Goal: Information Seeking & Learning: Learn about a topic

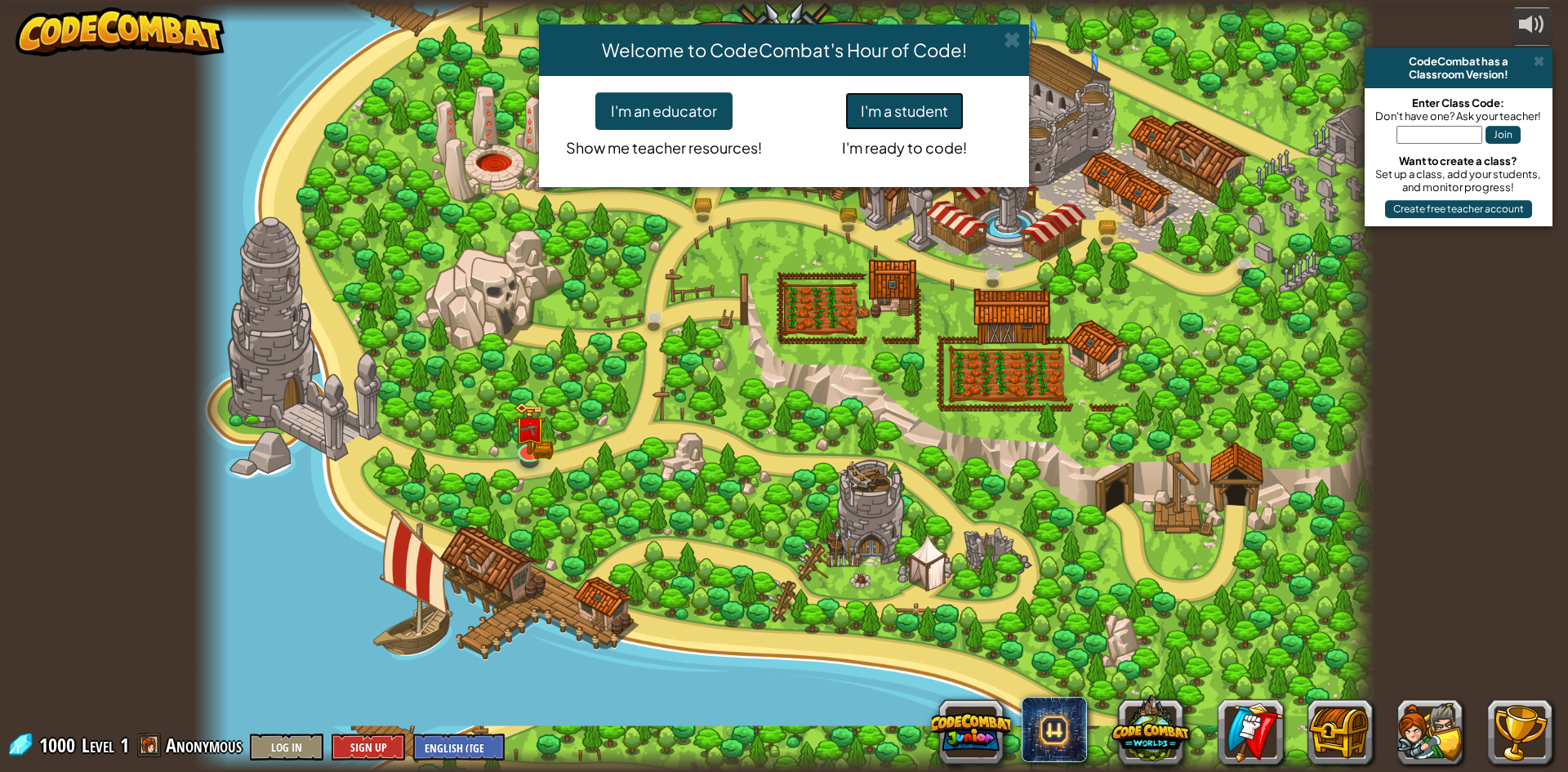
click at [874, 124] on button "I'm a student" at bounding box center [904, 111] width 119 height 38
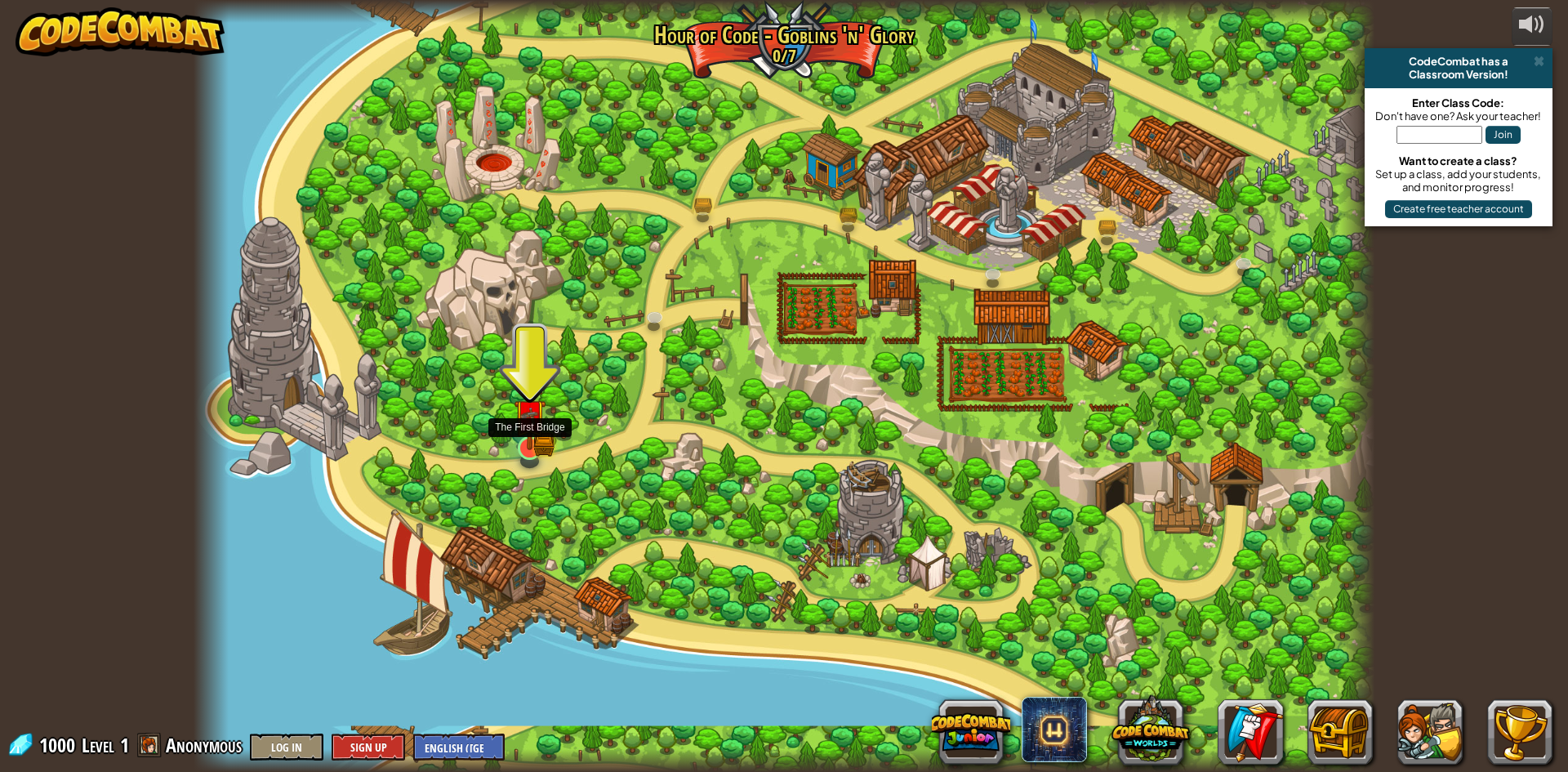
click at [532, 439] on img at bounding box center [529, 415] width 32 height 70
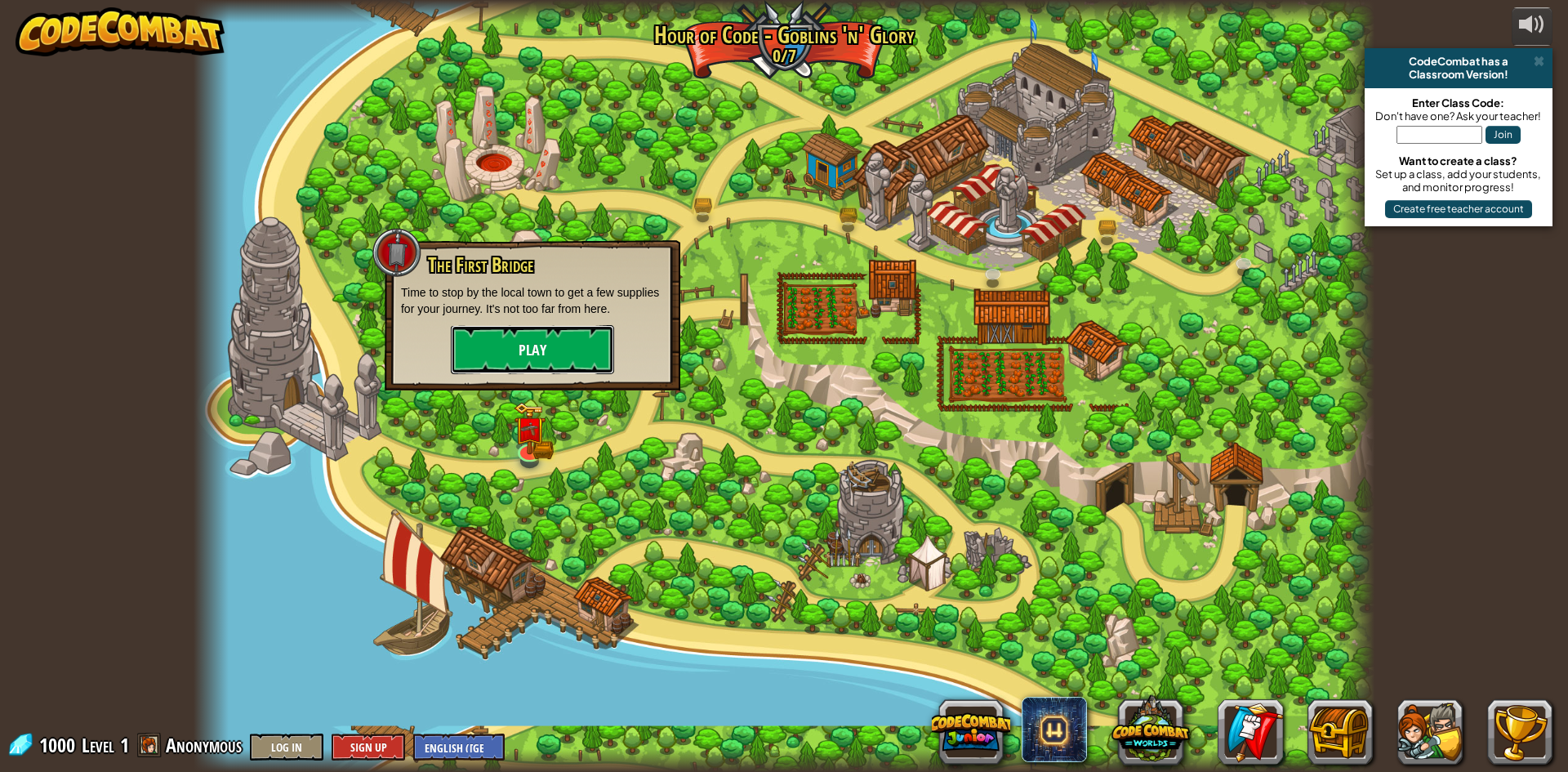
click at [537, 361] on button "Play" at bounding box center [532, 349] width 163 height 49
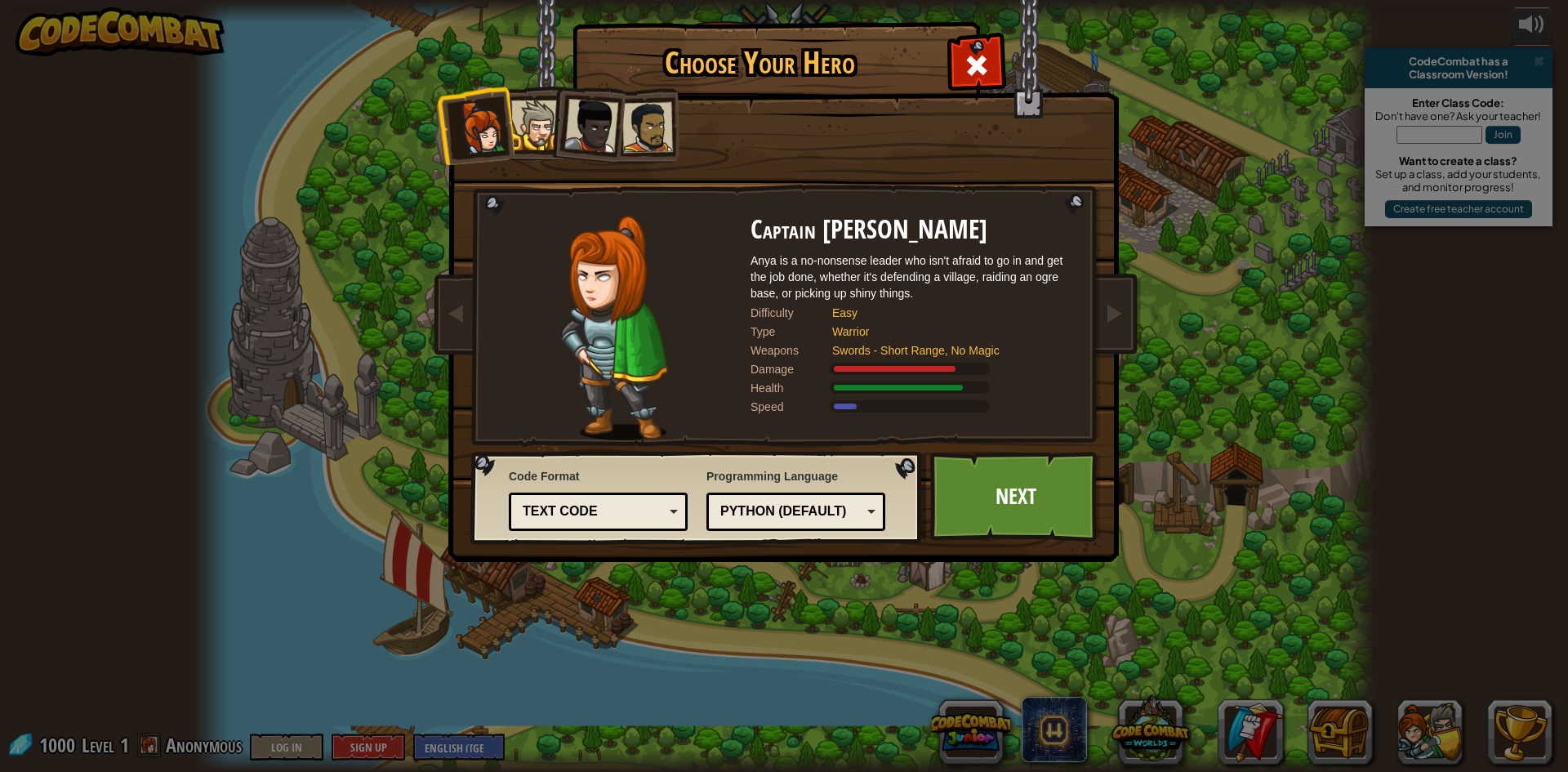
click at [629, 120] on div at bounding box center [648, 127] width 51 height 51
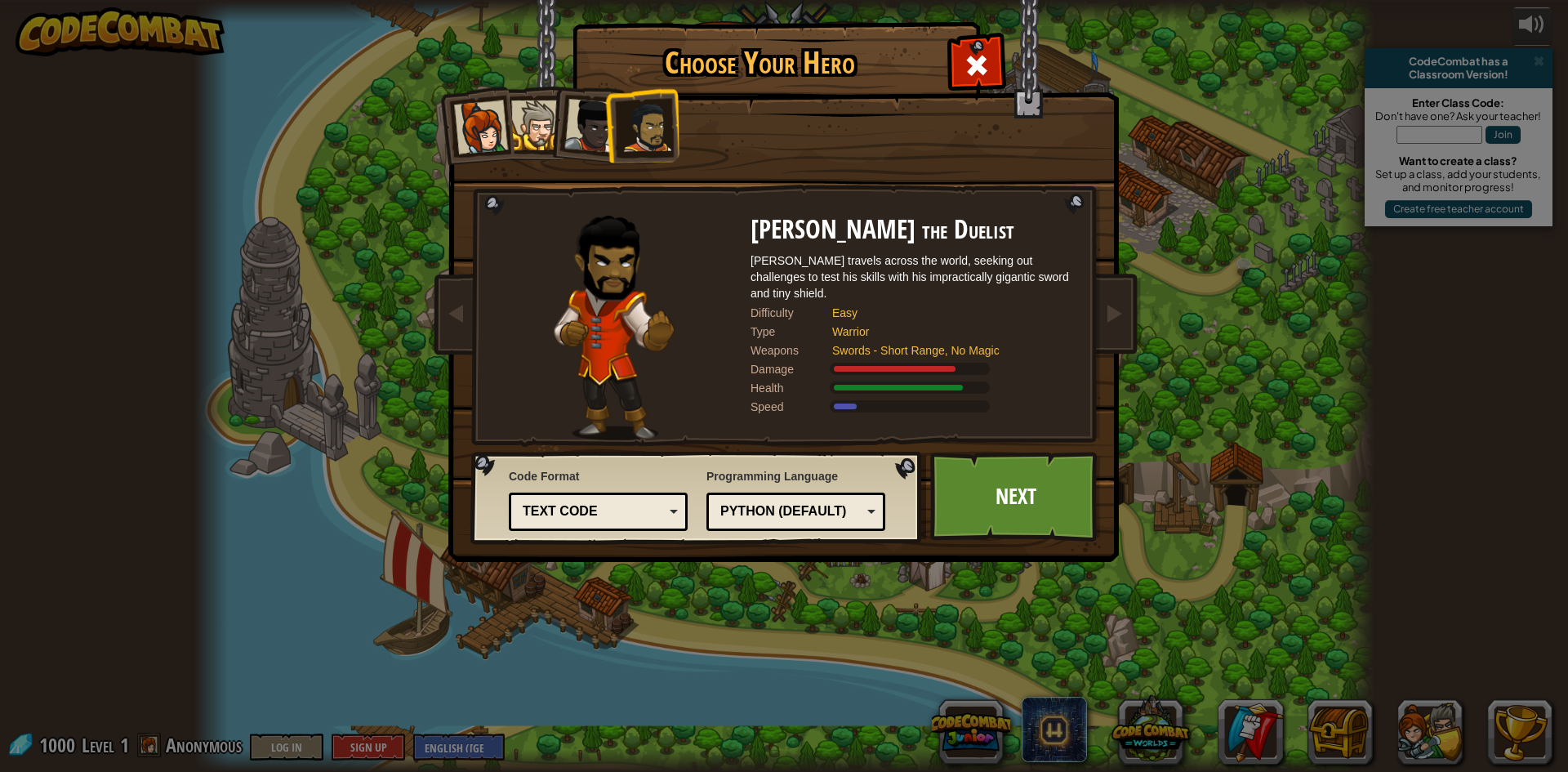
click at [592, 115] on div at bounding box center [591, 126] width 54 height 54
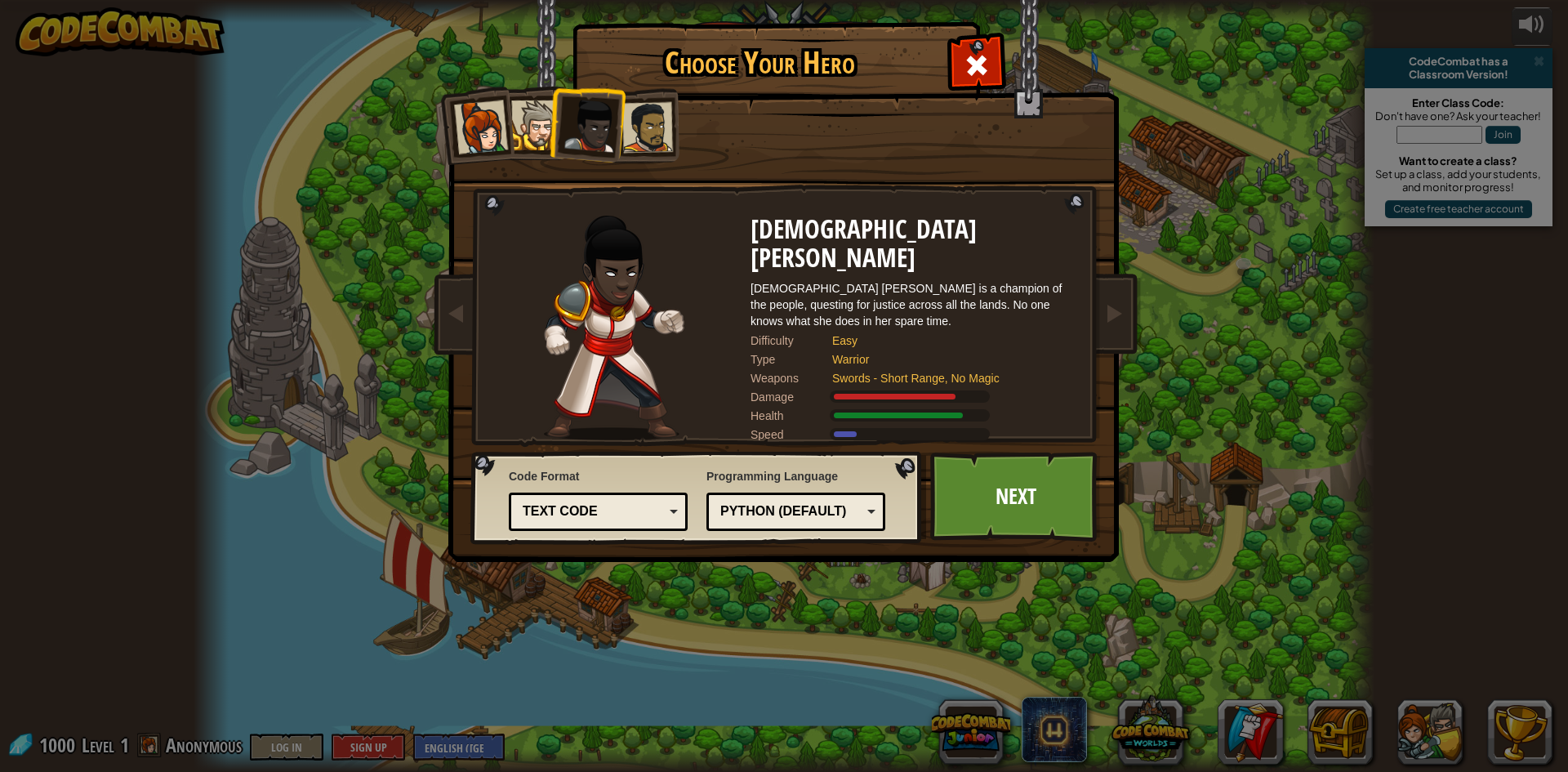
click at [545, 117] on div at bounding box center [536, 125] width 50 height 50
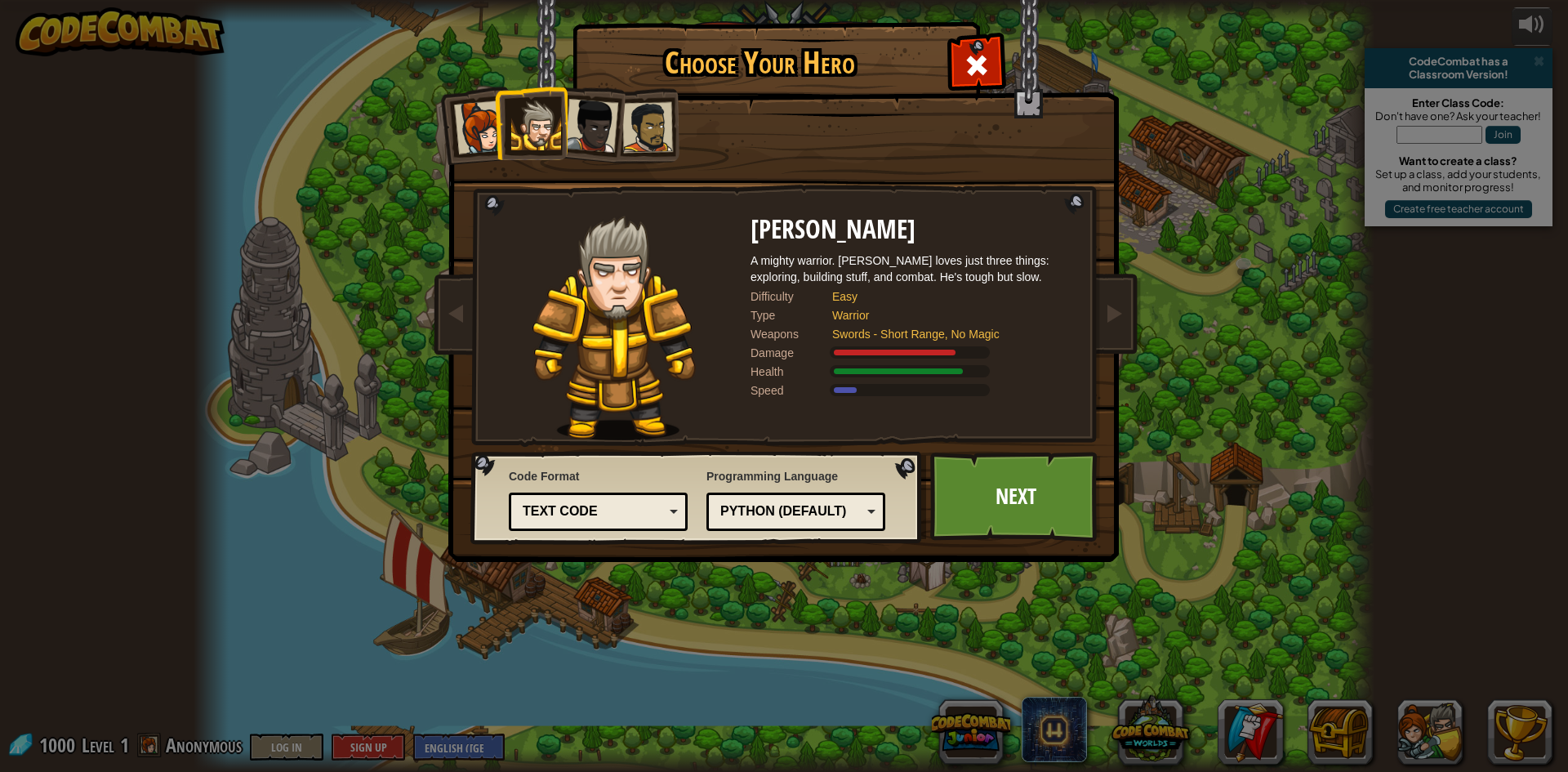
click at [484, 126] on div at bounding box center [481, 127] width 54 height 54
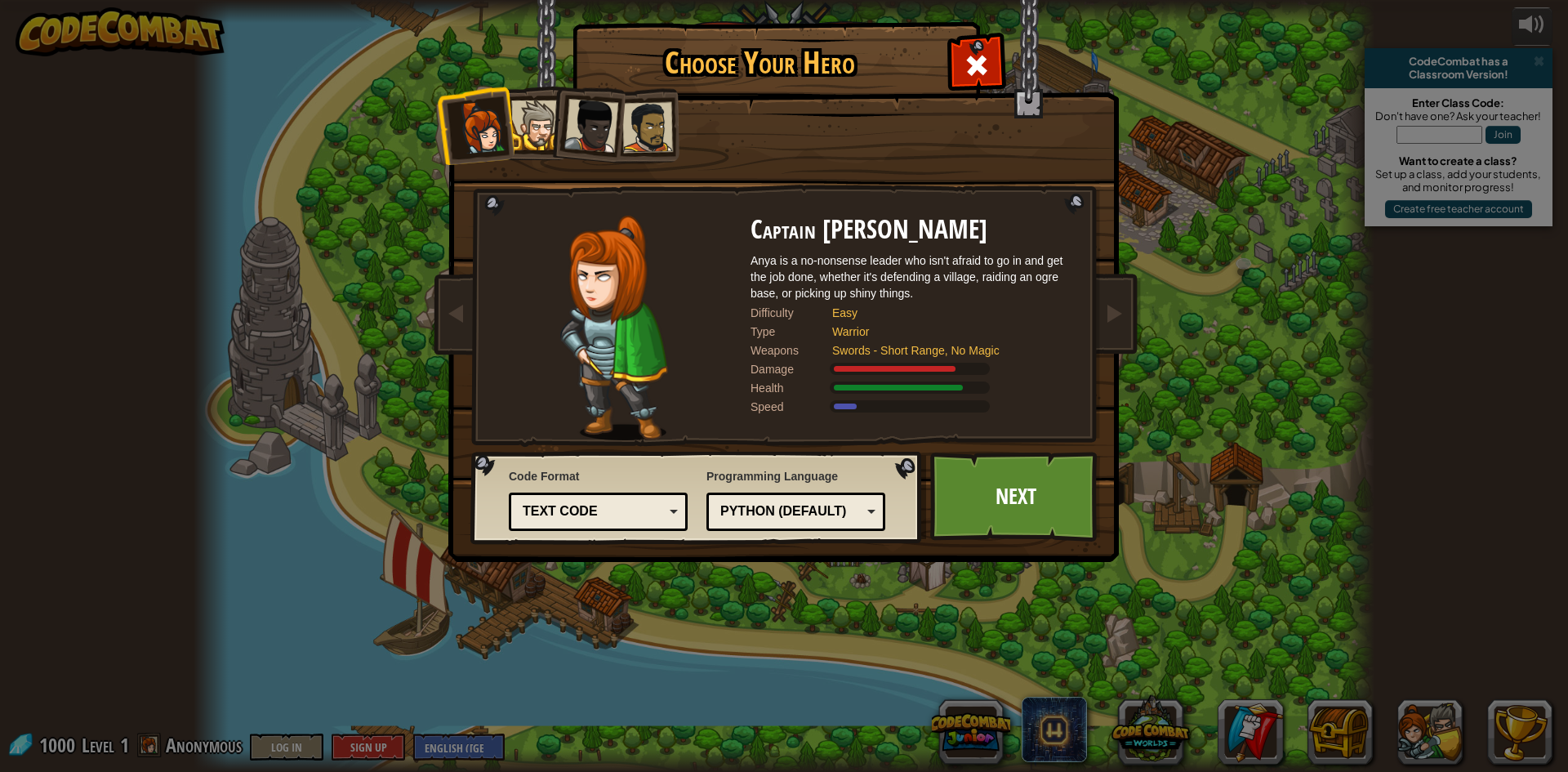
click at [828, 521] on div "Python (Default)" at bounding box center [796, 512] width 158 height 25
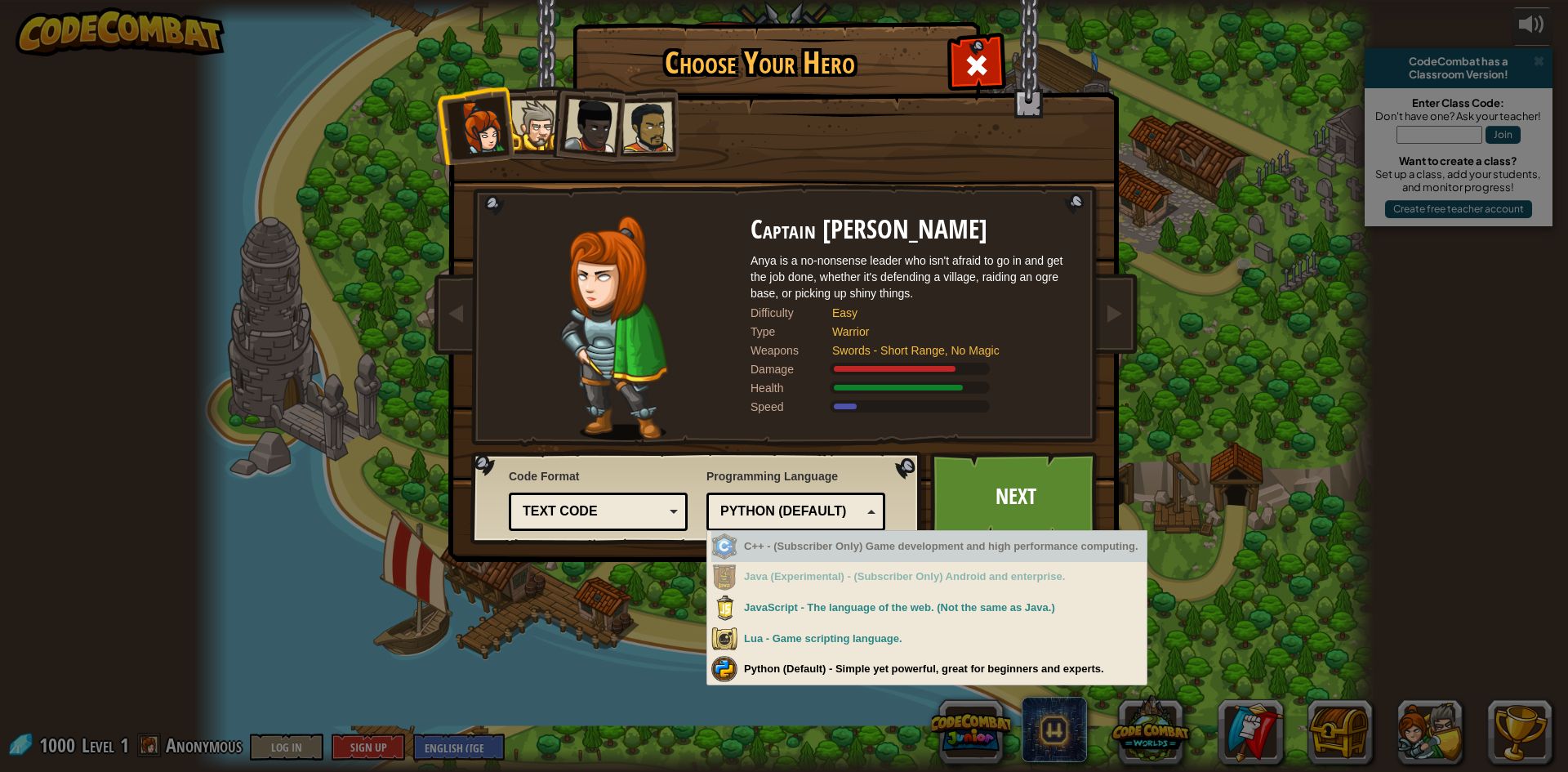
click at [820, 519] on div "Python (Default)" at bounding box center [790, 511] width 142 height 18
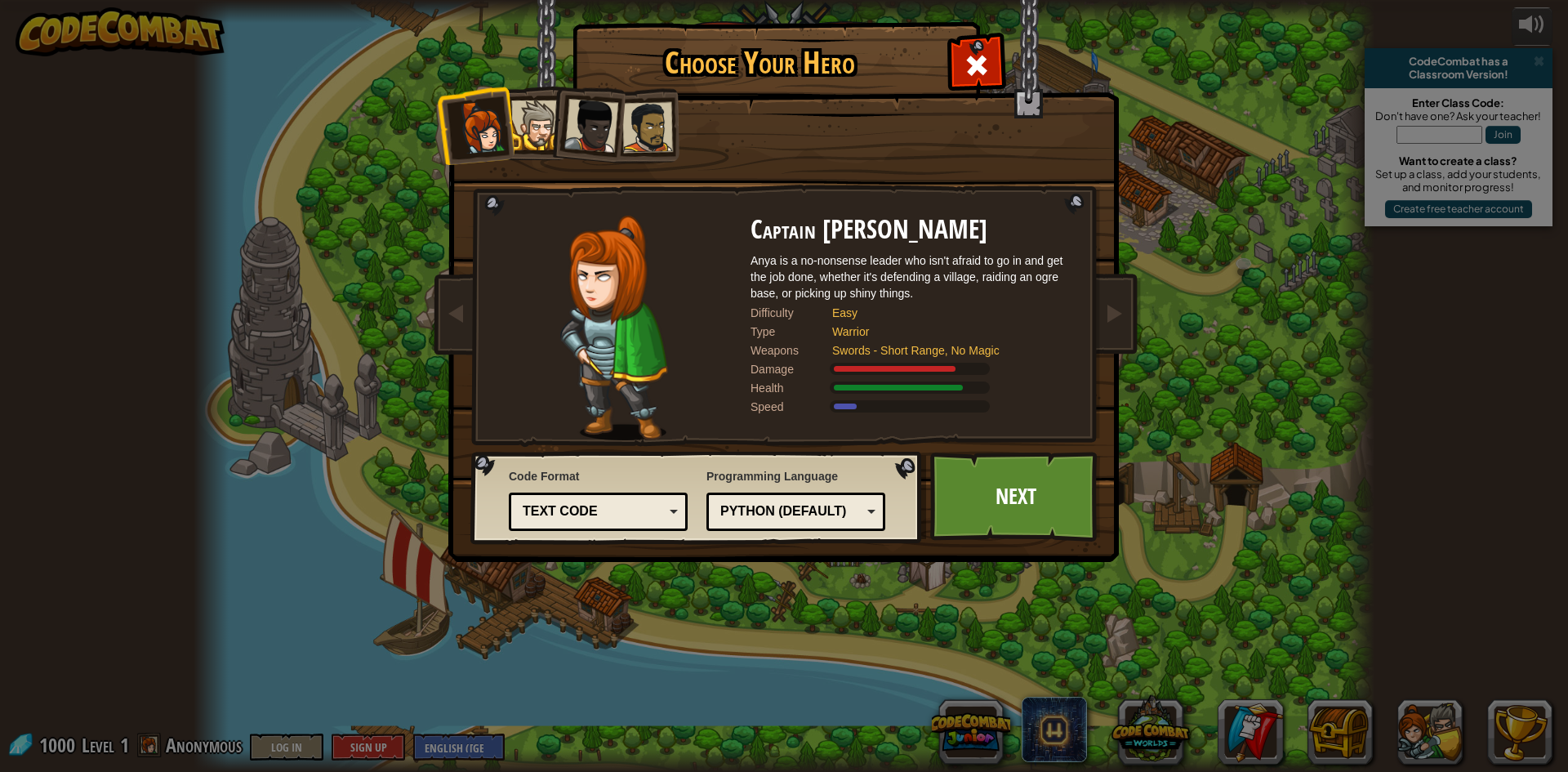
click at [570, 508] on div "Text code" at bounding box center [593, 511] width 142 height 18
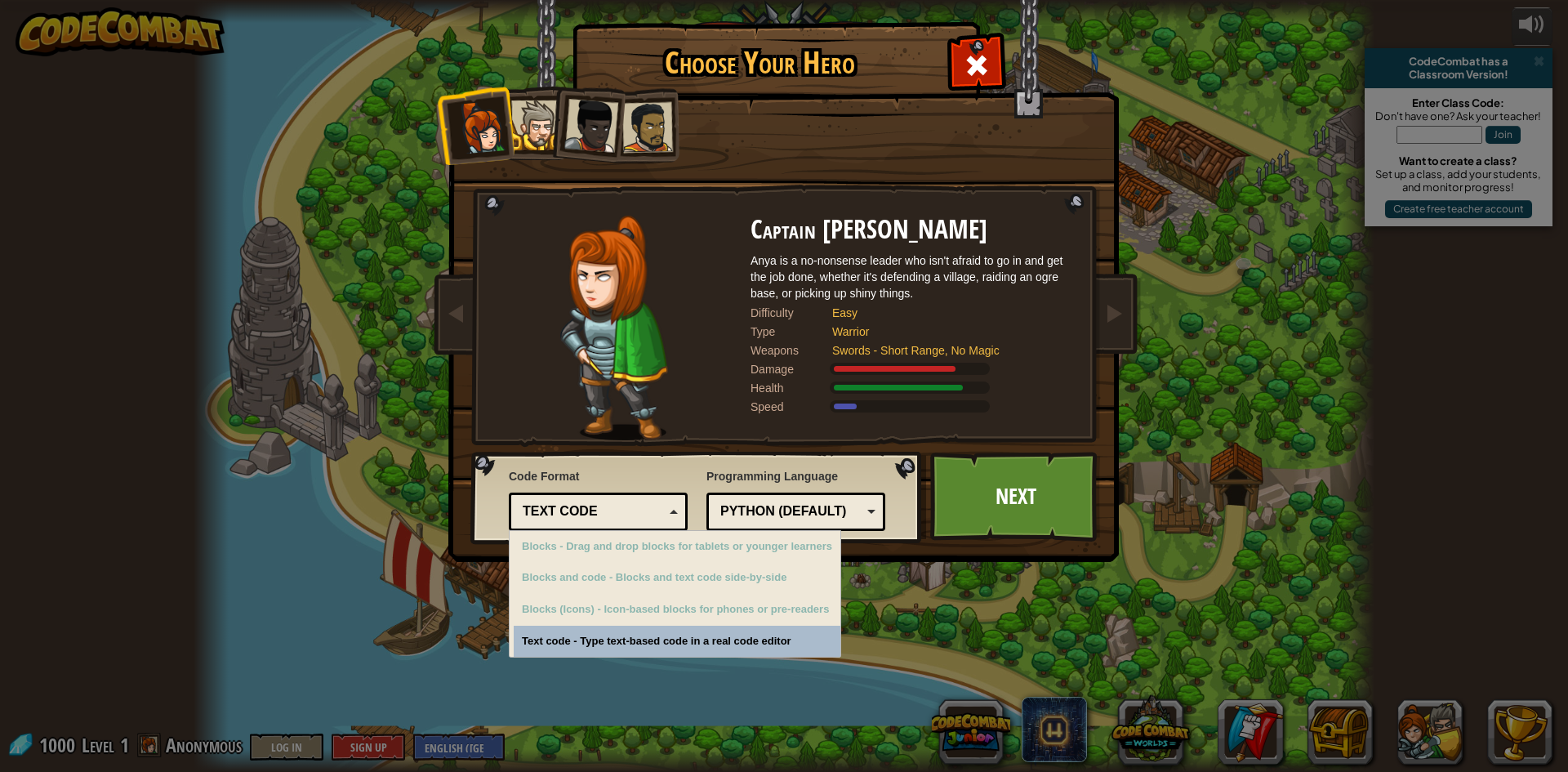
click at [583, 507] on div "Text code" at bounding box center [593, 511] width 142 height 18
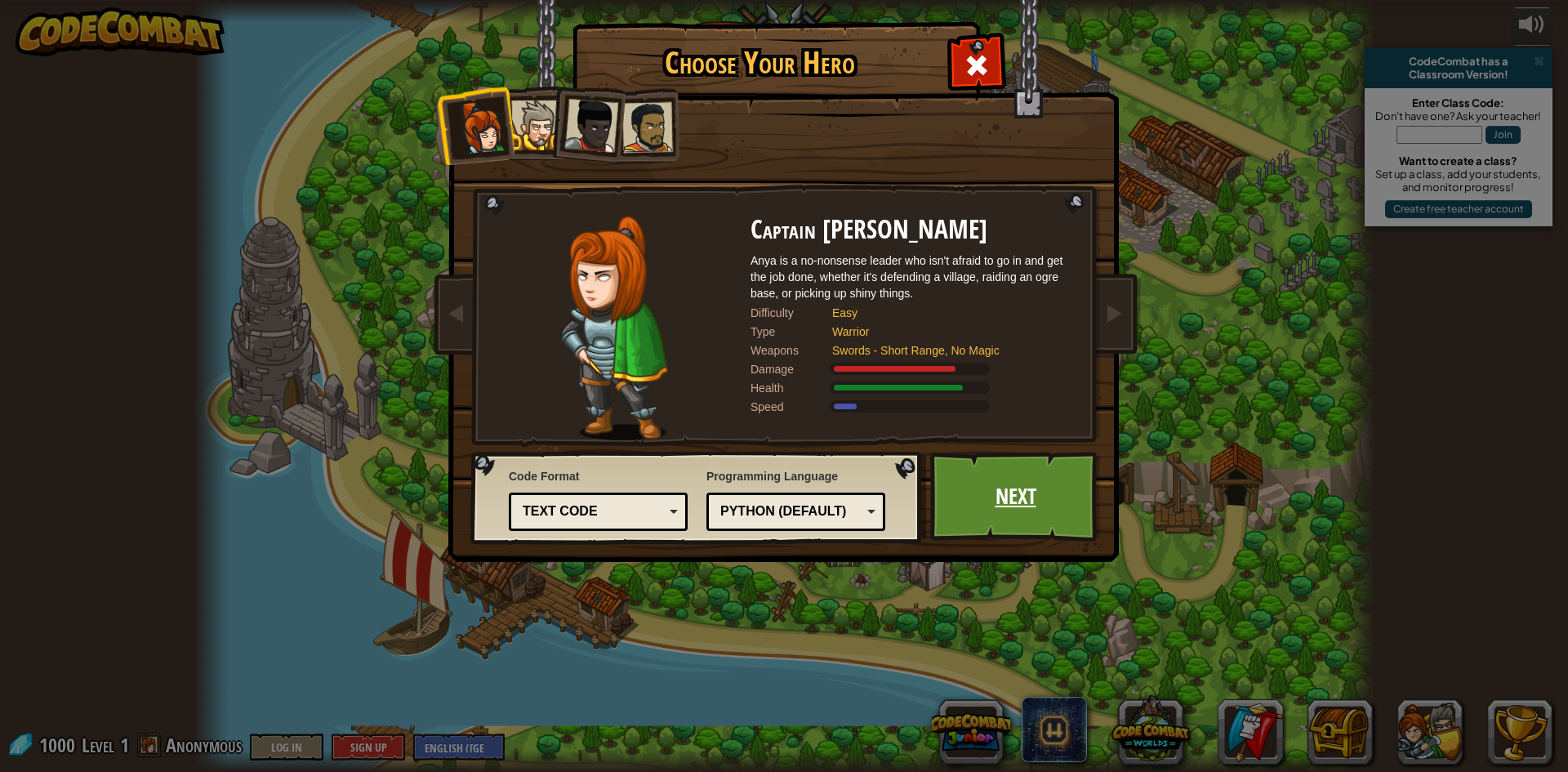
click at [1054, 497] on link "Next" at bounding box center [1015, 496] width 171 height 90
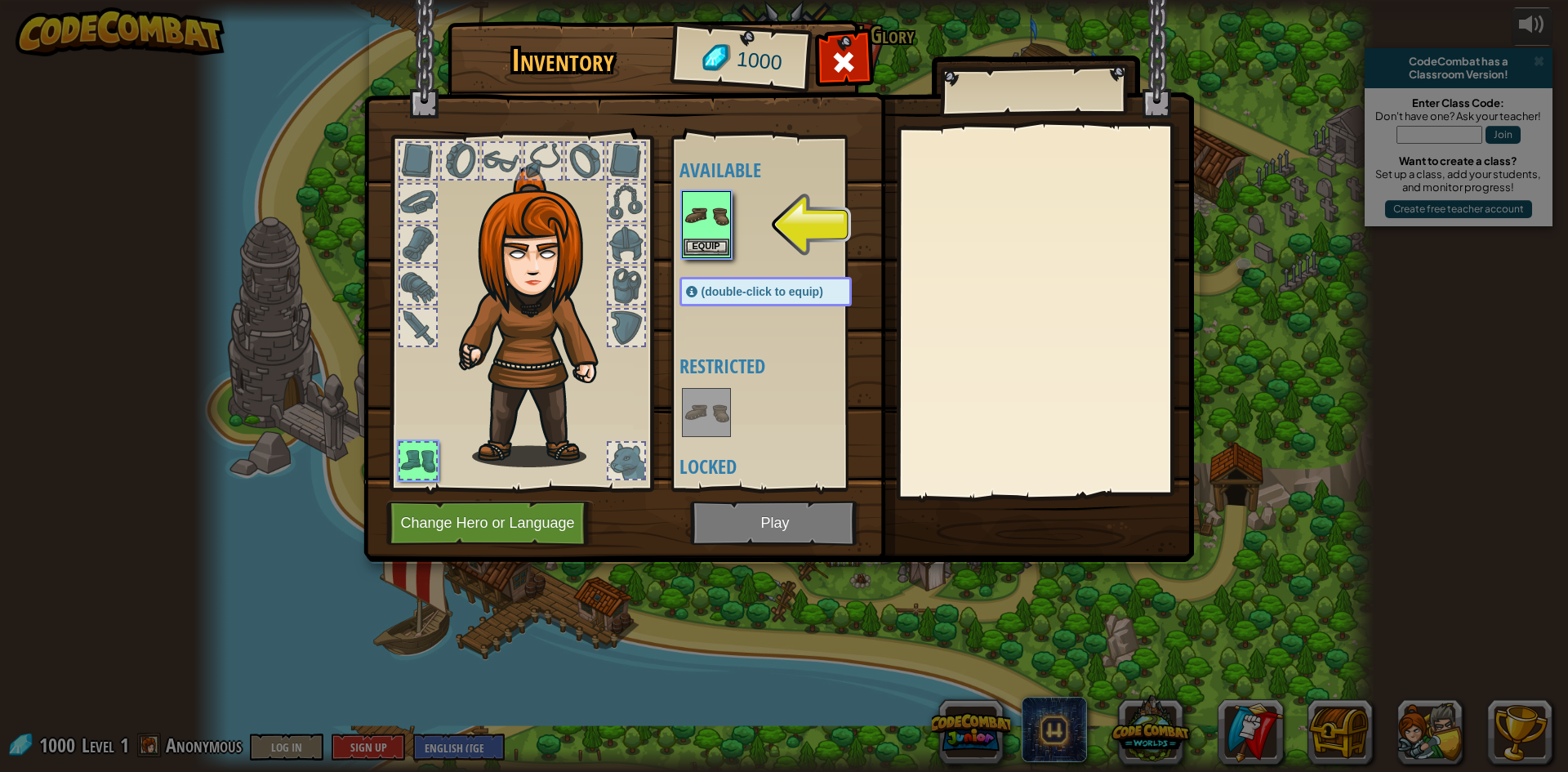
click at [715, 232] on img at bounding box center [705, 215] width 45 height 45
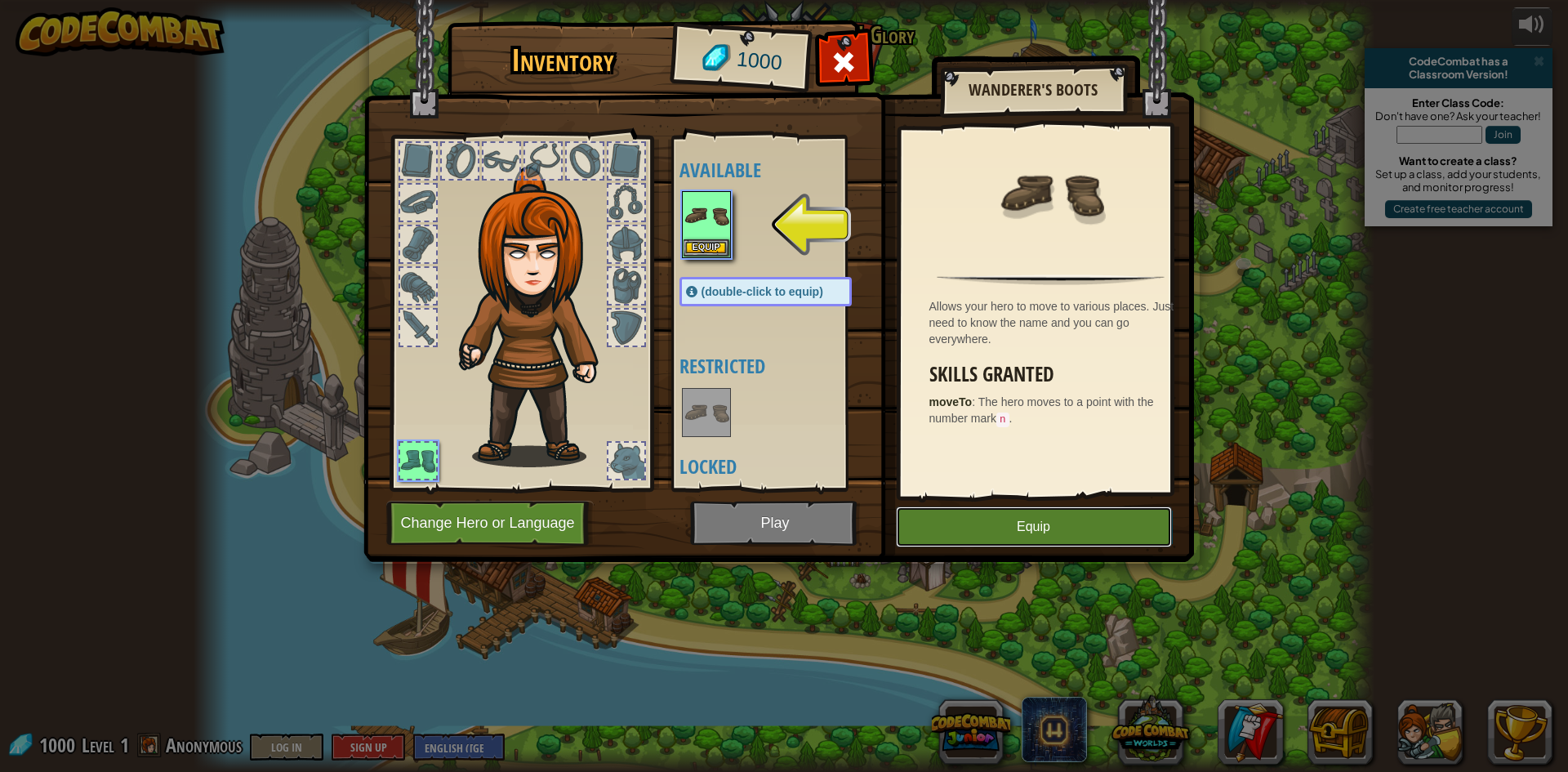
click at [1014, 517] on button "Equip" at bounding box center [1033, 526] width 276 height 40
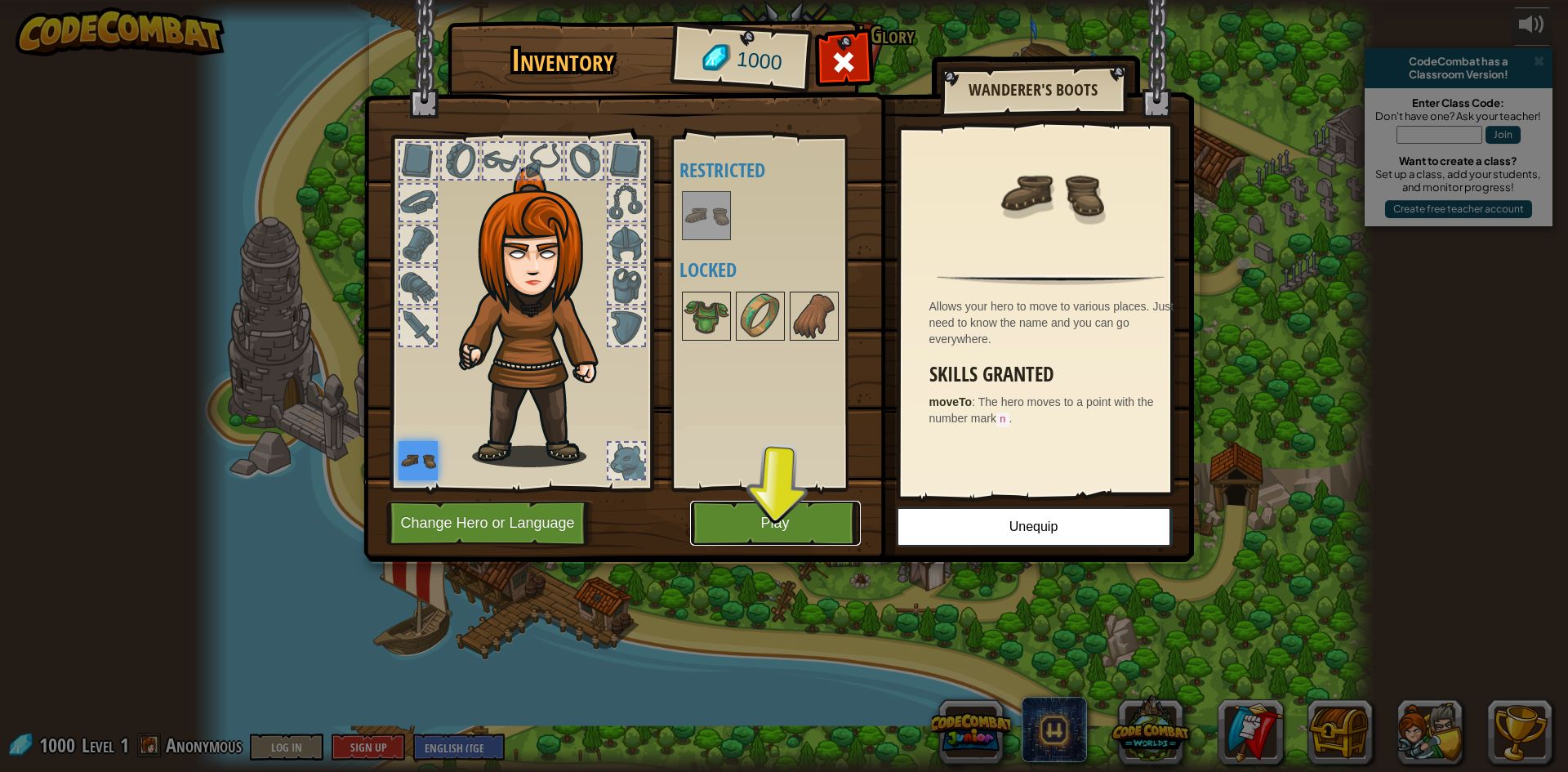
click at [808, 518] on button "Play" at bounding box center [775, 522] width 171 height 45
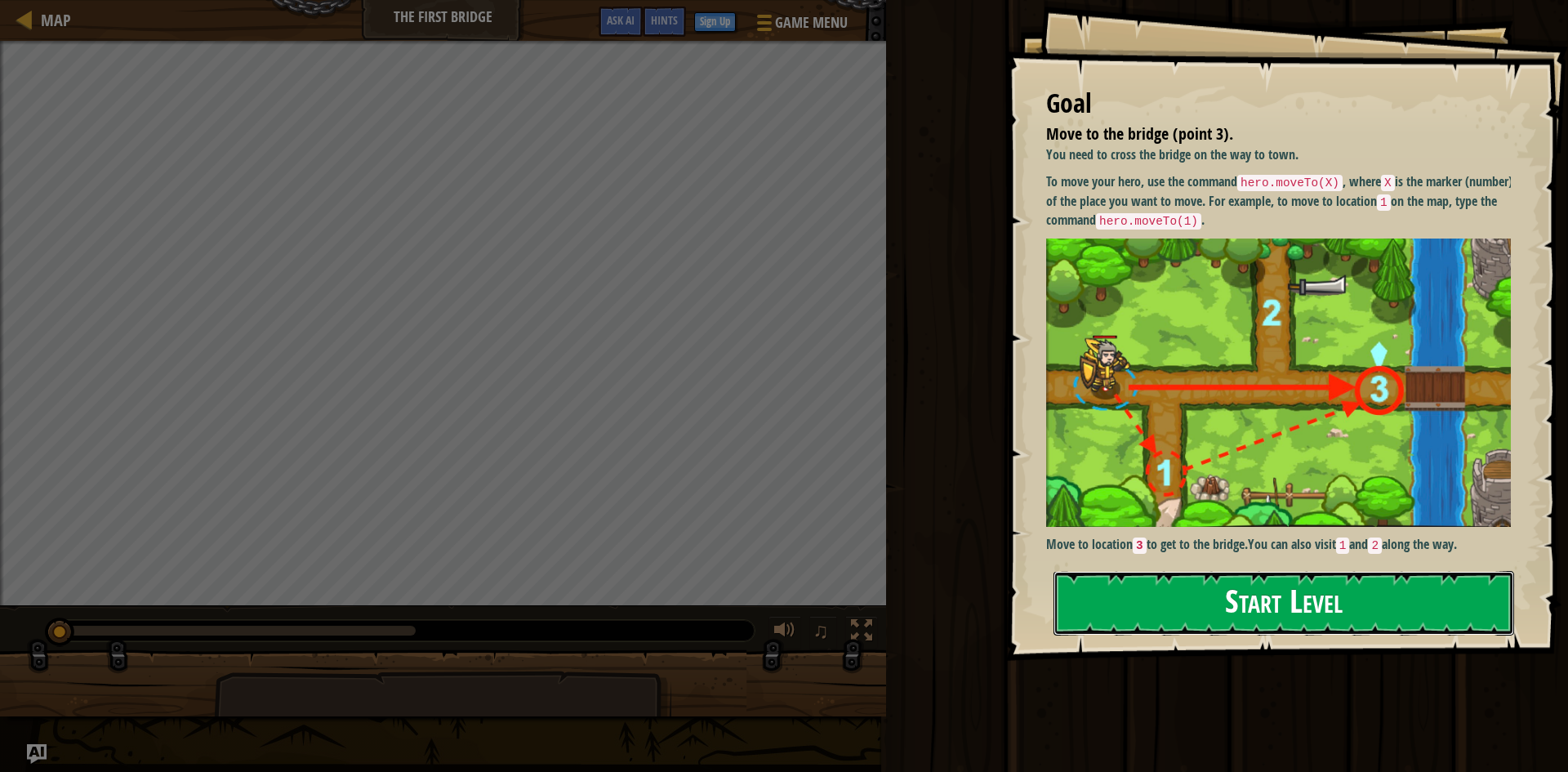
click at [1309, 616] on button "Start Level" at bounding box center [1284, 602] width 461 height 65
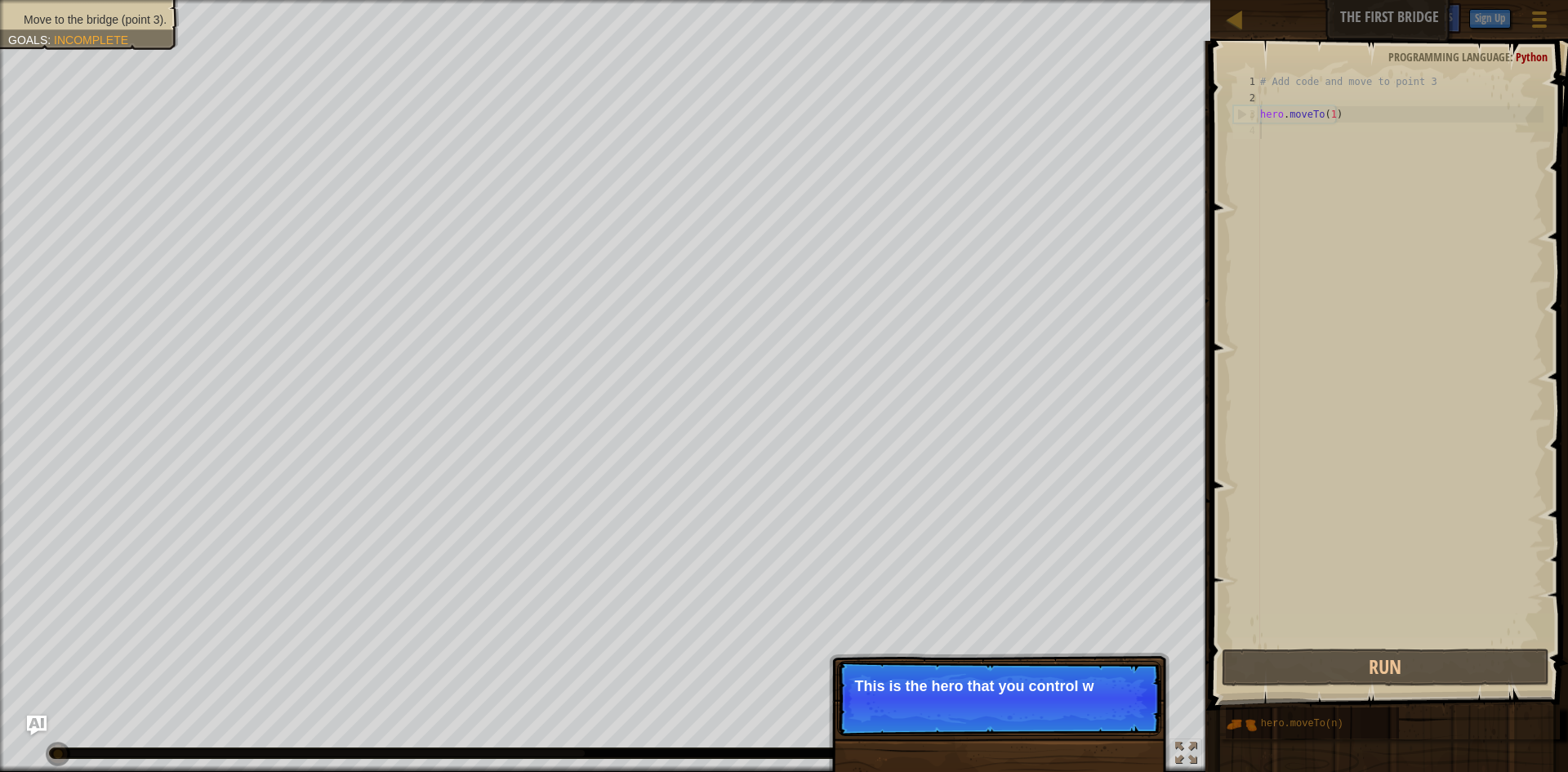
click at [938, 731] on p "Skip (esc) Continue This is the hero that you control w" at bounding box center [998, 698] width 324 height 75
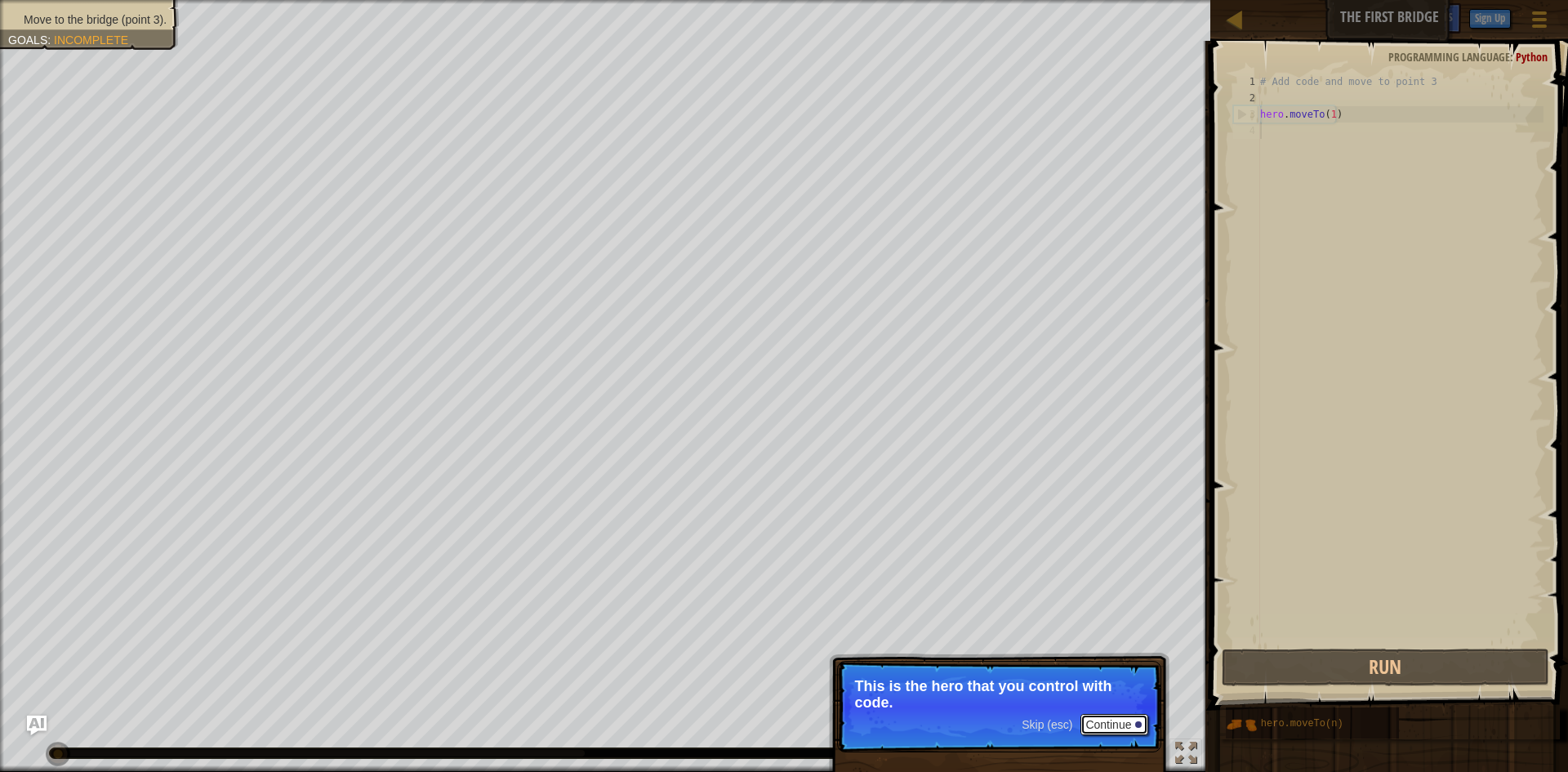
click at [1122, 725] on button "Continue" at bounding box center [1114, 725] width 67 height 21
click at [1127, 725] on button "Continue" at bounding box center [1114, 726] width 67 height 21
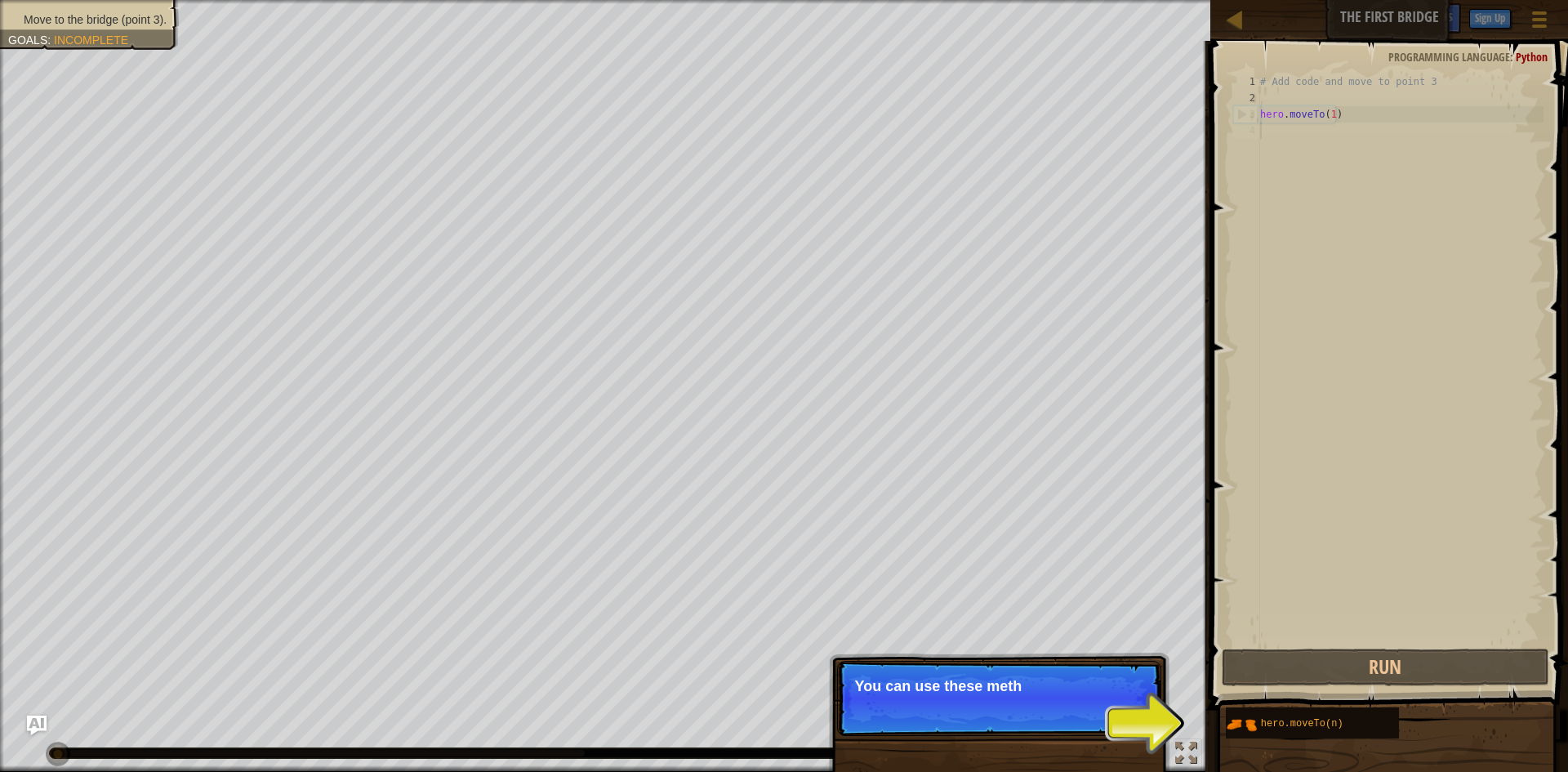
click at [1125, 724] on p "Skip (esc) Continue You can use these meth" at bounding box center [998, 698] width 324 height 75
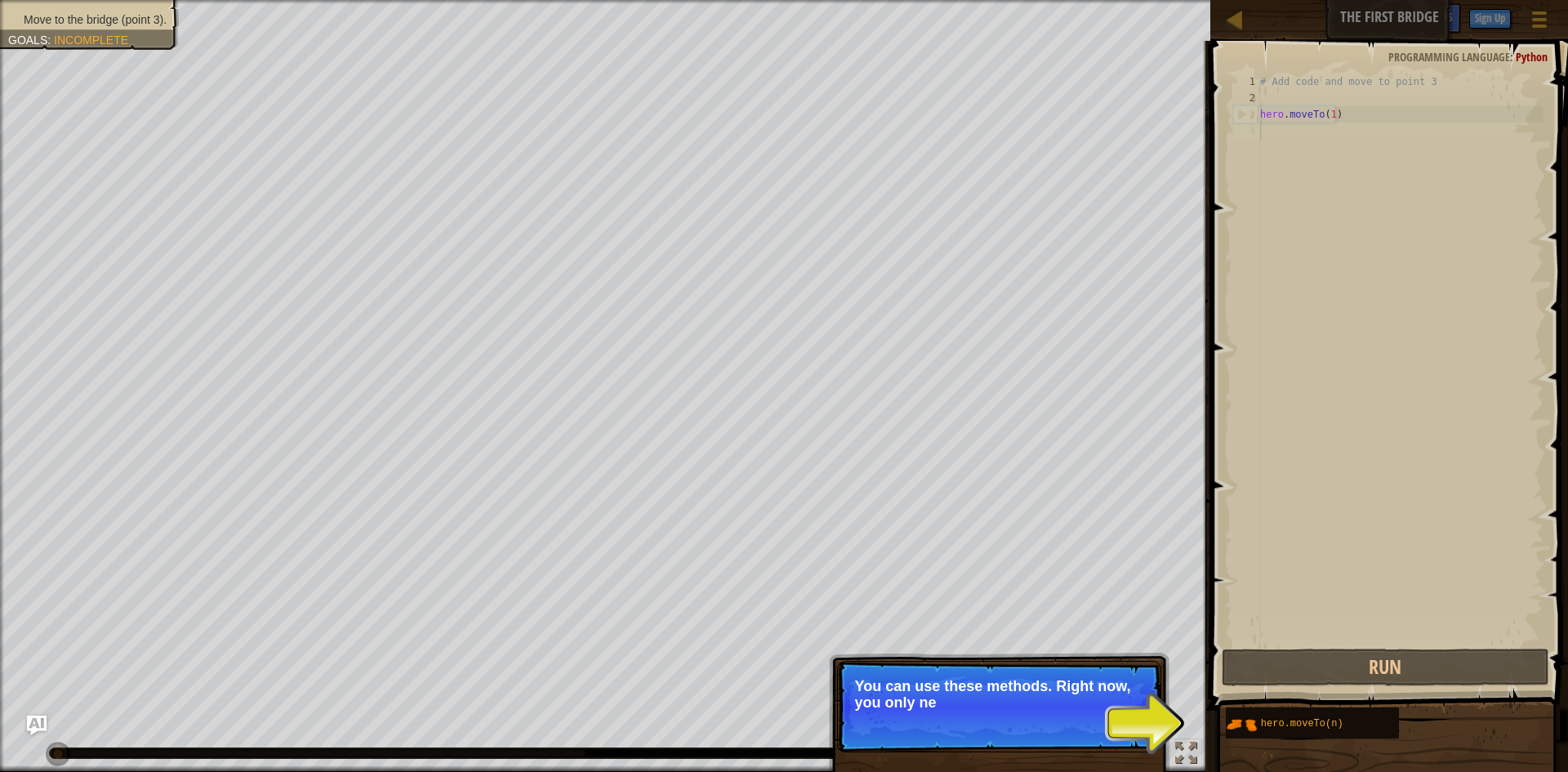
click at [1135, 720] on p "Skip (esc) Continue You can use these methods. Right now, you only ne" at bounding box center [998, 705] width 324 height 92
click at [1091, 736] on p "Skip (esc) Continue You can use these methods. Right now, you only need moveTo ." at bounding box center [998, 706] width 324 height 93
click at [1128, 726] on button "Continue" at bounding box center [1114, 726] width 67 height 21
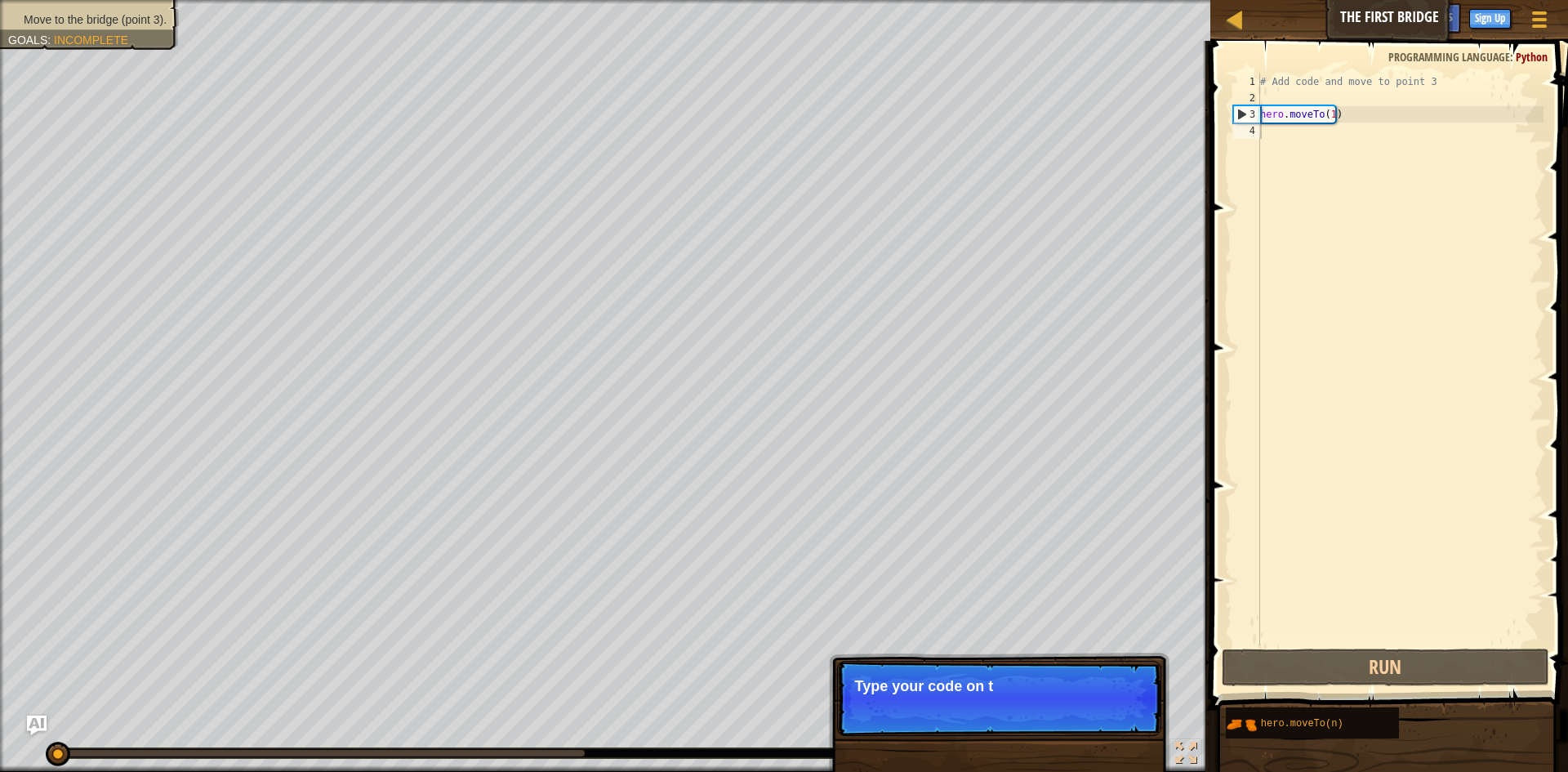
click at [1096, 718] on p "Skip (esc) Continue Type your code on t" at bounding box center [998, 698] width 324 height 75
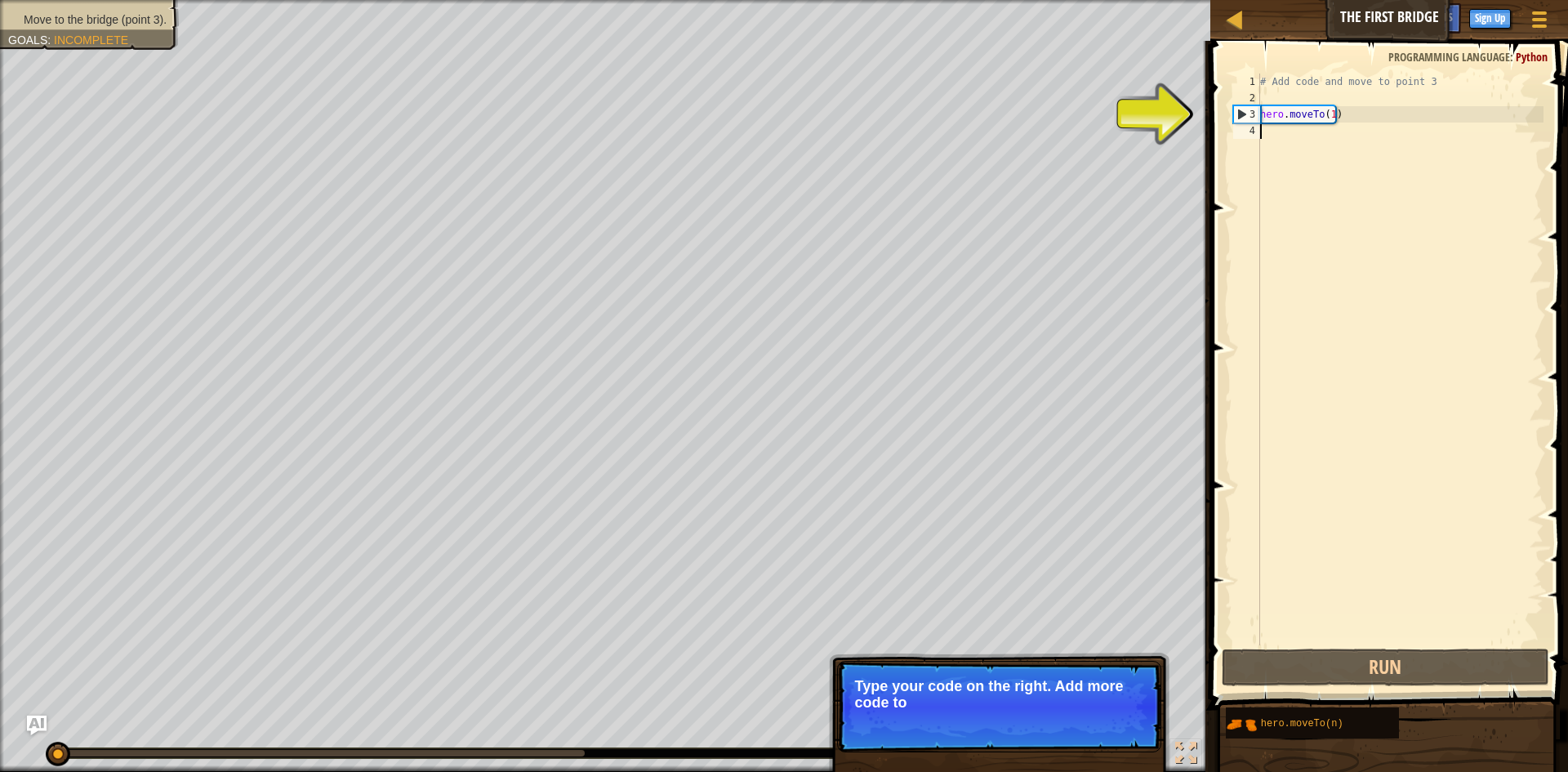
click at [1094, 717] on p "Skip (esc) Continue Type your code on the right. Add more code to" at bounding box center [998, 705] width 324 height 92
click at [1100, 732] on button "Continue" at bounding box center [1114, 725] width 67 height 21
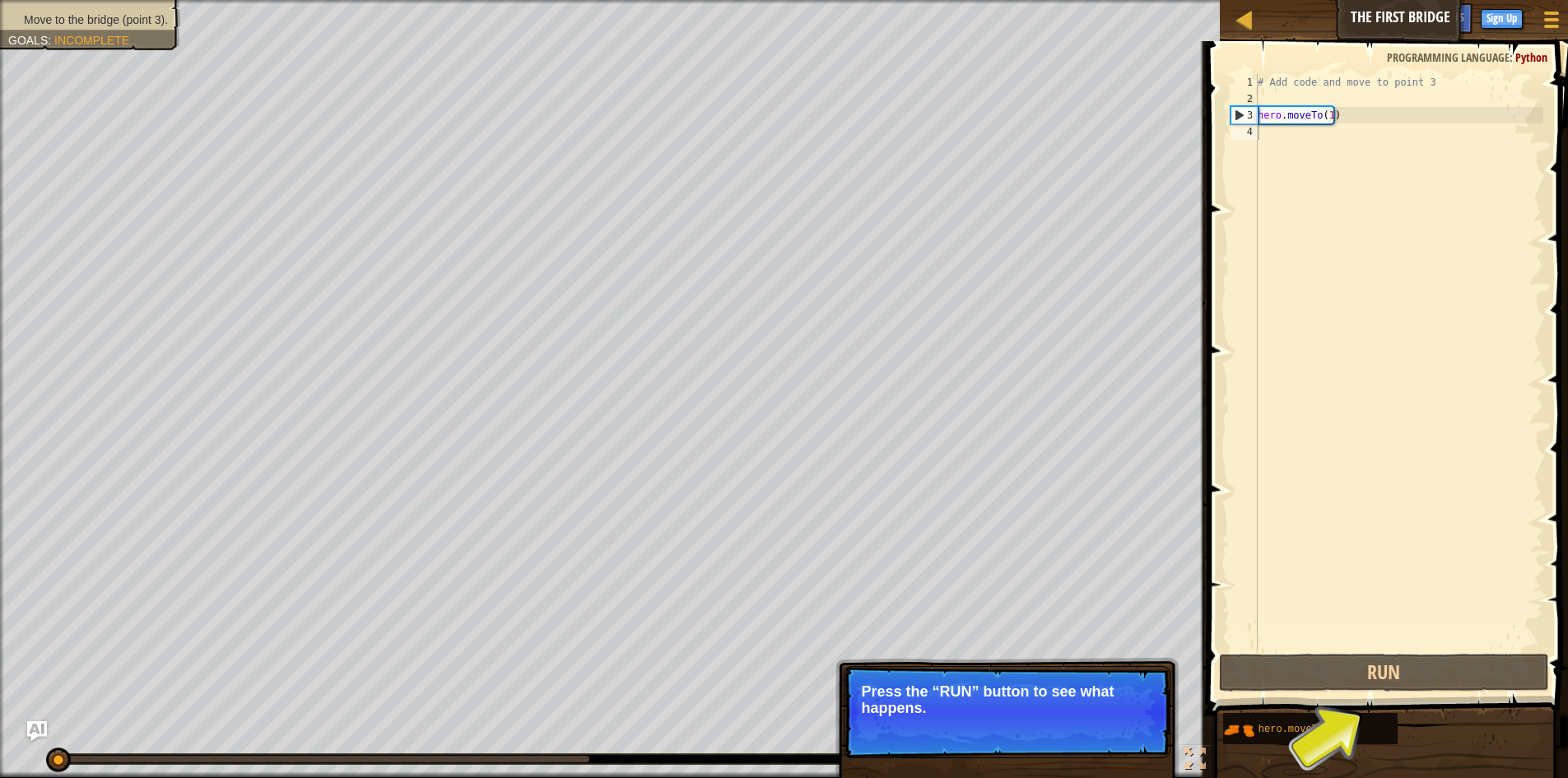
drag, startPoint x: 1085, startPoint y: 732, endPoint x: 1086, endPoint y: 743, distance: 11.0
click at [1083, 732] on div "Skip (esc) Continue" at bounding box center [1093, 730] width 127 height 21
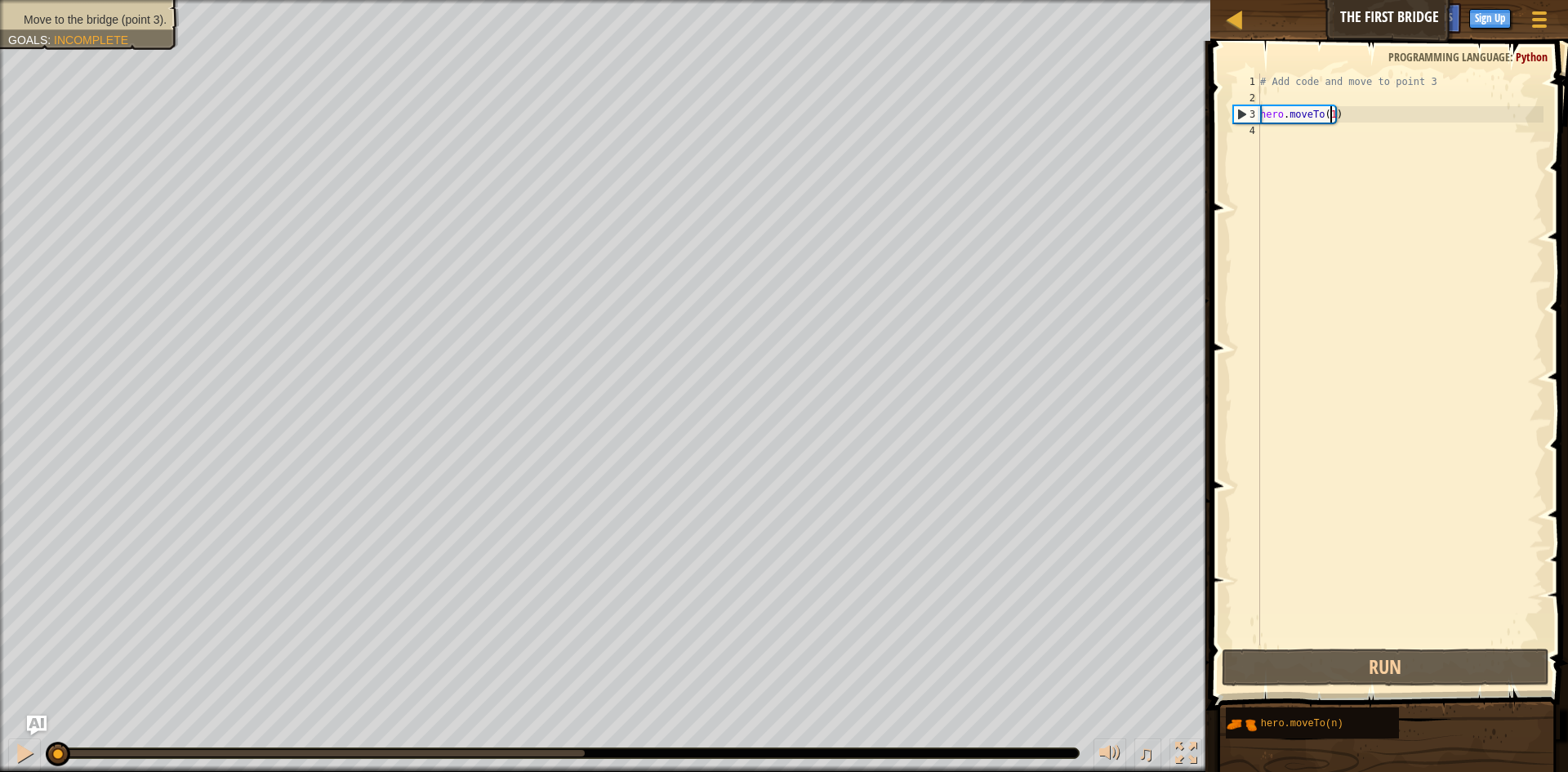
click at [1329, 115] on div "# Add code and move to point 3 hero . moveTo ( 1 )" at bounding box center [1399, 375] width 286 height 604
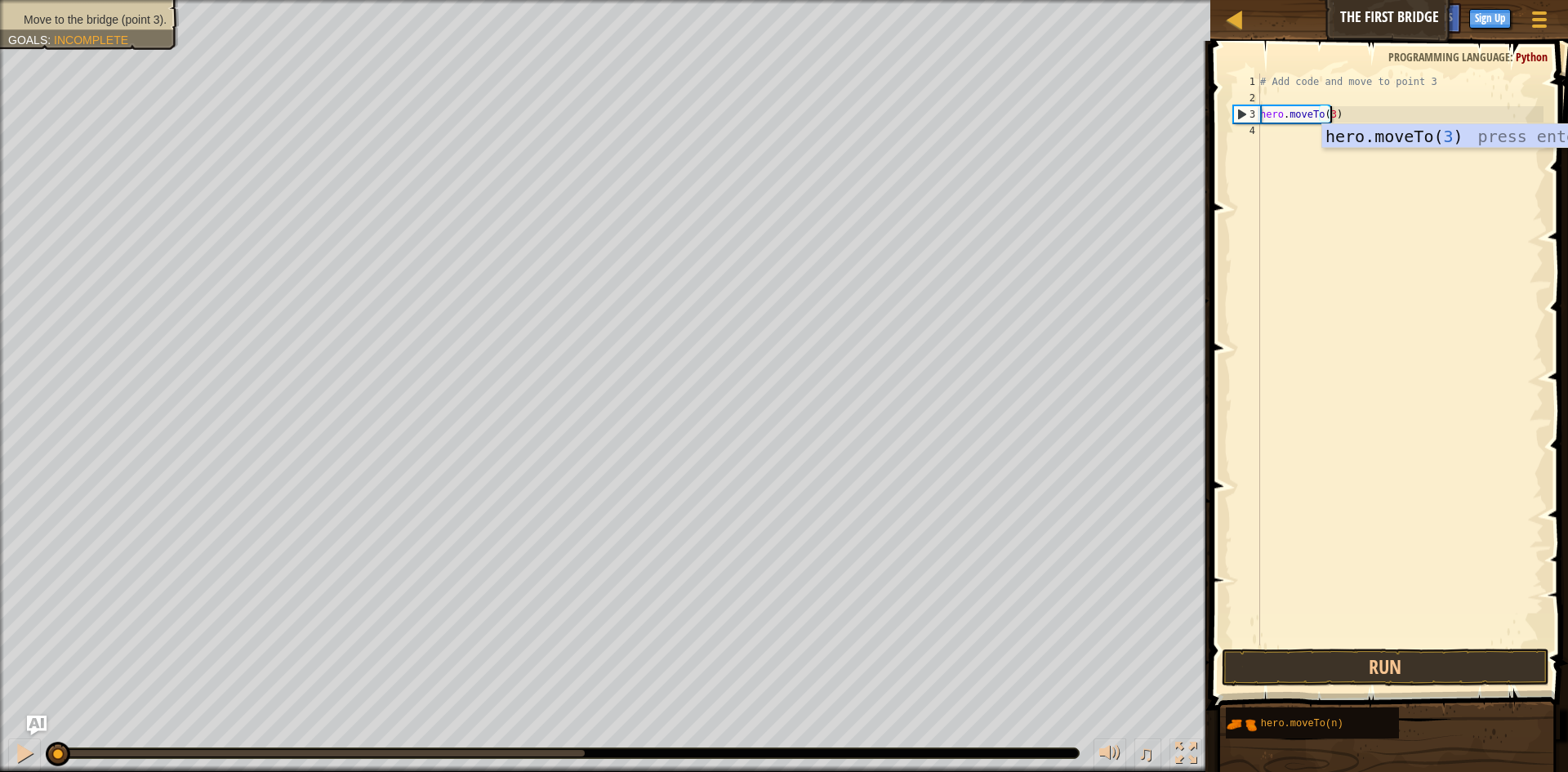
scroll to position [8, 6]
type textarea "hero.moveTo(3)"
click at [1399, 667] on button "Run" at bounding box center [1386, 667] width 328 height 38
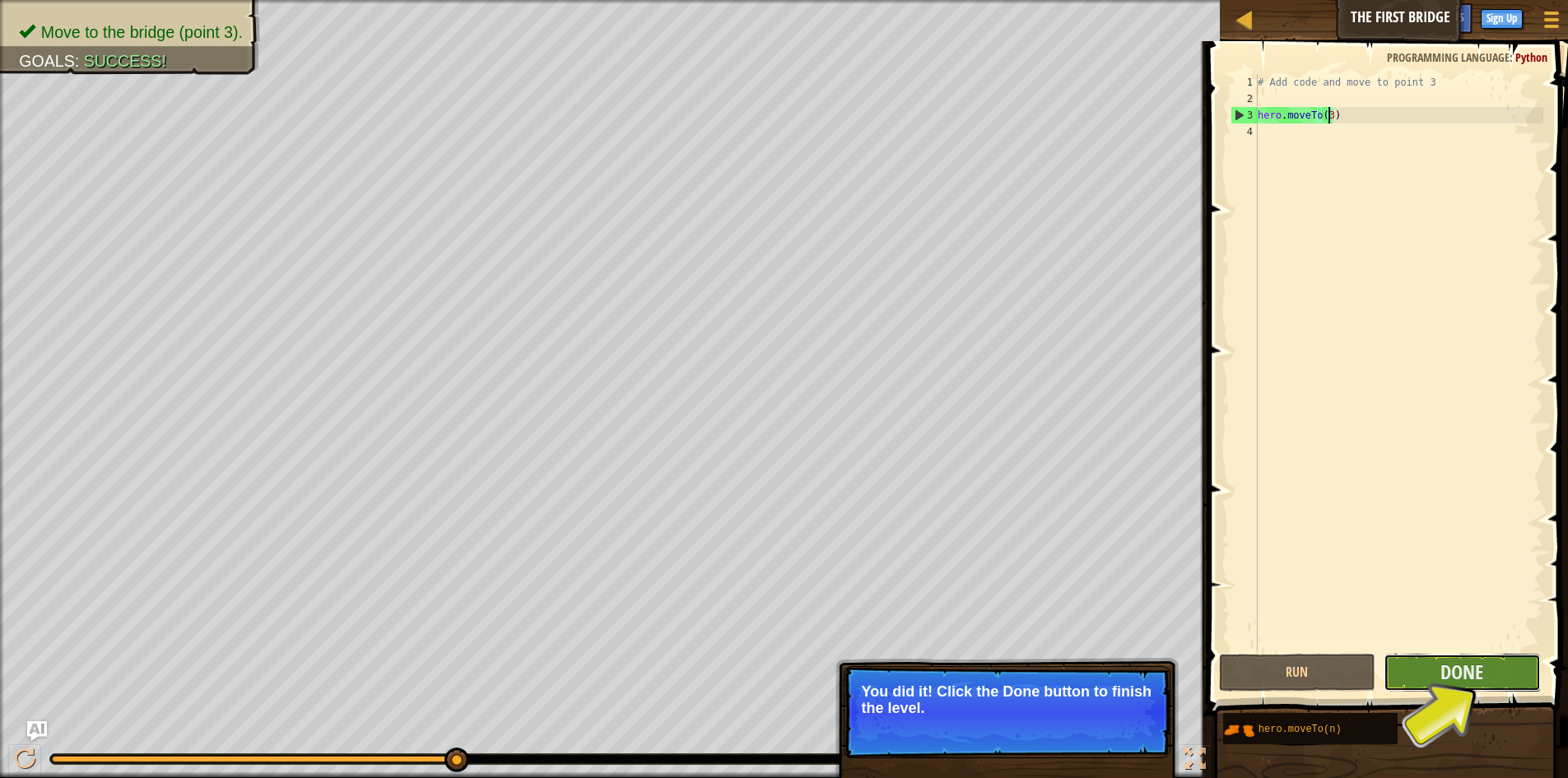
click at [1421, 682] on button "Done" at bounding box center [1462, 672] width 157 height 38
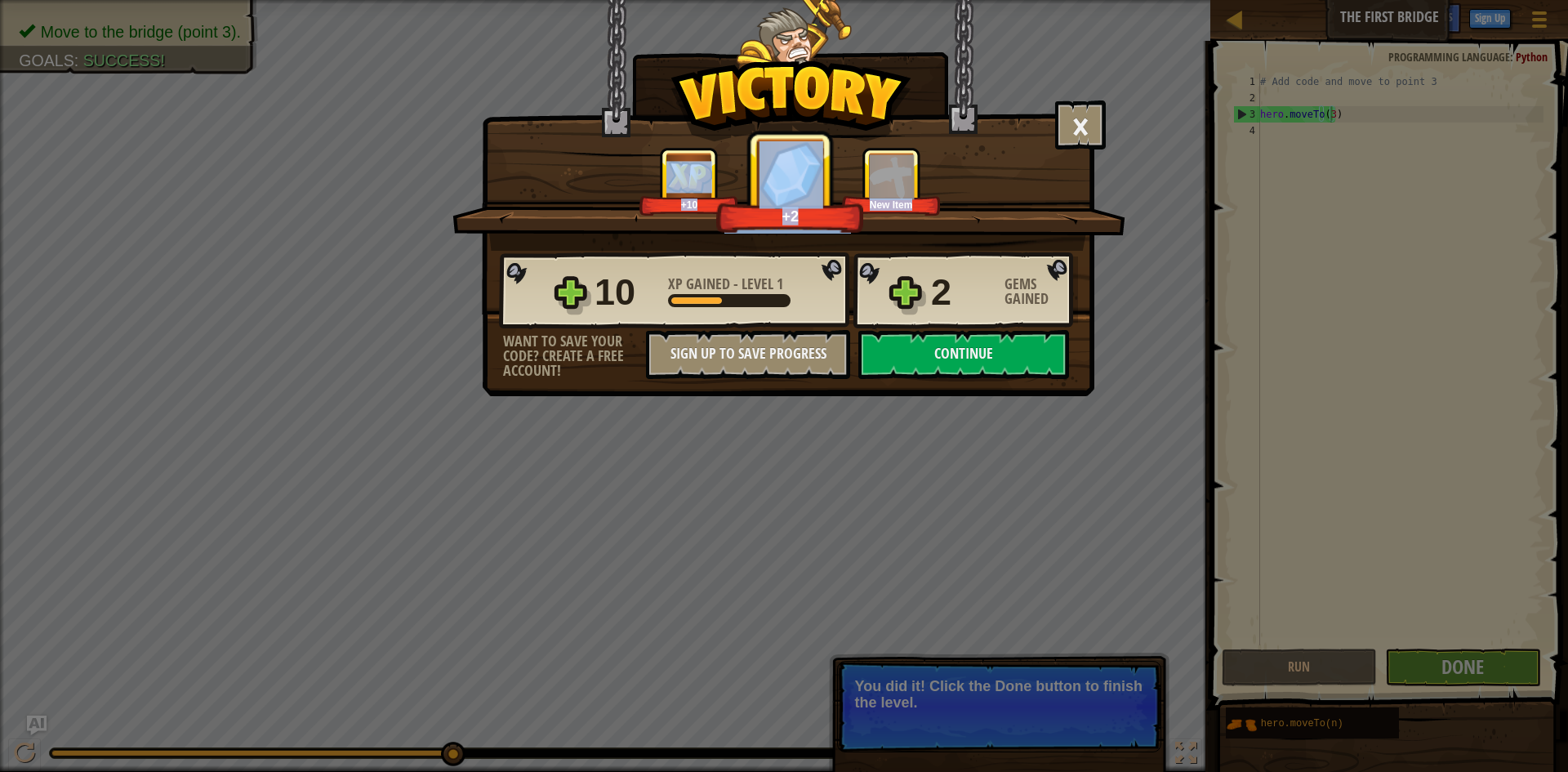
drag, startPoint x: 842, startPoint y: 249, endPoint x: 825, endPoint y: 246, distance: 17.3
click at [839, 249] on div "× Those people are careless and forget that the Great Forest can be dangerous. …" at bounding box center [787, 156] width 612 height 315
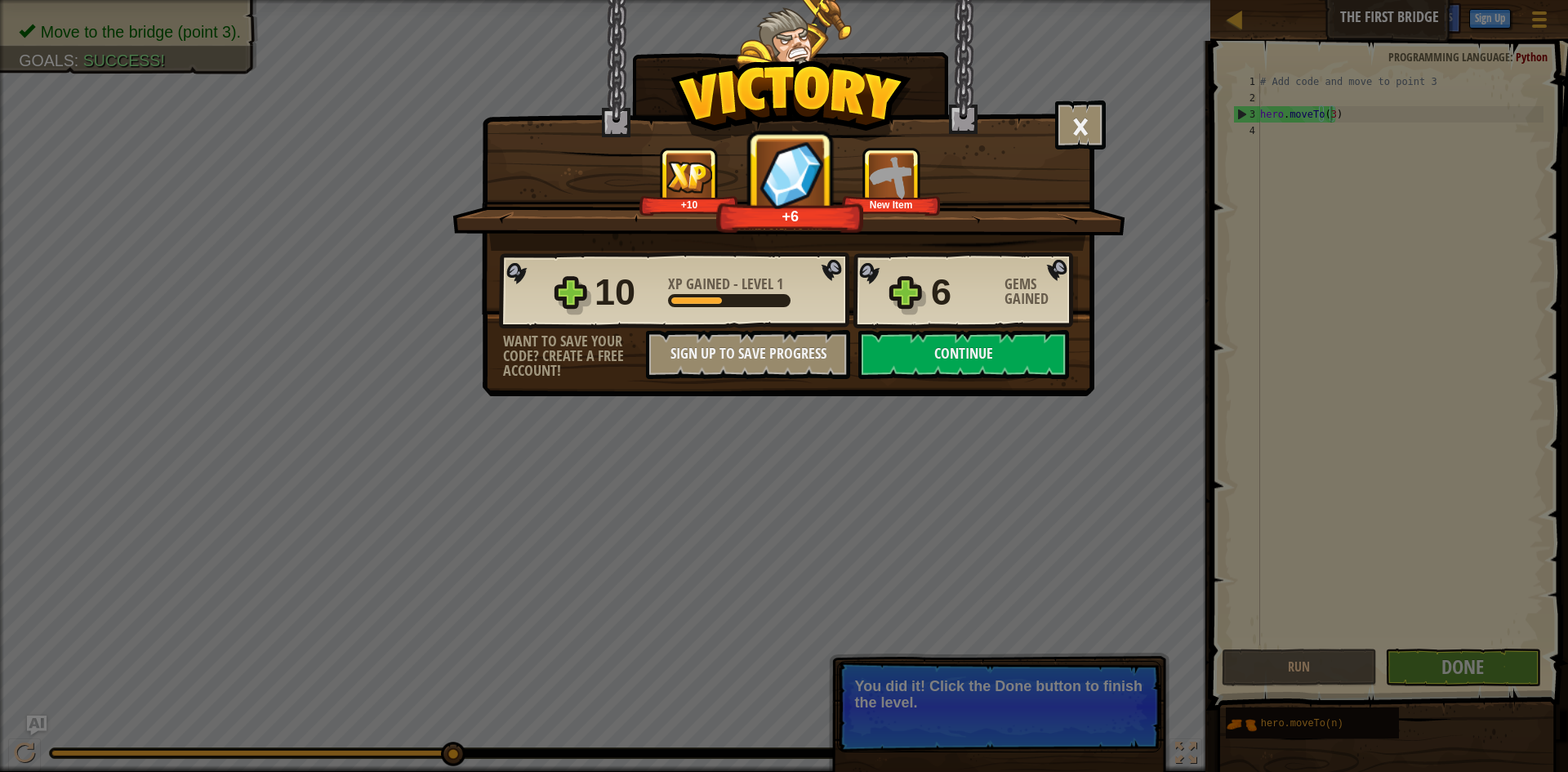
click at [825, 246] on div "The first step to the code. +10 +6 New Item" at bounding box center [788, 200] width 673 height 104
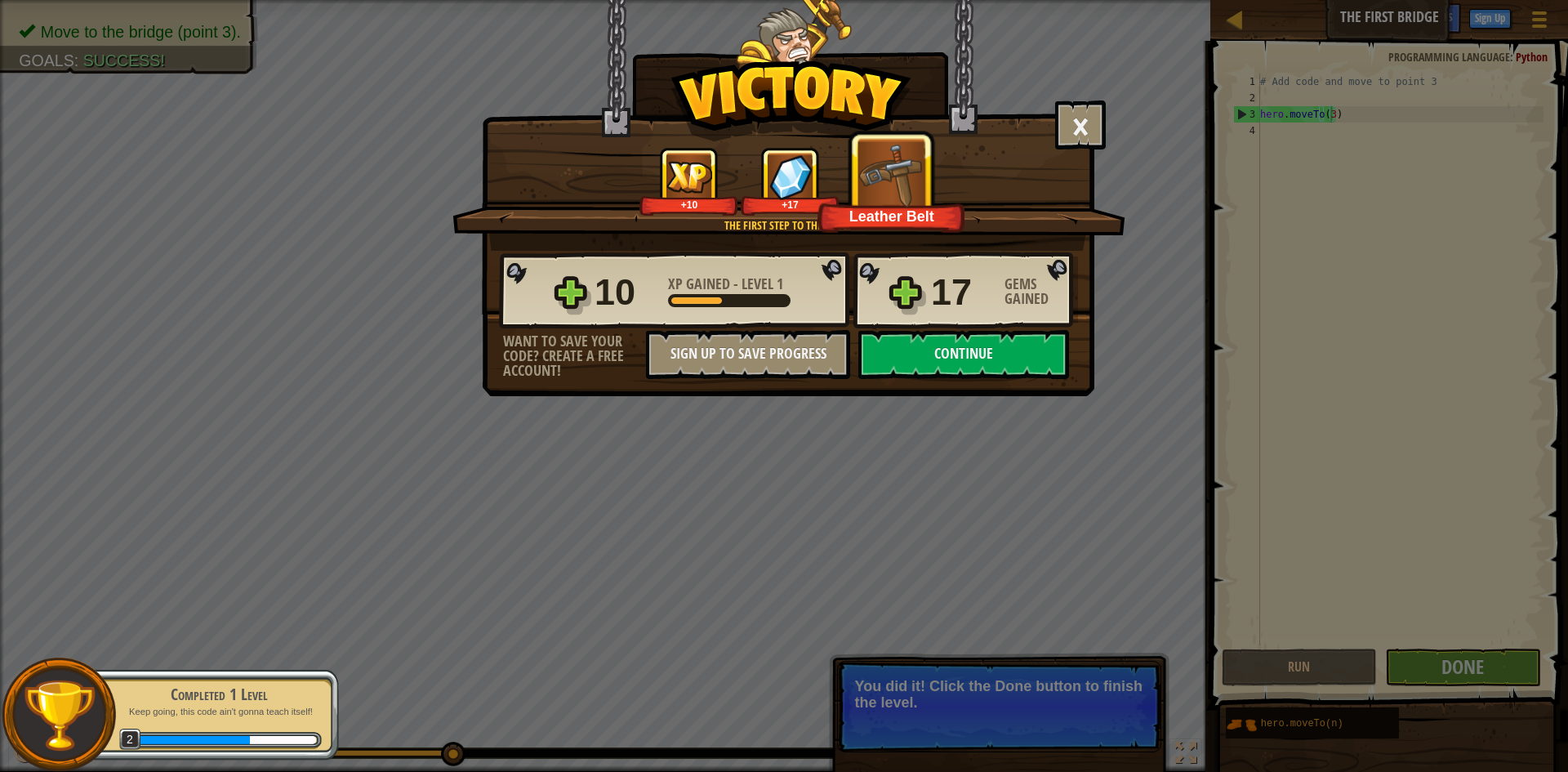
click at [1068, 182] on div "+10 +17 Leather Belt" at bounding box center [790, 181] width 634 height 68
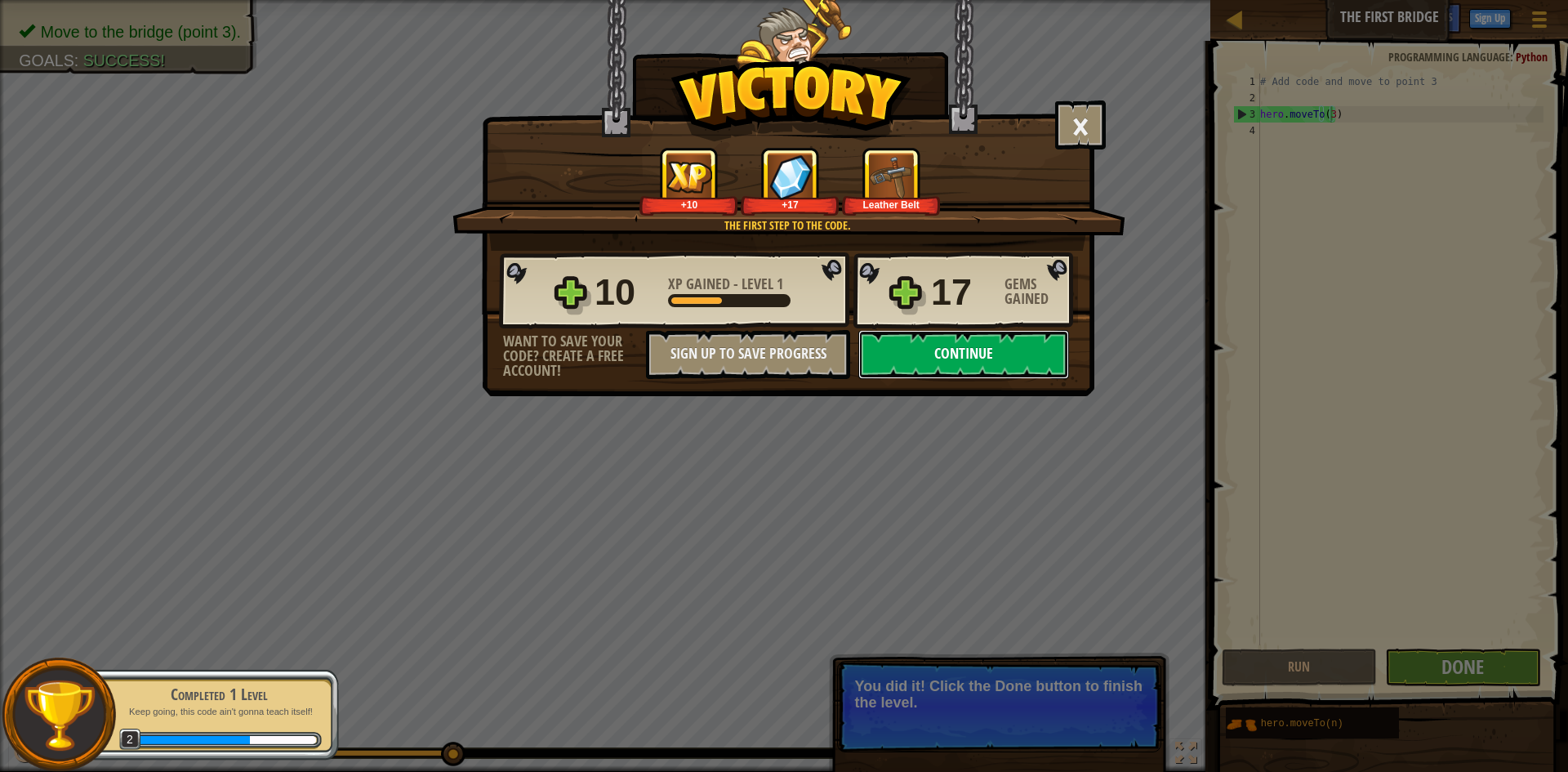
click at [953, 351] on button "Continue" at bounding box center [964, 354] width 211 height 49
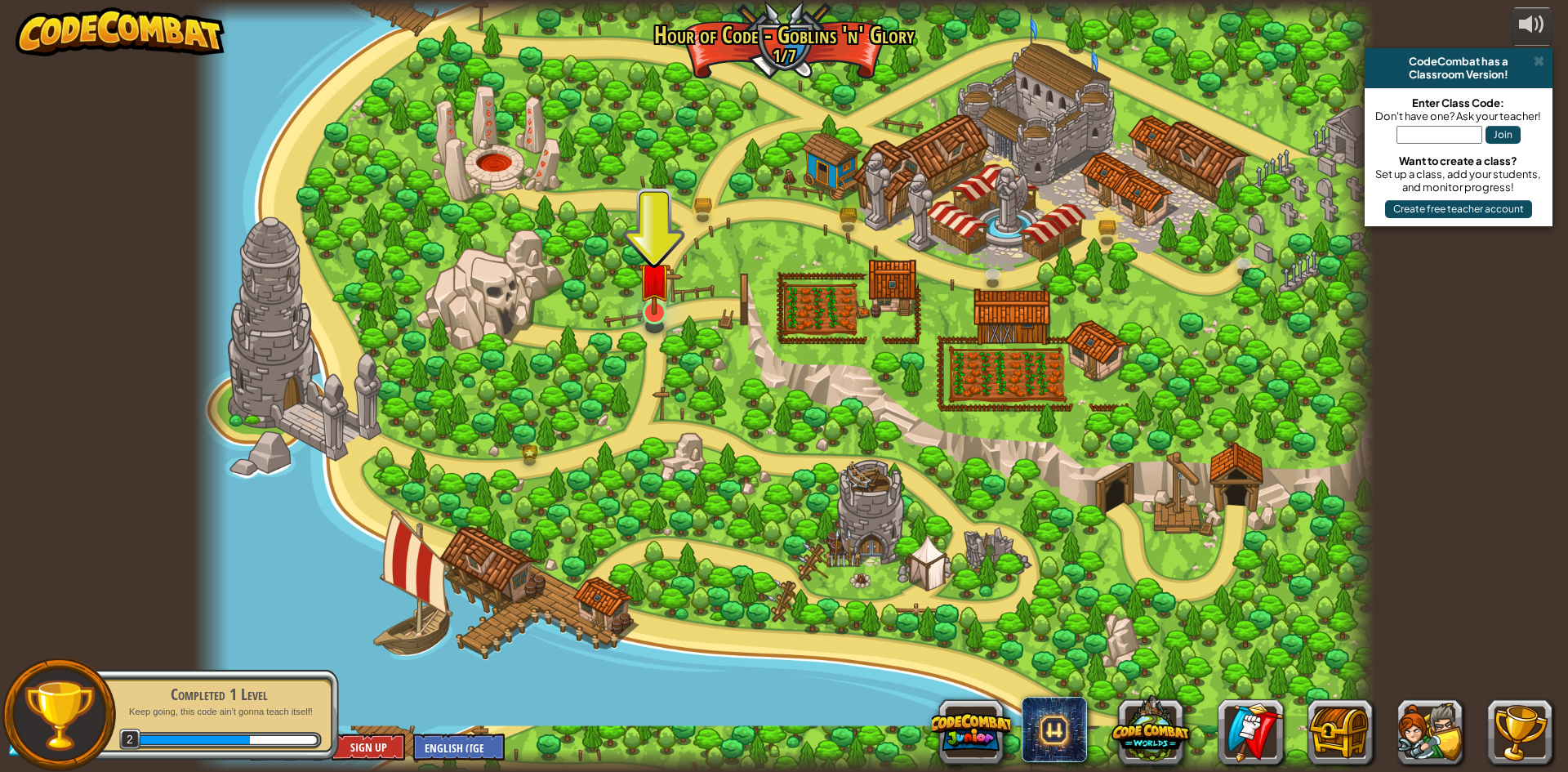
click at [643, 313] on img at bounding box center [654, 278] width 32 height 72
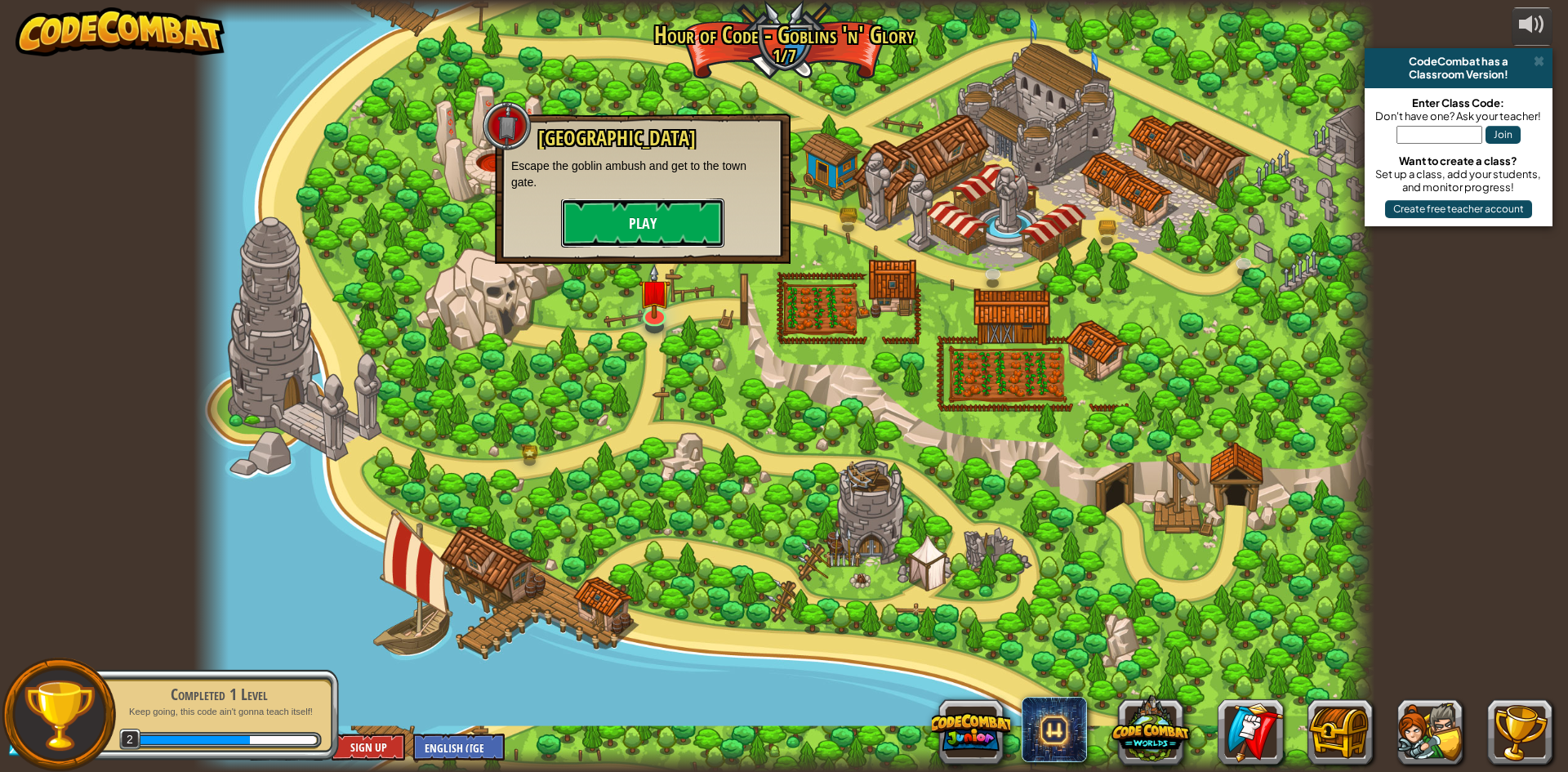
click at [634, 221] on button "Play" at bounding box center [642, 223] width 163 height 49
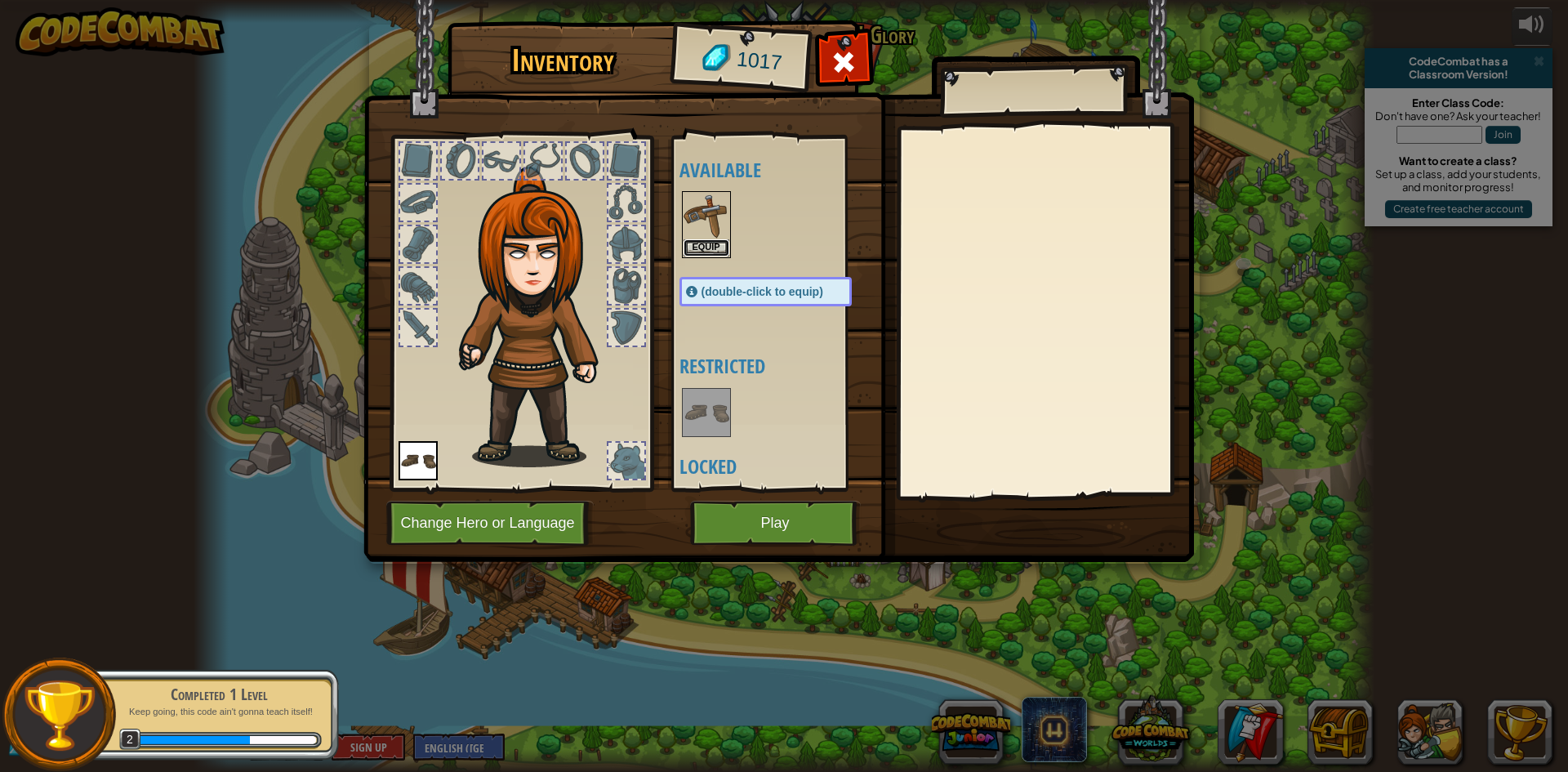
click at [704, 247] on button "Equip" at bounding box center [705, 248] width 45 height 17
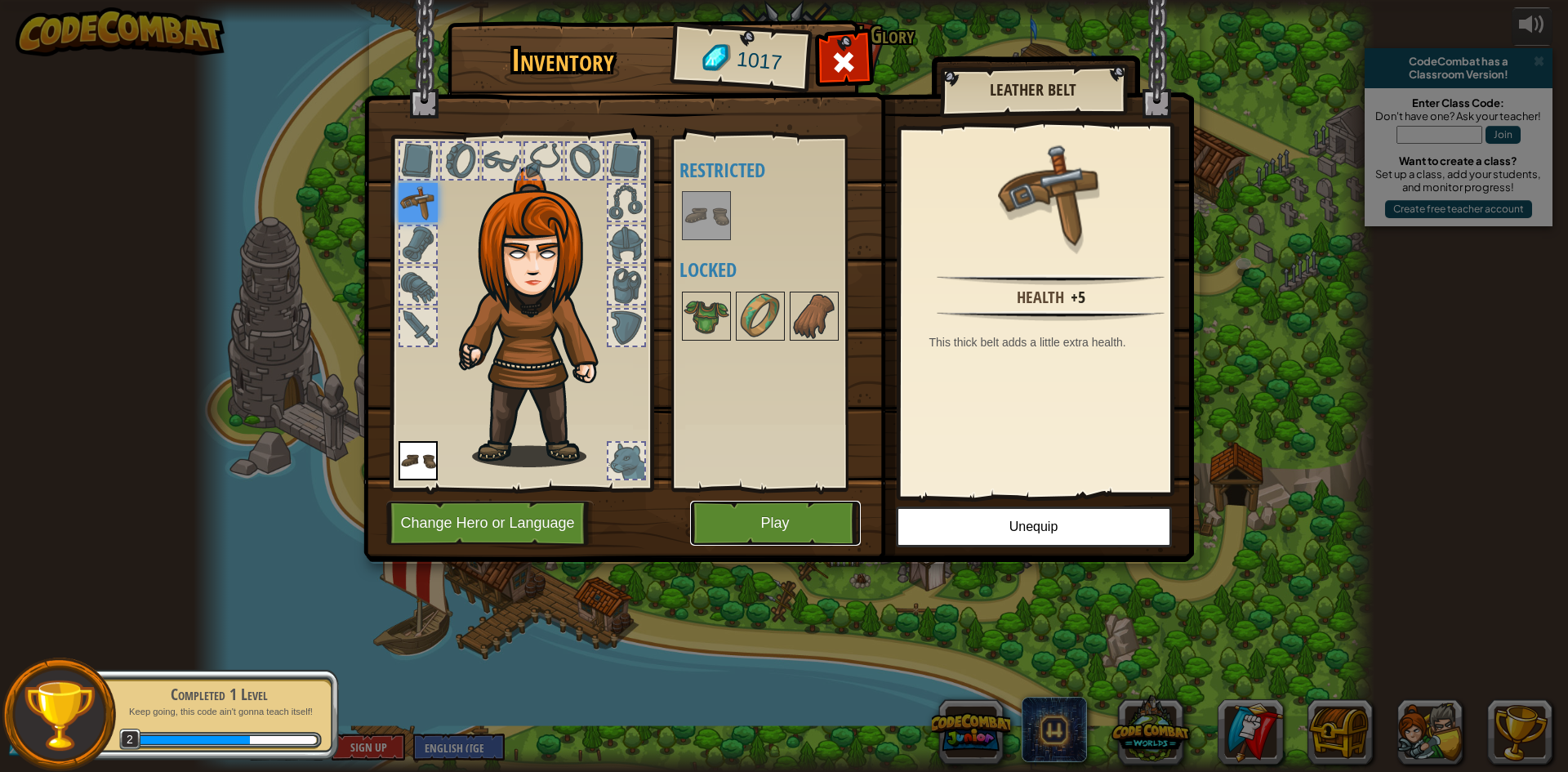
click at [767, 523] on button "Play" at bounding box center [775, 522] width 171 height 45
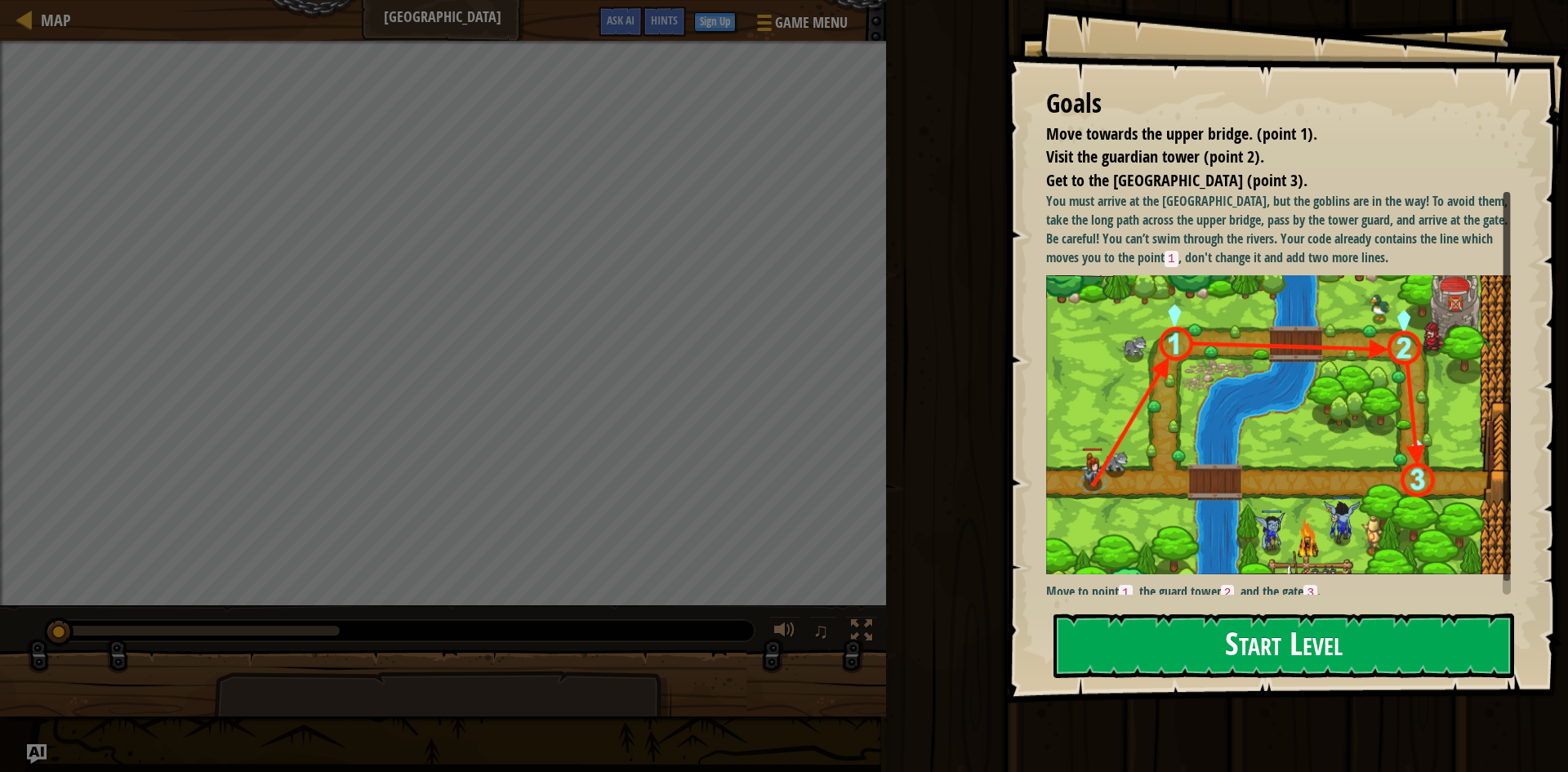
click at [1184, 614] on button "Start Level" at bounding box center [1284, 645] width 461 height 65
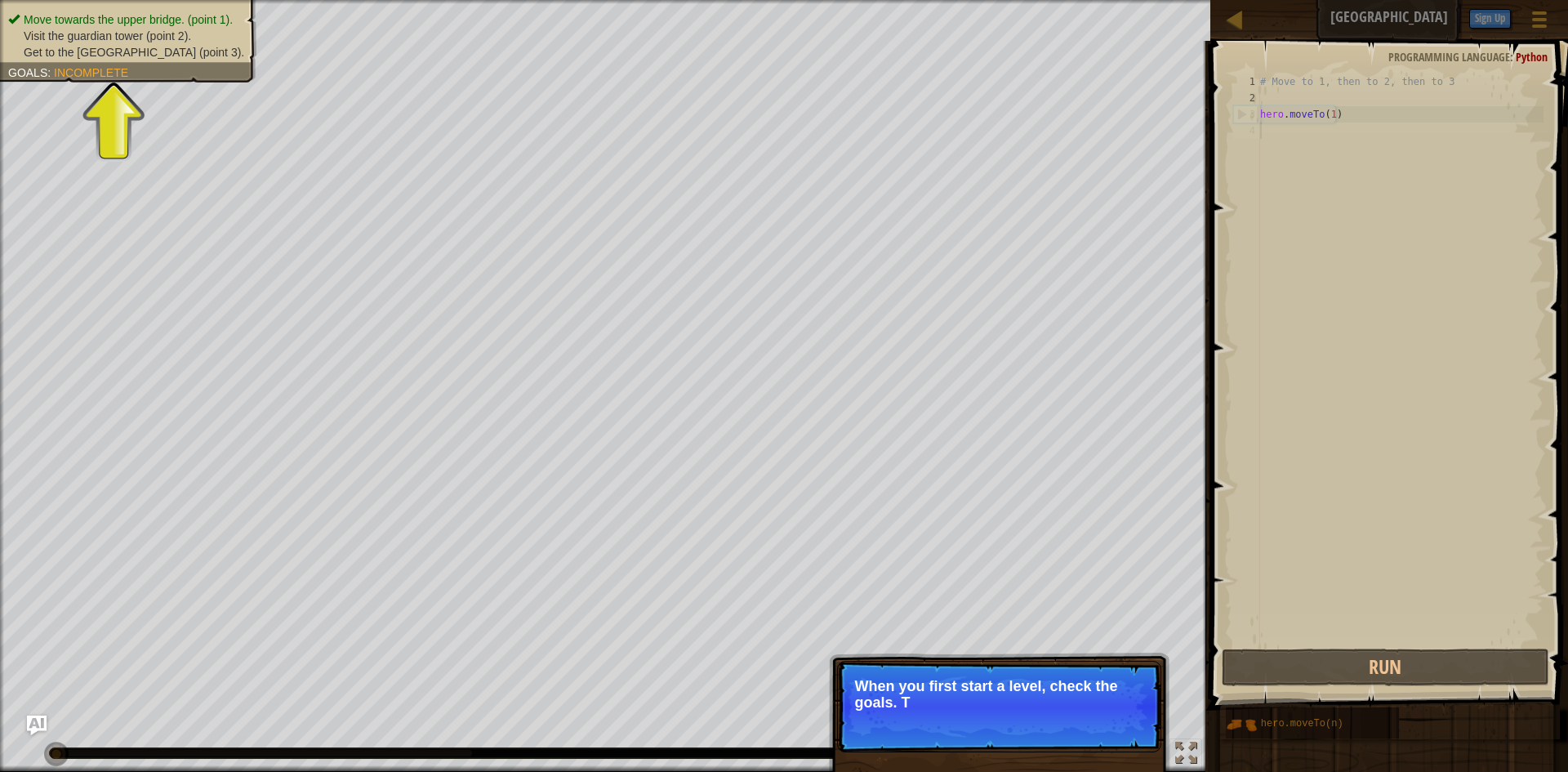
click at [895, 742] on p "Skip (esc) Continue When you first start a level, check the goals. They tell yo…" at bounding box center [998, 705] width 324 height 92
click at [93, 74] on span "Incomplete" at bounding box center [91, 73] width 74 height 13
click at [93, 50] on span "Get to the [GEOGRAPHIC_DATA] (point 3)." at bounding box center [134, 52] width 221 height 13
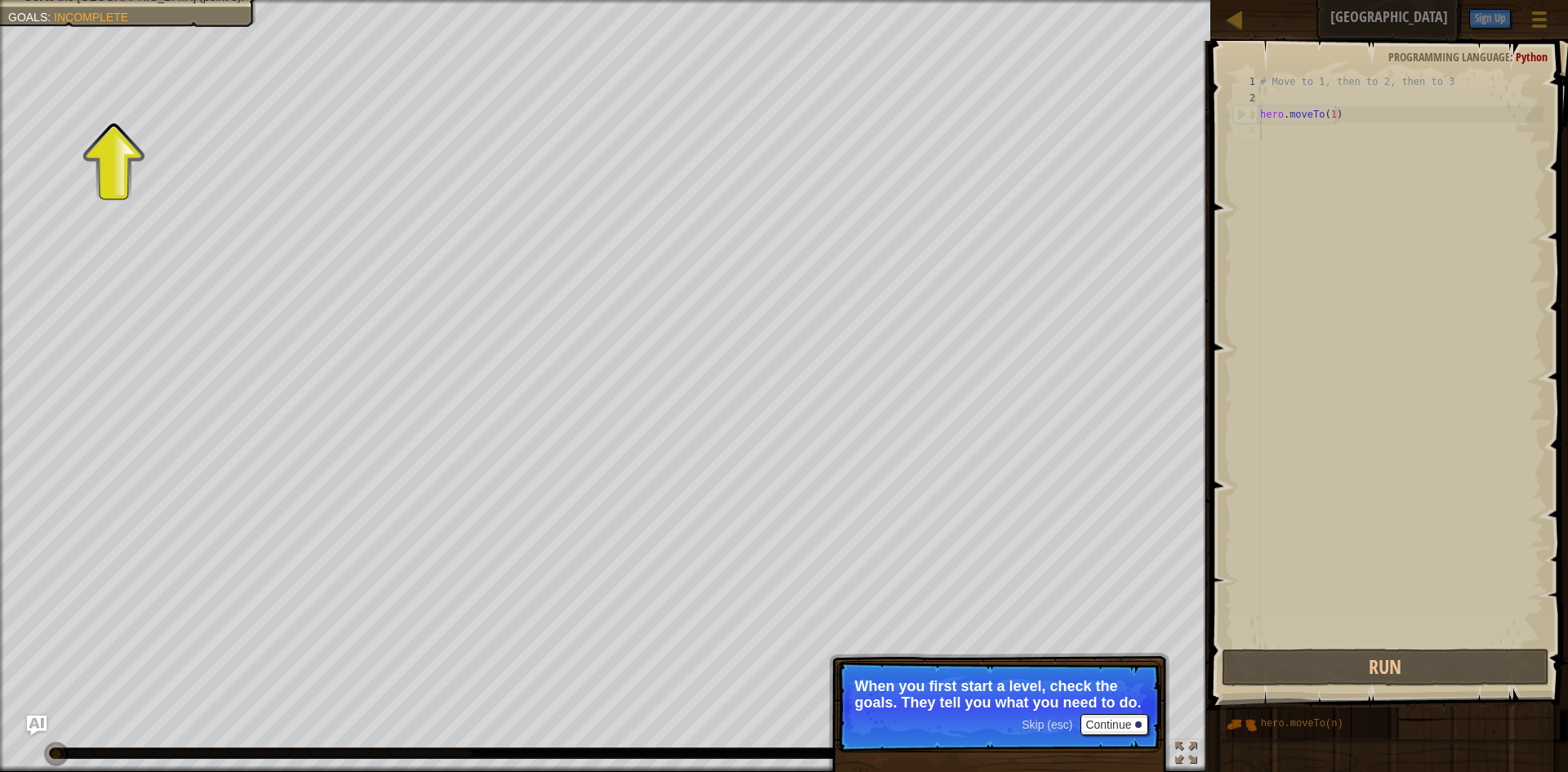
drag, startPoint x: 109, startPoint y: 1, endPoint x: 89, endPoint y: 19, distance: 26.9
click at [1106, 726] on button "Continue" at bounding box center [1114, 725] width 67 height 21
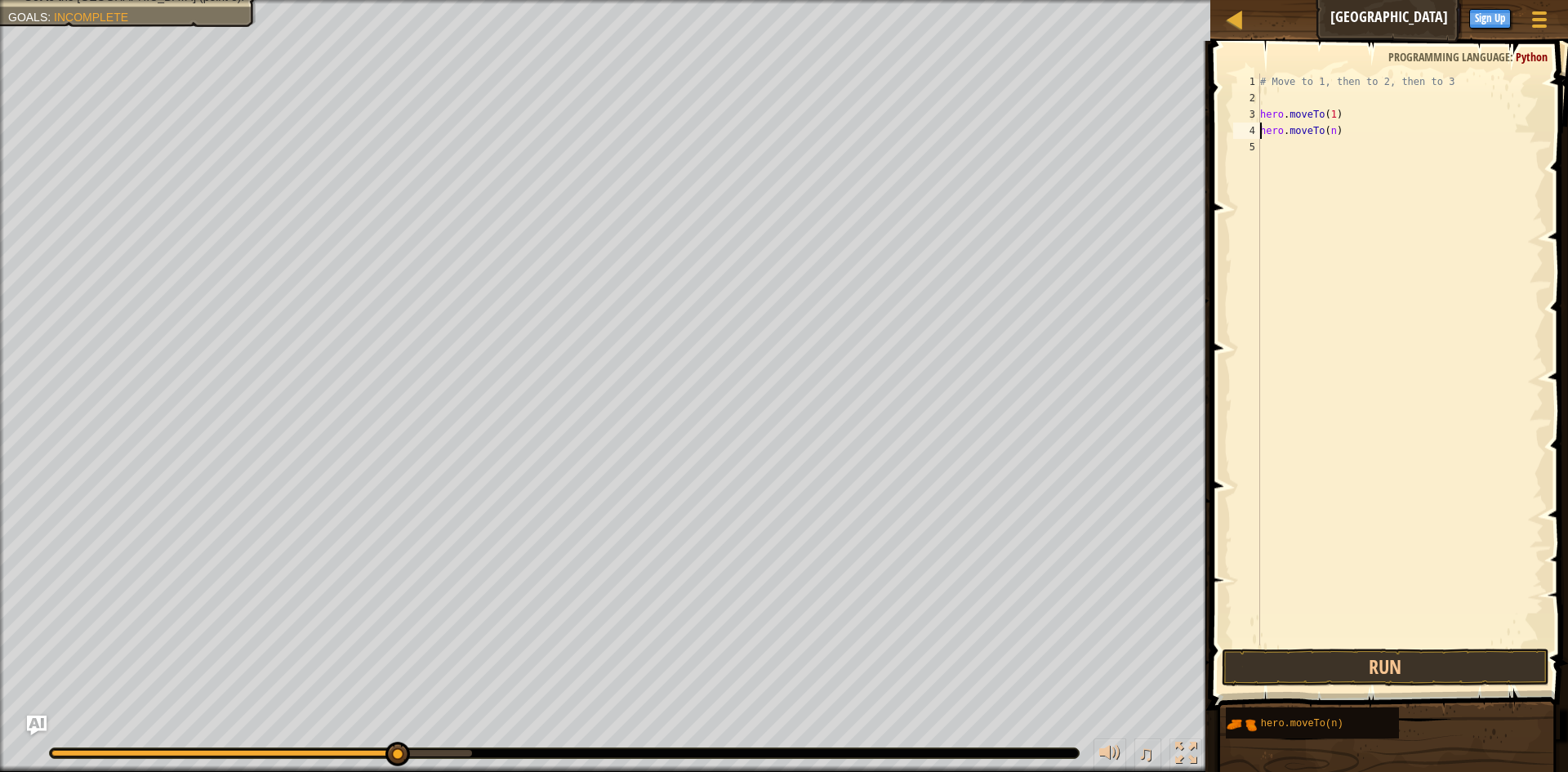
click at [1328, 130] on div "# Move to 1, then to 2, then to 3 hero . moveTo ( 1 ) hero . moveTo ( n )" at bounding box center [1399, 375] width 286 height 604
type textarea "hero.moveTo(2)"
click at [1331, 294] on div "# Move to 1, then to 2, then to 3 hero . moveTo ( 1 ) hero . moveTo ( 2 )" at bounding box center [1399, 375] width 286 height 604
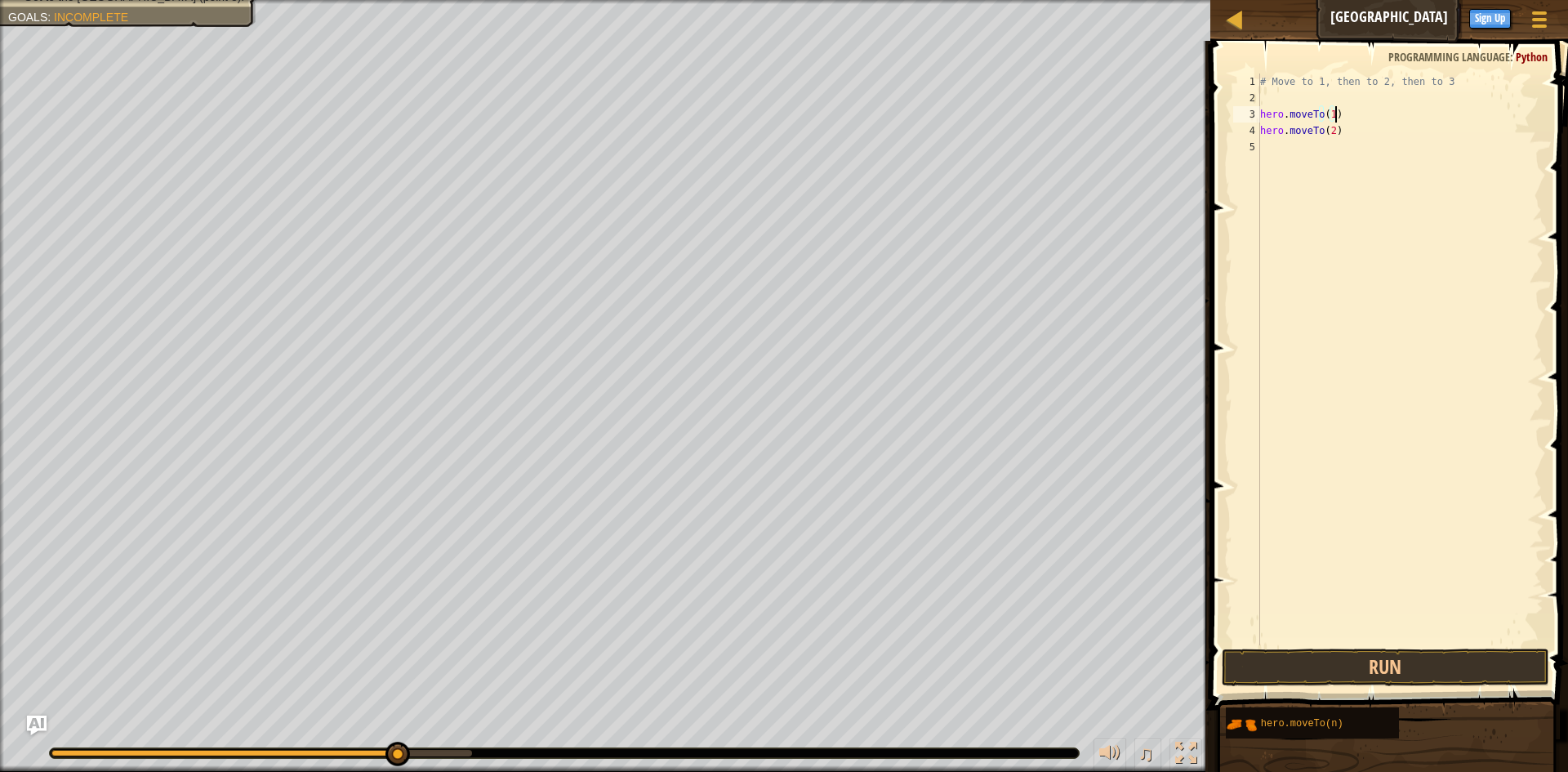
click at [1185, 131] on div "Map Old Town Road Game Menu Done Sign Up Hints Ask AI 1 ההההההההההההההההההההההה…" at bounding box center [784, 386] width 1568 height 772
drag, startPoint x: 1291, startPoint y: 117, endPoint x: 1265, endPoint y: 117, distance: 26.0
click at [1288, 117] on div "# Move to 1, then to 2, then to 3 hero . moveTo ( 1 ) hero . moveTo ( 2 )" at bounding box center [1399, 375] width 286 height 604
drag, startPoint x: 1259, startPoint y: 115, endPoint x: 1274, endPoint y: 112, distance: 15.3
click at [1274, 112] on div "hero.moveTo(1) 1 2 3 4 5 # Move to 1, then to 2, then to 3 hero . moveTo ( 1 ) …" at bounding box center [1386, 359] width 313 height 572
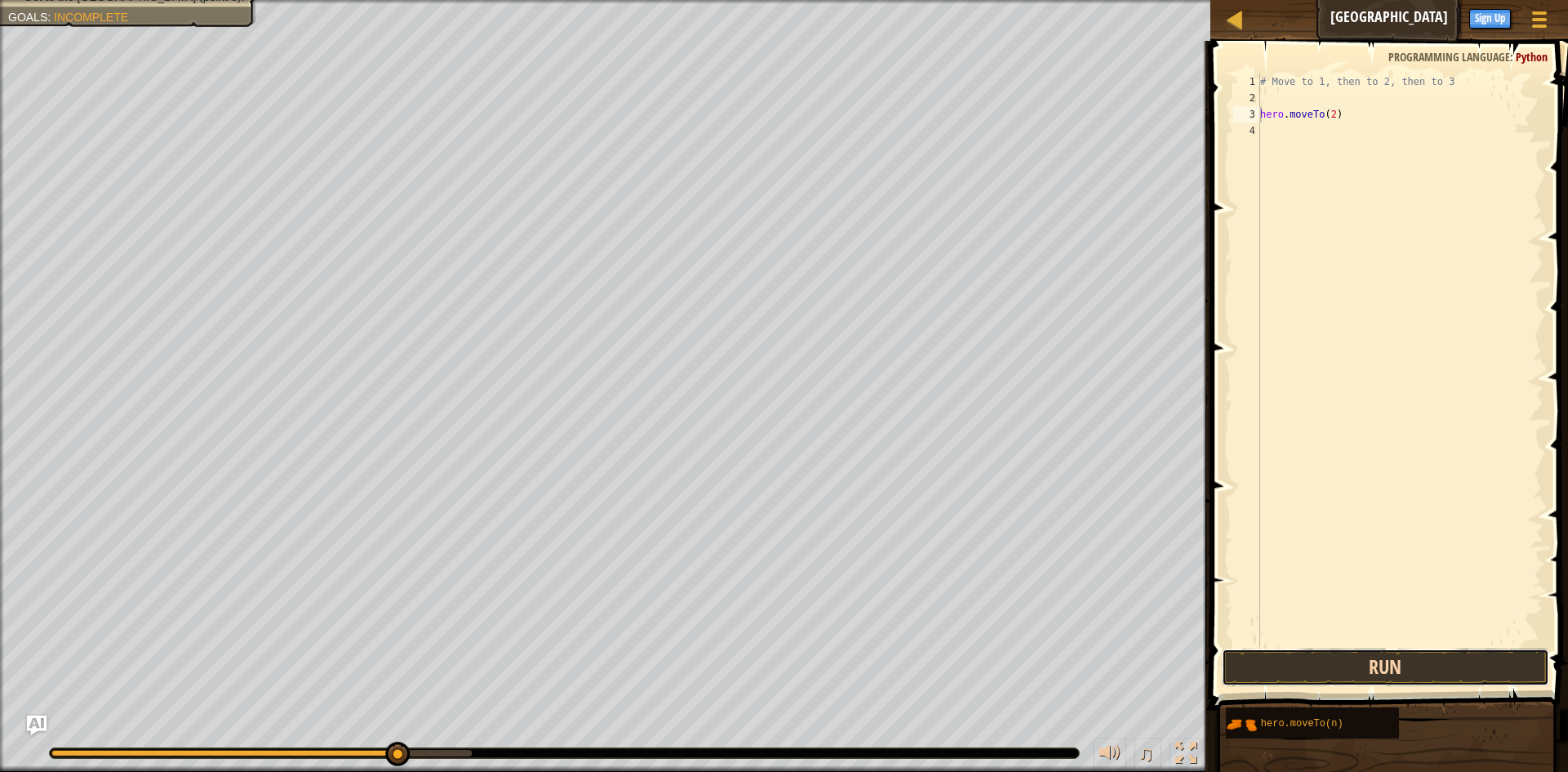
click at [1356, 676] on button "Run" at bounding box center [1386, 667] width 328 height 38
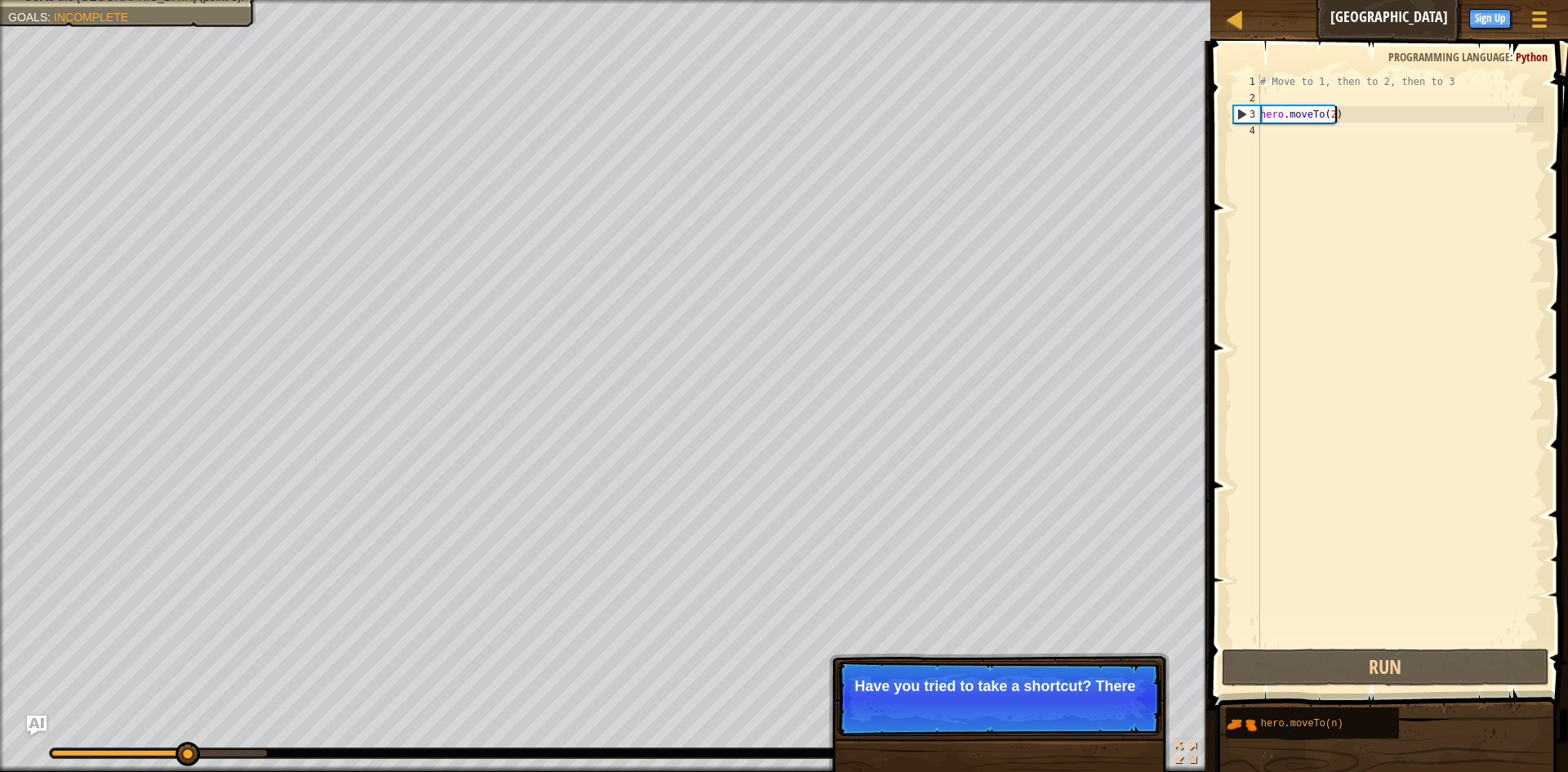
click at [935, 125] on div "Map Old Town Road Game Menu Done Sign Up Hints Ask AI 1 ההההההההההההההההההההההה…" at bounding box center [784, 386] width 1568 height 772
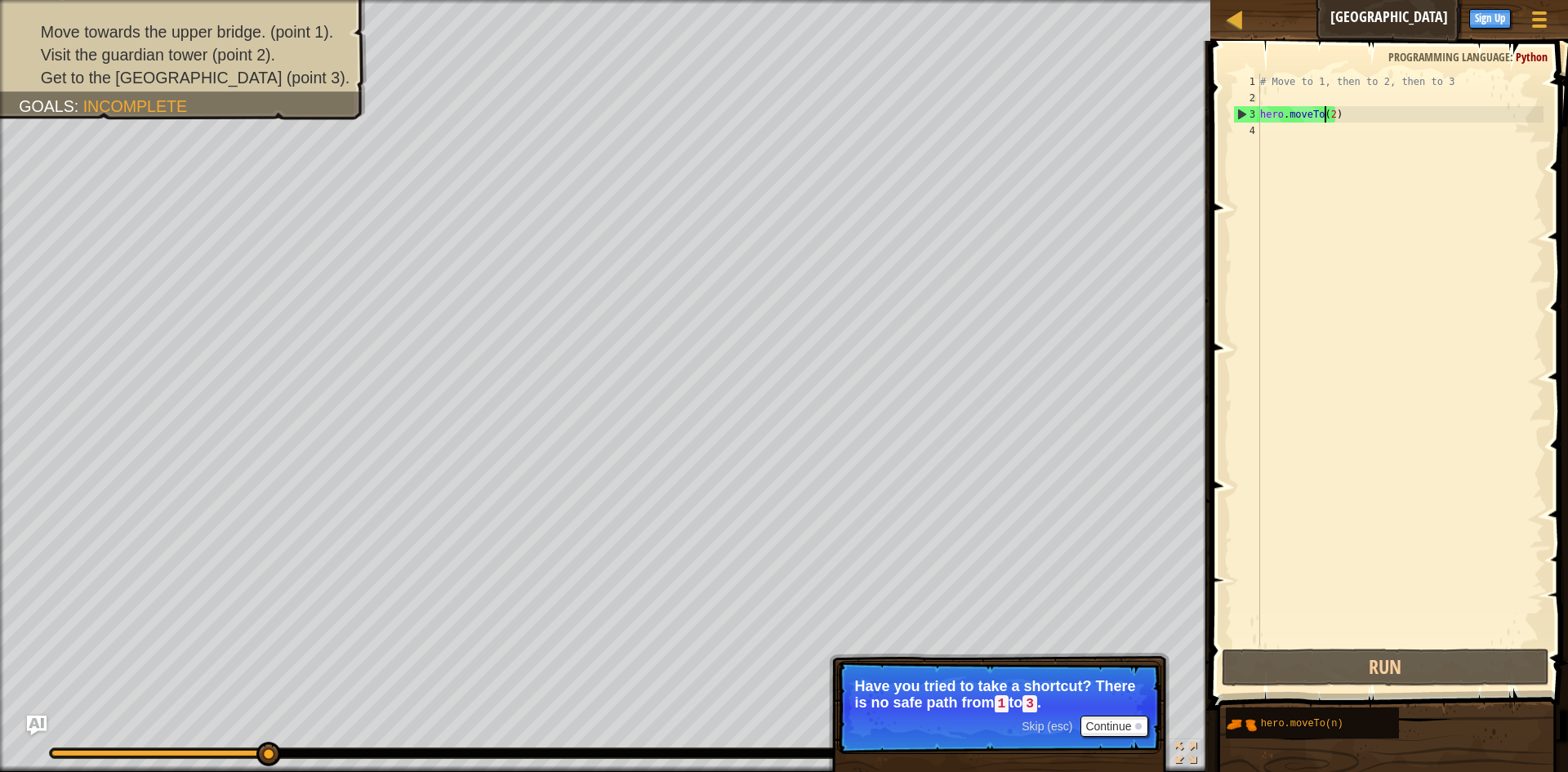
click at [1327, 110] on div "# Move to 1, then to 2, then to 3 hero . moveTo ( 2 )" at bounding box center [1399, 375] width 286 height 604
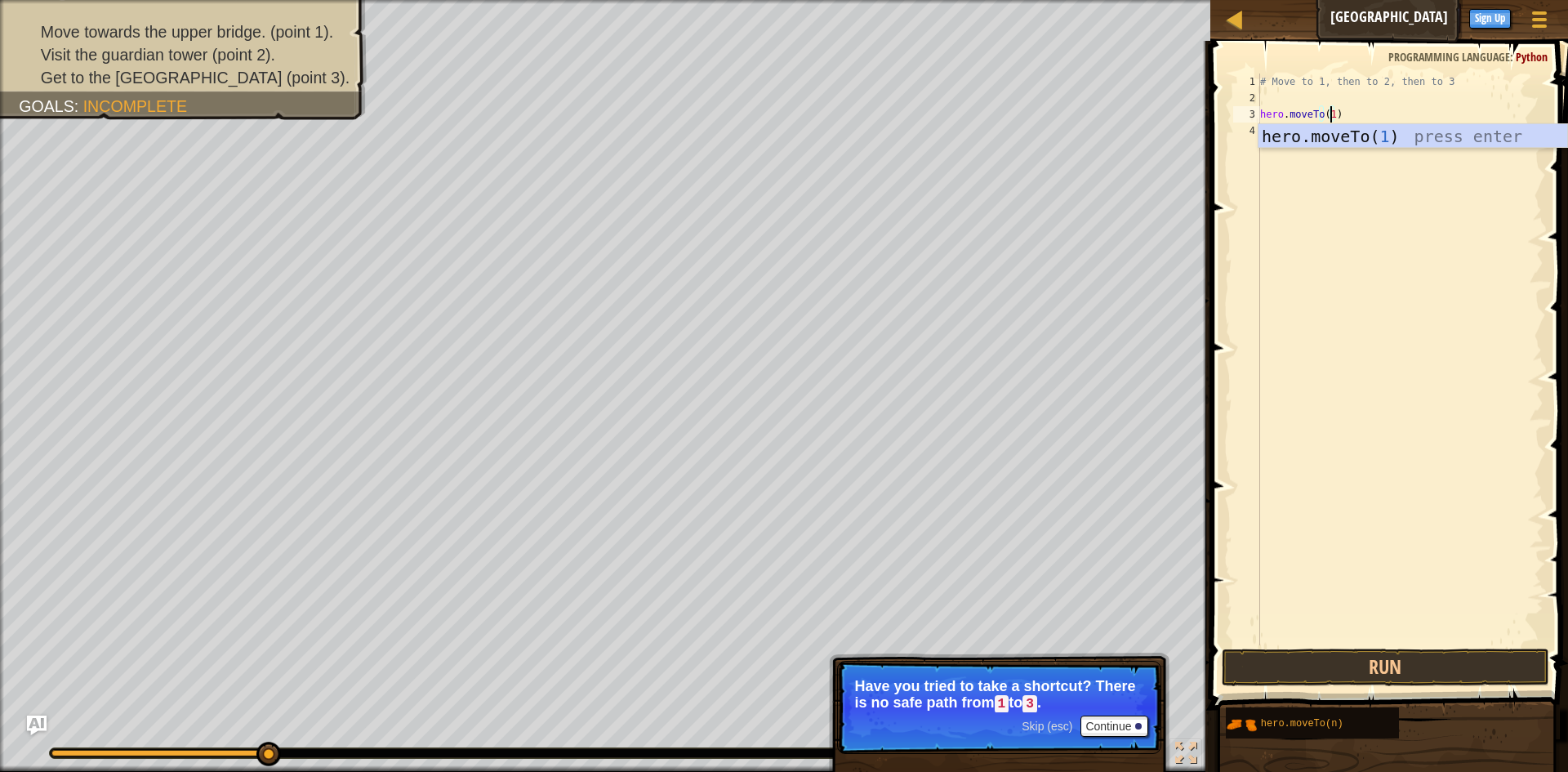
scroll to position [8, 6]
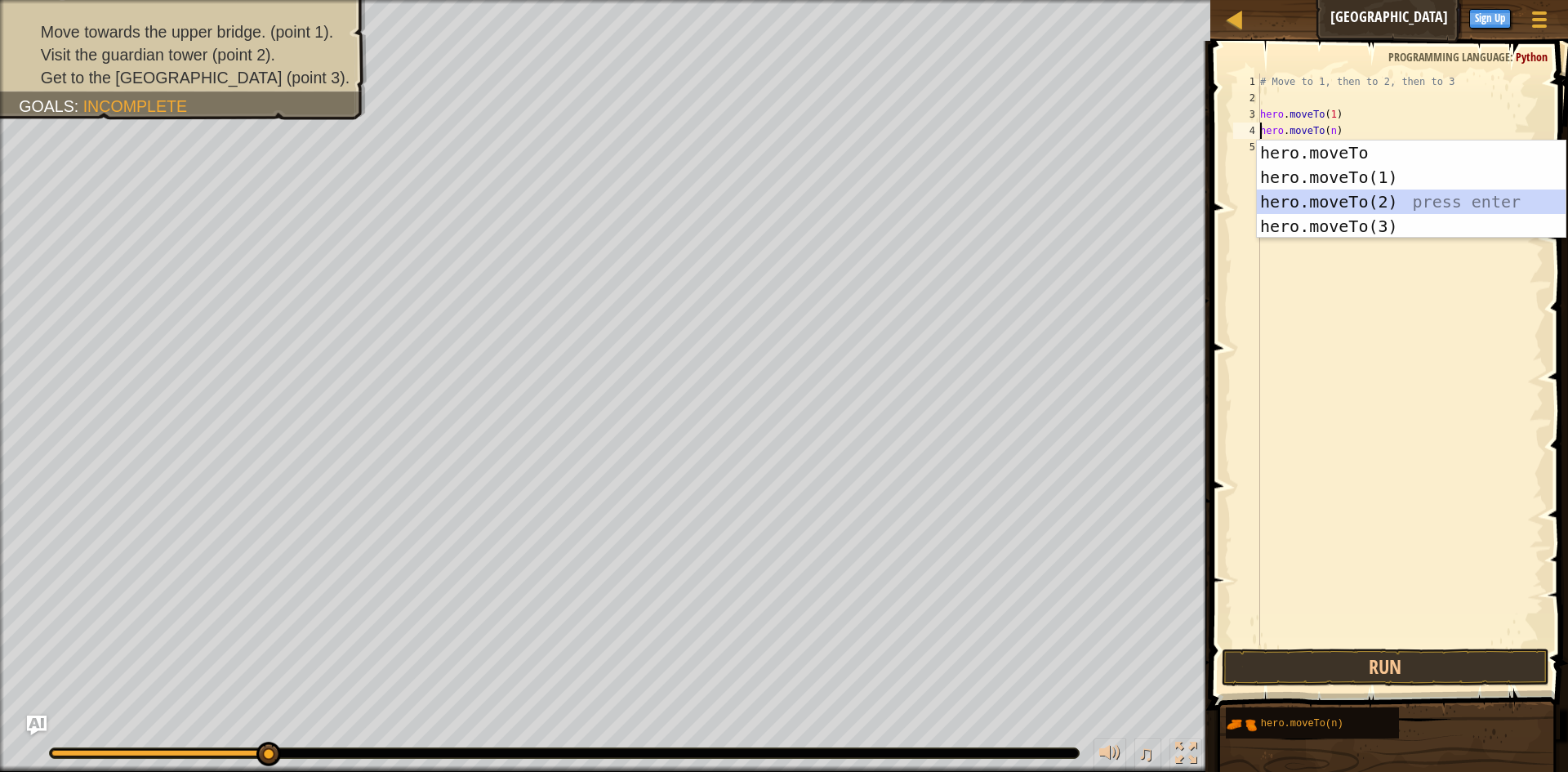
click at [1347, 200] on div "hero.moveTo press enter hero.moveTo(1) press enter hero.moveTo(2) press enter h…" at bounding box center [1411, 214] width 308 height 147
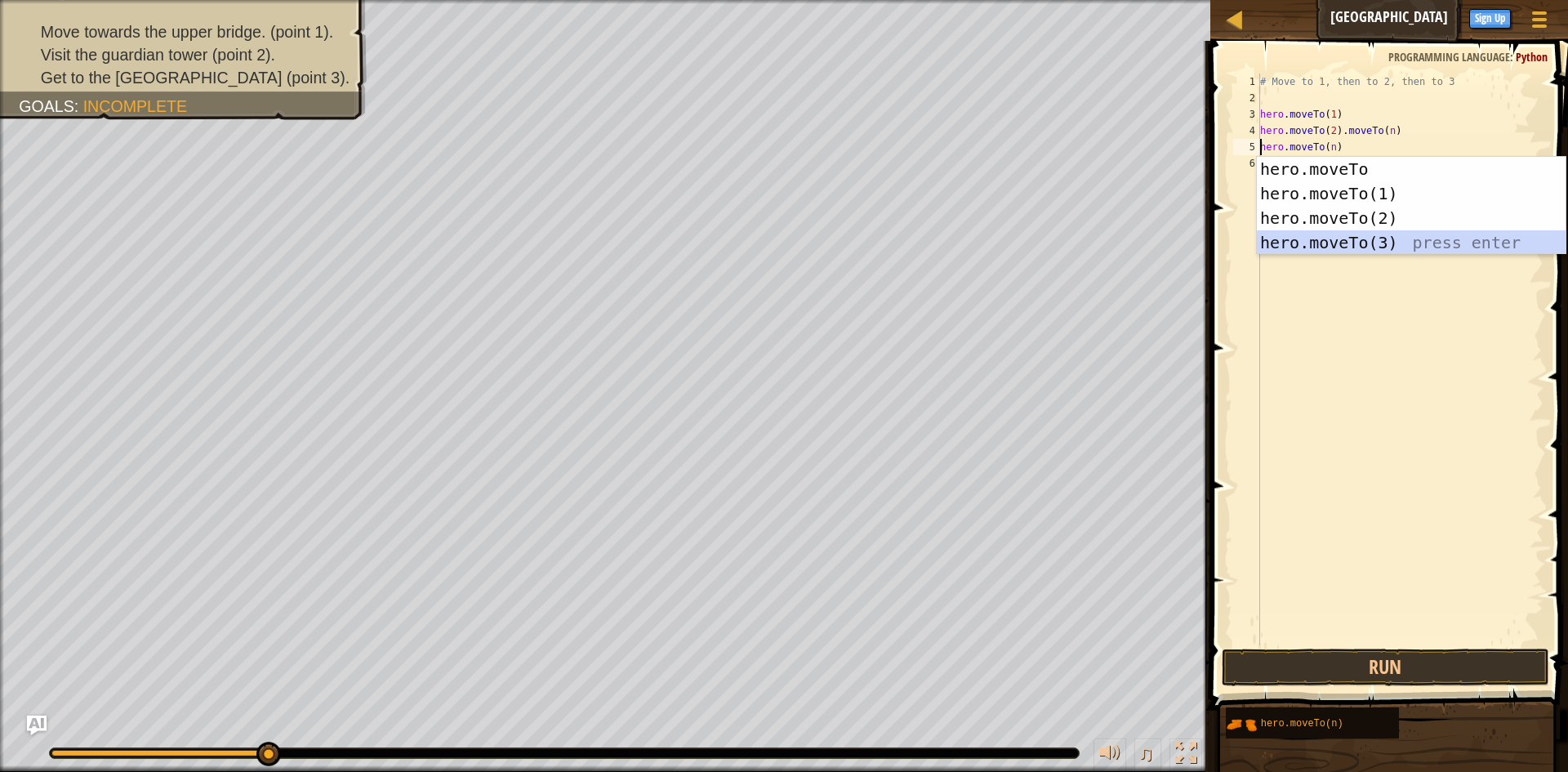
click at [1367, 245] on div "hero.moveTo press enter hero.moveTo(1) press enter hero.moveTo(2) press enter h…" at bounding box center [1411, 230] width 308 height 147
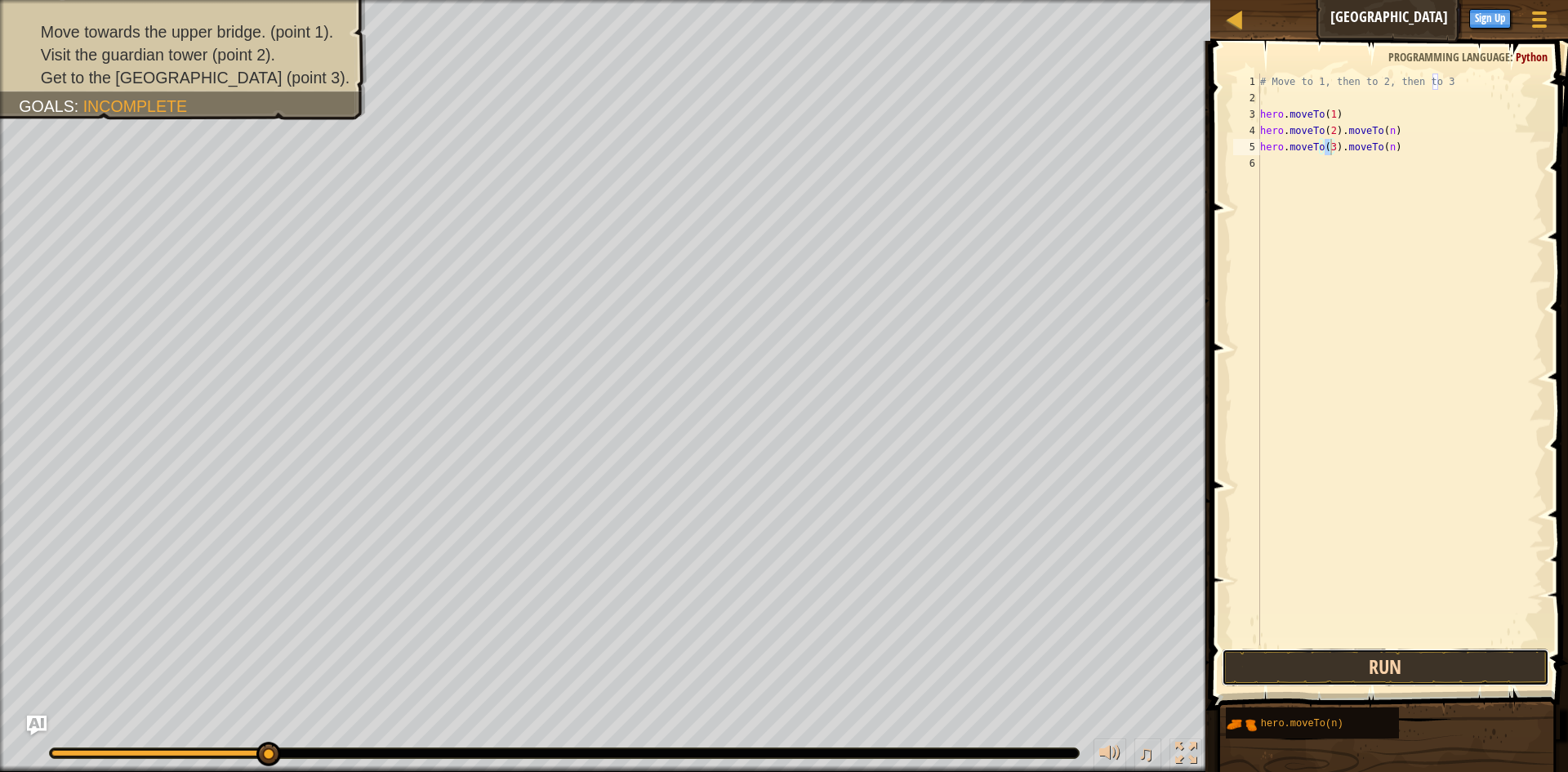
click at [1335, 673] on button "Run" at bounding box center [1386, 667] width 328 height 38
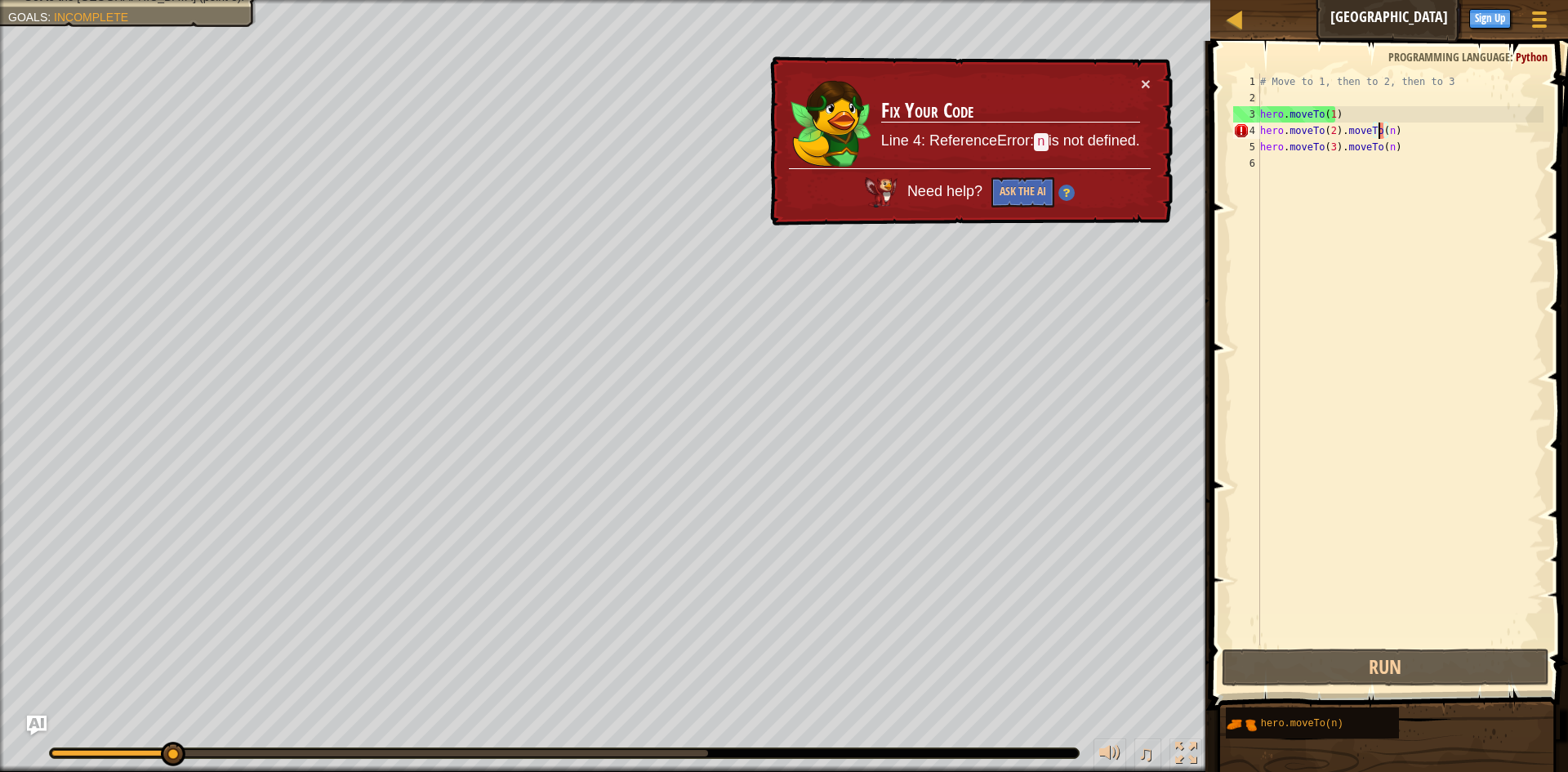
click at [1381, 125] on div "# Move to 1, then to 2, then to 3 hero . moveTo ( 1 ) hero . moveTo ( 2 ) . mov…" at bounding box center [1399, 375] width 286 height 604
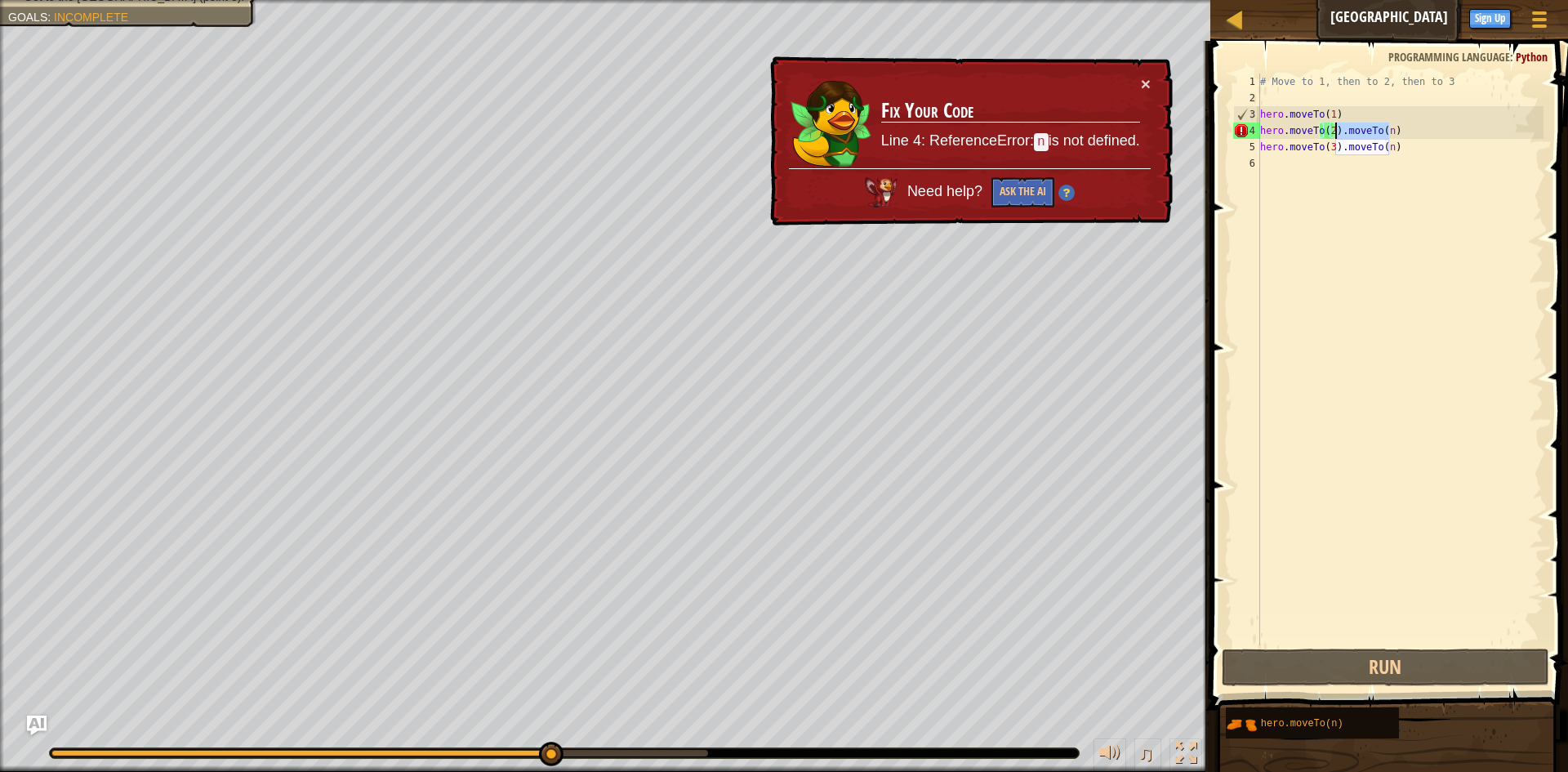
drag, startPoint x: 1391, startPoint y: 129, endPoint x: 1339, endPoint y: 131, distance: 52.0
click at [1339, 131] on div "# Move to 1, then to 2, then to 3 hero . moveTo ( 1 ) hero . moveTo ( 2 ) . mov…" at bounding box center [1399, 375] width 286 height 604
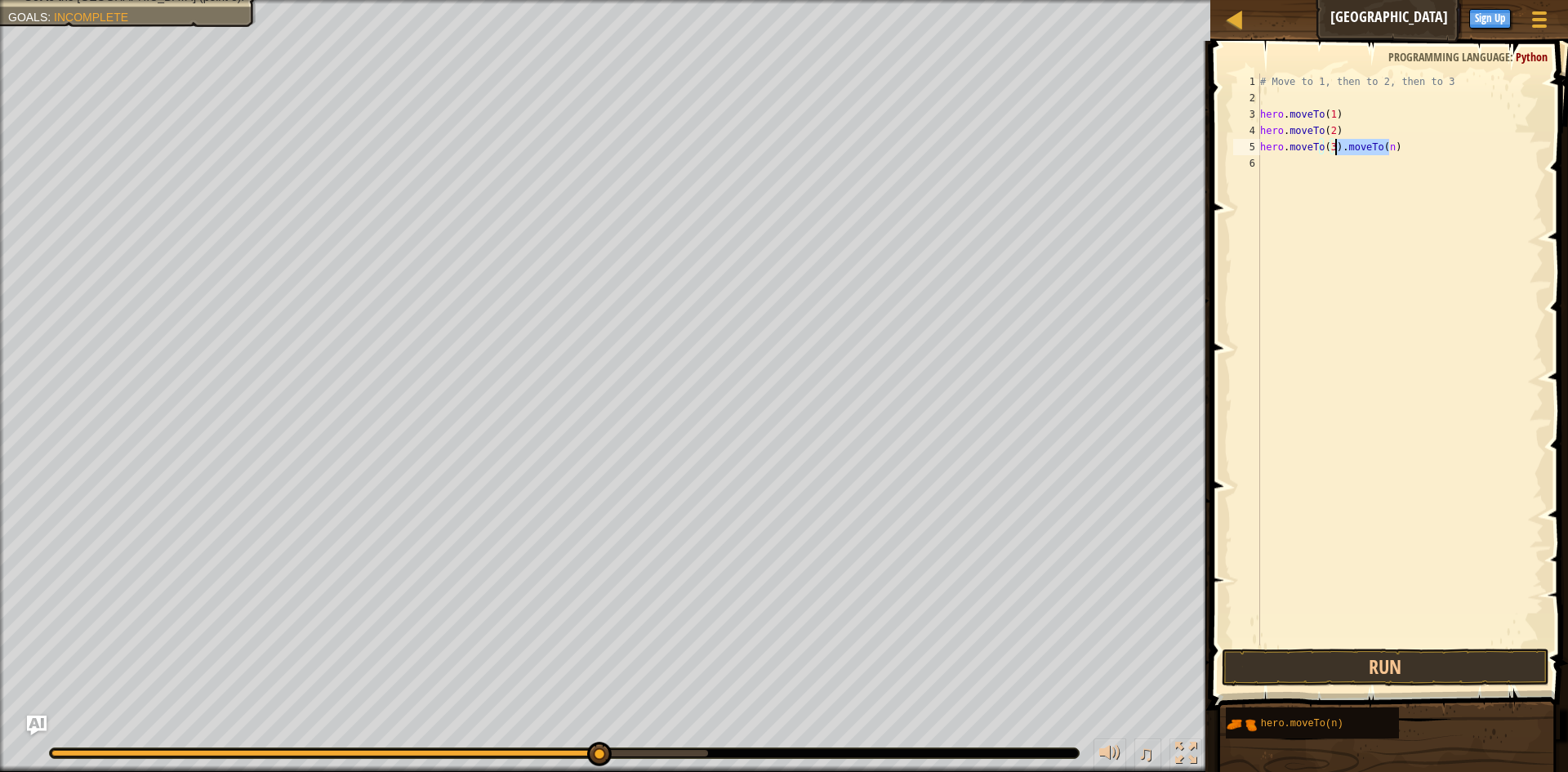
drag, startPoint x: 1394, startPoint y: 148, endPoint x: 1339, endPoint y: 148, distance: 55.0
click at [1339, 148] on div "# Move to 1, then to 2, then to 3 hero . moveTo ( 1 ) hero . moveTo ( 2 ) hero …" at bounding box center [1399, 375] width 286 height 604
click at [1331, 652] on button "Run" at bounding box center [1386, 667] width 328 height 38
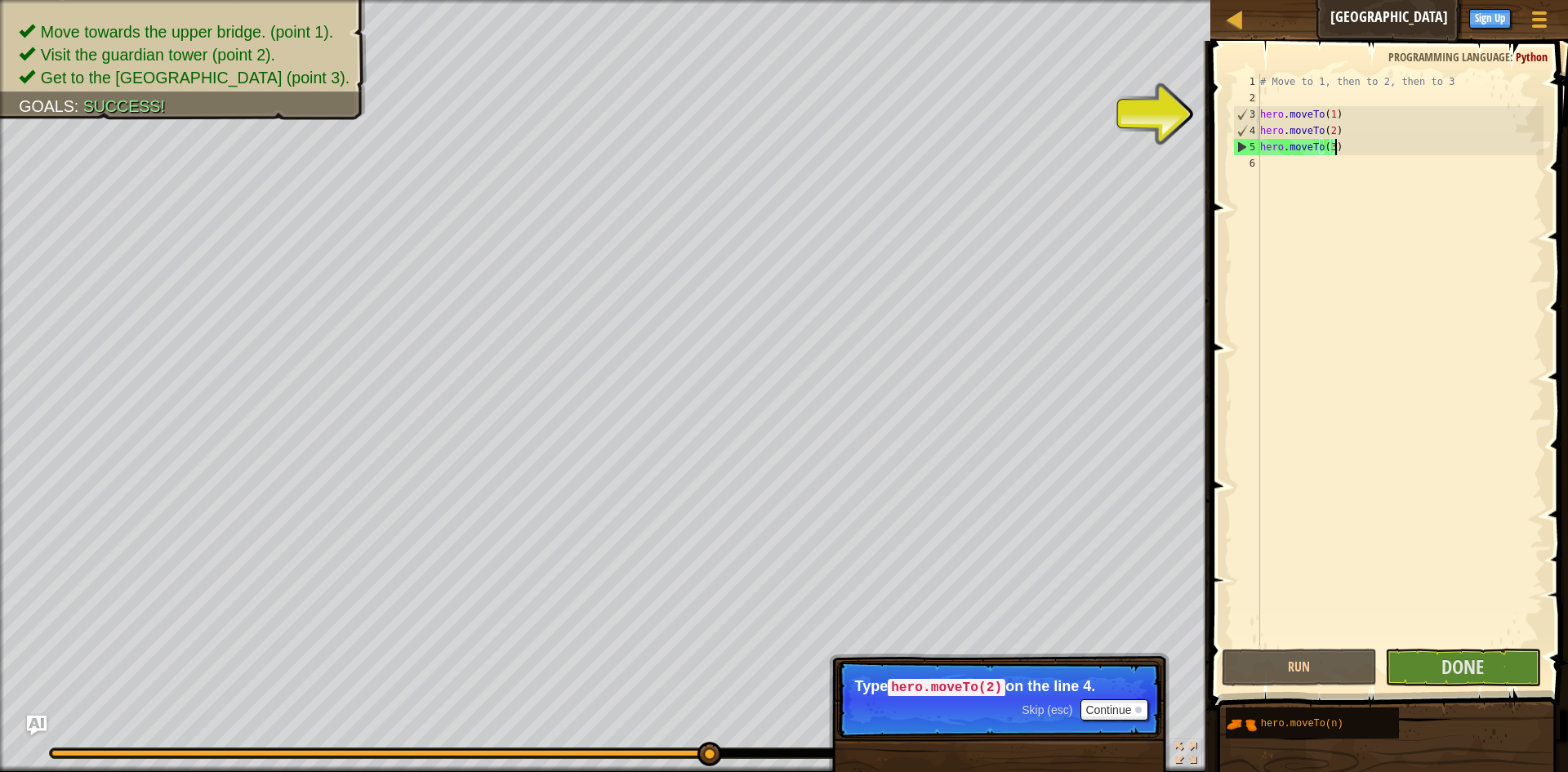
click at [1313, 125] on div "# Move to 1, then to 2, then to 3 hero . moveTo ( 1 ) hero . moveTo ( 2 ) hero …" at bounding box center [1399, 375] width 286 height 604
type textarea "hero.moveTo(2)"
click at [1353, 126] on div "# Move to 1, then to 2, then to 3 hero . moveTo ( 1 ) hero . moveTo ( 2 ) hero …" at bounding box center [1399, 375] width 286 height 604
click at [1106, 708] on button "Continue" at bounding box center [1114, 709] width 67 height 21
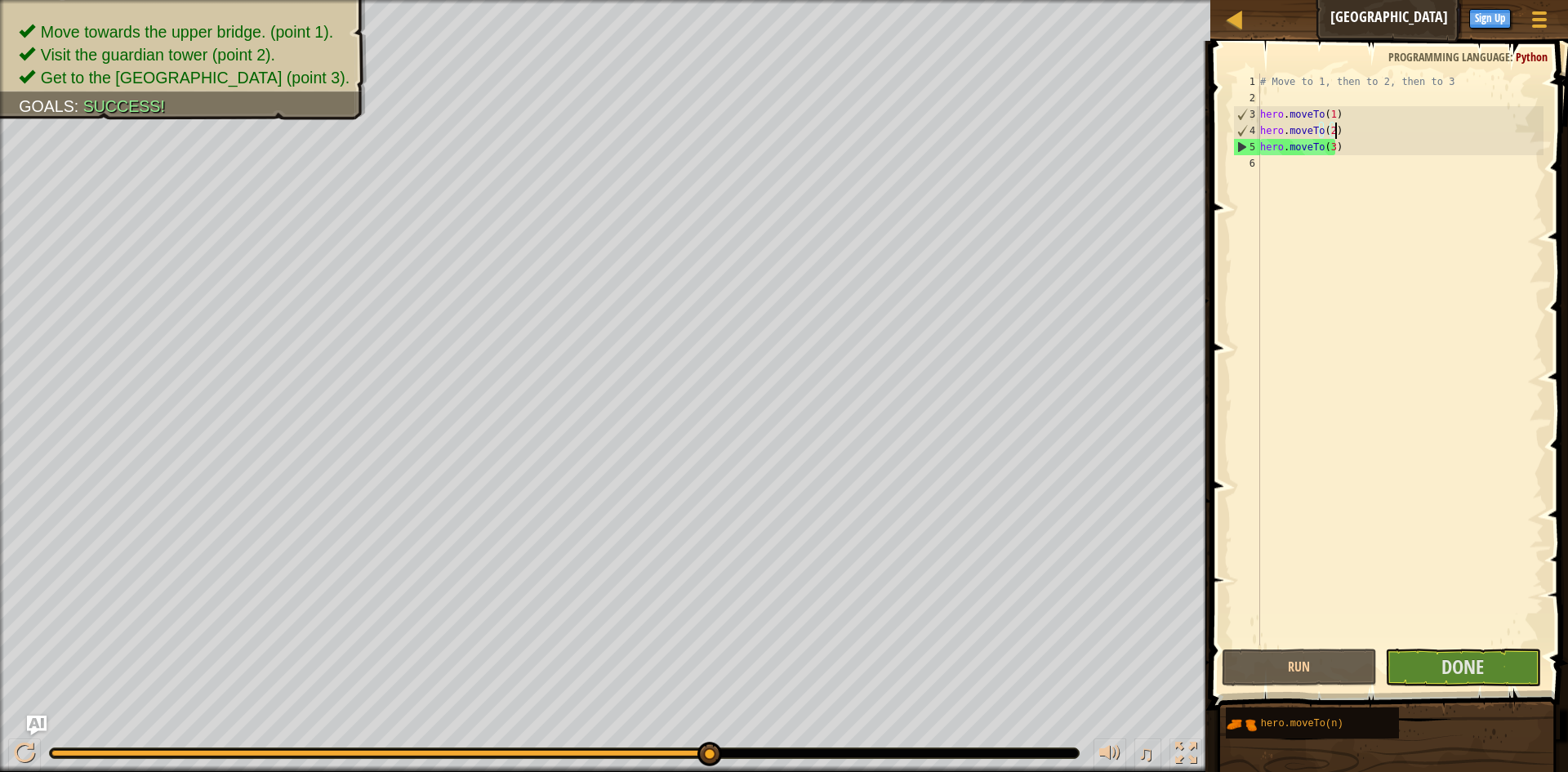
click at [1339, 122] on div "# Move to 1, then to 2, then to 3 hero . moveTo ( 1 ) hero . moveTo ( 2 ) hero …" at bounding box center [1399, 375] width 286 height 604
click at [1448, 654] on span "Done" at bounding box center [1462, 666] width 42 height 26
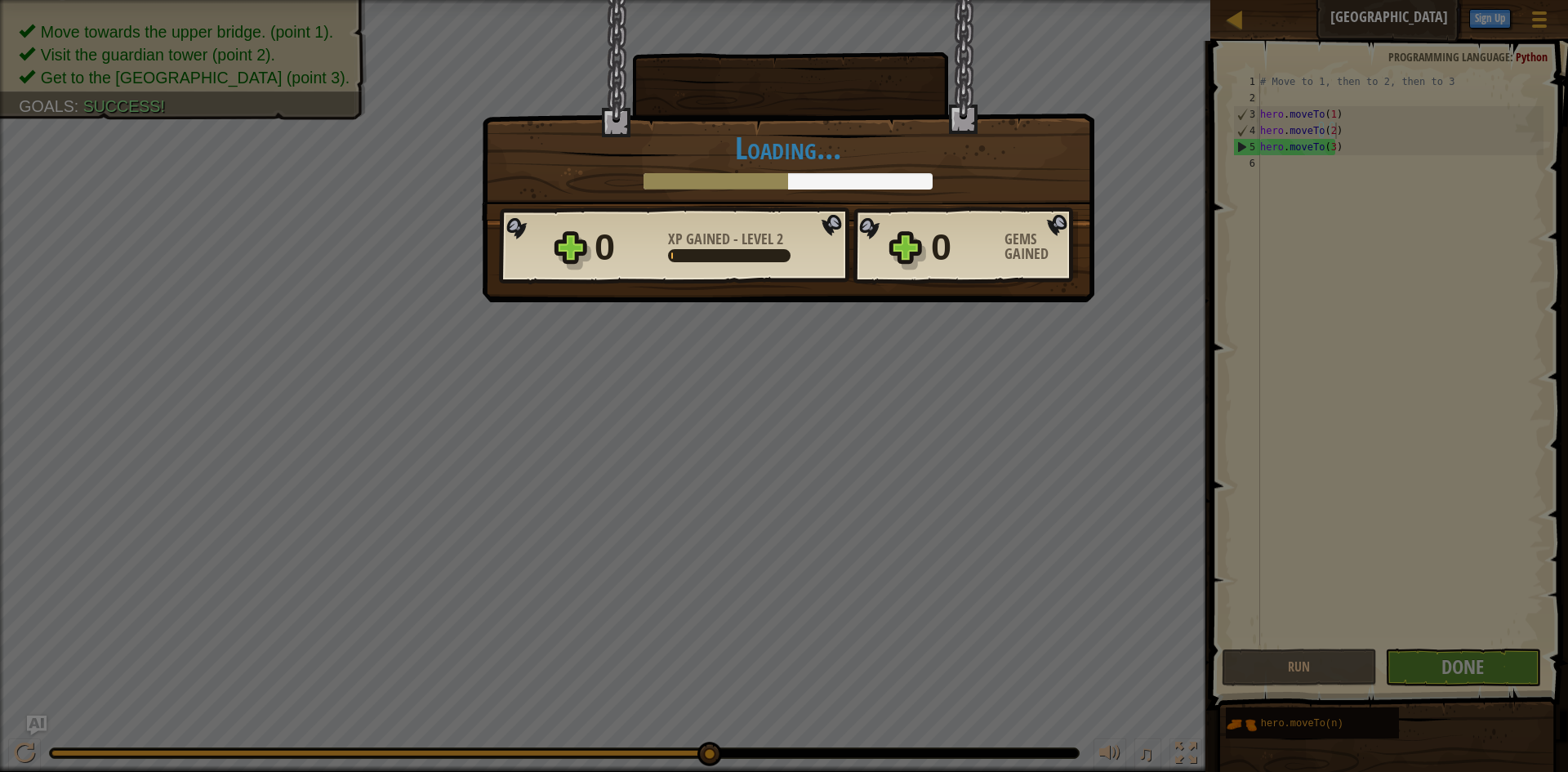
click at [989, 291] on div "× Shortcuts can be dangerous. How fun was this level? Loading... Reticulating S…" at bounding box center [787, 151] width 612 height 303
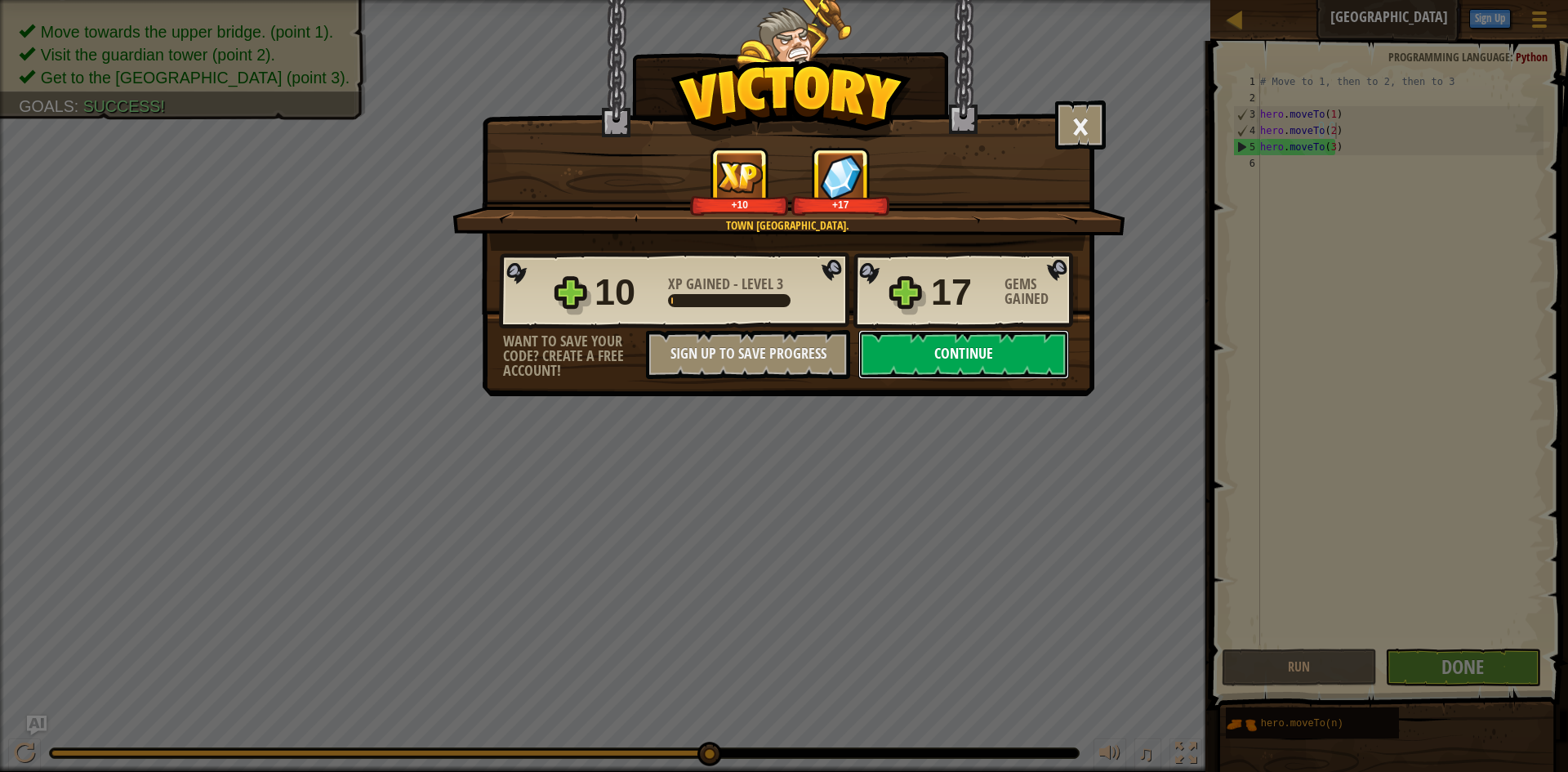
click at [946, 356] on button "Continue" at bounding box center [964, 354] width 211 height 49
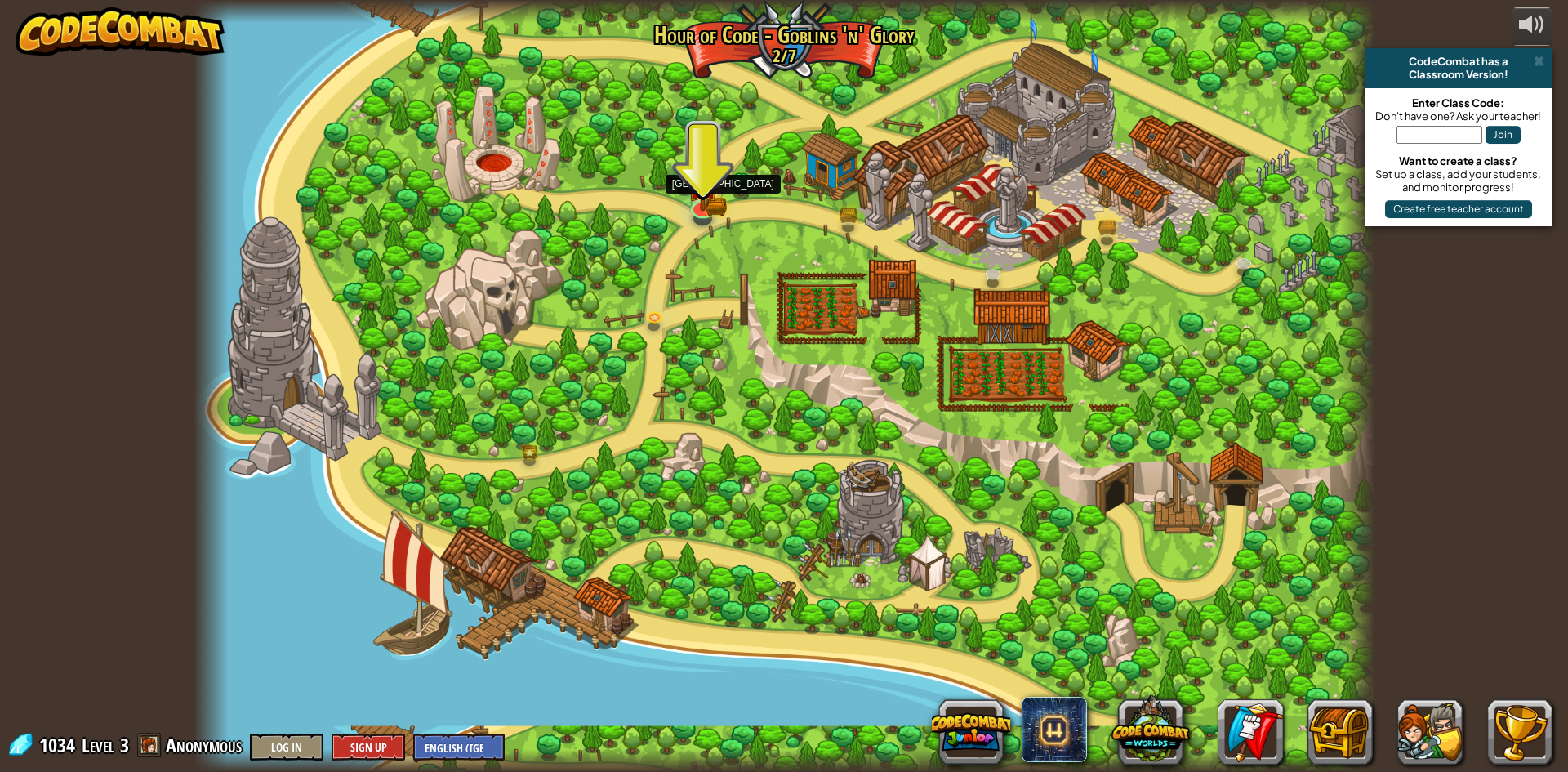
drag, startPoint x: 699, startPoint y: 200, endPoint x: 834, endPoint y: 111, distance: 161.7
click at [700, 200] on img at bounding box center [703, 184] width 32 height 52
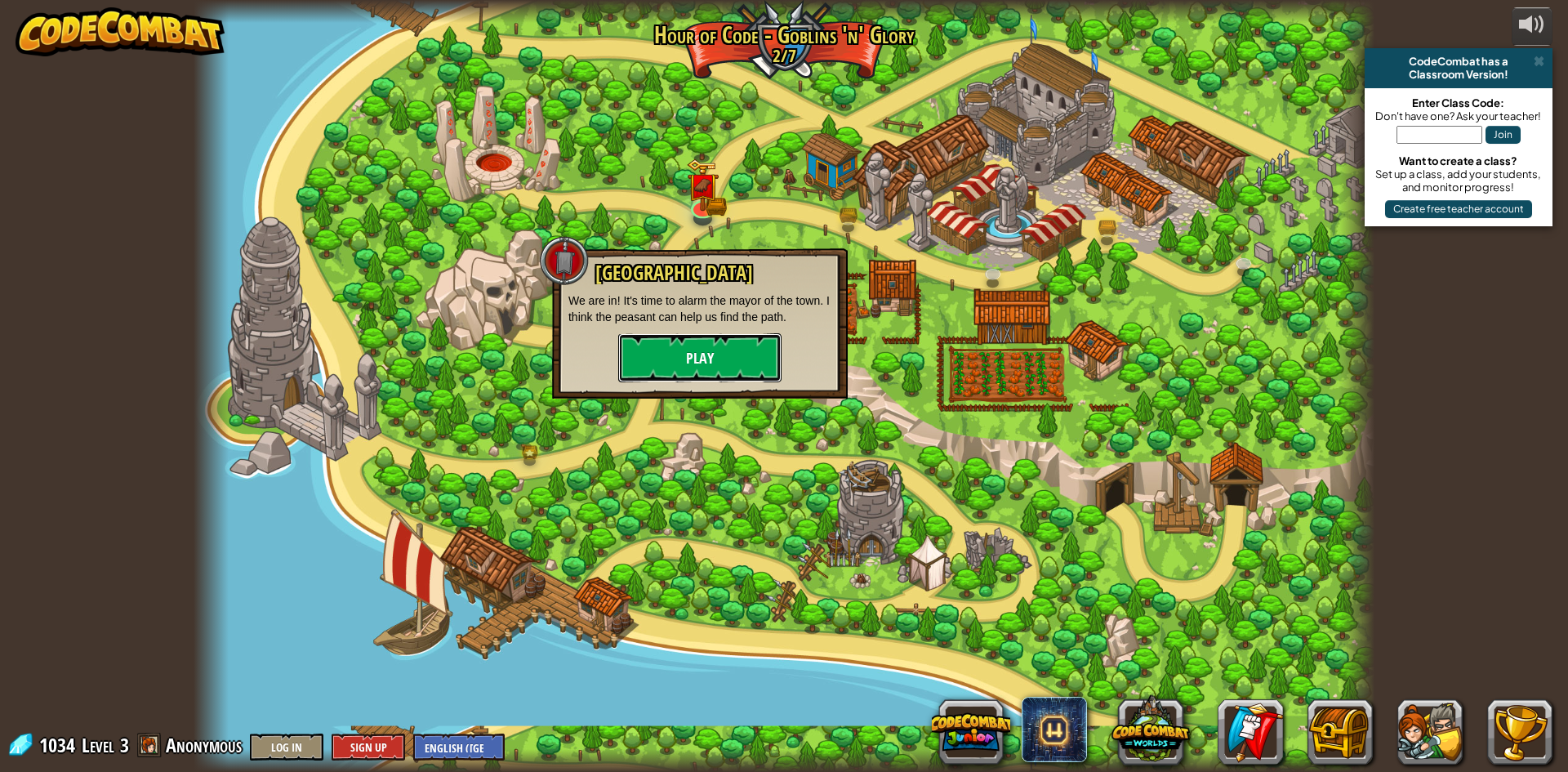
click at [760, 345] on button "Play" at bounding box center [699, 358] width 163 height 49
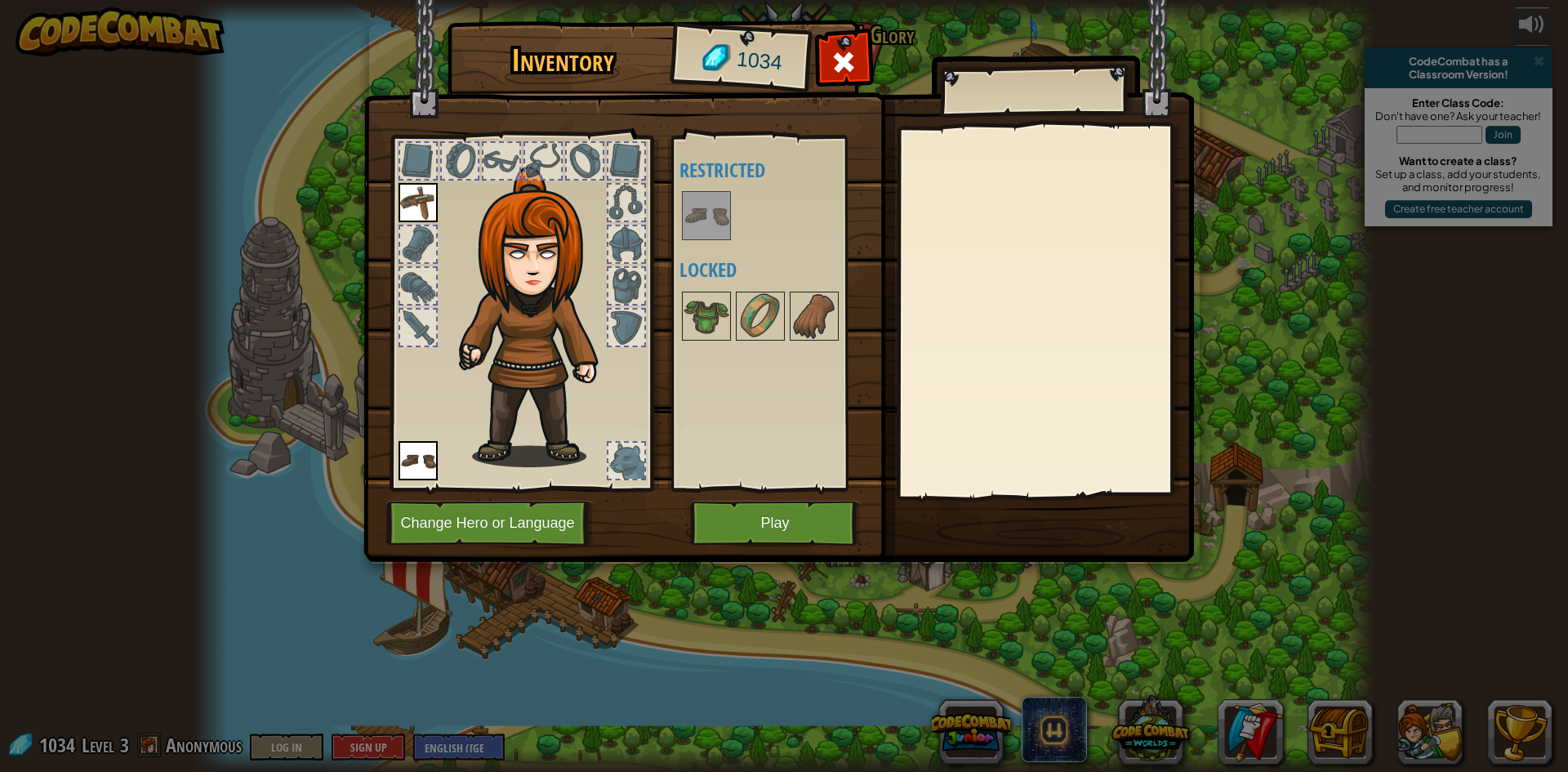
click at [700, 214] on img at bounding box center [705, 215] width 45 height 45
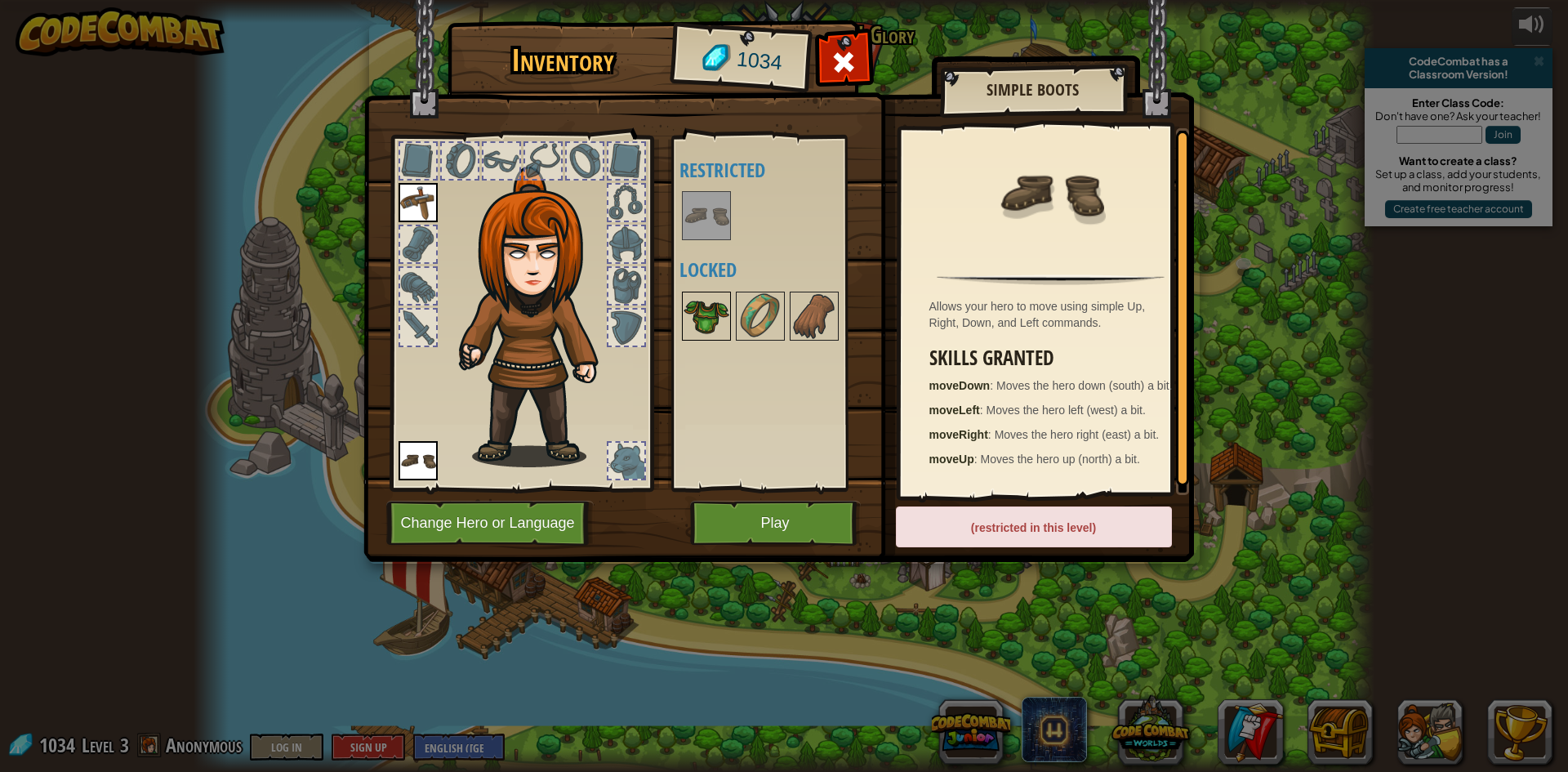
click at [707, 314] on img at bounding box center [705, 315] width 45 height 45
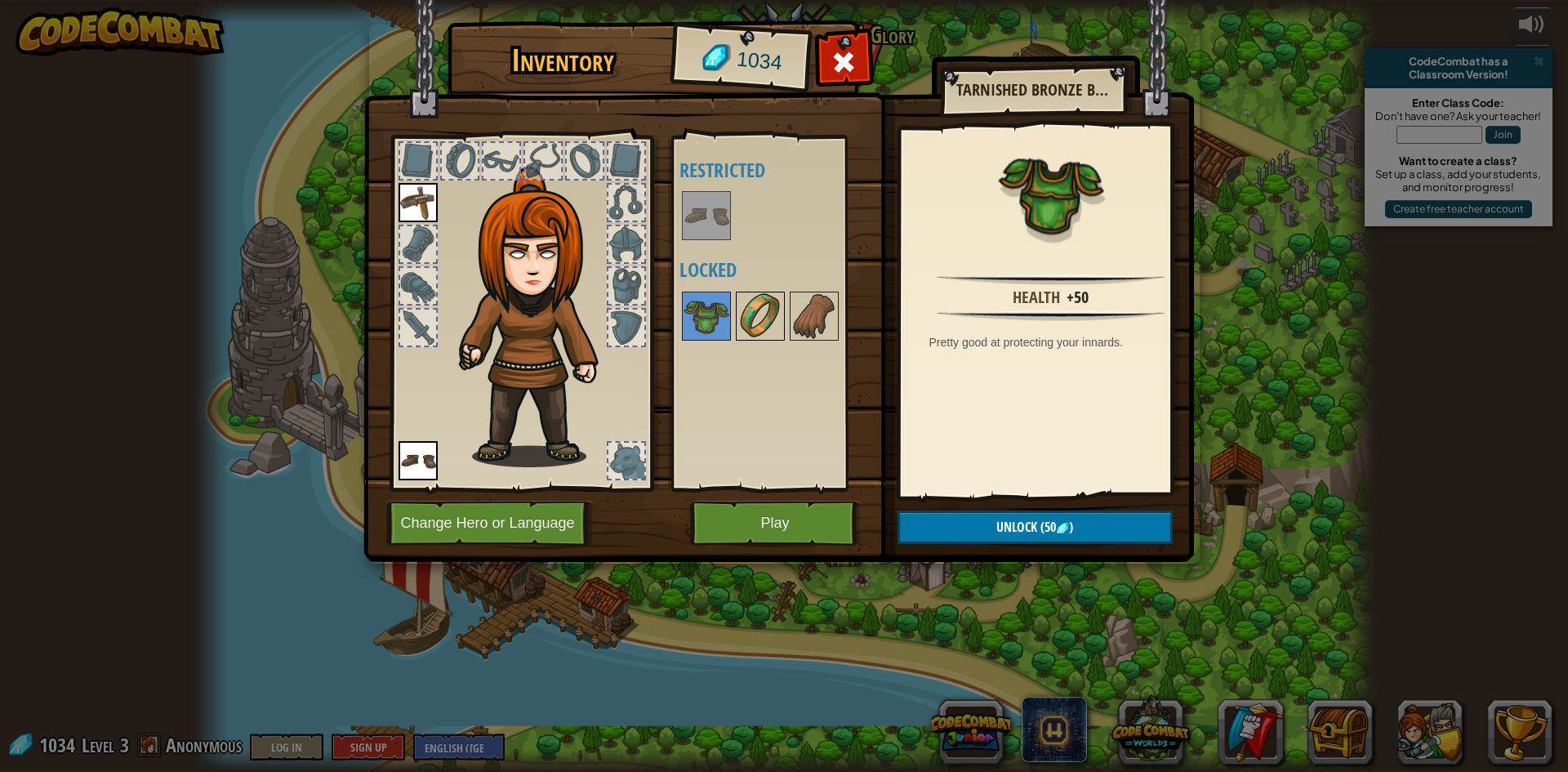
click at [750, 309] on img at bounding box center [759, 315] width 45 height 45
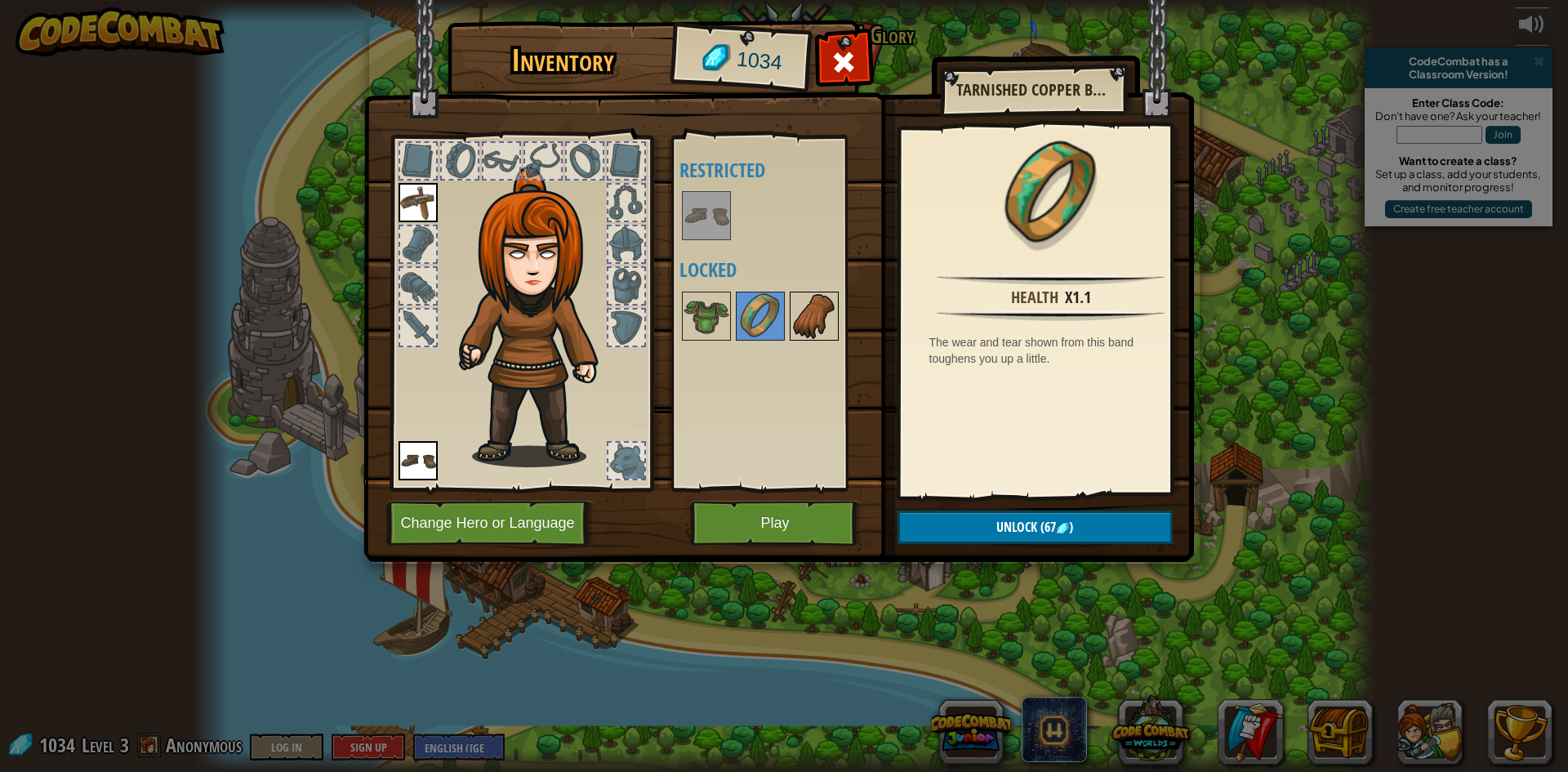
click at [805, 313] on img at bounding box center [813, 315] width 45 height 45
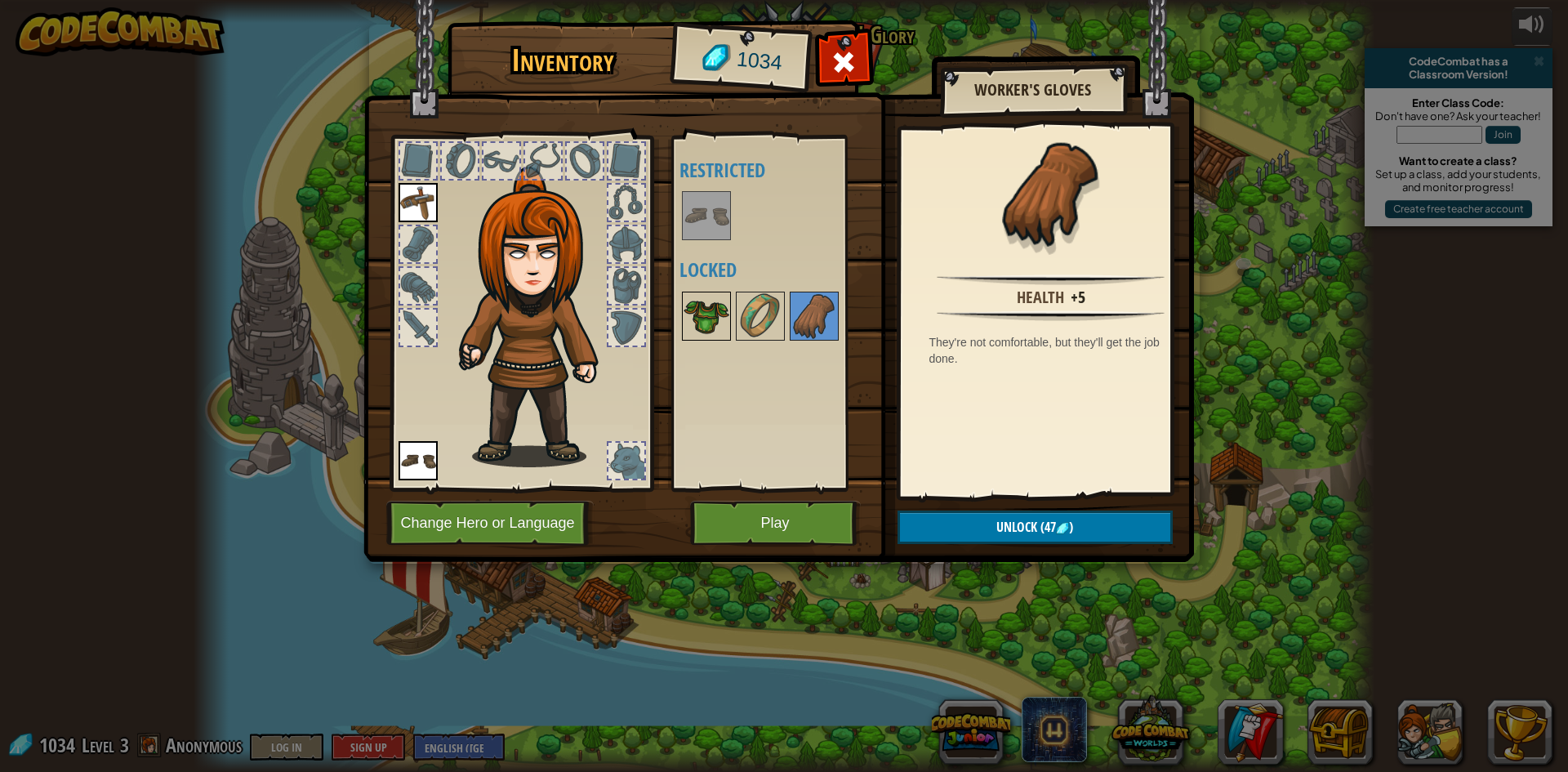
click at [725, 318] on img at bounding box center [705, 315] width 45 height 45
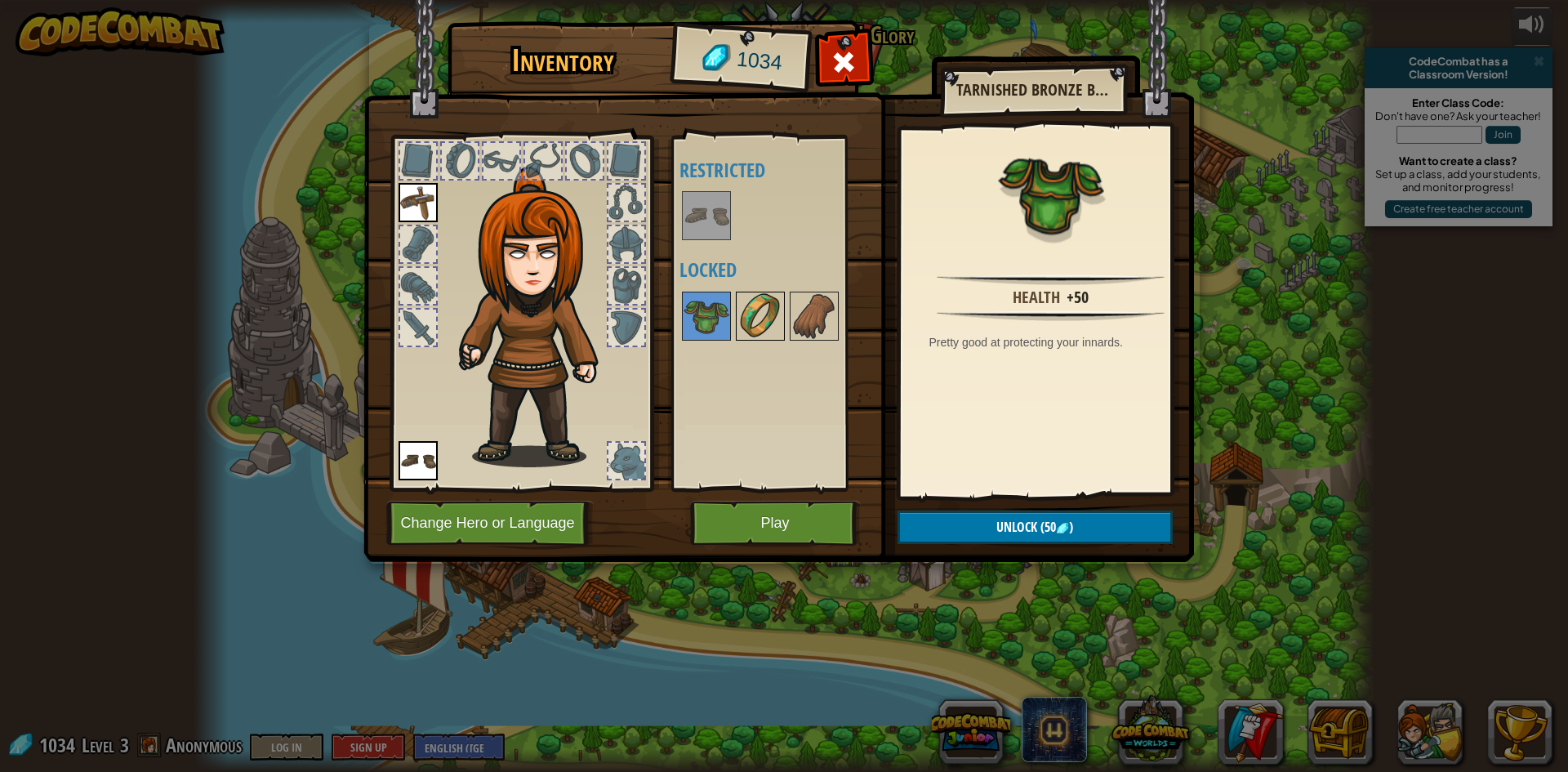
click at [777, 313] on img at bounding box center [759, 315] width 45 height 45
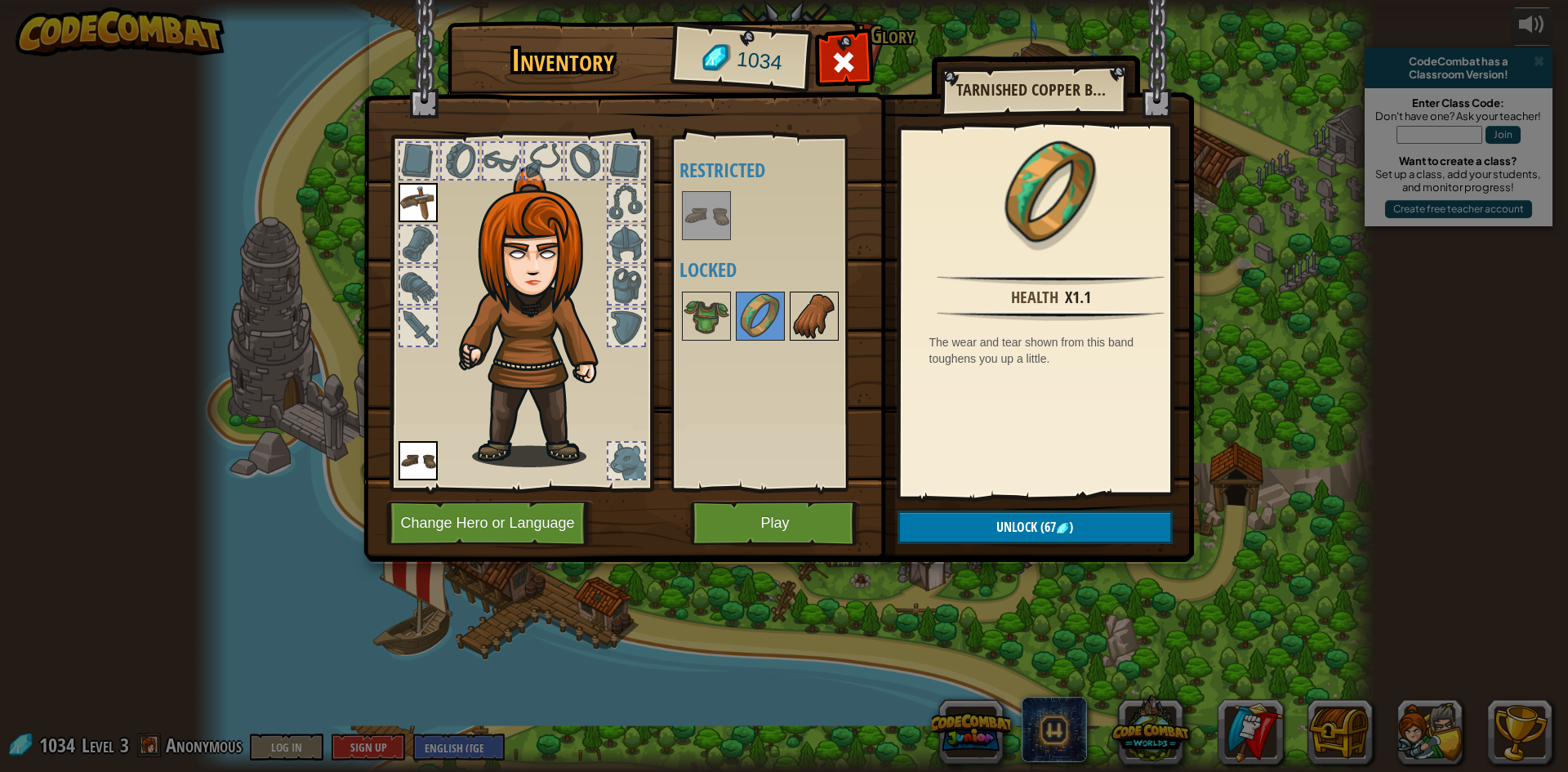
click at [806, 311] on img at bounding box center [813, 315] width 45 height 45
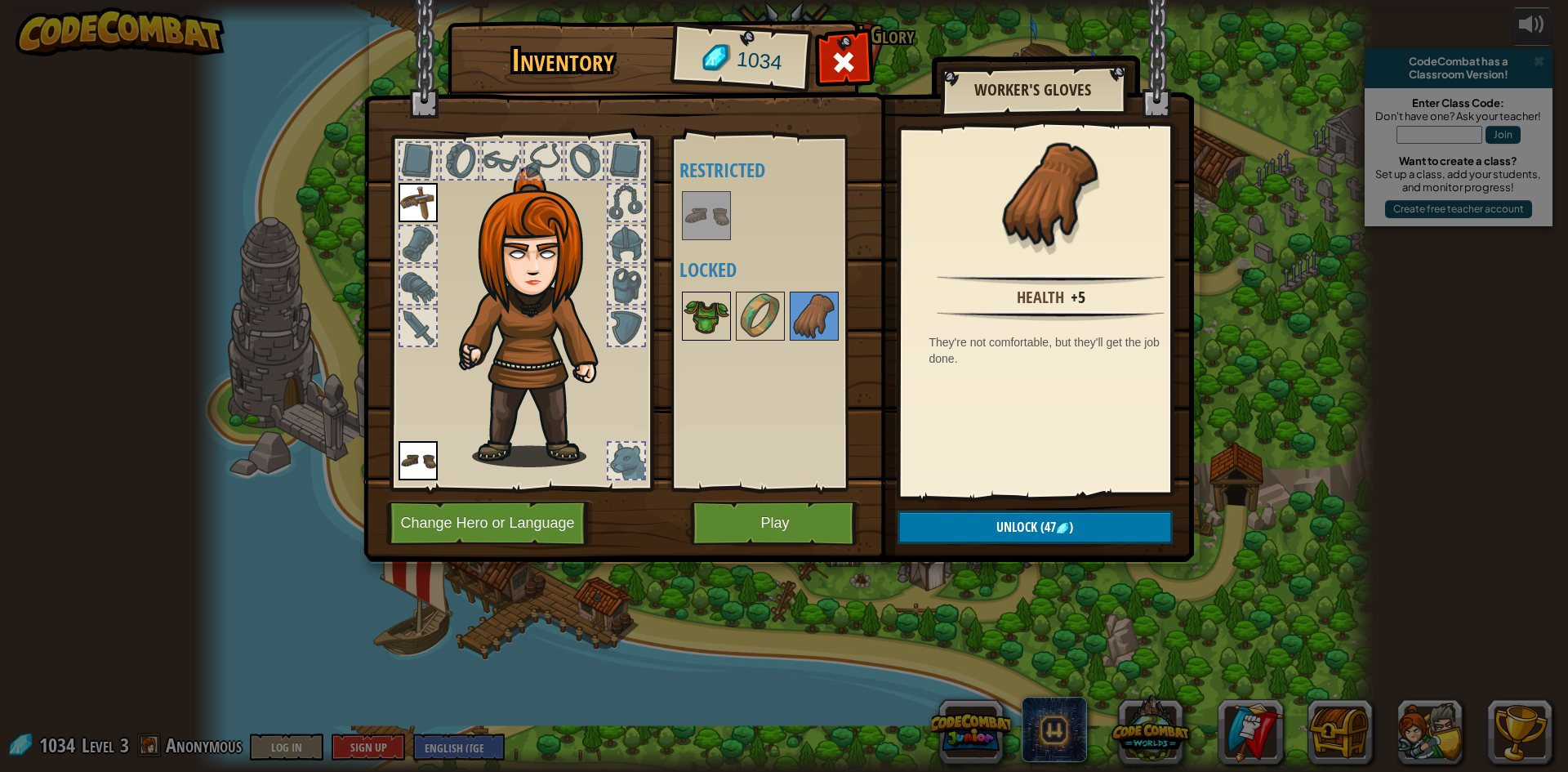
click at [725, 313] on img at bounding box center [705, 315] width 45 height 45
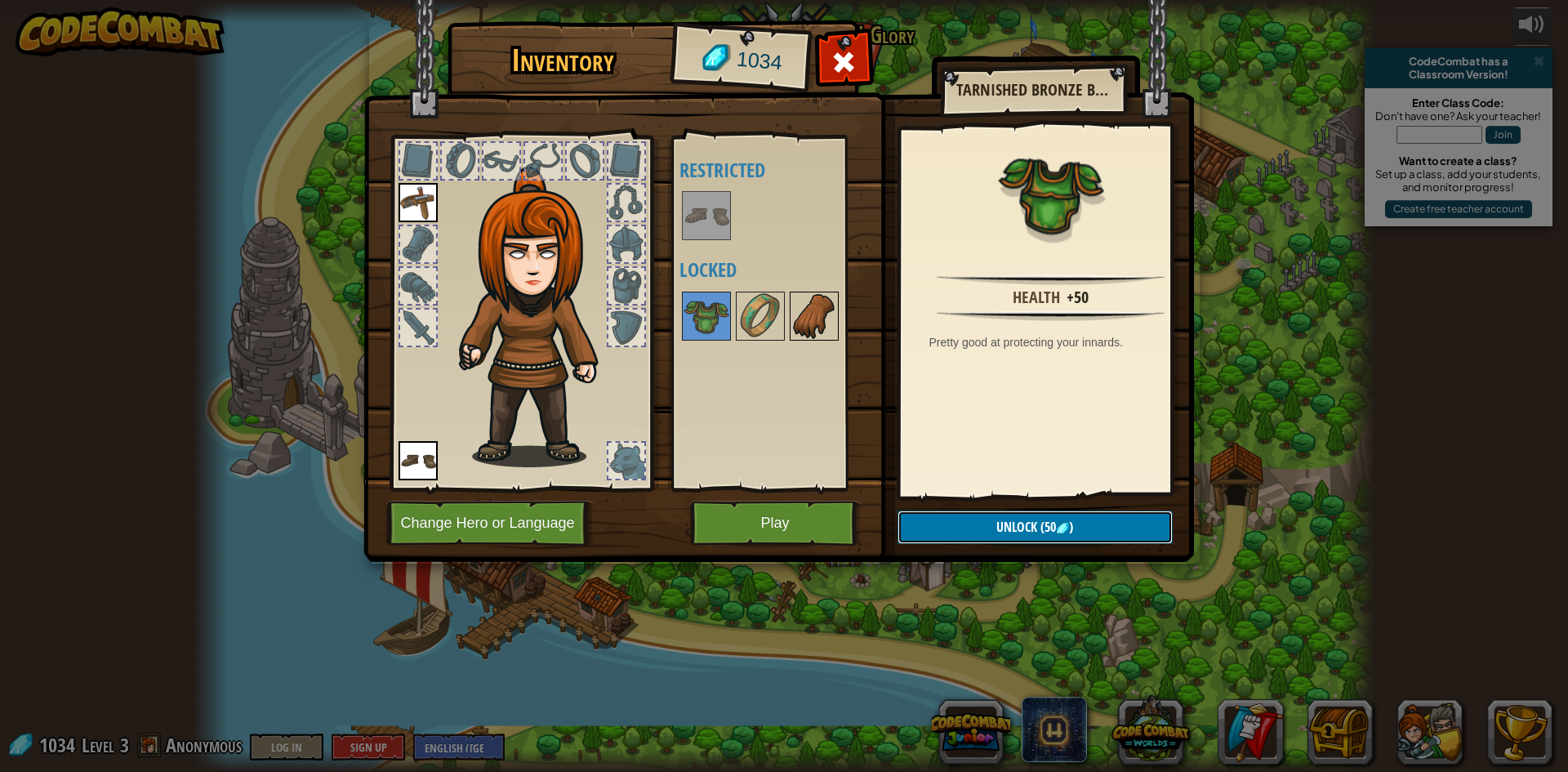
drag, startPoint x: 1043, startPoint y: 514, endPoint x: 830, endPoint y: 303, distance: 299.8
click at [1042, 514] on button "Unlock (50 )" at bounding box center [1035, 527] width 276 height 34
click at [939, 519] on button "Confirm" at bounding box center [1035, 527] width 276 height 34
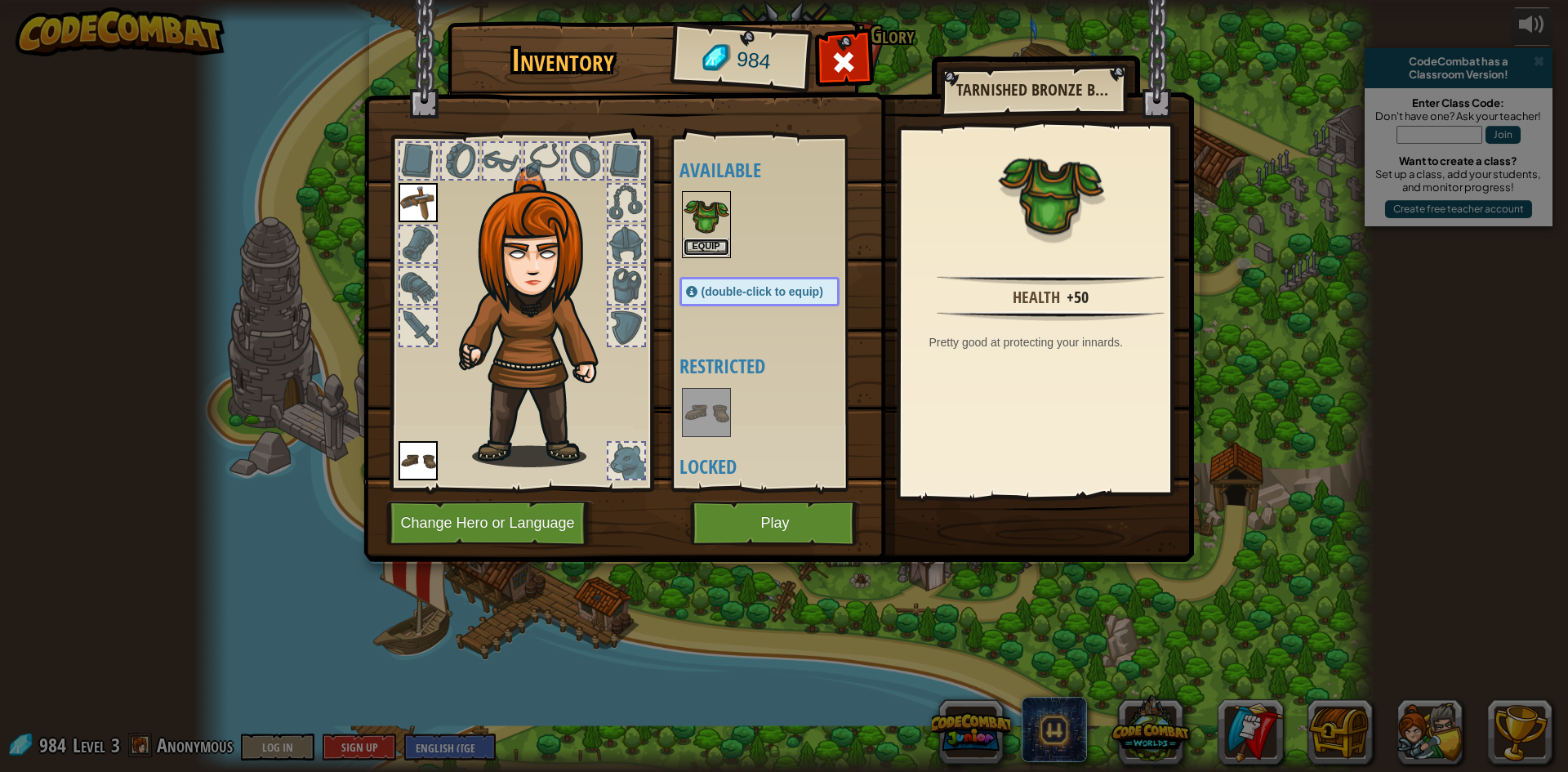
click at [719, 242] on button "Equip" at bounding box center [705, 247] width 45 height 17
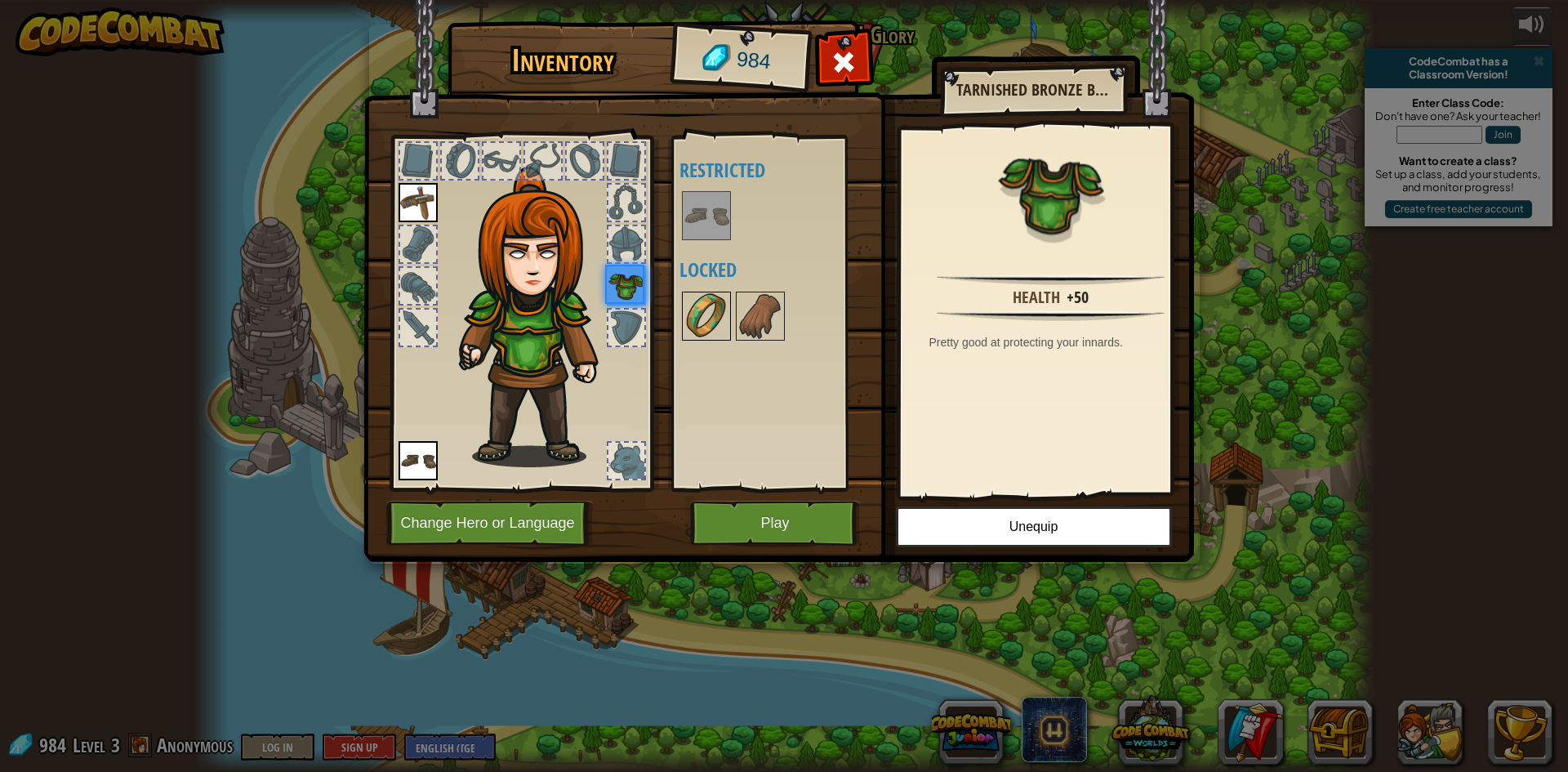
click at [719, 320] on img at bounding box center [705, 315] width 45 height 45
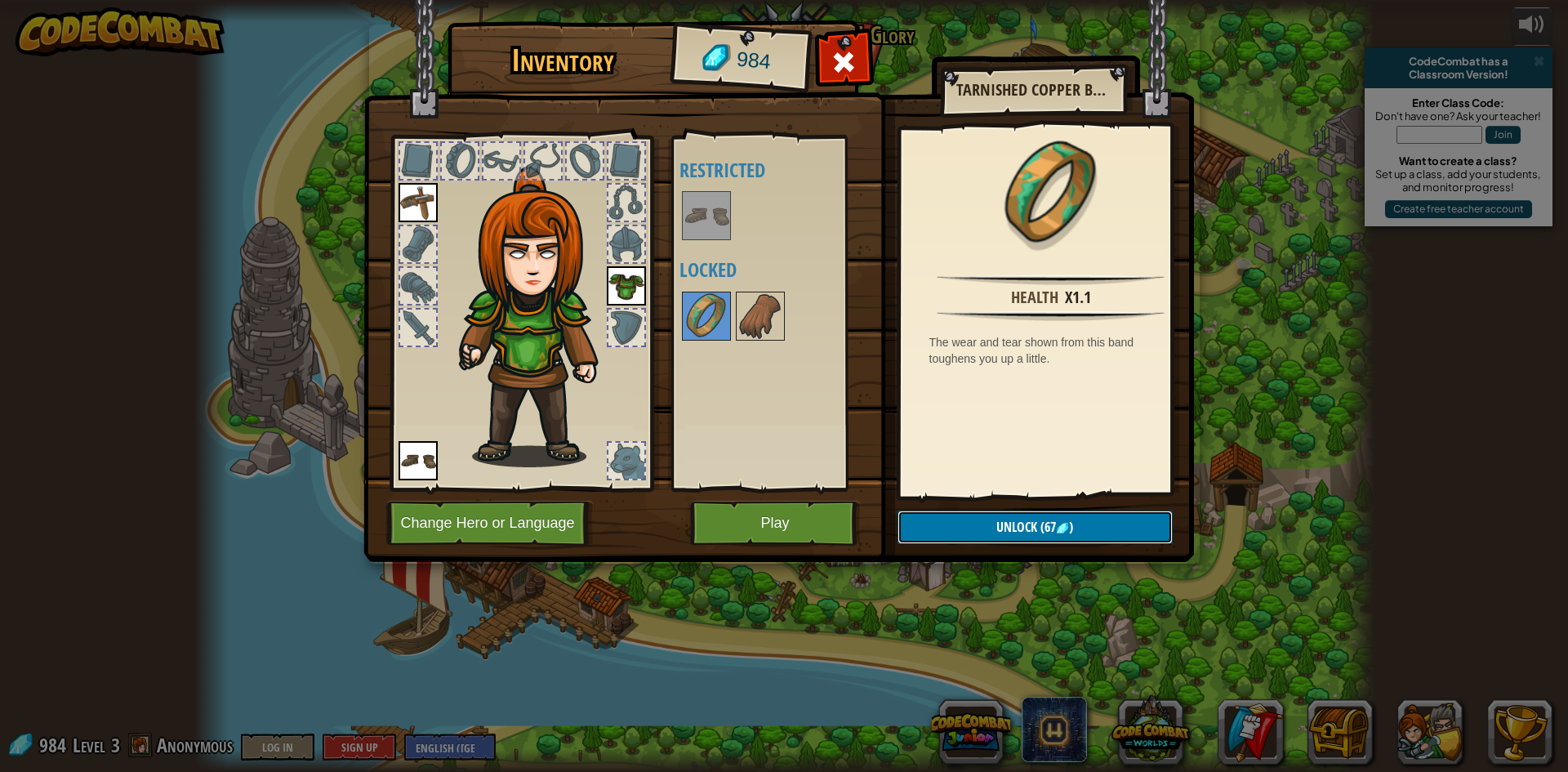
click at [1029, 528] on span "Unlock" at bounding box center [1017, 526] width 40 height 18
click at [1008, 526] on button "Confirm" at bounding box center [1035, 527] width 276 height 34
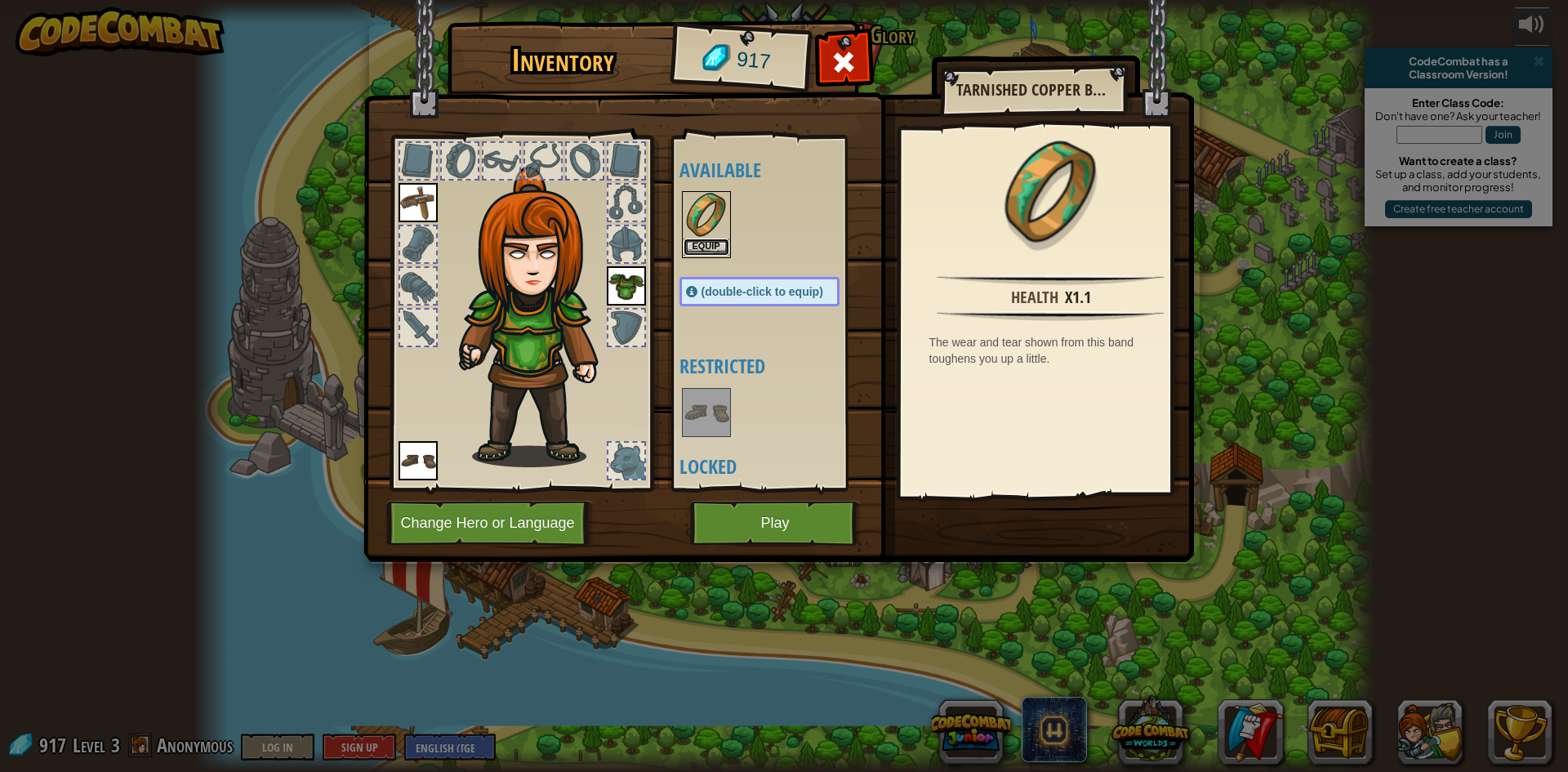
click at [717, 253] on button "Equip" at bounding box center [705, 247] width 45 height 17
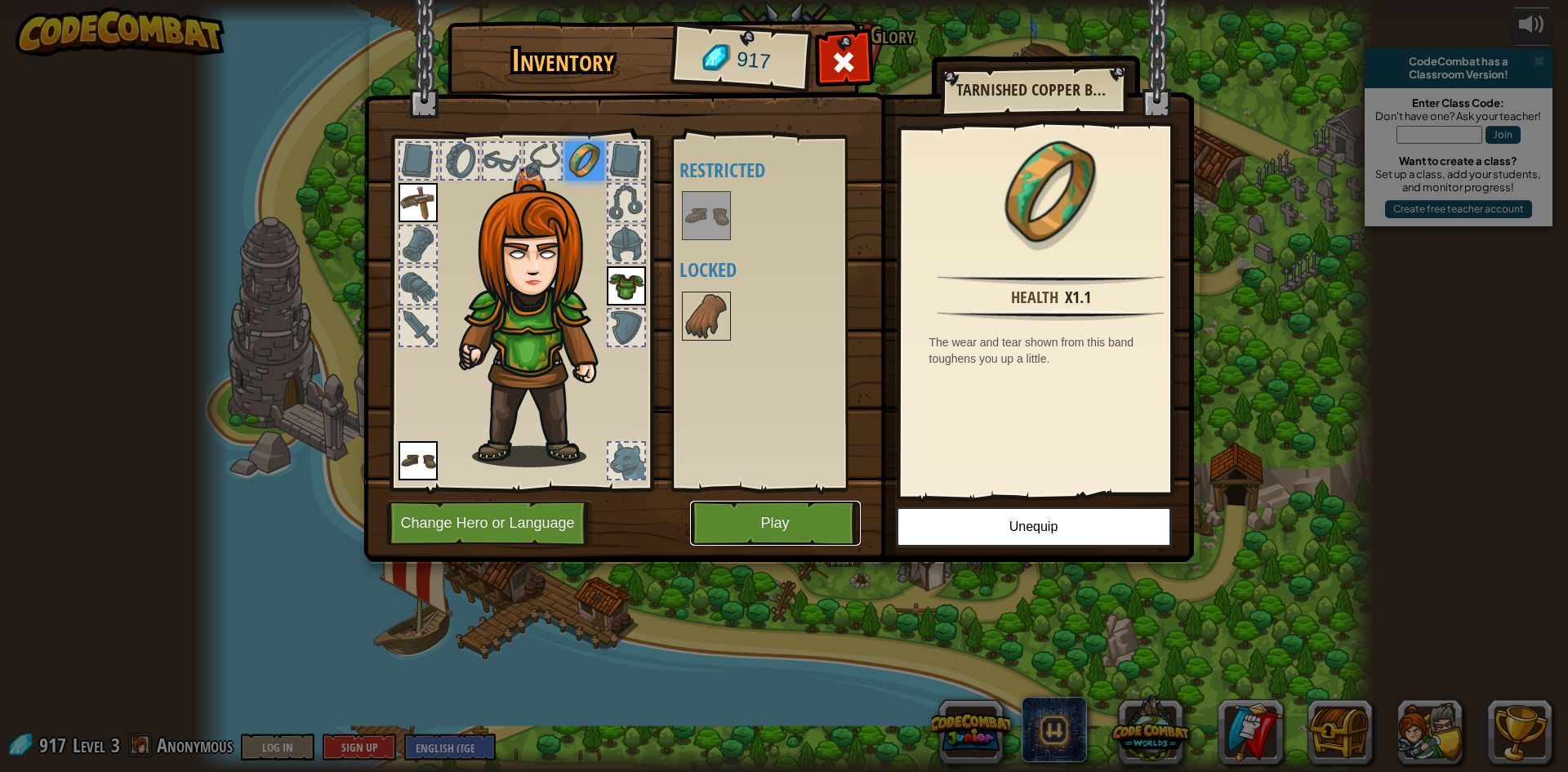
click at [773, 528] on button "Play" at bounding box center [775, 522] width 171 height 45
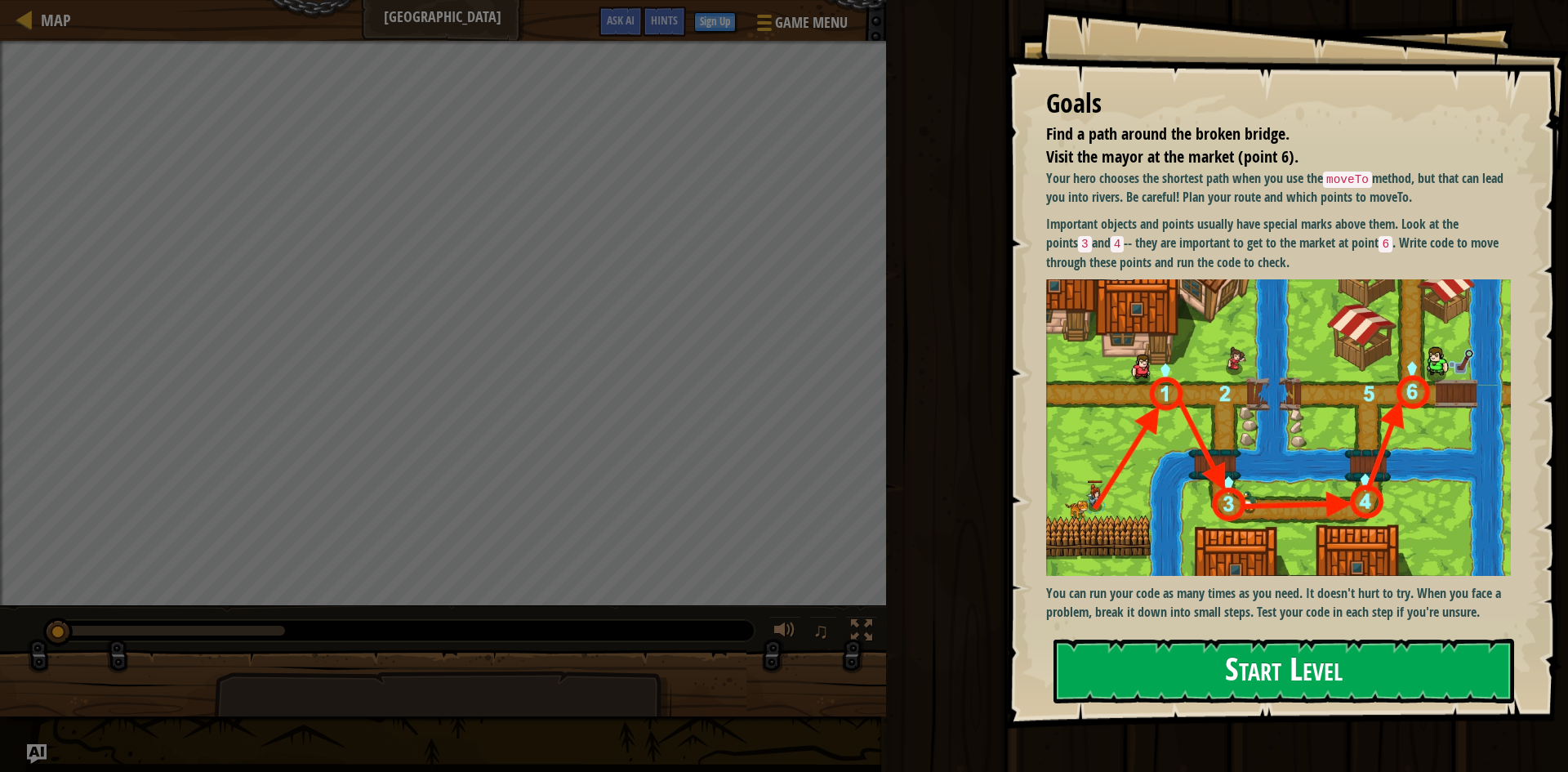
click at [1286, 666] on button "Start Level" at bounding box center [1284, 671] width 461 height 65
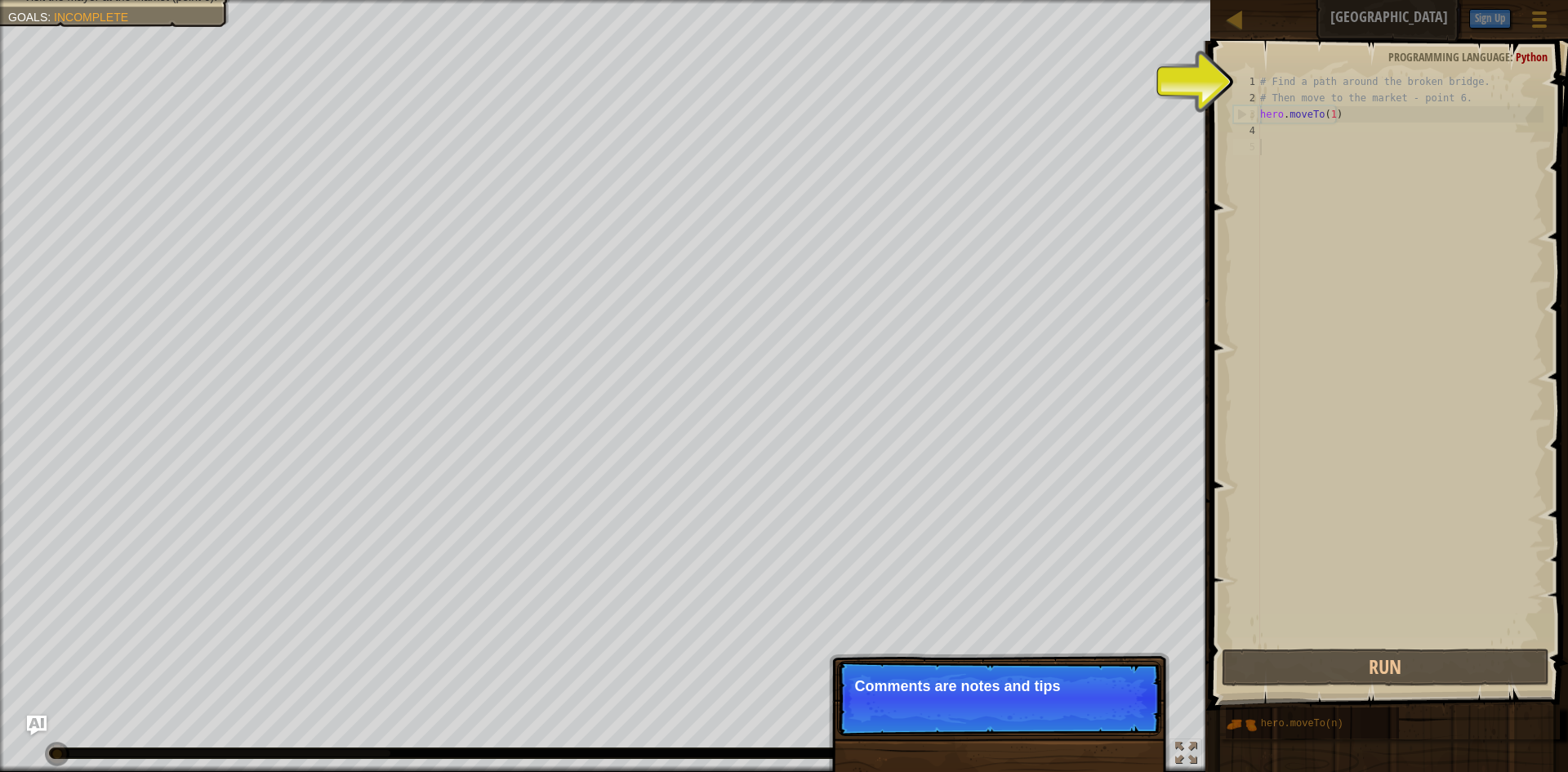
click at [1312, 475] on div "# Find a path around the broken bridge. # Then move to the market - point 6. he…" at bounding box center [1399, 375] width 286 height 604
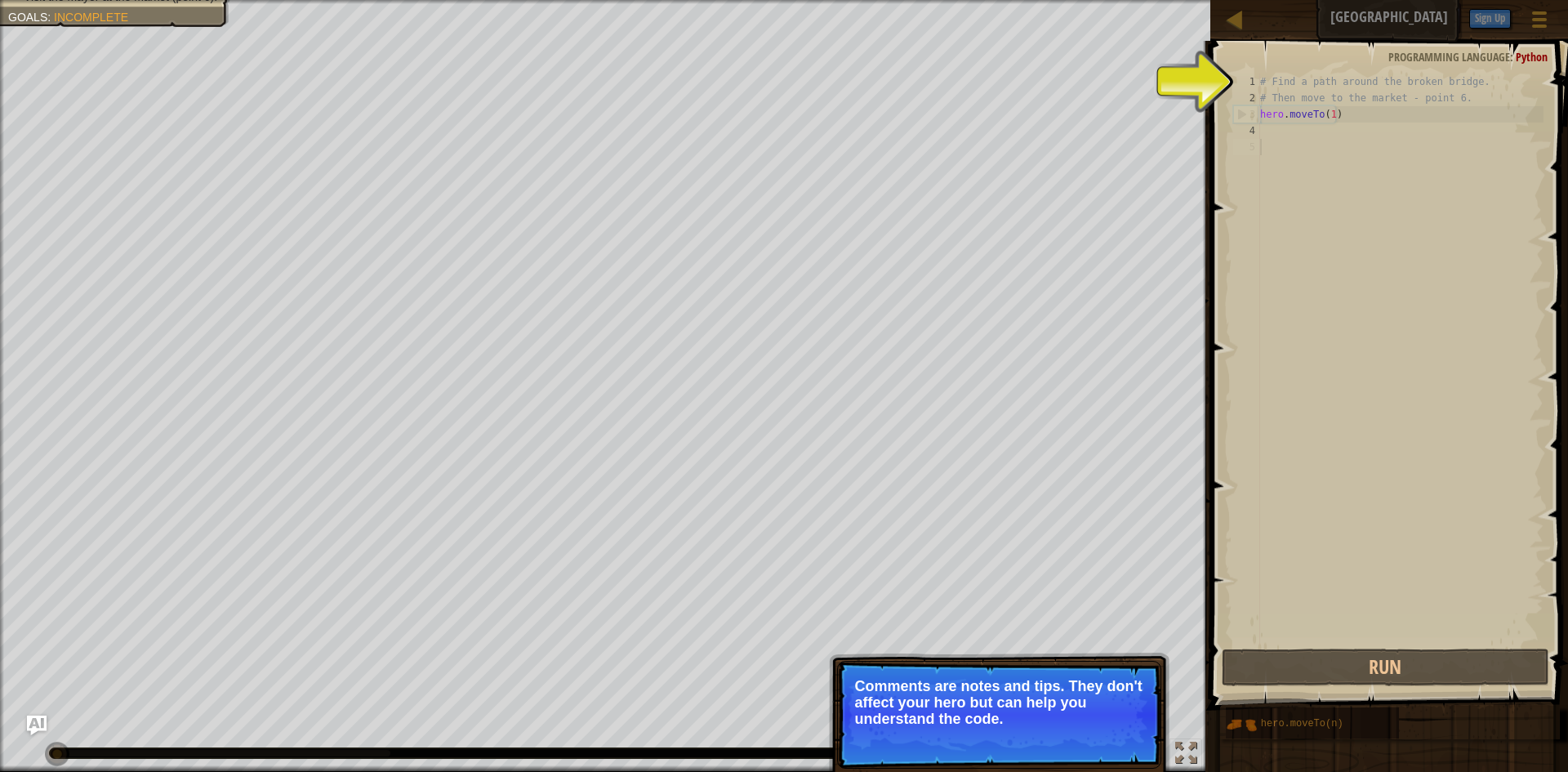
click at [1065, 742] on span "Skip (esc)" at bounding box center [1047, 741] width 51 height 13
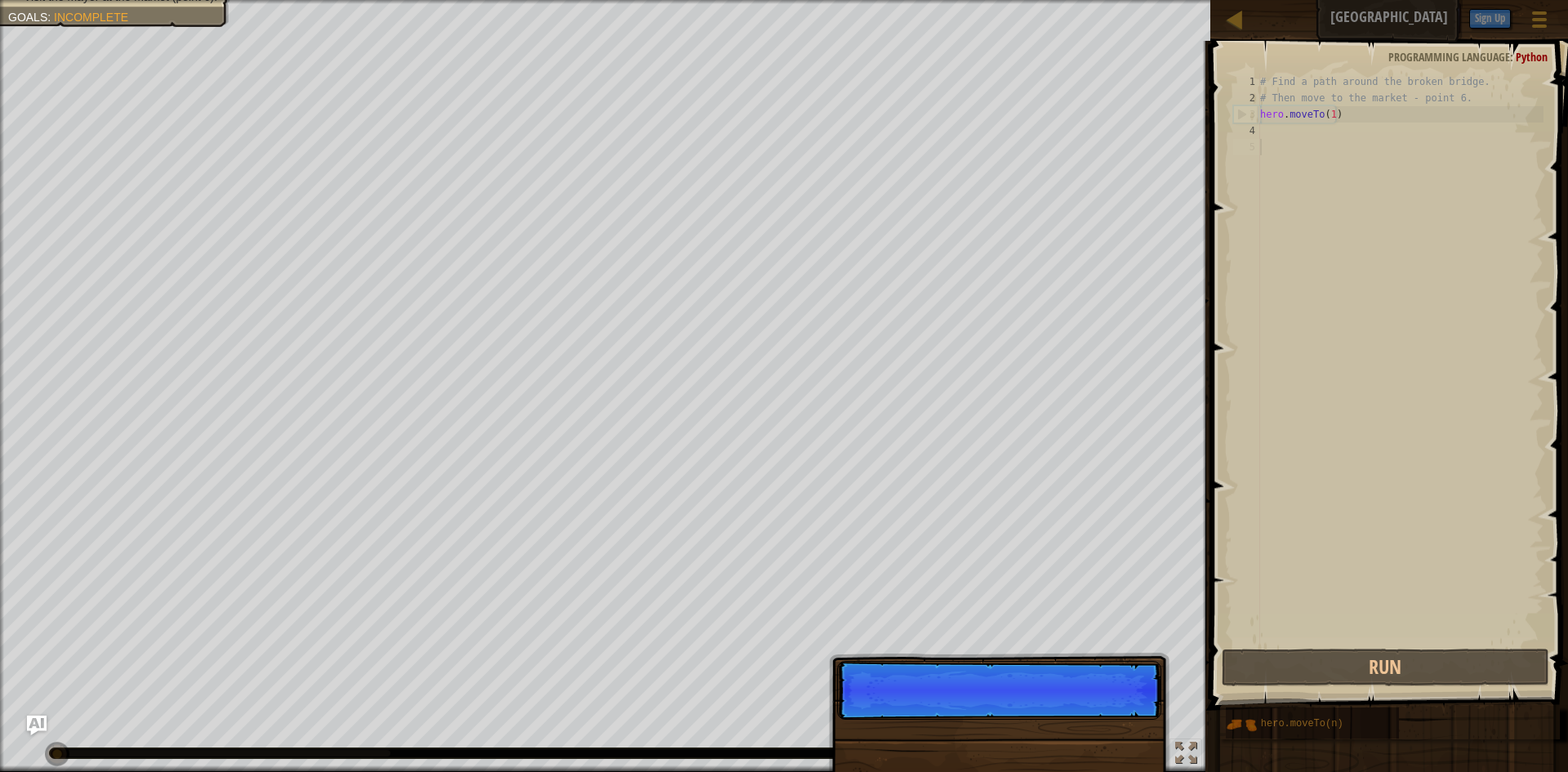
scroll to position [8, 0]
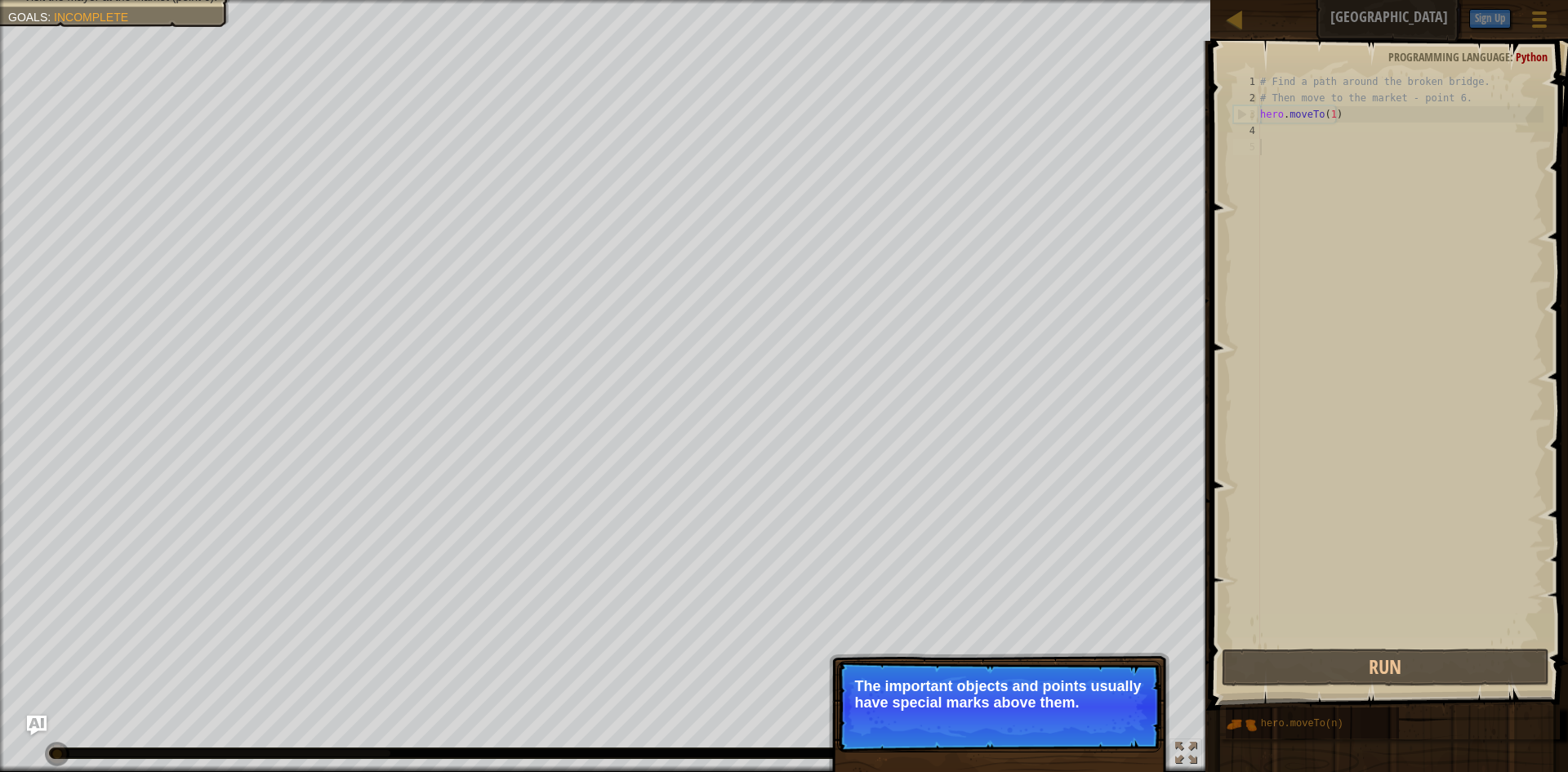
drag, startPoint x: 1065, startPoint y: 742, endPoint x: 1061, endPoint y: 724, distance: 18.4
click at [1063, 730] on p "Skip (esc) Continue The important objects and points usually have special marks…" at bounding box center [998, 705] width 324 height 92
drag, startPoint x: 1061, startPoint y: 724, endPoint x: 1044, endPoint y: 710, distance: 22.0
click at [1048, 714] on div "Skip (esc) Continue" at bounding box center [1084, 725] width 126 height 21
click at [1044, 710] on p "Skip (esc) Continue The important objects and points usually have special marks…" at bounding box center [998, 705] width 324 height 92
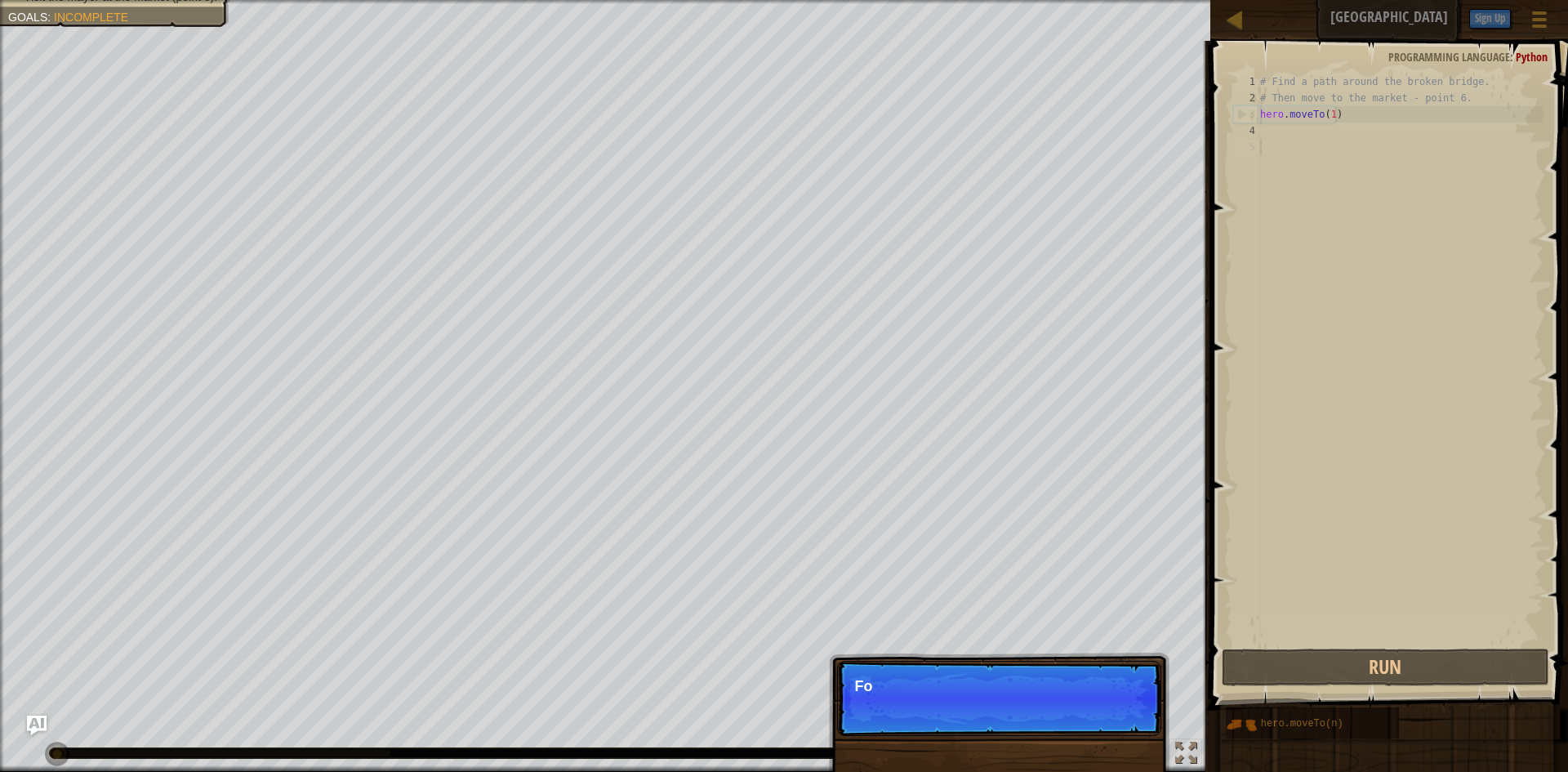
click at [1044, 710] on p "Skip (esc) Continue Fo" at bounding box center [998, 698] width 324 height 75
click at [1044, 710] on p "Skip (esc) Continue For more" at bounding box center [998, 698] width 324 height 75
click at [1044, 710] on p "Skip (esc) Continue For more informa" at bounding box center [998, 698] width 324 height 75
click at [1044, 710] on p "Skip (esc) Continue For more information," at bounding box center [998, 698] width 324 height 75
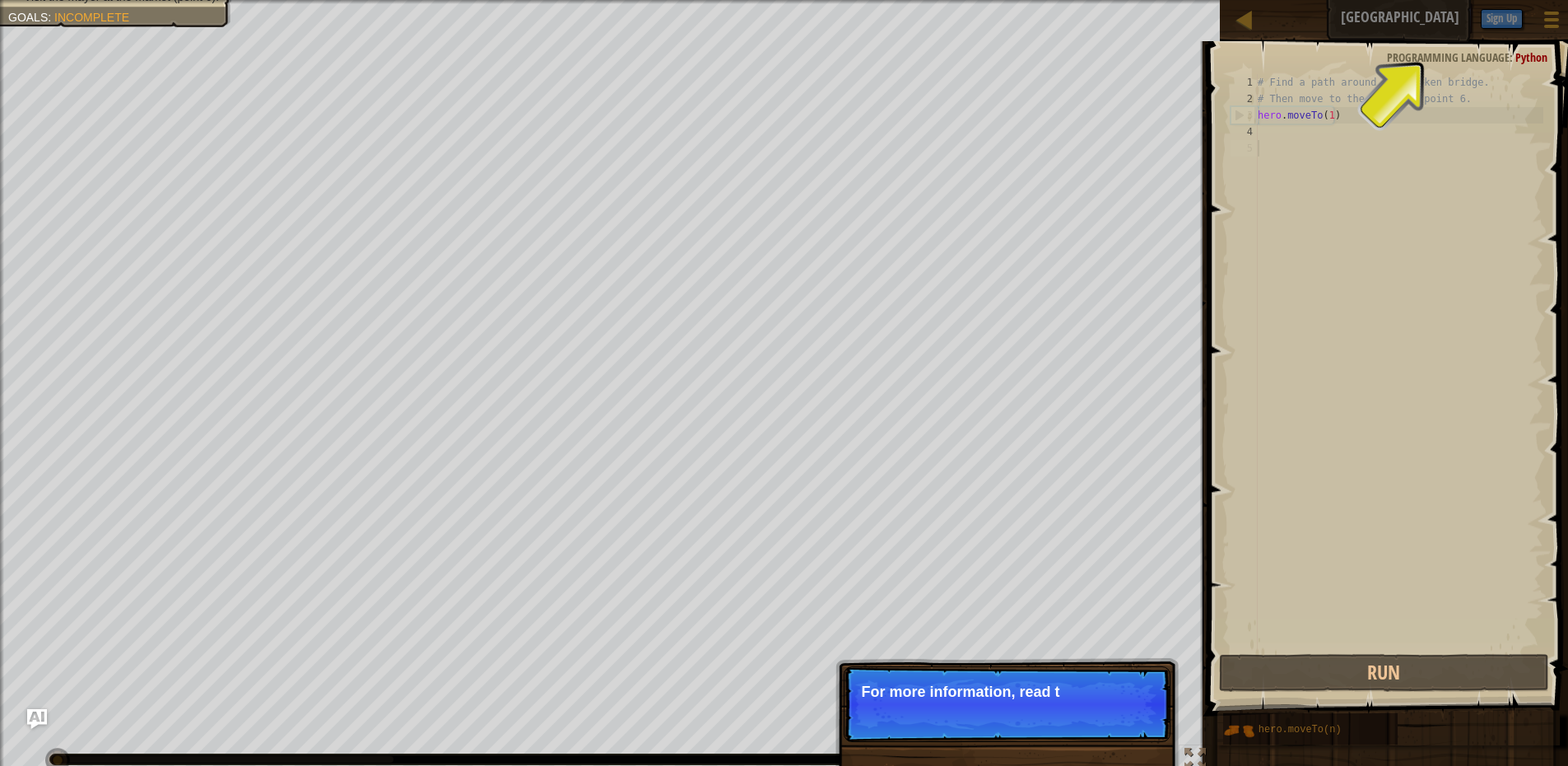
click at [1052, 716] on p "Skip (esc) Continue For more information, read t" at bounding box center [1006, 704] width 326 height 76
click at [1052, 716] on p "Skip (esc) Continue For more information, read the HINT" at bounding box center [1006, 704] width 326 height 76
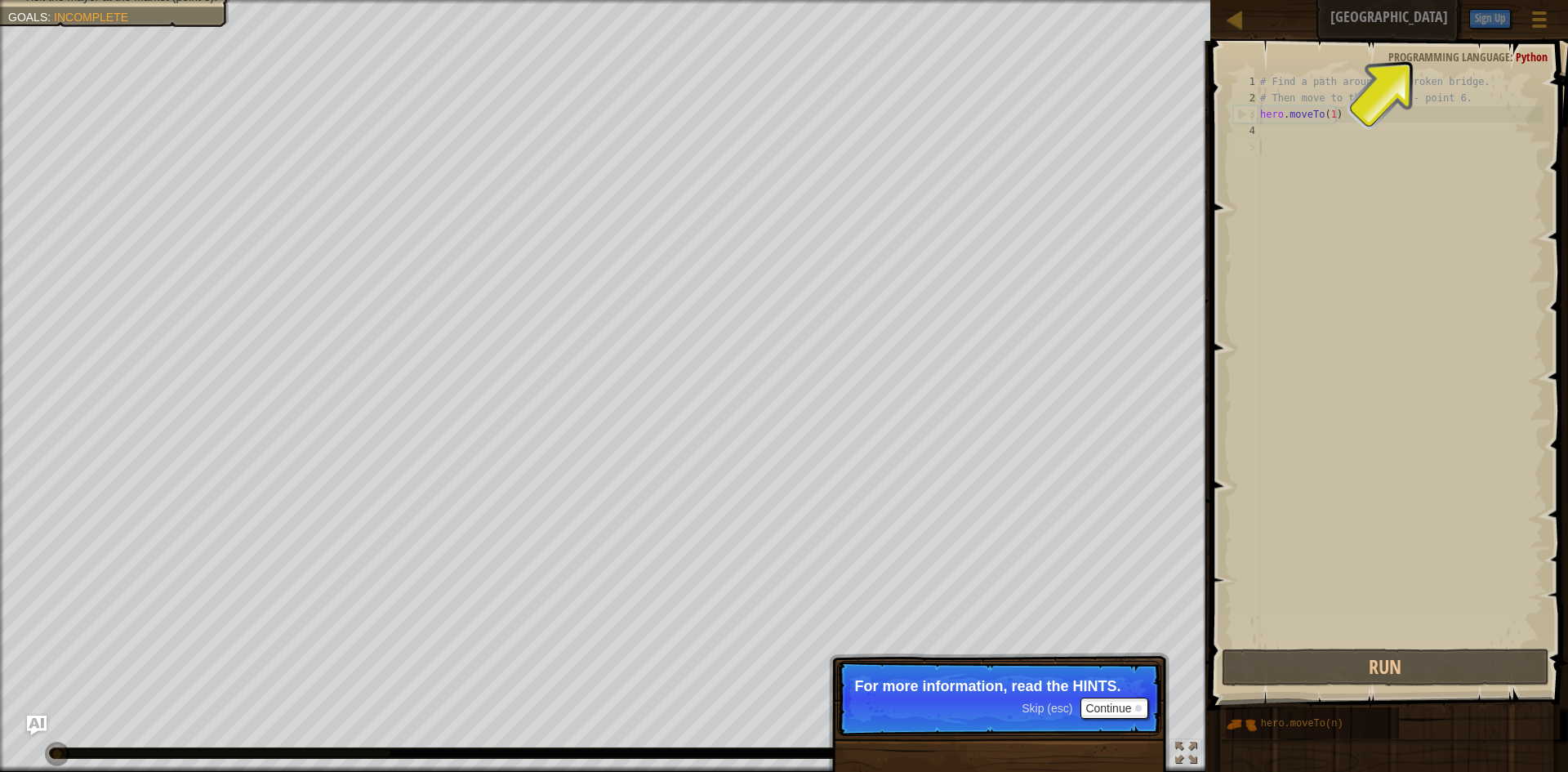
drag, startPoint x: 1453, startPoint y: 28, endPoint x: 1442, endPoint y: 32, distance: 11.7
click at [1452, 28] on div "Hints" at bounding box center [1439, 17] width 43 height 30
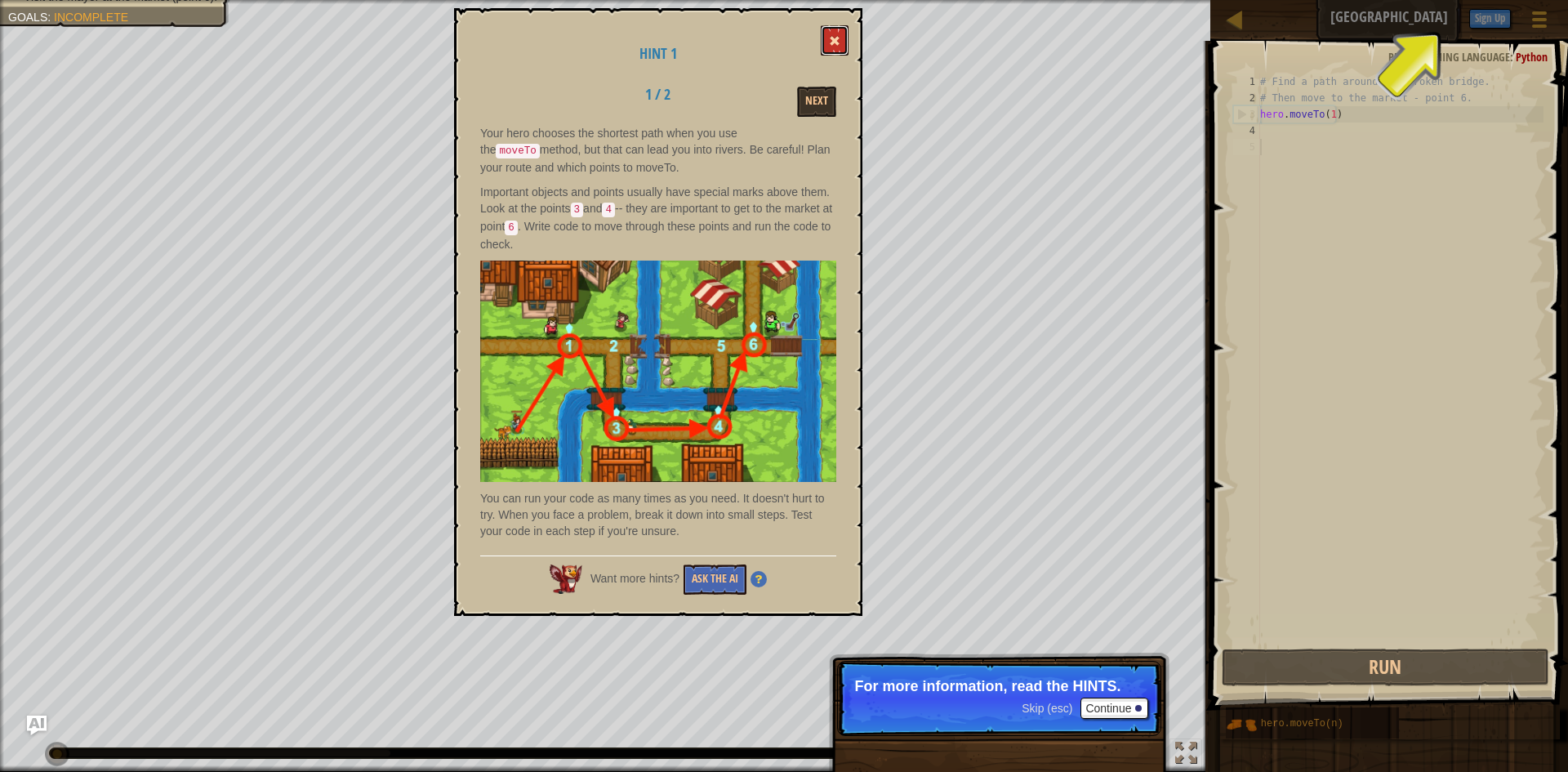
click at [839, 46] on span at bounding box center [835, 40] width 12 height 12
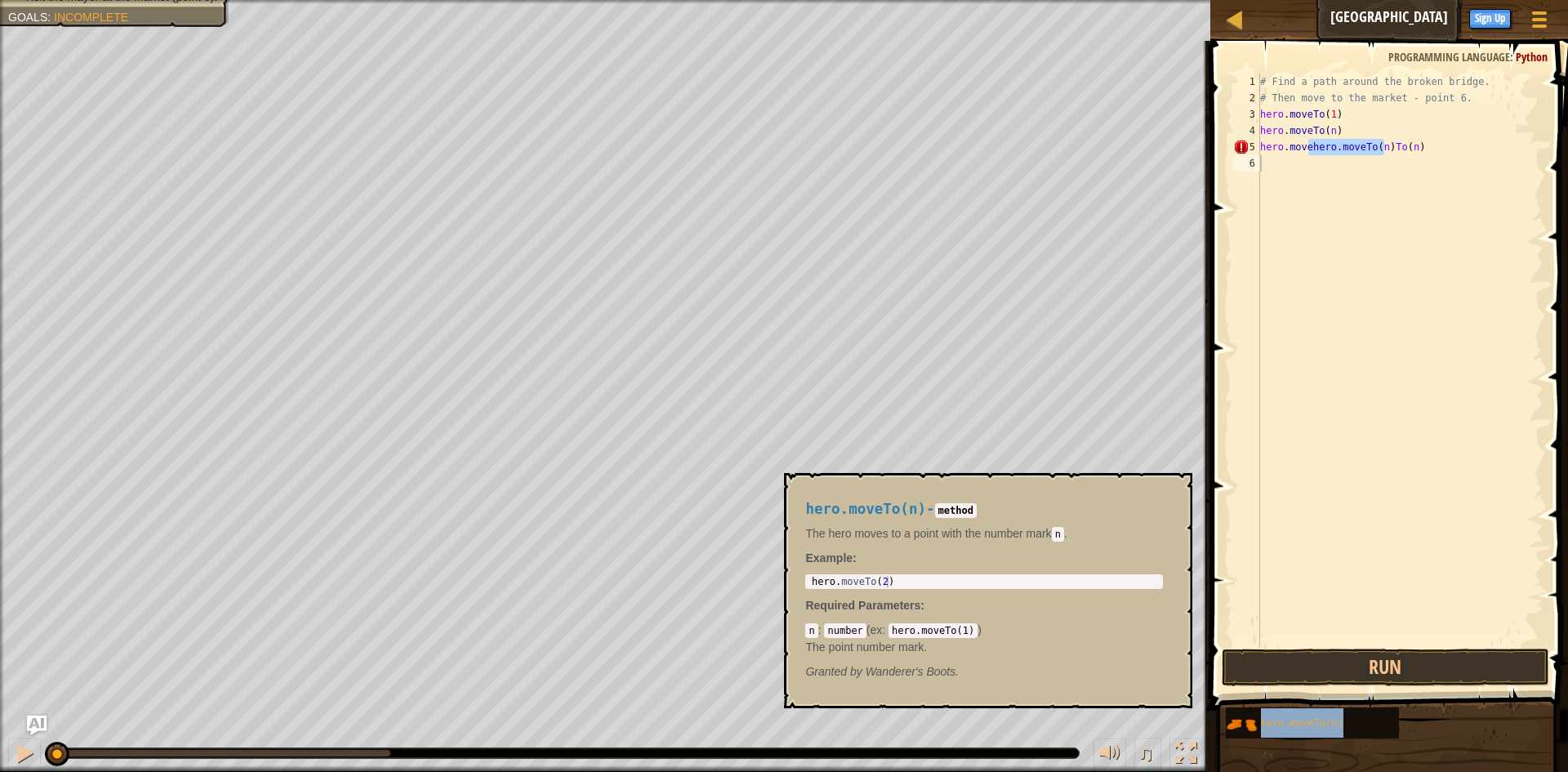
type textarea "hero.mohero.moveTo(n)vehero.moveTo(n)To(n)"
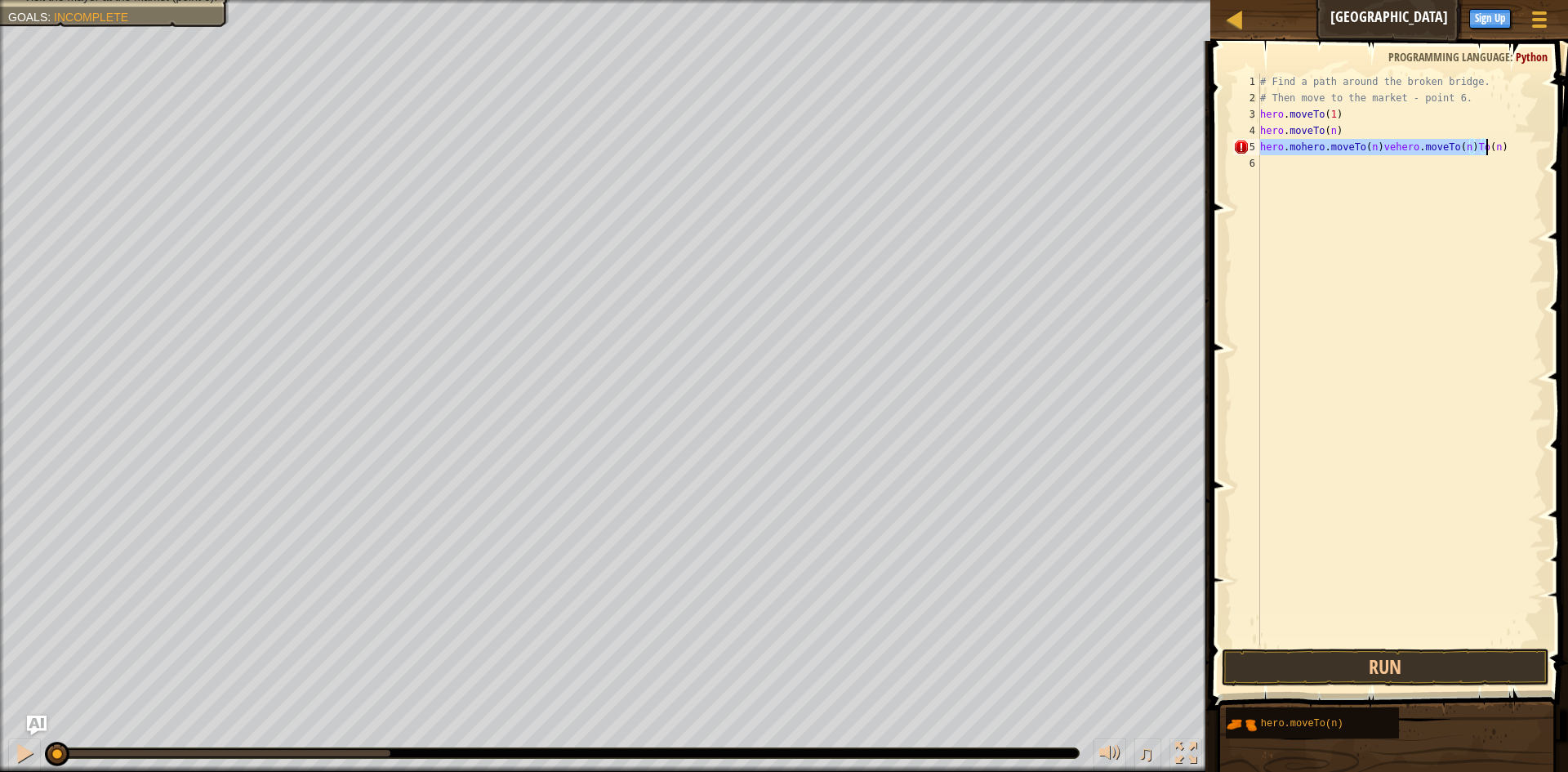
drag, startPoint x: 1260, startPoint y: 152, endPoint x: 1567, endPoint y: 151, distance: 307.0
click at [1567, 151] on div "hero.mohero.moveTo(n)vehero.moveTo(n)To(n) 1 2 3 4 5 6 # Find a path around the…" at bounding box center [1387, 408] width 362 height 717
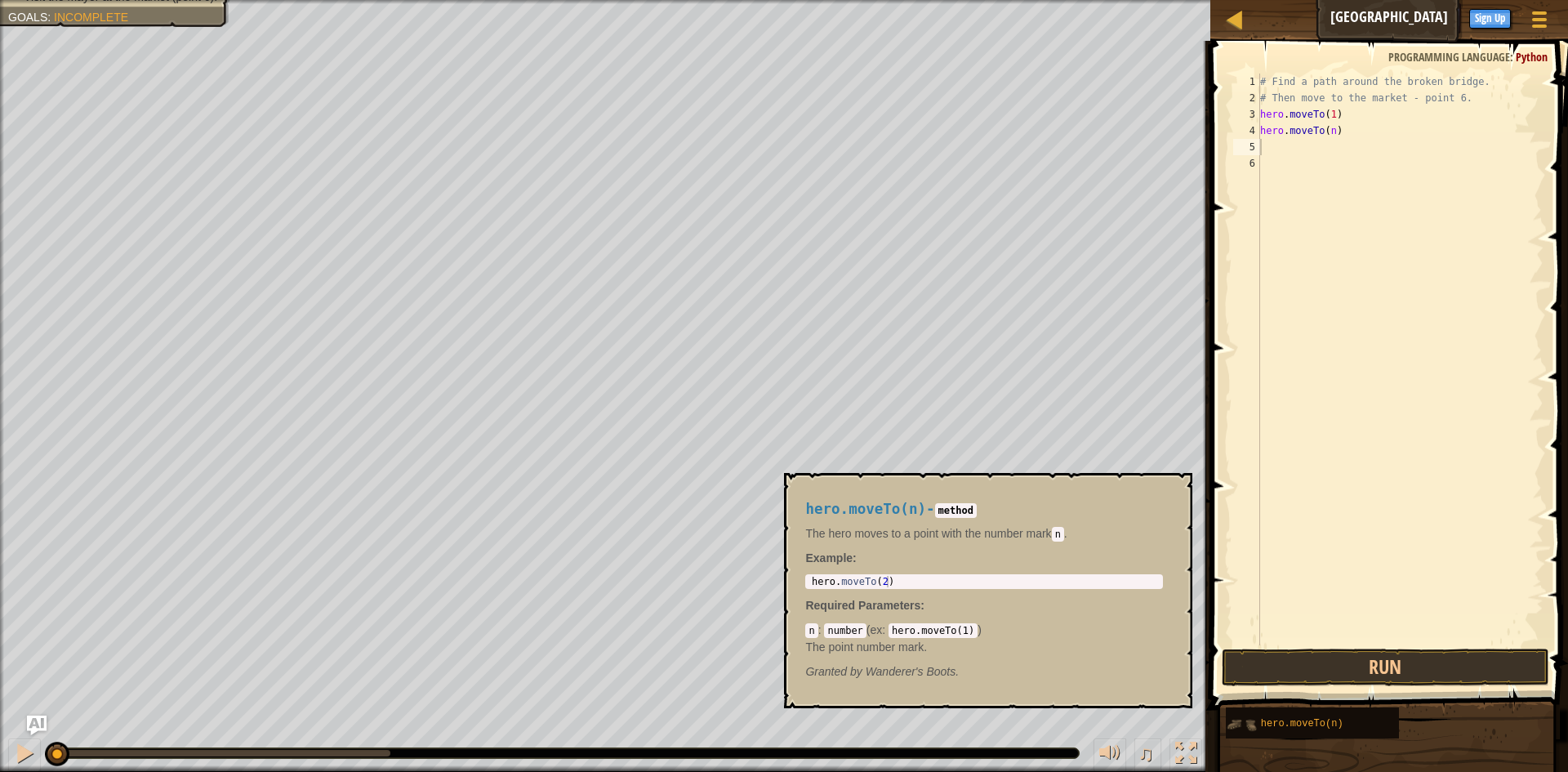
click at [1248, 716] on div "hero.moveTo(n)" at bounding box center [1391, 723] width 332 height 33
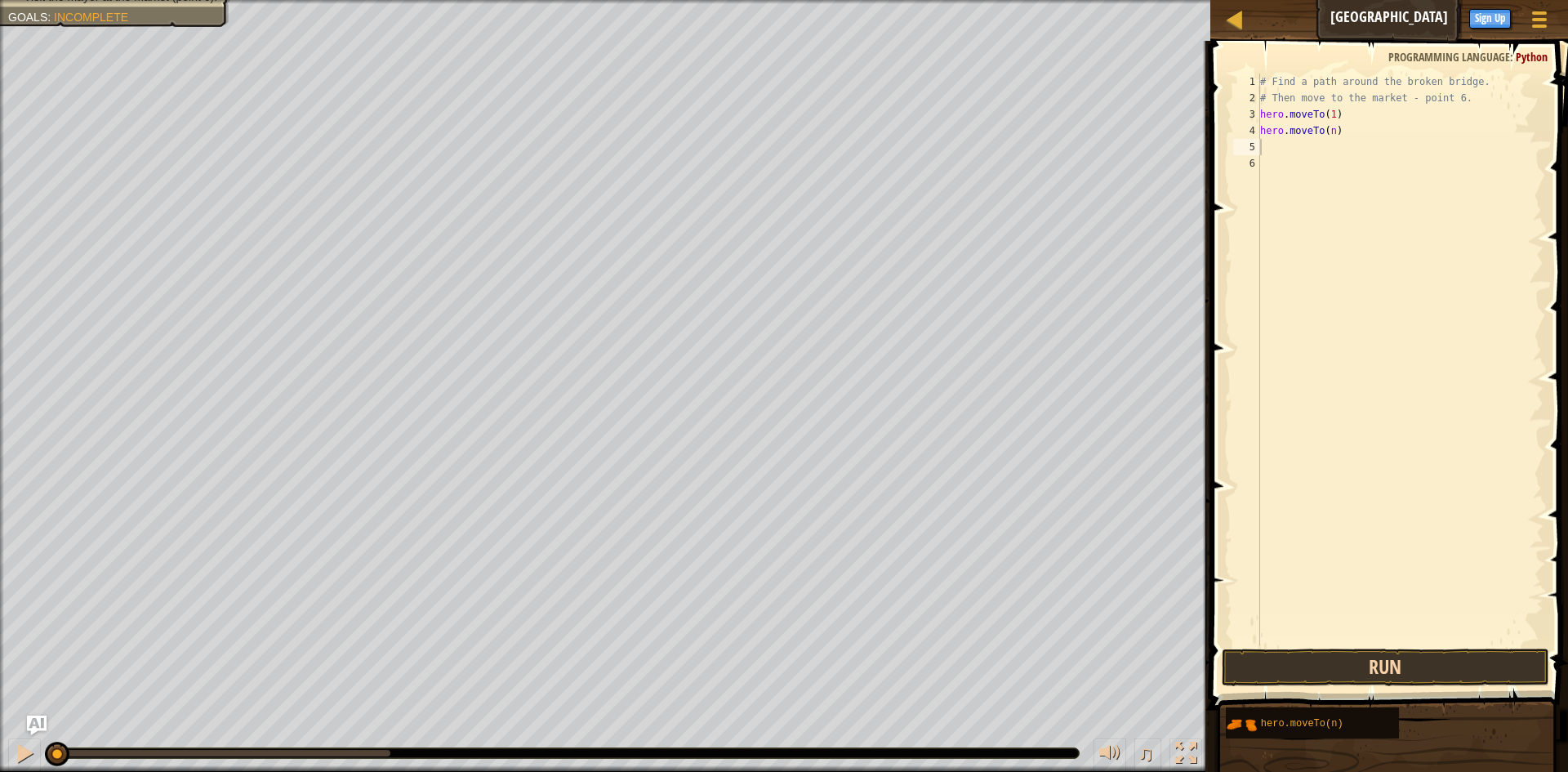
drag, startPoint x: 1248, startPoint y: 716, endPoint x: 1295, endPoint y: 676, distance: 61.7
click at [1302, 497] on div "Hints 1 2 3 4 5 6 # Find a path around the broken bridge. # Then move to the ma…" at bounding box center [1387, 402] width 362 height 723
click at [1329, 135] on div "# Find a path around the broken bridge. # Then move to the market - point 6. he…" at bounding box center [1399, 375] width 286 height 604
drag, startPoint x: 1360, startPoint y: 181, endPoint x: 1342, endPoint y: 156, distance: 30.8
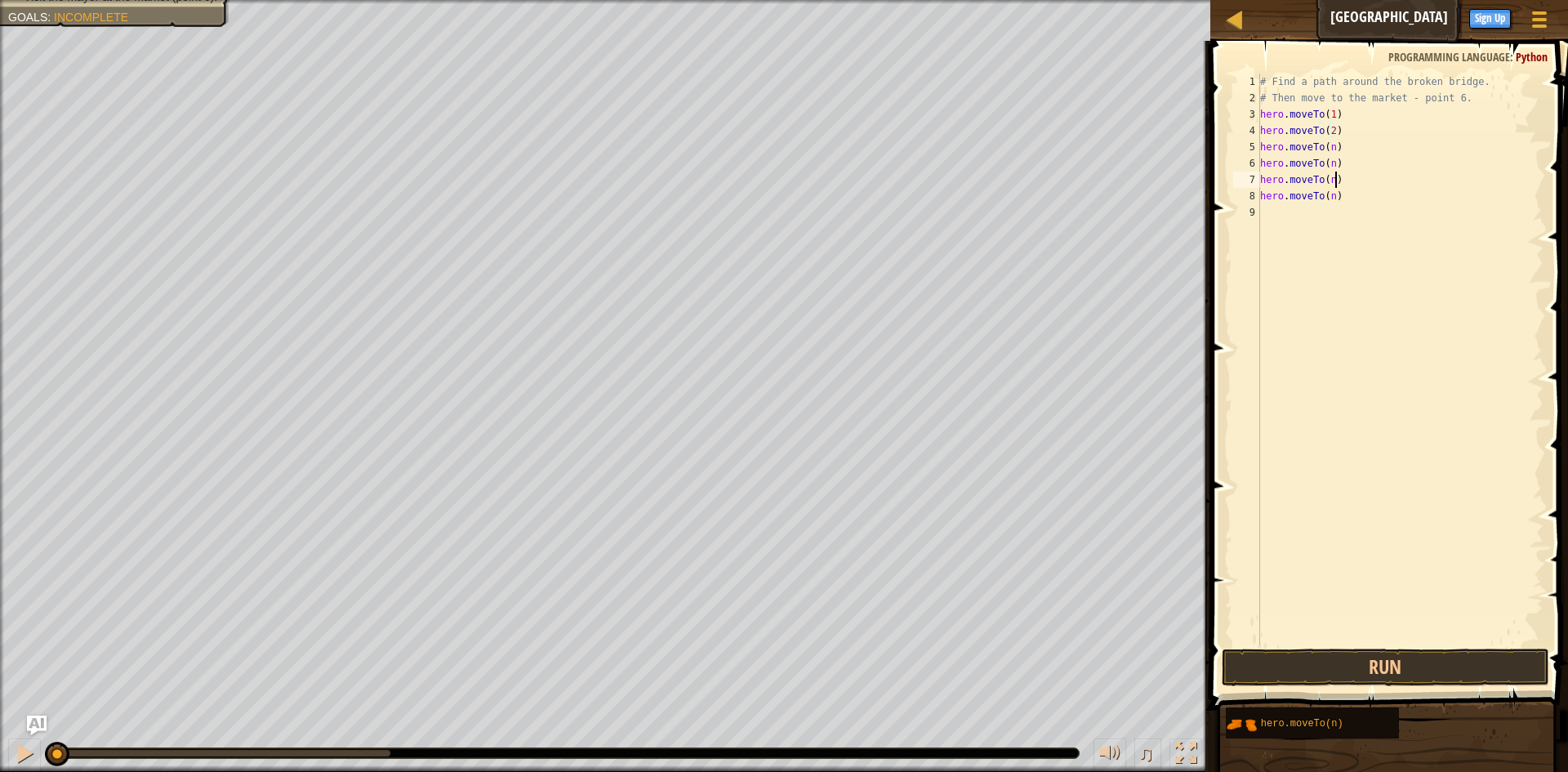
click at [1361, 181] on div "# Find a path around the broken bridge. # Then move to the market - point 6. he…" at bounding box center [1399, 375] width 286 height 604
click at [1328, 147] on div "# Find a path around the broken bridge. # Then move to the market - point 6. he…" at bounding box center [1399, 375] width 286 height 604
drag, startPoint x: 1351, startPoint y: 197, endPoint x: 1342, endPoint y: 182, distance: 17.5
click at [1350, 196] on div "# Find a path around the broken bridge. # Then move to the market - point 6. he…" at bounding box center [1399, 375] width 286 height 604
click at [1326, 166] on div "# Find a path around the broken bridge. # Then move to the market - point 6. he…" at bounding box center [1399, 375] width 286 height 604
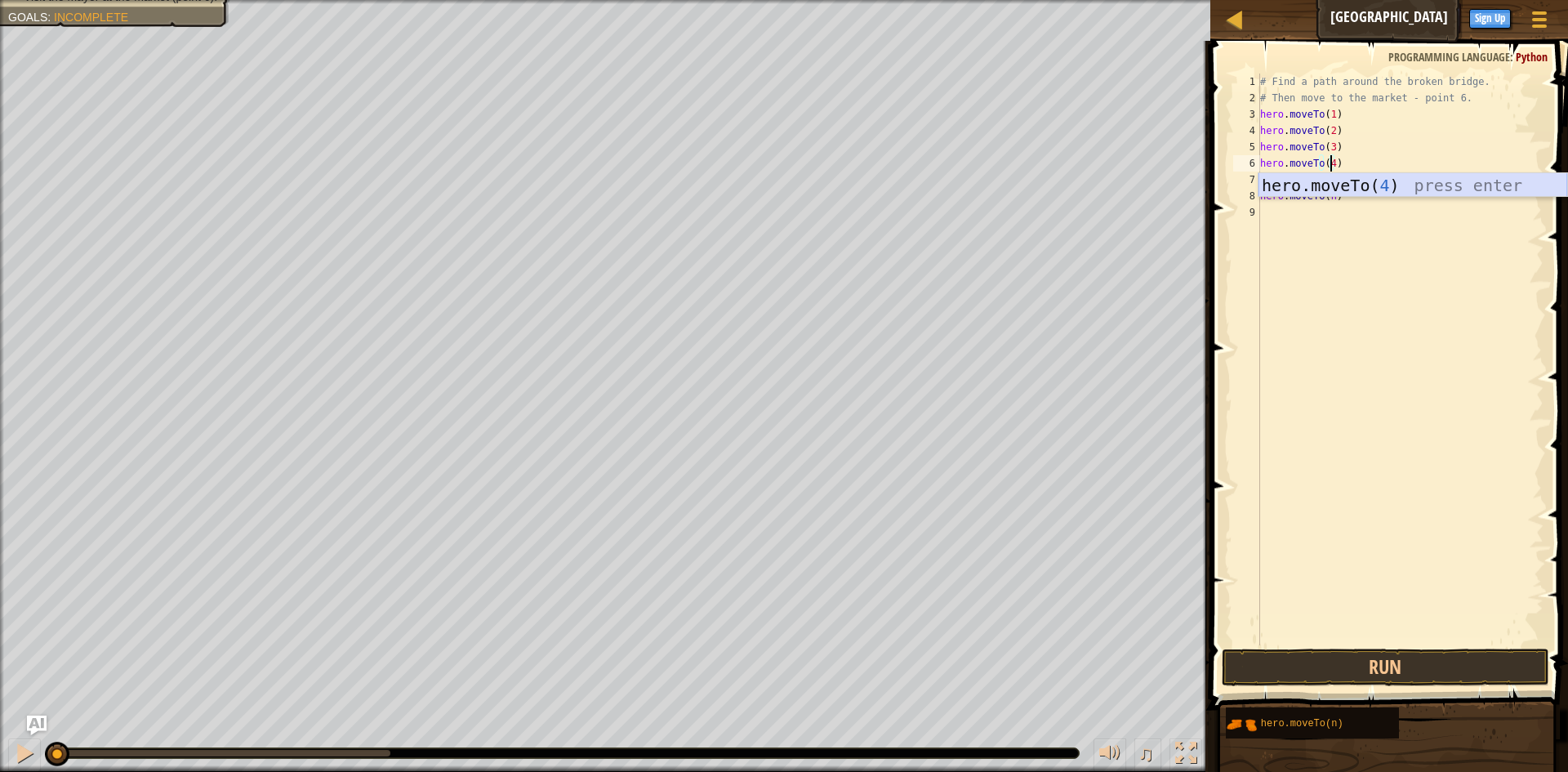
click at [1380, 183] on div "hero.moveTo( 4 ) press enter" at bounding box center [1413, 210] width 308 height 73
click at [1329, 174] on div "# Find a path around the broken bridge. # Then move to the market - point 6. he…" at bounding box center [1399, 375] width 286 height 604
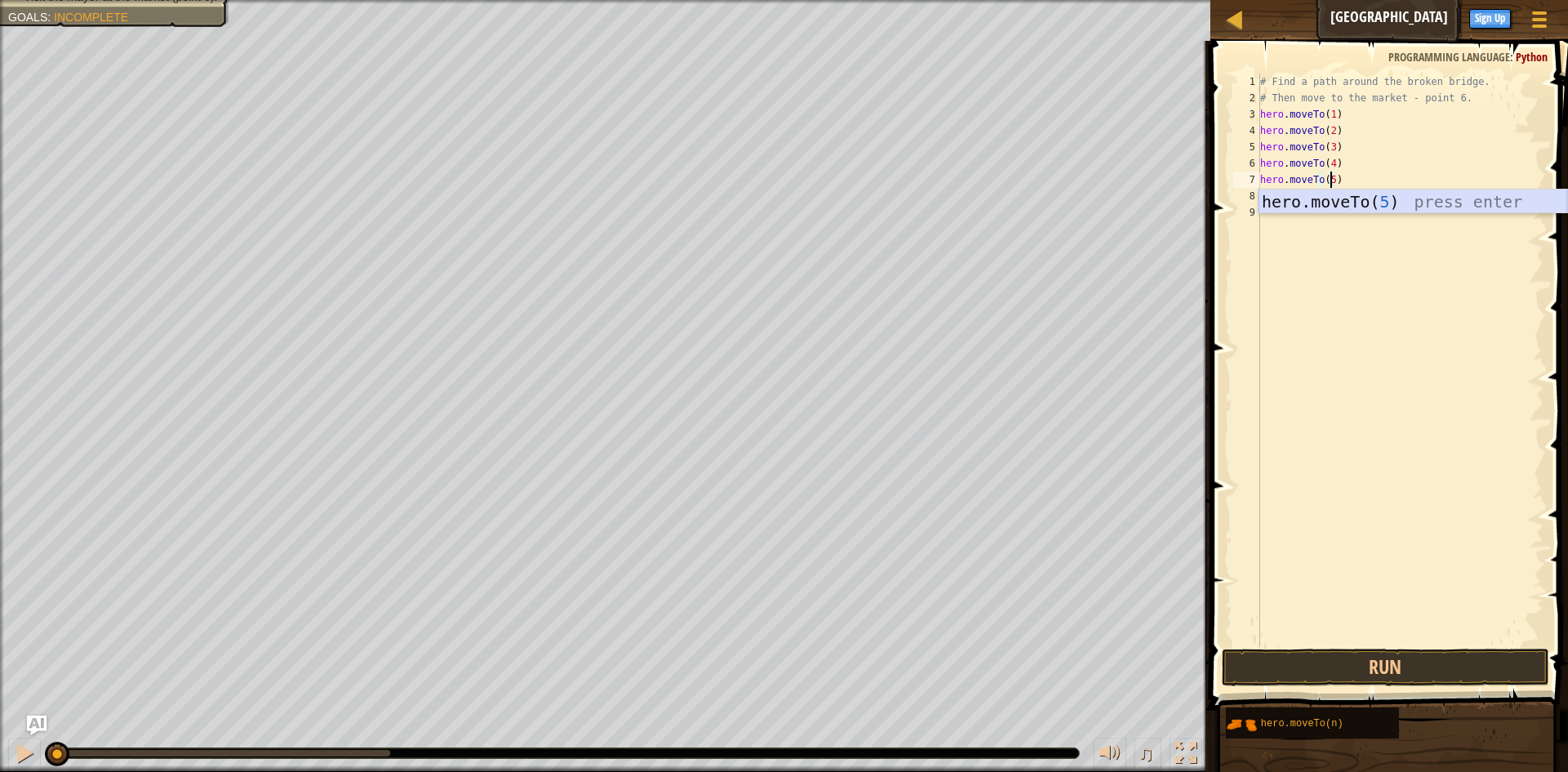
click at [1356, 203] on div "hero.moveTo( 5 ) press enter" at bounding box center [1413, 226] width 308 height 73
click at [1327, 197] on div "# Find a path around the broken bridge. # Then move to the market - point 6. he…" at bounding box center [1399, 375] width 286 height 604
type textarea "hero.moveTo(6)"
click at [1369, 524] on div "# Find a path around the broken bridge. # Then move to the market - point 6. he…" at bounding box center [1399, 375] width 286 height 604
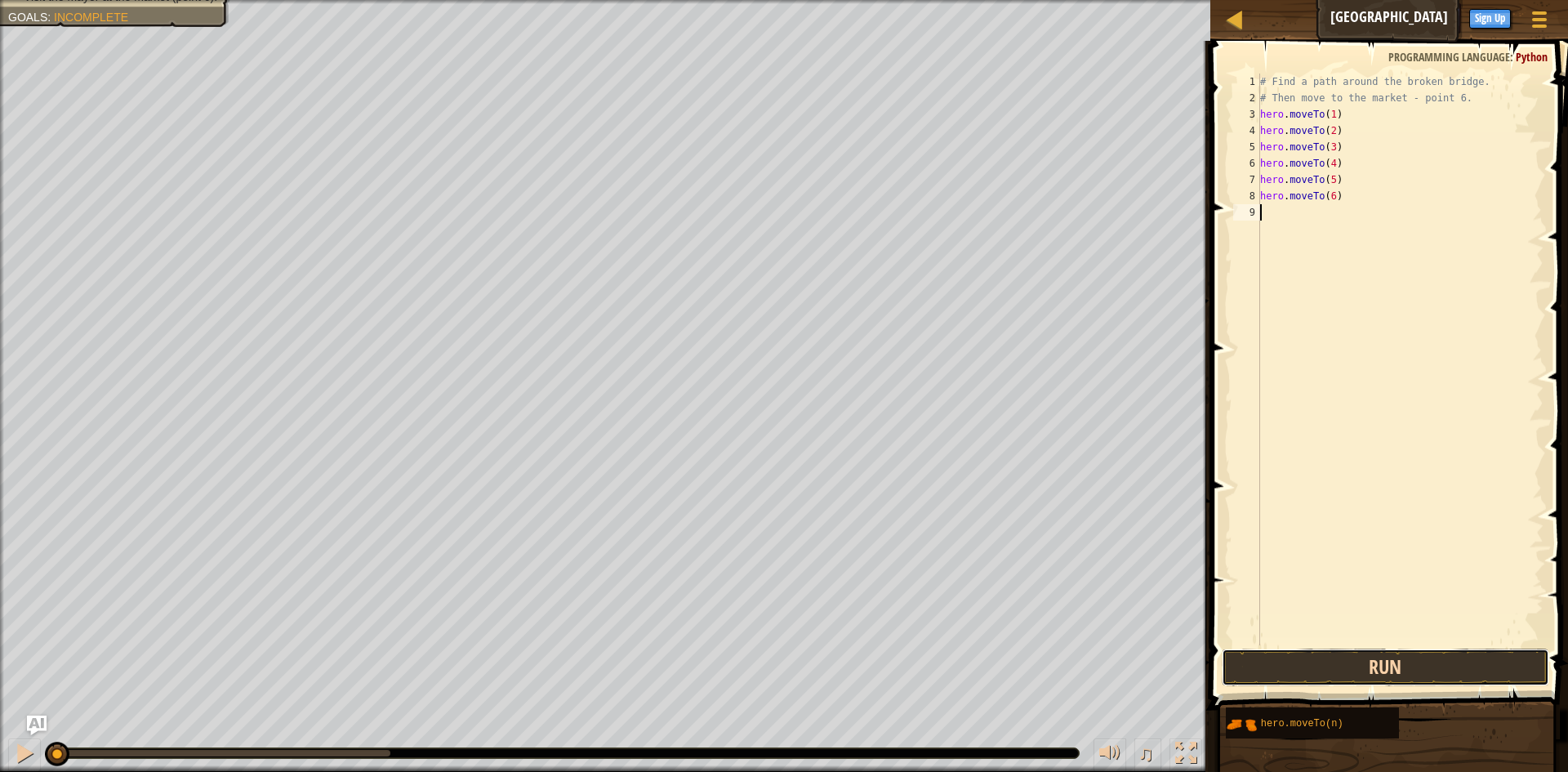
click at [1379, 654] on button "Run" at bounding box center [1386, 667] width 328 height 38
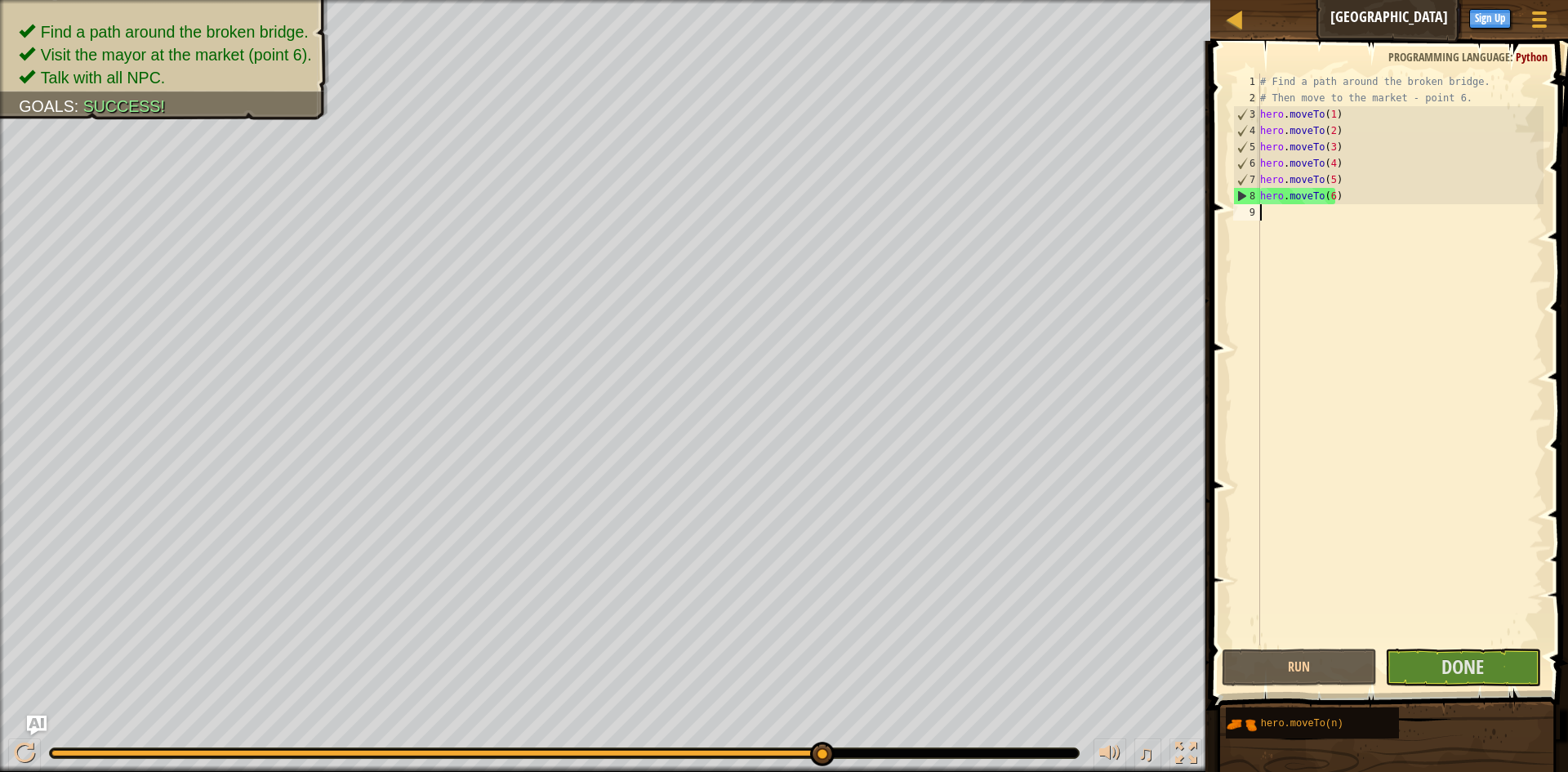
click at [991, 669] on div "Find a path around the broken bridge. Visit the mayor at the market (point 6). …" at bounding box center [784, 386] width 1568 height 772
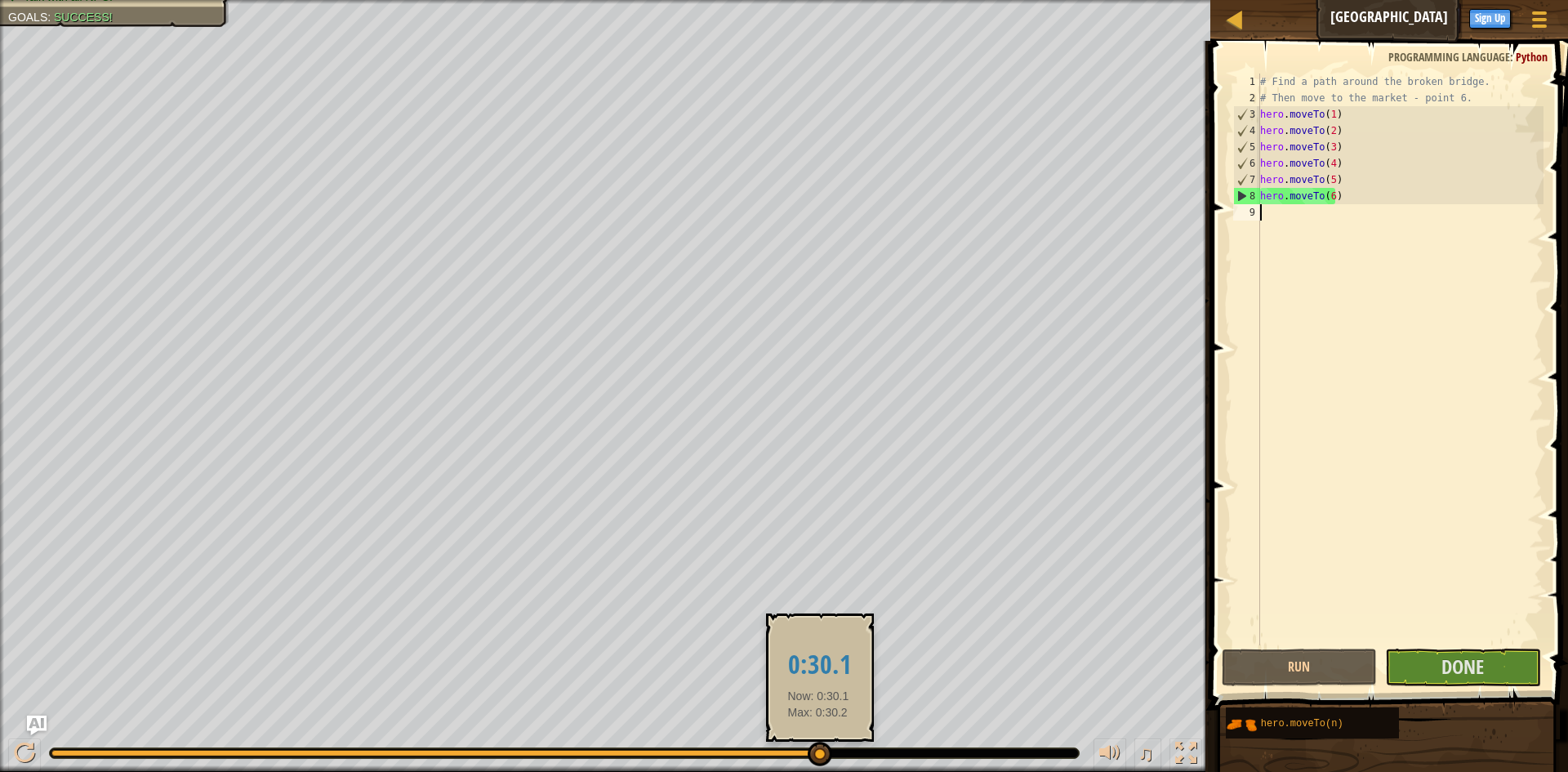
drag, startPoint x: 810, startPoint y: 752, endPoint x: 818, endPoint y: 759, distance: 10.6
click at [818, 757] on div at bounding box center [436, 753] width 769 height 7
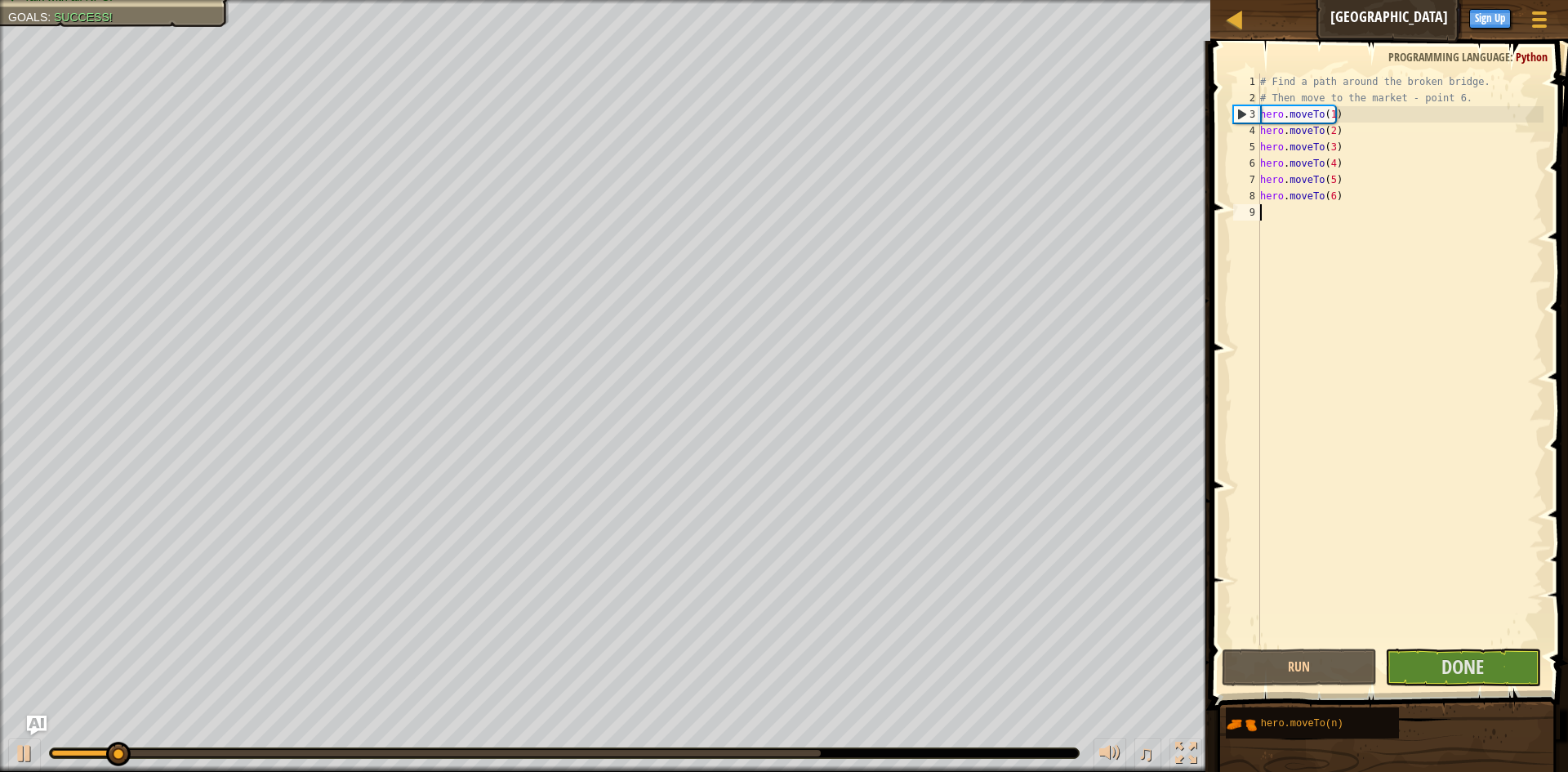
click at [815, 756] on div at bounding box center [565, 753] width 1029 height 10
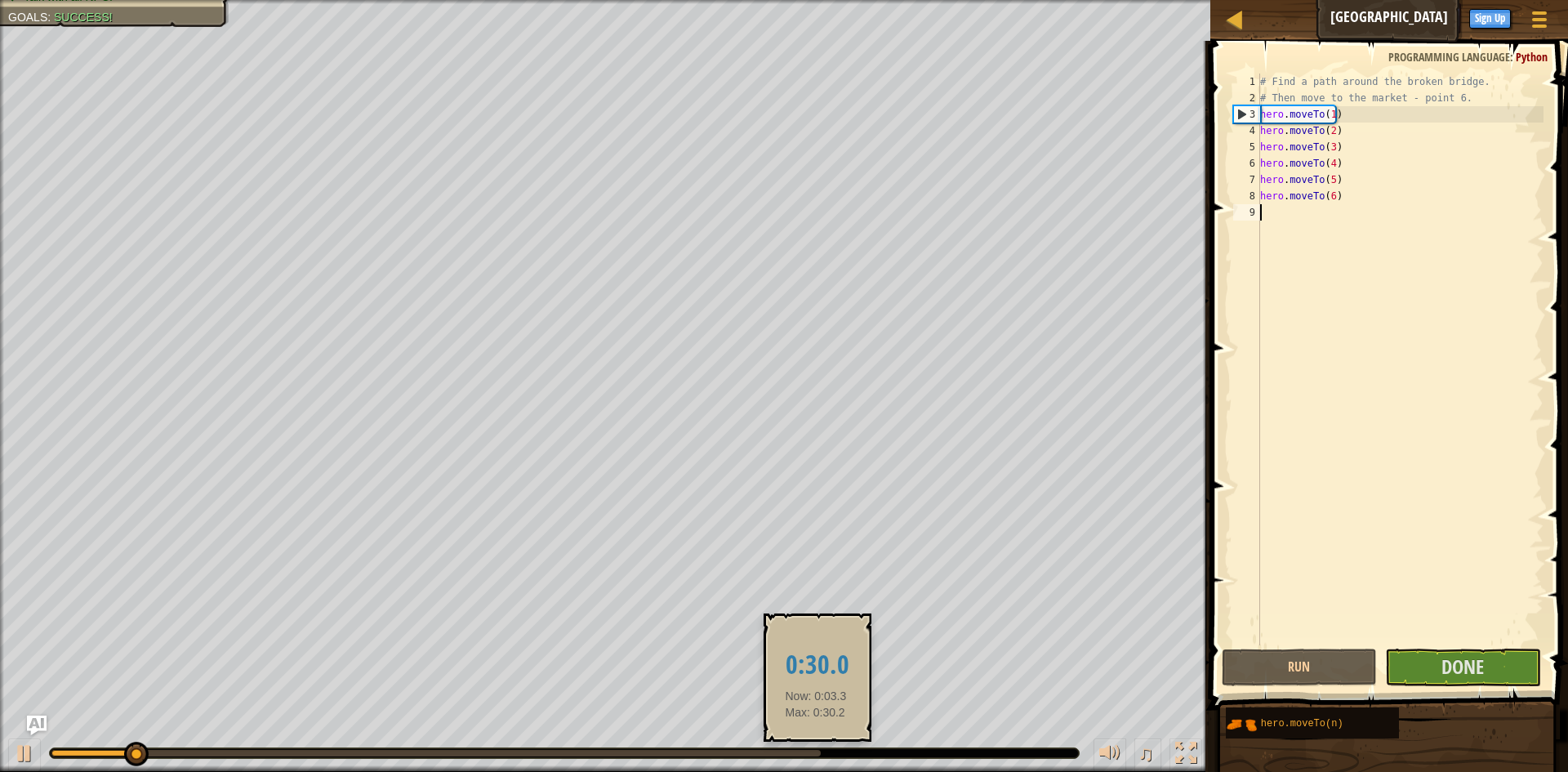
click at [815, 752] on div at bounding box center [436, 753] width 769 height 7
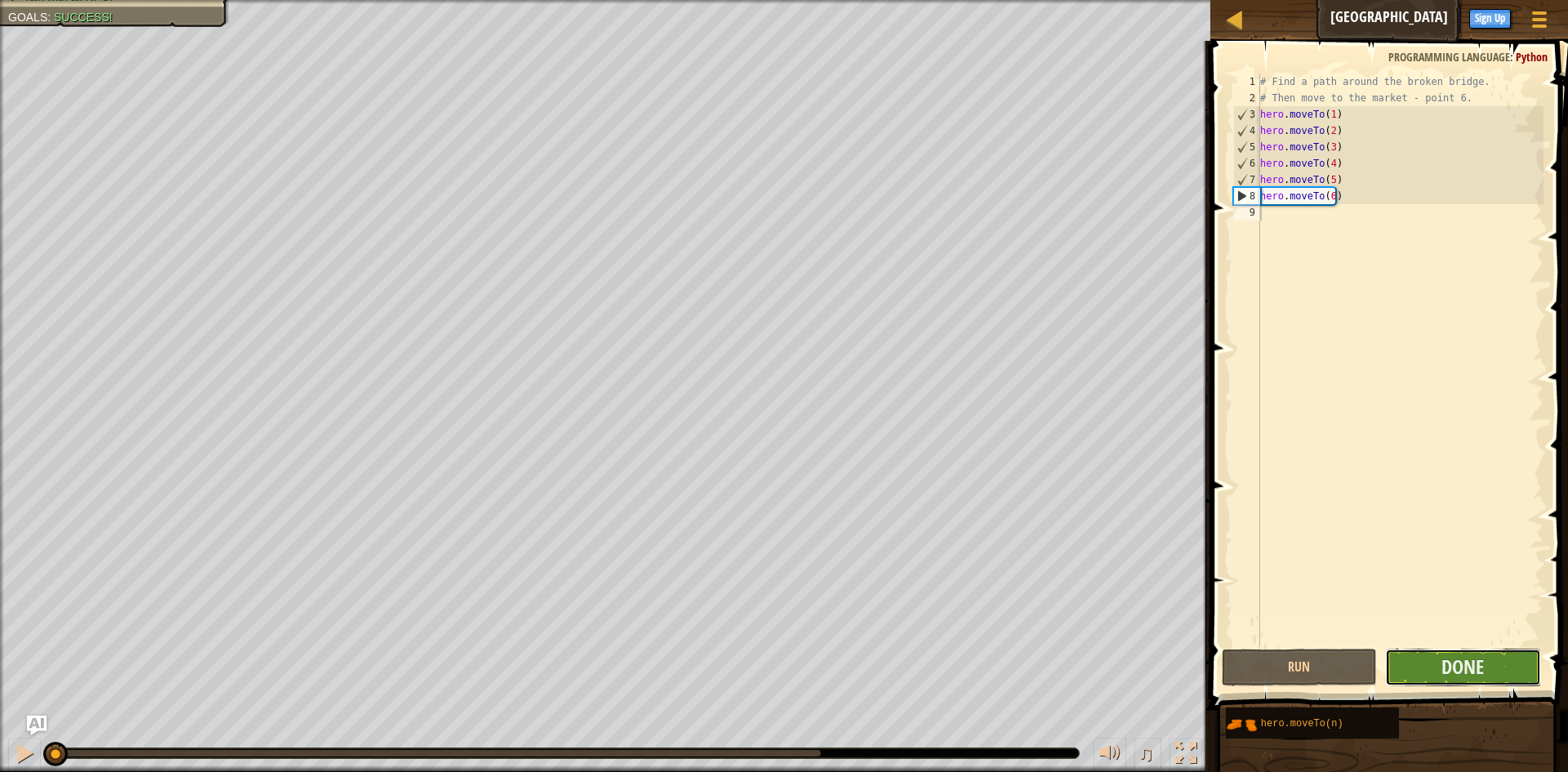
click at [1419, 673] on button "Done" at bounding box center [1463, 667] width 156 height 38
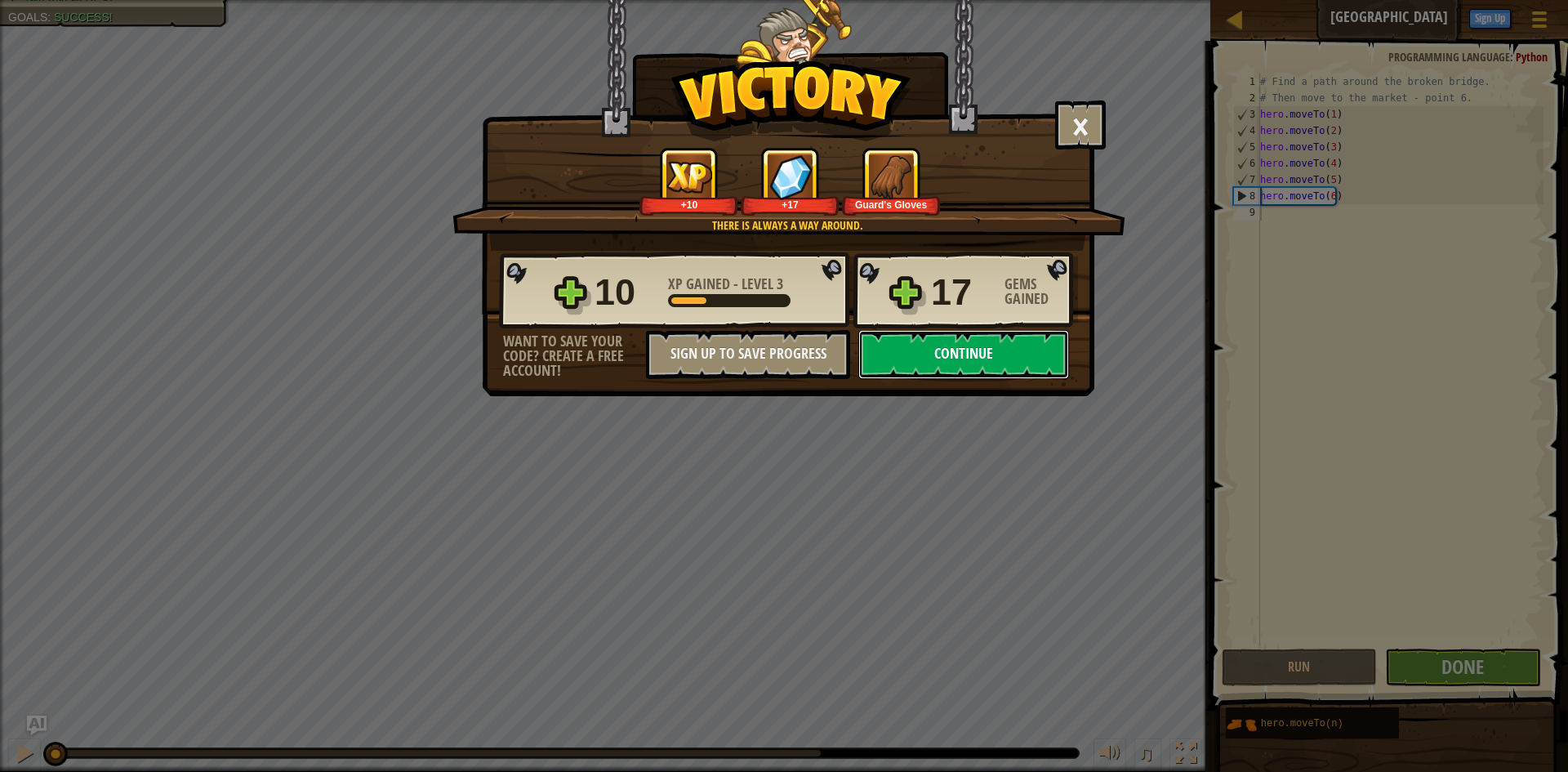
click at [954, 352] on button "Continue" at bounding box center [964, 354] width 211 height 49
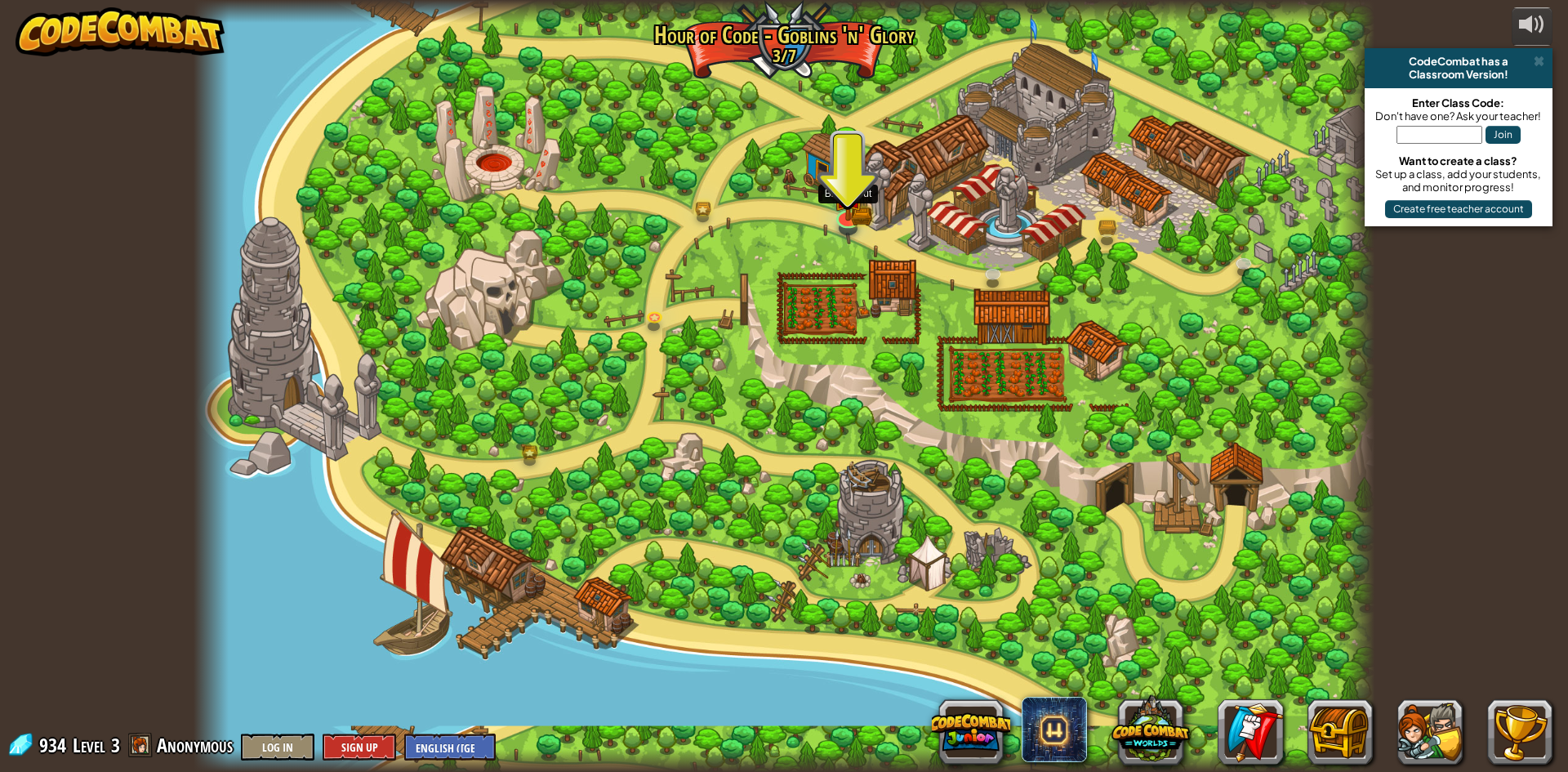
drag, startPoint x: 847, startPoint y: 213, endPoint x: 855, endPoint y: 247, distance: 34.9
click at [847, 213] on img at bounding box center [847, 195] width 32 height 52
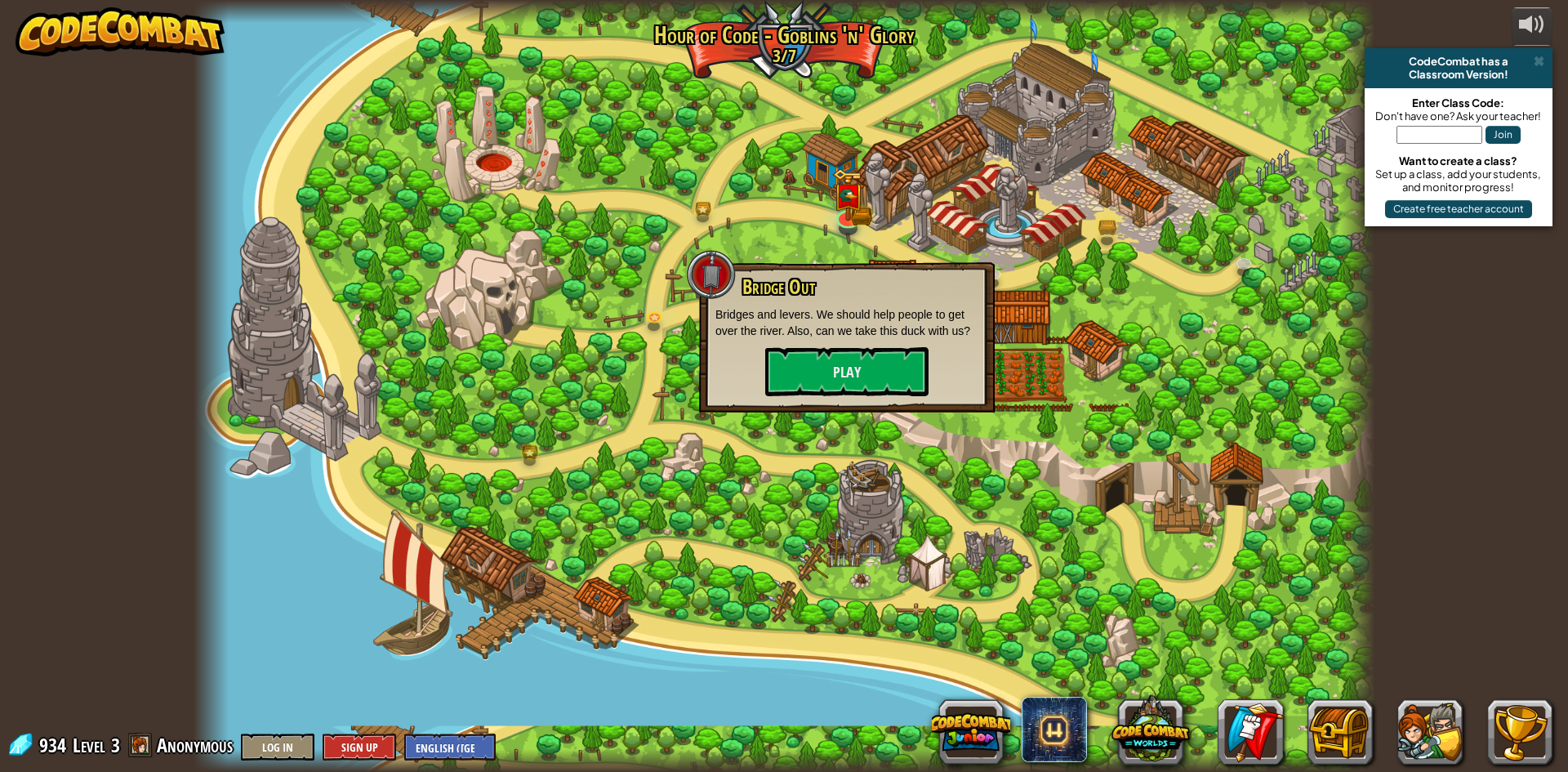
click at [685, 442] on div at bounding box center [784, 386] width 1181 height 772
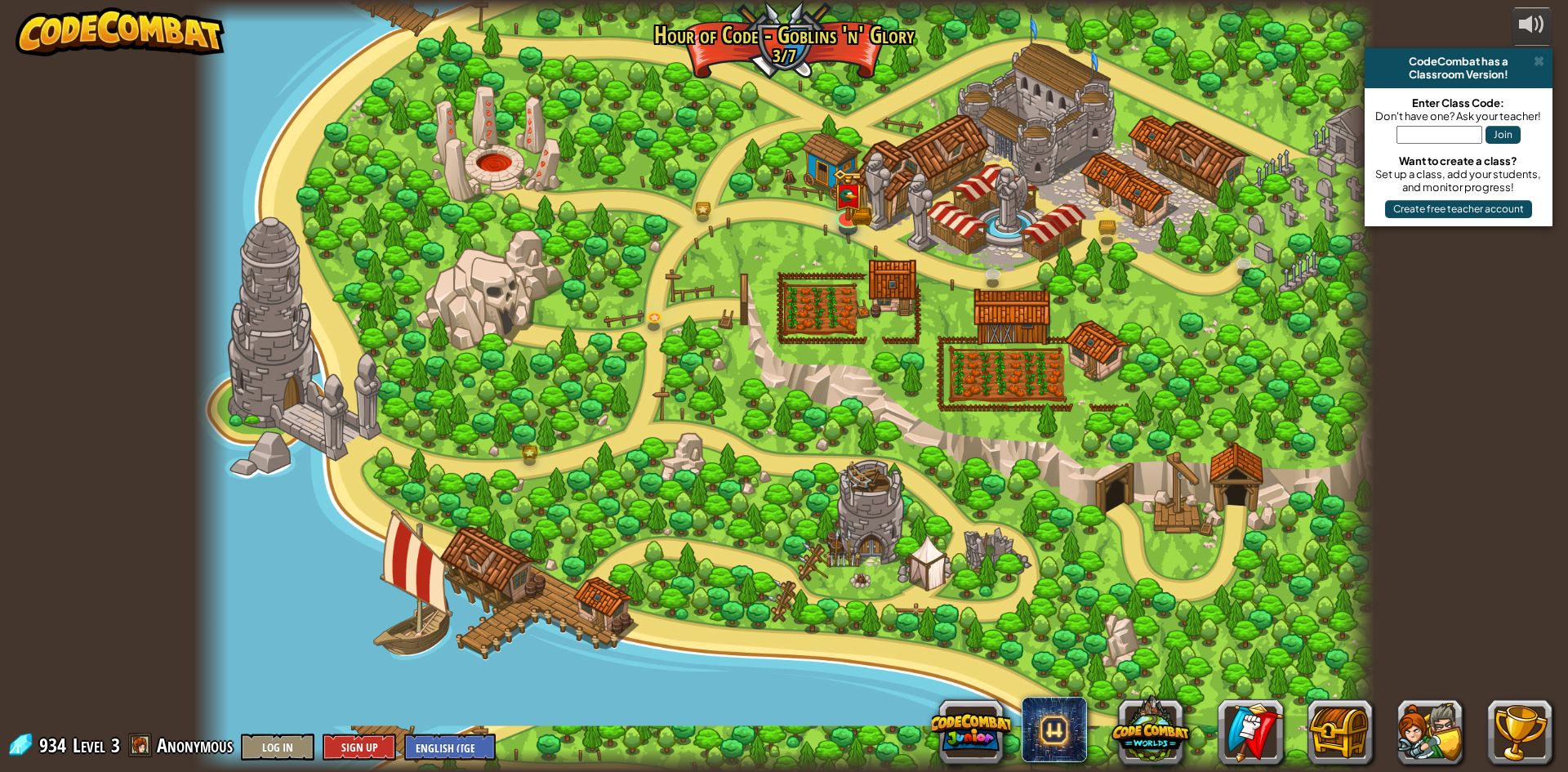
click at [498, 574] on div at bounding box center [784, 386] width 1181 height 772
click at [540, 597] on div at bounding box center [784, 386] width 1181 height 772
drag, startPoint x: 429, startPoint y: 454, endPoint x: 401, endPoint y: 435, distance: 33.8
click at [404, 437] on div at bounding box center [784, 386] width 1181 height 772
drag, startPoint x: 393, startPoint y: 424, endPoint x: 227, endPoint y: 383, distance: 171.0
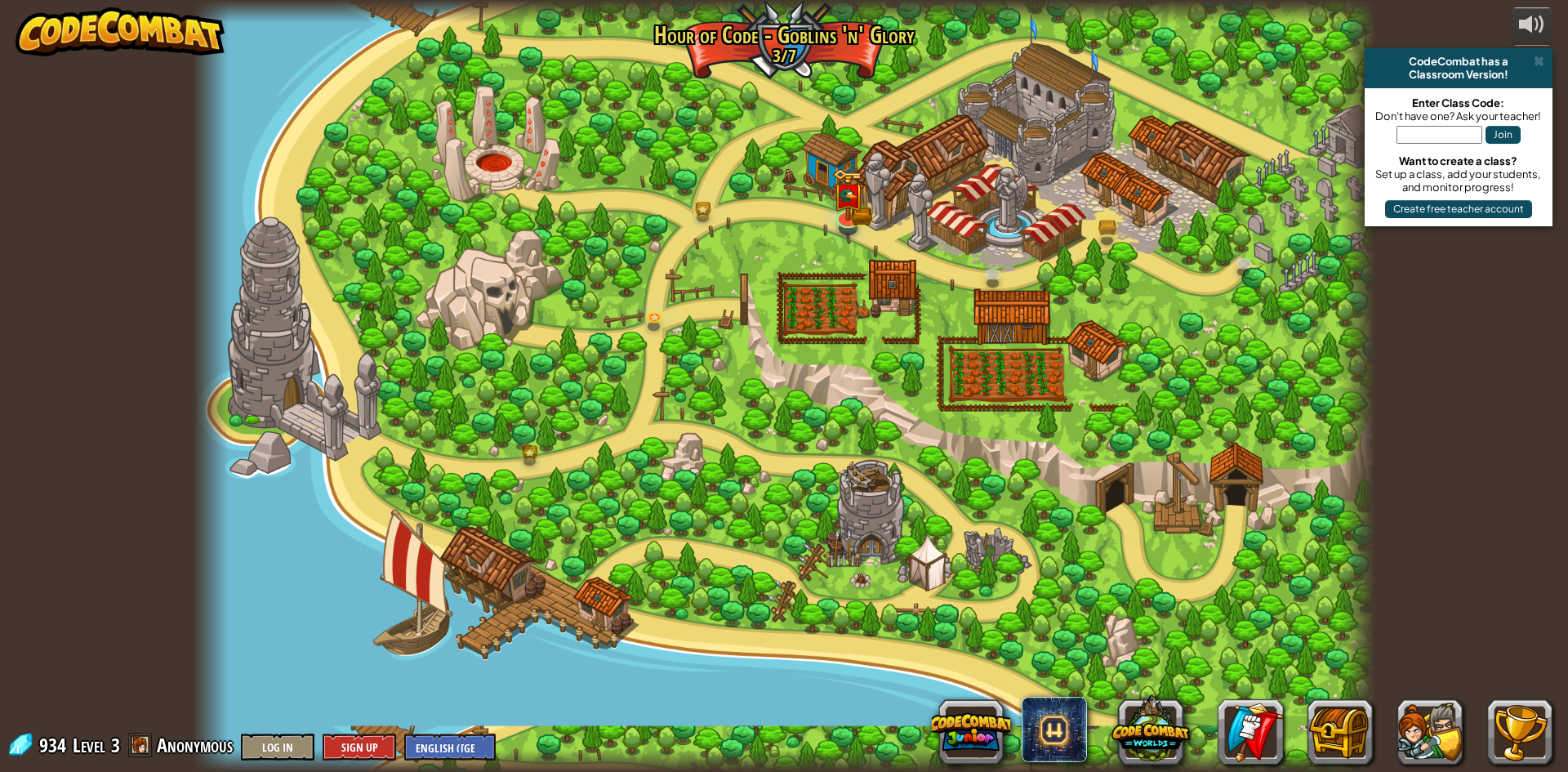
click at [368, 415] on div at bounding box center [784, 386] width 1181 height 772
drag, startPoint x: 227, startPoint y: 383, endPoint x: 302, endPoint y: 335, distance: 89.0
click at [232, 378] on div "Broken Bridge (Coming soon!) We are in! It's time to alarm the mayor of the tow…" at bounding box center [784, 386] width 1181 height 772
click at [846, 227] on link at bounding box center [847, 213] width 33 height 33
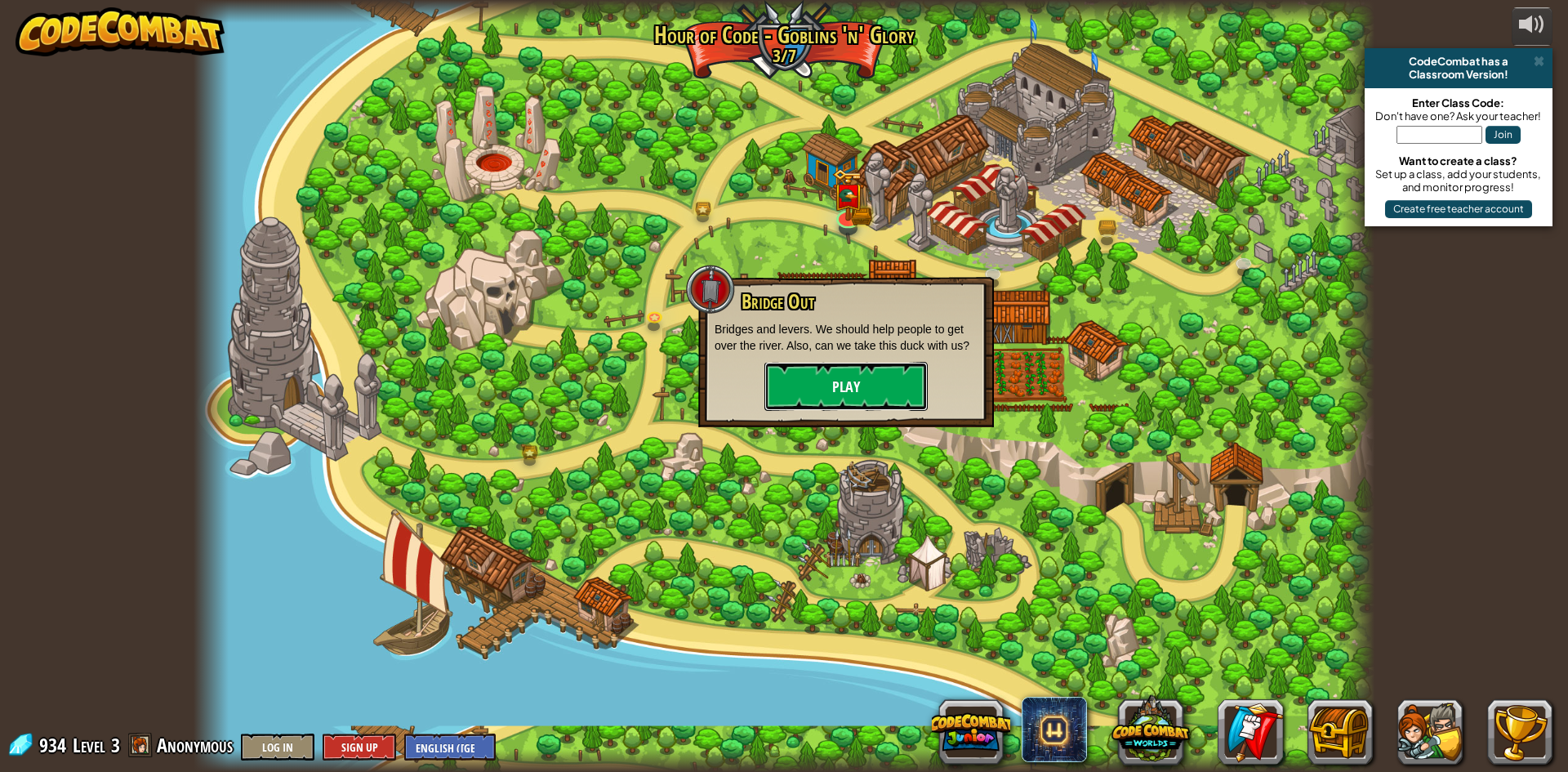
click at [836, 383] on button "Play" at bounding box center [845, 386] width 163 height 49
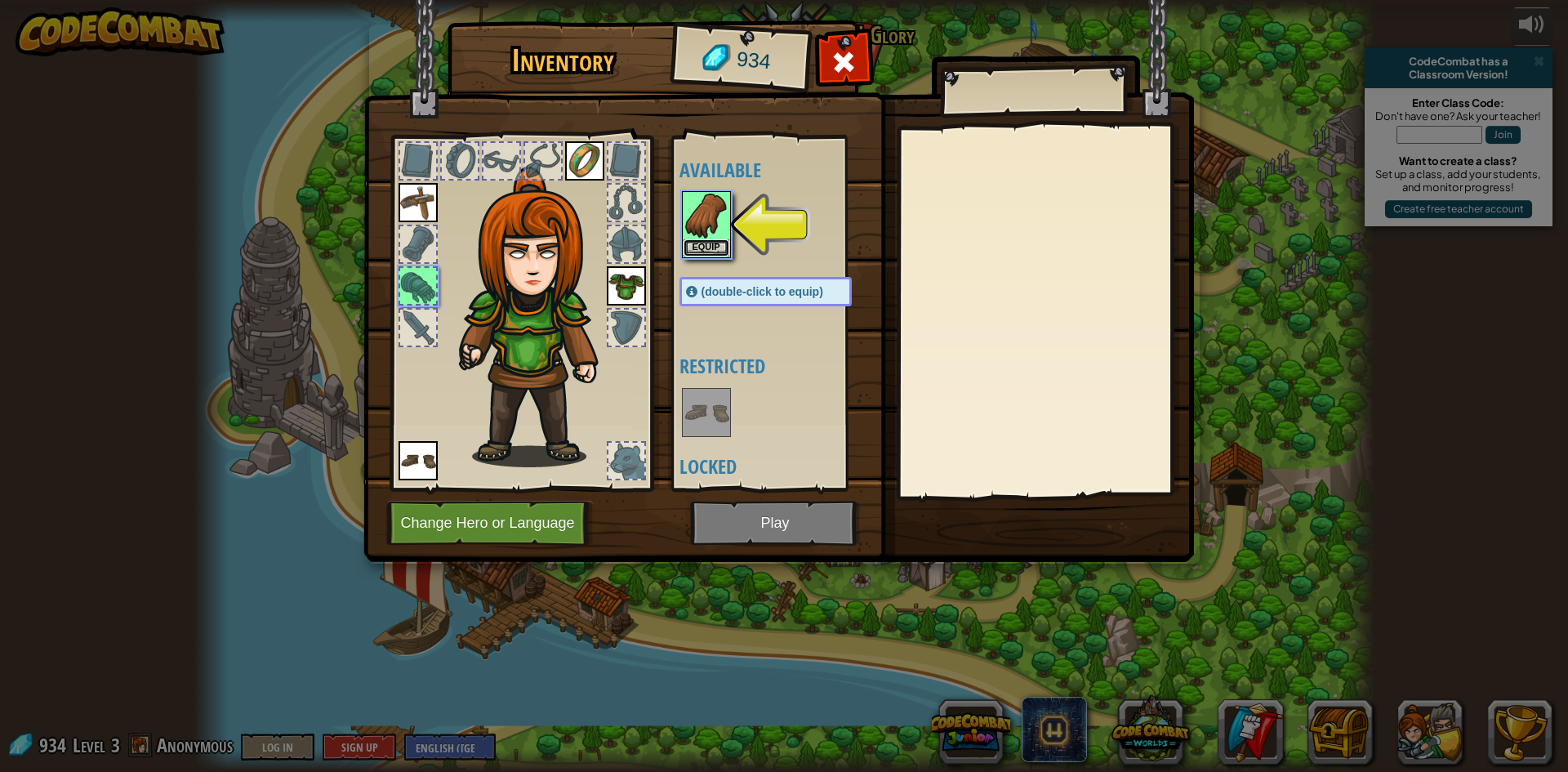
click at [719, 252] on button "Equip" at bounding box center [705, 248] width 45 height 17
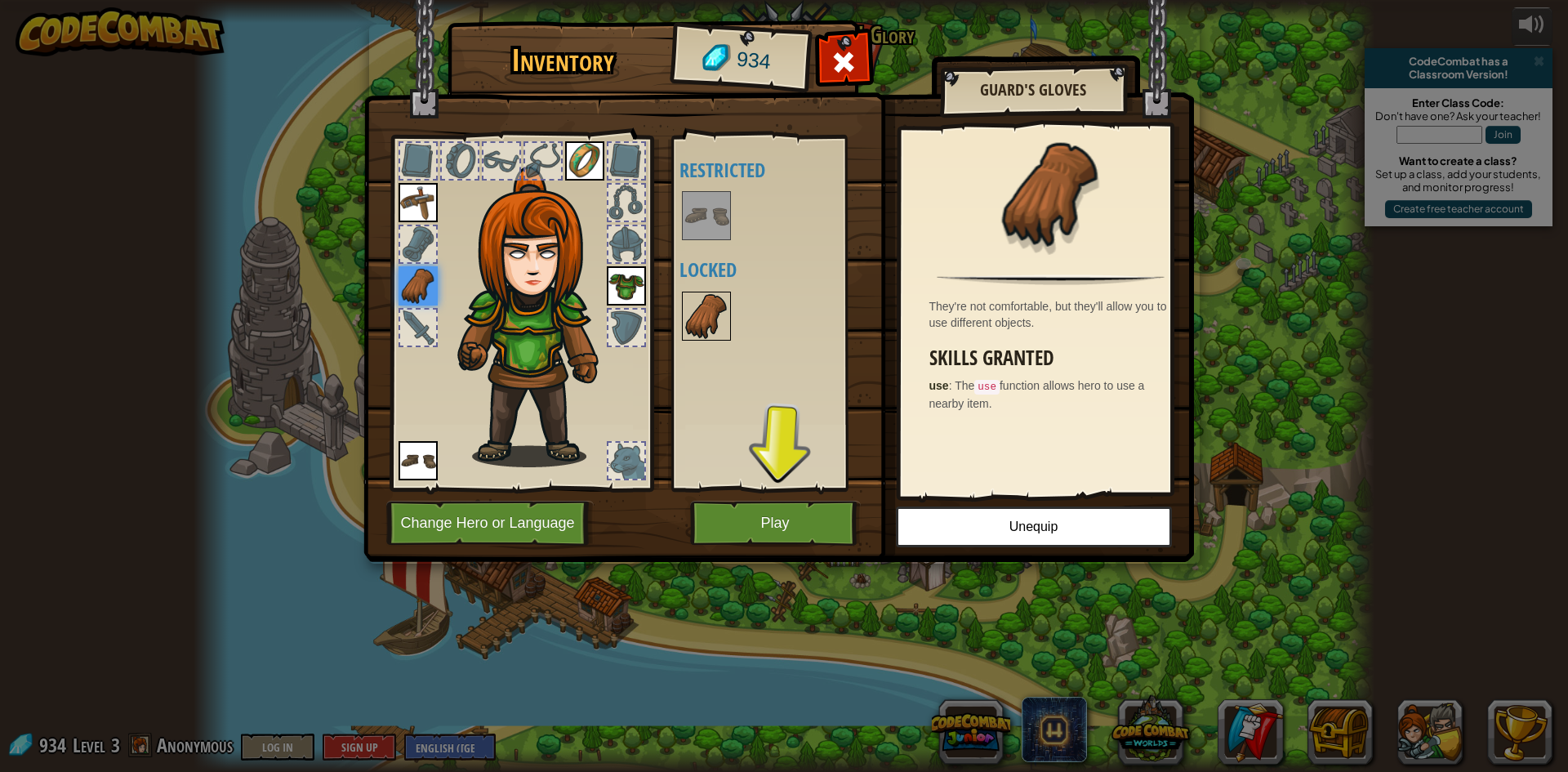
click at [720, 307] on img at bounding box center [705, 315] width 45 height 45
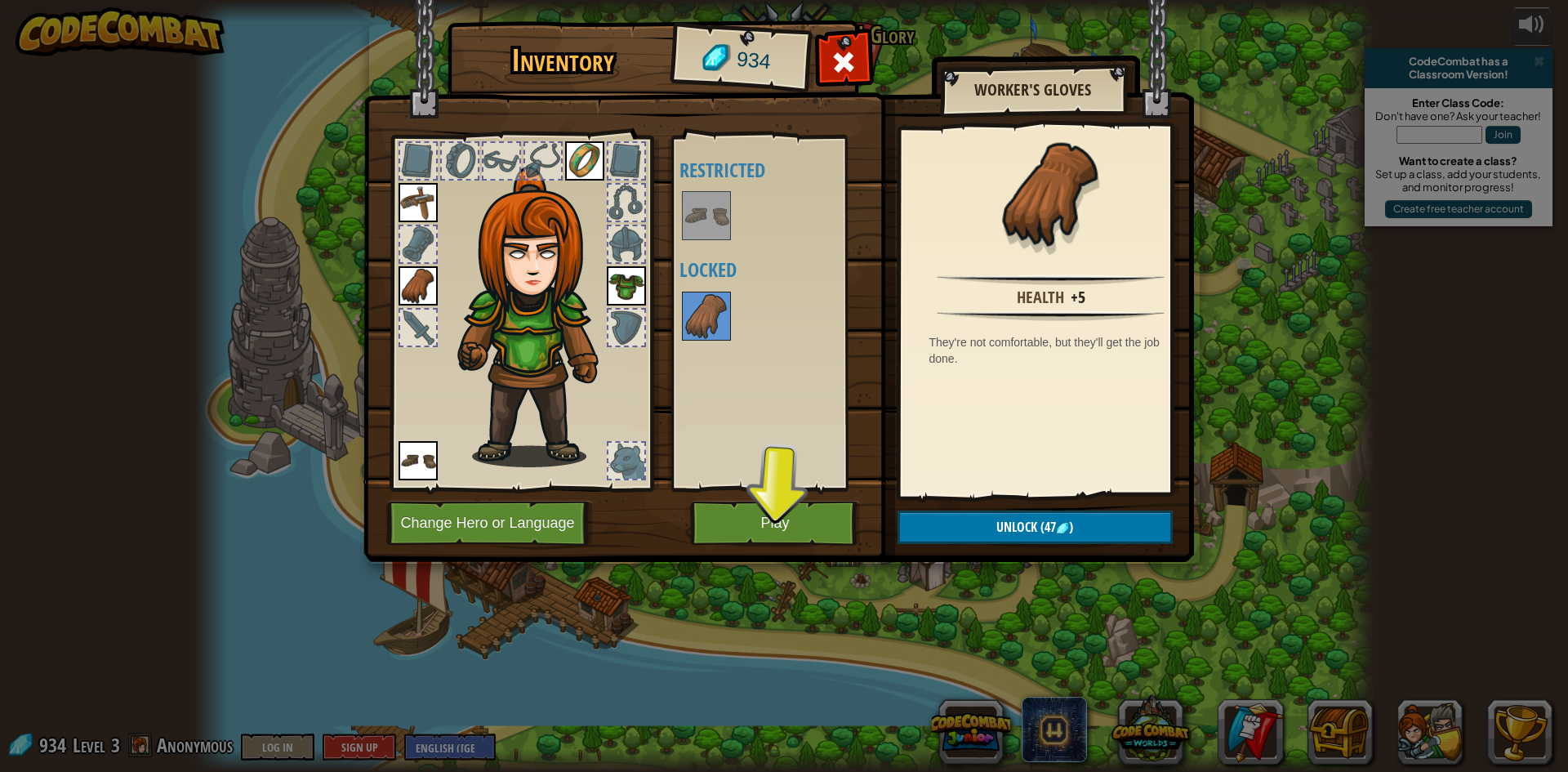
click at [394, 290] on div at bounding box center [521, 308] width 270 height 367
click at [409, 293] on img at bounding box center [417, 285] width 40 height 40
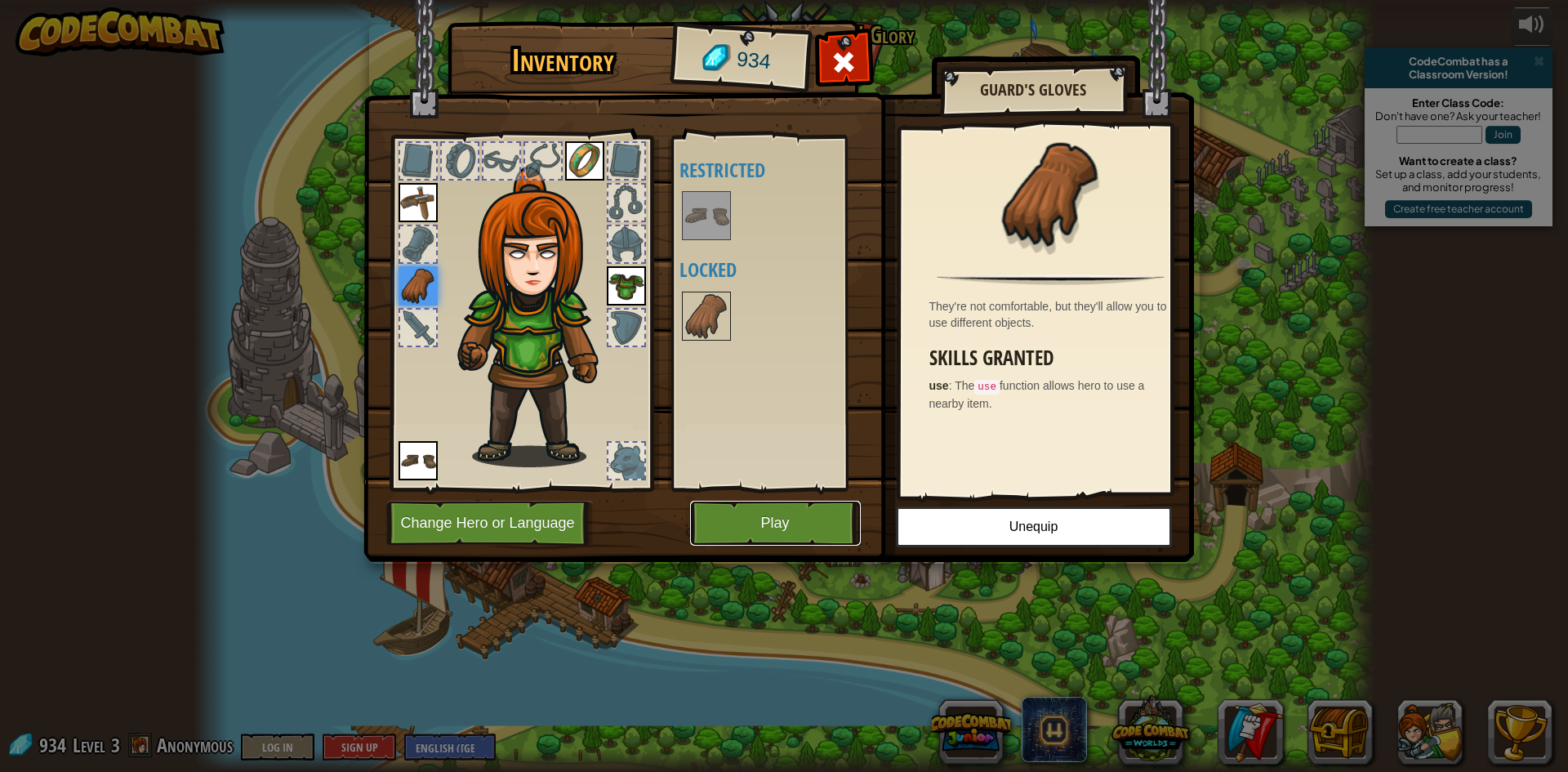
click at [819, 527] on button "Play" at bounding box center [775, 522] width 171 height 45
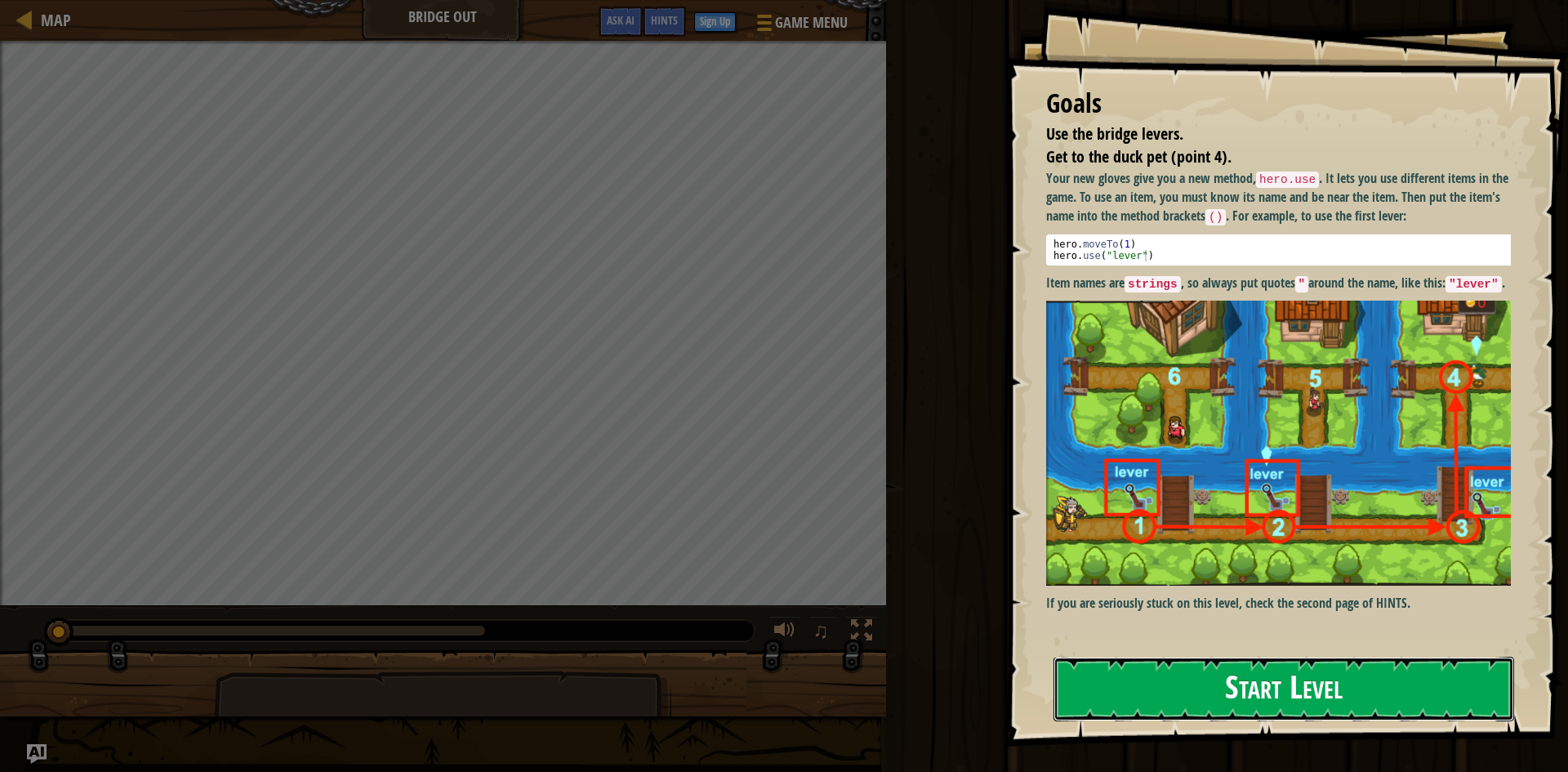
click at [1276, 688] on button "Start Level" at bounding box center [1284, 688] width 461 height 65
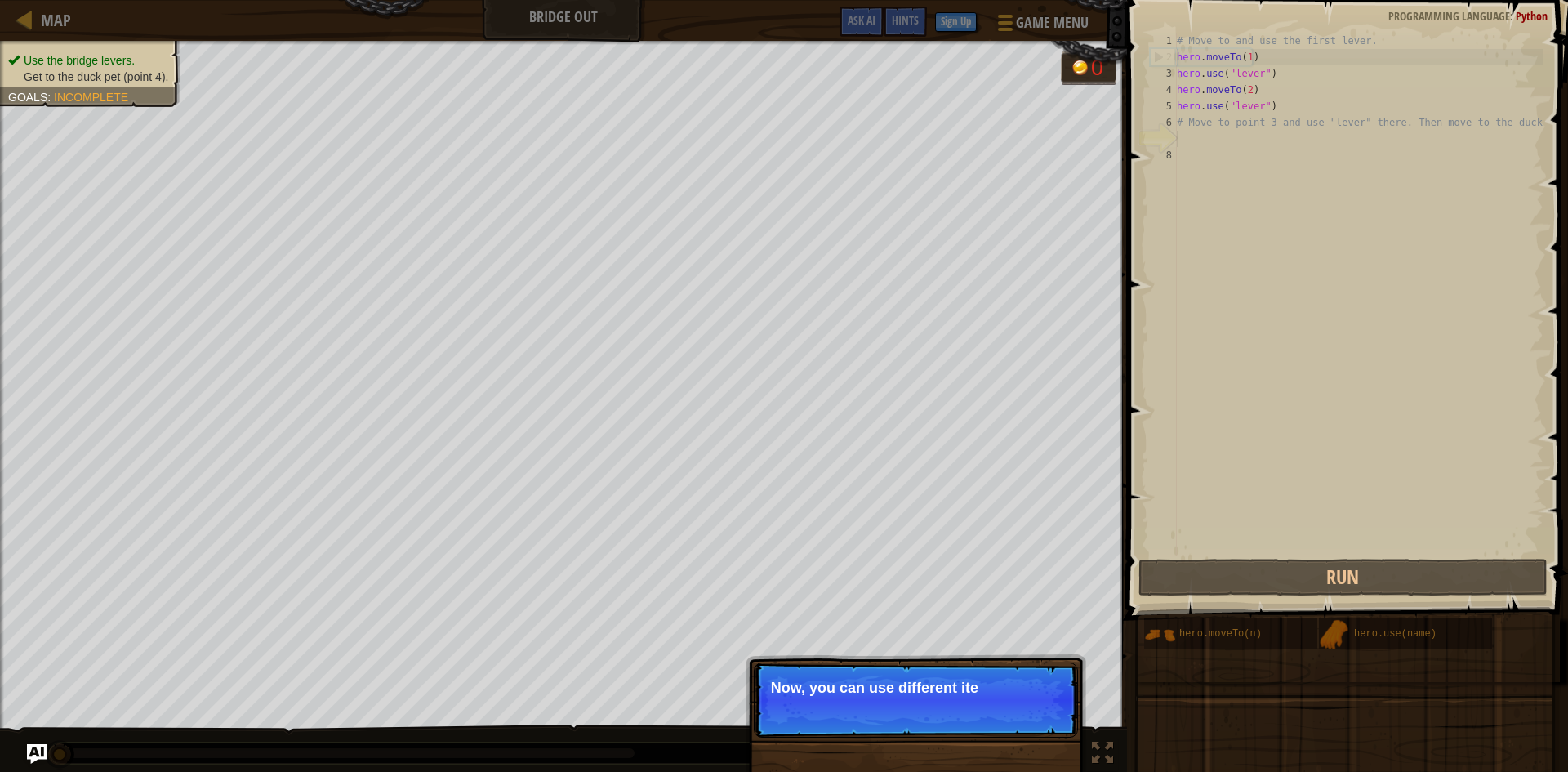
click at [856, 679] on p "Skip (esc) Continue Now, you can use different ite" at bounding box center [916, 700] width 324 height 75
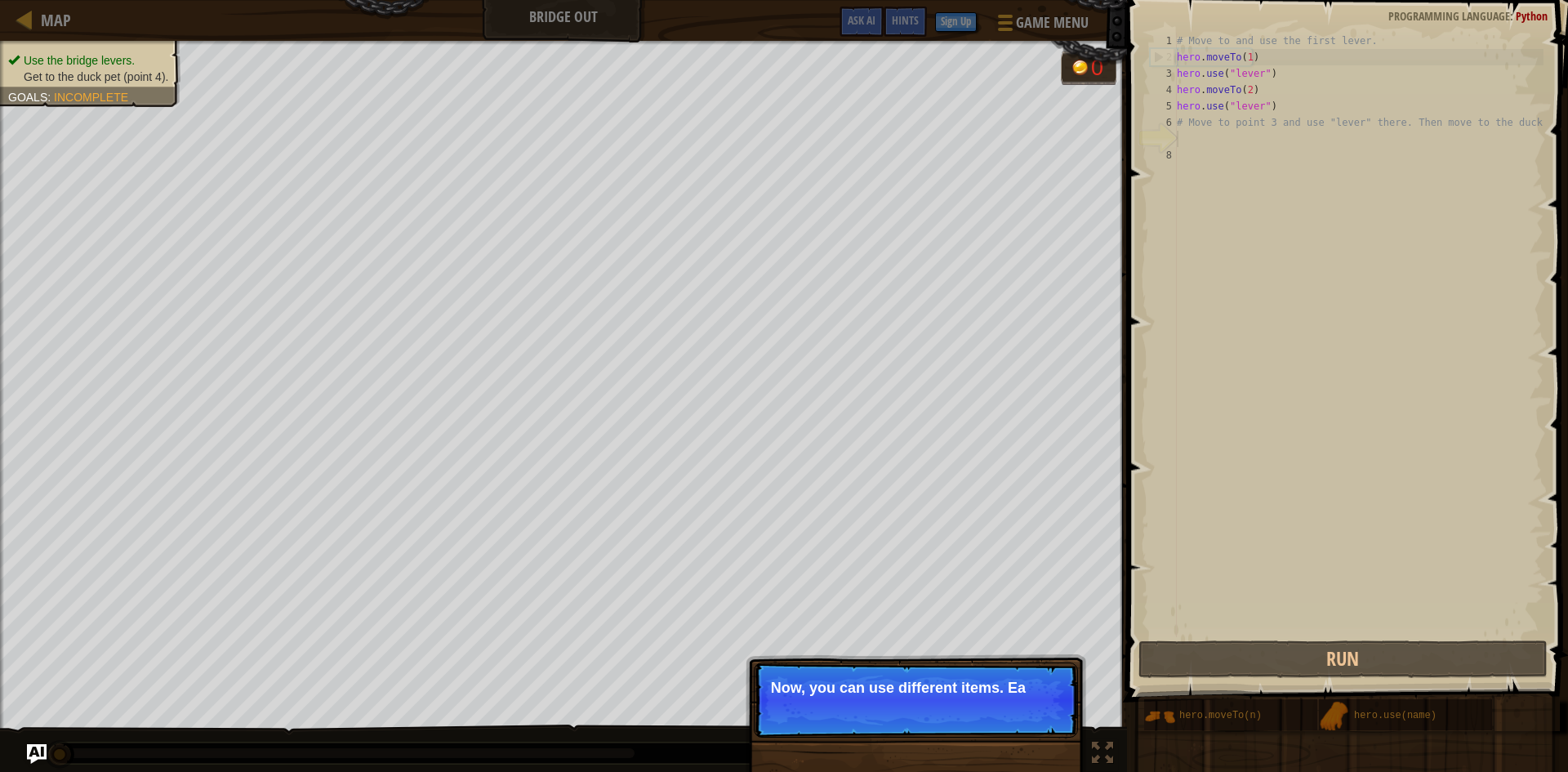
click at [883, 679] on p "Skip (esc) Continue Now, you can use different items. Ea" at bounding box center [916, 700] width 324 height 75
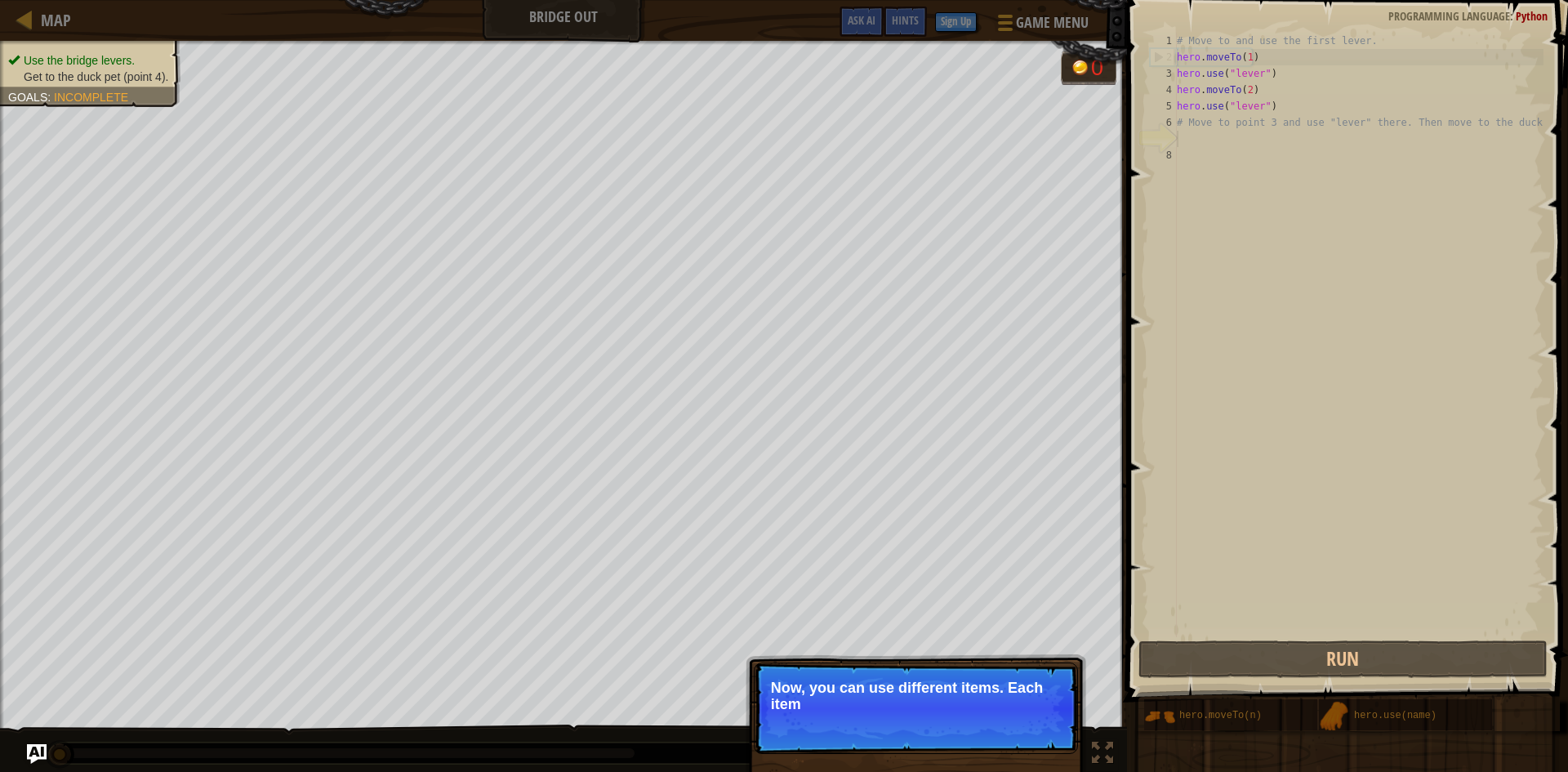
drag, startPoint x: 887, startPoint y: 680, endPoint x: 897, endPoint y: 691, distance: 14.9
click at [891, 687] on p "Now, you can use different items. Each item" at bounding box center [916, 696] width 290 height 33
click at [926, 710] on p "Now, you can use different items. Each item has a" at bounding box center [916, 696] width 290 height 33
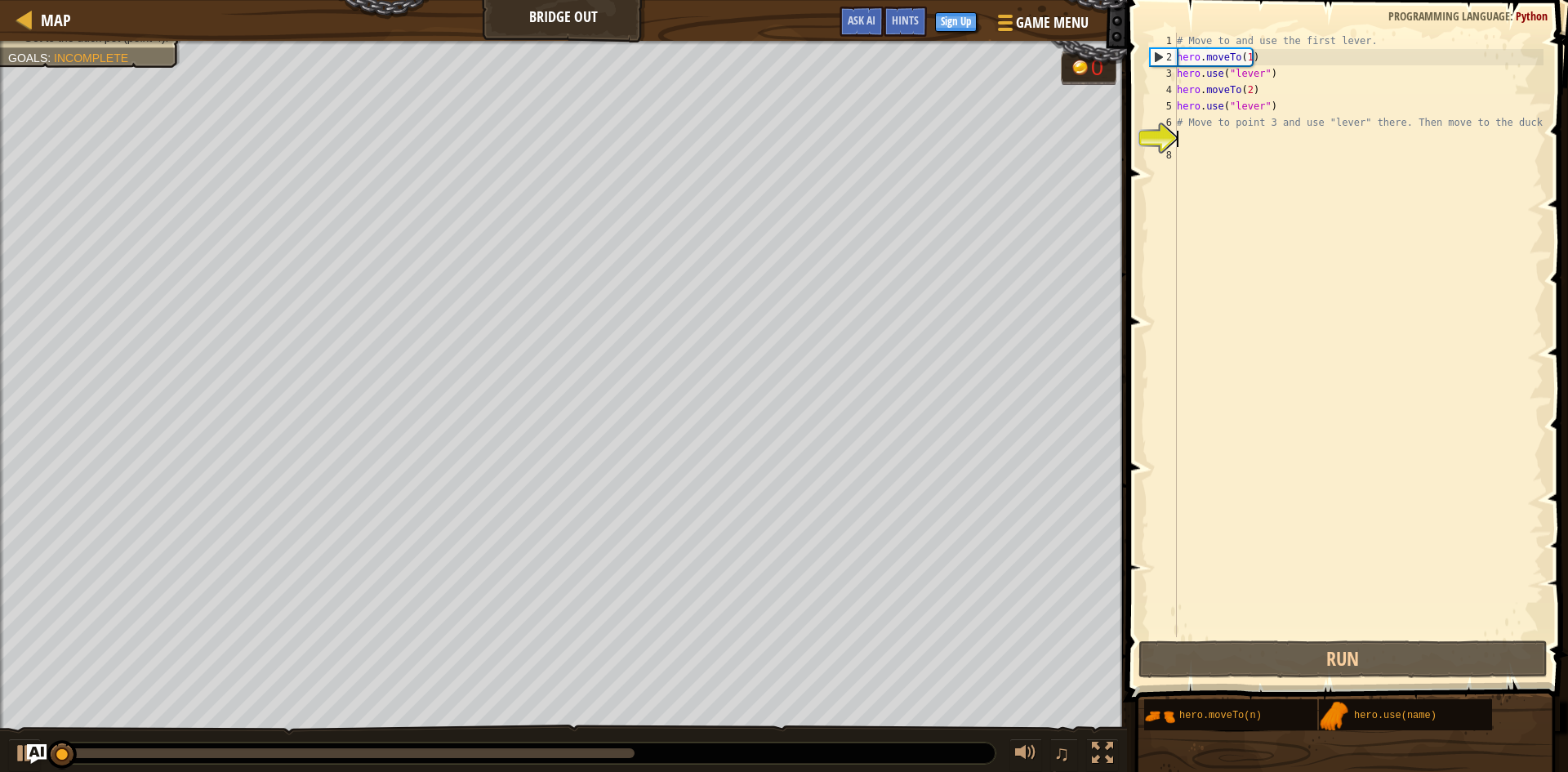
scroll to position [8, 0]
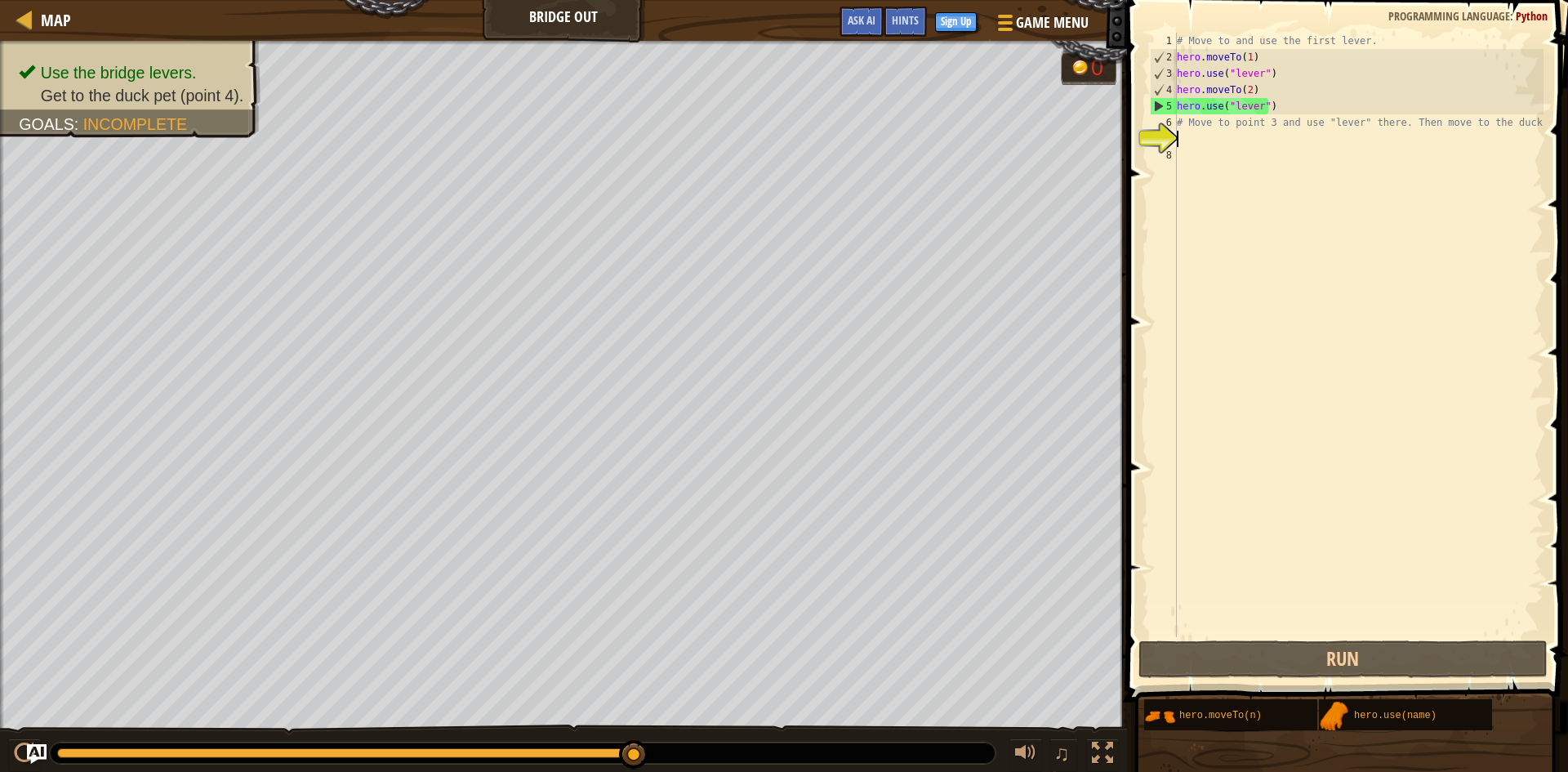
click at [1225, 137] on div "# Move to and use the first lever. hero . moveTo ( 1 ) hero . use ( "lever" ) h…" at bounding box center [1359, 351] width 370 height 637
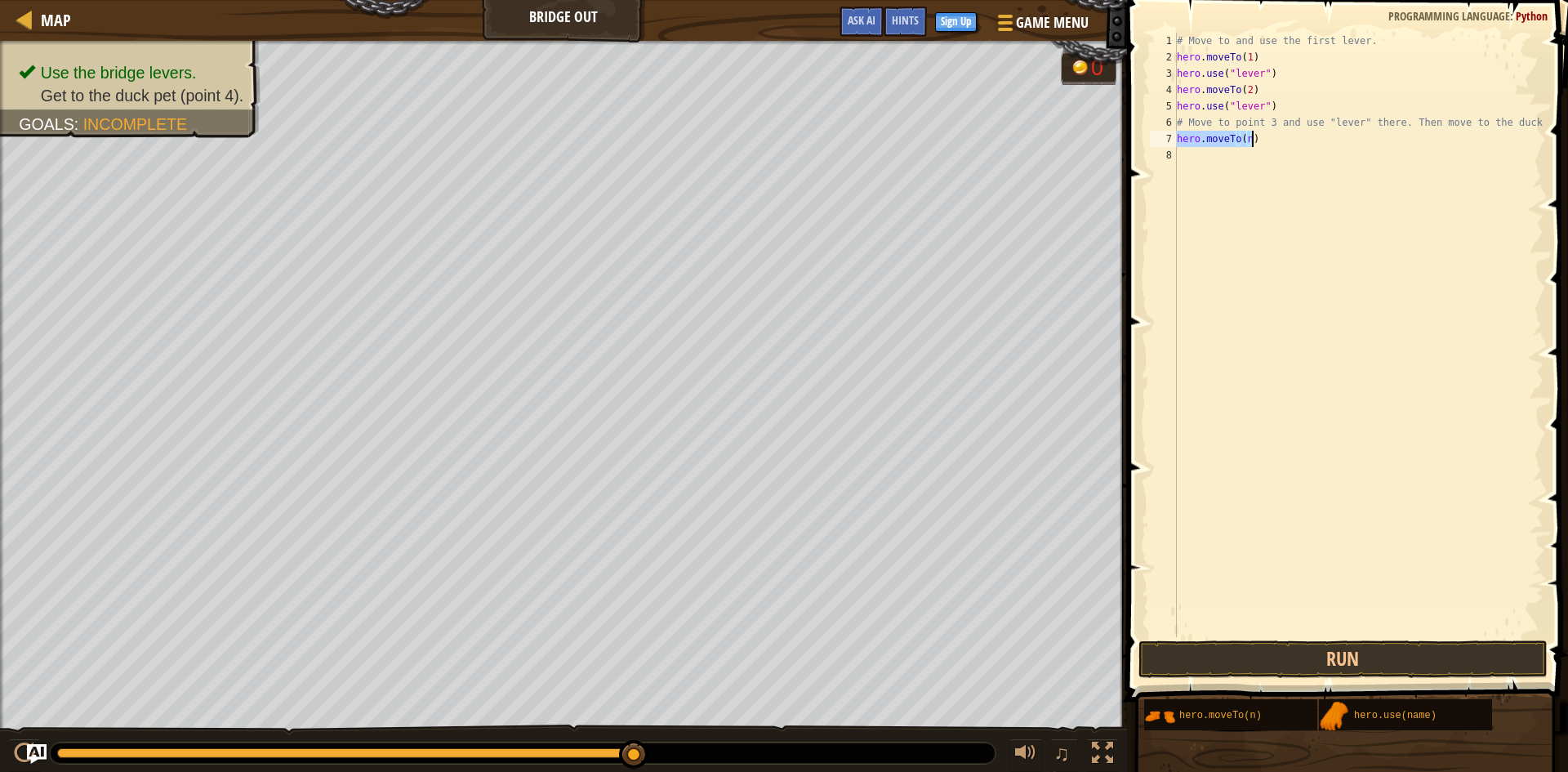
click at [1247, 136] on div "# Move to and use the first lever. hero . moveTo ( 1 ) hero . use ( "lever" ) h…" at bounding box center [1359, 334] width 370 height 604
type textarea "hero.moveTo(3)"
click at [1284, 233] on div "# Move to and use the first lever. hero . moveTo ( 1 ) hero . use ( "lever" ) h…" at bounding box center [1359, 351] width 370 height 637
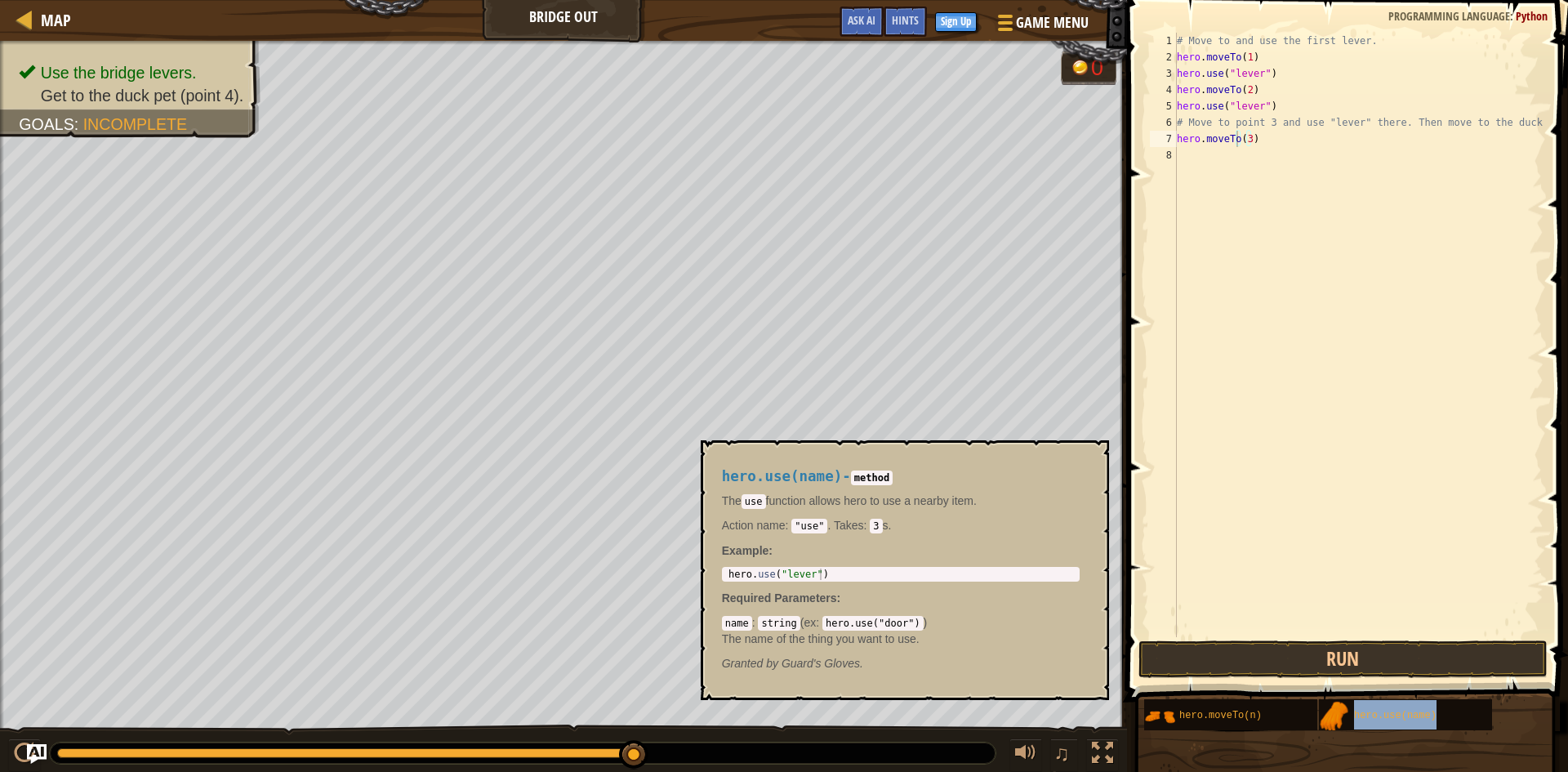
type textarea "hero.moveTohero.use(name)(3)"
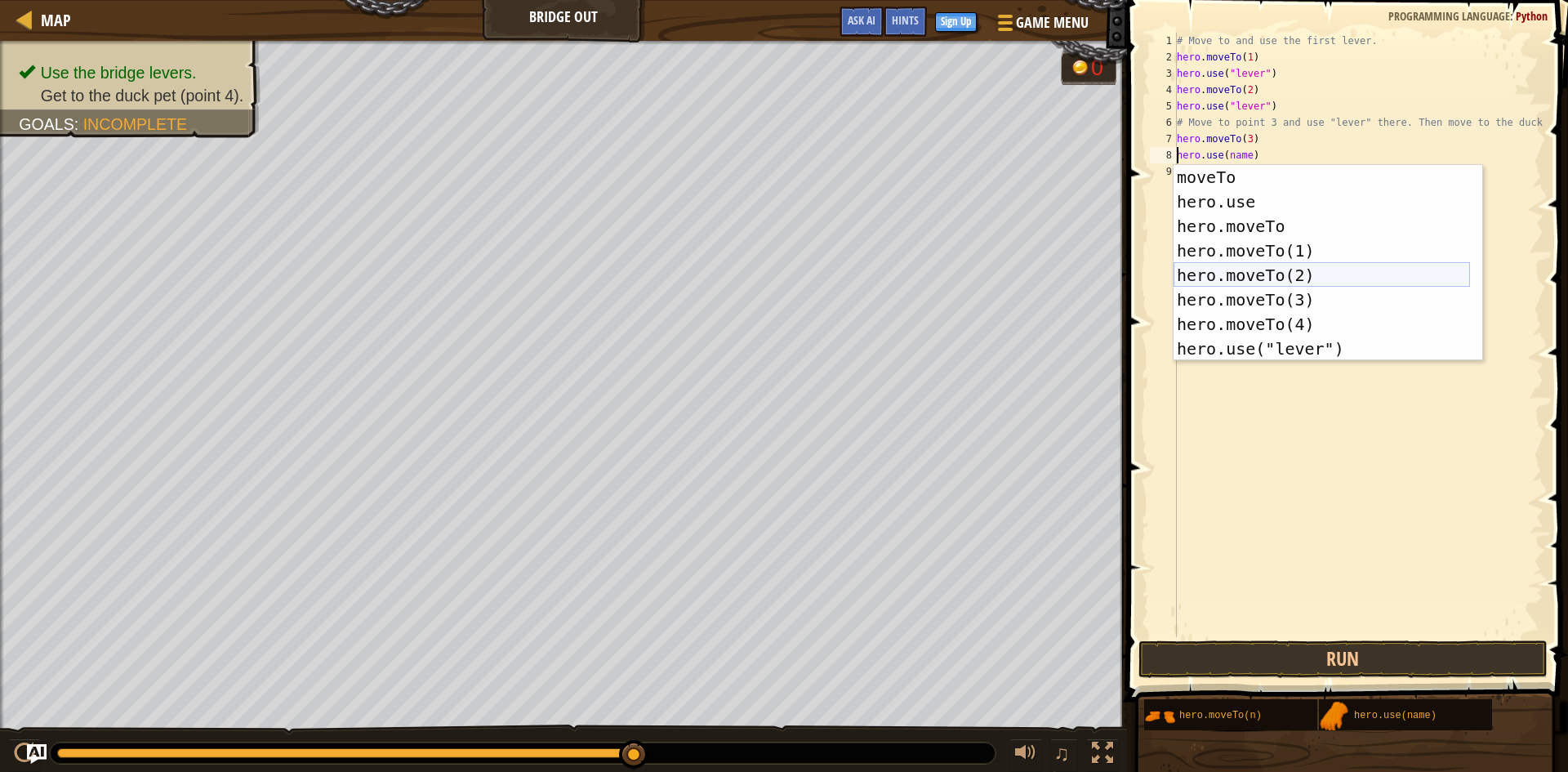
scroll to position [24, 0]
click at [1257, 354] on div "moveTo press enter hero.use press enter hero.moveTo press enter hero.moveTo(1) …" at bounding box center [1322, 287] width 297 height 245
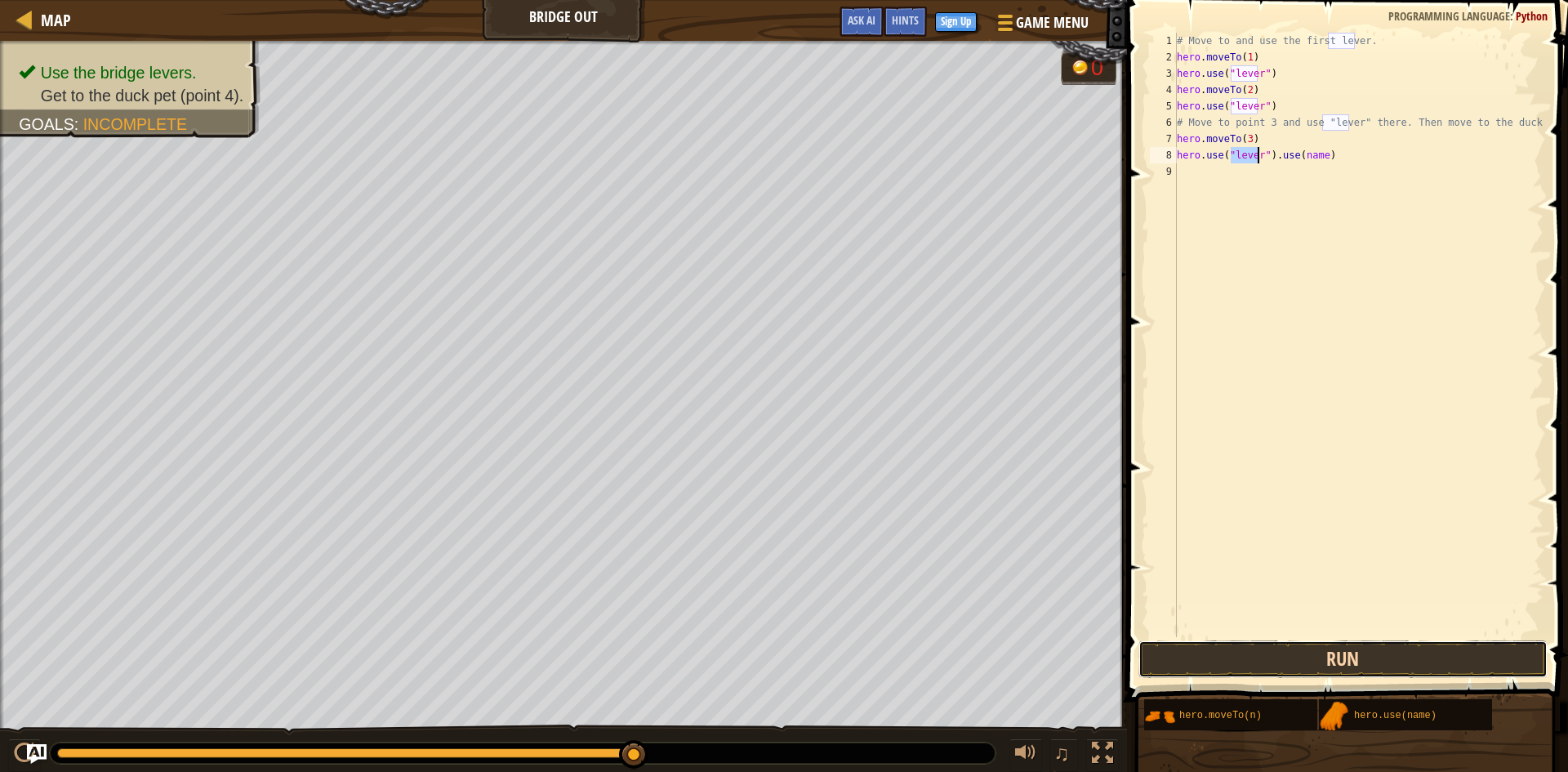
click at [1288, 668] on button "Run" at bounding box center [1342, 658] width 409 height 38
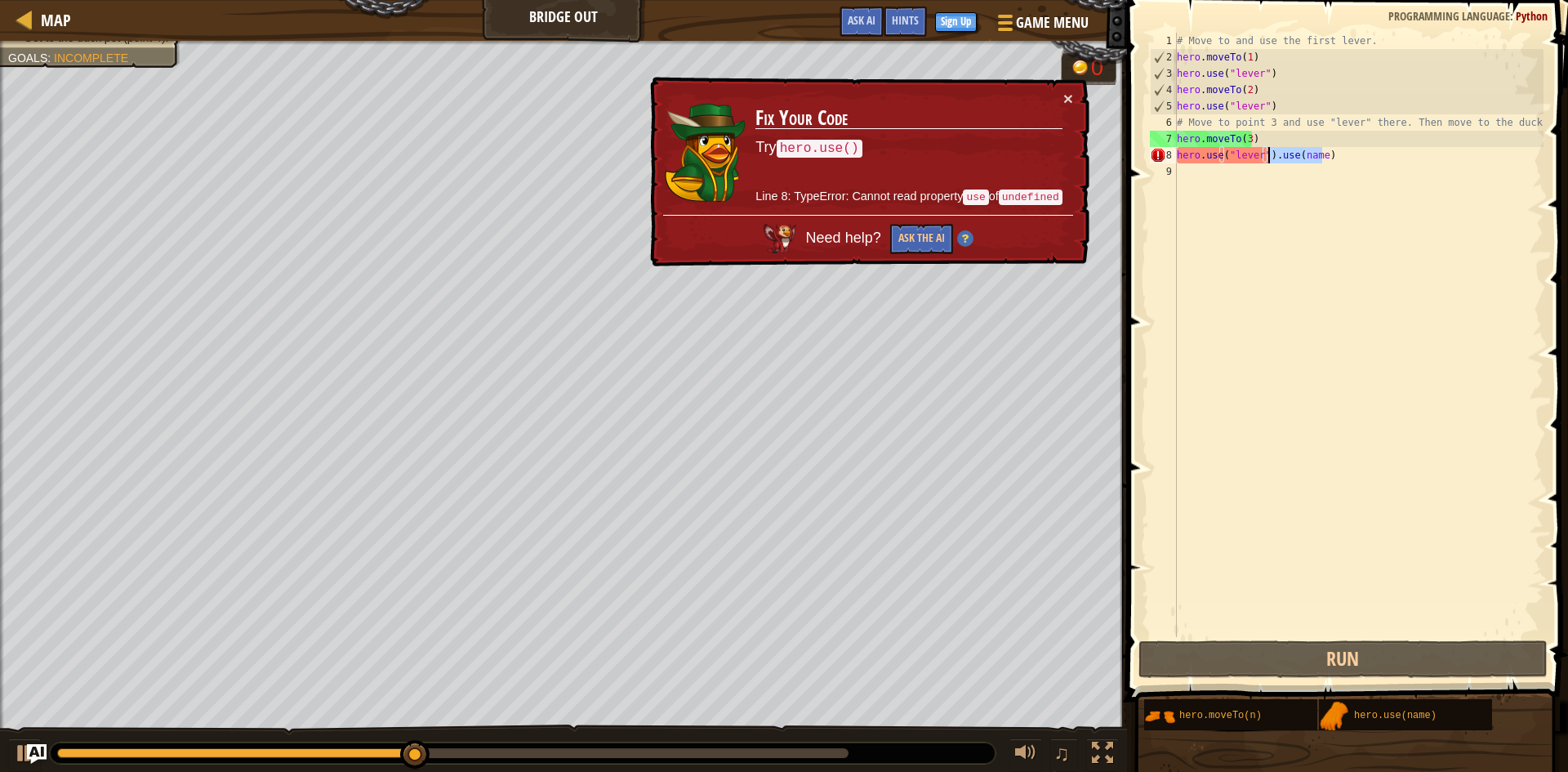
drag, startPoint x: 1327, startPoint y: 153, endPoint x: 1268, endPoint y: 156, distance: 59.1
click at [1268, 156] on div "# Move to and use the first lever. hero . moveTo ( 1 ) hero . use ( "lever" ) h…" at bounding box center [1359, 351] width 370 height 637
type textarea "hero.use("lever")"
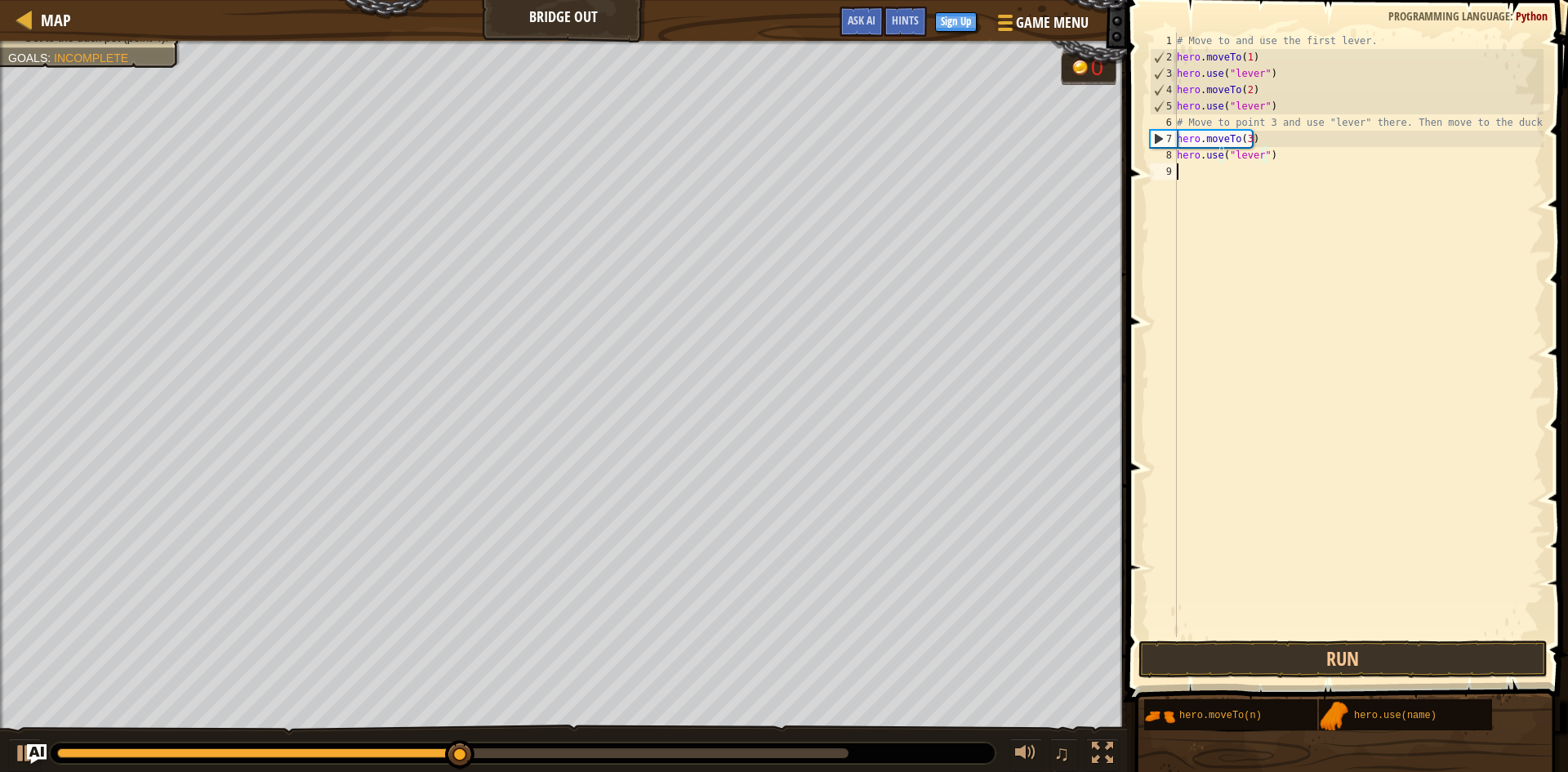
click at [1334, 297] on div "# Move to and use the first lever. hero . moveTo ( 1 ) hero . use ( "lever" ) h…" at bounding box center [1359, 351] width 370 height 637
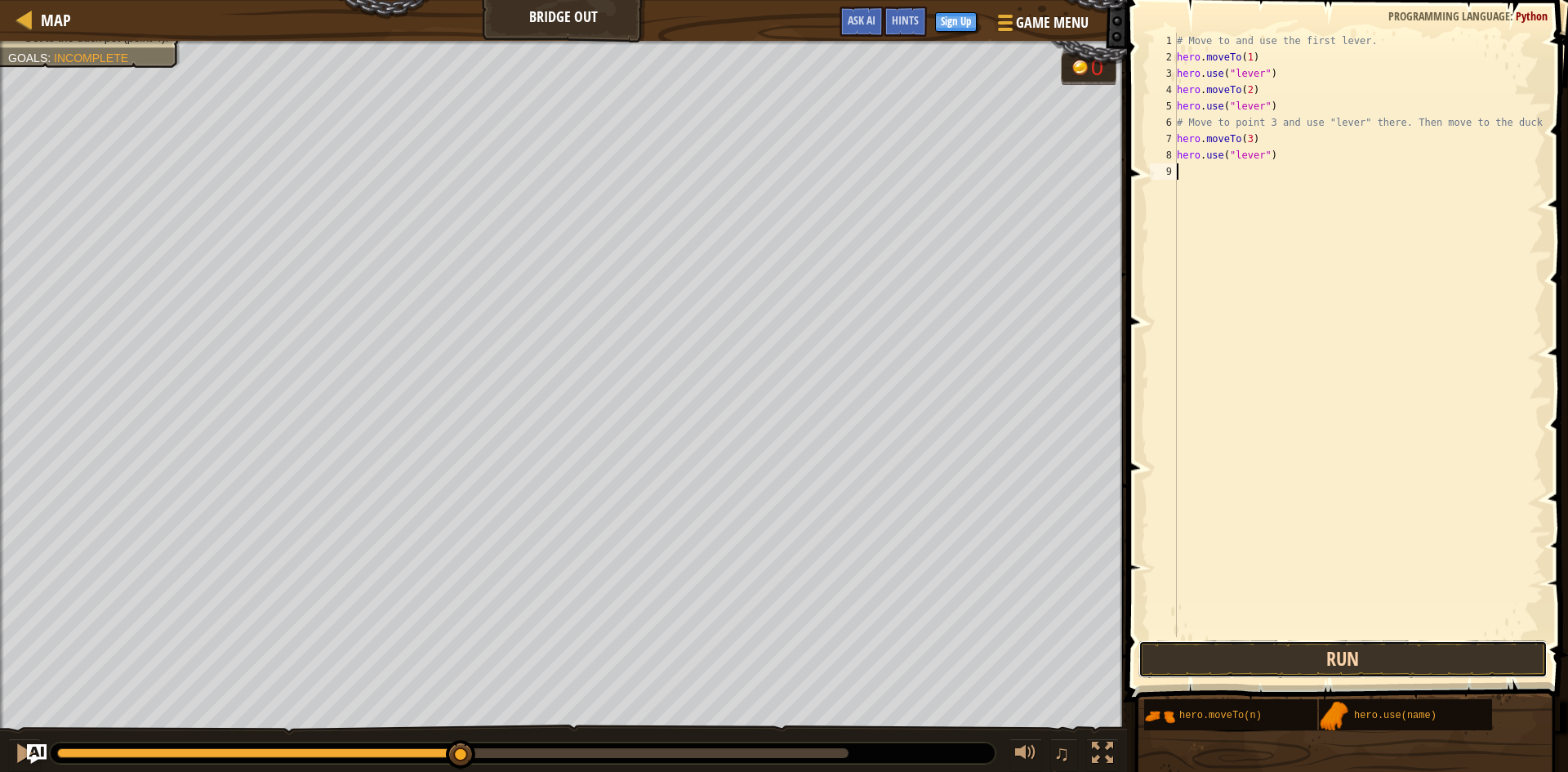
click at [1340, 674] on button "Run" at bounding box center [1342, 658] width 409 height 38
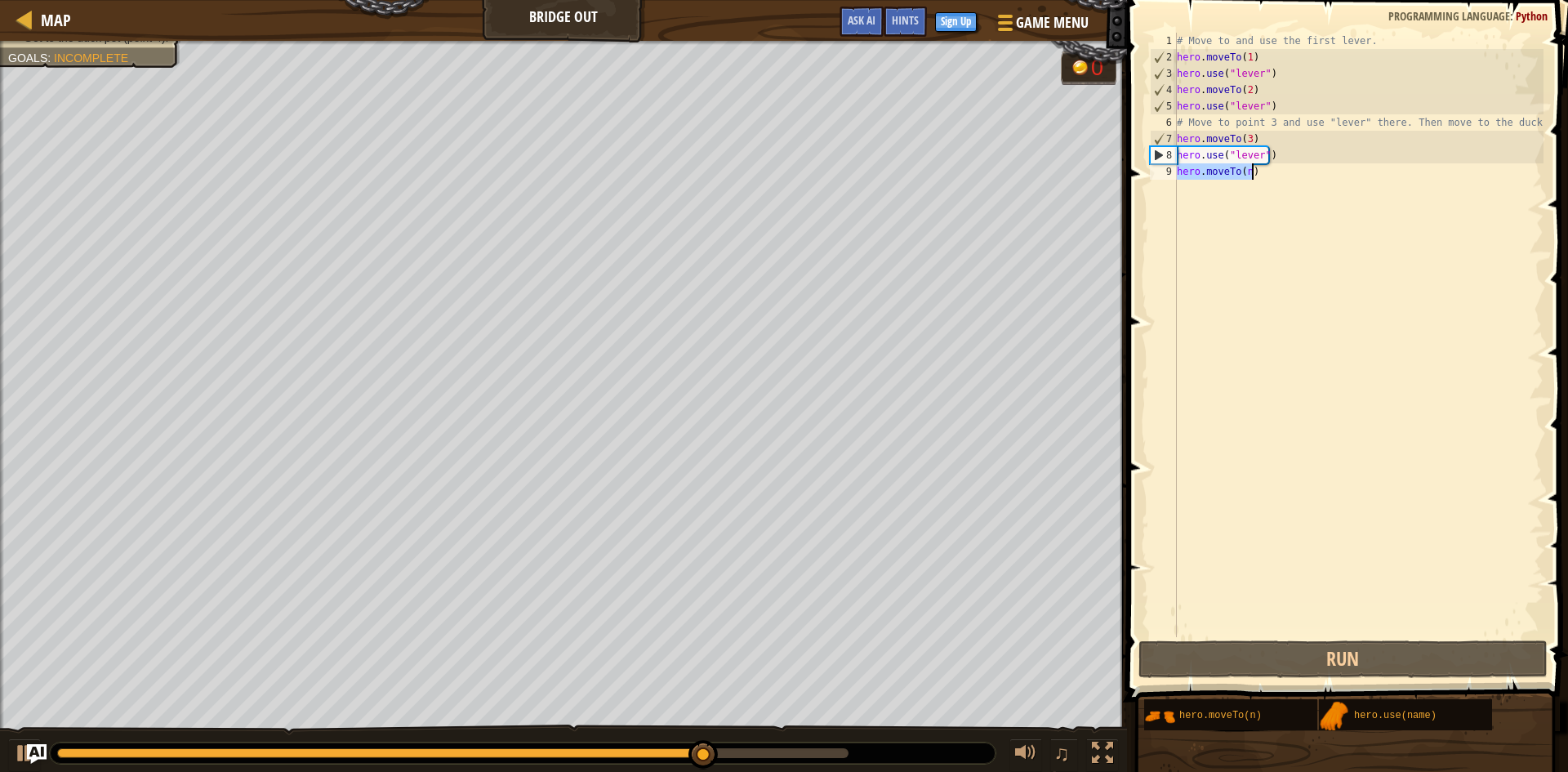
scroll to position [0, 0]
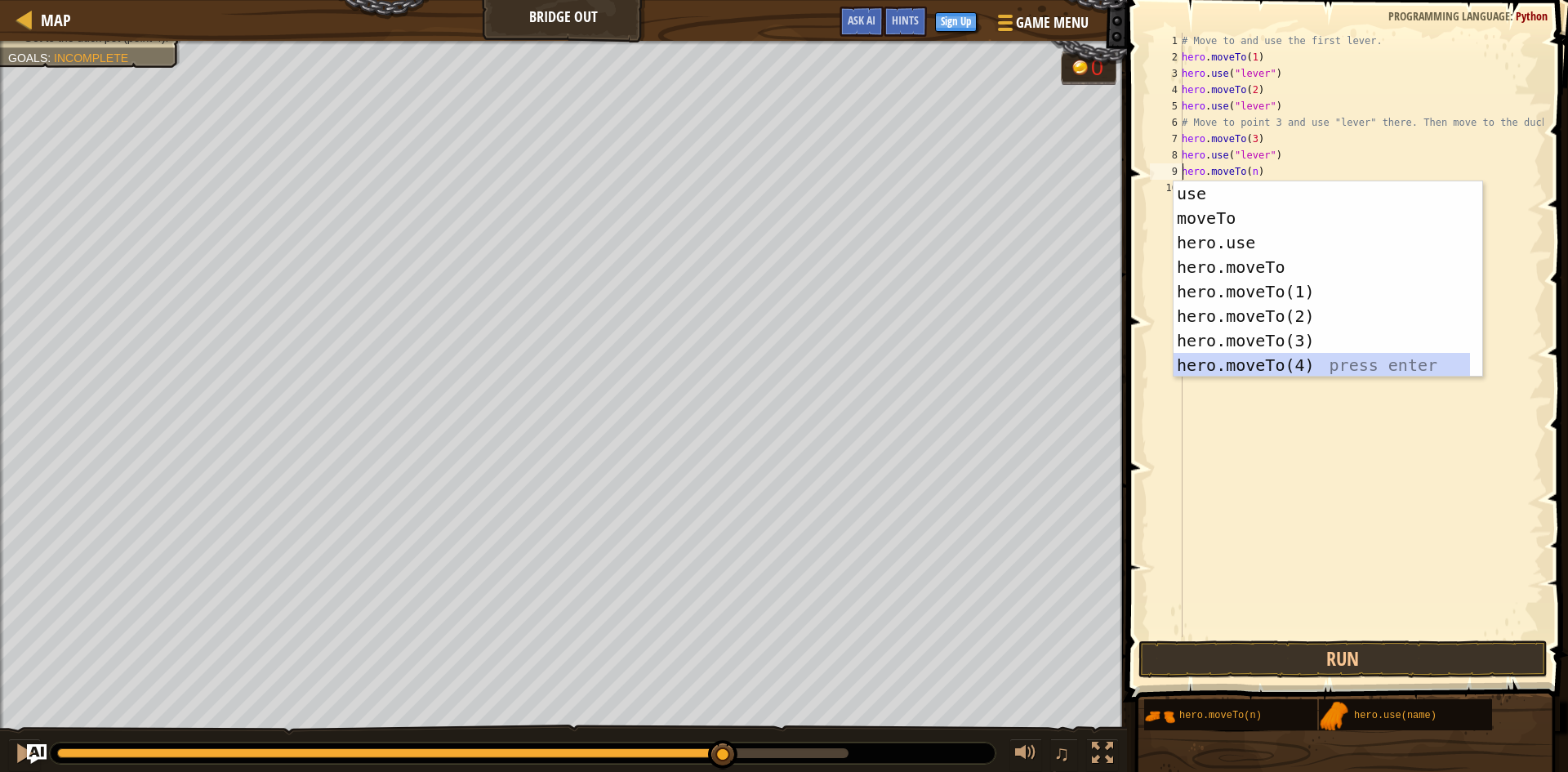
click at [1298, 360] on div "use press enter moveTo press enter hero.use press enter hero.moveTo press enter…" at bounding box center [1322, 304] width 297 height 245
type textarea "hero.moveTo(4).moveTo(n)"
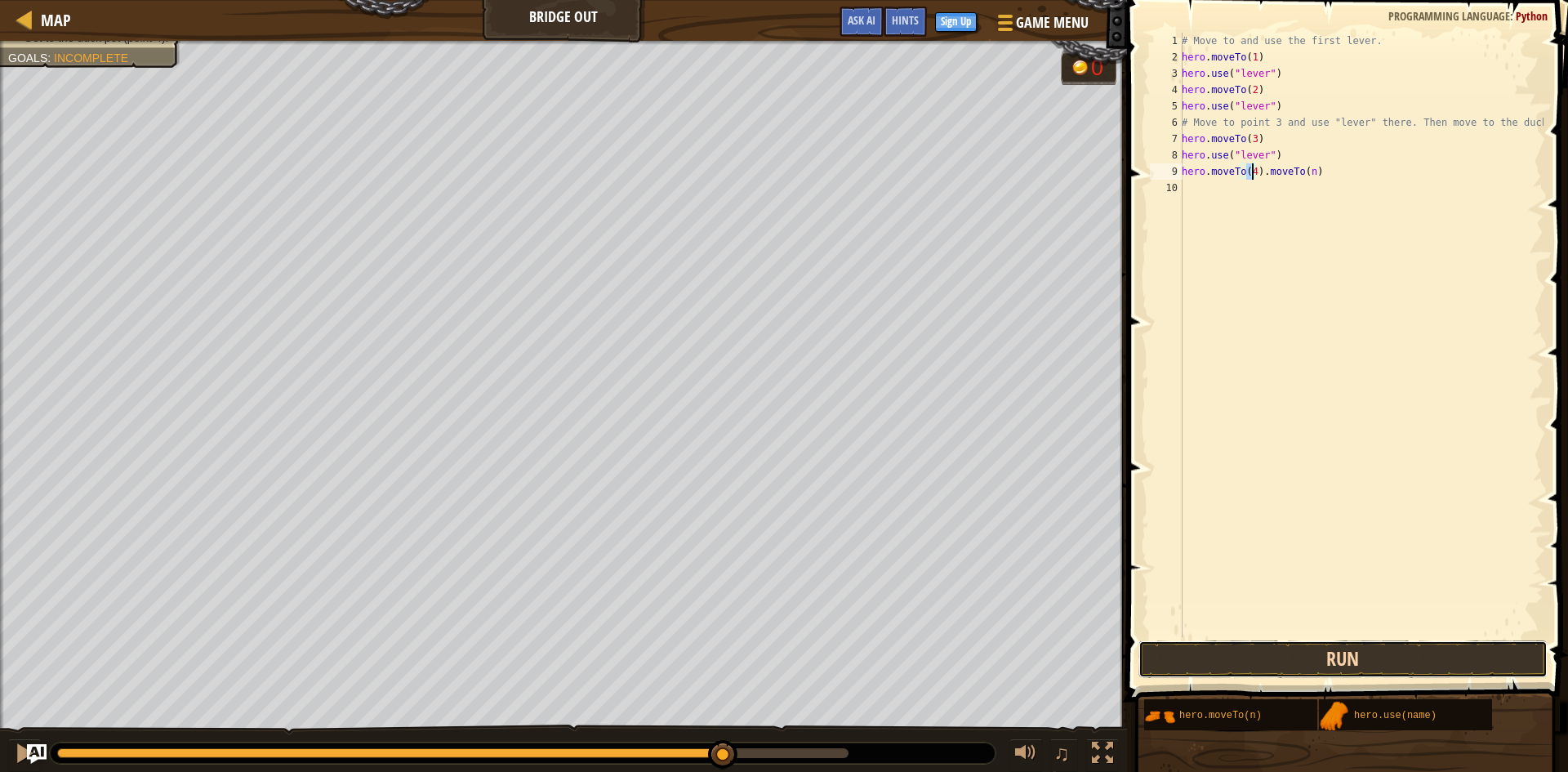
click at [1350, 660] on button "Run" at bounding box center [1342, 658] width 409 height 38
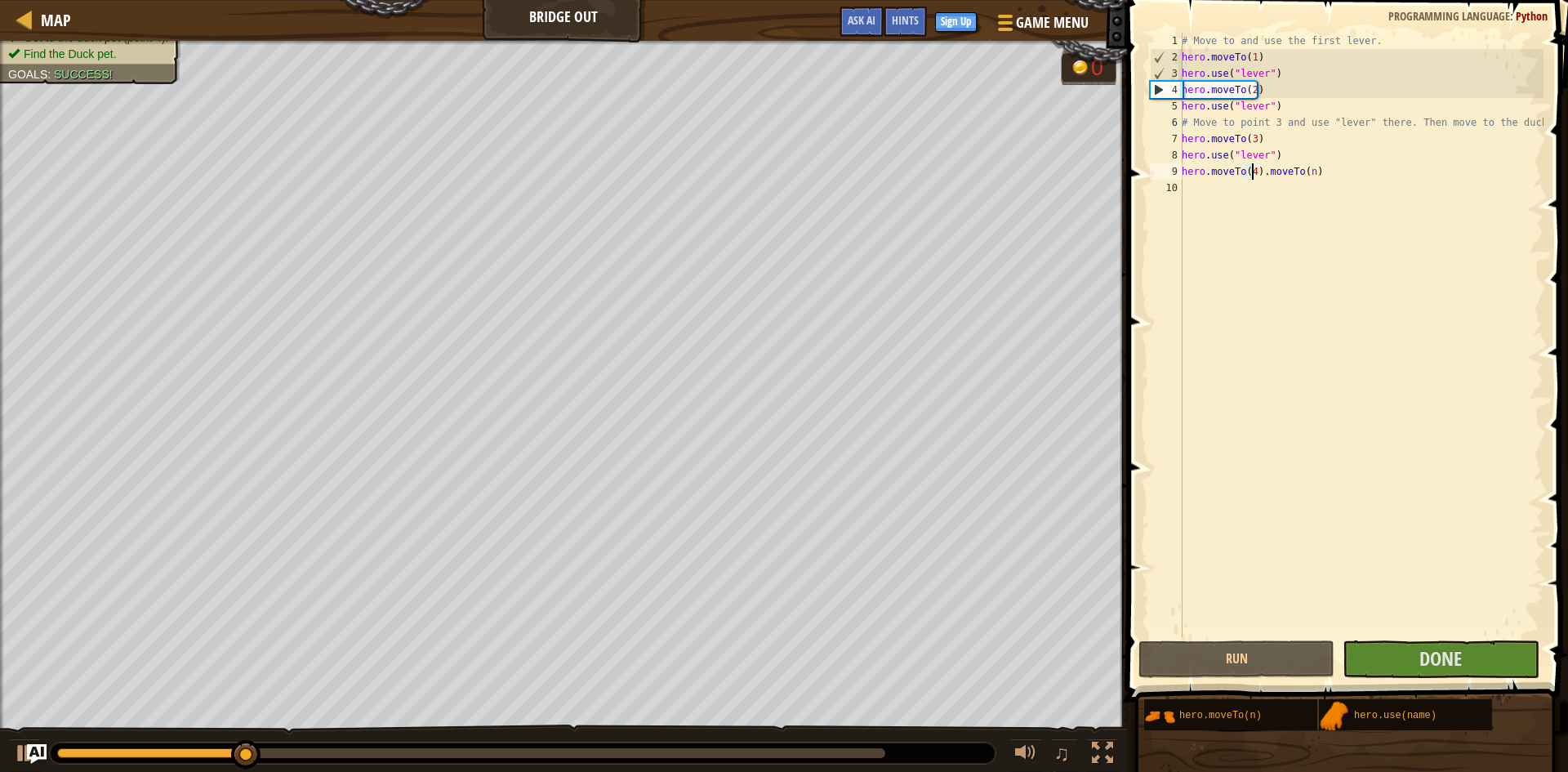
click at [852, 759] on div at bounding box center [522, 753] width 945 height 21
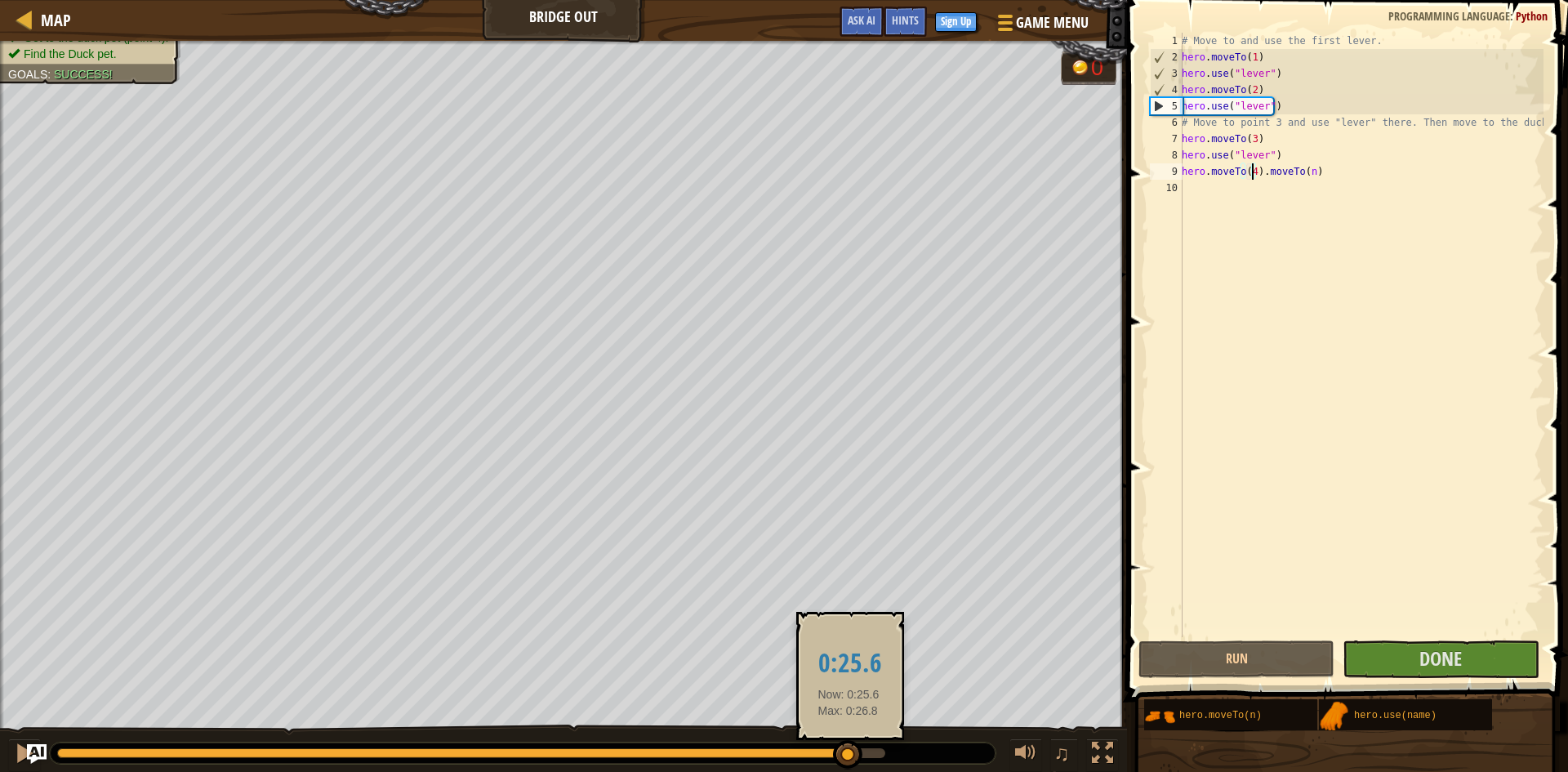
click at [848, 755] on div at bounding box center [470, 753] width 828 height 10
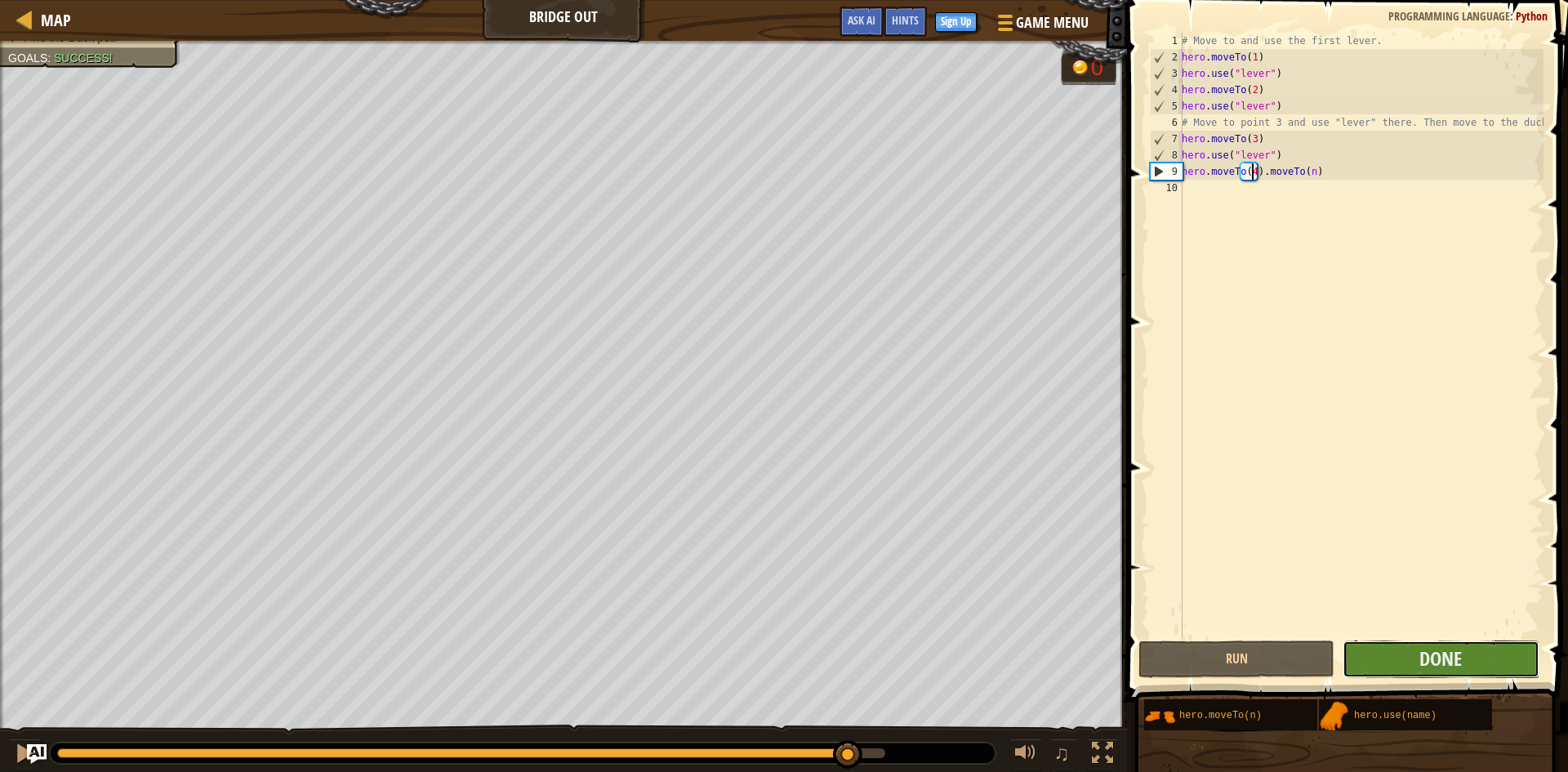
click at [1394, 660] on button "Done" at bounding box center [1440, 658] width 196 height 38
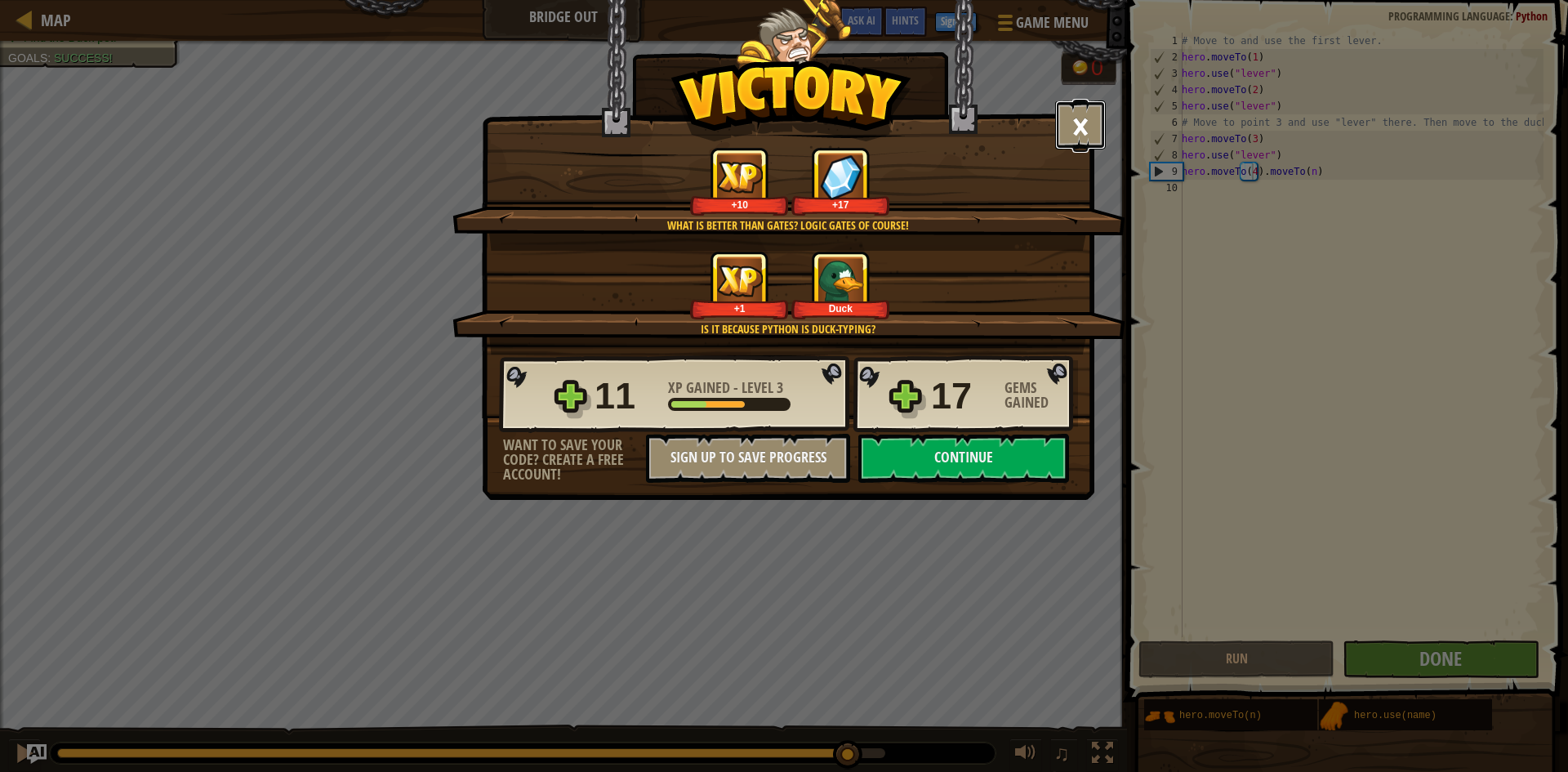
click at [1063, 126] on button "×" at bounding box center [1080, 124] width 51 height 49
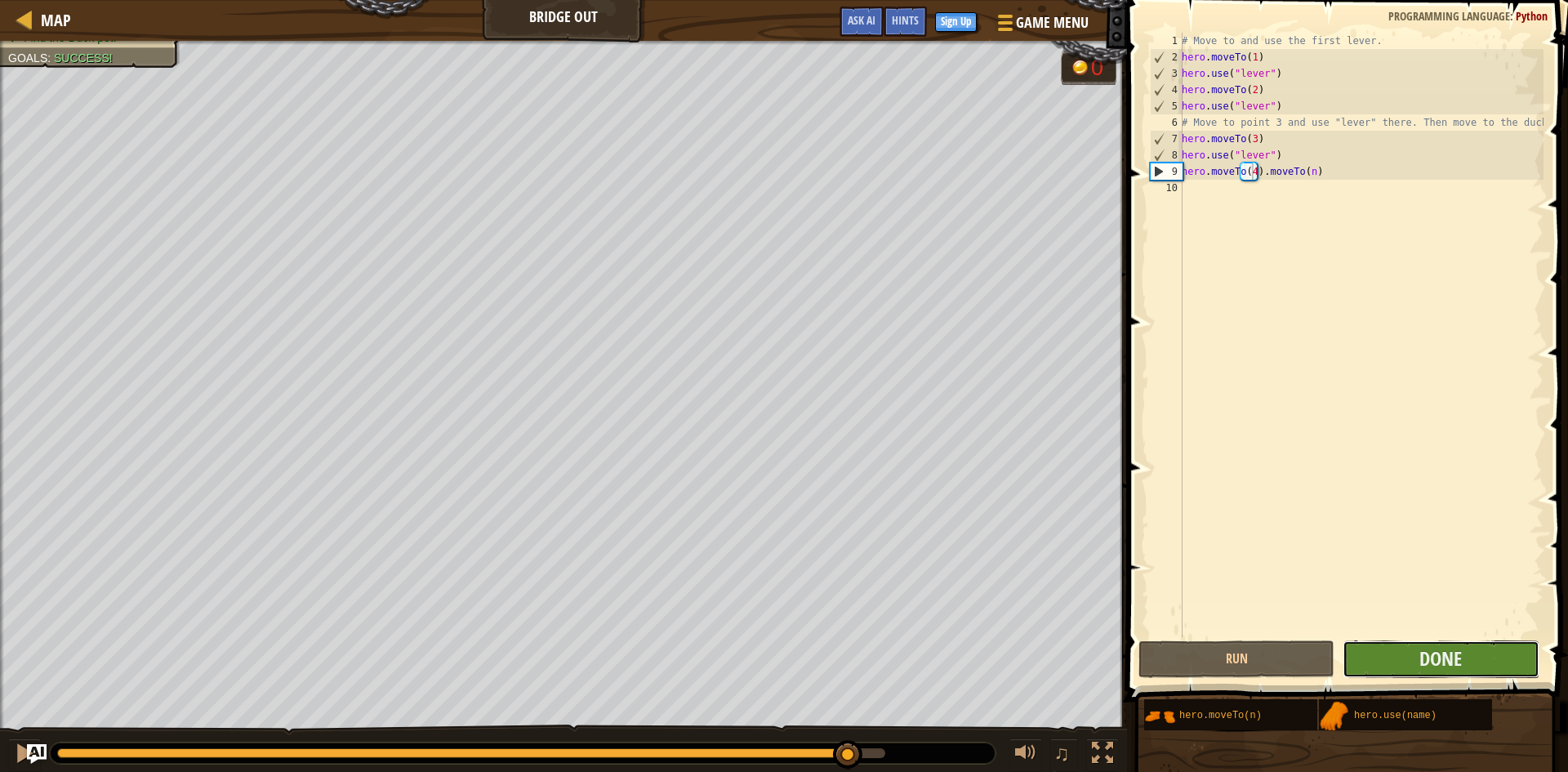
click at [1480, 668] on button "Done" at bounding box center [1440, 658] width 196 height 38
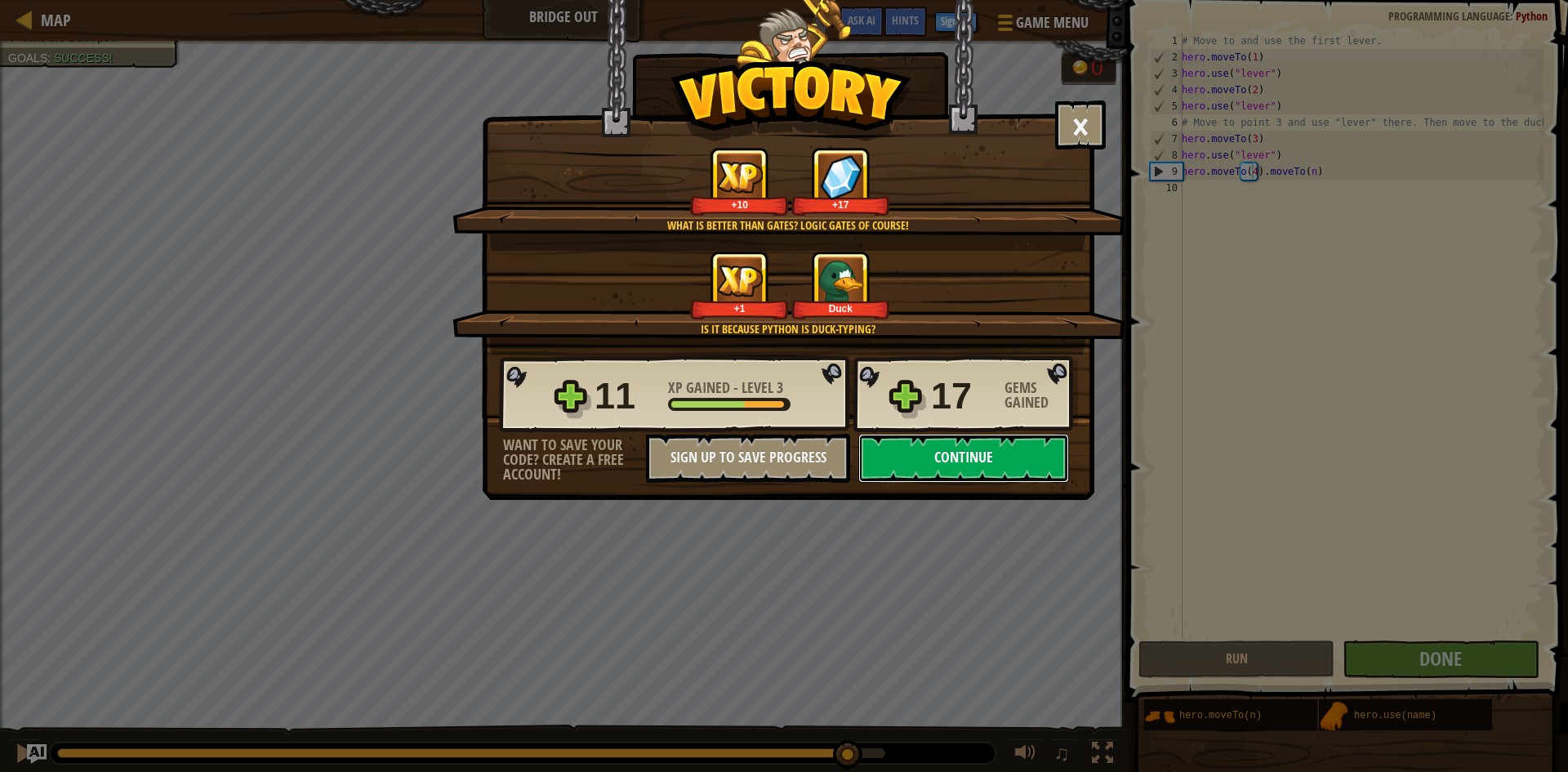
click at [1003, 472] on button "Continue" at bounding box center [964, 458] width 211 height 49
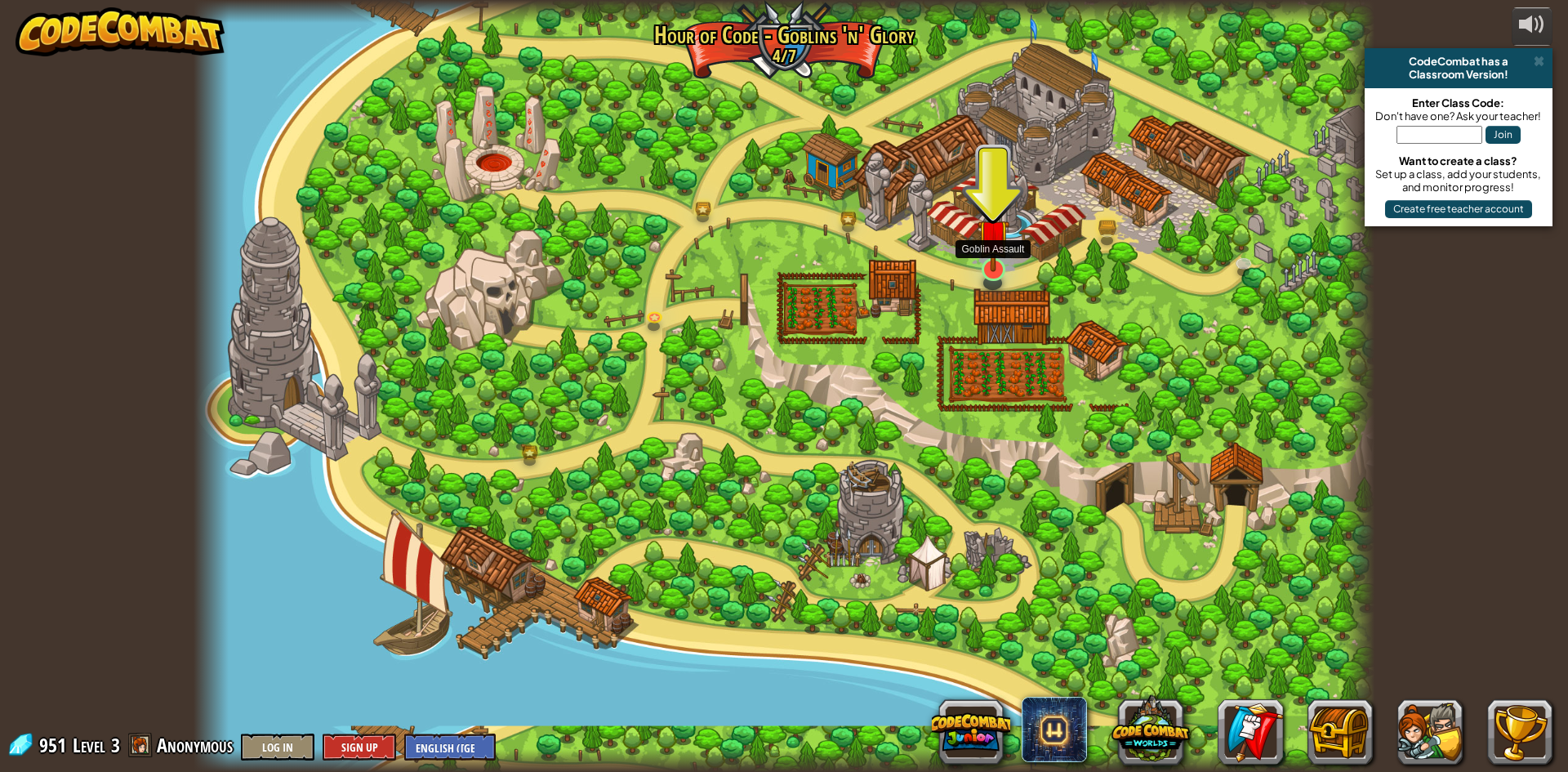
click at [997, 266] on img at bounding box center [993, 234] width 32 height 72
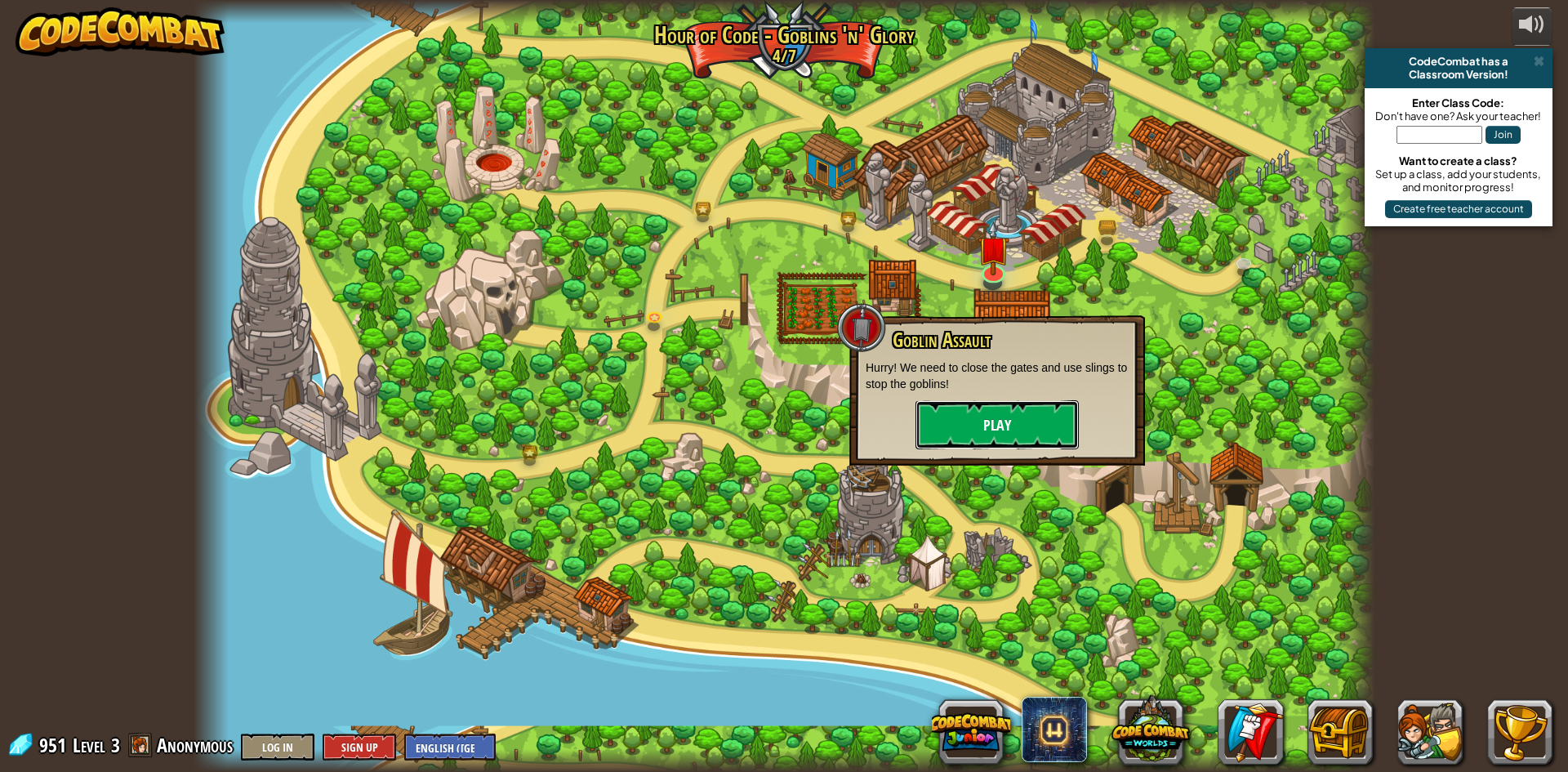
click at [989, 420] on button "Play" at bounding box center [997, 424] width 163 height 49
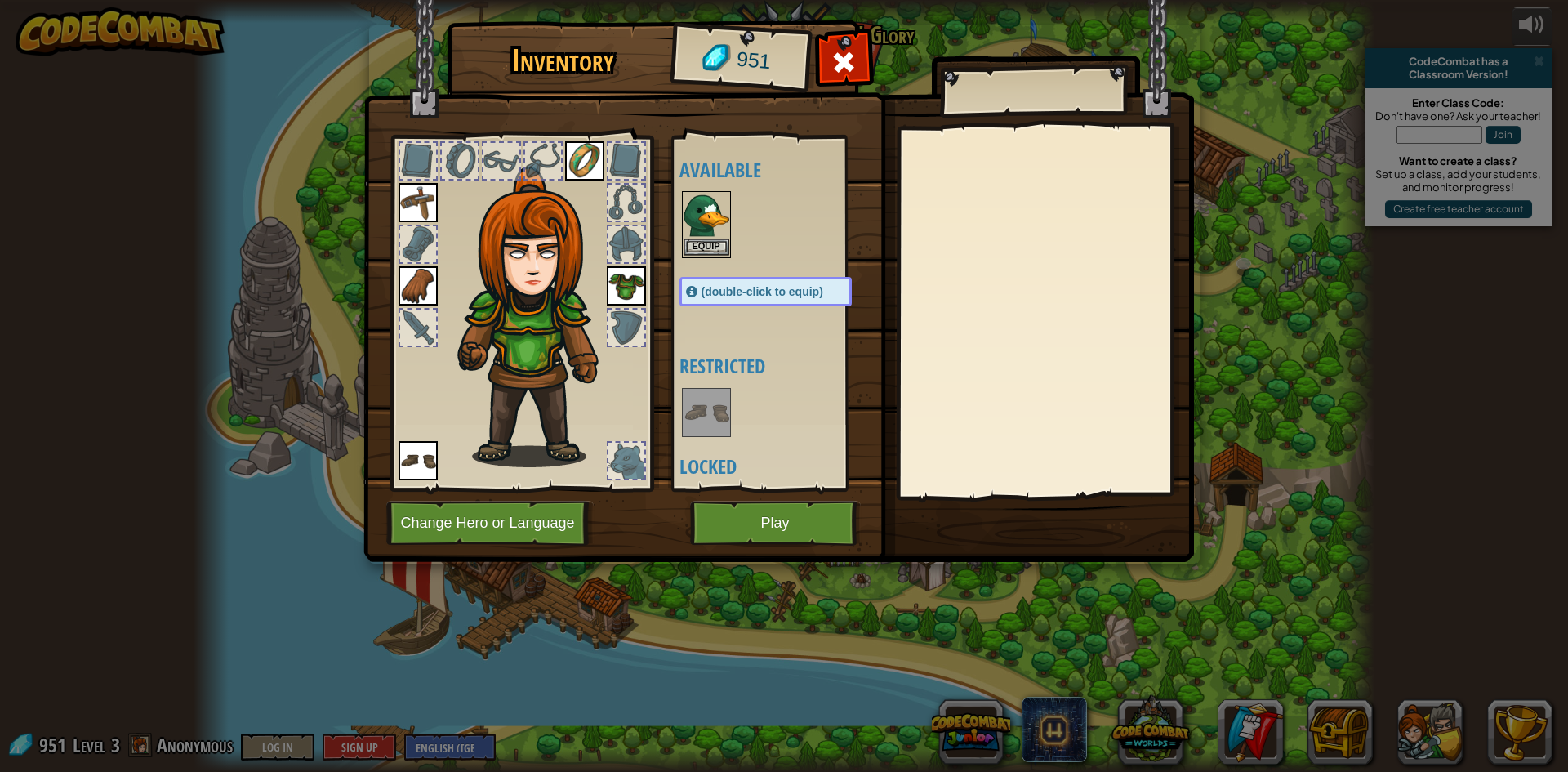
click at [714, 222] on img at bounding box center [705, 215] width 45 height 45
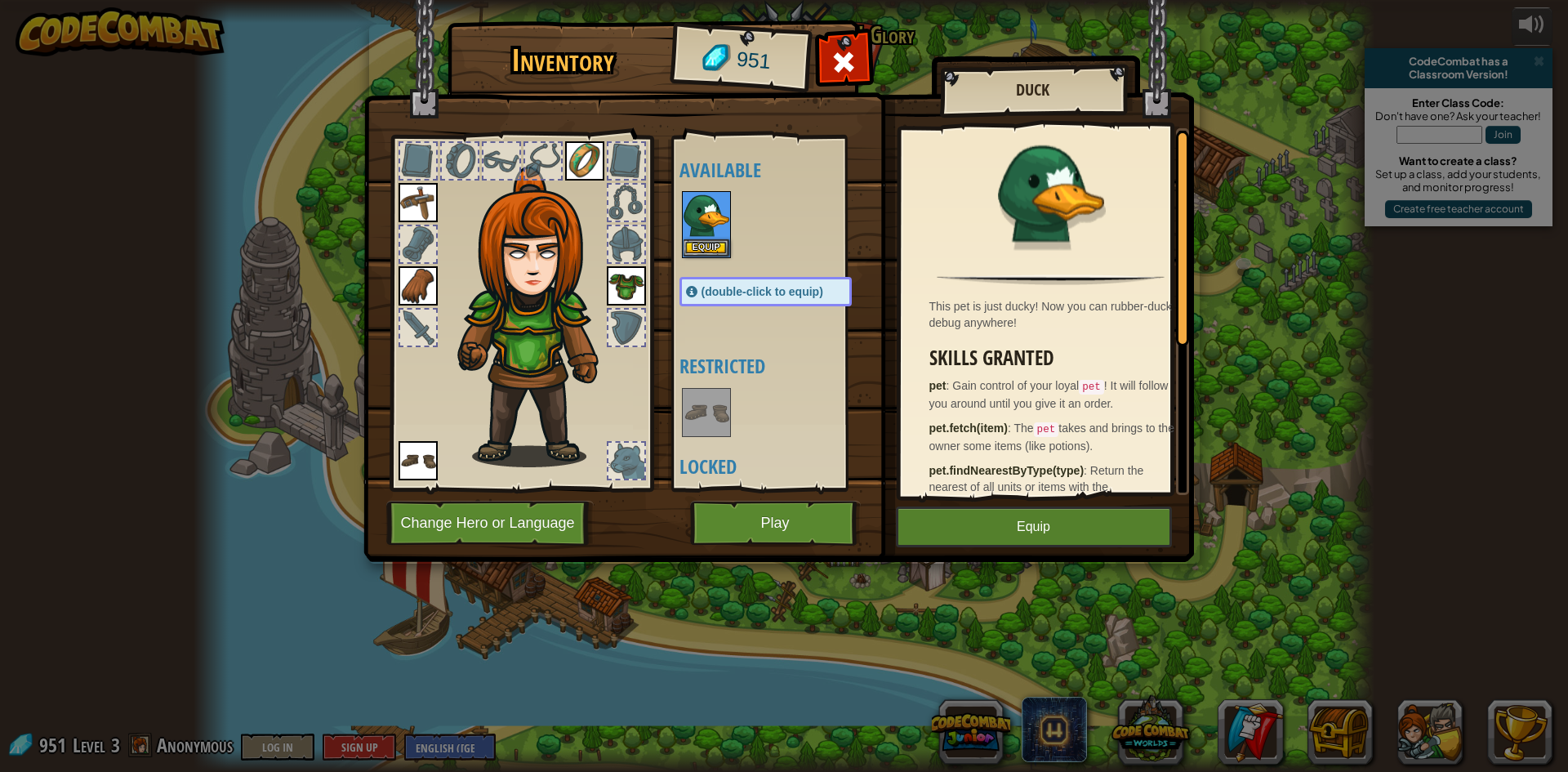
click at [414, 282] on img at bounding box center [417, 285] width 40 height 40
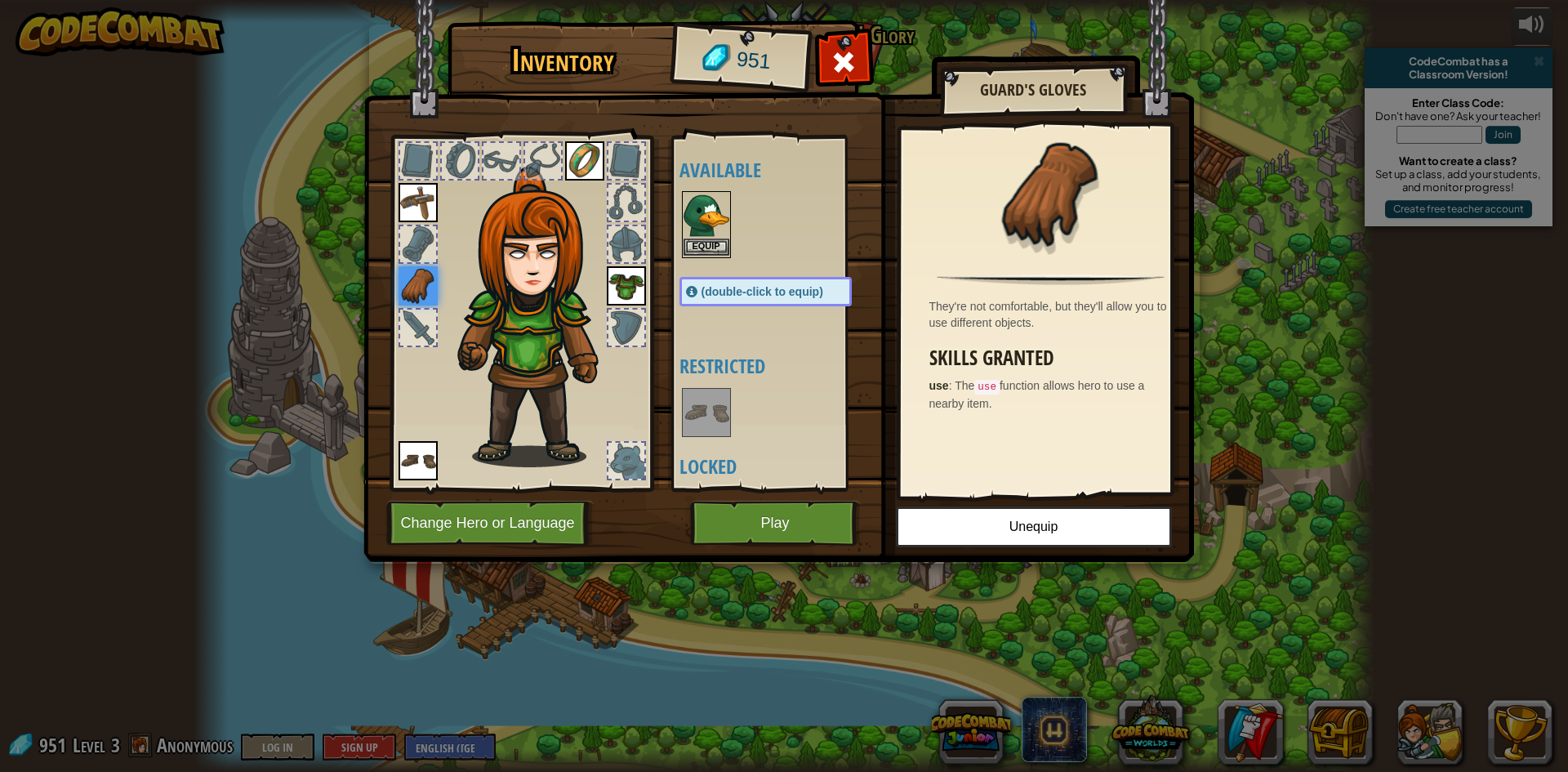
click at [710, 205] on img at bounding box center [705, 215] width 45 height 45
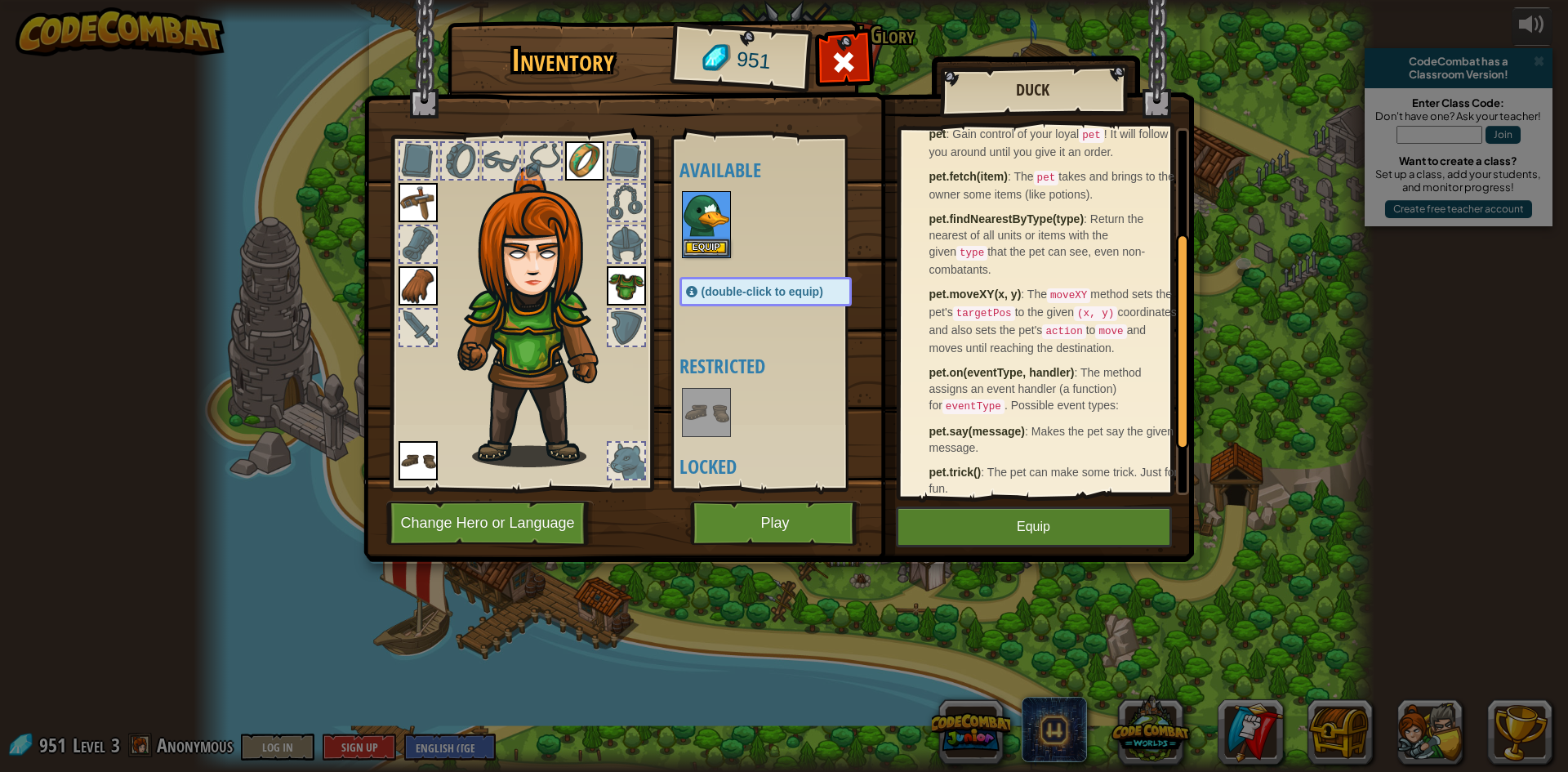
scroll to position [258, 0]
click at [727, 409] on img at bounding box center [705, 412] width 45 height 45
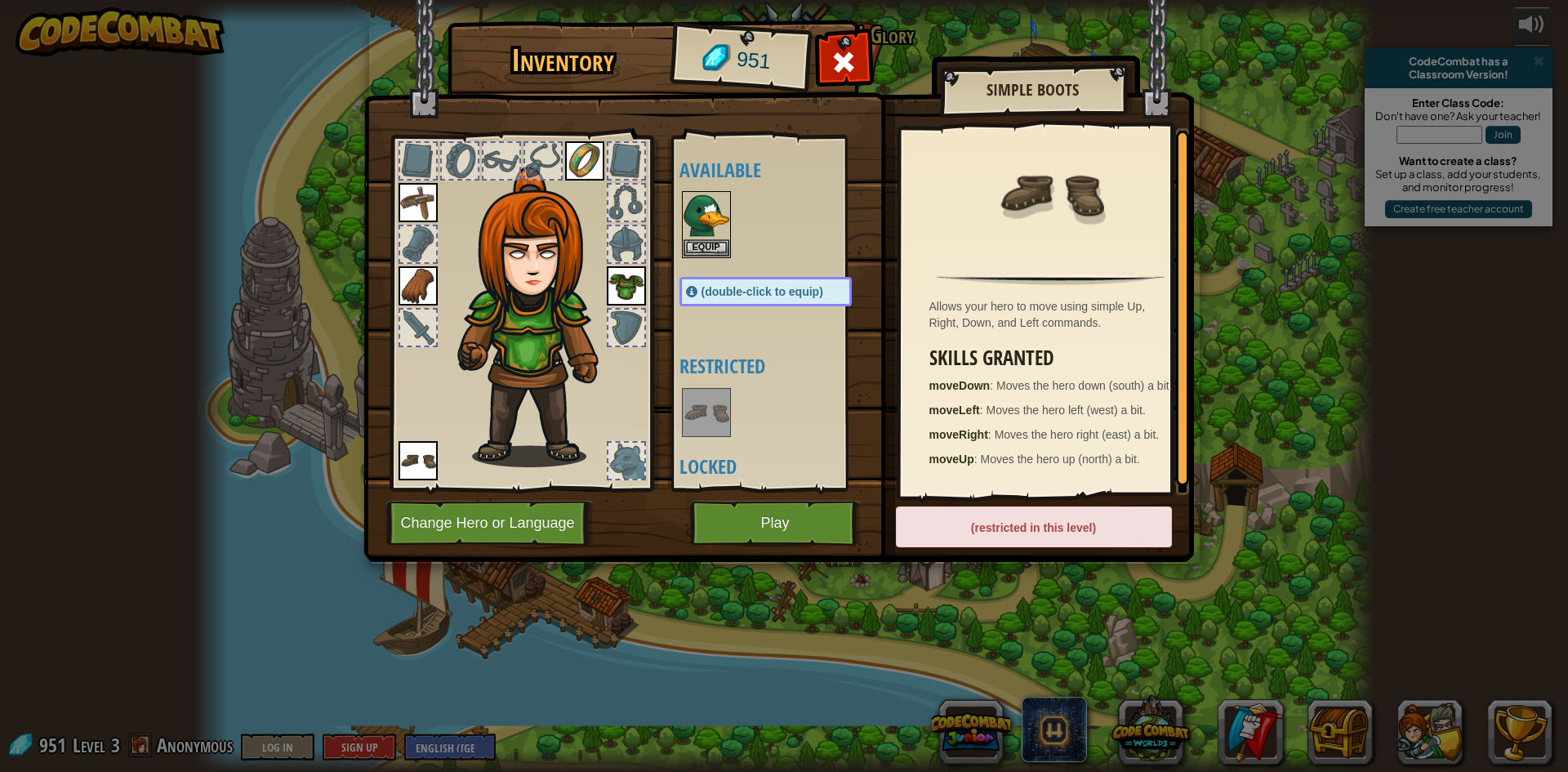
scroll to position [56, 0]
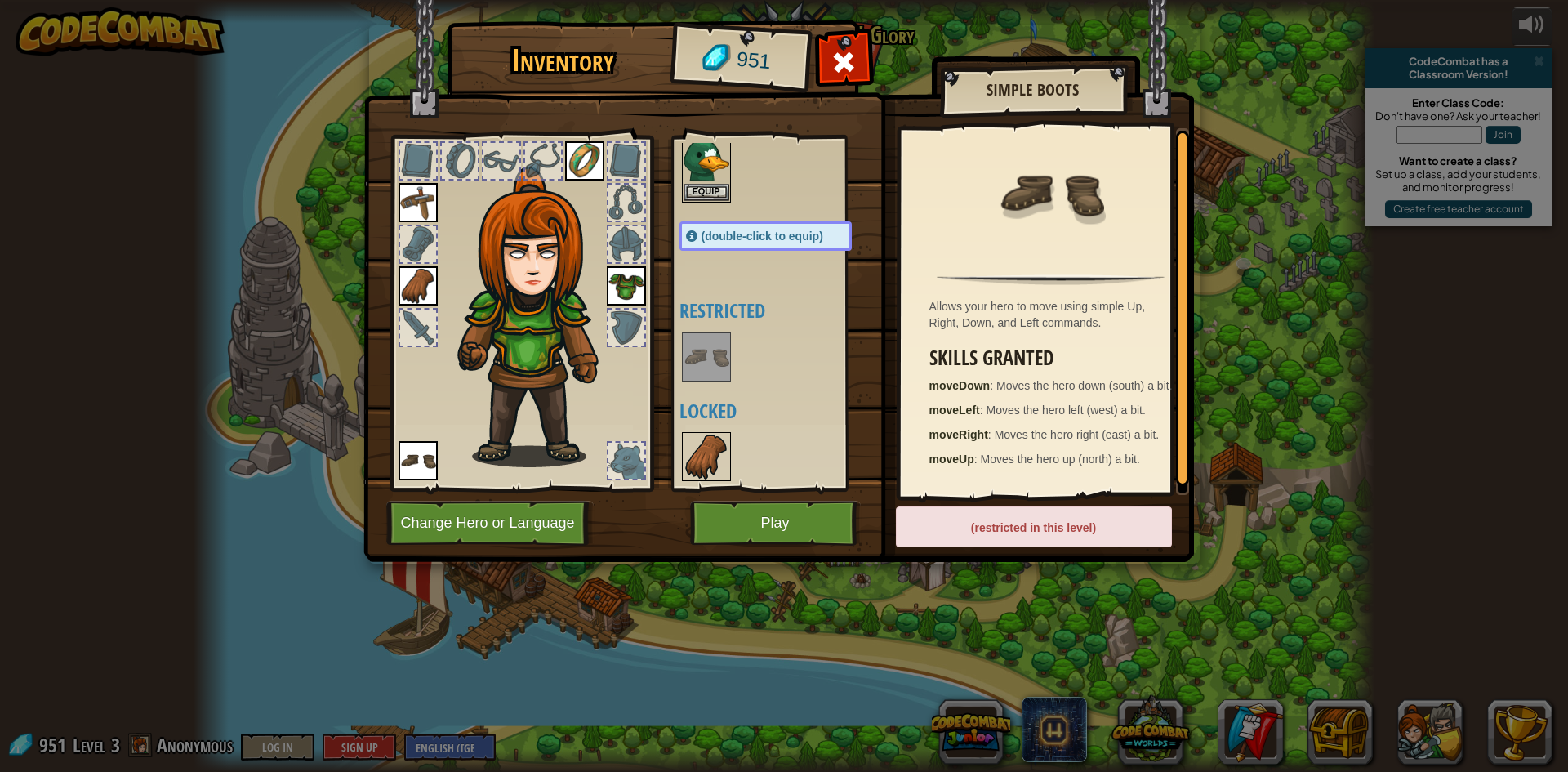
click at [713, 452] on img at bounding box center [705, 456] width 45 height 45
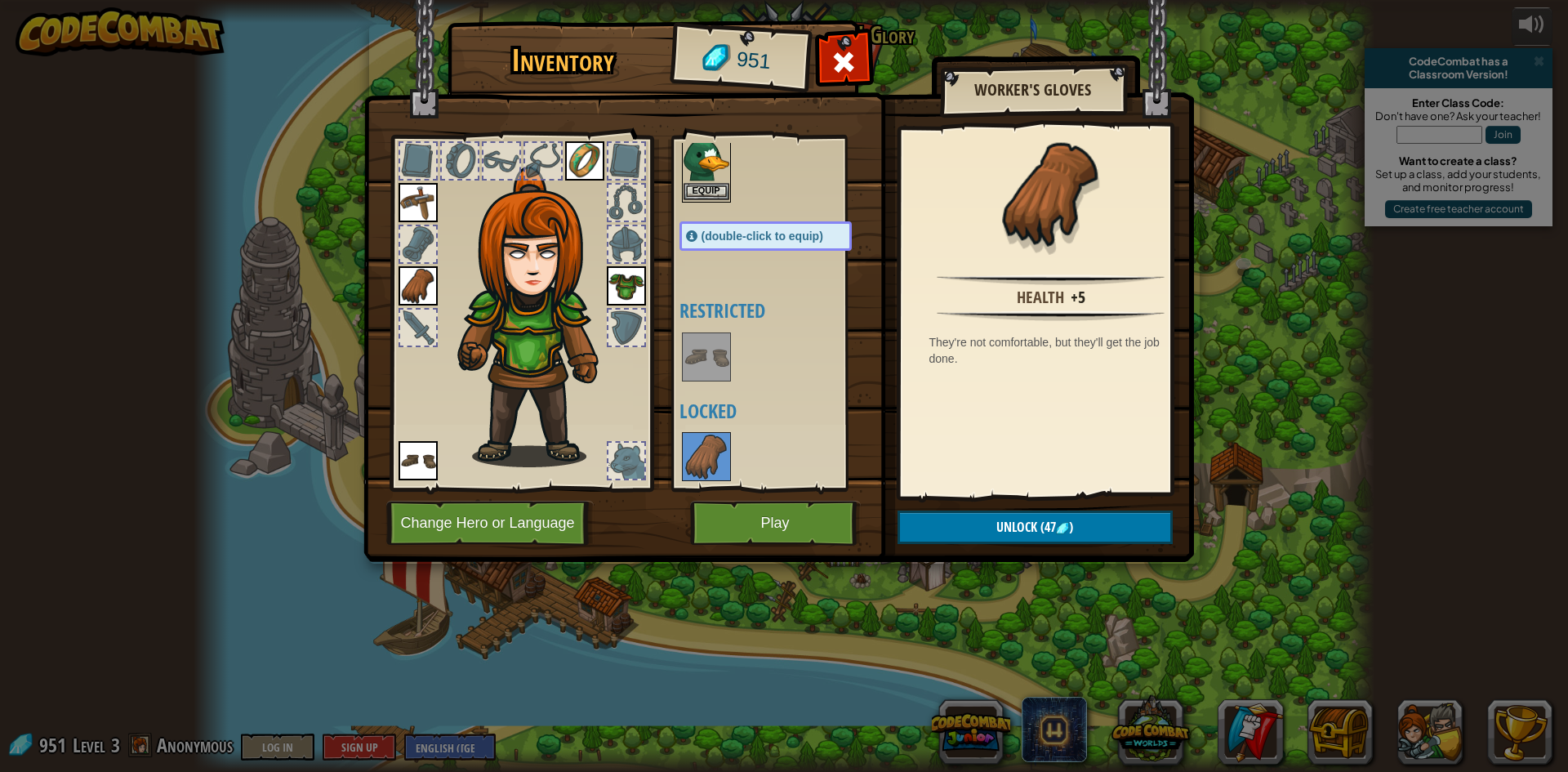
click at [707, 166] on img at bounding box center [705, 159] width 45 height 45
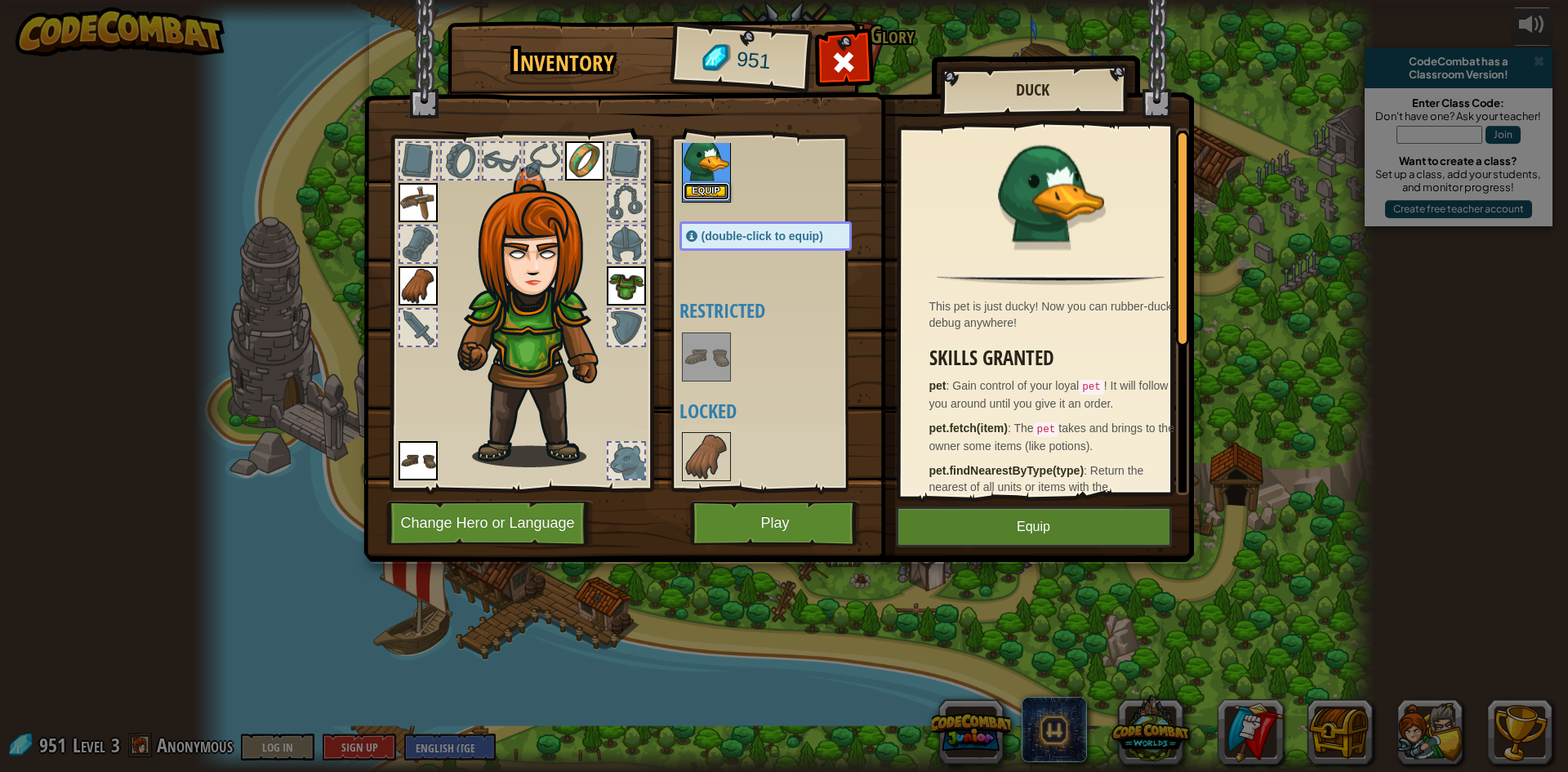
click at [716, 195] on button "Equip" at bounding box center [705, 192] width 45 height 17
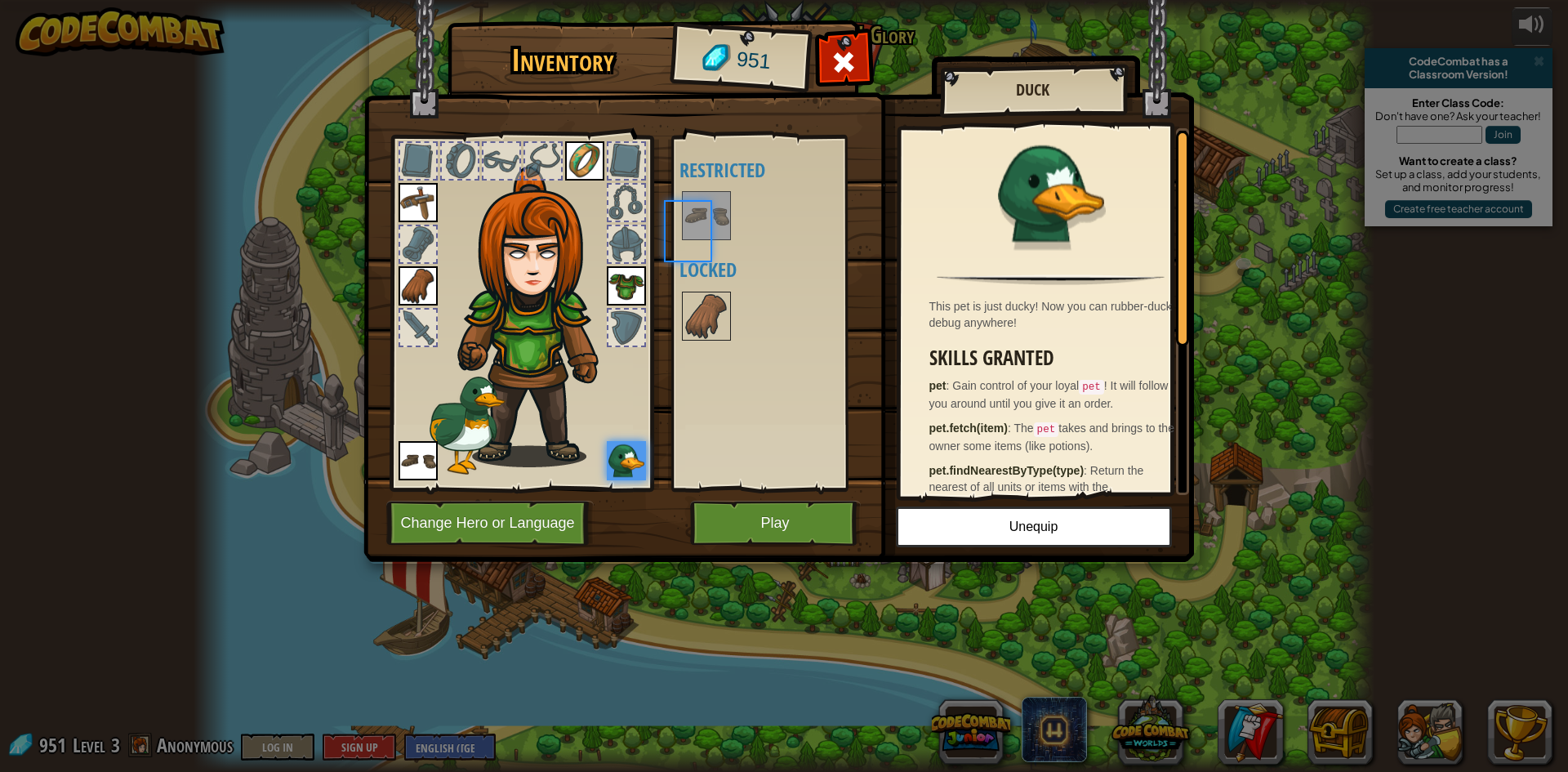
scroll to position [0, 0]
click at [813, 534] on button "Play" at bounding box center [775, 522] width 171 height 45
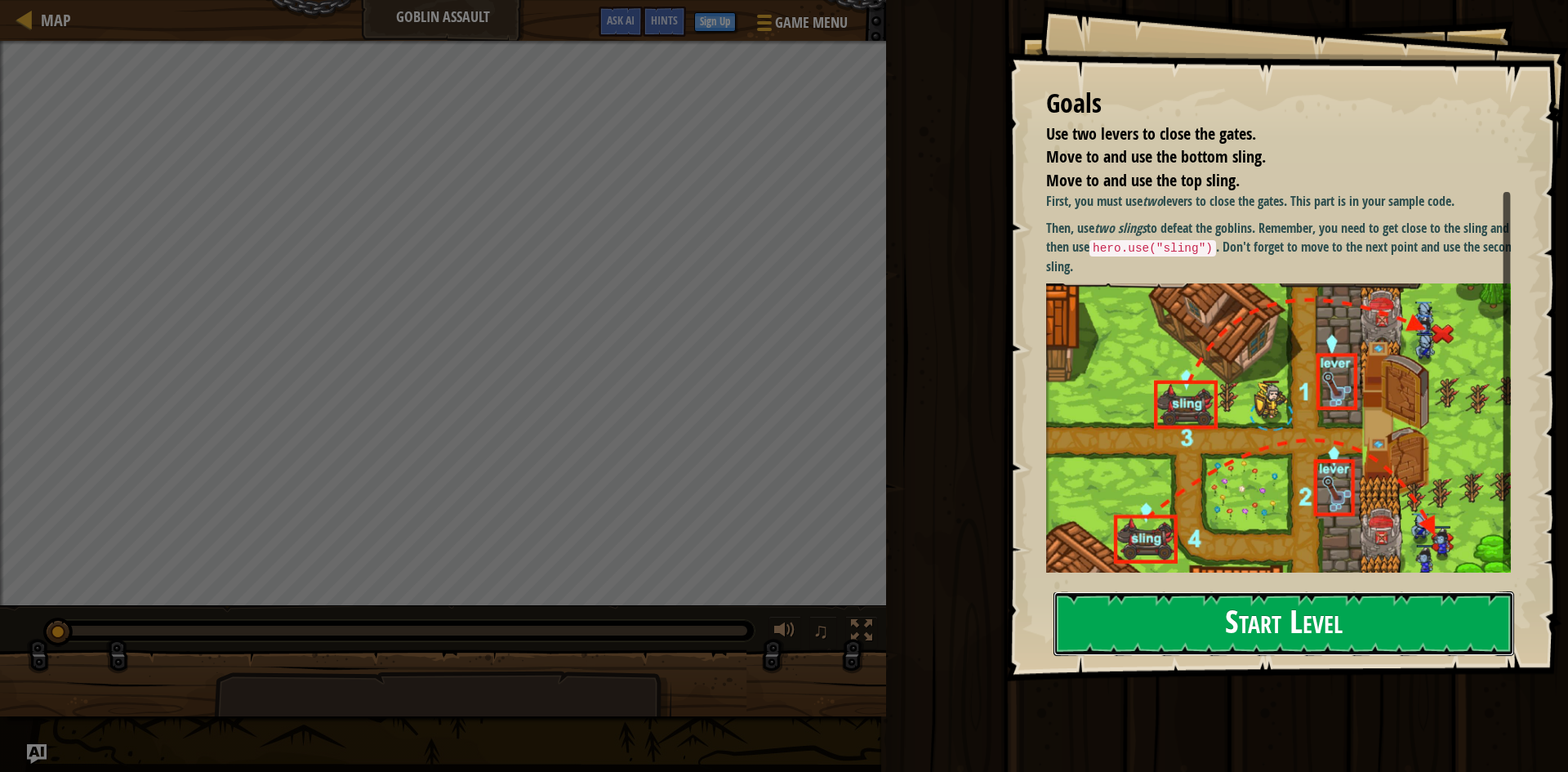
click at [1300, 628] on button "Start Level" at bounding box center [1284, 623] width 461 height 65
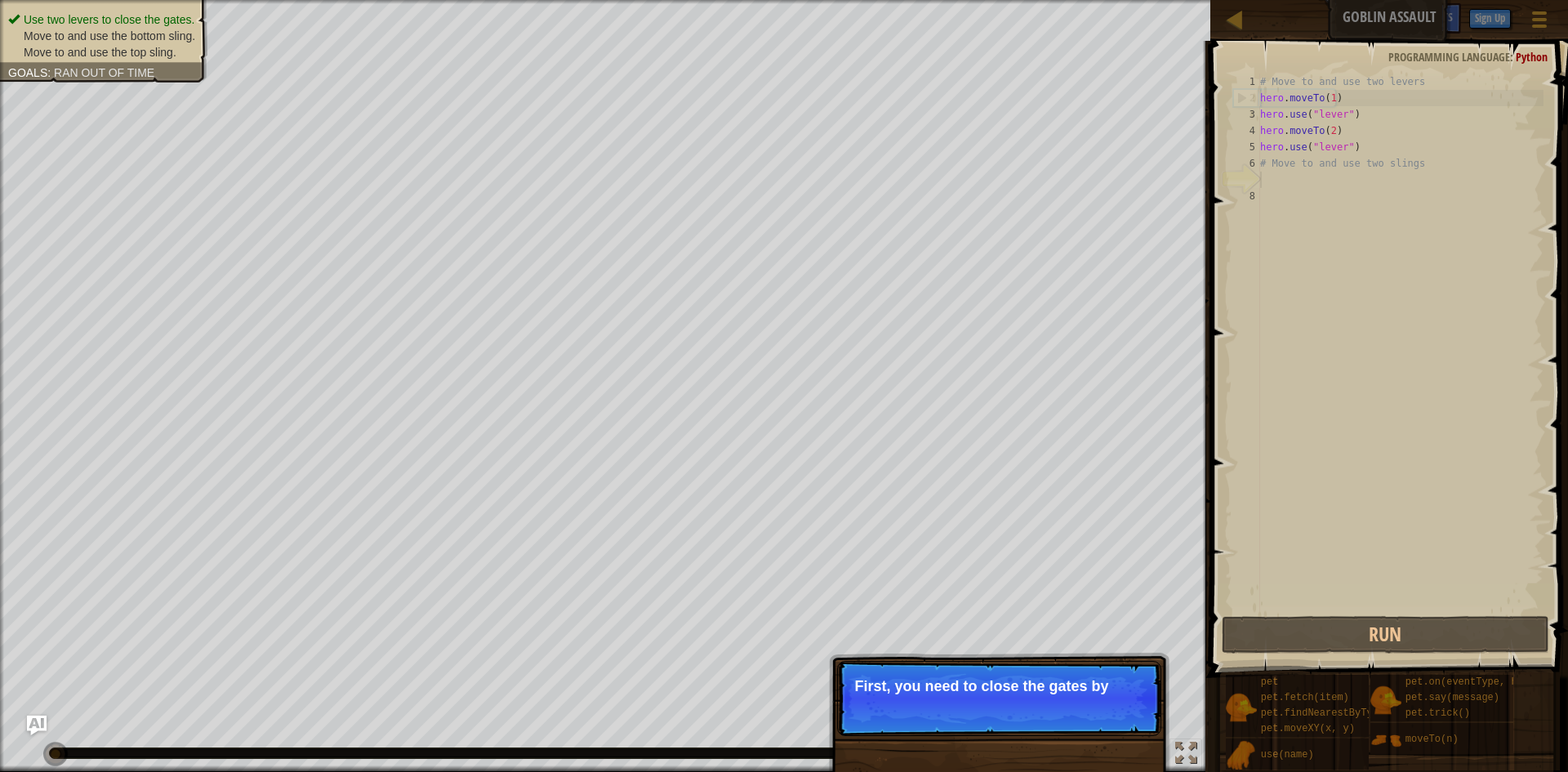
click at [1023, 701] on p "Skip (esc) Continue First, you need to close the gates by" at bounding box center [998, 698] width 324 height 75
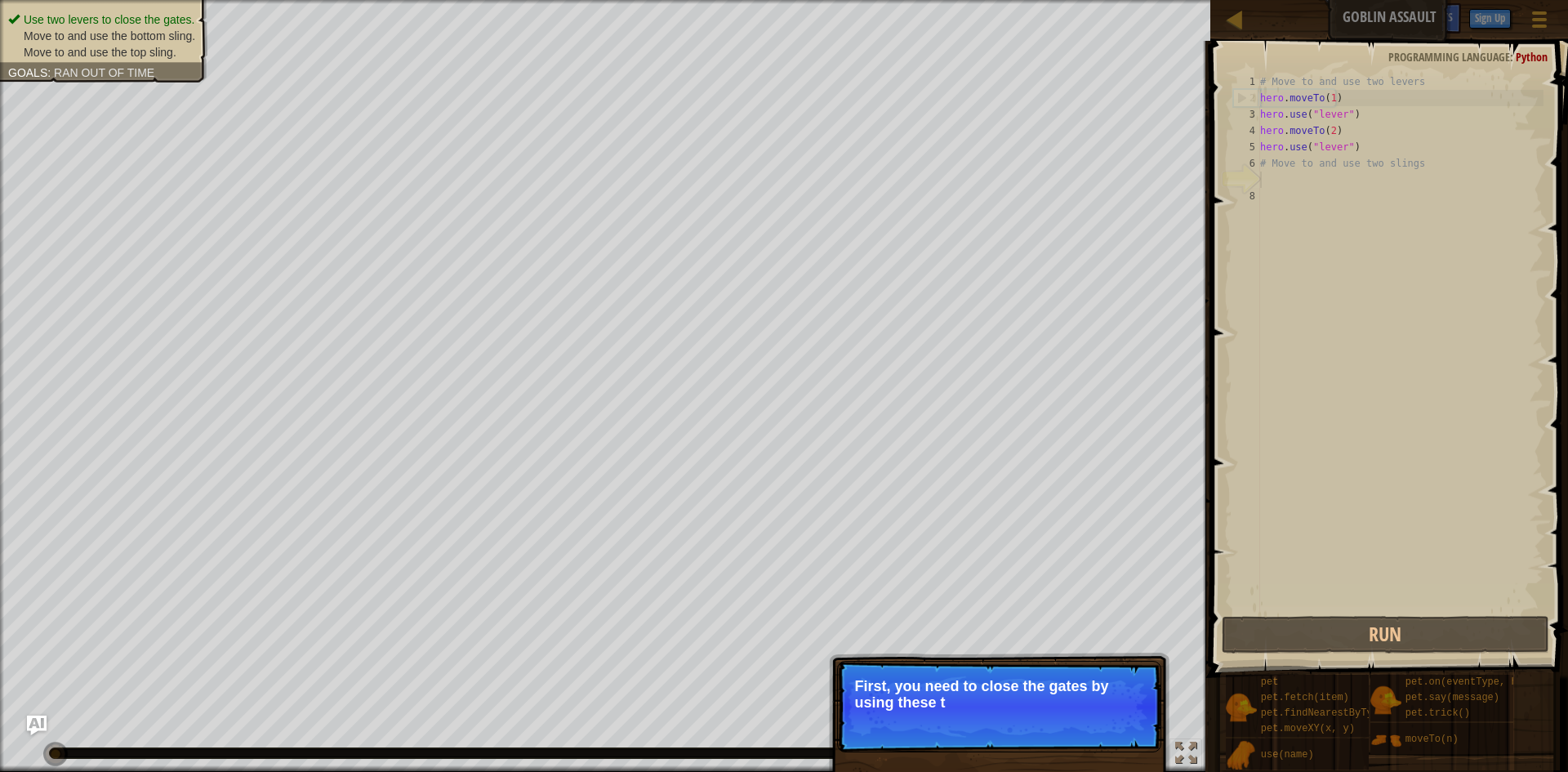
click at [1023, 714] on p "Skip (esc) Continue First, you need to close the gates by using these t" at bounding box center [998, 705] width 324 height 92
click at [1023, 714] on p "Skip (esc) Continue First, you need to close the gates by using these two "lev" at bounding box center [998, 706] width 324 height 93
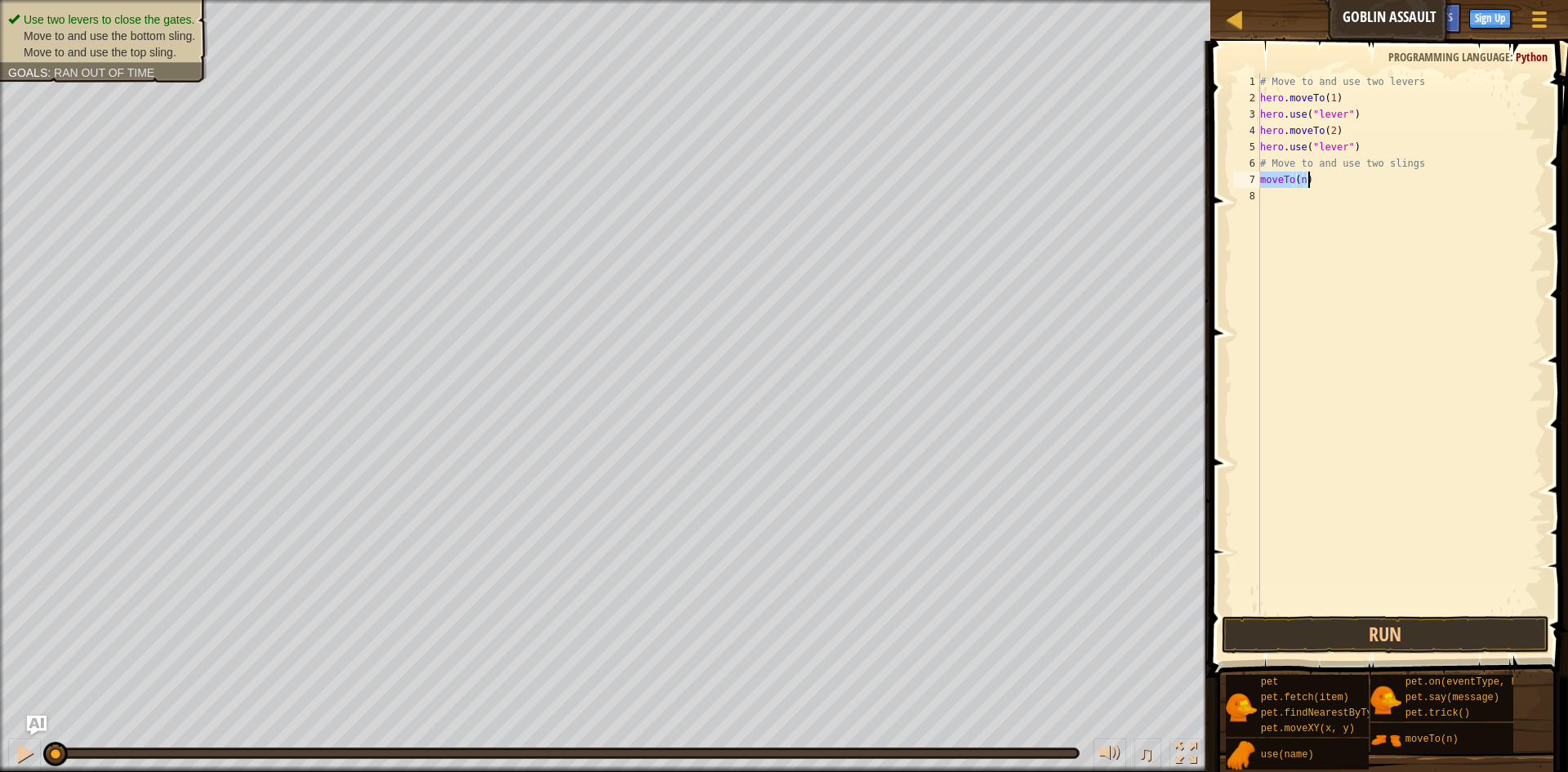
click at [1304, 179] on div "# Move to and use two levers hero . moveTo ( 1 ) hero . use ( "lever" ) hero . …" at bounding box center [1399, 342] width 286 height 539
click at [1301, 179] on div "# Move to and use two levers hero . moveTo ( 1 ) hero . use ( "lever" ) hero . …" at bounding box center [1399, 359] width 286 height 572
type textarea "moveTo(3)"
click at [1292, 207] on div "# Move to and use two levers hero . moveTo ( 1 ) hero . use ( "lever" ) hero . …" at bounding box center [1399, 359] width 286 height 572
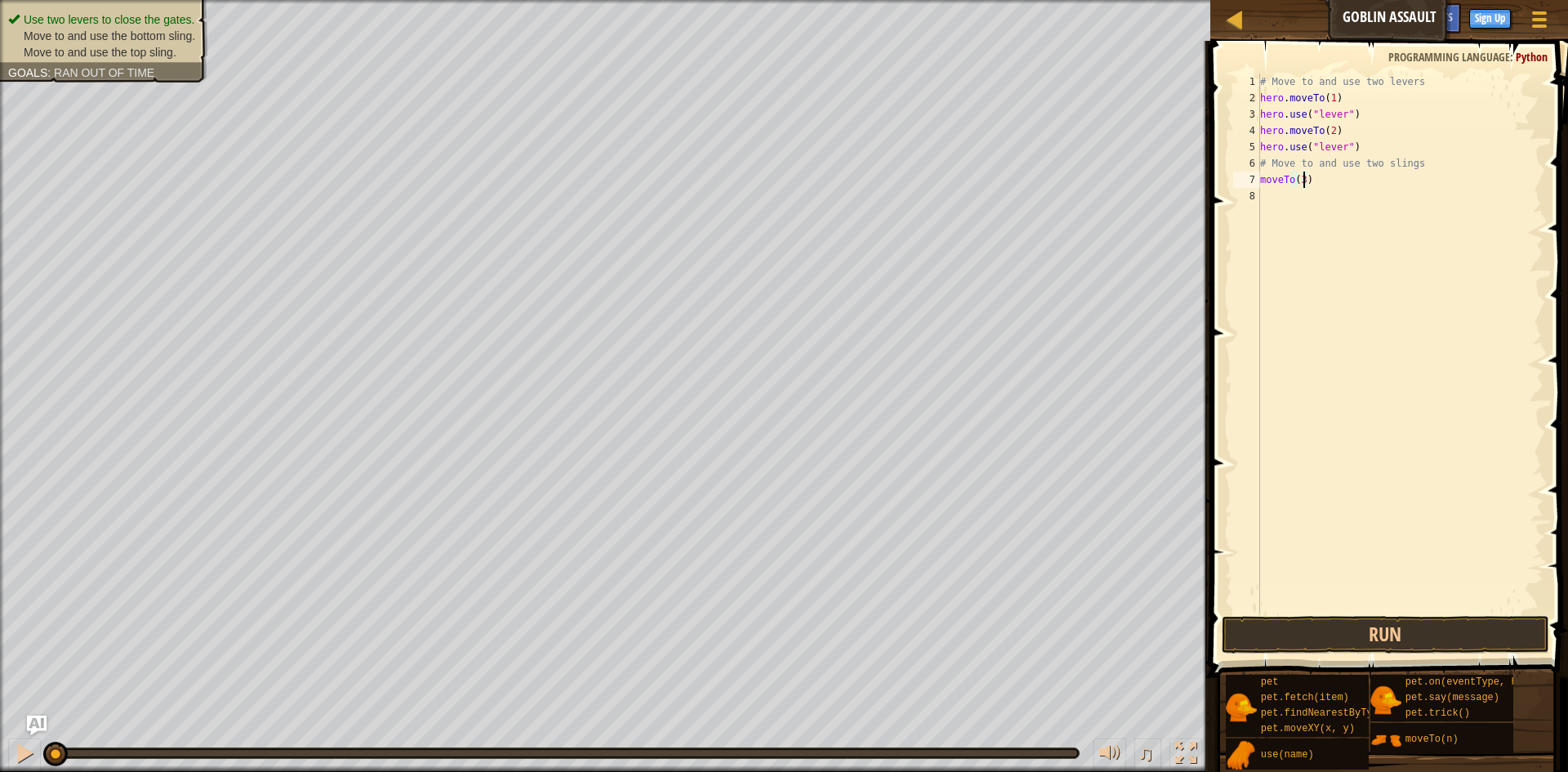
scroll to position [8, 0]
drag, startPoint x: 1397, startPoint y: 745, endPoint x: 1390, endPoint y: 776, distance: 31.8
click at [1390, 16] on html "Map Goblin Assault Game Menu Done Sign Up Hints Ask AI 1 הההההההההההההההההההההה…" at bounding box center [784, 8] width 1568 height 16
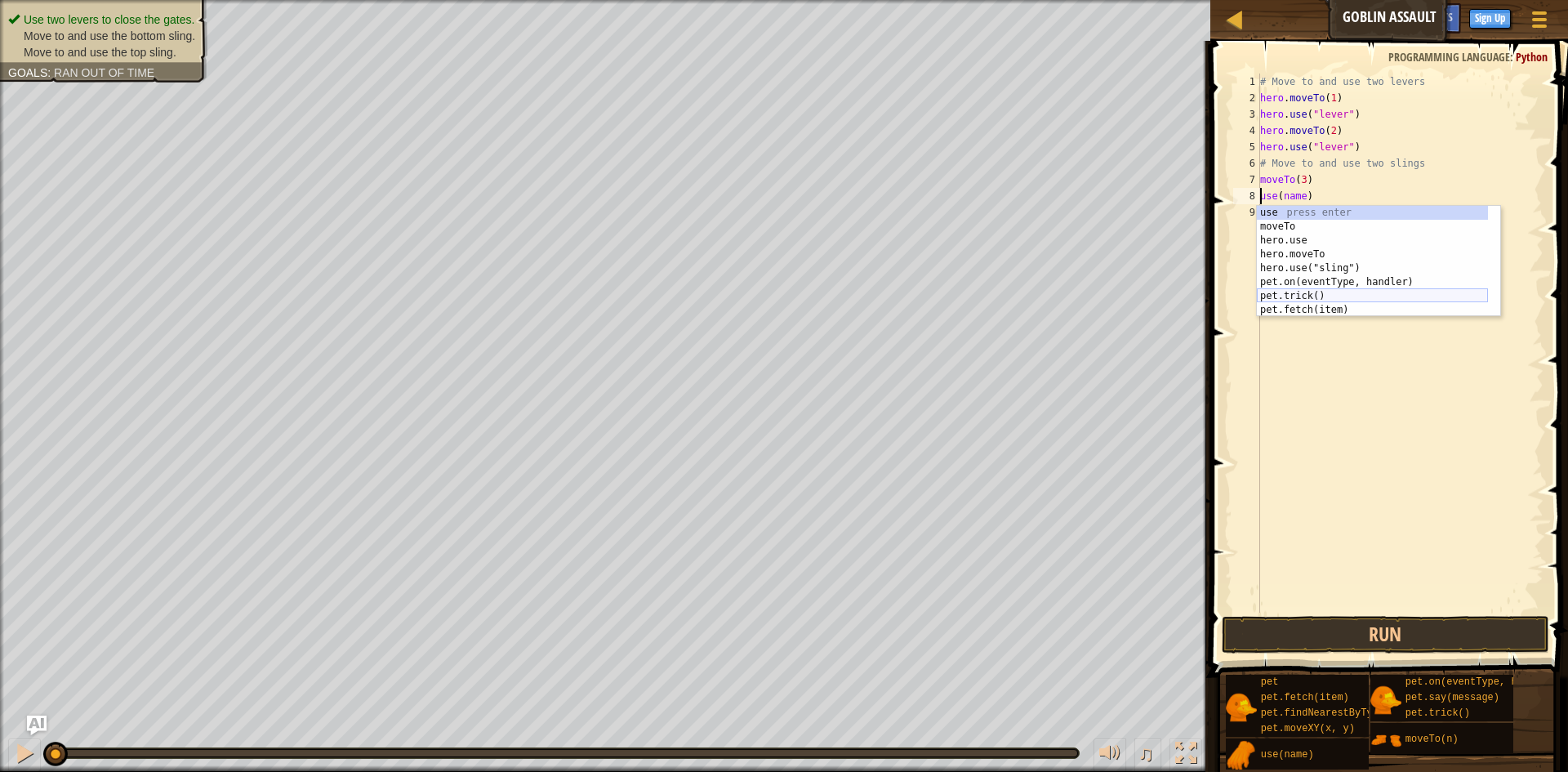
scroll to position [0, 0]
click at [1329, 270] on div "use press enter moveTo press enter hero.use press enter hero.moveTo press enter…" at bounding box center [1372, 276] width 231 height 139
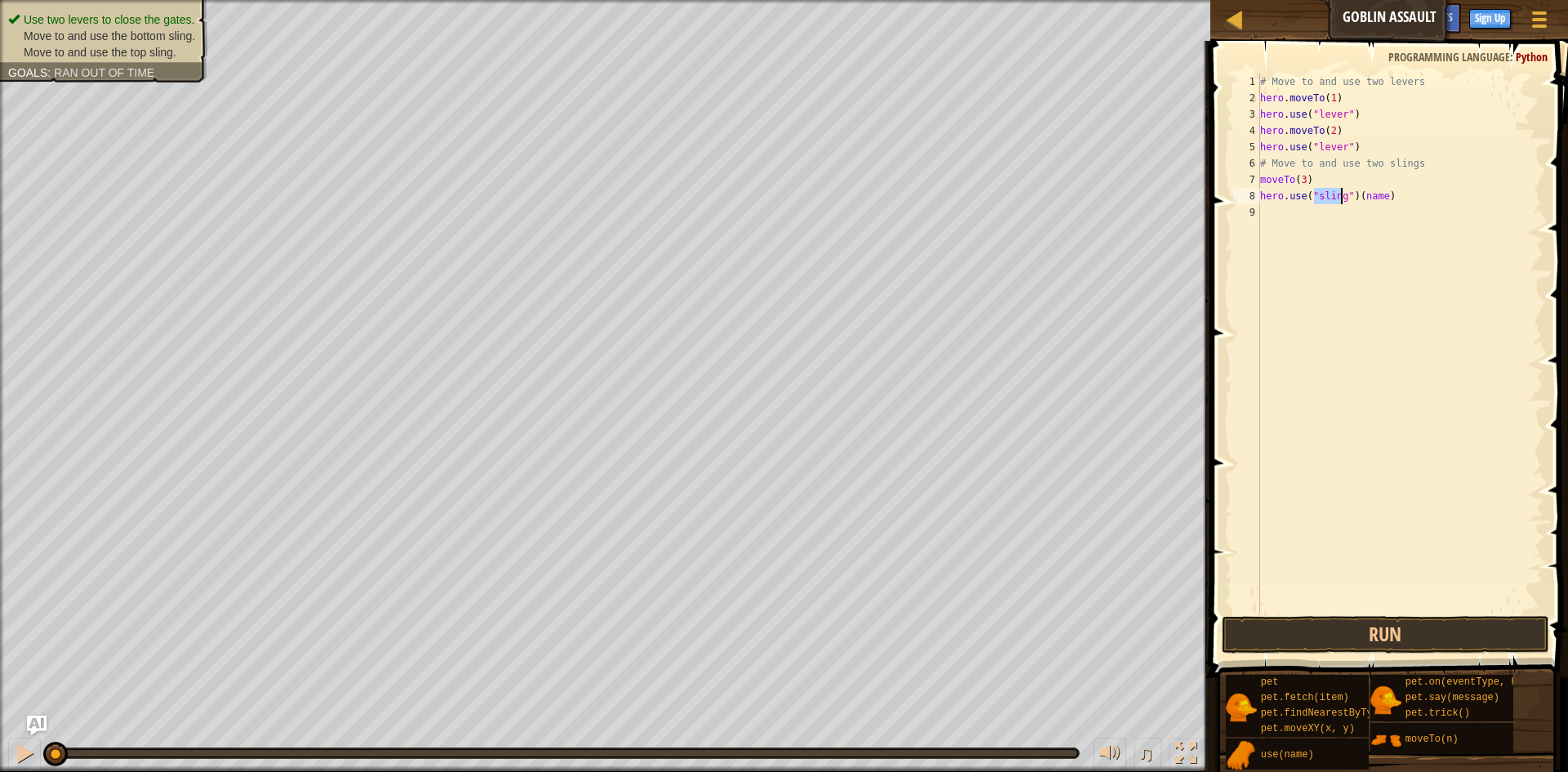
click at [1394, 196] on div "# Move to and use two levers hero . moveTo ( 1 ) hero . use ( "lever" ) hero . …" at bounding box center [1399, 359] width 286 height 572
click at [1372, 196] on div "# Move to and use two levers hero . moveTo ( 1 ) hero . use ( "lever" ) hero . …" at bounding box center [1399, 359] width 286 height 572
drag, startPoint x: 1377, startPoint y: 197, endPoint x: 1357, endPoint y: 197, distance: 20.0
click at [1357, 197] on div "# Move to and use two levers hero . moveTo ( 1 ) hero . use ( "lever" ) hero . …" at bounding box center [1399, 359] width 286 height 572
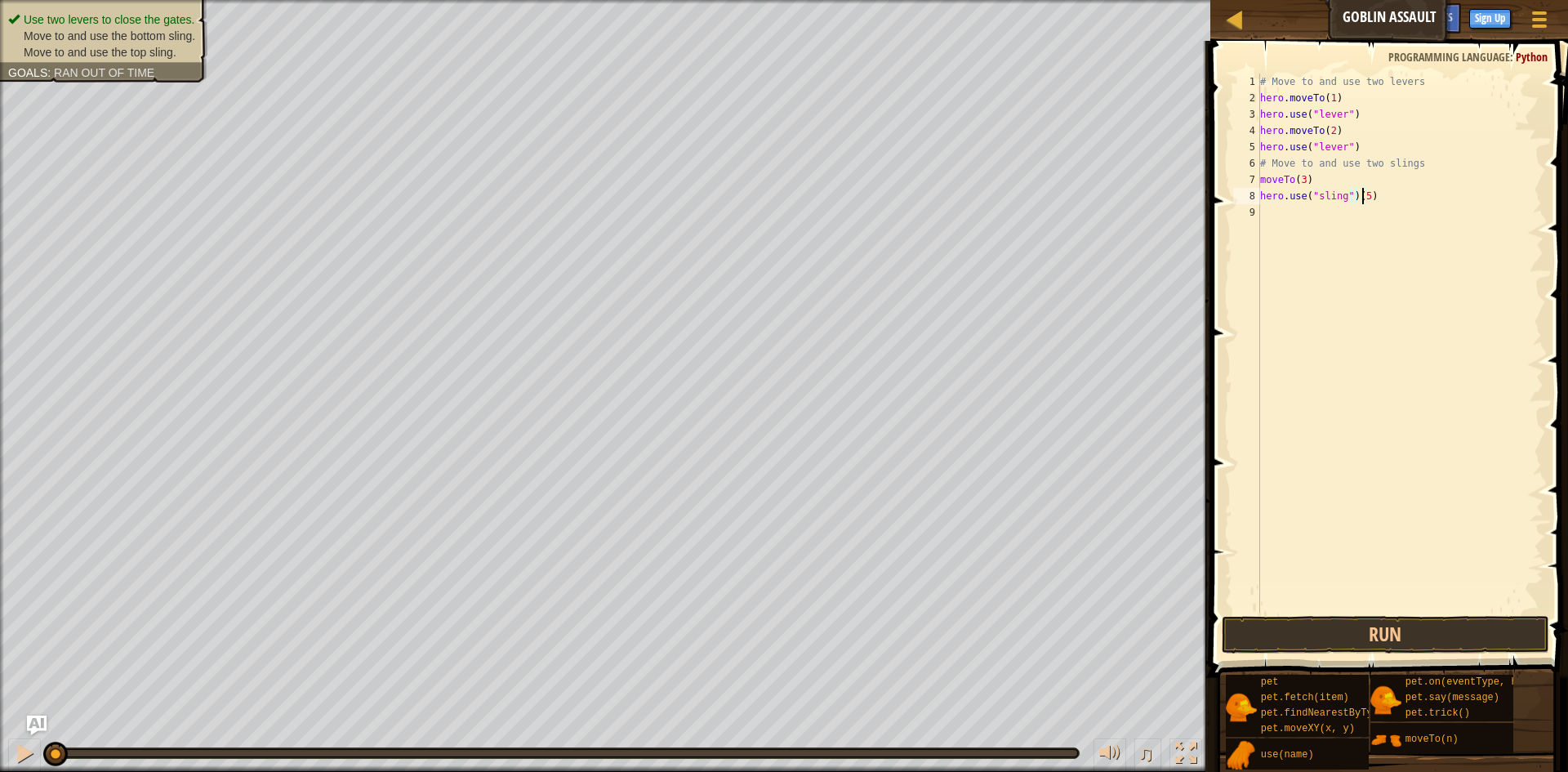
type textarea "hero.use("sling")()"
click at [1383, 254] on div "# Move to and use two levers hero . moveTo ( 1 ) hero . use ( "lever" ) hero . …" at bounding box center [1399, 359] width 286 height 572
drag, startPoint x: 1367, startPoint y: 197, endPoint x: 1350, endPoint y: 198, distance: 17.0
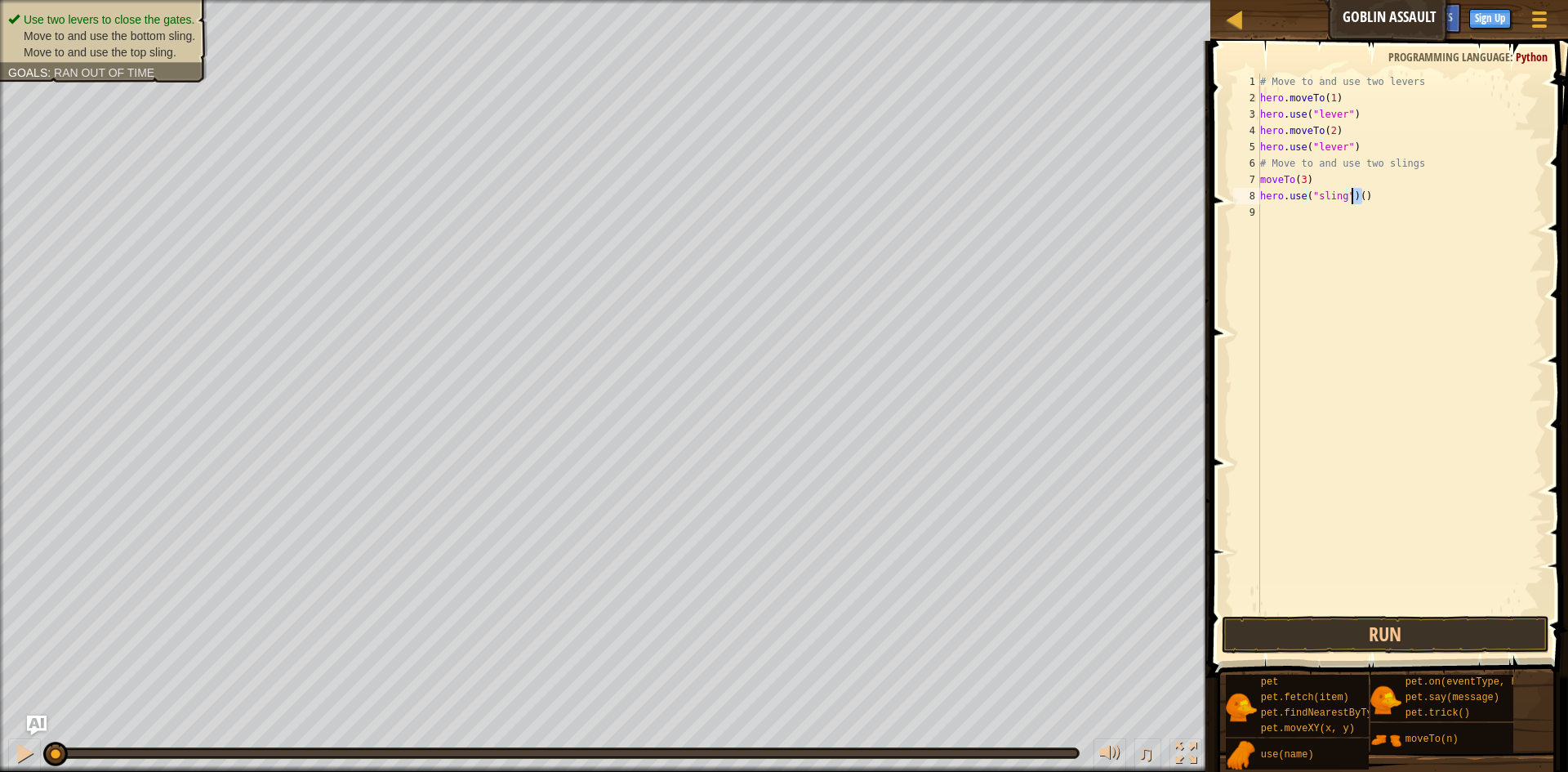
click at [1350, 198] on div "# Move to and use two levers hero . moveTo ( 1 ) hero . use ( "lever" ) hero . …" at bounding box center [1399, 359] width 286 height 572
type textarea "hero.use("sling")"
click at [1380, 243] on div "# Move to and use two levers hero . moveTo ( 1 ) hero . use ( "lever" ) hero . …" at bounding box center [1399, 359] width 286 height 572
click at [1313, 220] on div "# Move to and use two levers hero . moveTo ( 1 ) hero . use ( "lever" ) hero . …" at bounding box center [1399, 359] width 286 height 572
drag, startPoint x: 1394, startPoint y: 744, endPoint x: 1281, endPoint y: 218, distance: 538.0
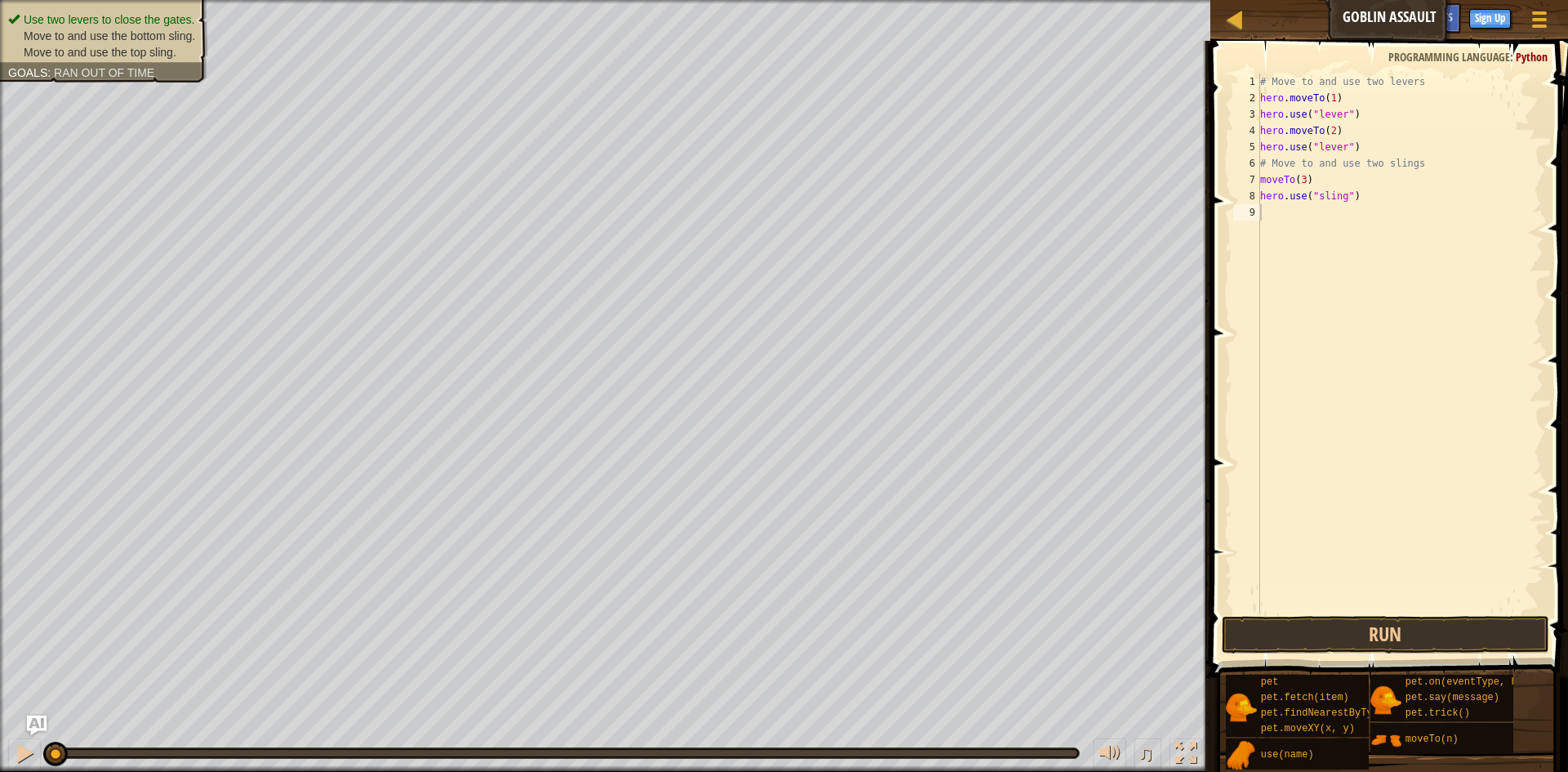
click at [1281, 218] on div "Hints 1 2 3 4 5 6 7 8 9 # Move to and use two levers hero . moveTo ( 1 ) hero .…" at bounding box center [1387, 402] width 362 height 723
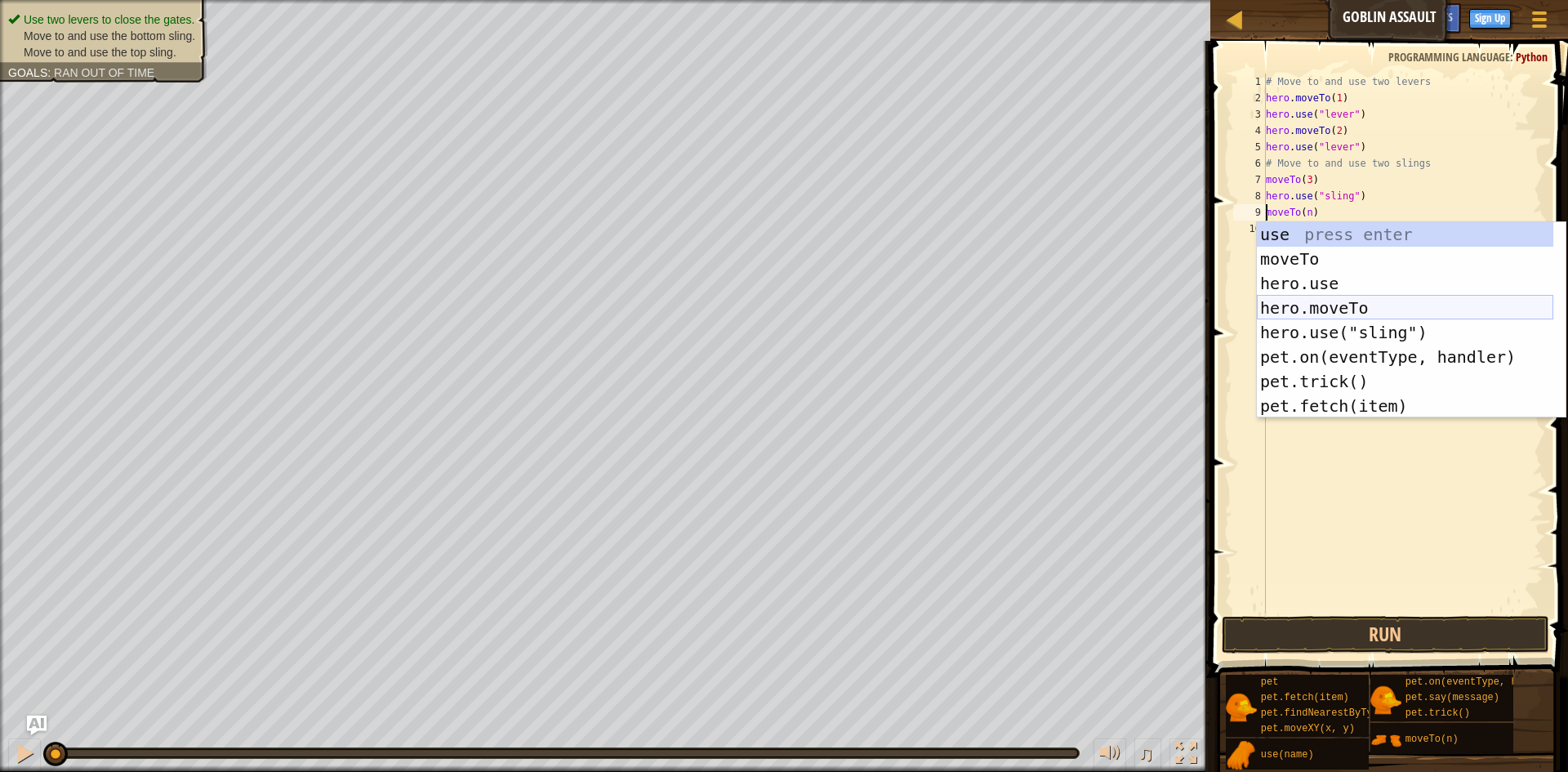
scroll to position [0, 0]
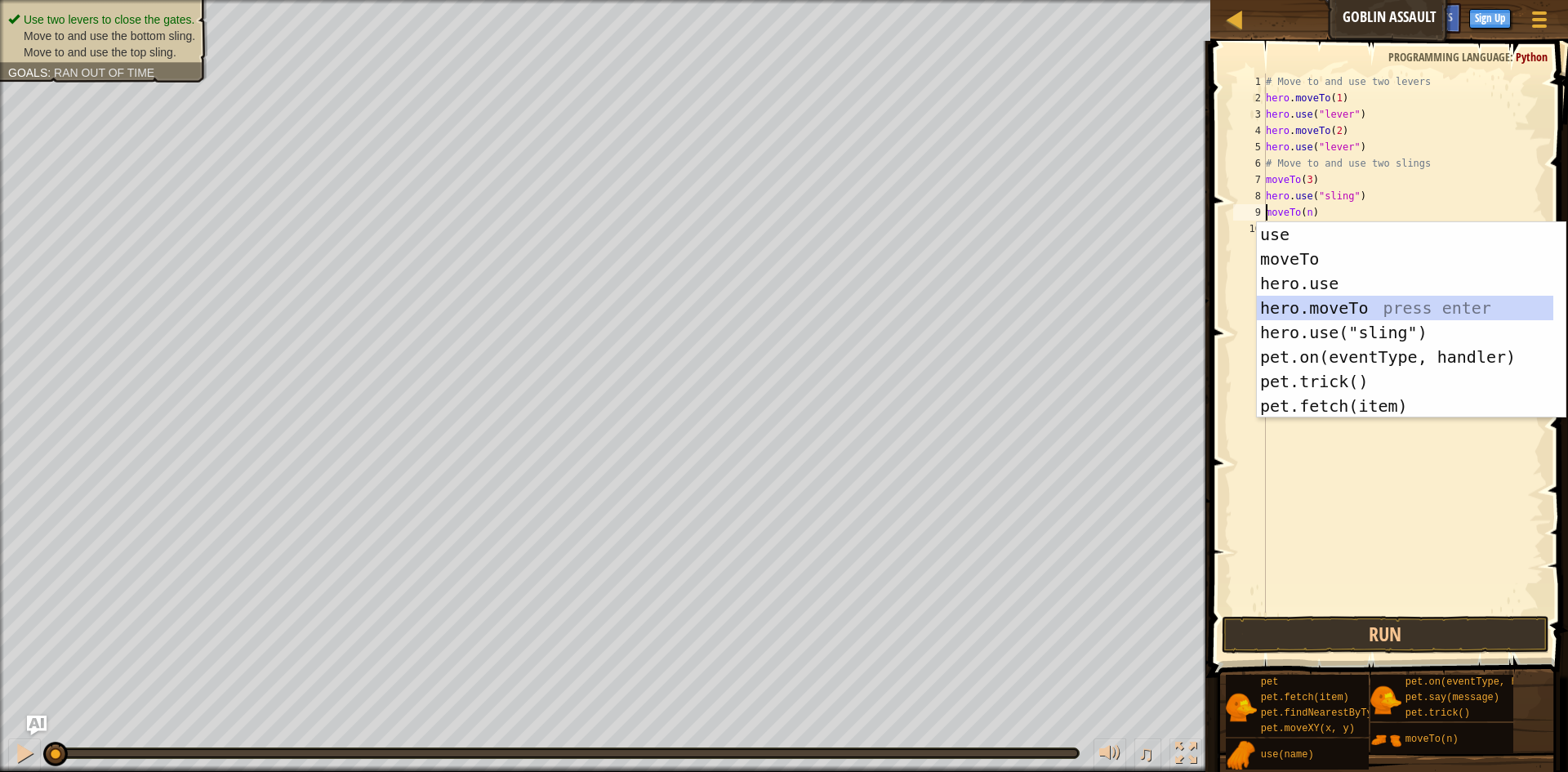
click at [1401, 304] on div "use press enter moveTo press enter hero.use press enter hero.moveTo press enter…" at bounding box center [1405, 344] width 297 height 245
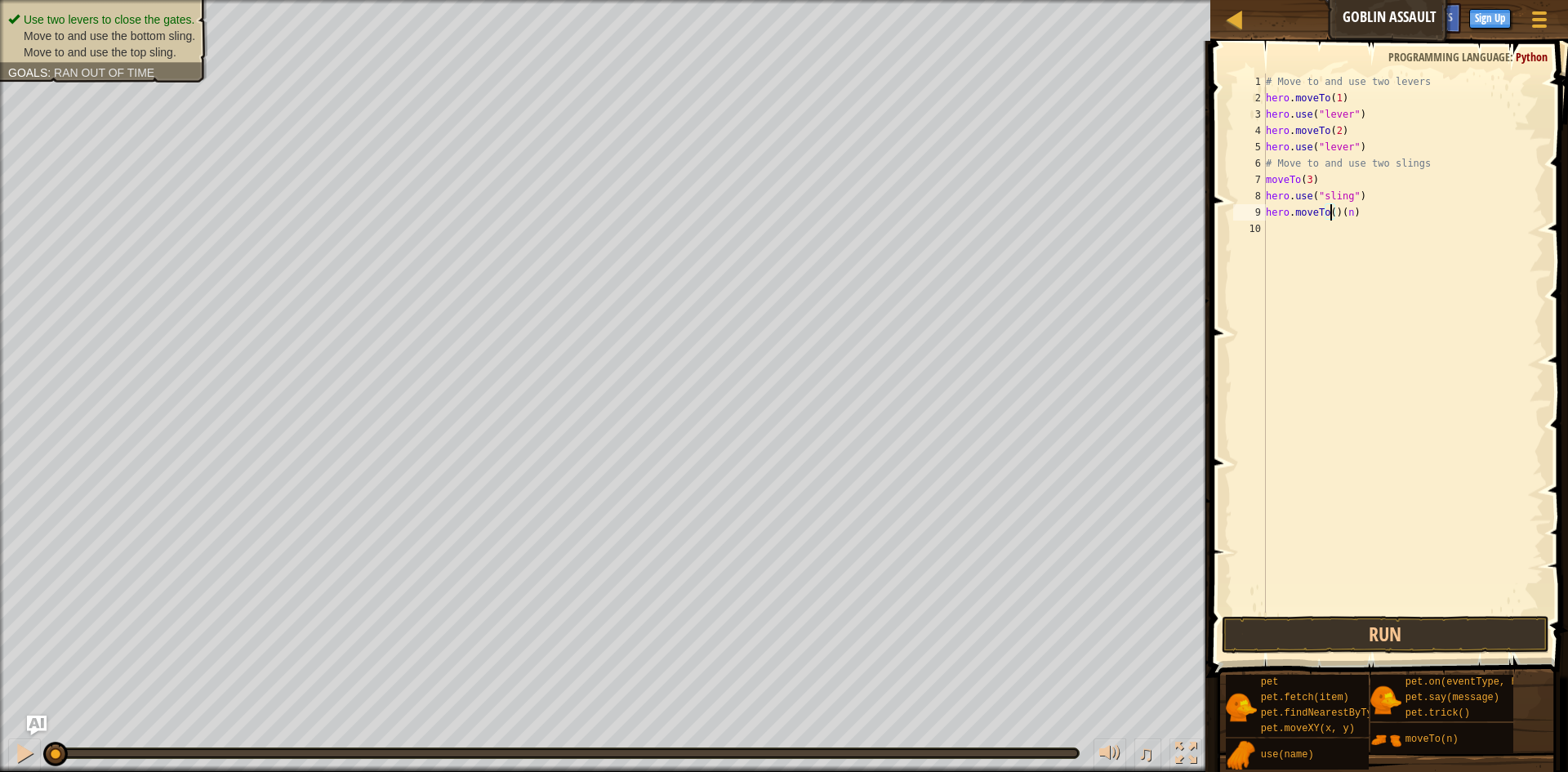
scroll to position [8, 7]
drag, startPoint x: 1354, startPoint y: 211, endPoint x: 1345, endPoint y: 209, distance: 9.2
click at [1345, 209] on div "# Move to and use two levers hero . moveTo ( 1 ) hero . use ( "lever" ) hero . …" at bounding box center [1403, 359] width 281 height 572
type textarea "hero.moveTo(4)"
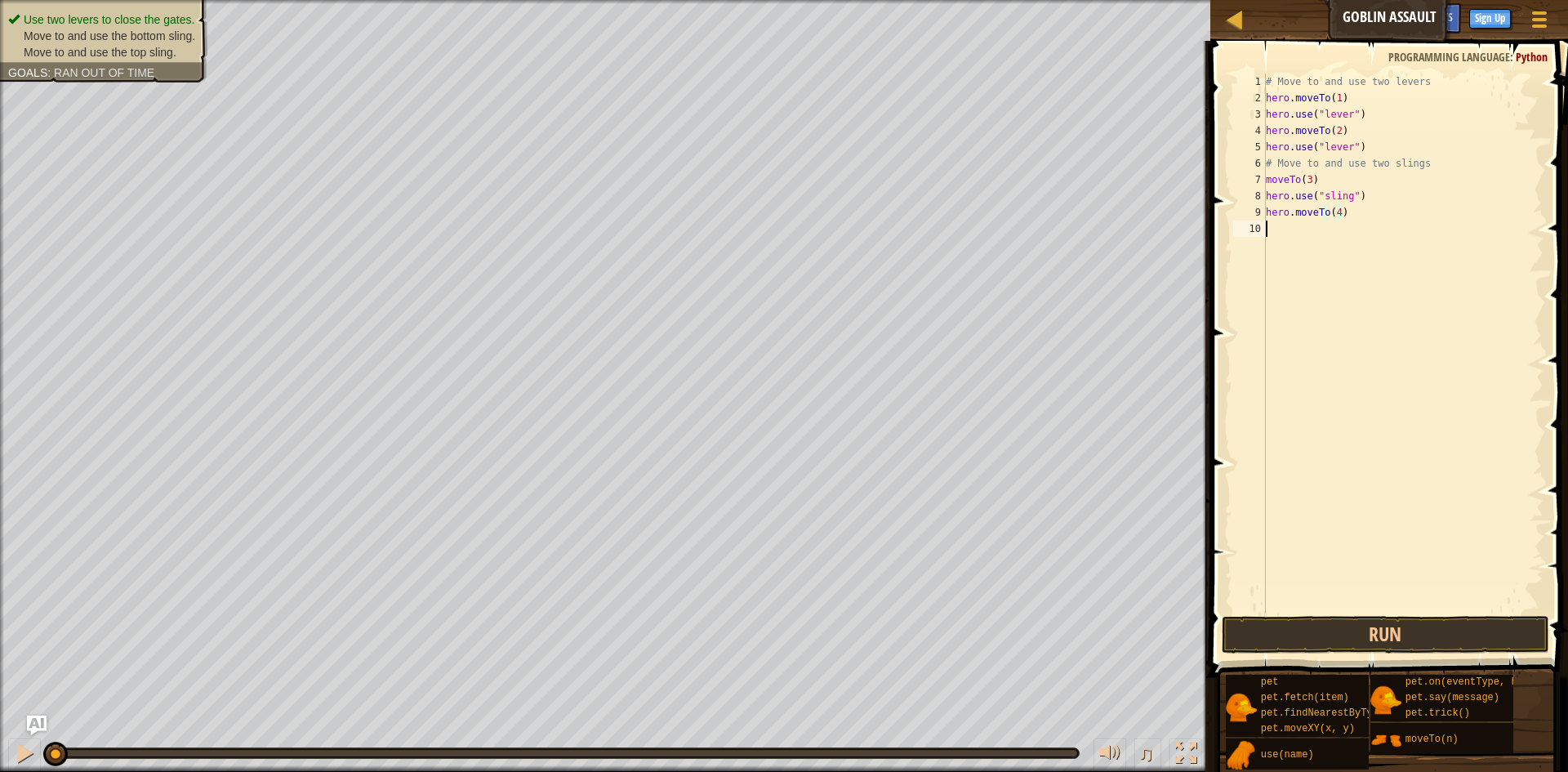
click at [1340, 241] on div "# Move to and use two levers hero . moveTo ( 1 ) hero . use ( "lever" ) hero . …" at bounding box center [1403, 359] width 281 height 572
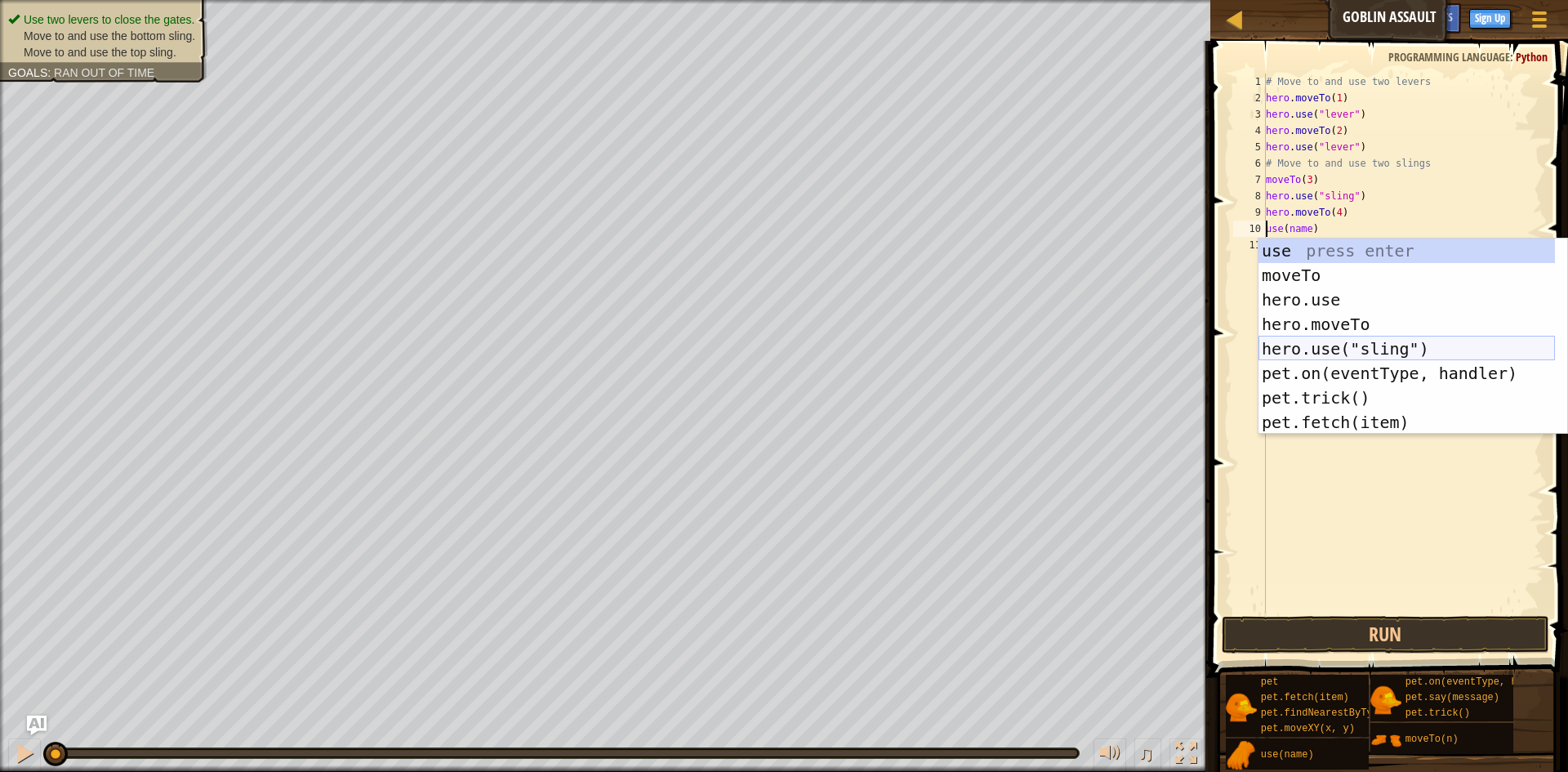
click at [1359, 349] on div "use press enter moveTo press enter hero.use press enter hero.moveTo press enter…" at bounding box center [1407, 360] width 297 height 245
type textarea "hero.use("sling")(name)"
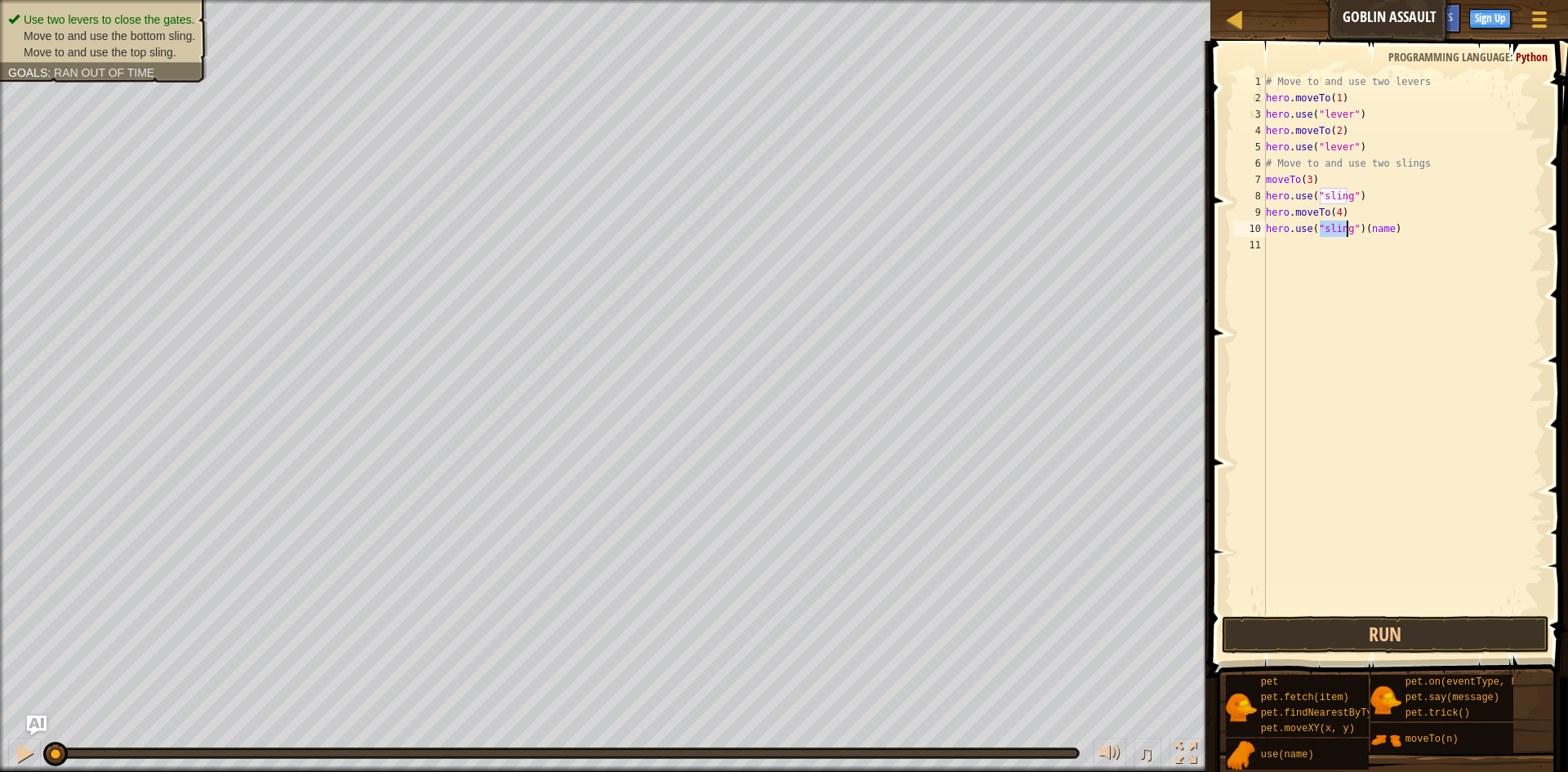
click at [1401, 273] on div "# Move to and use two levers hero . moveTo ( 1 ) hero . use ( "lever" ) hero . …" at bounding box center [1403, 359] width 281 height 572
click at [1378, 634] on button "Run" at bounding box center [1386, 634] width 328 height 38
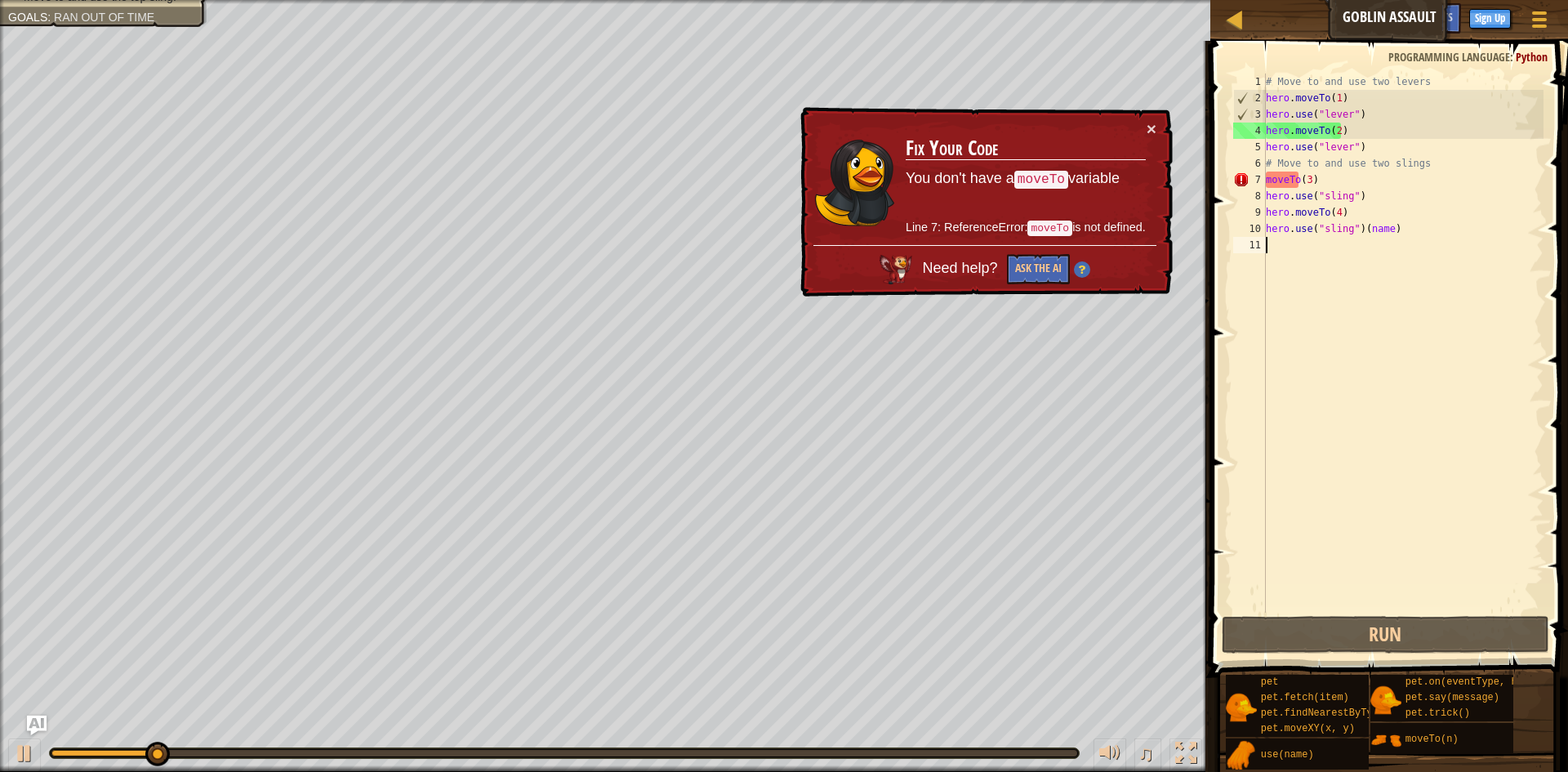
click at [1289, 184] on div "# Move to and use two levers hero . moveTo ( 1 ) hero . use ( "lever" ) hero . …" at bounding box center [1403, 359] width 281 height 572
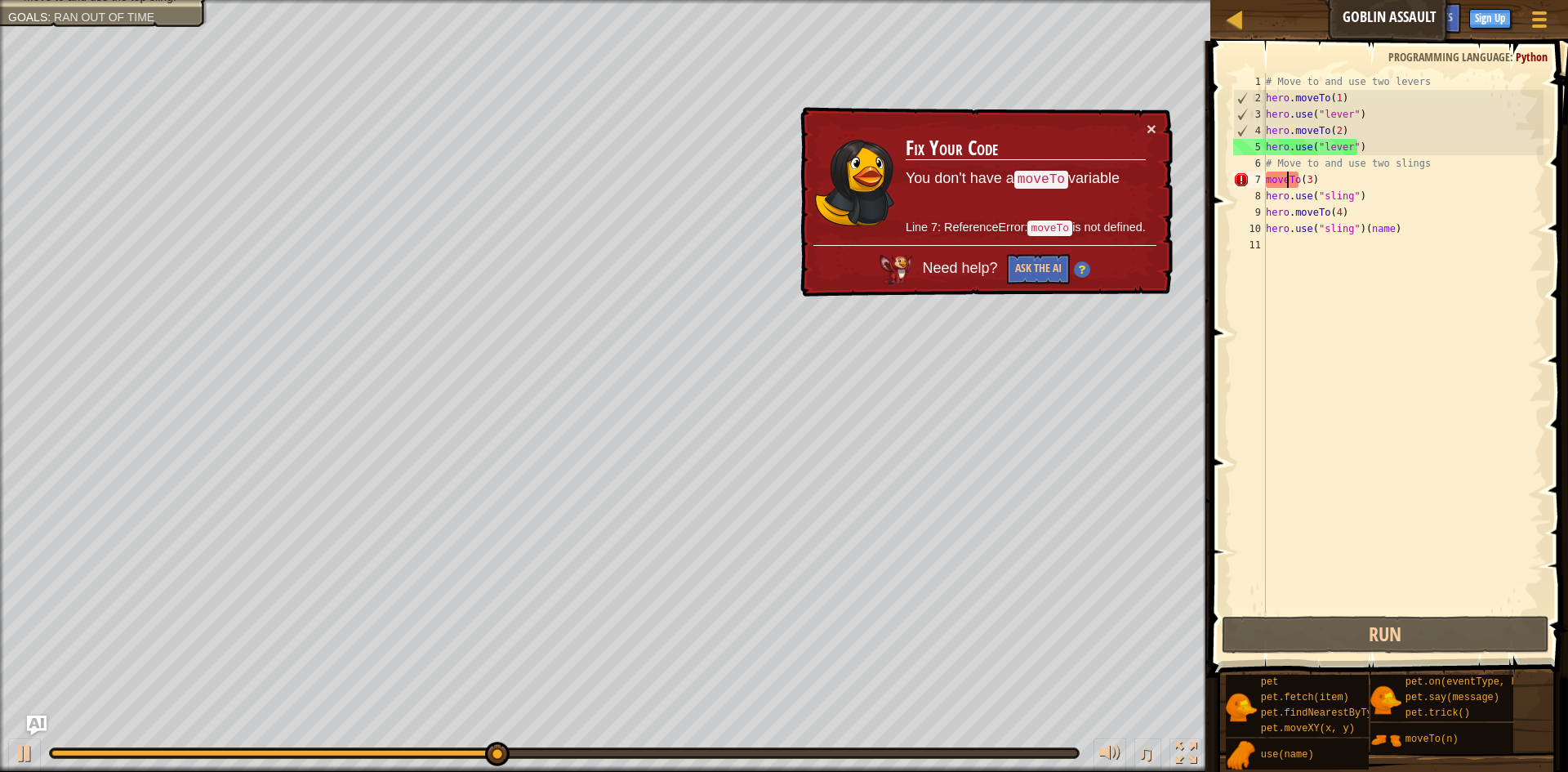
click at [1266, 181] on div "# Move to and use two levers hero . moveTo ( 1 ) hero . use ( "lever" ) hero . …" at bounding box center [1403, 359] width 281 height 572
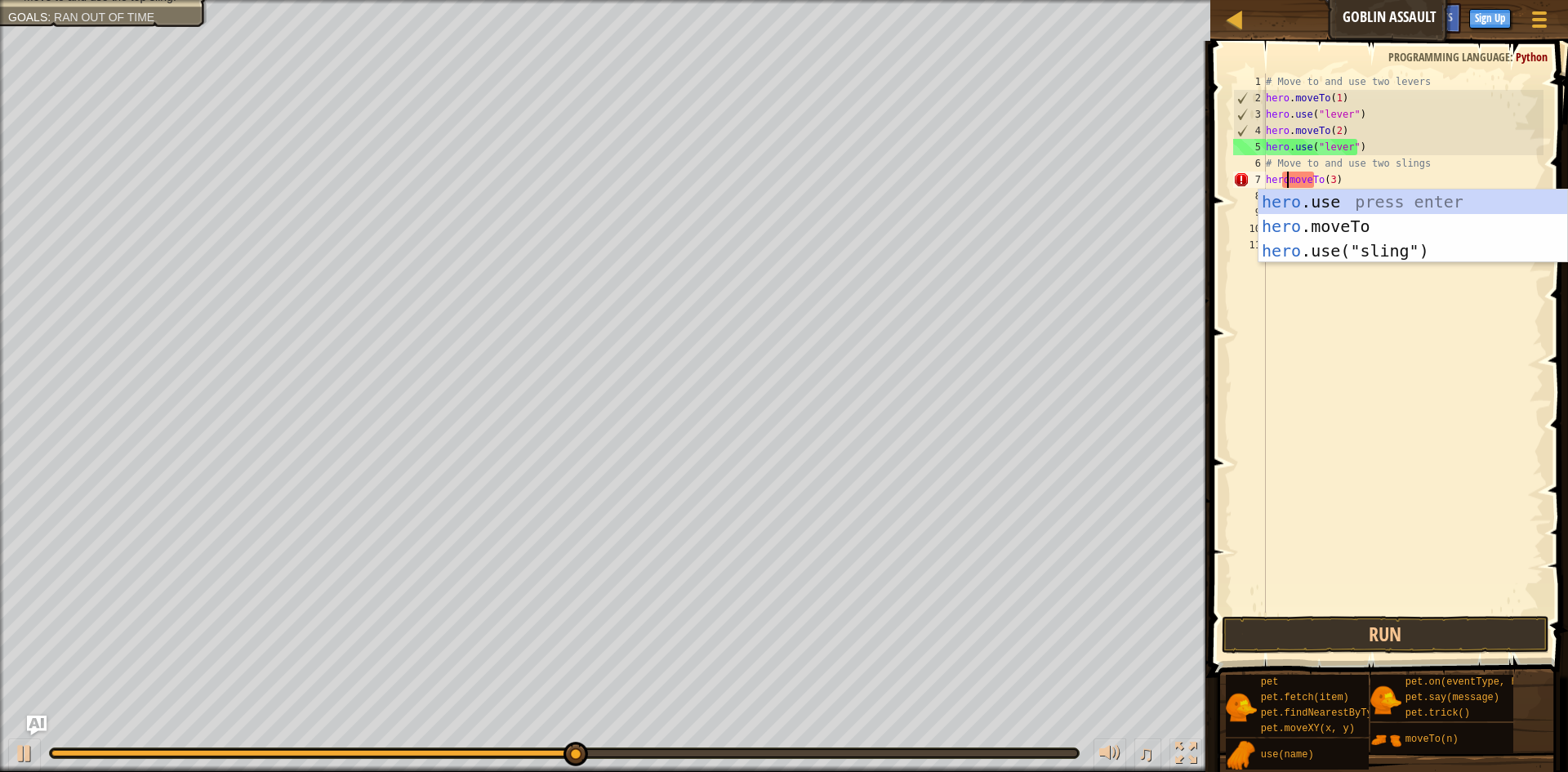
scroll to position [8, 3]
click at [1324, 222] on div "hero .use press enter hero .moveTo press enter hero .use("sling") press enter" at bounding box center [1413, 251] width 308 height 122
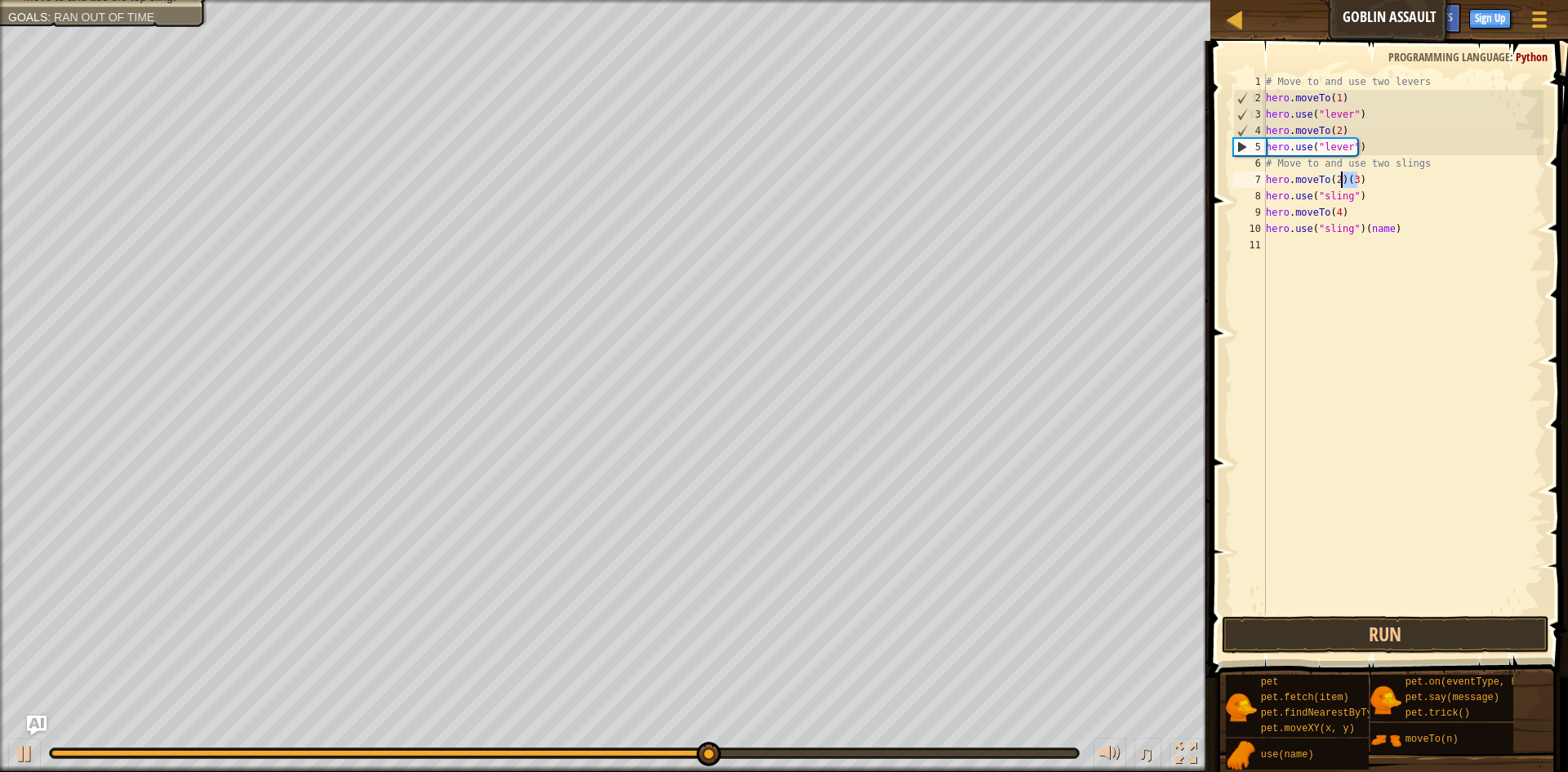
drag, startPoint x: 1362, startPoint y: 178, endPoint x: 1342, endPoint y: 179, distance: 20.0
click at [1342, 179] on div "# Move to and use two levers hero . moveTo ( 1 ) hero . use ( "lever" ) hero . …" at bounding box center [1403, 359] width 281 height 572
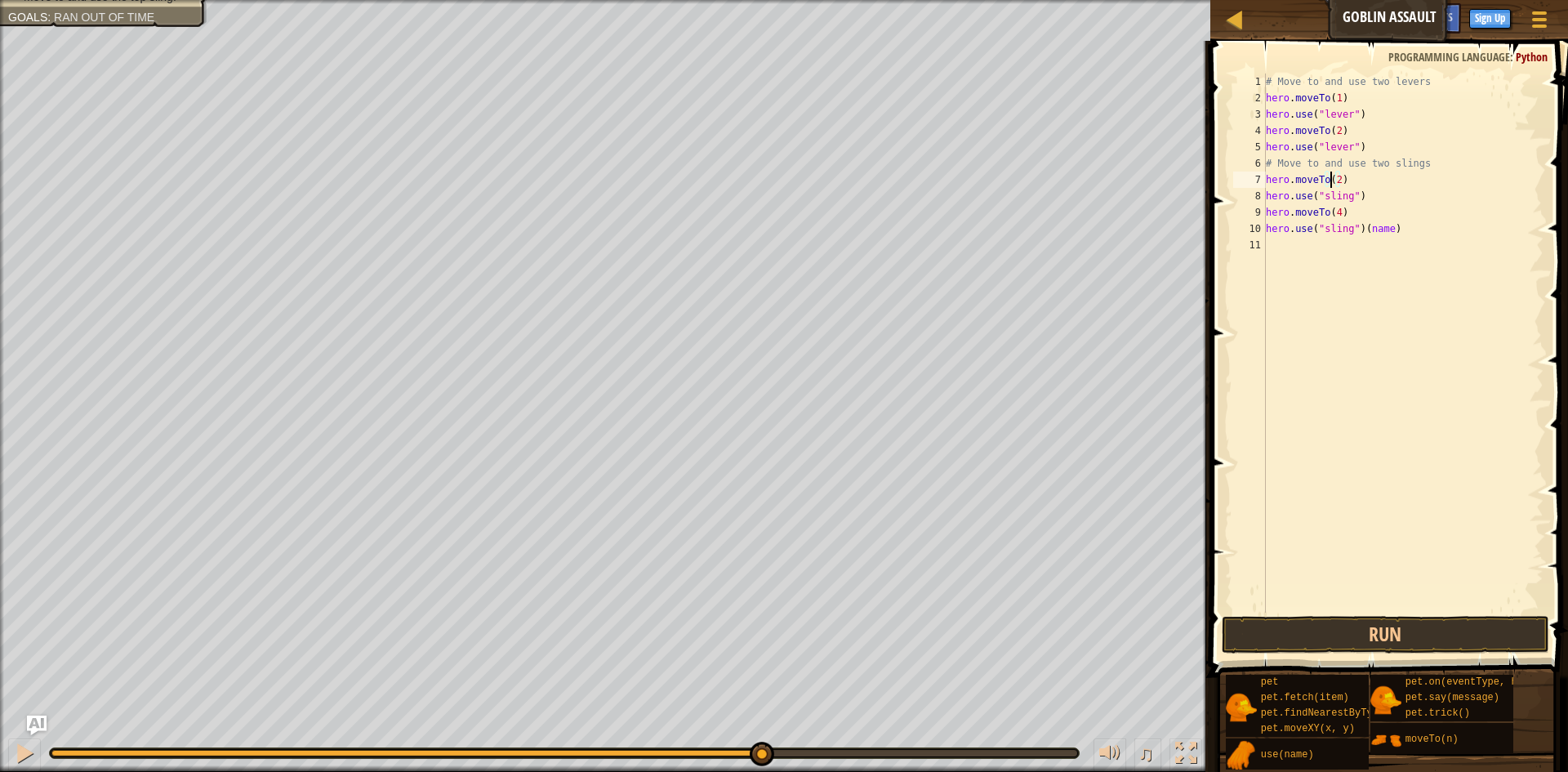
click at [1333, 174] on div "# Move to and use two levers hero . moveTo ( 1 ) hero . use ( "lever" ) hero . …" at bounding box center [1403, 359] width 281 height 572
click at [1396, 638] on button "Run" at bounding box center [1386, 634] width 328 height 38
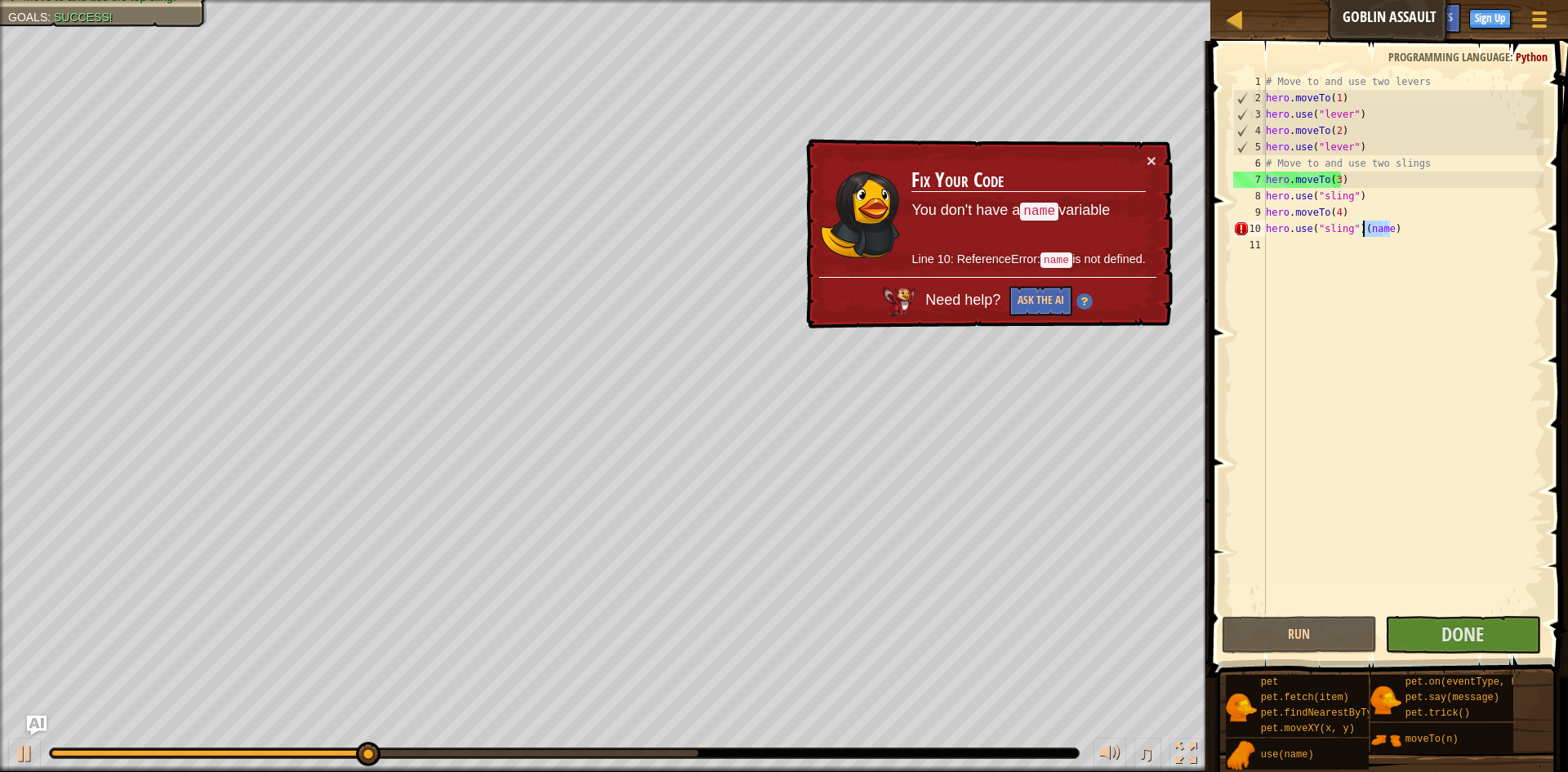
drag, startPoint x: 1405, startPoint y: 229, endPoint x: 1361, endPoint y: 227, distance: 44.0
click at [1361, 227] on div "# Move to and use two levers hero . moveTo ( 1 ) hero . use ( "lever" ) hero . …" at bounding box center [1403, 359] width 281 height 572
type textarea "hero.use("sling")"
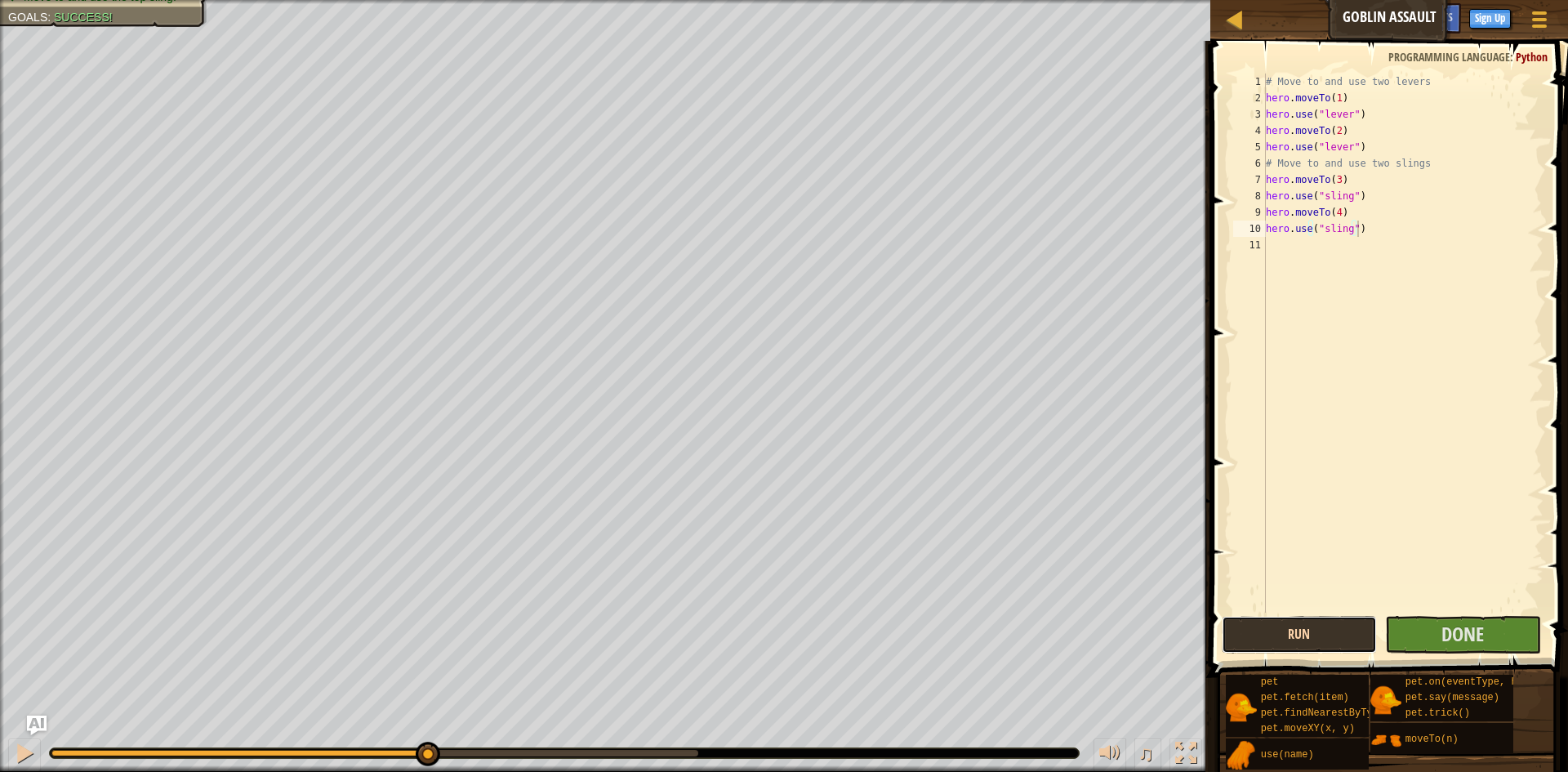
click at [1338, 638] on button "Run" at bounding box center [1300, 634] width 156 height 38
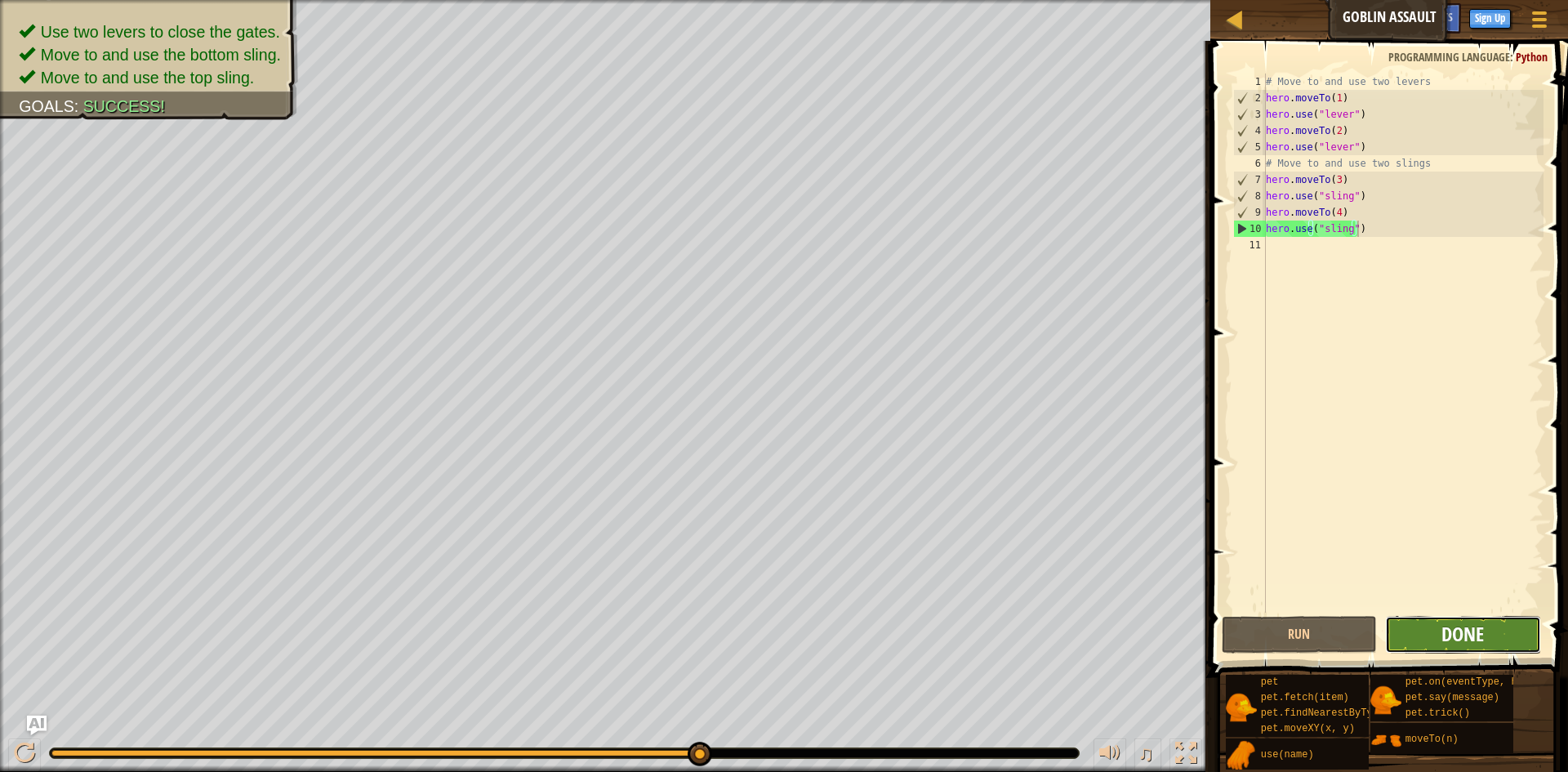
click at [1479, 635] on span "Done" at bounding box center [1462, 633] width 42 height 26
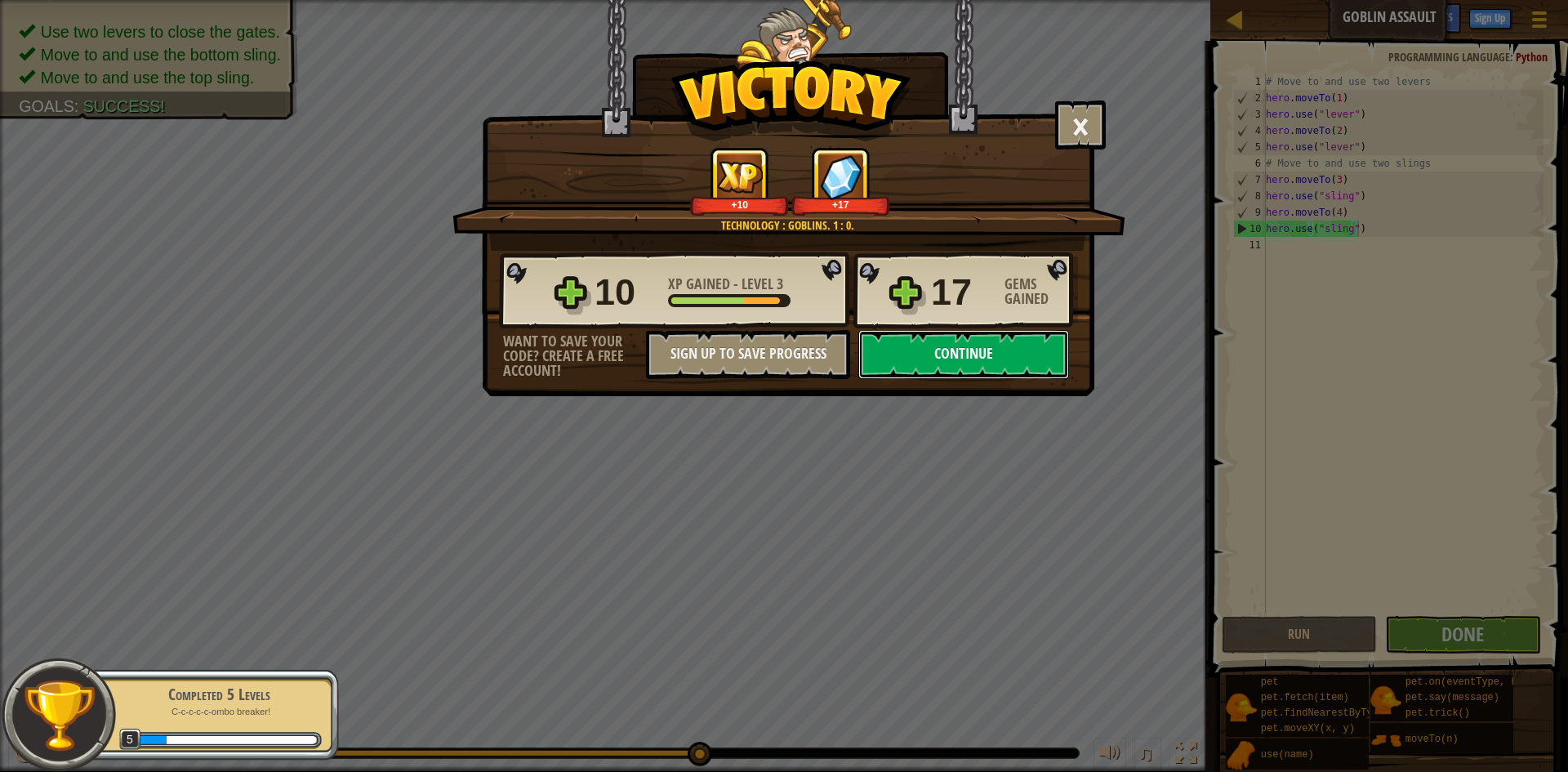
click at [992, 338] on button "Continue" at bounding box center [964, 354] width 211 height 49
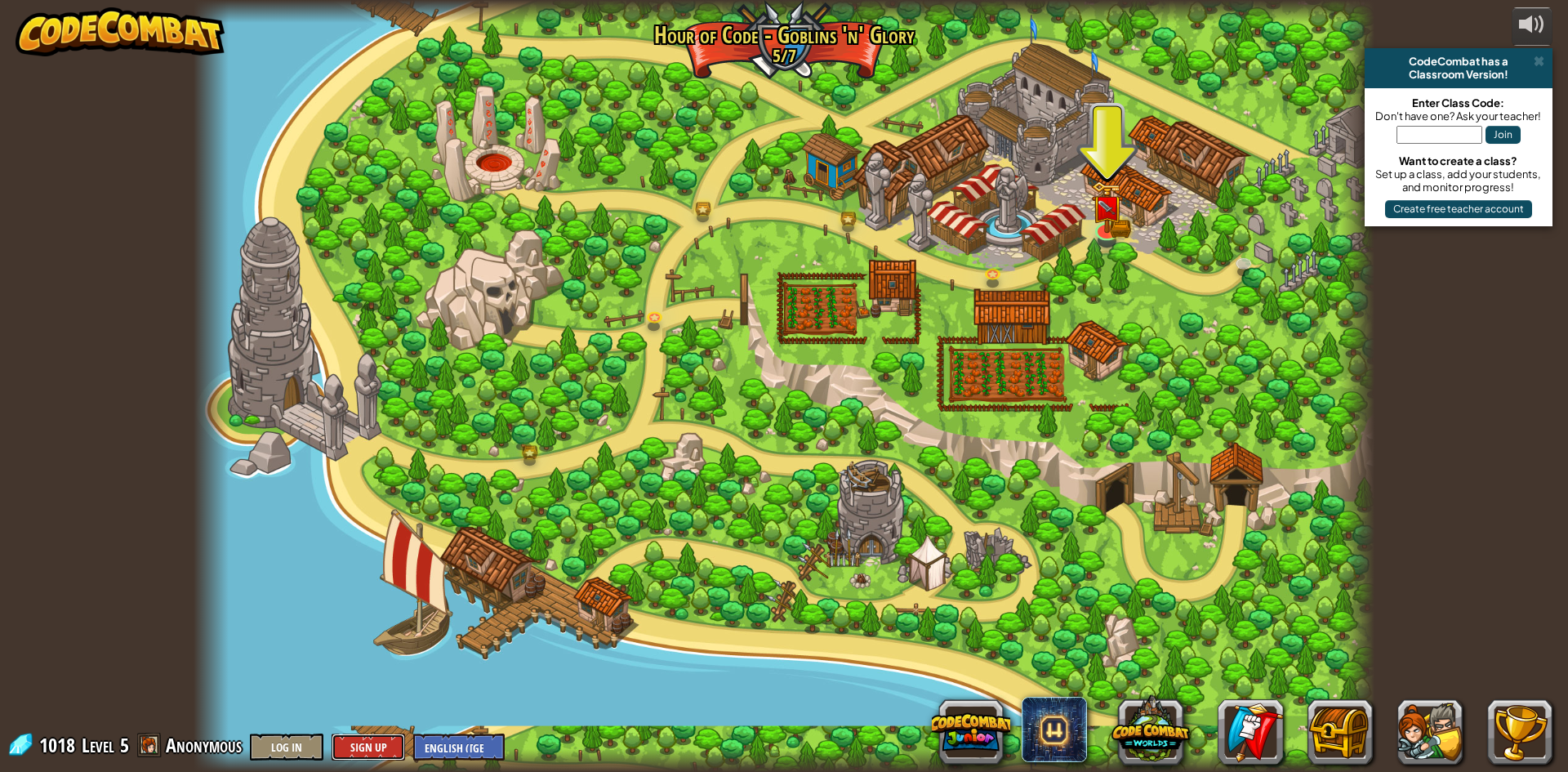
click at [347, 745] on button "Sign Up" at bounding box center [368, 747] width 73 height 27
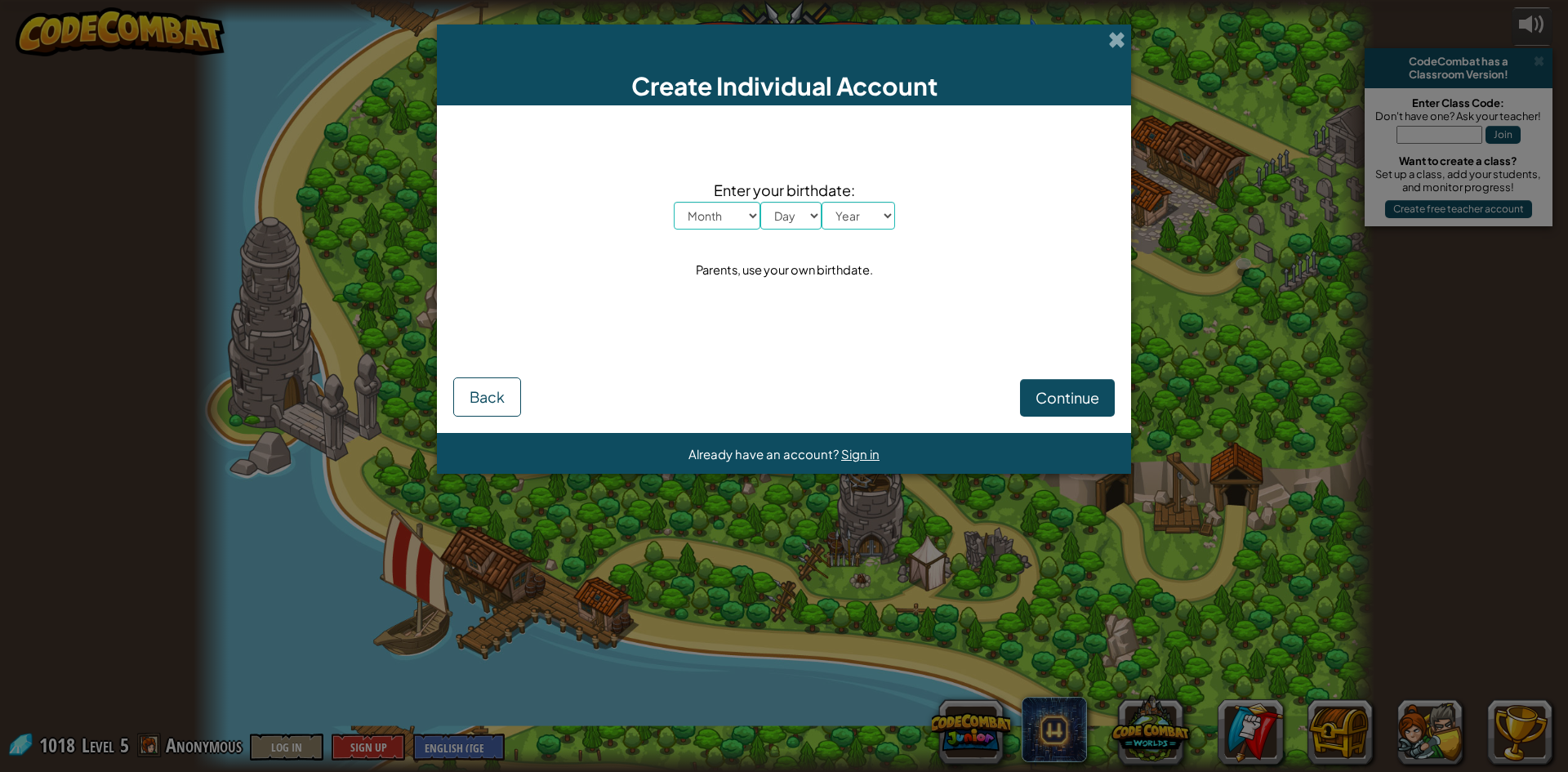
click at [756, 211] on select "Month January February March April May June July August September October Novem…" at bounding box center [717, 215] width 87 height 28
select select "12"
click at [674, 201] on select "Month January February March April May June July August September October Novem…" at bounding box center [717, 215] width 87 height 28
drag, startPoint x: 785, startPoint y: 217, endPoint x: 788, endPoint y: 226, distance: 9.5
click at [785, 217] on select "Day 1 2 3 4 5 6 7 8 9 10 11 12 13 14 15 16 17 18 19 20 21 22 23 24 25 26 27 28 …" at bounding box center [791, 215] width 62 height 28
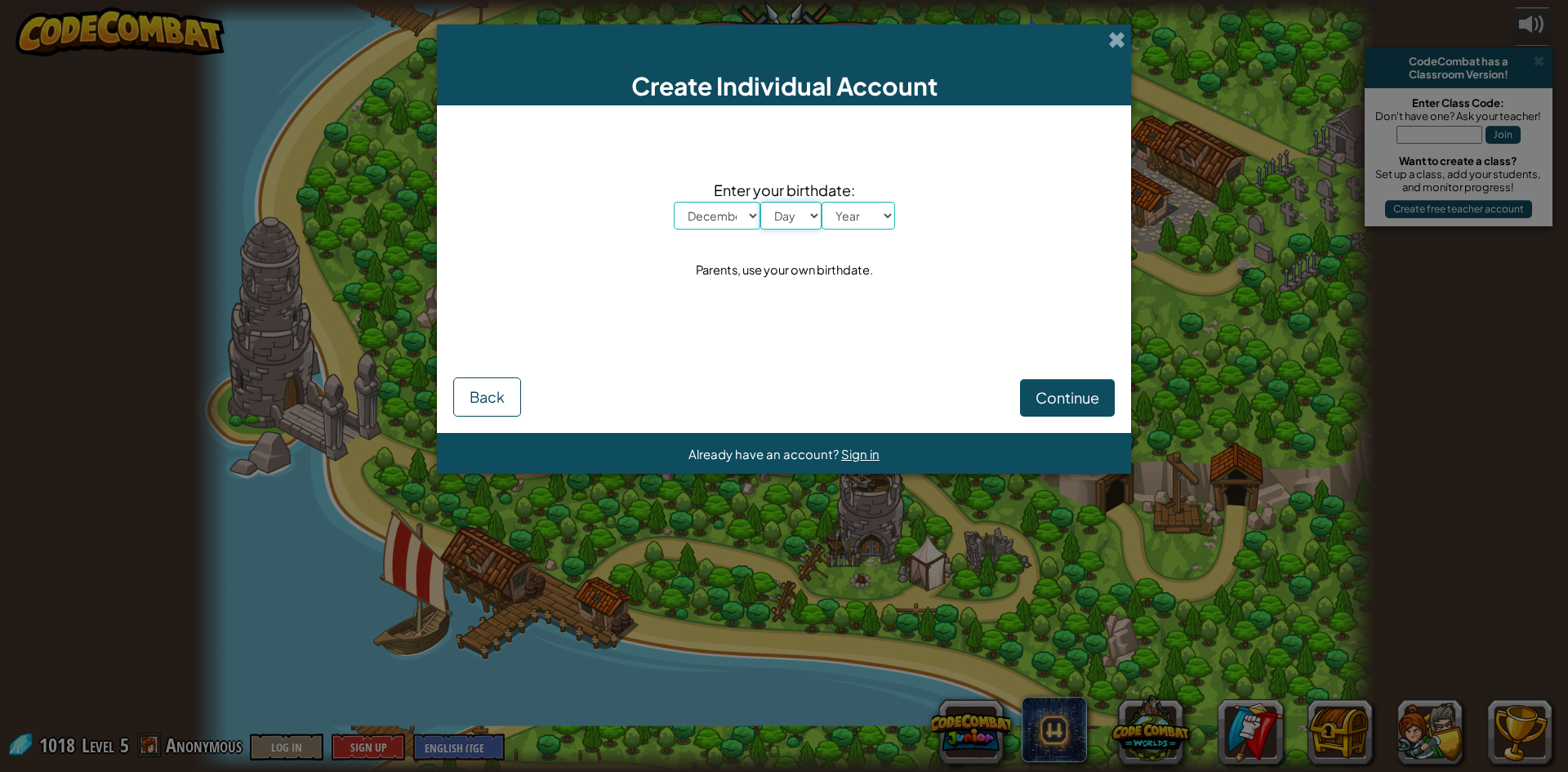
select select "13"
click at [760, 201] on select "Day 1 2 3 4 5 6 7 8 9 10 11 12 13 14 15 16 17 18 19 20 21 22 23 24 25 26 27 28 …" at bounding box center [791, 215] width 62 height 28
click at [837, 212] on select "Year [DATE] 2024 2023 2022 2021 2020 2019 2018 2017 2016 2015 2014 2013 2012 20…" at bounding box center [858, 215] width 73 height 28
select select "2010"
click at [821, 201] on select "Year [DATE] 2024 2023 2022 2021 2020 2019 2018 2017 2016 2015 2014 2013 2012 20…" at bounding box center [858, 215] width 73 height 28
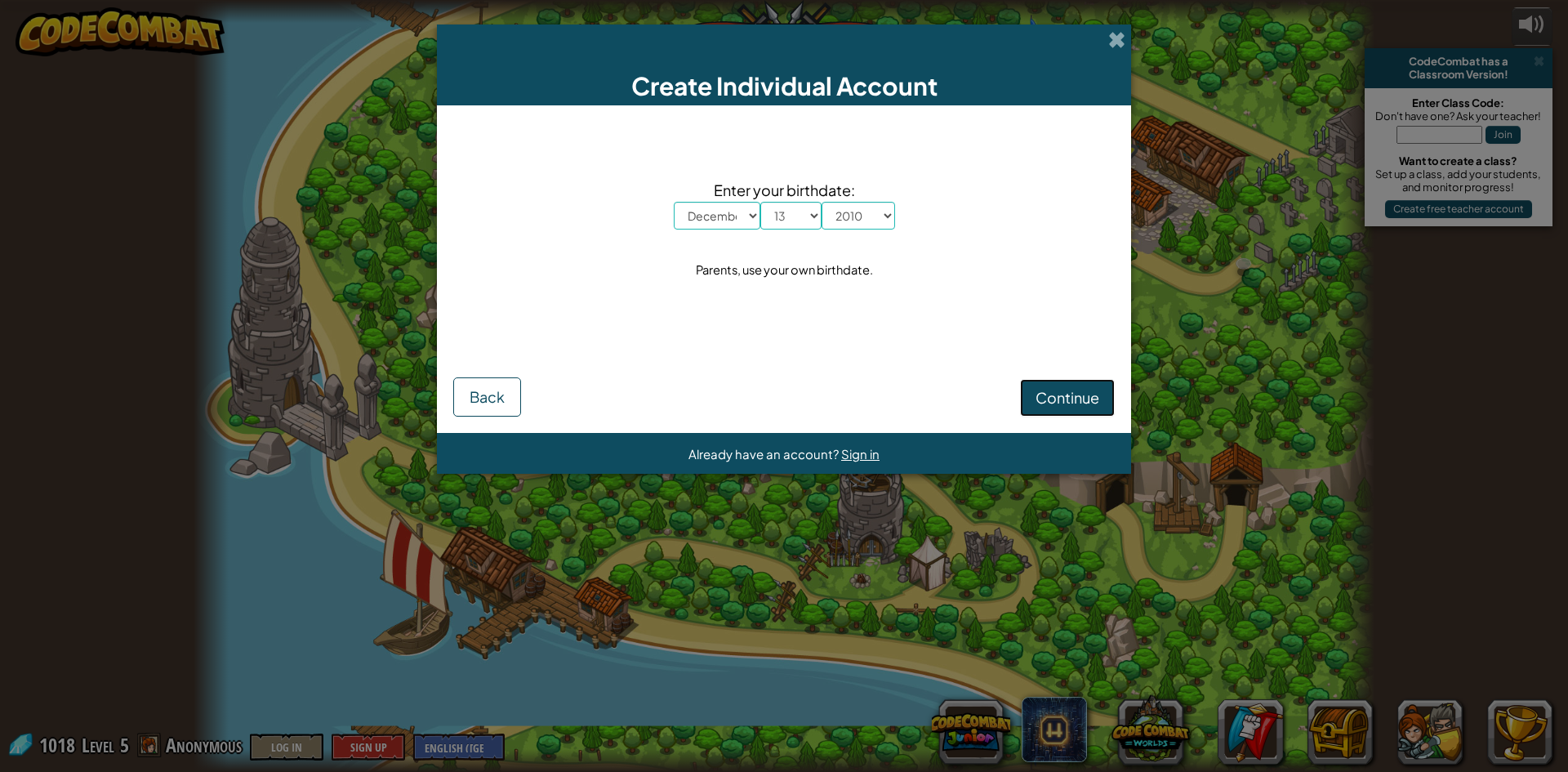
click at [1048, 393] on span "Continue" at bounding box center [1067, 396] width 64 height 18
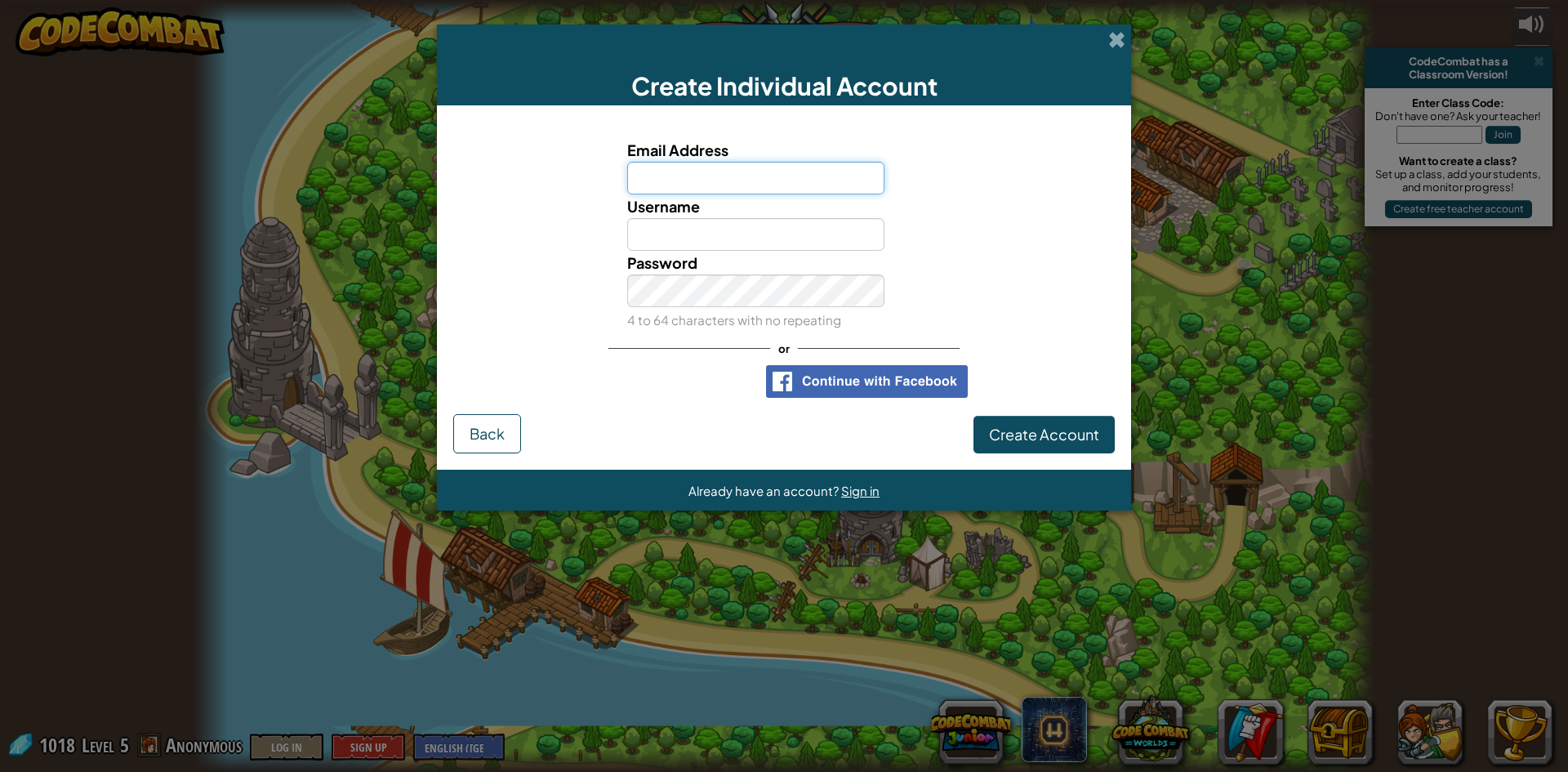
click at [720, 184] on input "Email Address" at bounding box center [757, 178] width 258 height 33
type input "[EMAIL_ADDRESS][DOMAIN_NAME]"
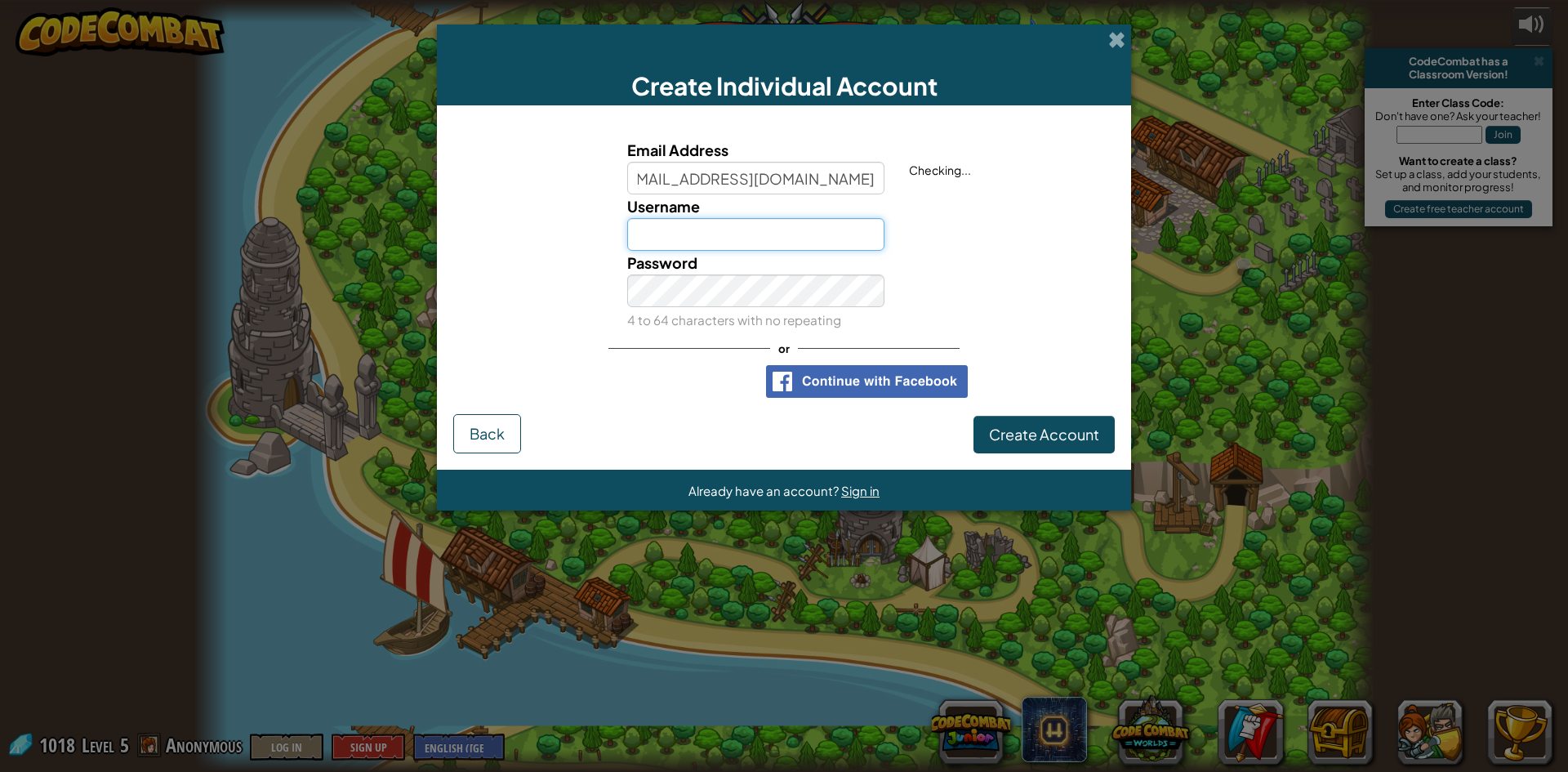
click at [747, 232] on input "Username" at bounding box center [757, 234] width 258 height 33
click at [1124, 38] on span at bounding box center [1117, 40] width 17 height 17
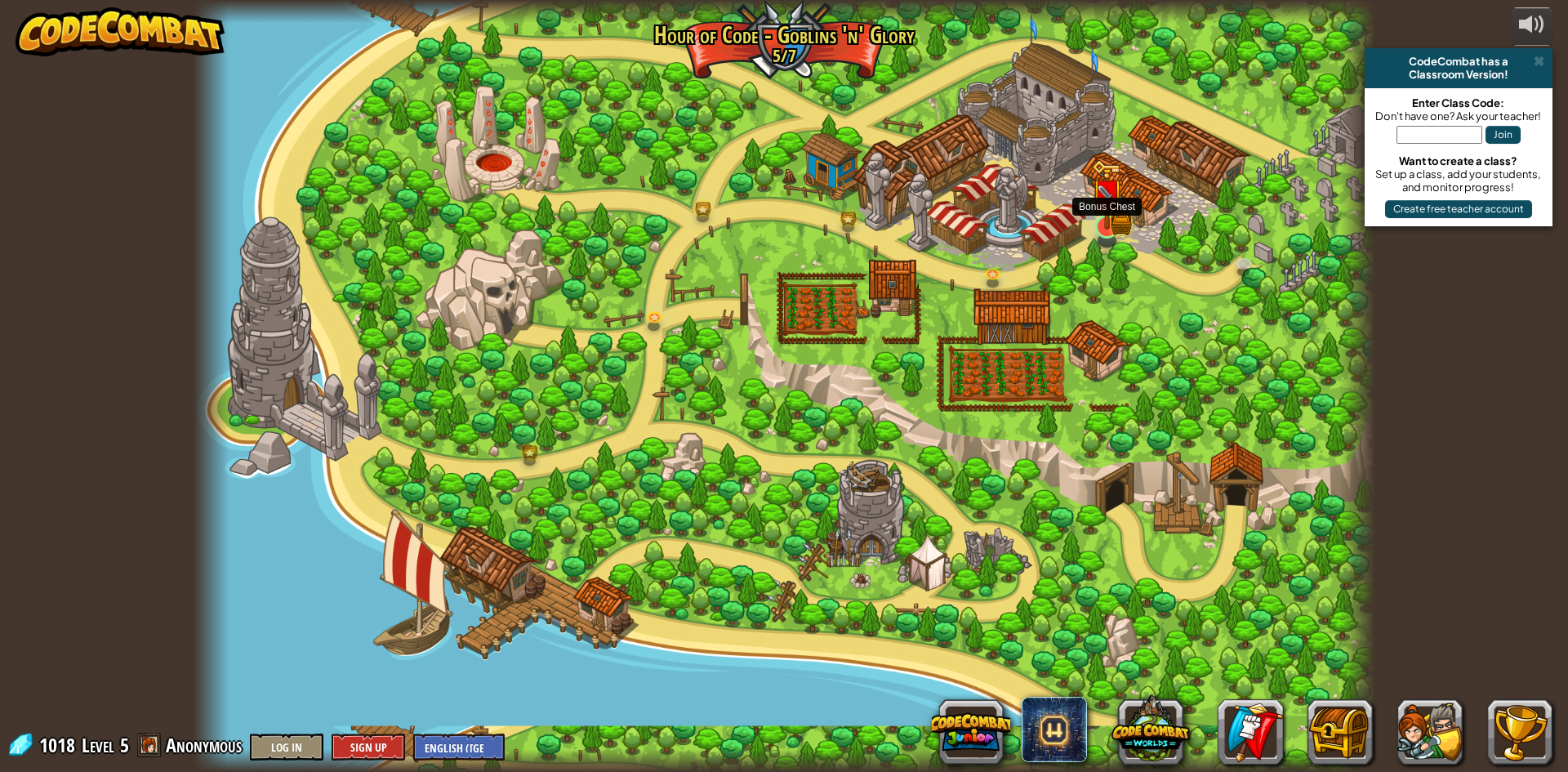
click at [1105, 226] on img at bounding box center [1106, 194] width 32 height 70
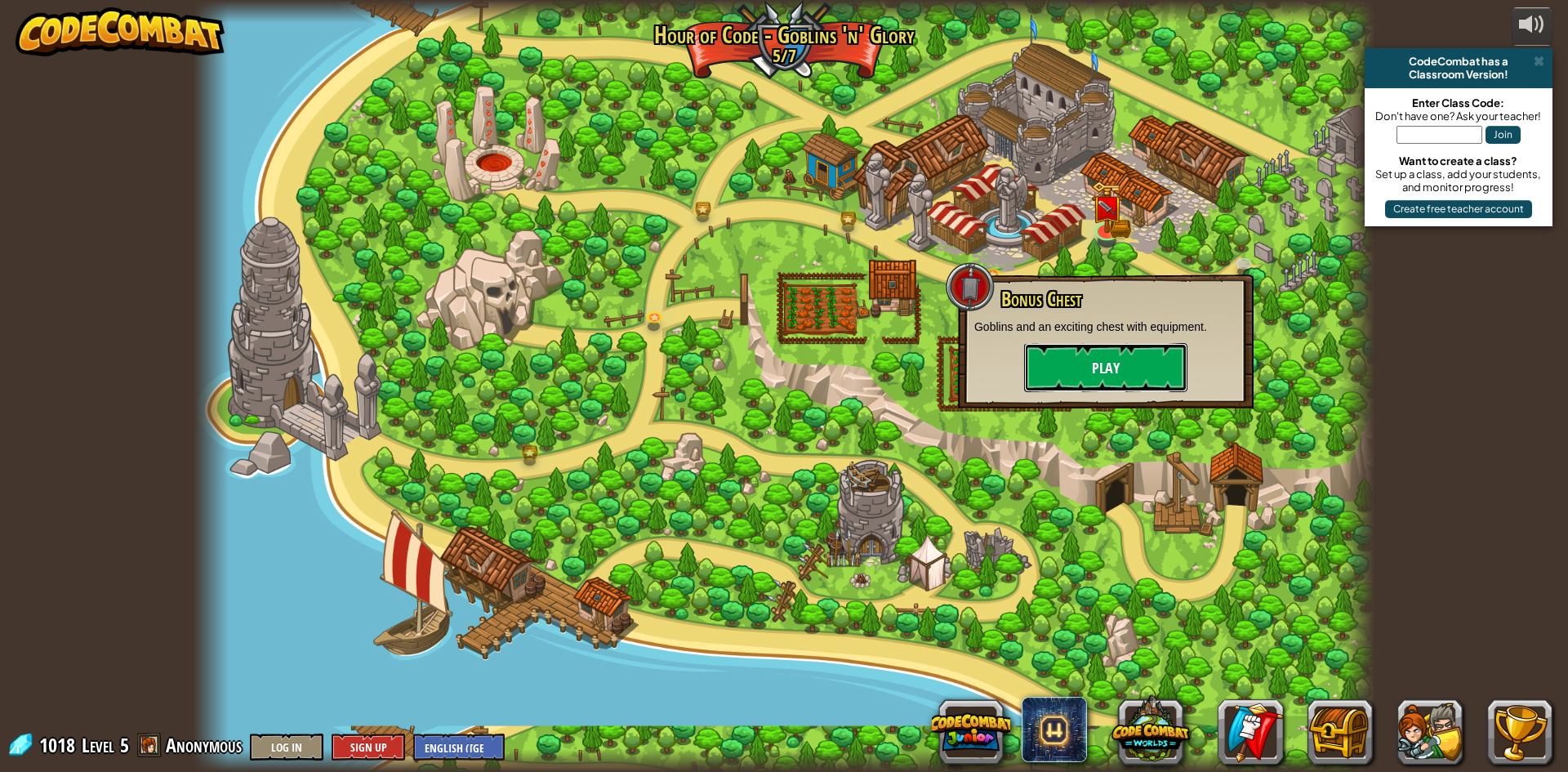
click at [1084, 375] on button "Play" at bounding box center [1105, 367] width 163 height 49
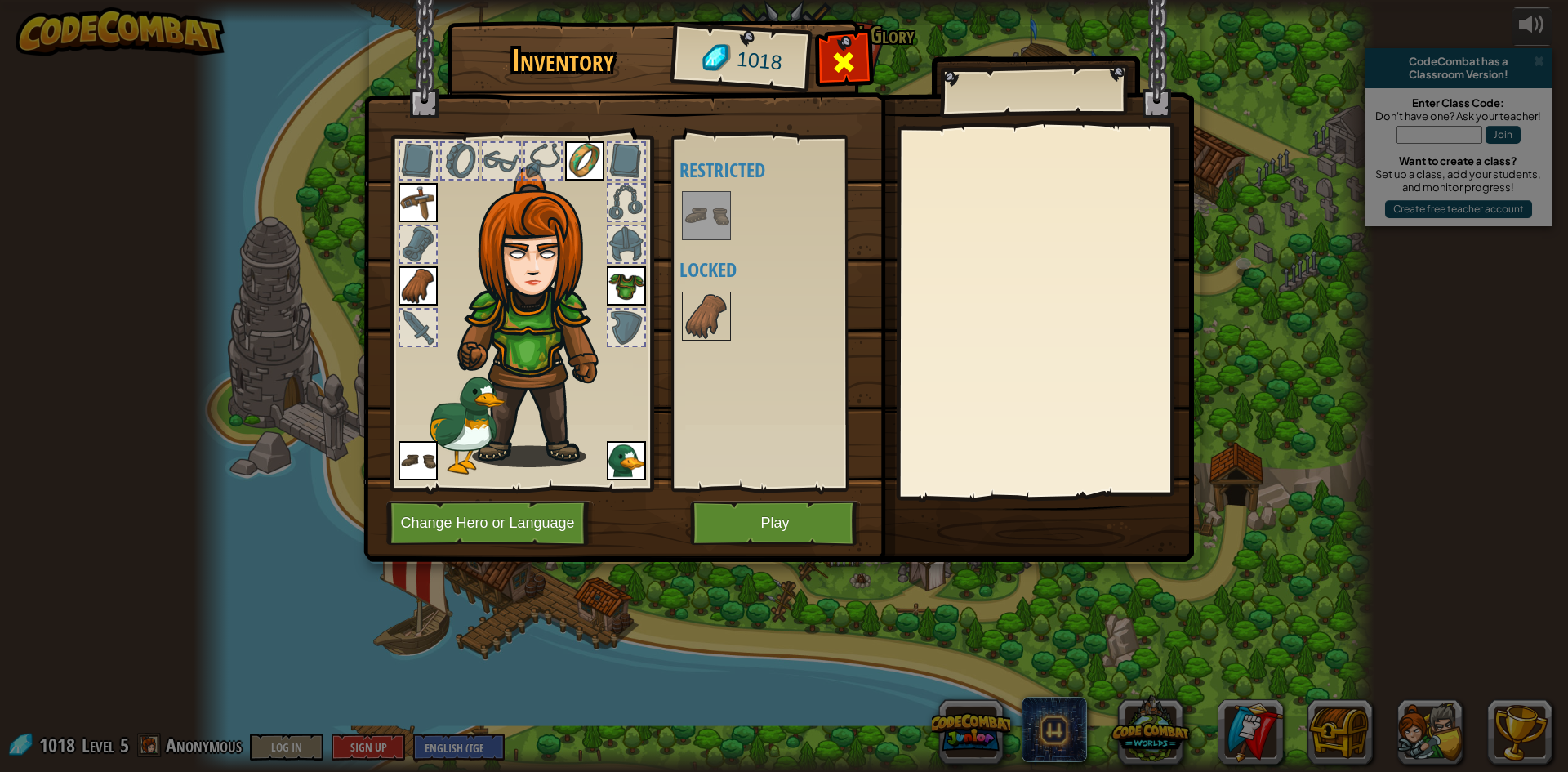
click at [837, 68] on span at bounding box center [843, 62] width 26 height 26
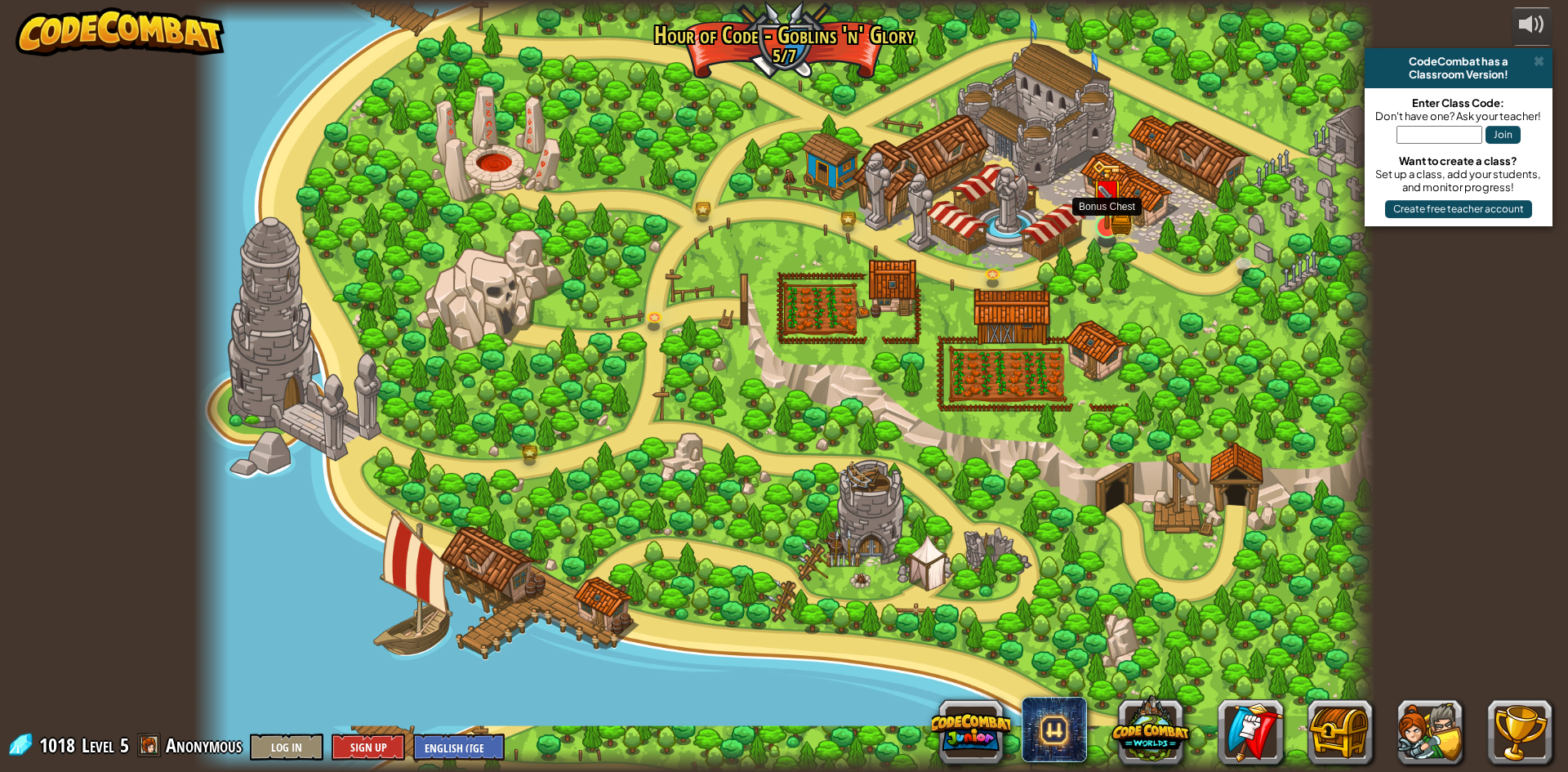
click at [1098, 217] on img at bounding box center [1106, 194] width 32 height 70
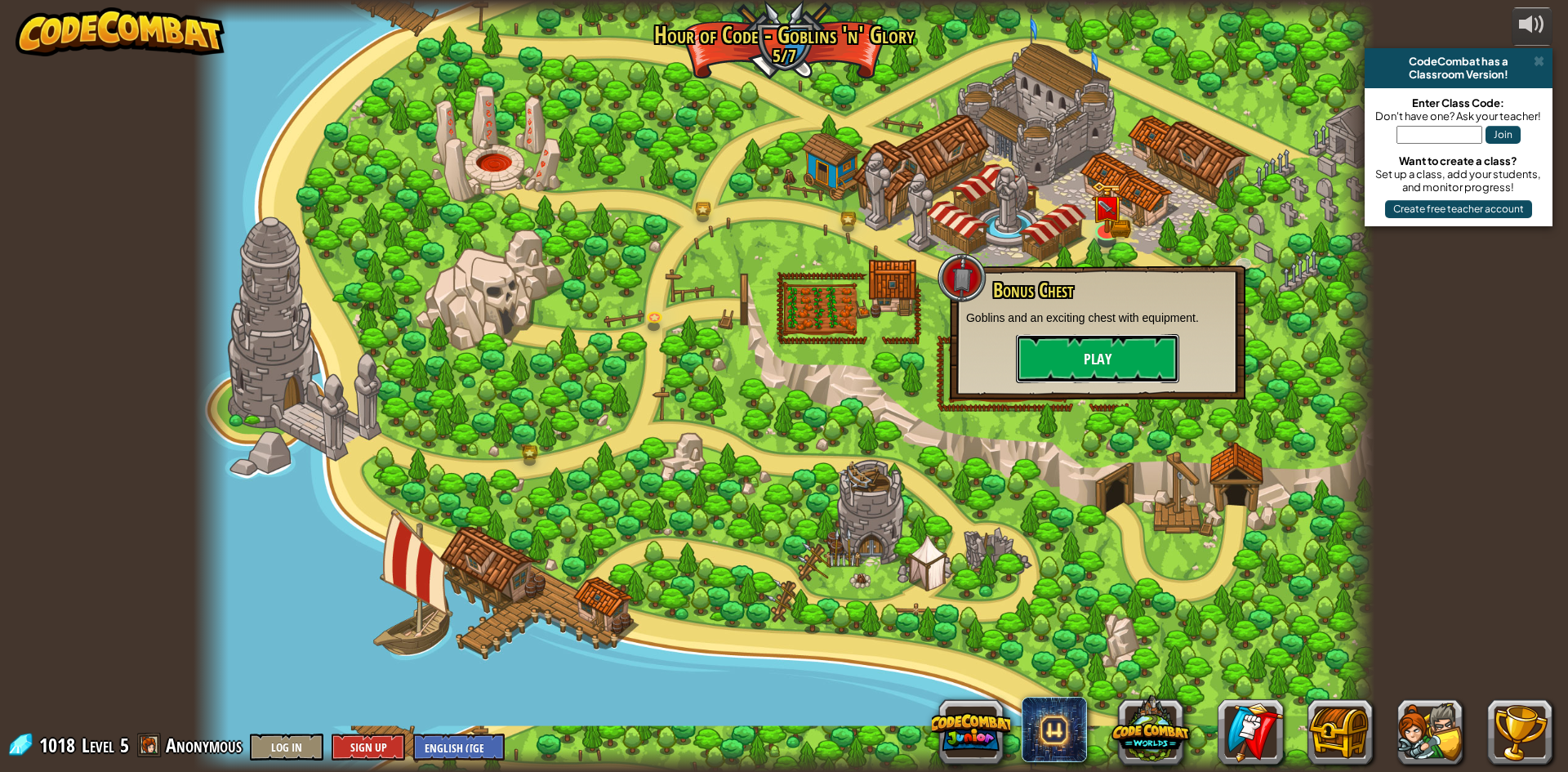
click at [1074, 351] on button "Play" at bounding box center [1097, 359] width 163 height 49
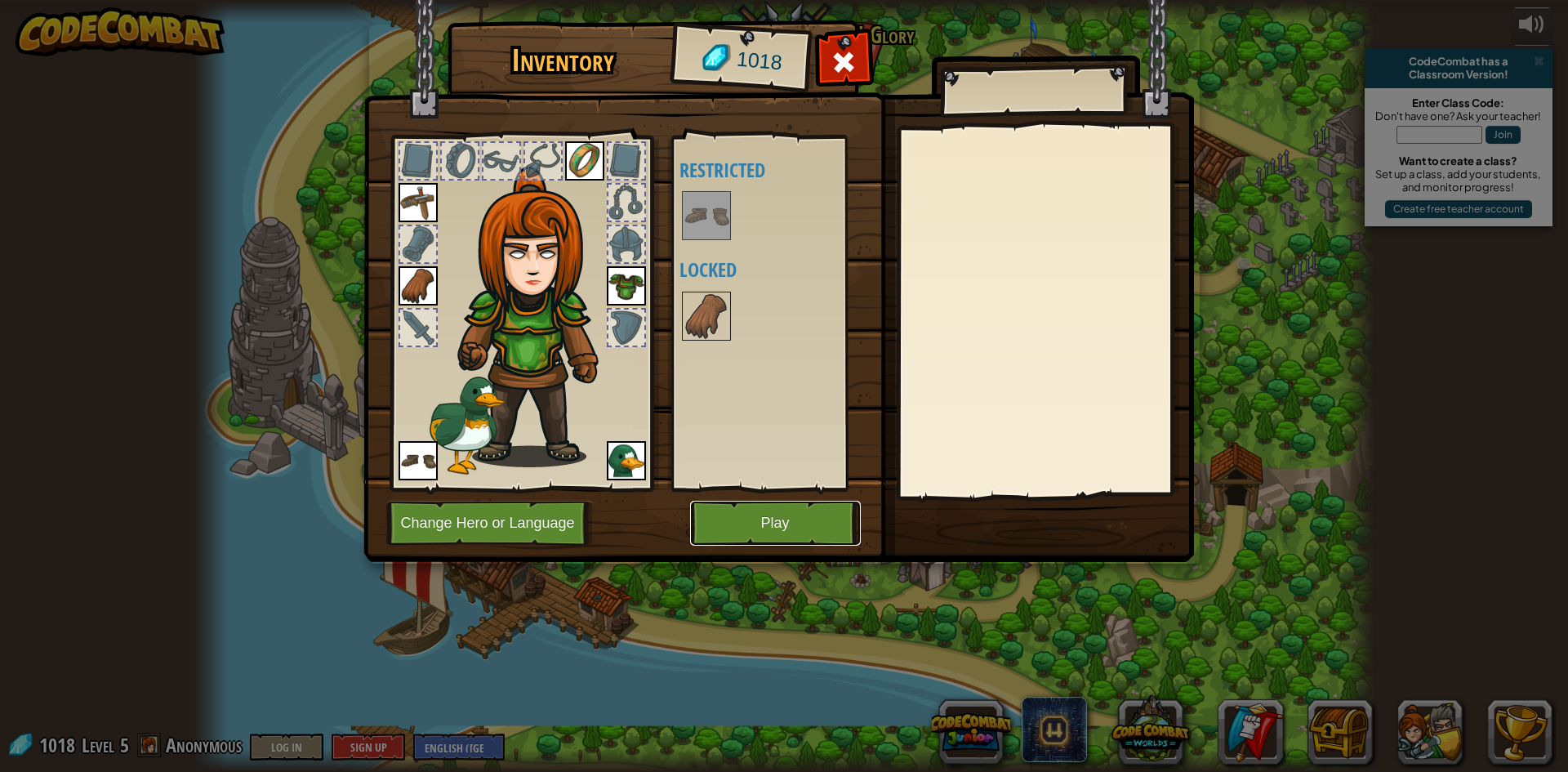
click at [734, 517] on button "Play" at bounding box center [775, 522] width 171 height 45
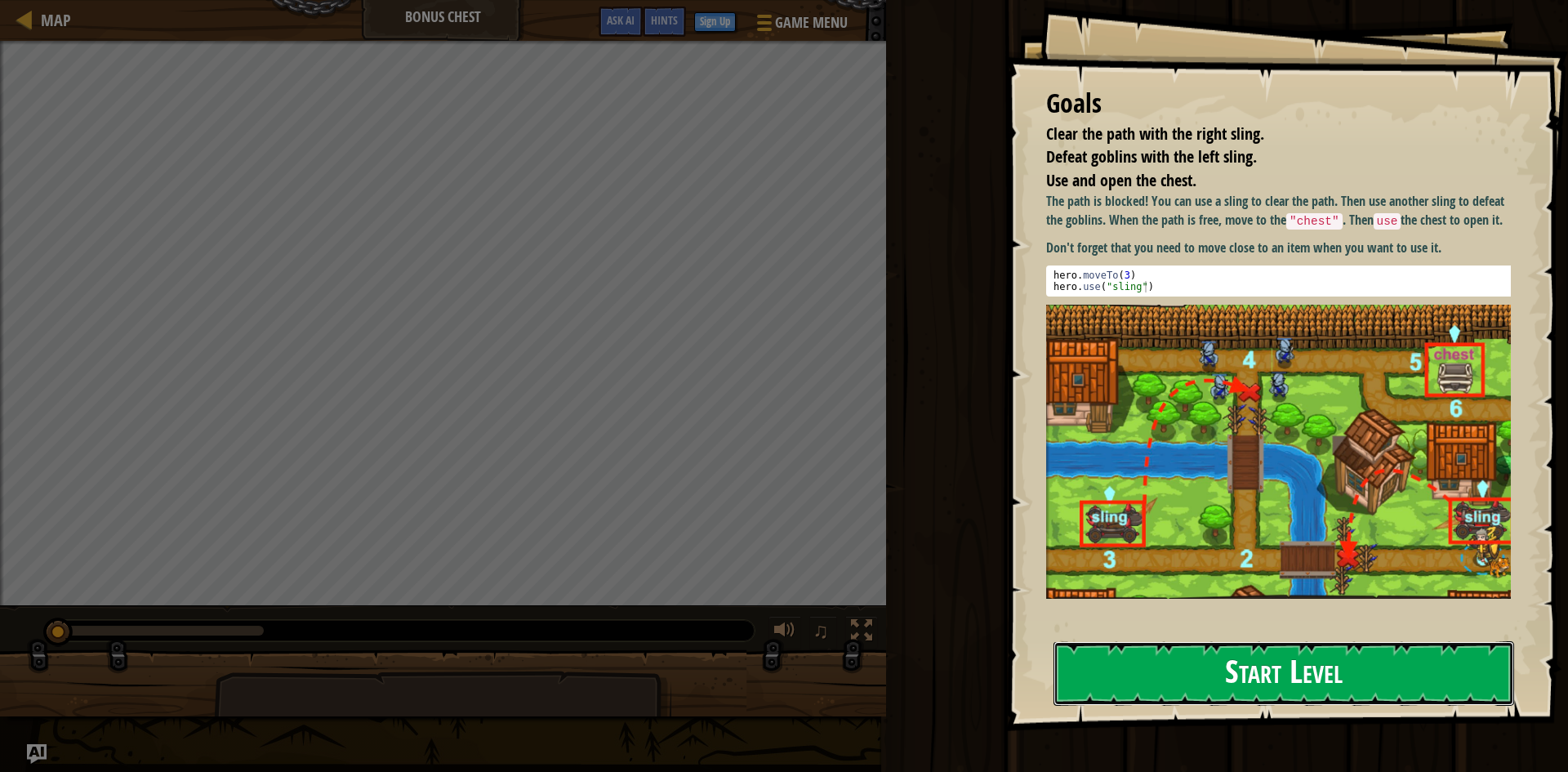
click at [1158, 675] on button "Start Level" at bounding box center [1284, 673] width 461 height 65
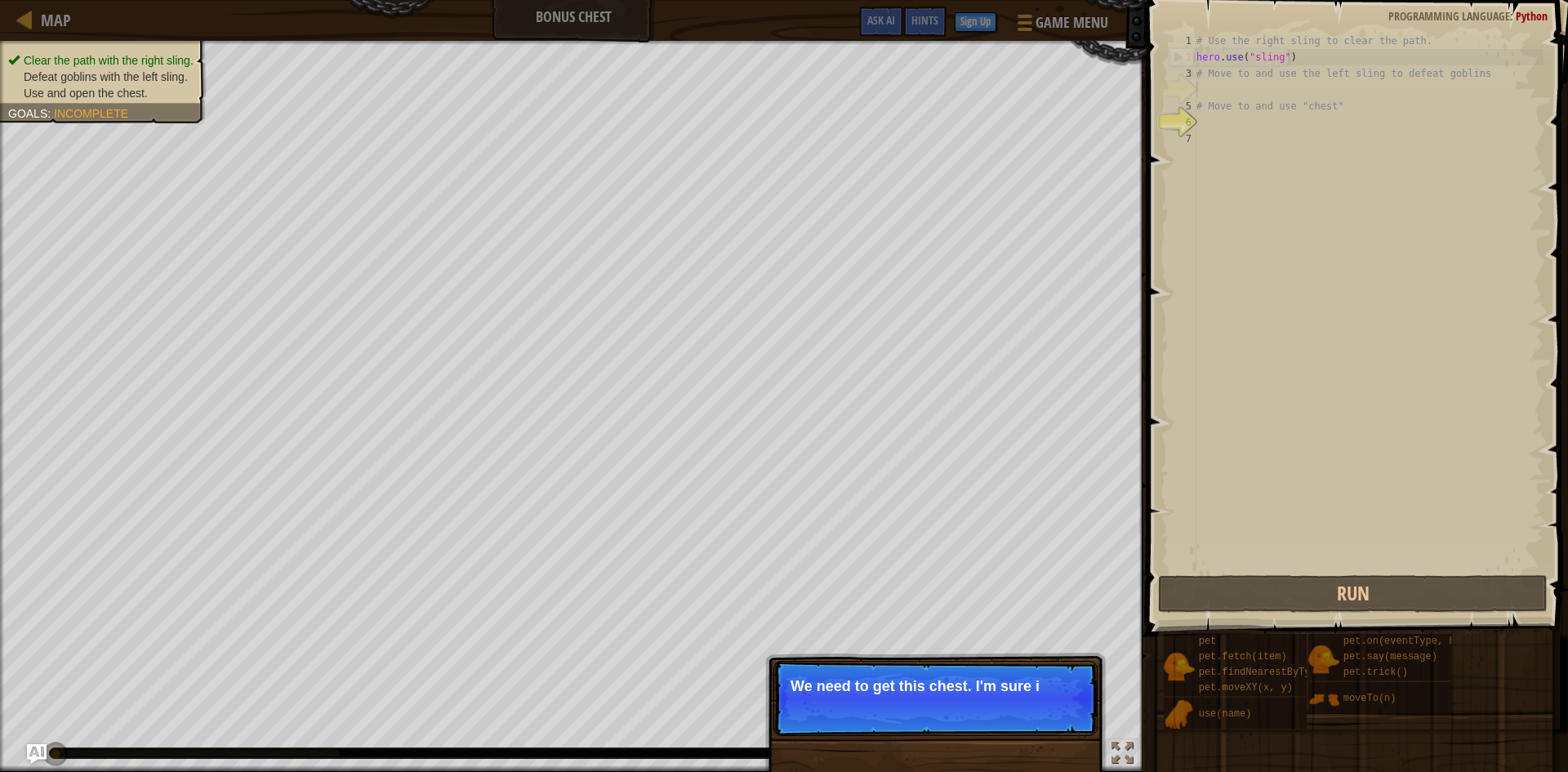
click at [987, 689] on p "We need to get this chest. I'm sure i" at bounding box center [935, 685] width 290 height 16
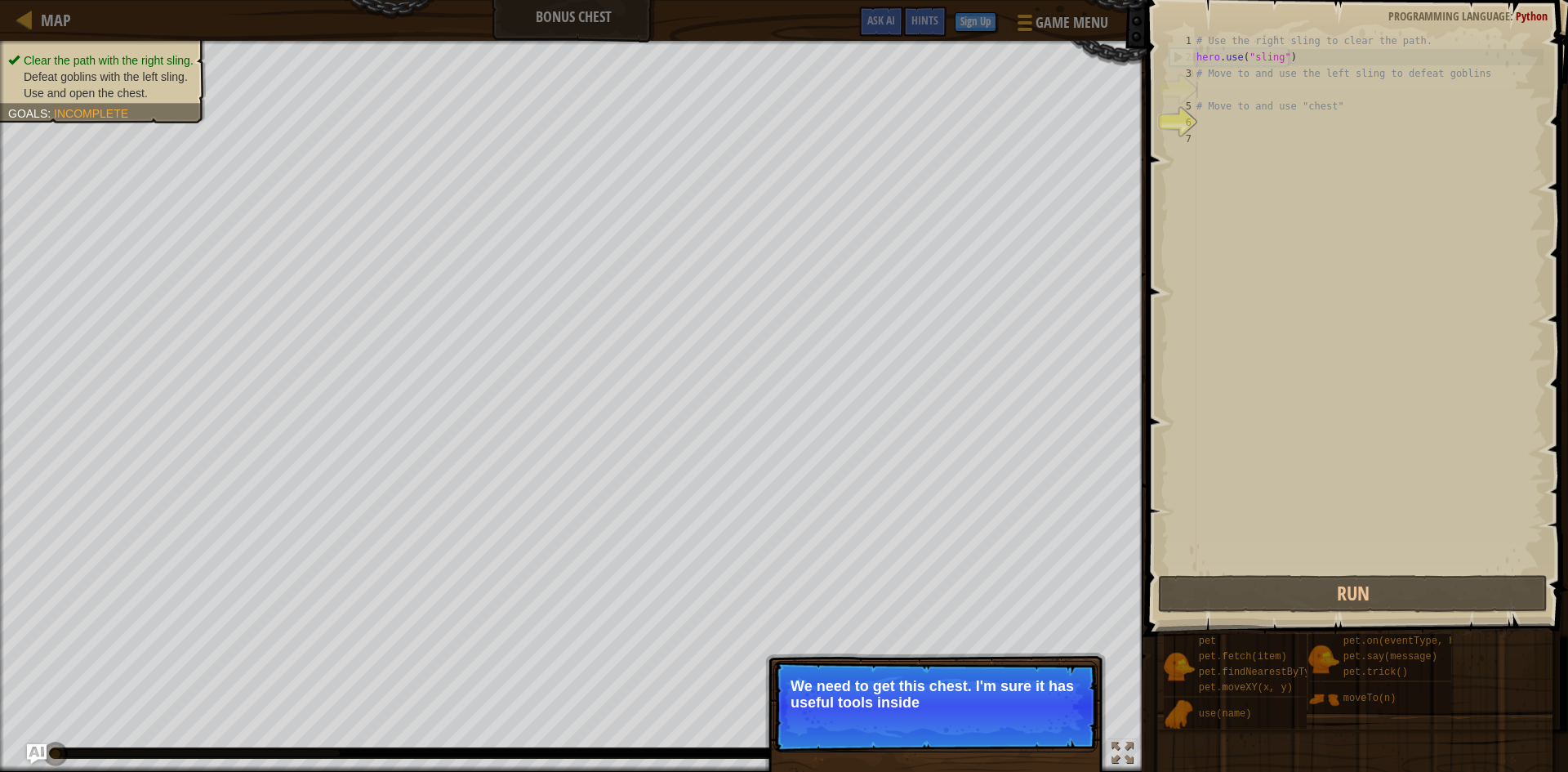
click at [992, 736] on p "Skip (esc) Continue We need to get this chest. I'm sure it has useful tools ins…" at bounding box center [935, 705] width 324 height 92
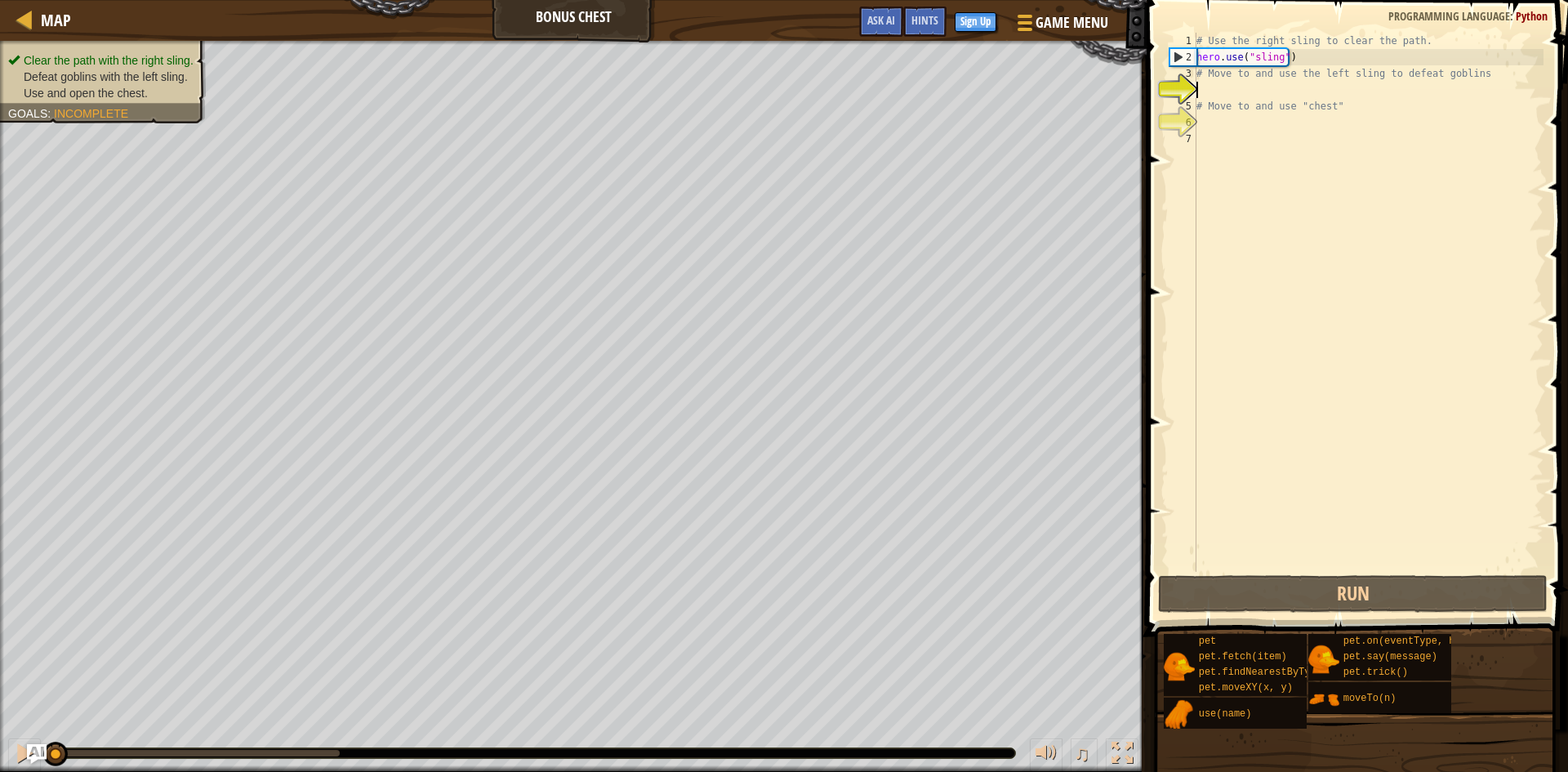
scroll to position [8, 0]
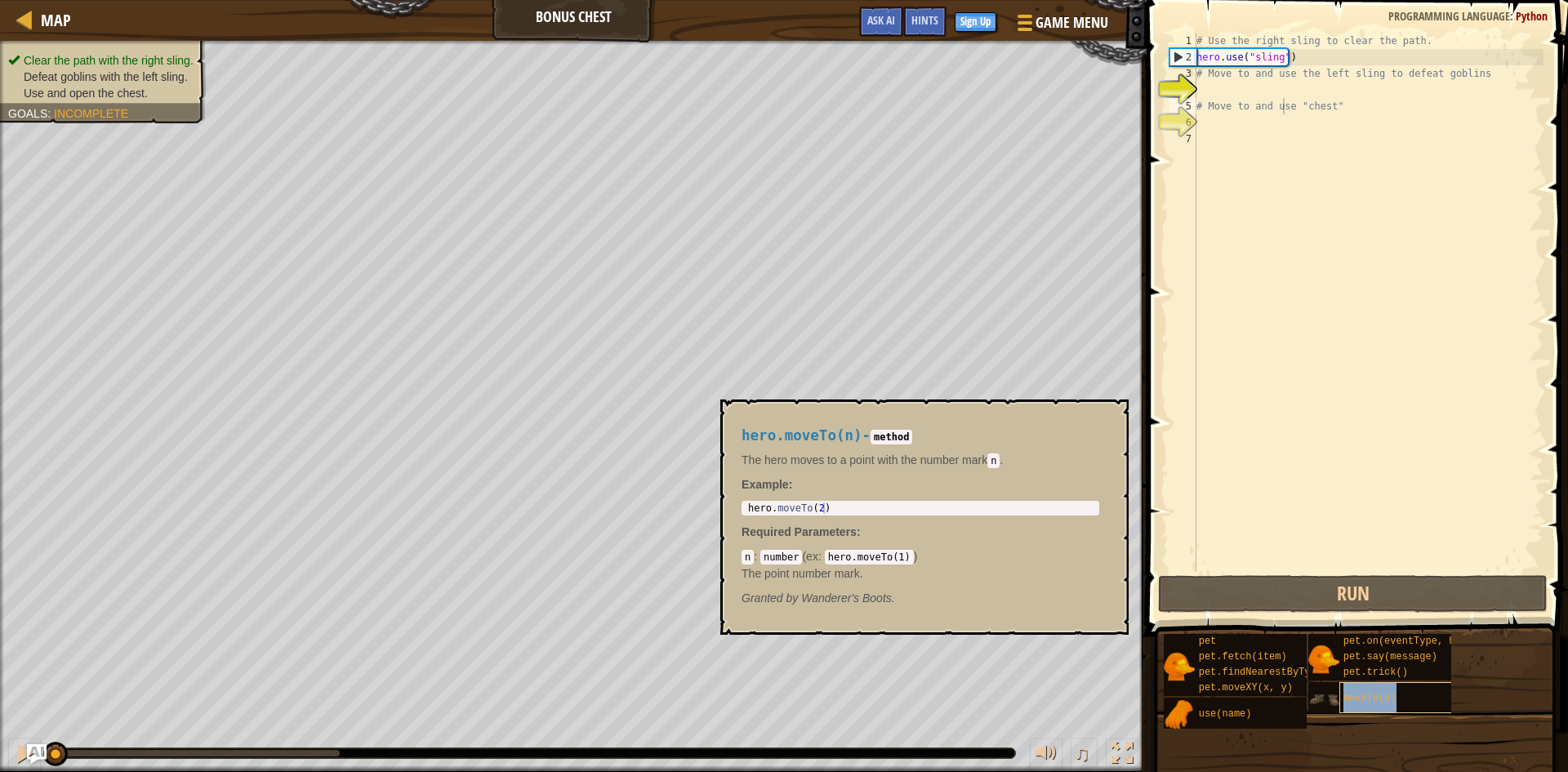
type textarea "# Move to and usmoveTo(n)e "chest""
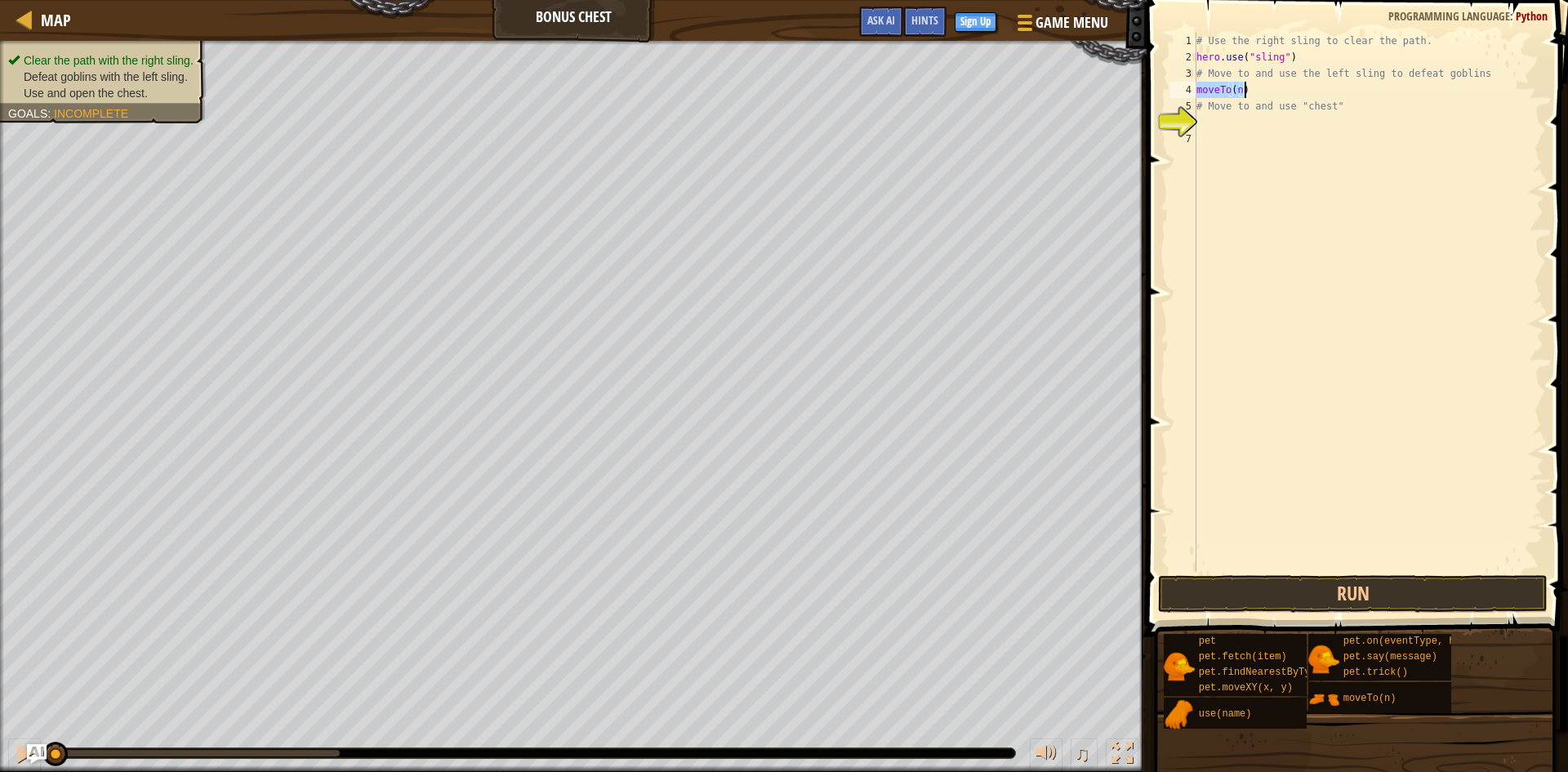
click at [1241, 88] on div "# Use the right sling to clear the path. hero . use ( "sling" ) # Move to and u…" at bounding box center [1368, 302] width 350 height 539
click at [1238, 124] on div "# Use the right sling to clear the path. hero . use ( "sling" ) # Move to and u…" at bounding box center [1368, 302] width 350 height 539
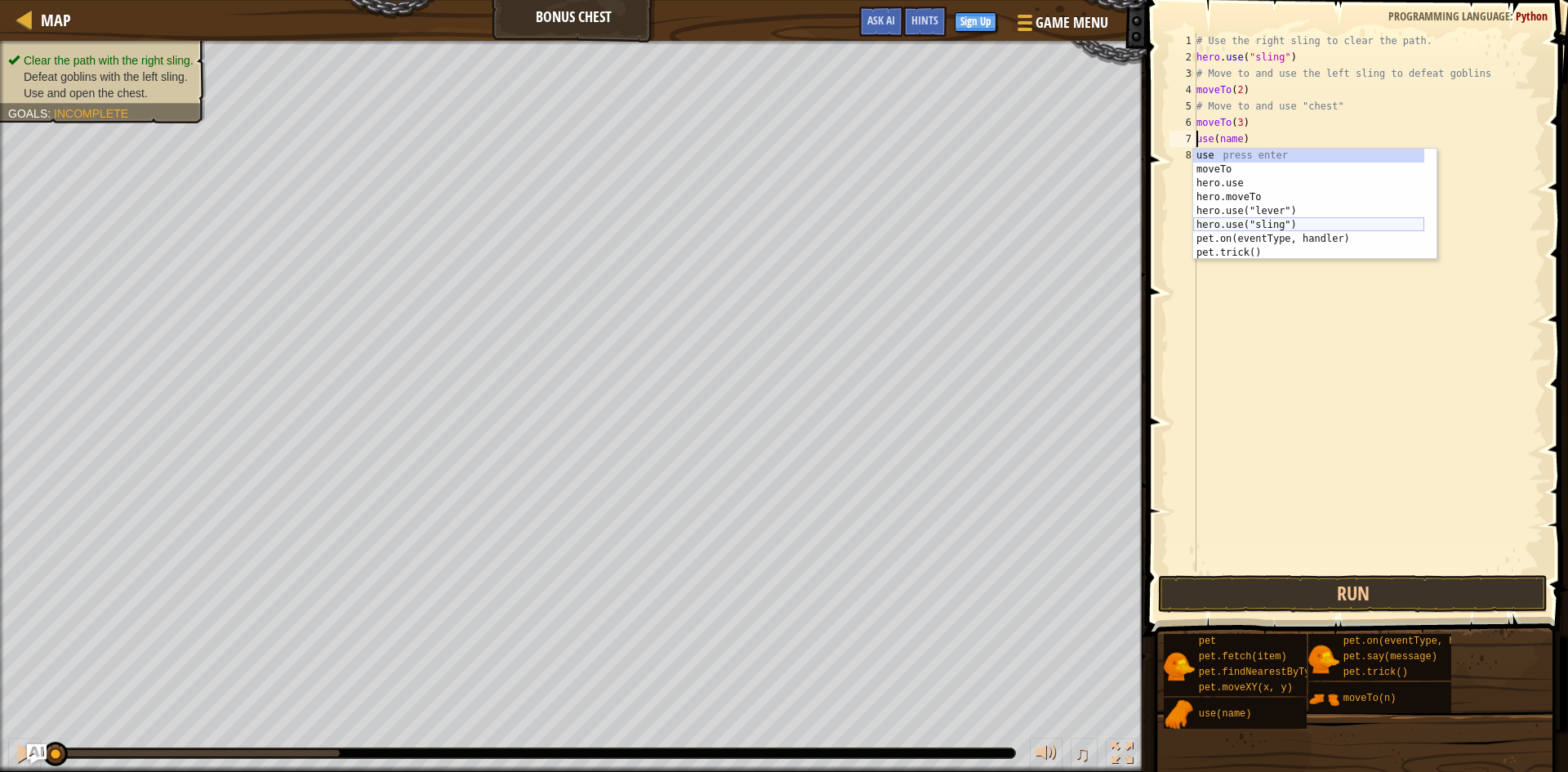
click at [1283, 221] on div "use press enter moveTo press enter hero.use press enter hero.moveTo press enter…" at bounding box center [1309, 218] width 231 height 139
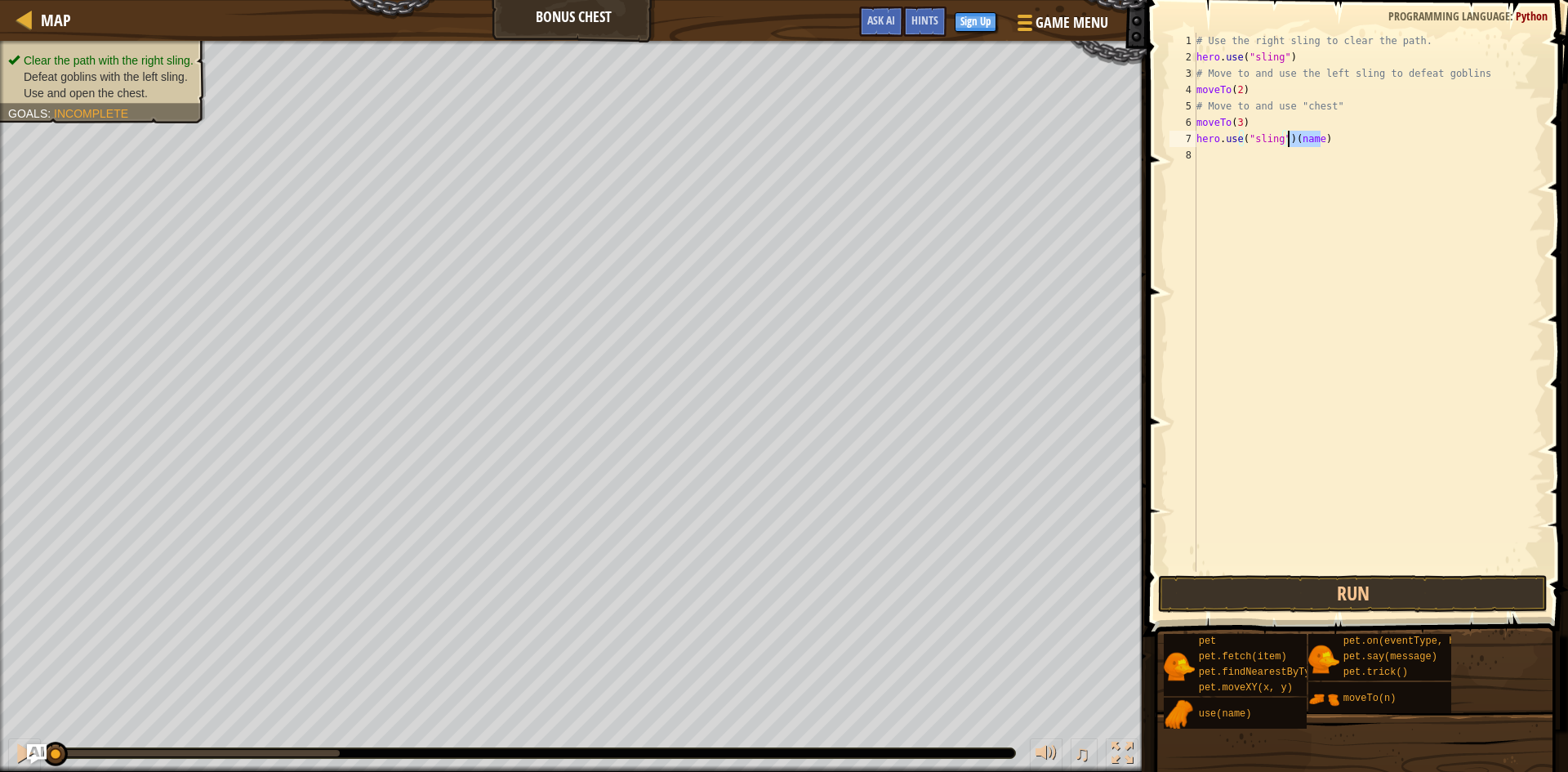
drag, startPoint x: 1329, startPoint y: 134, endPoint x: 1289, endPoint y: 136, distance: 40.0
click at [1289, 136] on div "# Use the right sling to clear the path. hero . use ( "sling" ) # Move to and u…" at bounding box center [1368, 318] width 350 height 572
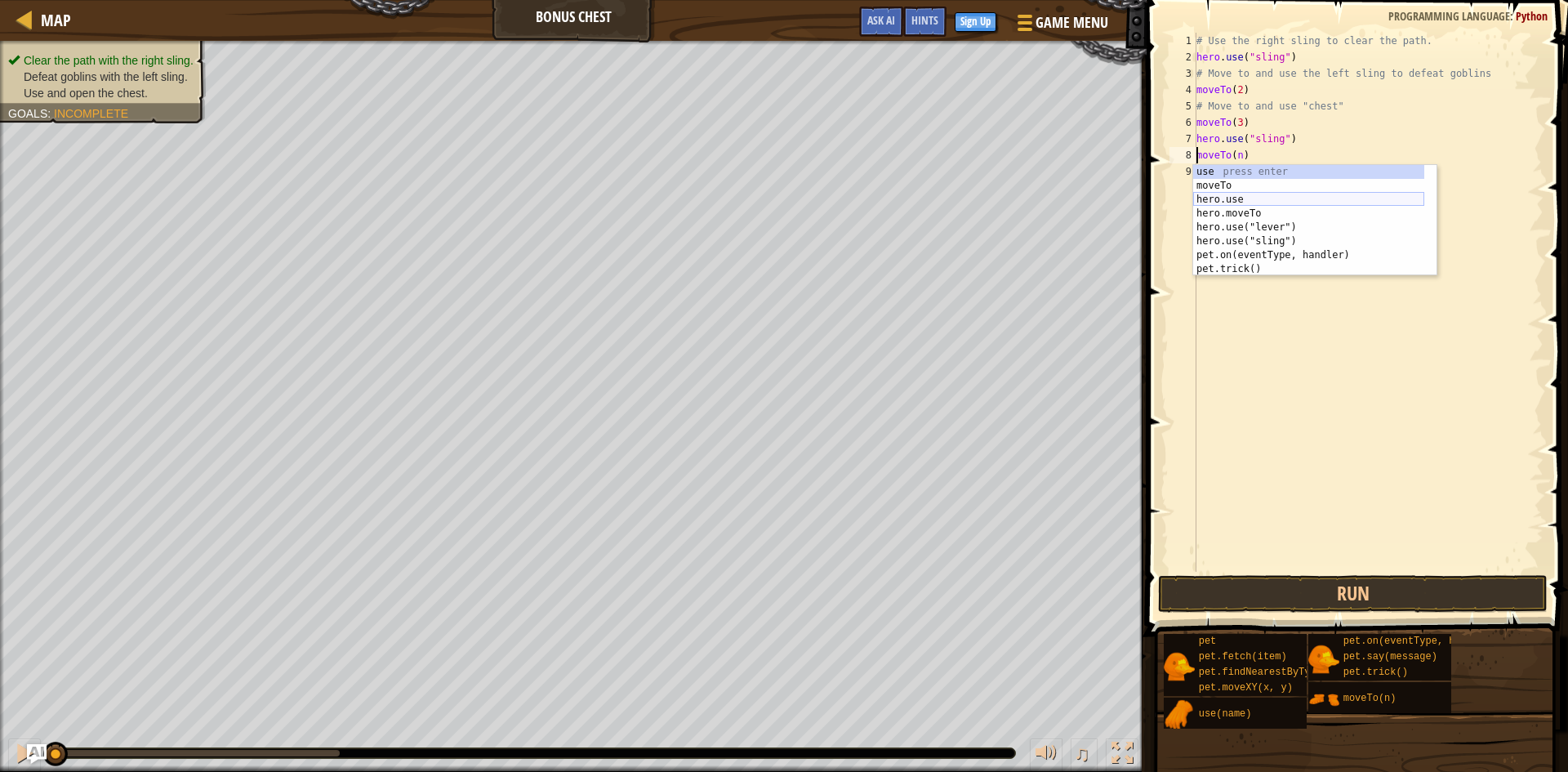
scroll to position [0, 0]
click at [1238, 156] on div "# Use the right sling to clear the path. hero . use ( "sling" ) # Move to and u…" at bounding box center [1368, 318] width 350 height 572
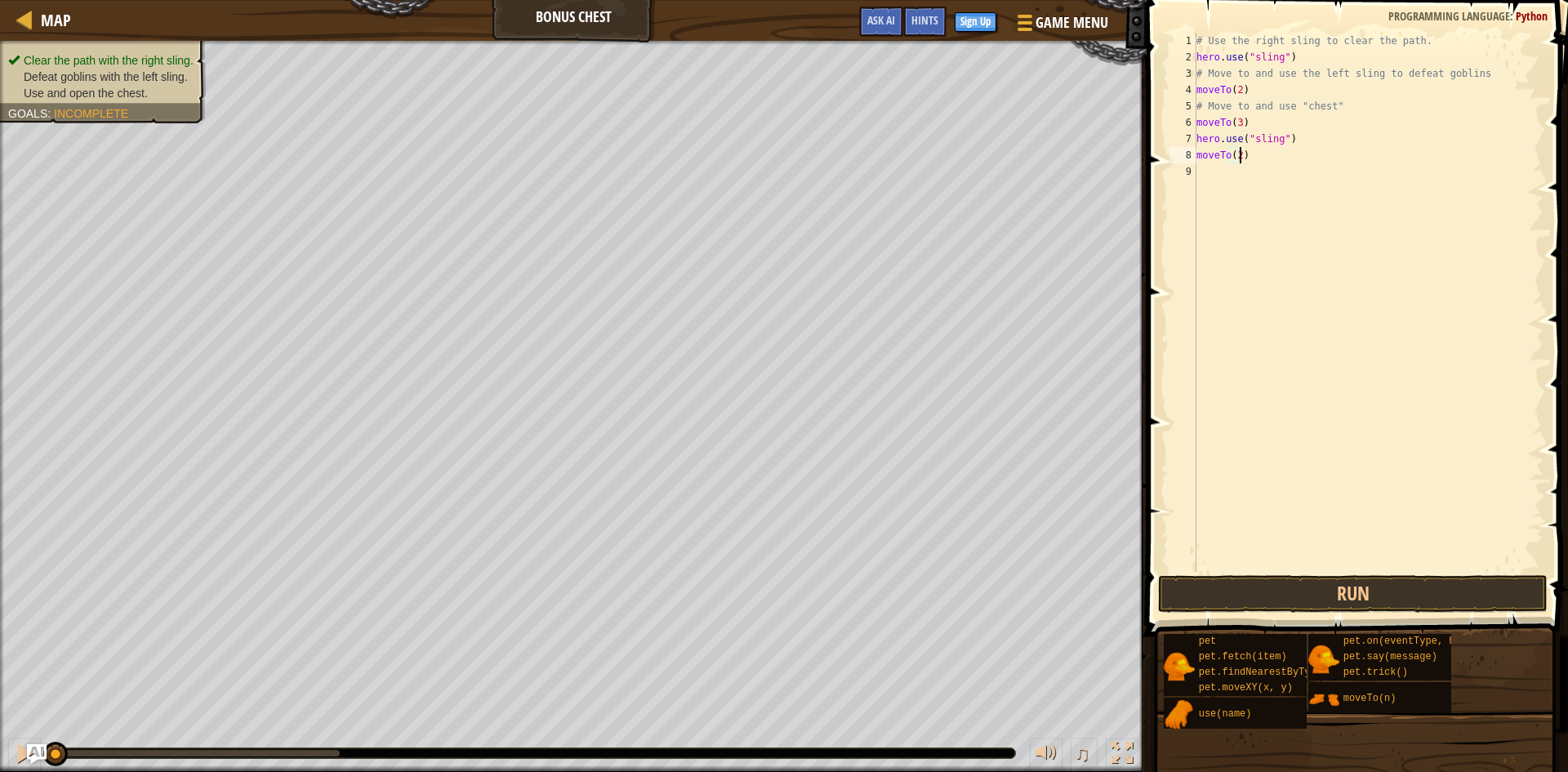
scroll to position [8, 3]
click at [1245, 168] on div "# Use the right sling to clear the path. hero . use ( "sling" ) # Move to and u…" at bounding box center [1370, 318] width 345 height 572
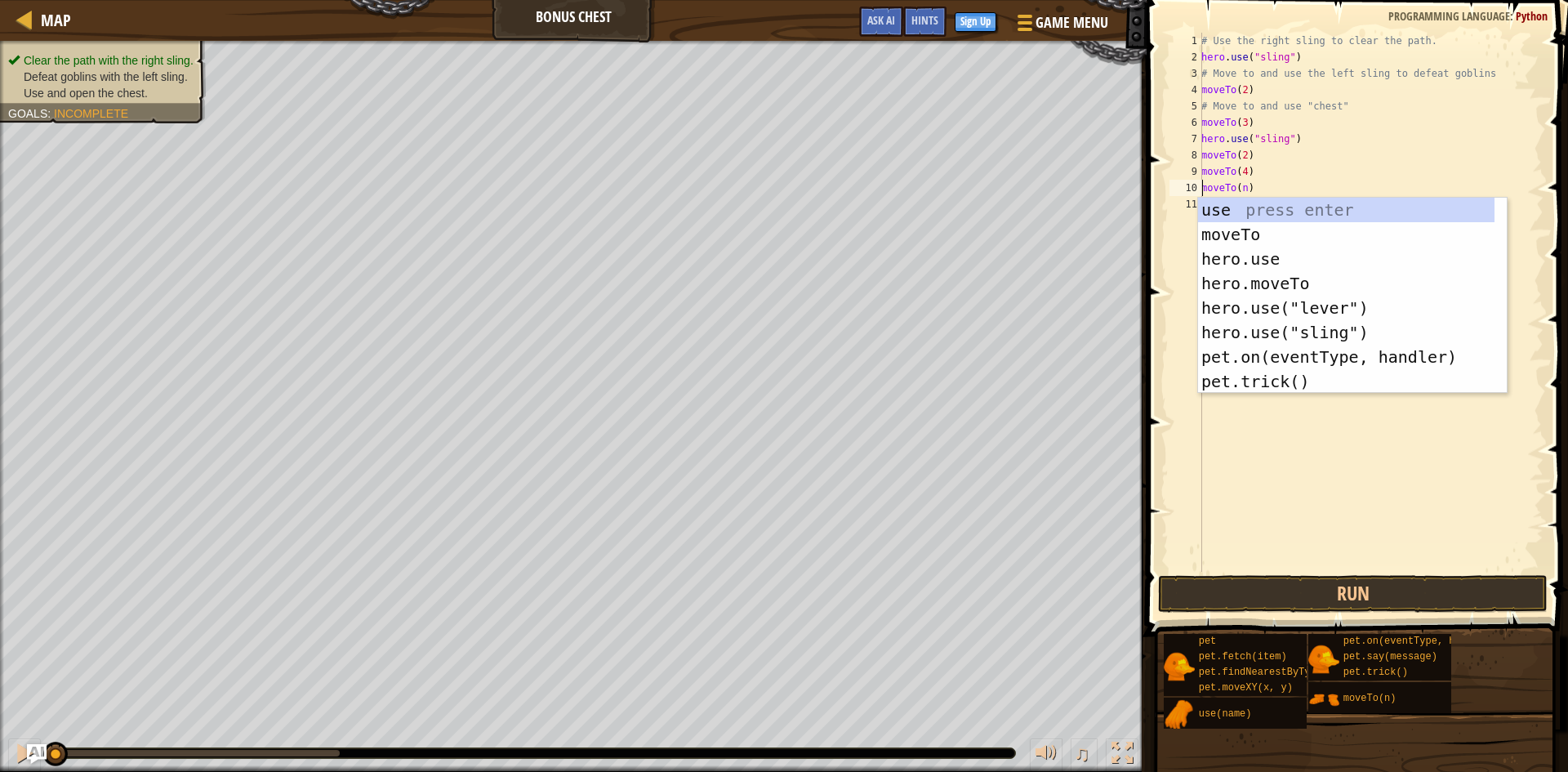
click at [1244, 190] on div "# Use the right sling to clear the path. hero . use ( "sling" ) # Move to and u…" at bounding box center [1370, 318] width 345 height 572
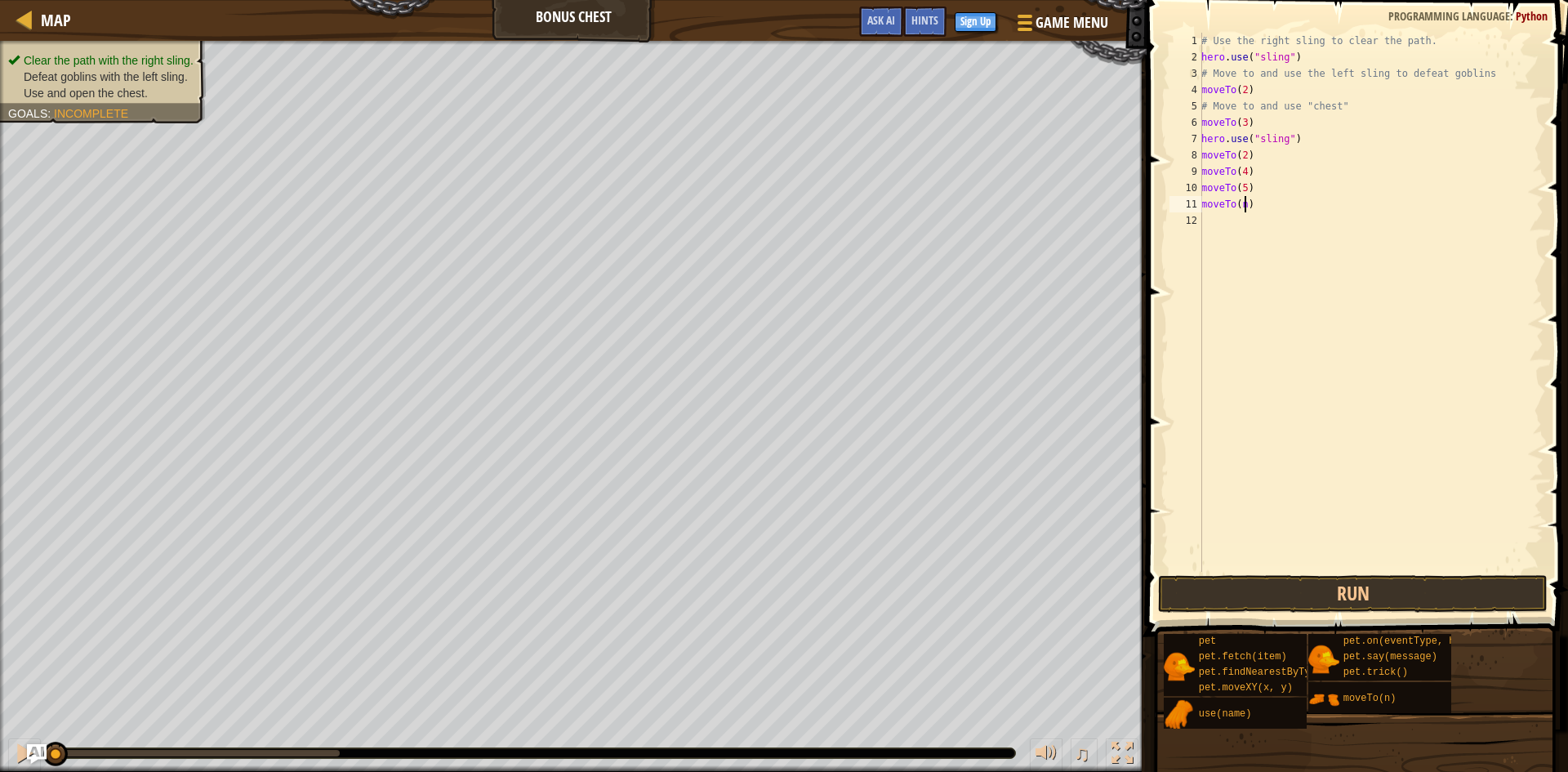
click at [1243, 202] on div "# Use the right sling to clear the path. hero . use ( "sling" ) # Move to and u…" at bounding box center [1370, 318] width 345 height 572
click at [1317, 596] on button "Run" at bounding box center [1352, 593] width 389 height 38
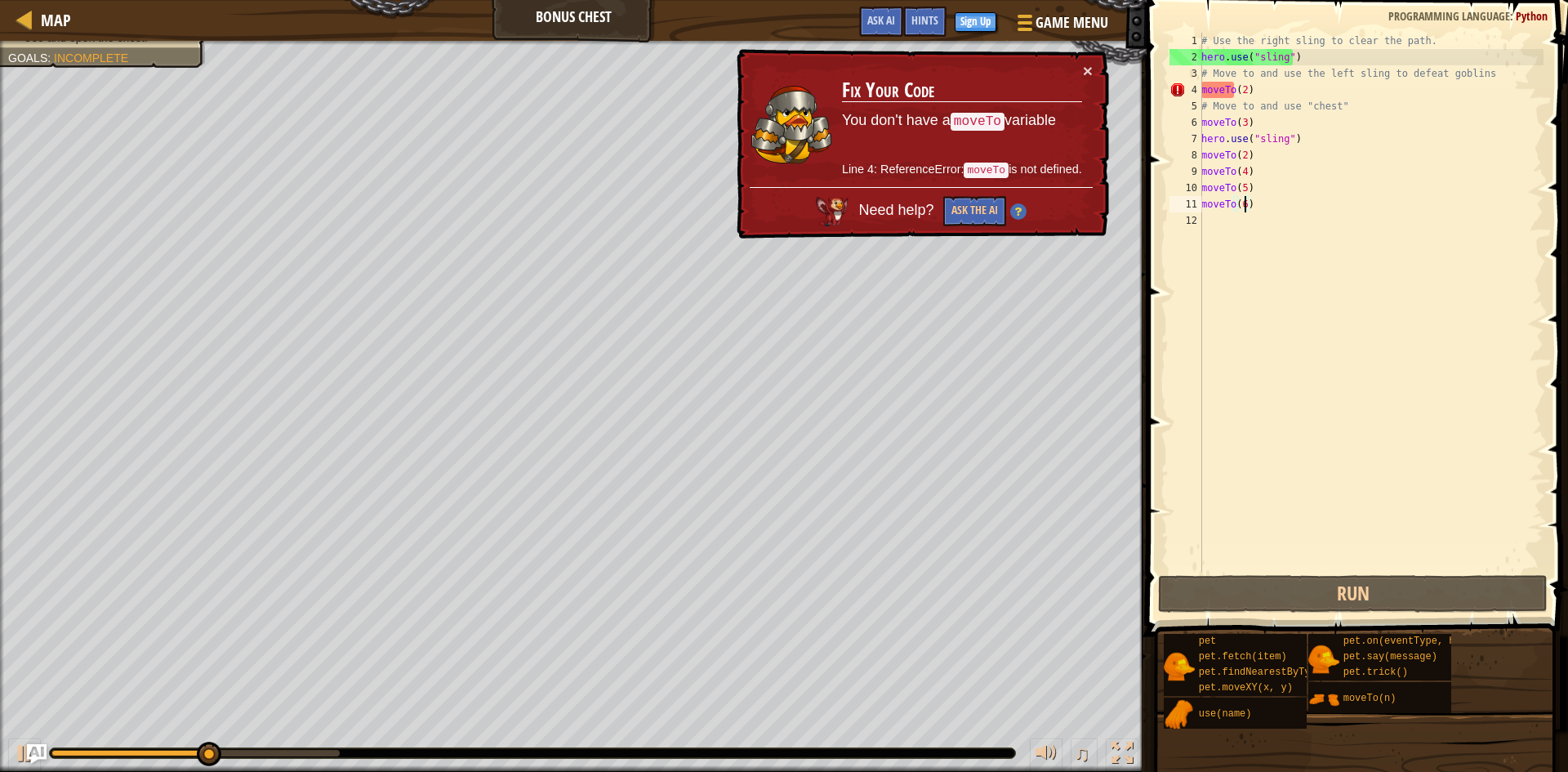
click at [1203, 90] on div "# Use the right sling to clear the path. hero . use ( "sling" ) # Move to and u…" at bounding box center [1370, 318] width 345 height 572
type textarea "moveTo(2)"
click at [1329, 358] on div "# Use the right sling to clear the path. hero . use ( "sling" ) # Move to and u…" at bounding box center [1370, 318] width 345 height 572
click at [1087, 67] on button "×" at bounding box center [1088, 70] width 10 height 17
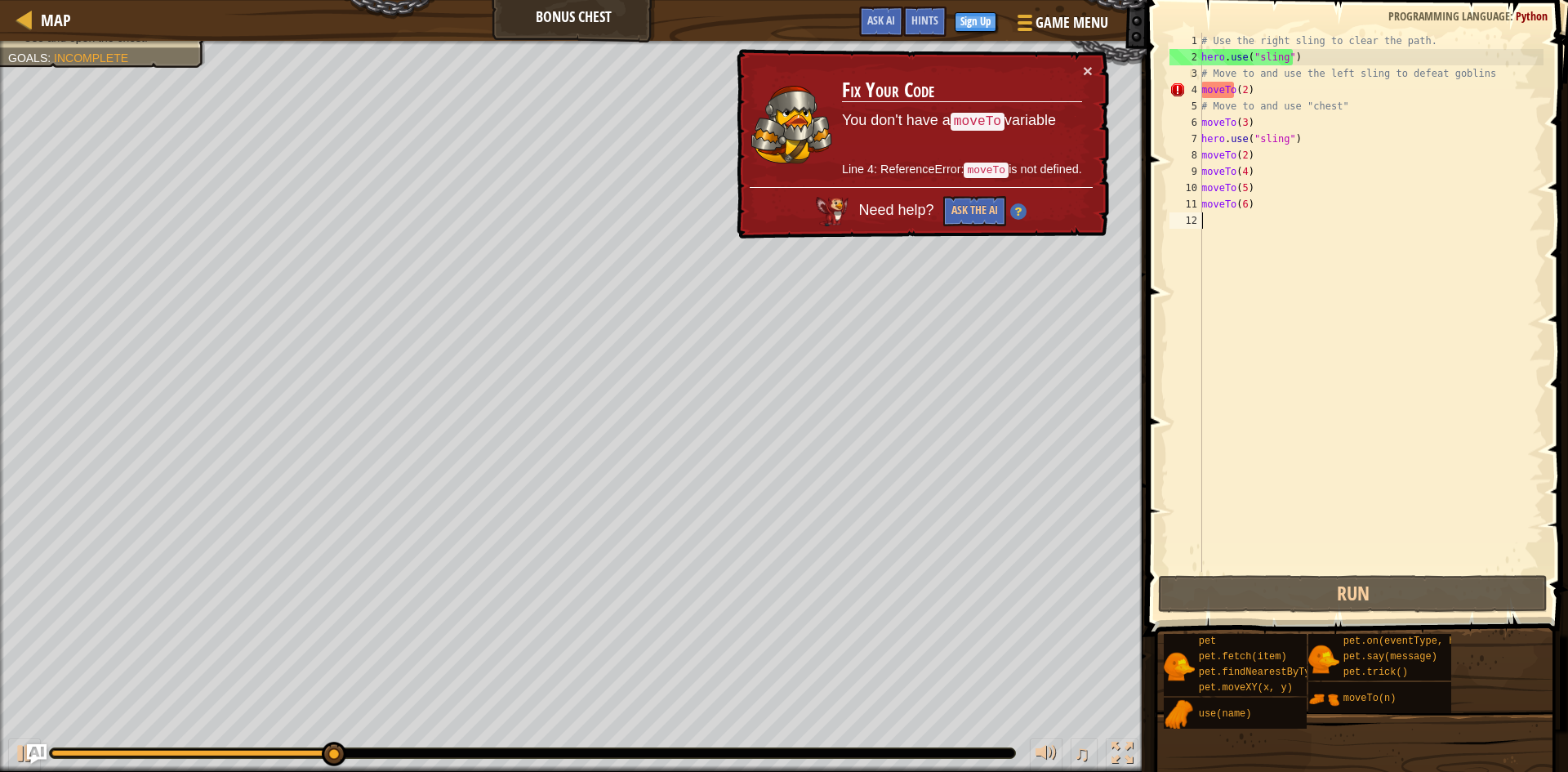
click at [1096, 75] on div "× Fix Your Code You don't have a moveTo variable Line 4: ReferenceError: moveTo…" at bounding box center [921, 144] width 376 height 190
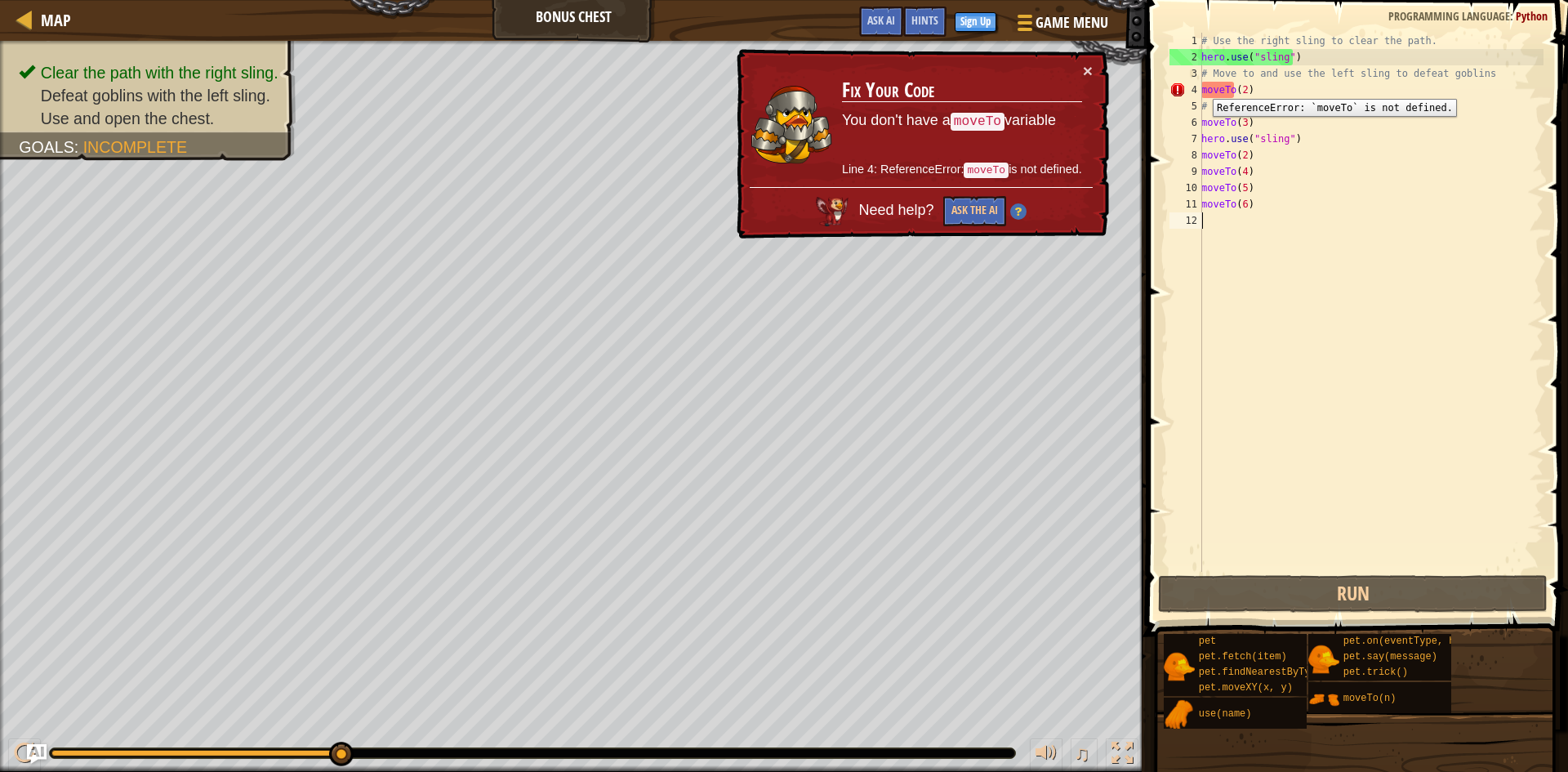
click at [1201, 87] on div "4" at bounding box center [1185, 90] width 33 height 16
click at [1202, 89] on div "moveTo(2) 1 2 3 4 5 6 7 8 9 10 11 12 # Use the right sling to clear the path. h…" at bounding box center [1354, 302] width 377 height 539
click at [1203, 89] on div "# Use the right sling to clear the path. hero . use ( "sling" ) # Move to and u…" at bounding box center [1370, 318] width 345 height 572
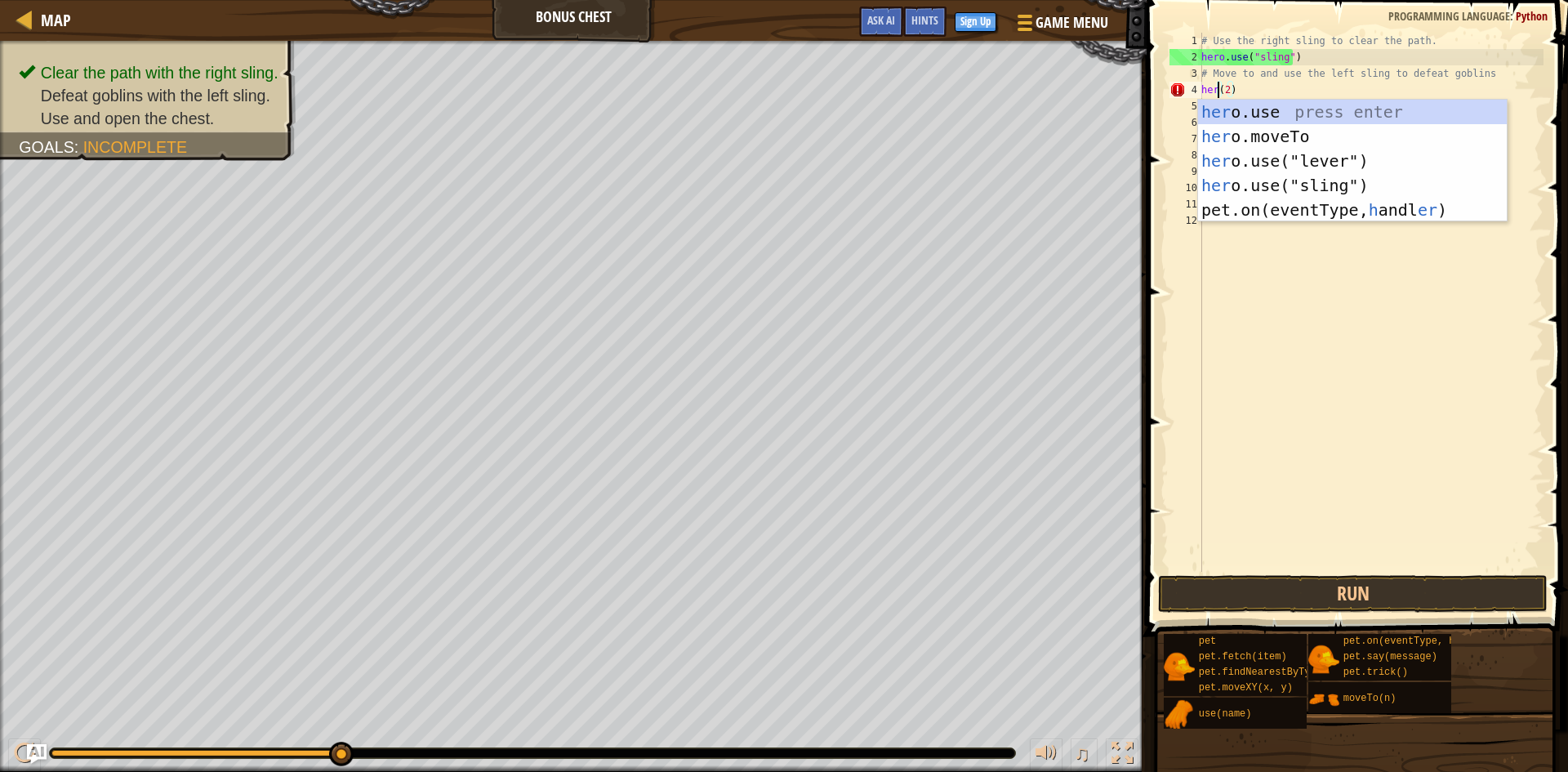
scroll to position [8, 3]
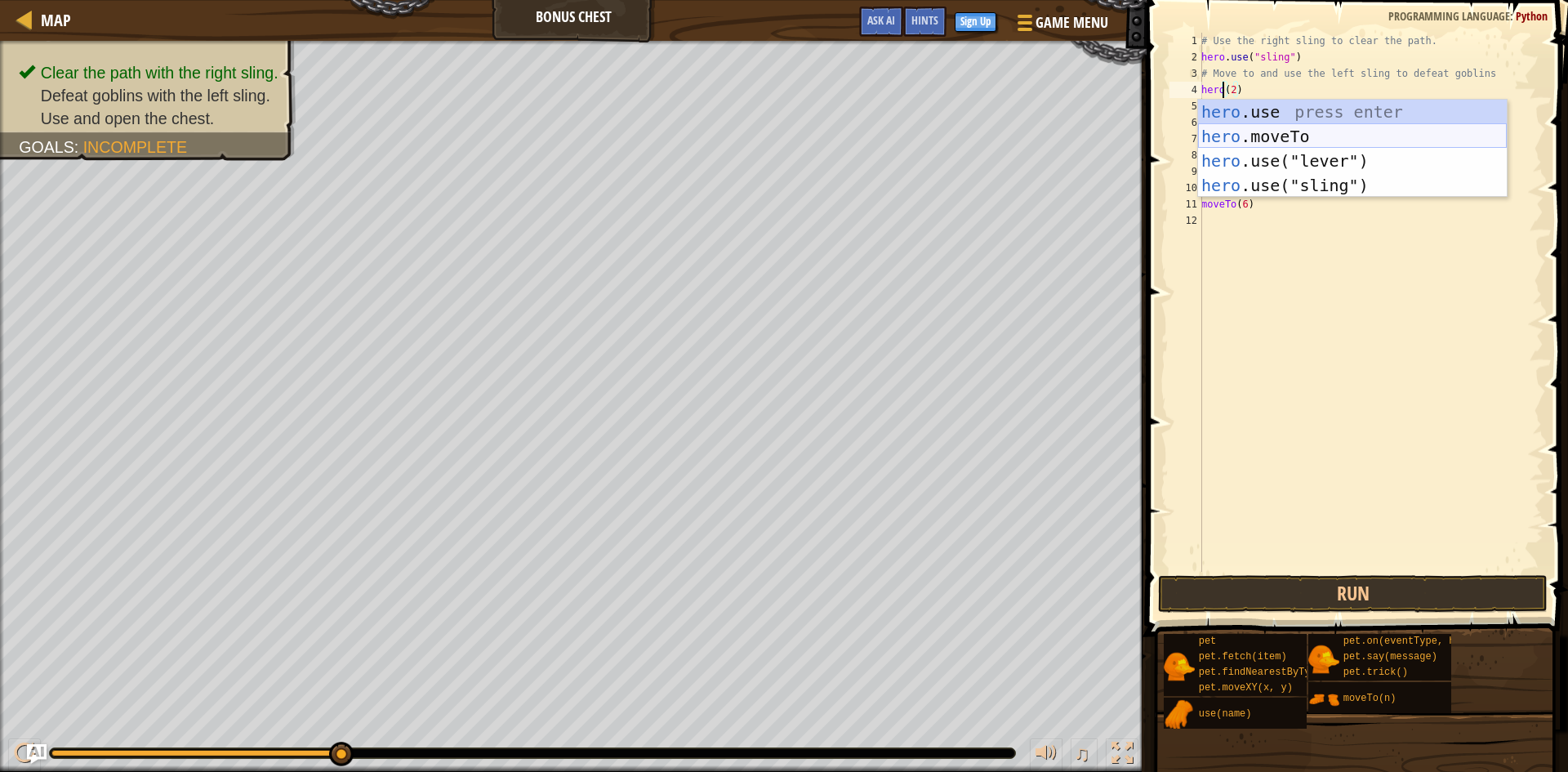
click at [1286, 136] on div "hero .use press enter hero .moveTo press enter hero .use("lever") press enter h…" at bounding box center [1352, 173] width 308 height 147
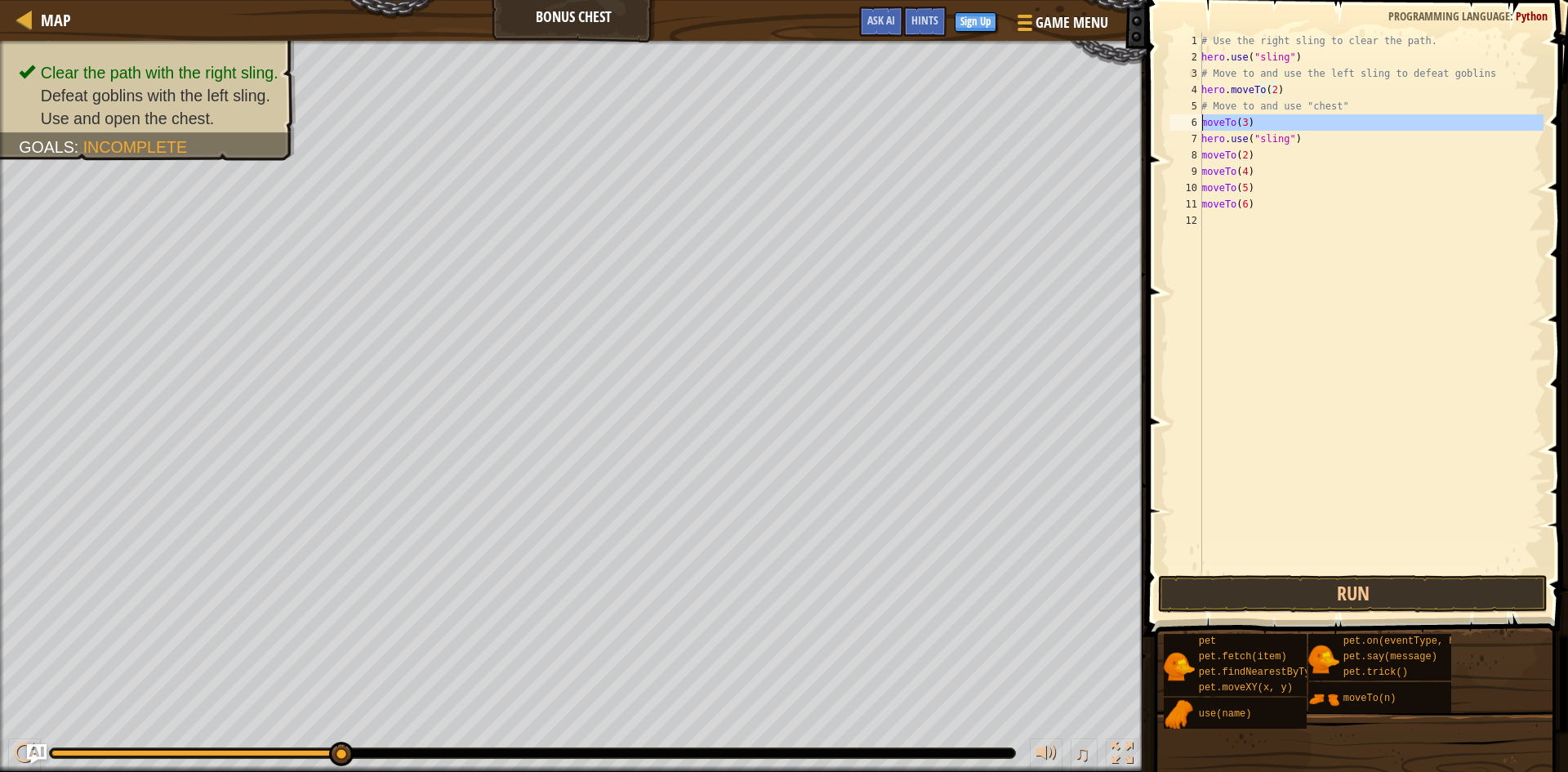
click at [1199, 122] on div "6" at bounding box center [1185, 122] width 33 height 16
type textarea "moveTo(6)"
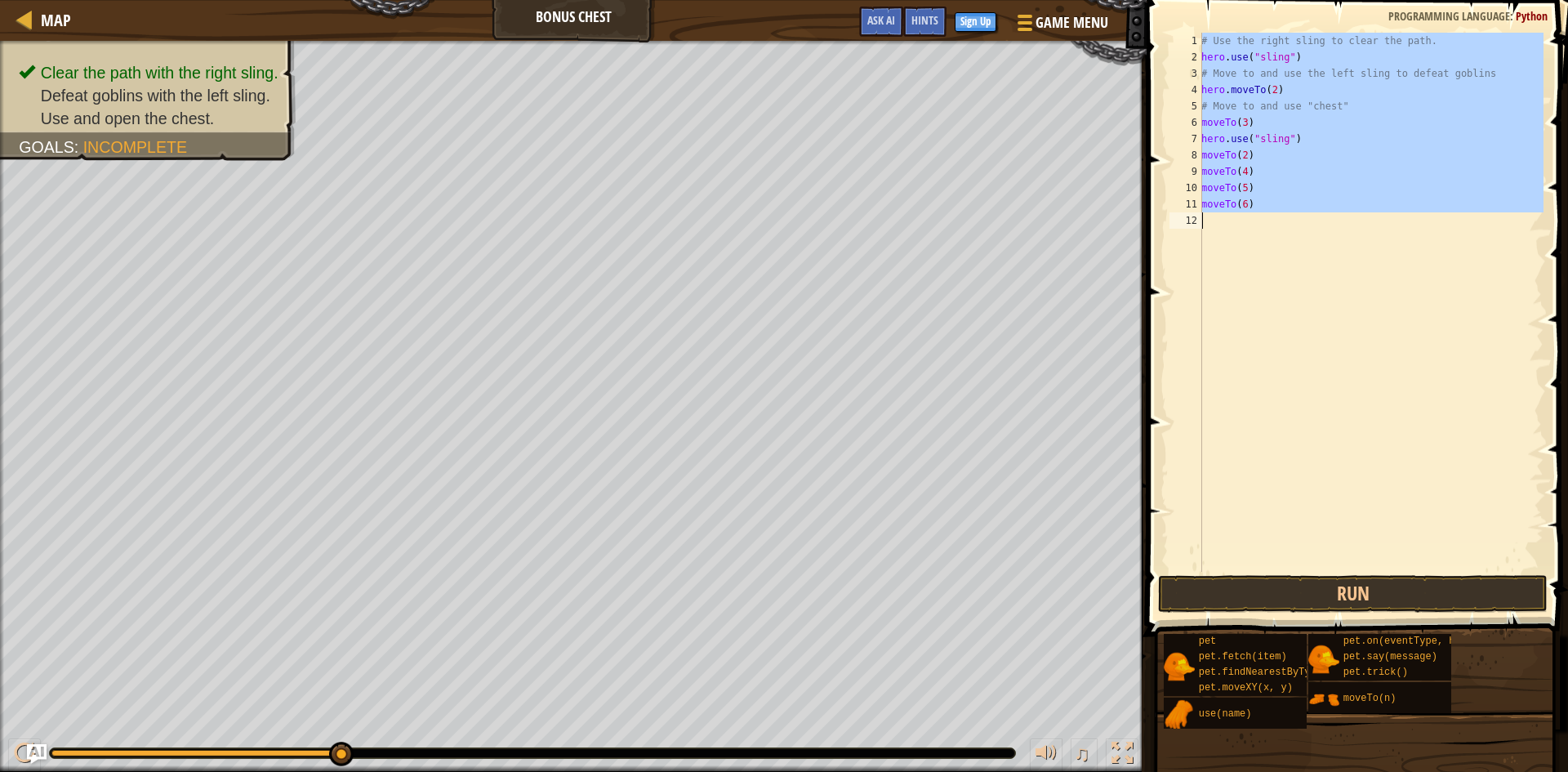
click at [1201, 120] on div "6" at bounding box center [1185, 122] width 33 height 16
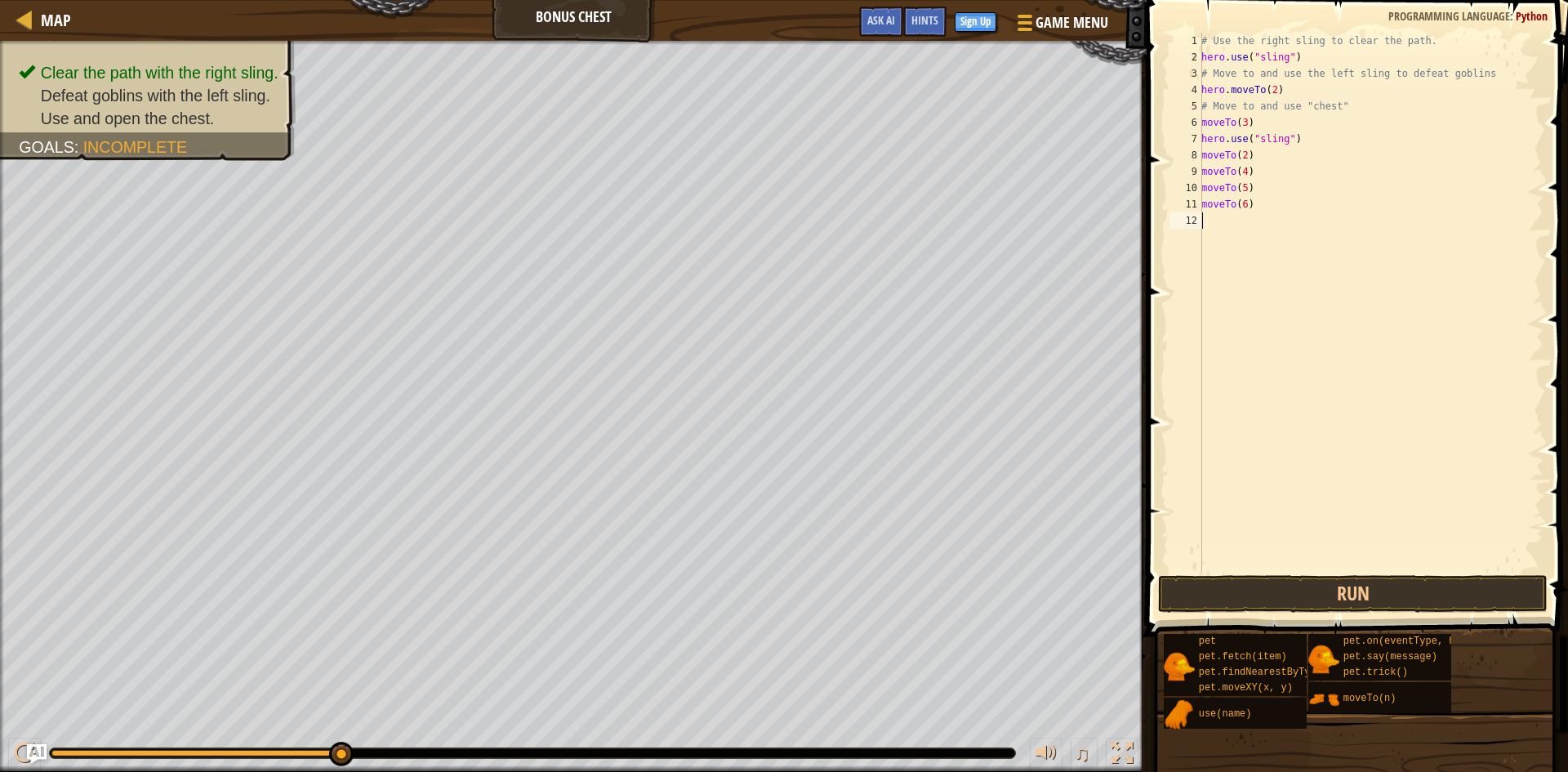
click at [1201, 125] on div "6" at bounding box center [1185, 122] width 33 height 16
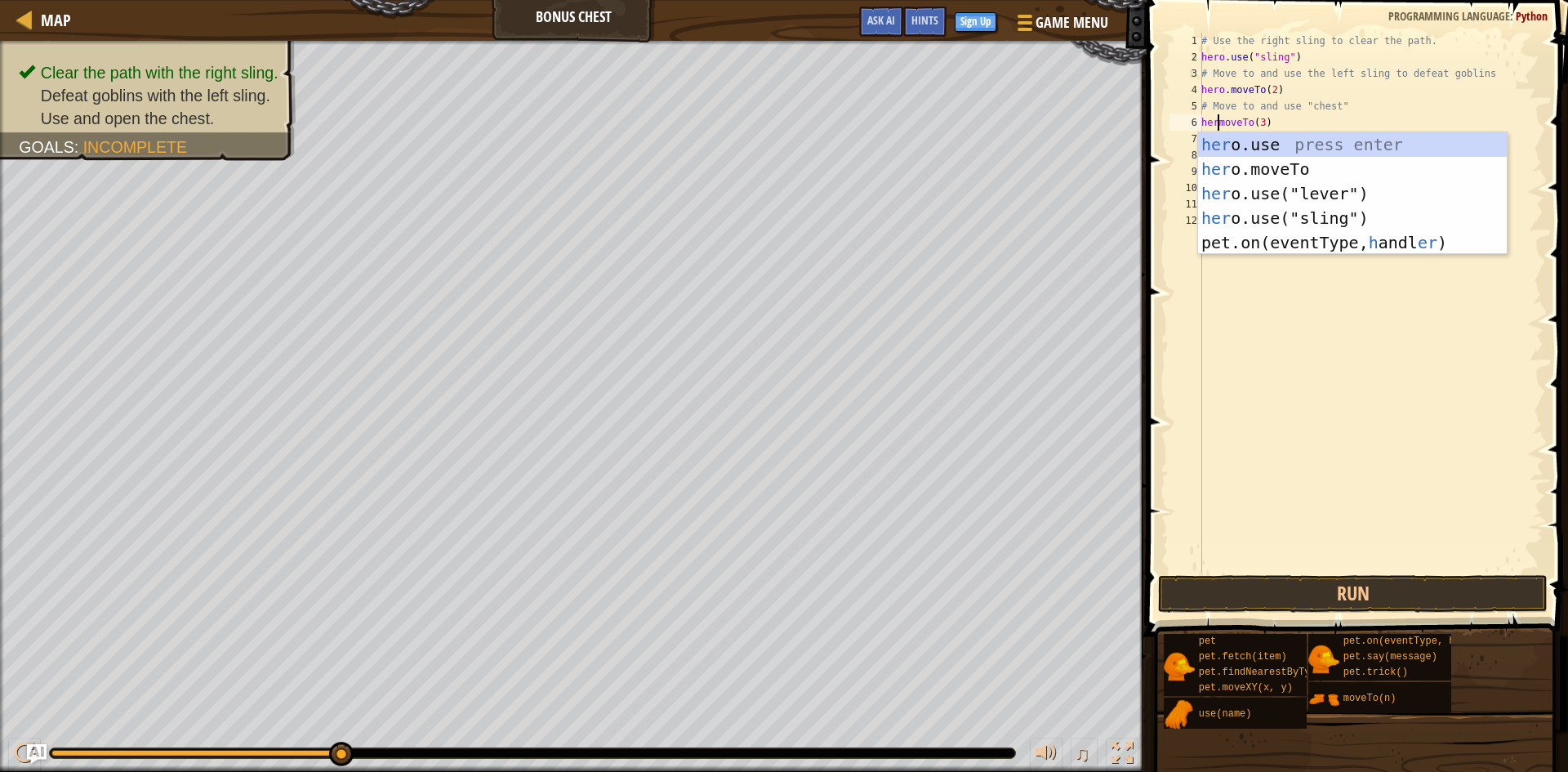
scroll to position [8, 3]
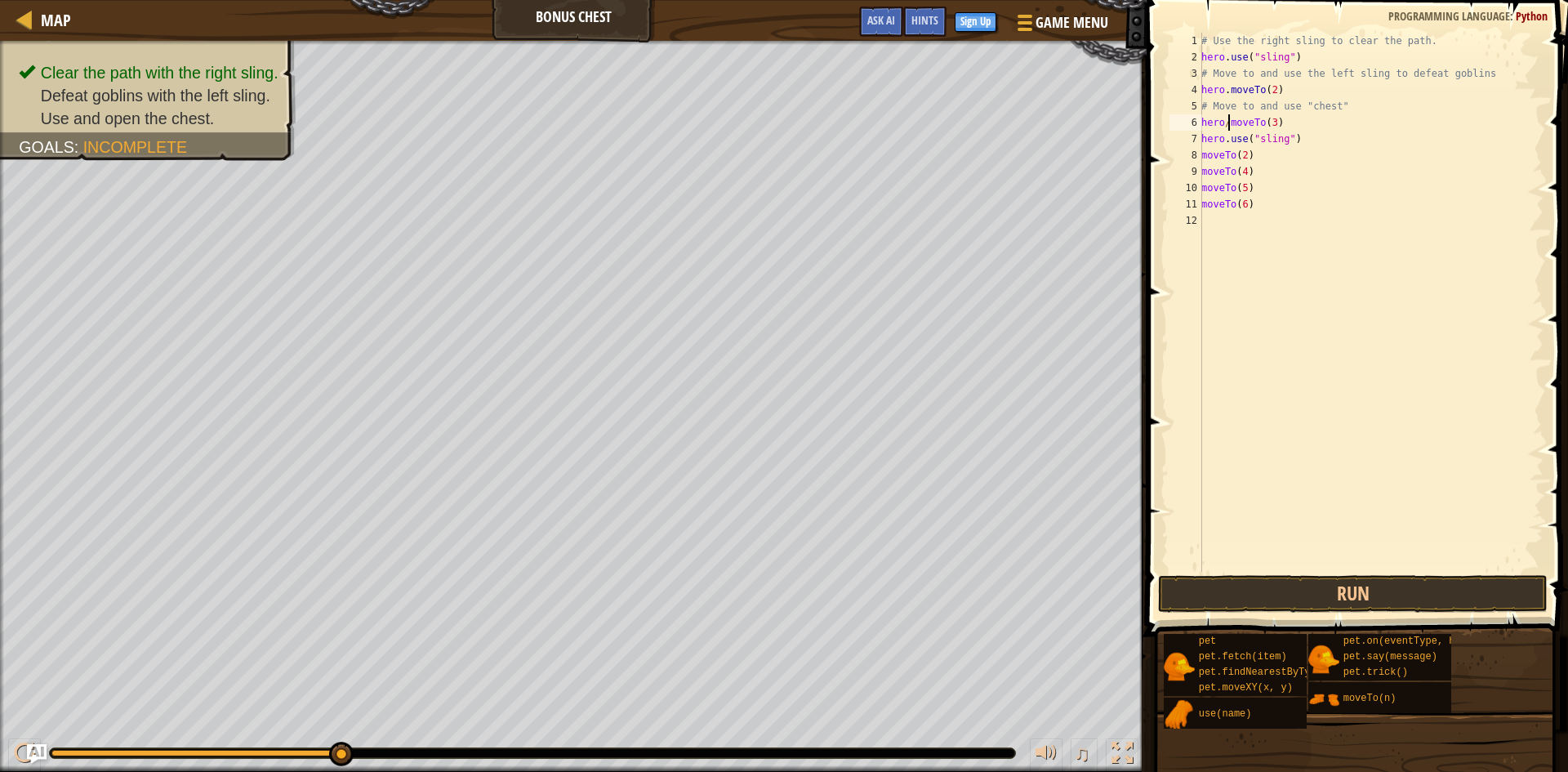
type textarea "hero.moveTo(3)"
drag, startPoint x: 1216, startPoint y: 392, endPoint x: 1284, endPoint y: 73, distance: 326.2
click at [1216, 390] on div "# Use the right sling to clear the path. hero . use ( "sling" ) # Move to and u…" at bounding box center [1370, 318] width 345 height 572
drag, startPoint x: 1225, startPoint y: 121, endPoint x: 1200, endPoint y: 121, distance: 25.0
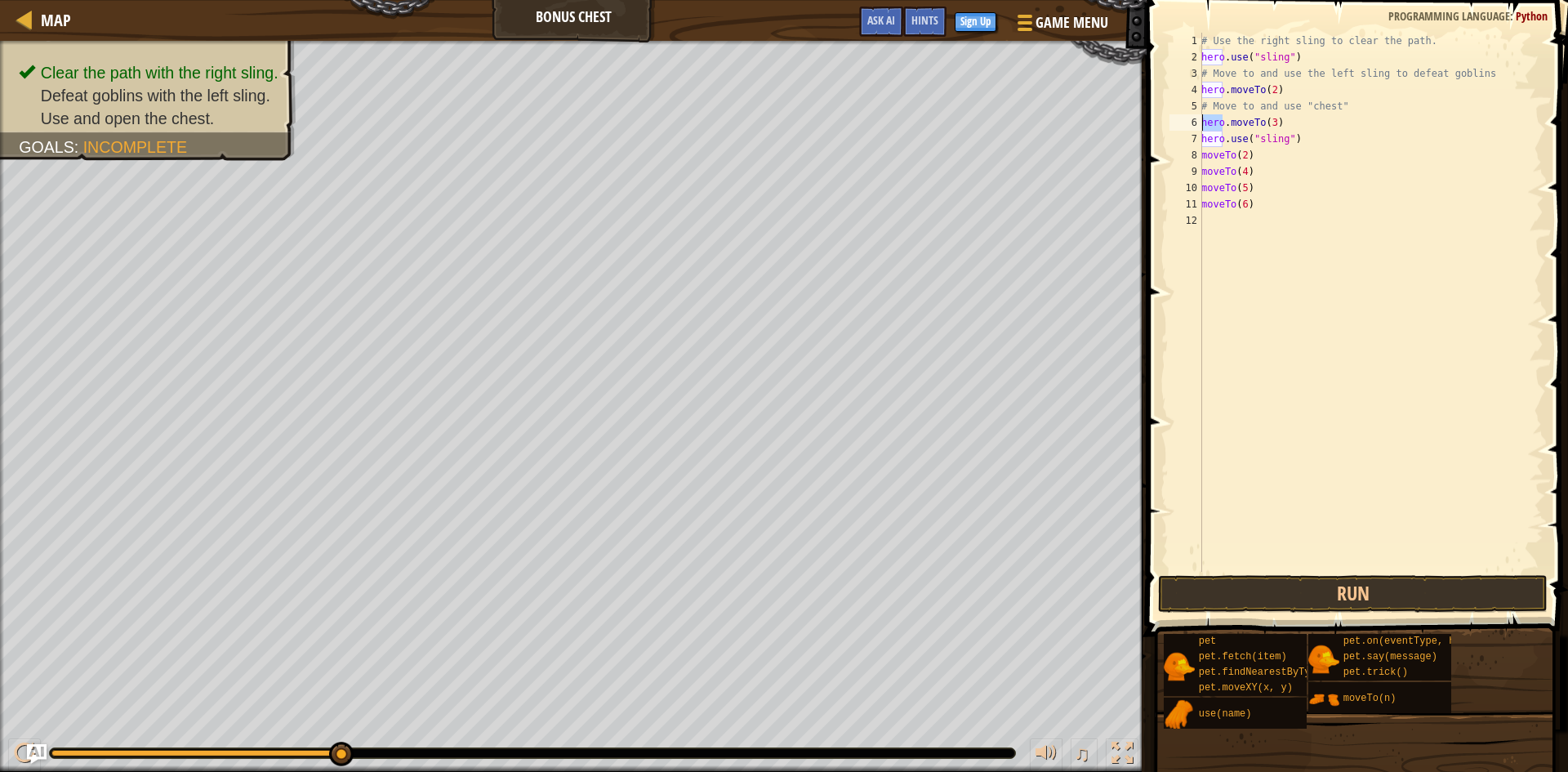
click at [1200, 121] on div "1 2 3 4 5 6 7 8 9 10 11 12 # Use the right sling to clear the path. hero . use …" at bounding box center [1354, 302] width 377 height 539
click at [1197, 156] on div "8" at bounding box center [1185, 155] width 33 height 16
paste textarea "hero"
type textarea "hero.moveTo(2)"
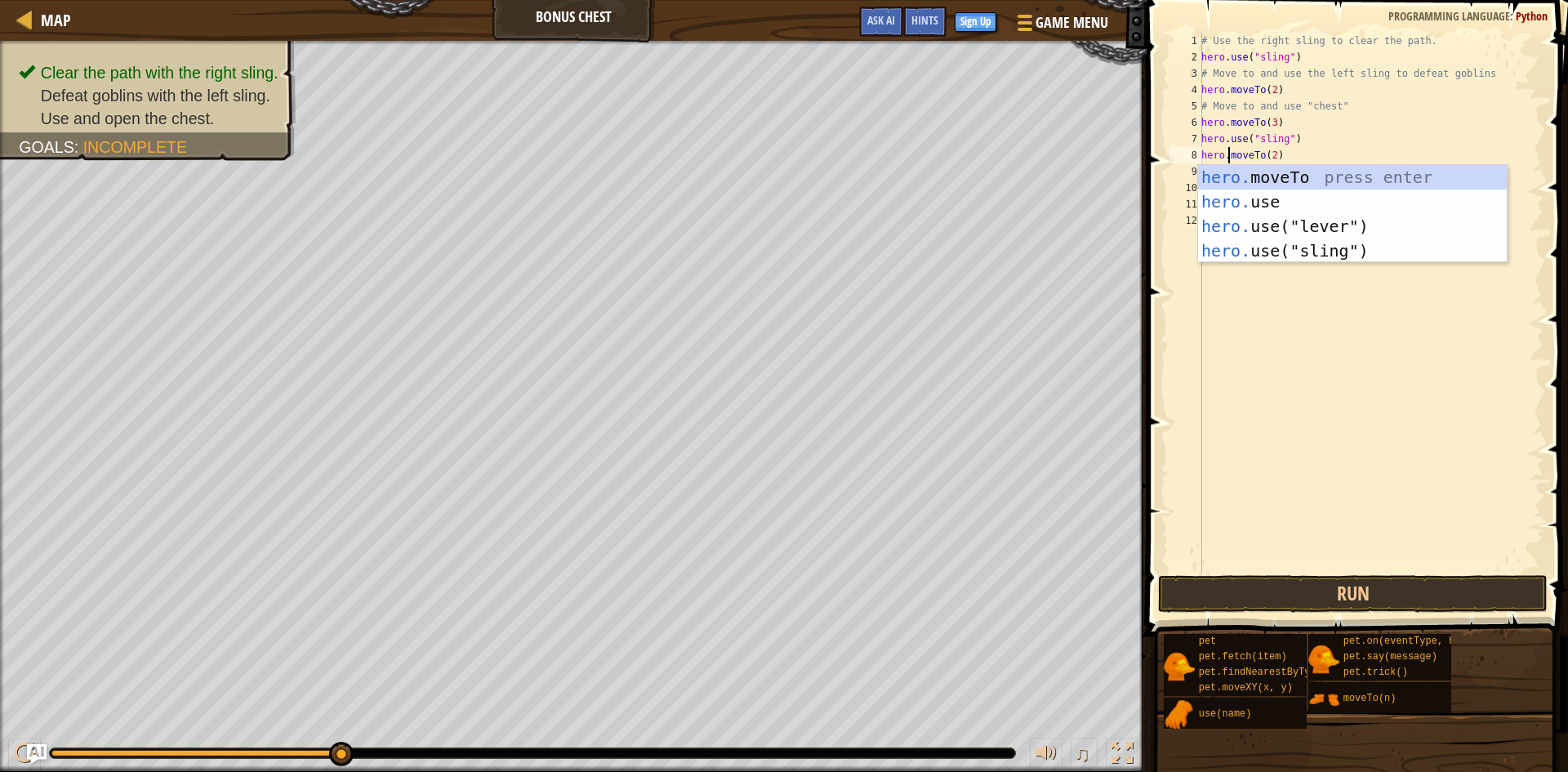
scroll to position [8, 3]
drag, startPoint x: 1390, startPoint y: 365, endPoint x: 1369, endPoint y: 353, distance: 24.2
click at [1386, 363] on div "# Use the right sling to clear the path. hero . use ( "sling" ) # Move to and u…" at bounding box center [1370, 318] width 345 height 572
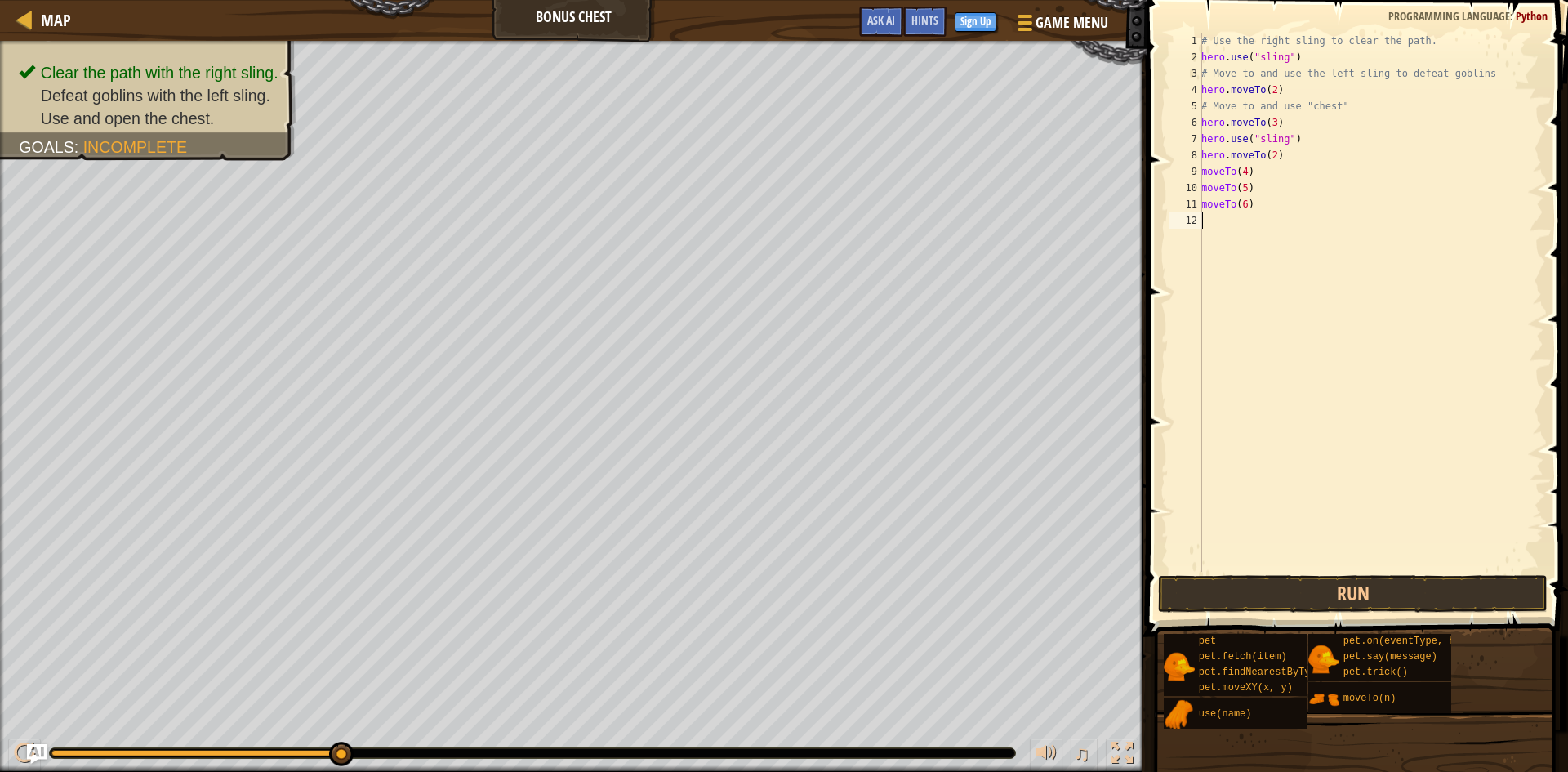
scroll to position [8, 0]
click at [1202, 171] on div "# Use the right sling to clear the path. hero . use ( "sling" ) # Move to and u…" at bounding box center [1370, 318] width 345 height 572
paste textarea "hero"
type textarea "hero.moveTo(4)"
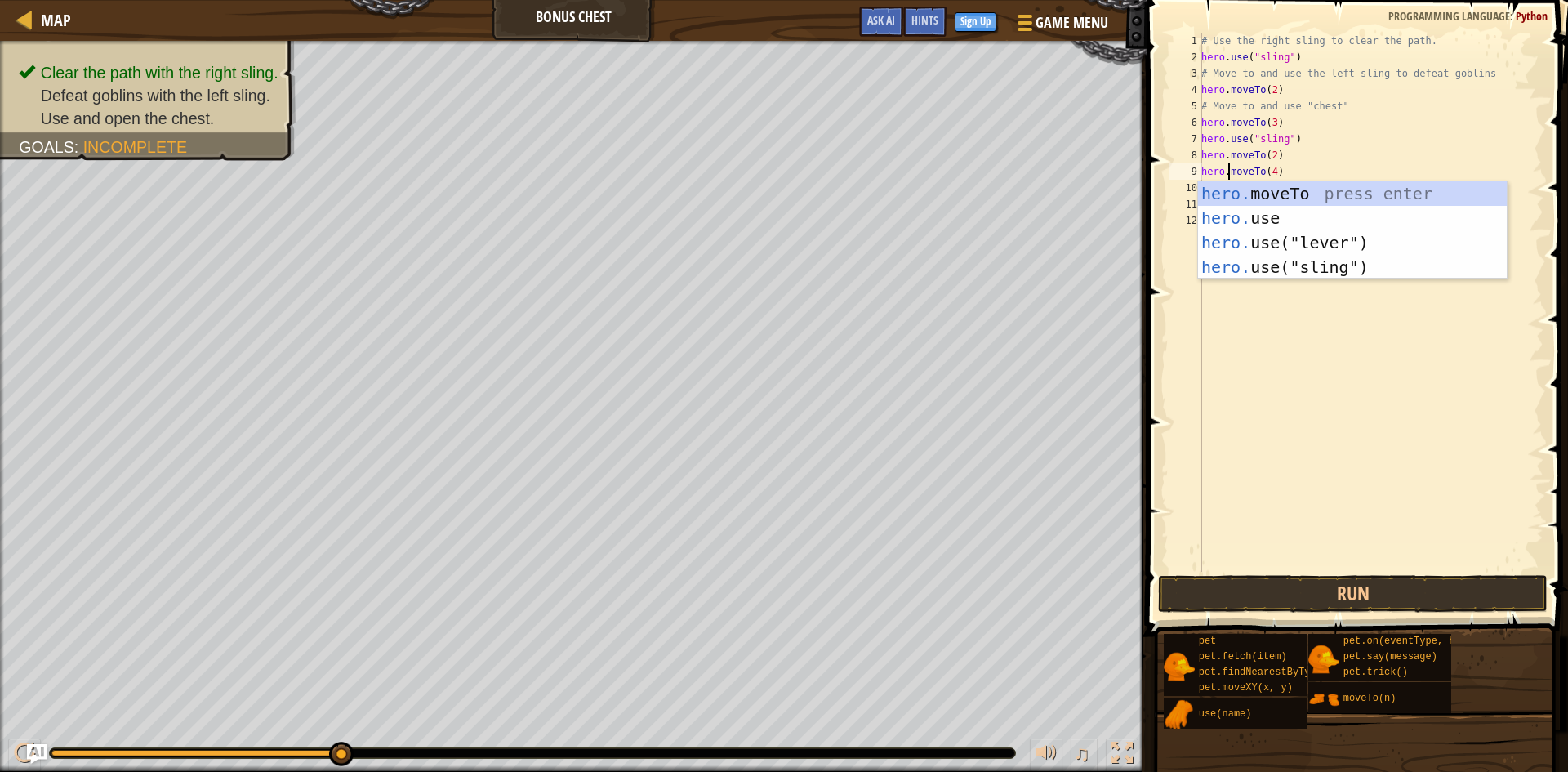
scroll to position [8, 3]
drag, startPoint x: 1377, startPoint y: 362, endPoint x: 1370, endPoint y: 357, distance: 8.6
click at [1373, 360] on div "# Use the right sling to clear the path. hero . use ( "sling" ) # Move to and u…" at bounding box center [1370, 318] width 345 height 572
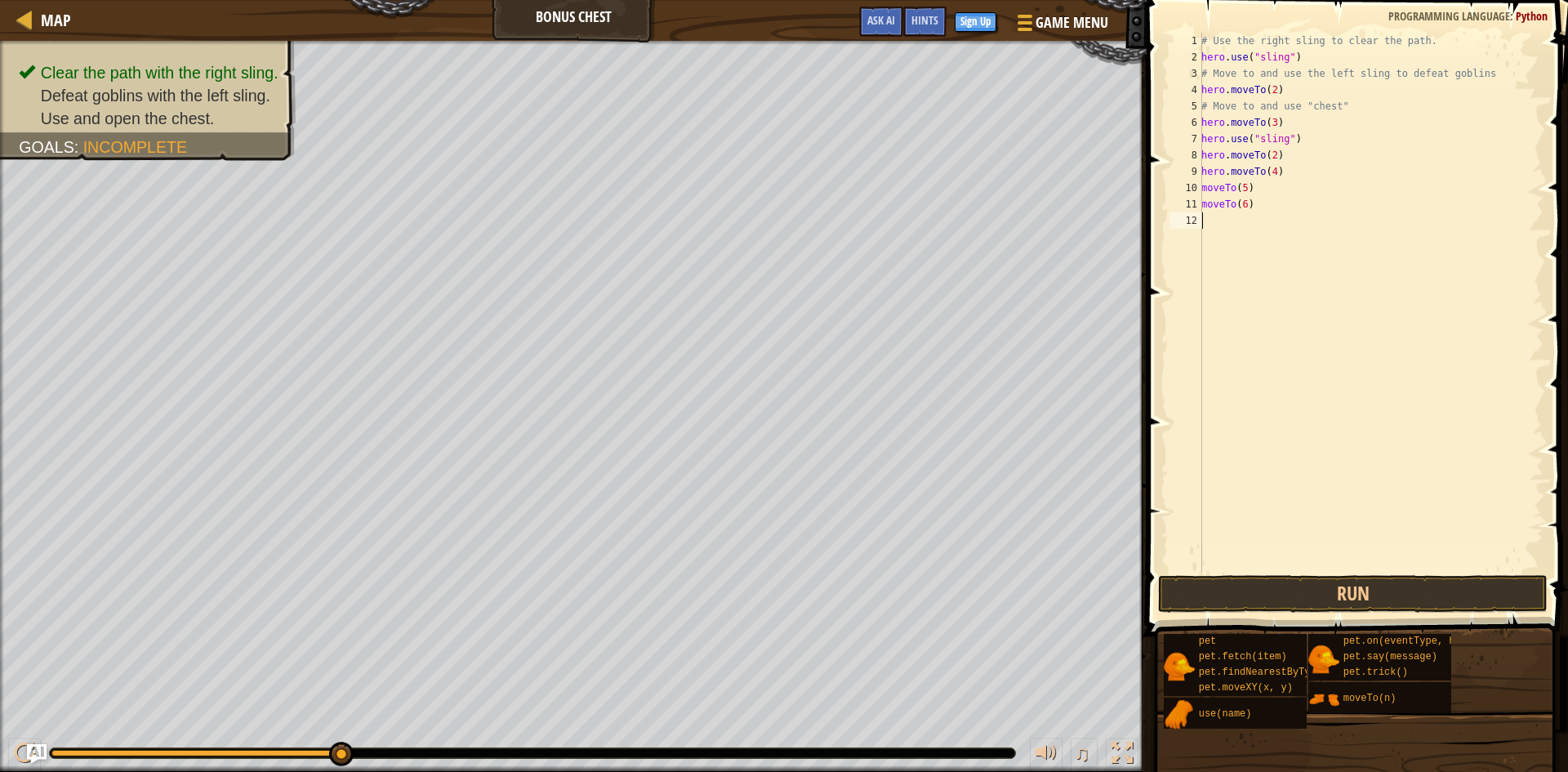
scroll to position [8, 0]
click at [1201, 188] on div "10" at bounding box center [1185, 187] width 33 height 16
paste textarea "hero"
type textarea "hero.moveTo(5)"
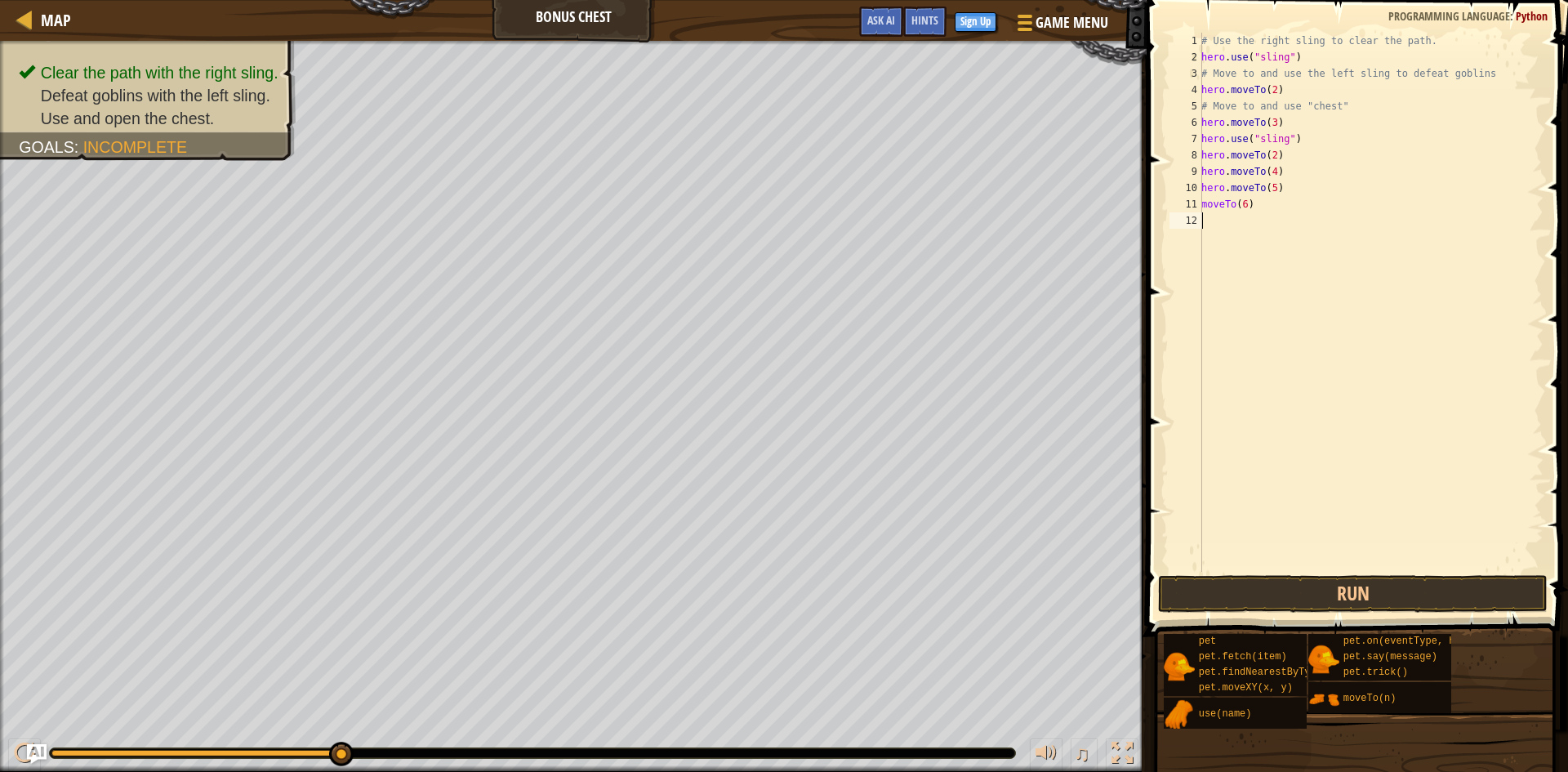
drag, startPoint x: 1209, startPoint y: 344, endPoint x: 1228, endPoint y: 224, distance: 121.5
click at [1209, 333] on div "# Use the right sling to clear the path. hero . use ( "sling" ) # Move to and u…" at bounding box center [1370, 318] width 345 height 572
click at [1201, 203] on div "11" at bounding box center [1185, 203] width 33 height 16
paste textarea "hero"
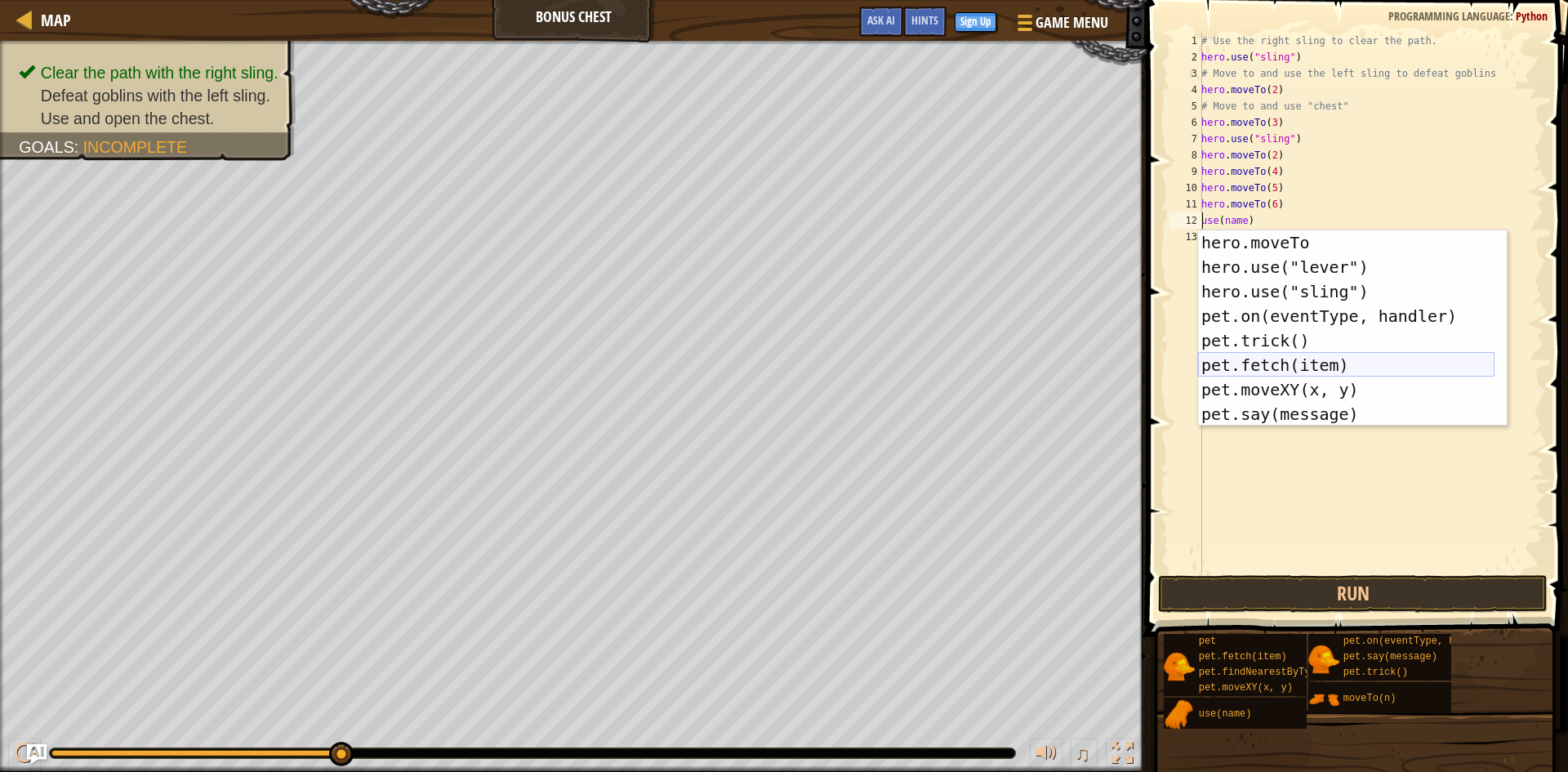
scroll to position [0, 0]
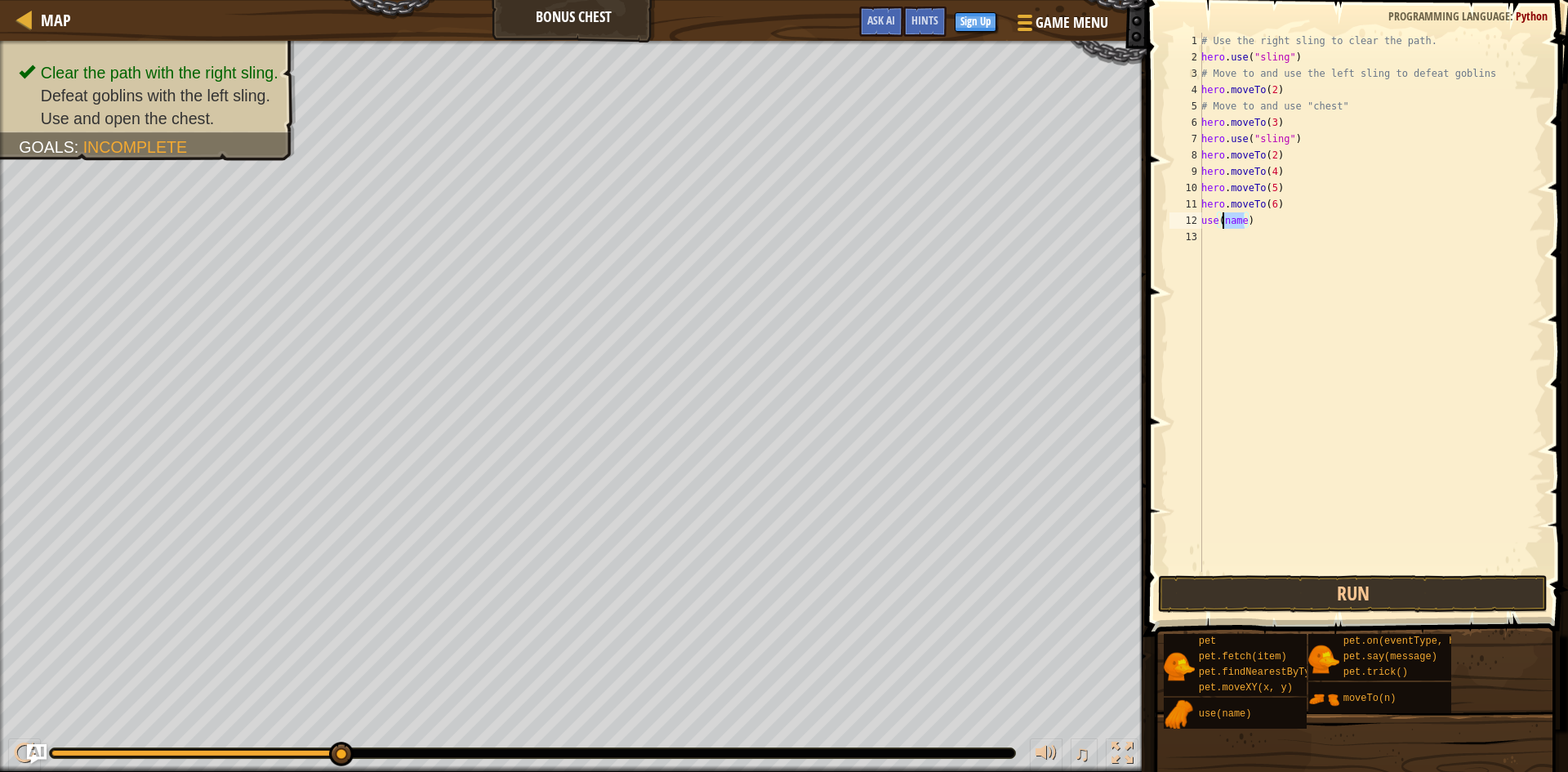
drag, startPoint x: 1243, startPoint y: 219, endPoint x: 1222, endPoint y: 220, distance: 21.0
click at [1222, 220] on div "# Use the right sling to clear the path. hero . use ( "sling" ) # Move to and u…" at bounding box center [1370, 318] width 345 height 572
type textarea "u"
click at [1405, 588] on button "Run" at bounding box center [1352, 593] width 389 height 38
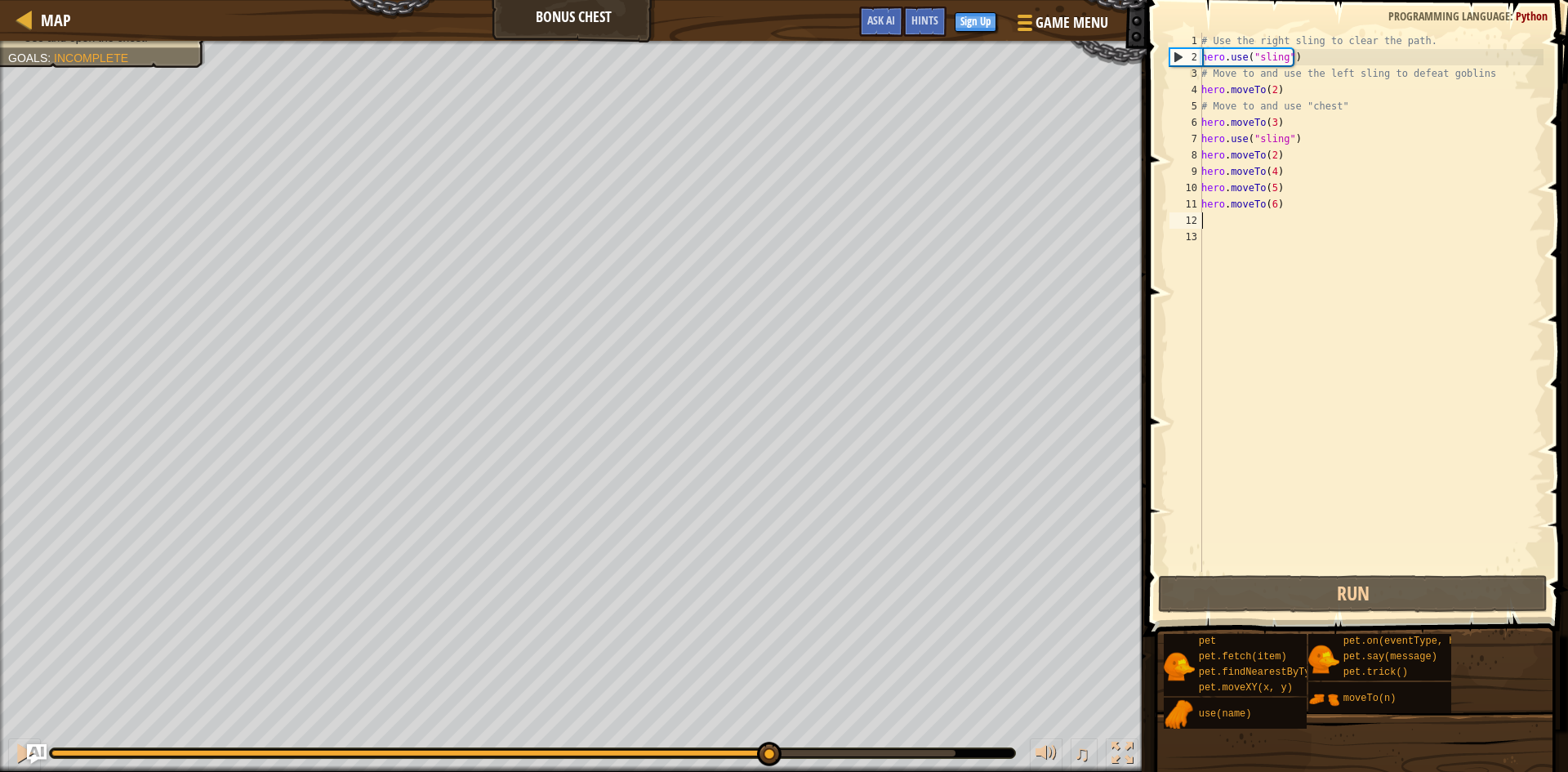
click at [767, 623] on div "Clear the path with the right sling. Defeat goblins with the left sling. Use an…" at bounding box center [784, 406] width 1568 height 731
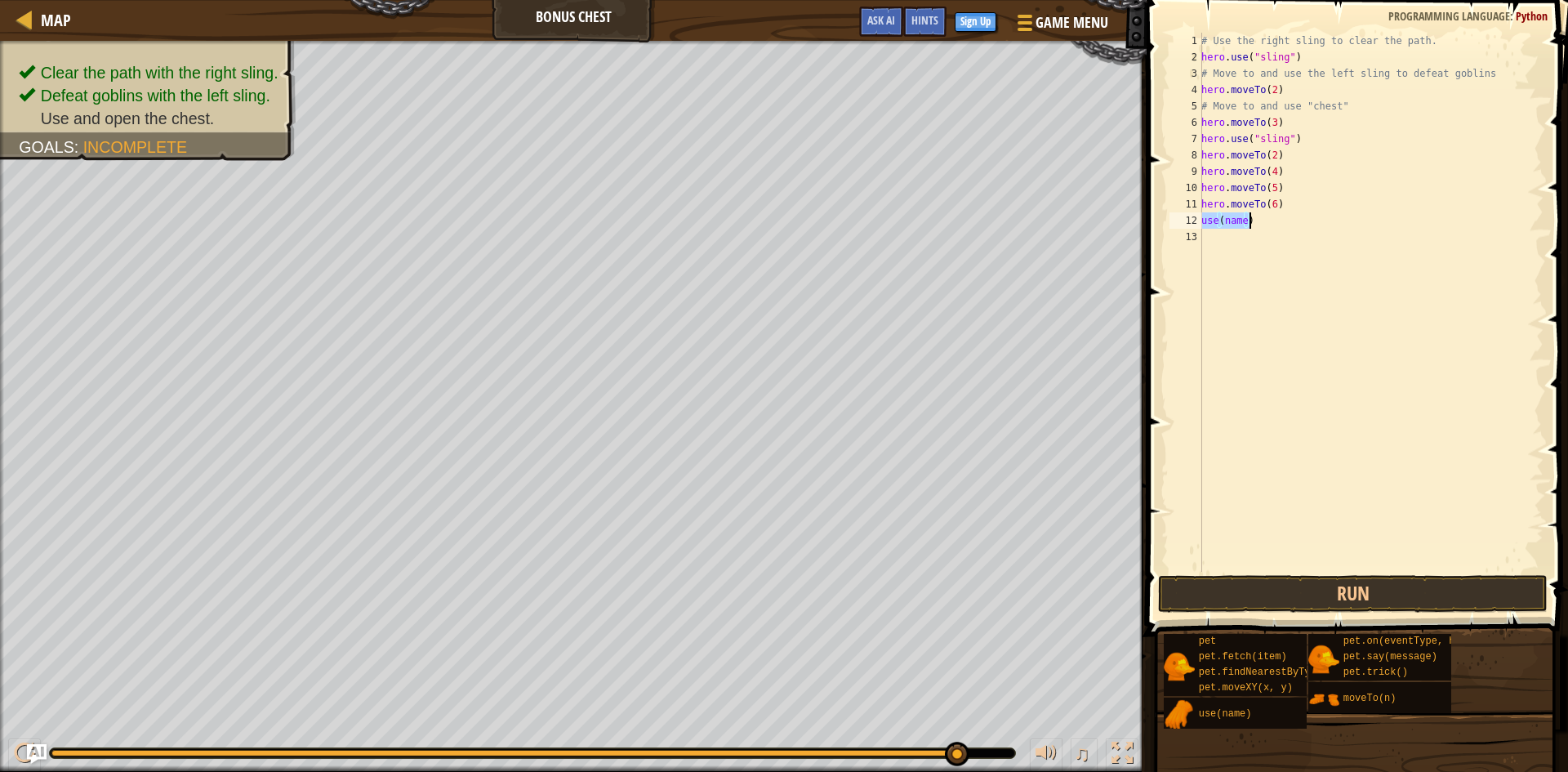
click at [1242, 222] on div "# Use the right sling to clear the path. hero . use ( "sling" ) # Move to and u…" at bounding box center [1370, 302] width 345 height 539
click at [1201, 224] on div "12" at bounding box center [1185, 220] width 33 height 16
type textarea "use(chest)"
click at [1201, 224] on div "12" at bounding box center [1185, 220] width 33 height 16
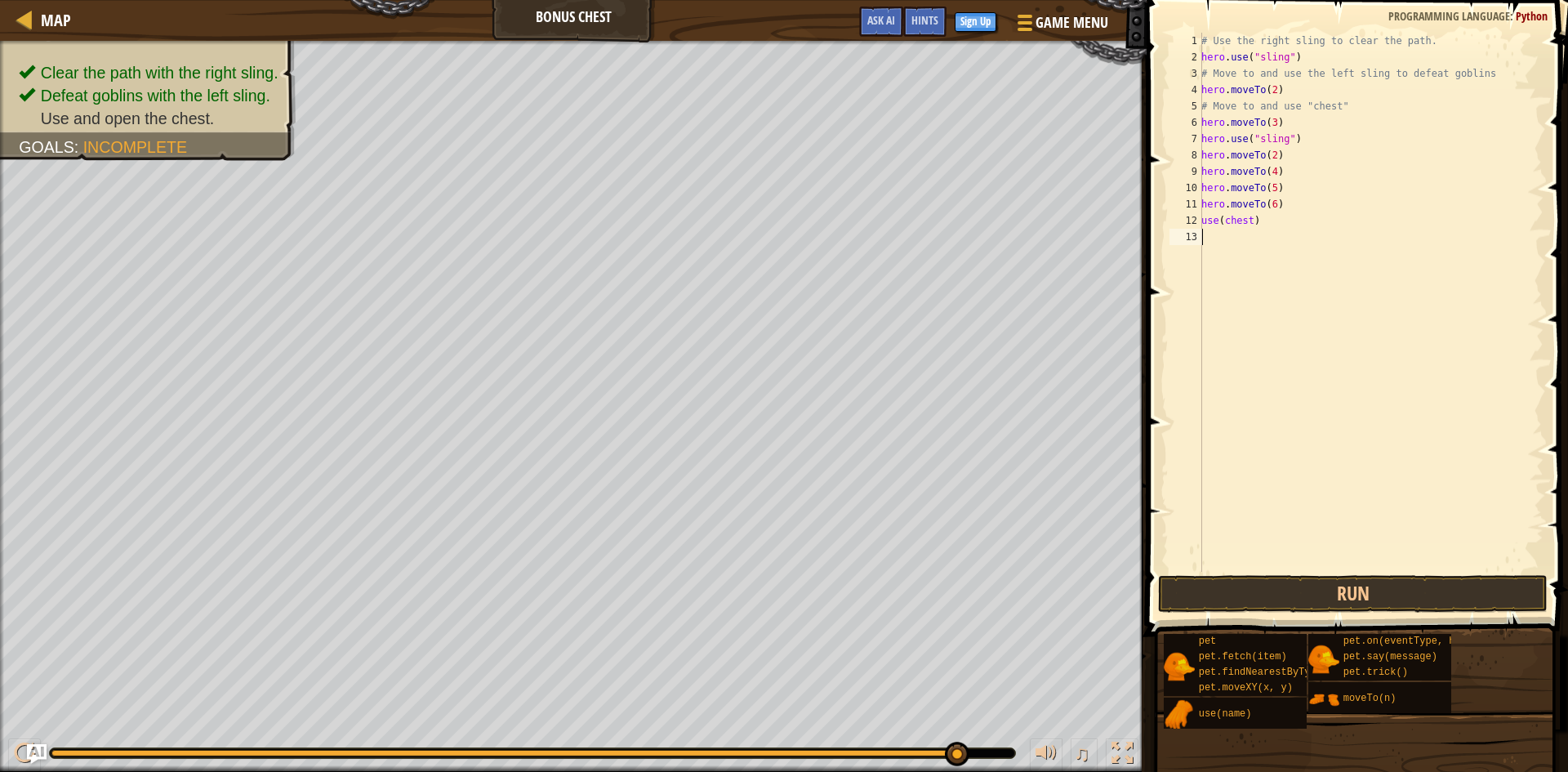
scroll to position [8, 0]
click at [1201, 224] on div "12" at bounding box center [1185, 220] width 33 height 16
paste textarea "hero"
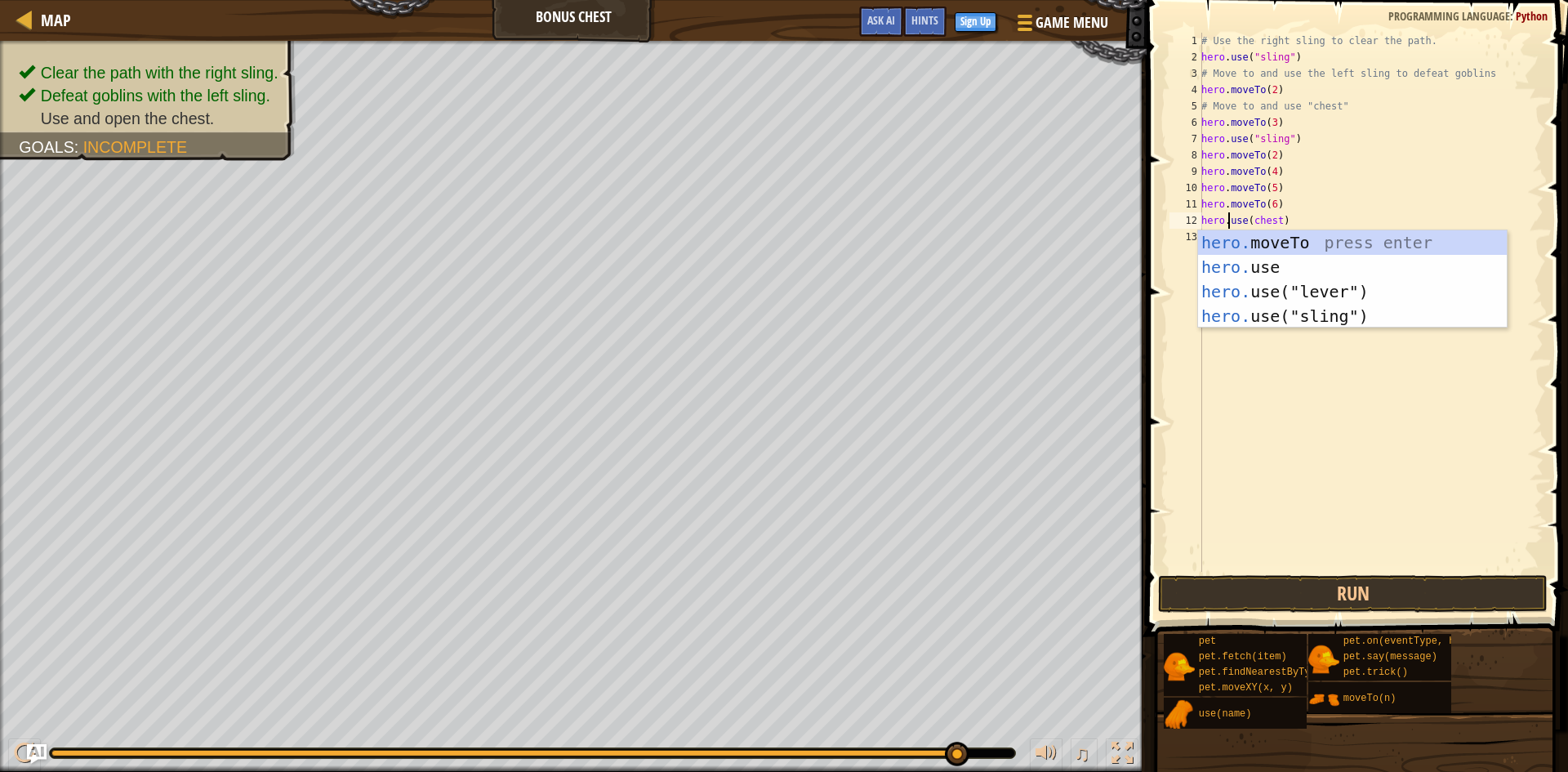
scroll to position [8, 3]
click at [1343, 588] on button "Run" at bounding box center [1352, 593] width 389 height 38
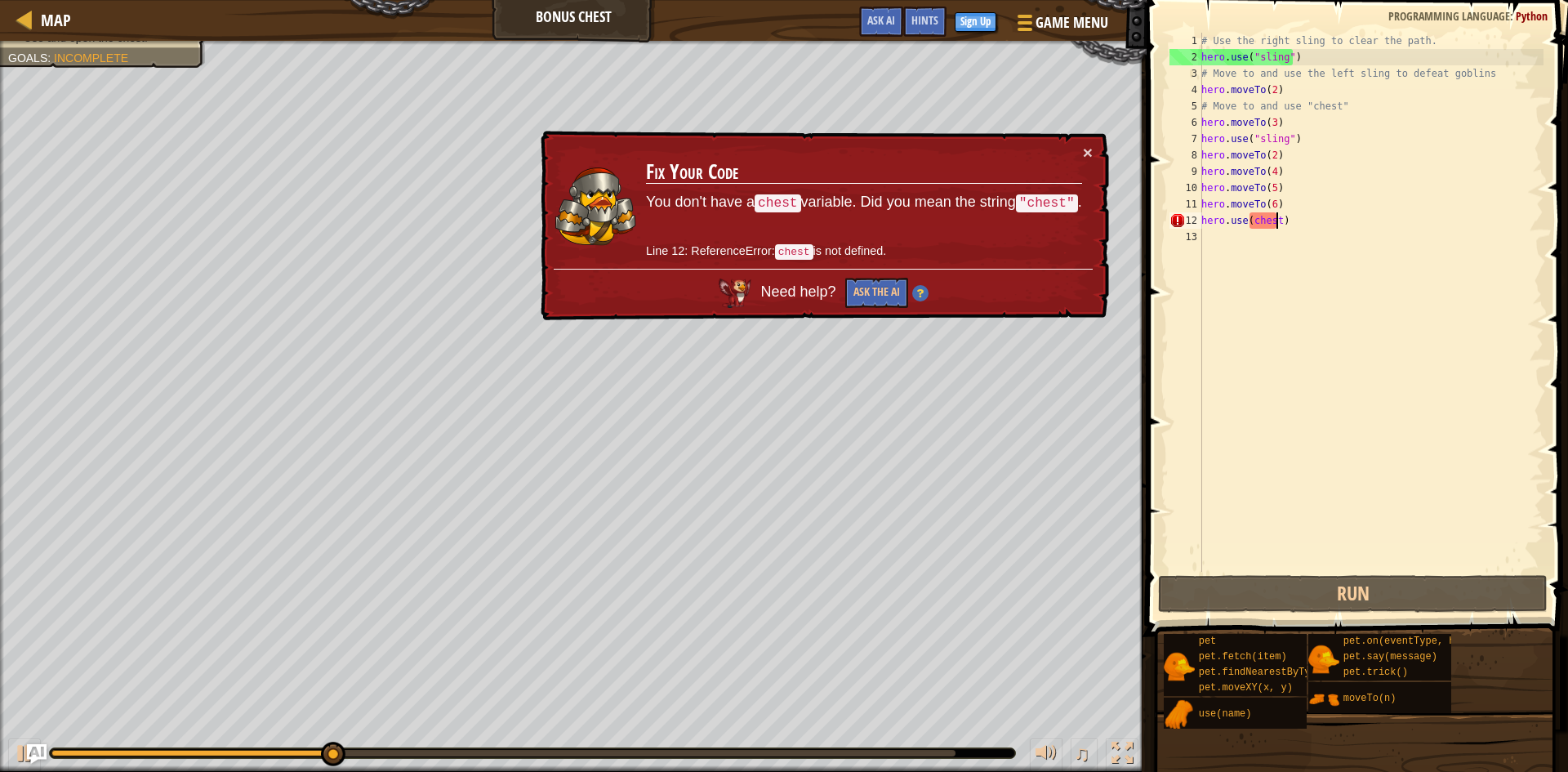
click at [1275, 217] on div "# Use the right sling to clear the path. hero . use ( "sling" ) # Move to and u…" at bounding box center [1370, 318] width 345 height 572
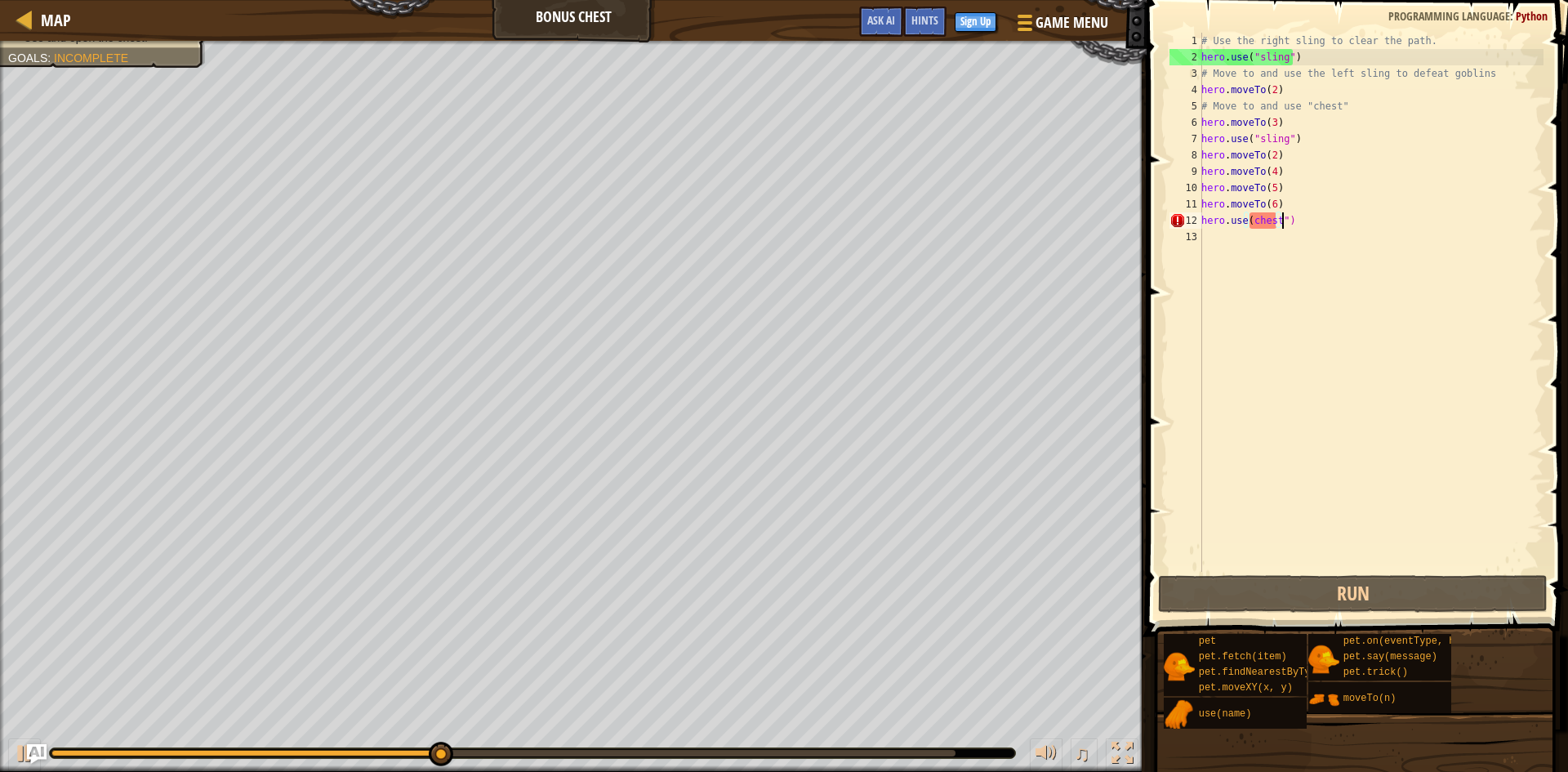
scroll to position [8, 7]
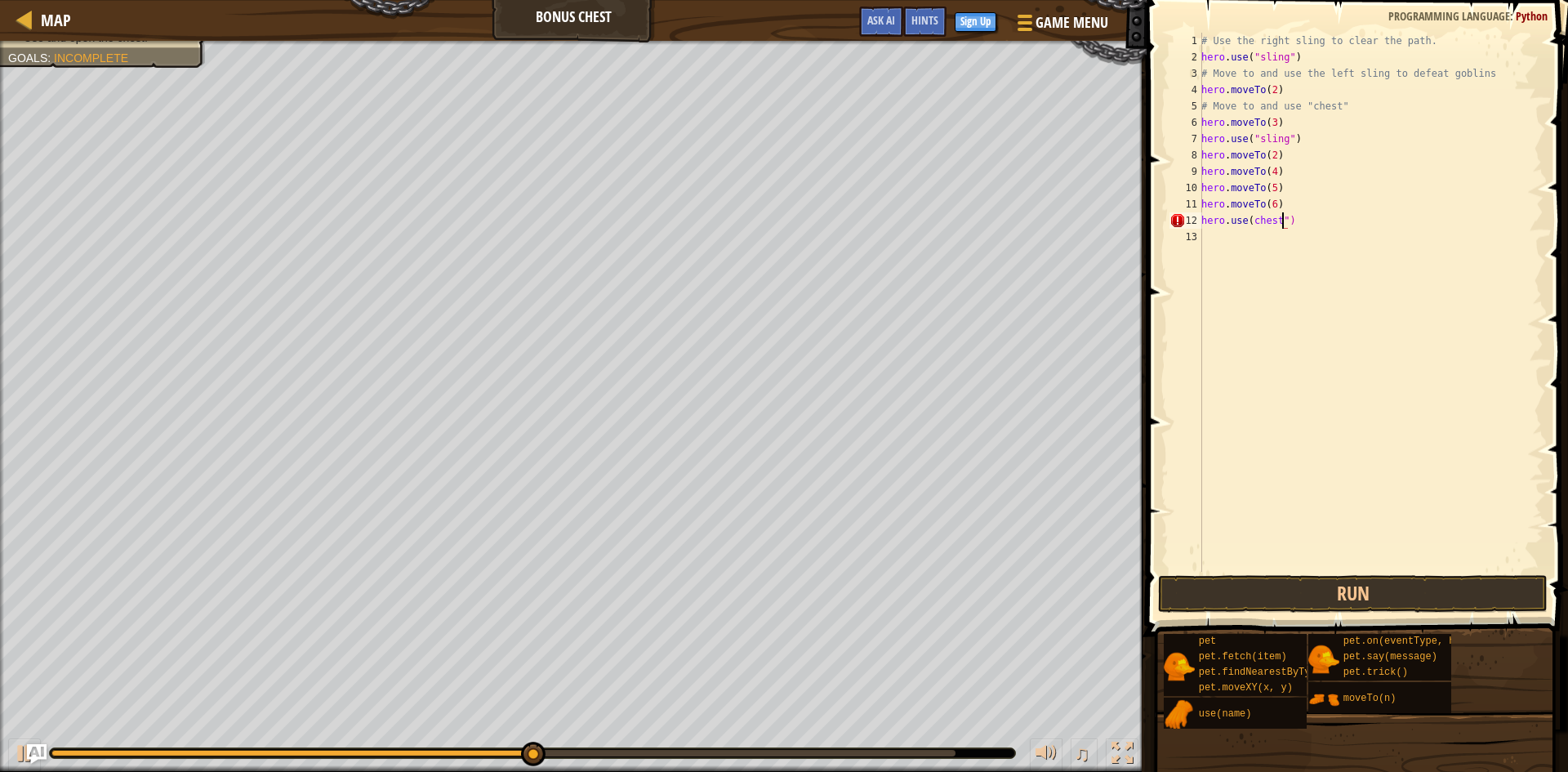
click at [1249, 218] on div "# Use the right sling to clear the path. hero . use ( "sling" ) # Move to and u…" at bounding box center [1370, 318] width 345 height 572
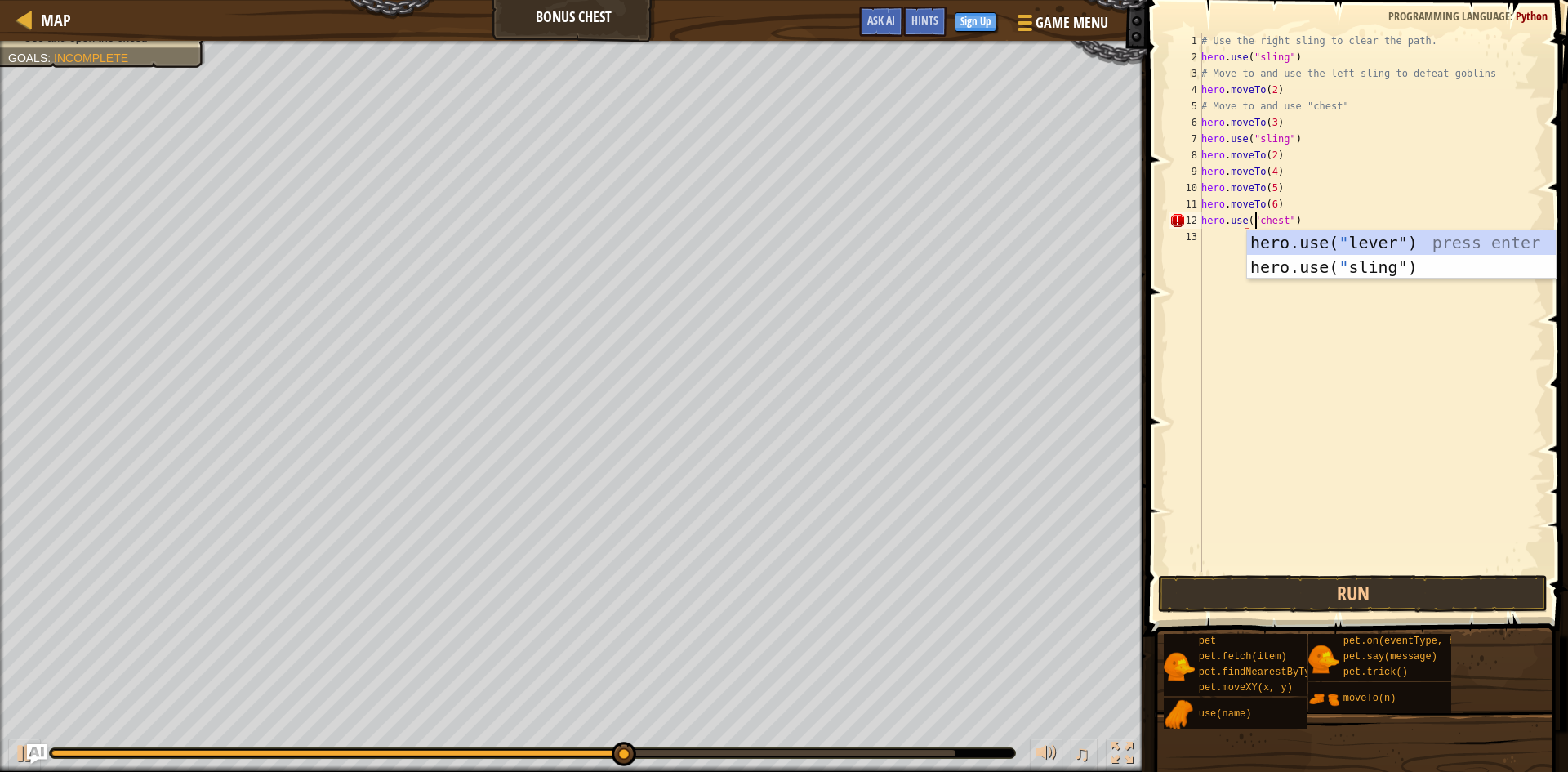
scroll to position [8, 5]
type textarea "hero.use("chest")"
click at [1344, 606] on button "Run" at bounding box center [1352, 593] width 389 height 38
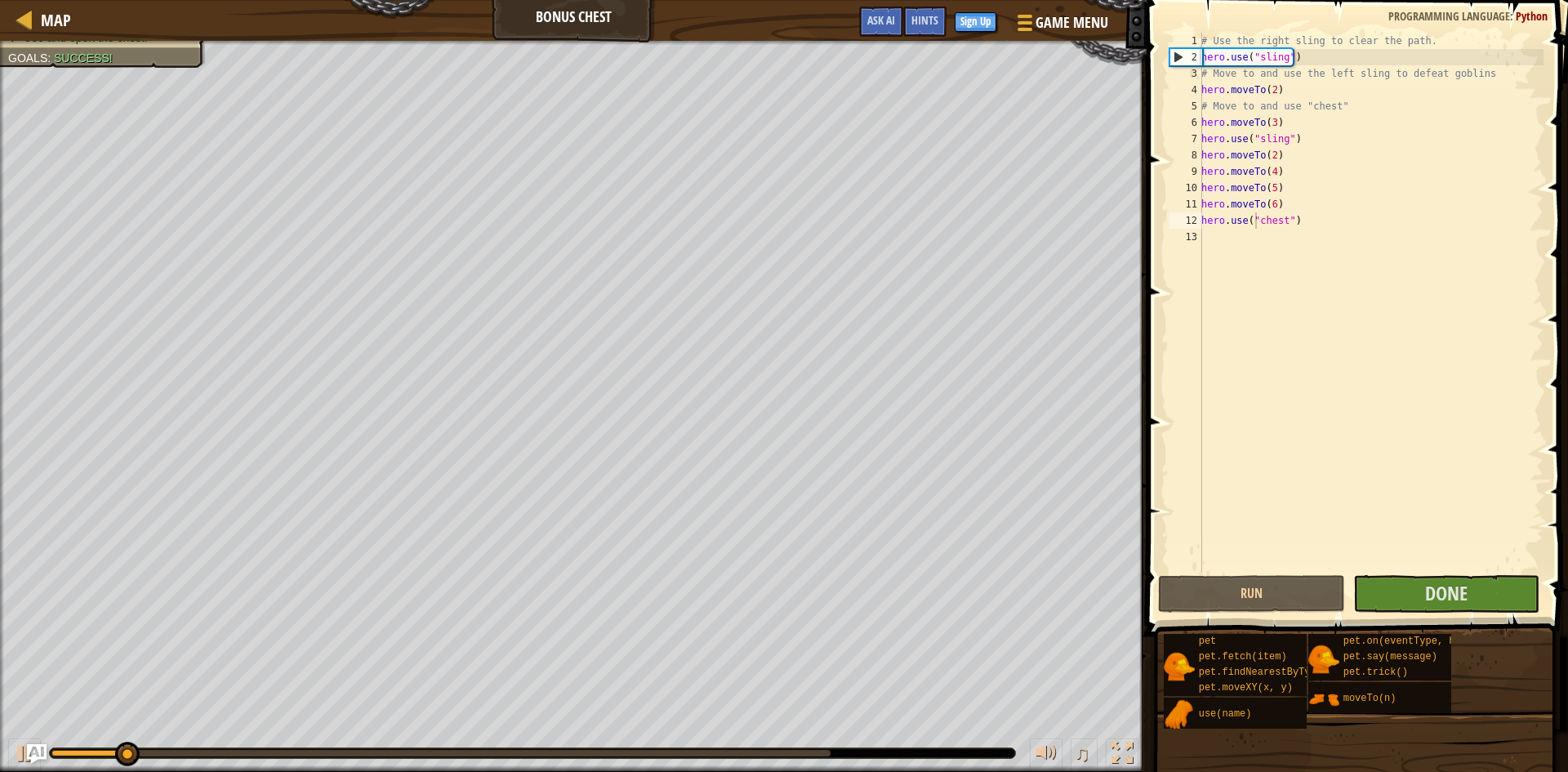
drag, startPoint x: 912, startPoint y: 753, endPoint x: 868, endPoint y: 753, distance: 44.0
click at [868, 753] on div at bounding box center [533, 753] width 966 height 10
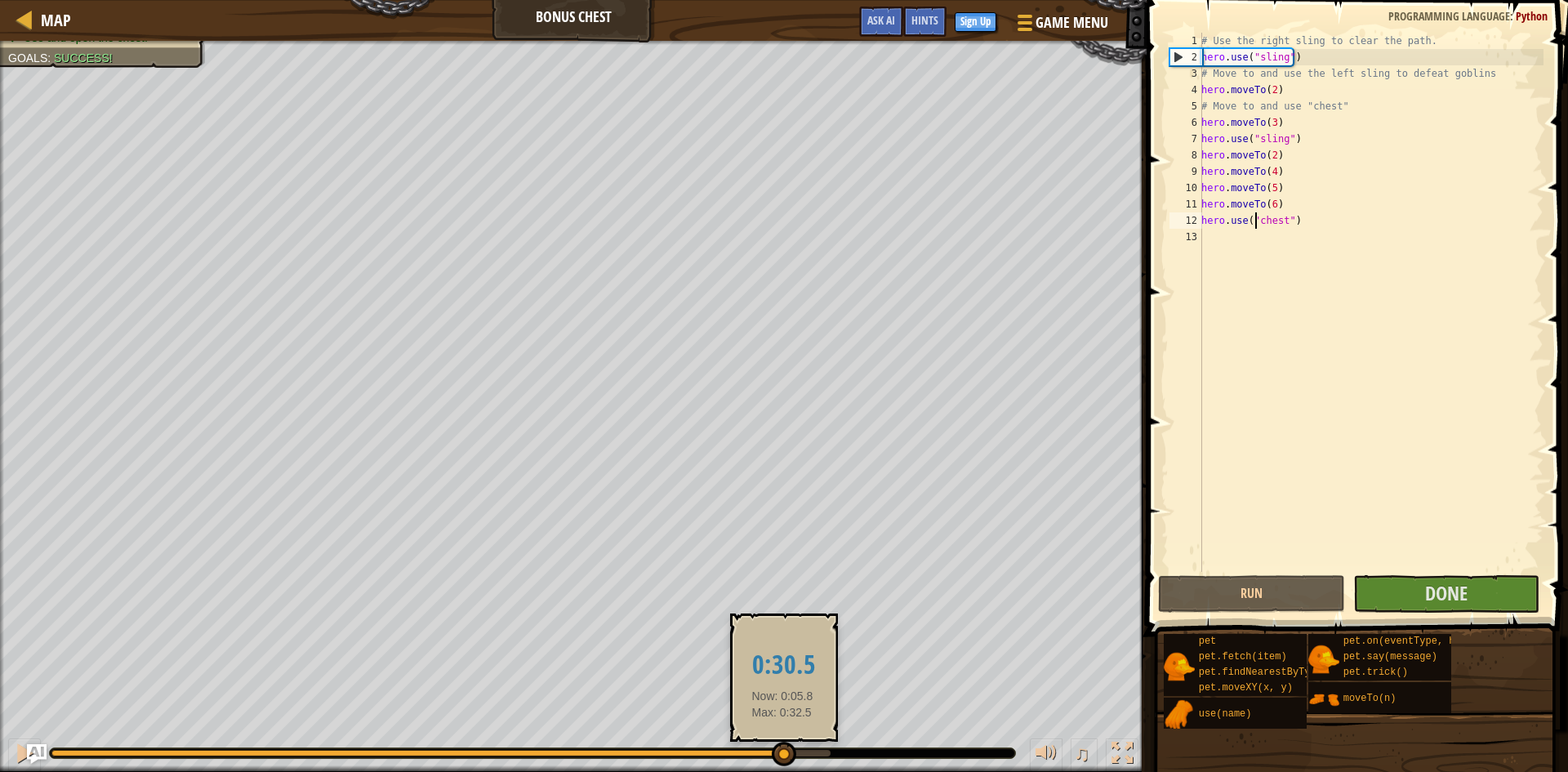
click at [783, 751] on div at bounding box center [440, 753] width 779 height 7
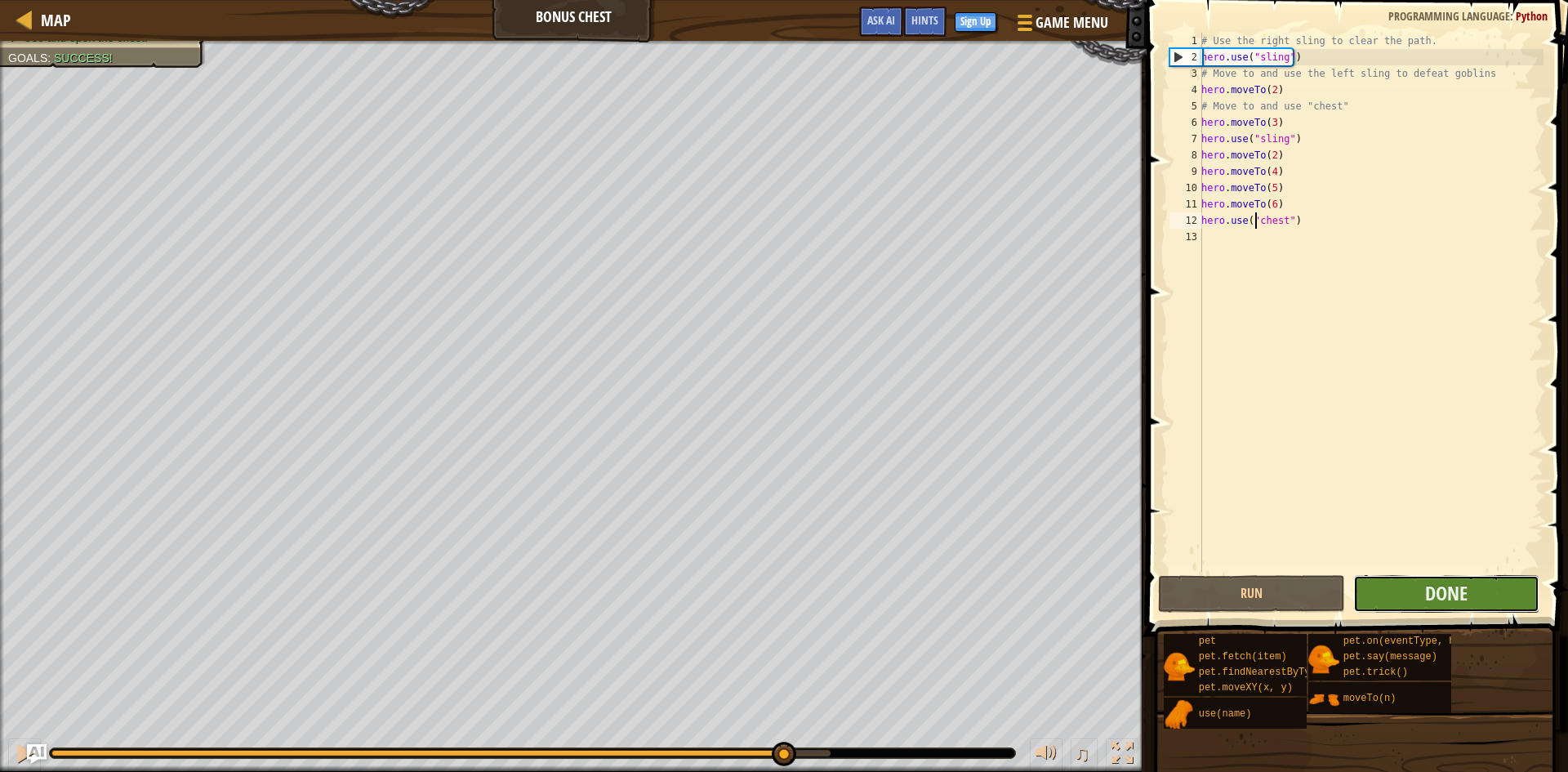
click at [1412, 598] on button "Done" at bounding box center [1447, 593] width 187 height 38
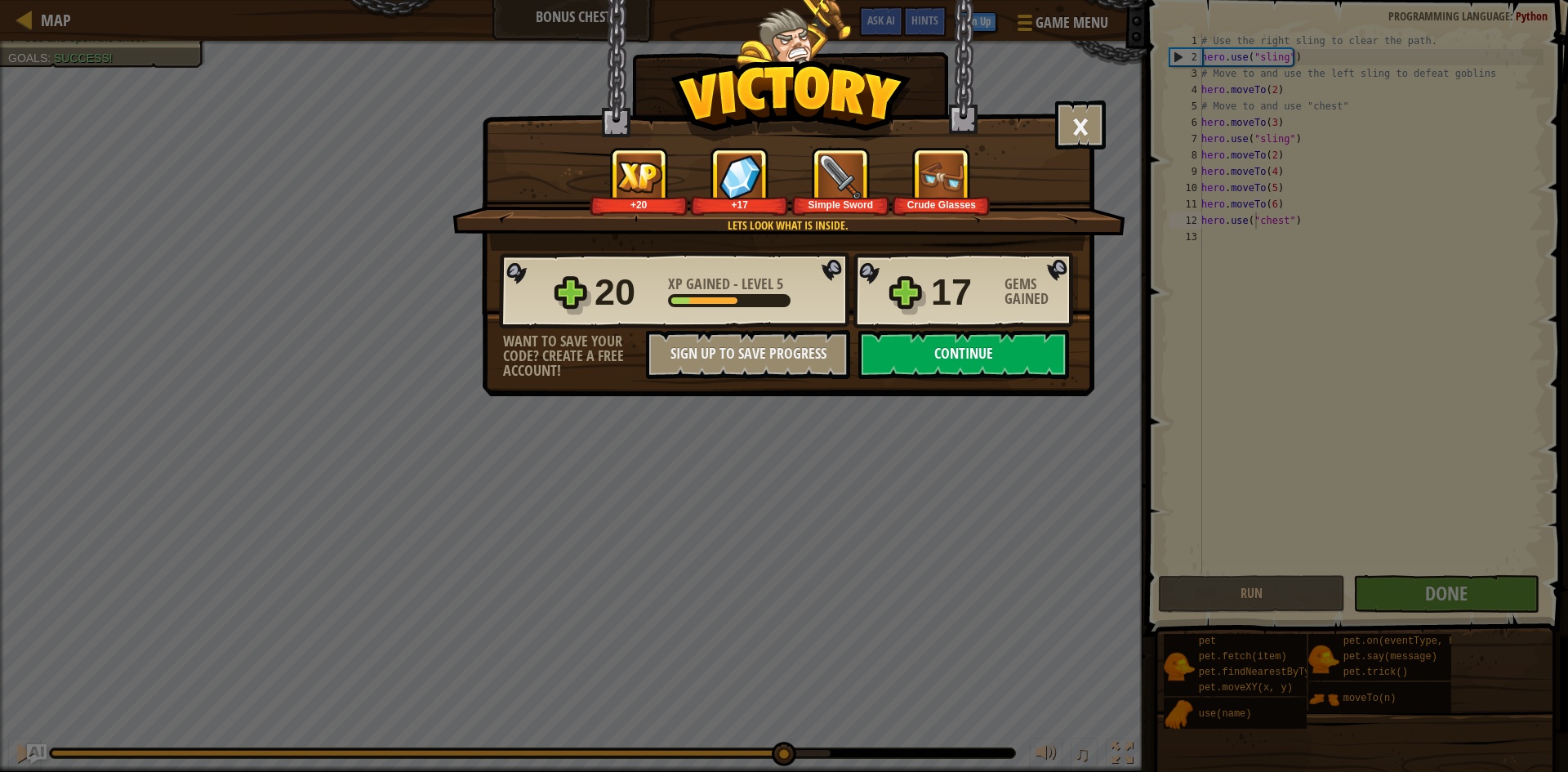
click at [902, 356] on button "Continue" at bounding box center [964, 354] width 211 height 49
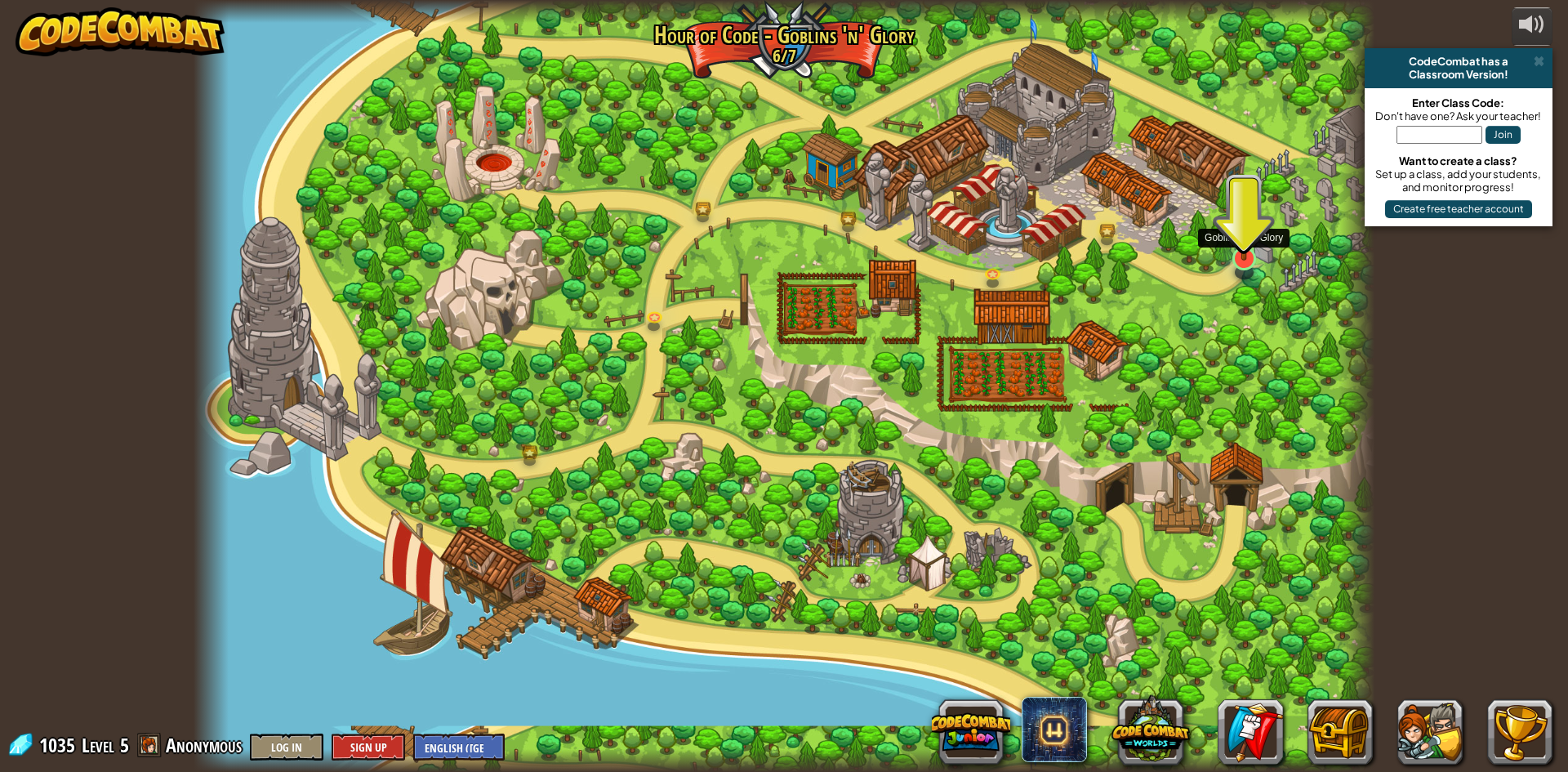
click at [1247, 242] on img at bounding box center [1243, 219] width 32 height 84
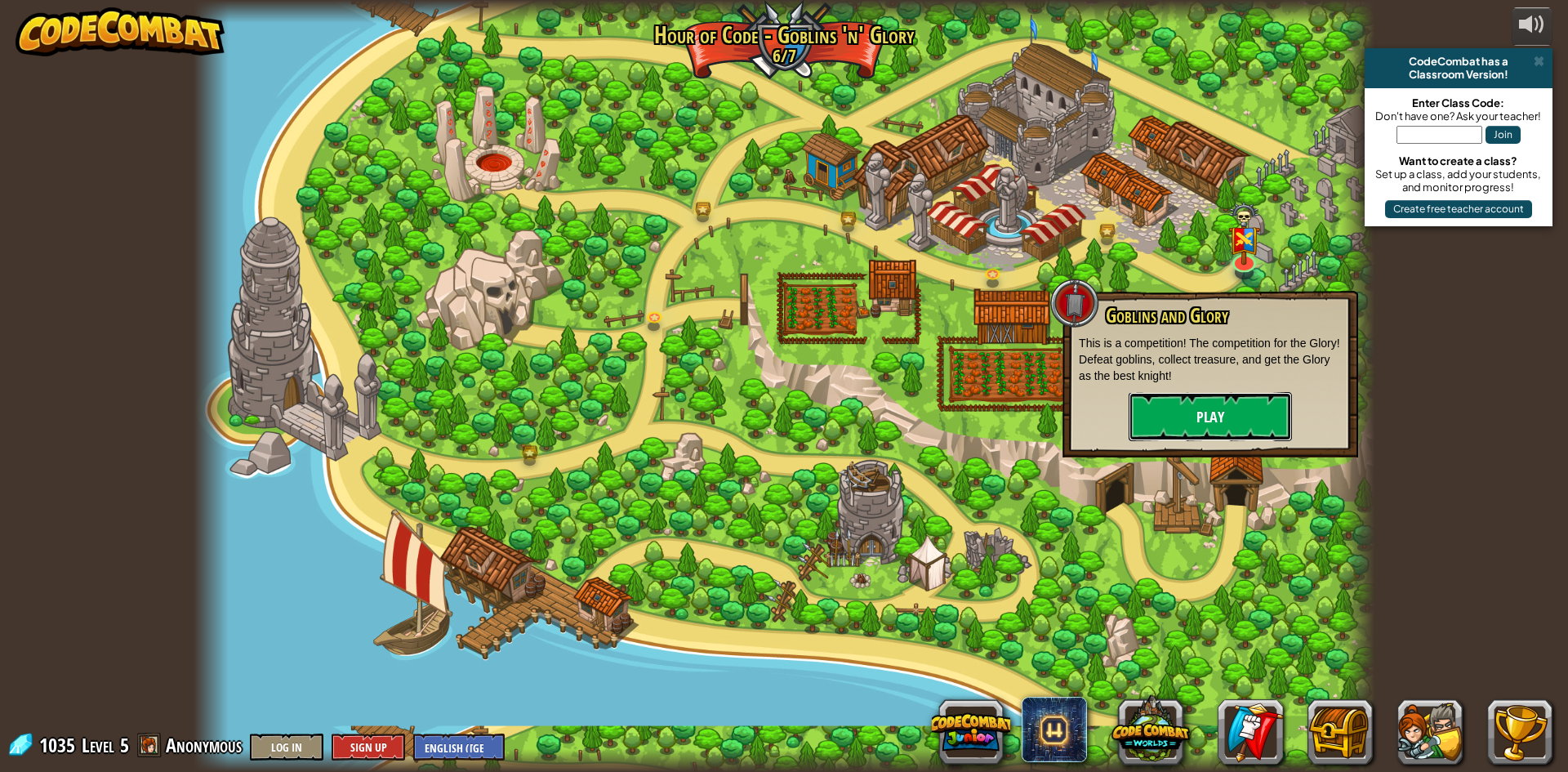
click at [1234, 407] on button "Play" at bounding box center [1209, 416] width 163 height 49
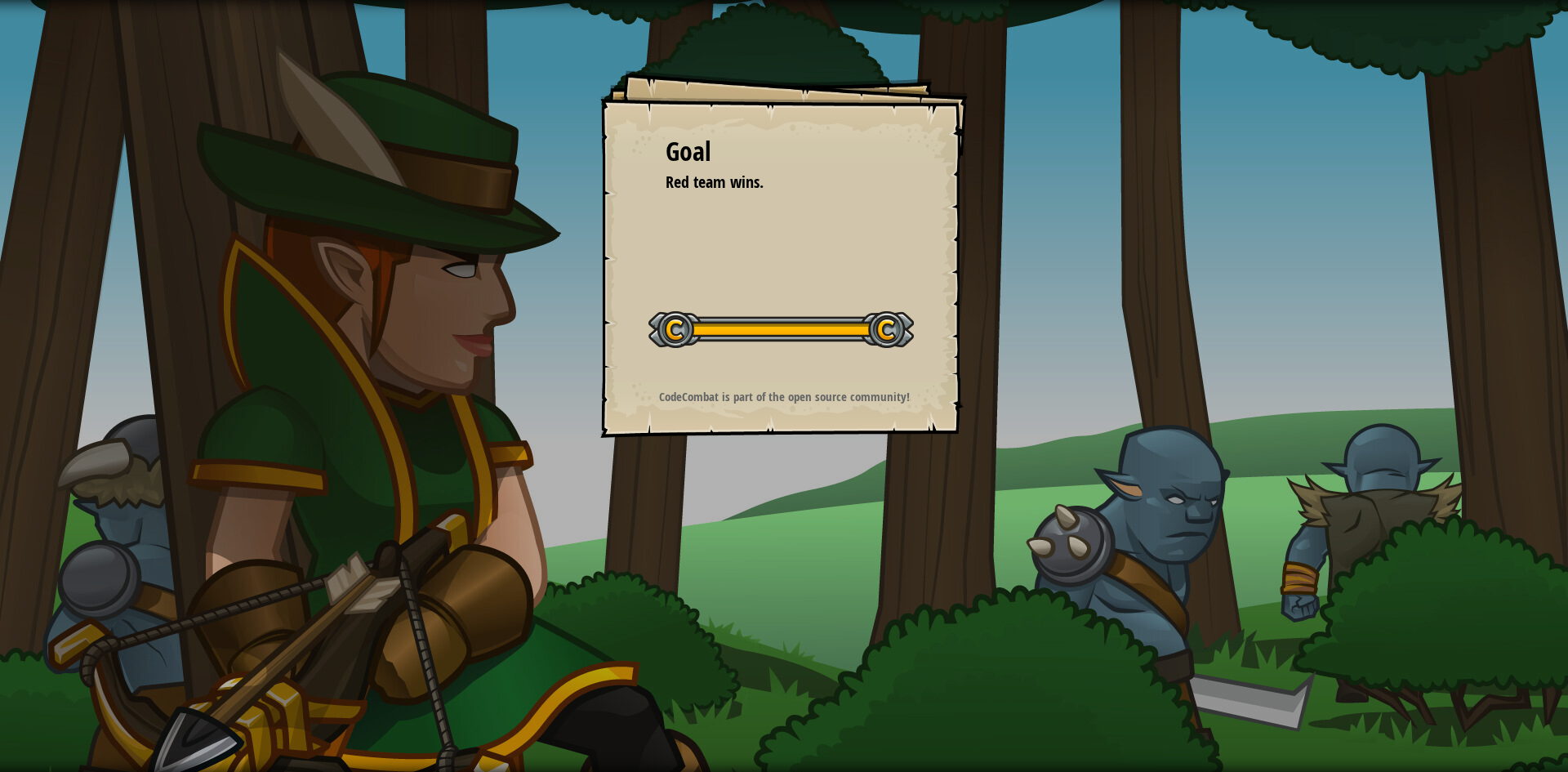
click at [864, 307] on div "Start Level" at bounding box center [781, 328] width 265 height 66
click at [874, 339] on div at bounding box center [781, 330] width 265 height 37
click at [759, 357] on div "Start Level" at bounding box center [781, 328] width 265 height 66
click at [788, 387] on strong "CodeCombat is part of the open source community!" at bounding box center [784, 396] width 251 height 17
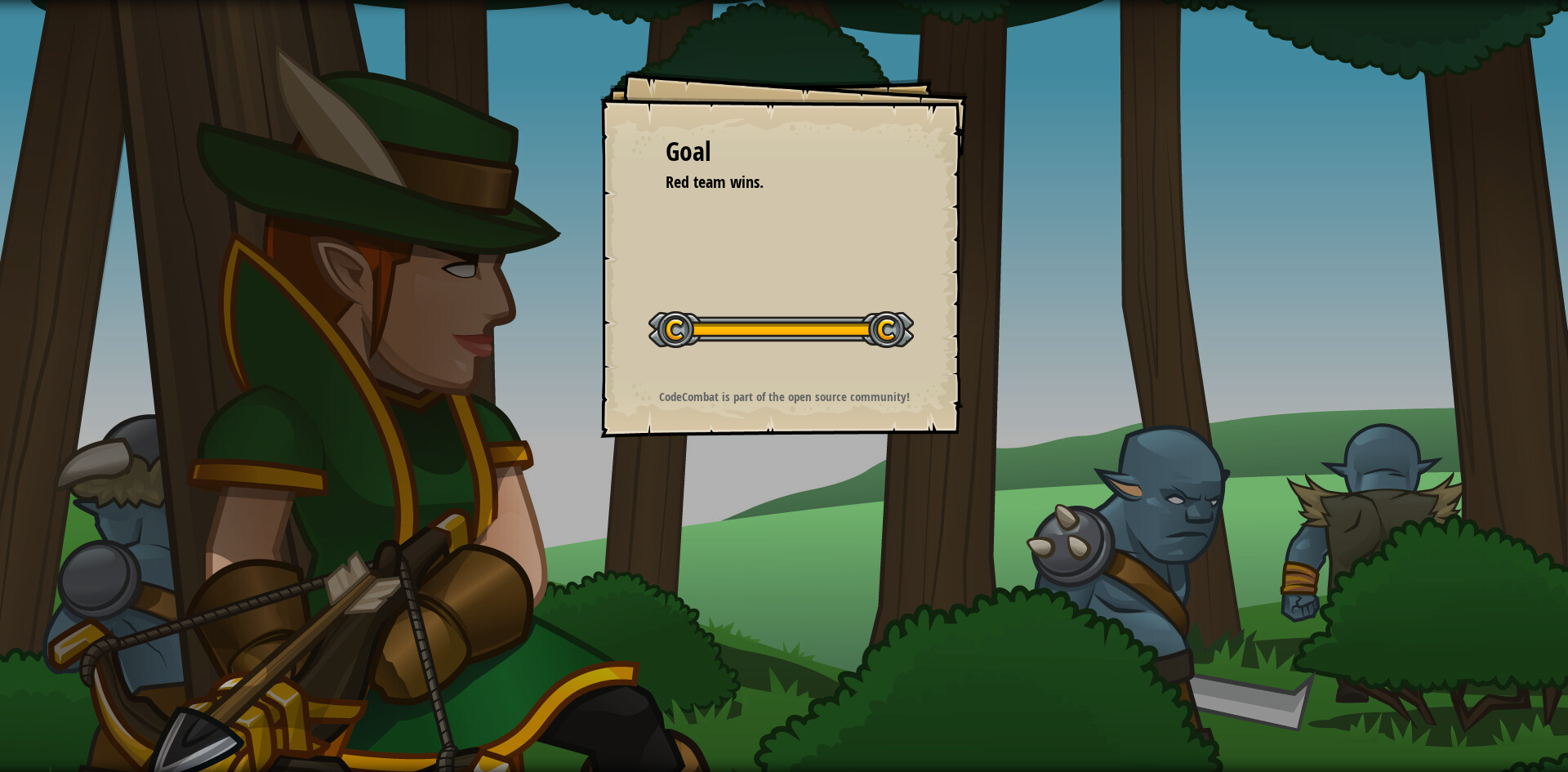
click at [788, 387] on strong "CodeCombat is part of the open source community!" at bounding box center [784, 396] width 251 height 17
click at [733, 420] on div "Goal Red team wins. Start Level Error loading from server. Try refreshing the p…" at bounding box center [784, 253] width 367 height 367
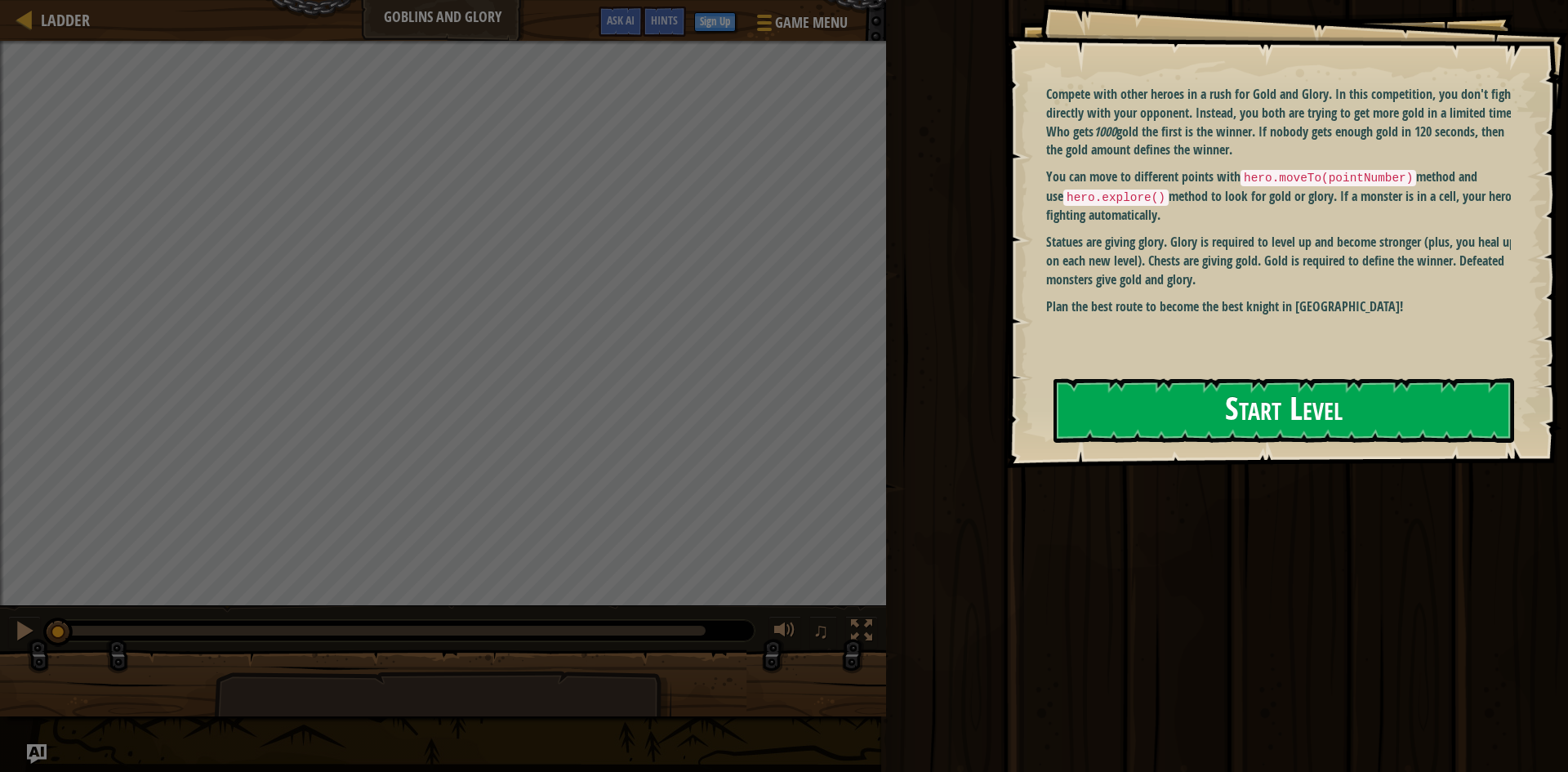
click at [1334, 413] on button "Start Level" at bounding box center [1284, 410] width 461 height 65
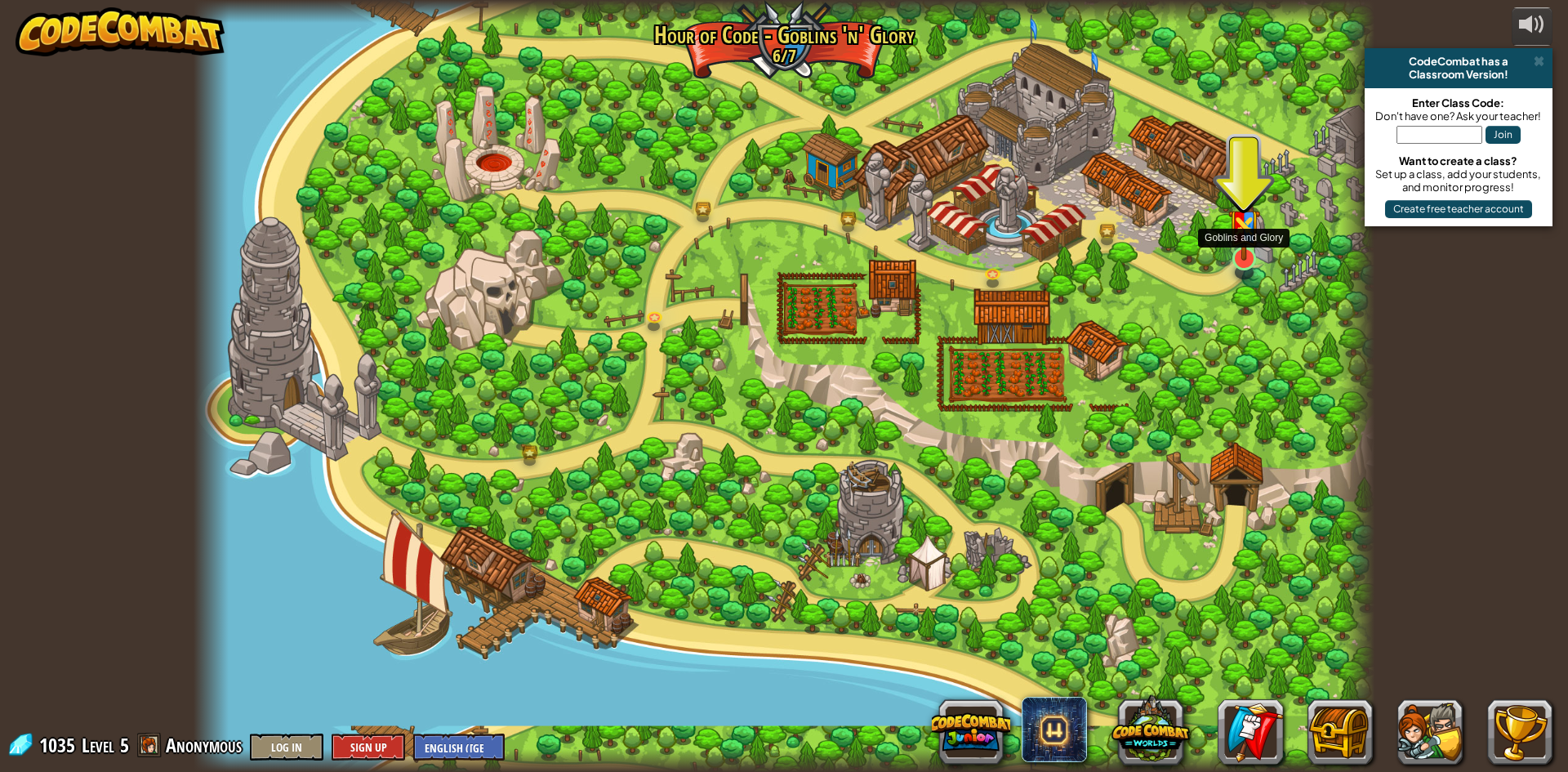
click at [1254, 252] on img at bounding box center [1243, 219] width 32 height 84
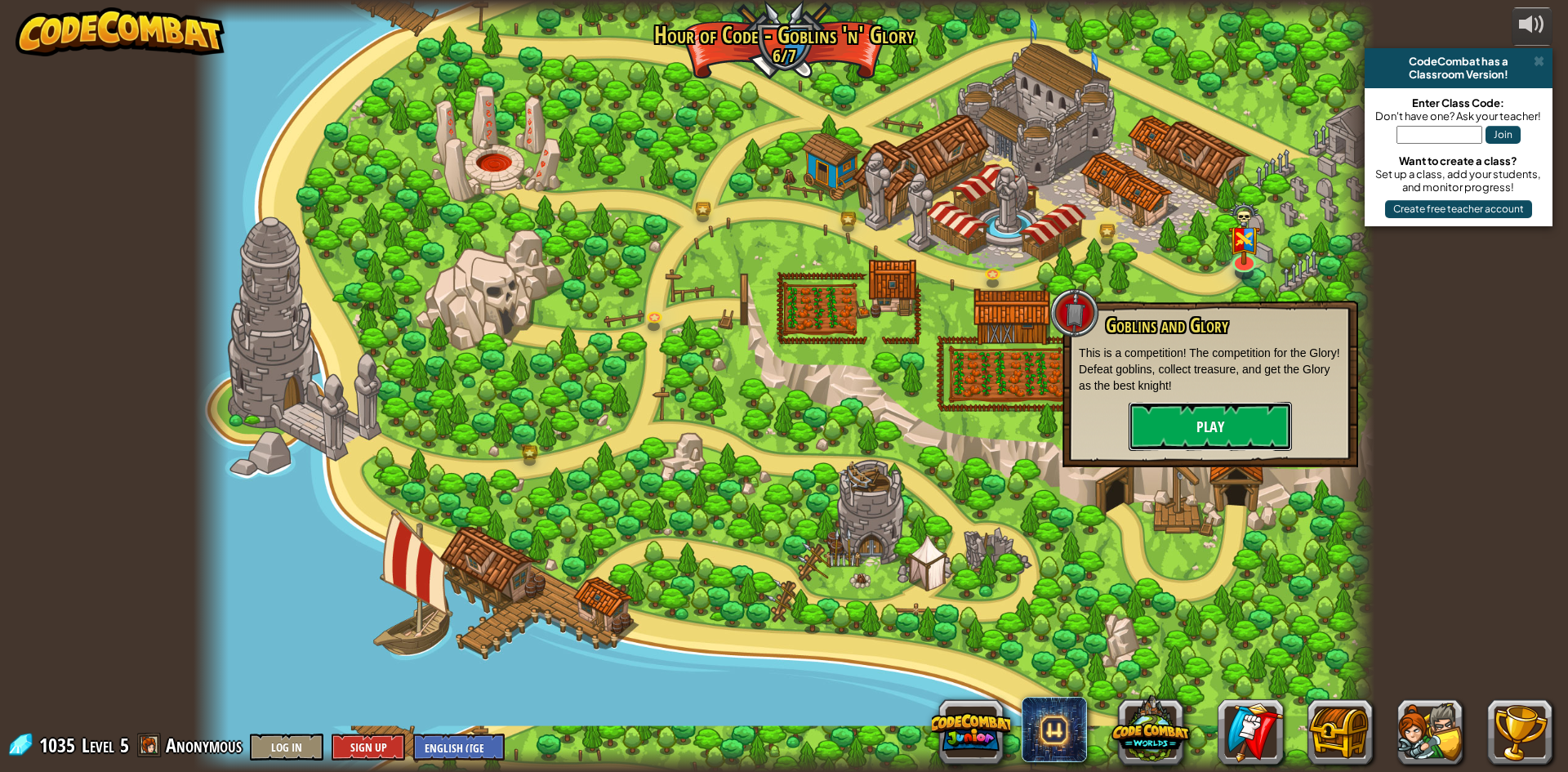
click at [1219, 429] on button "Play" at bounding box center [1209, 426] width 163 height 49
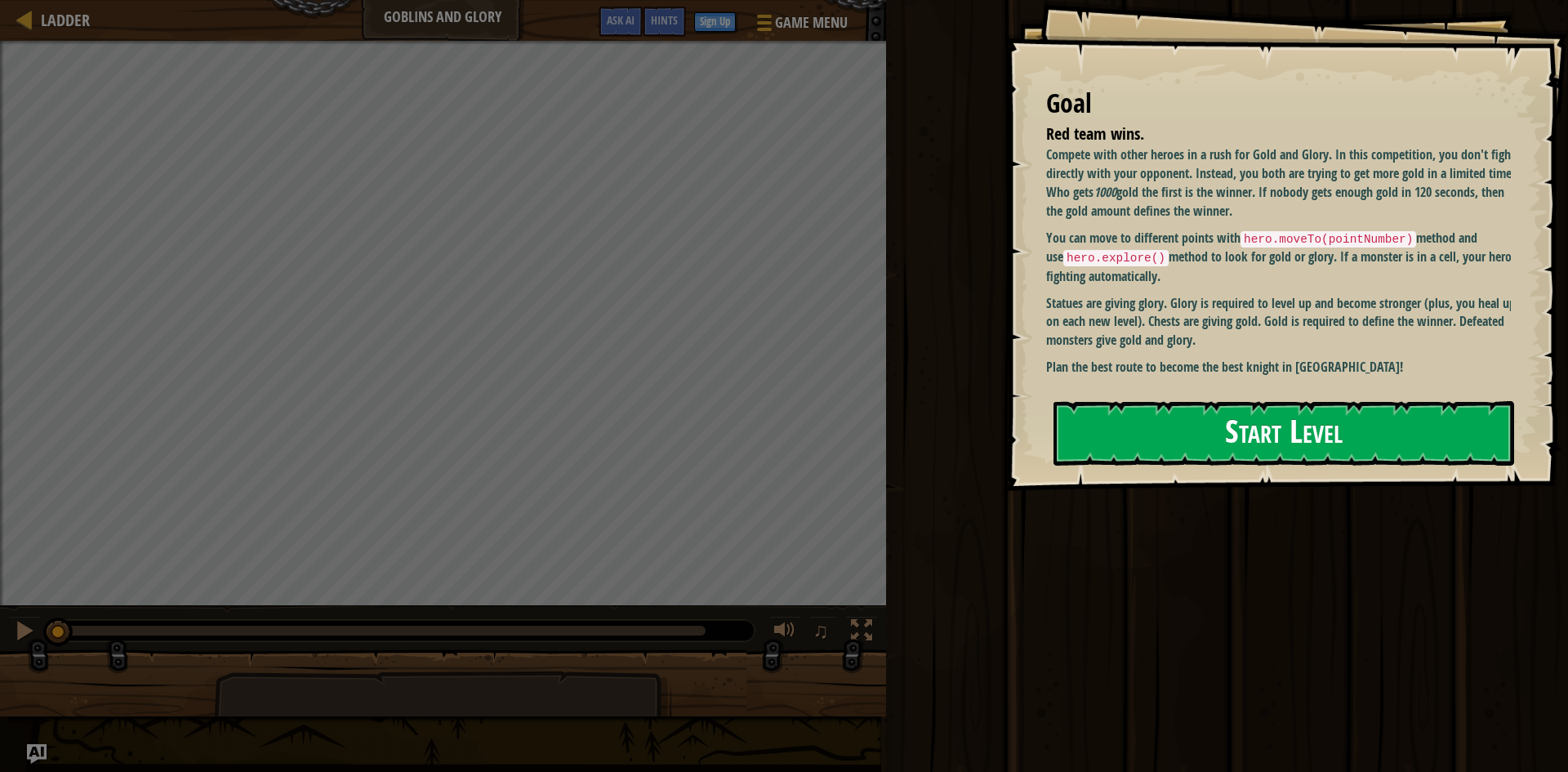
click at [1294, 408] on button "Start Level" at bounding box center [1284, 433] width 461 height 65
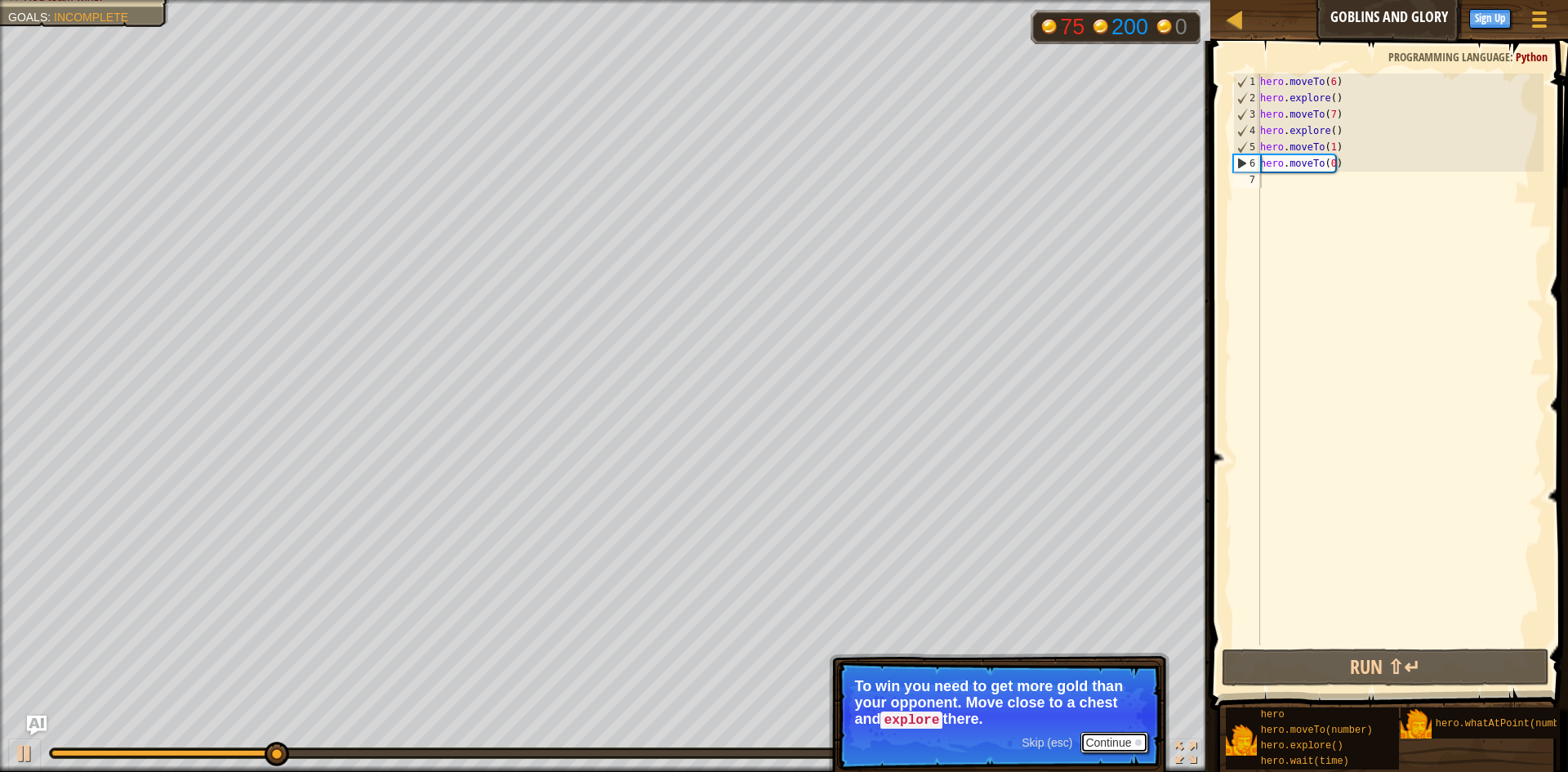
click at [1115, 741] on button "Continue" at bounding box center [1114, 742] width 67 height 21
click at [1109, 735] on button "Continue" at bounding box center [1114, 742] width 67 height 21
click at [1108, 737] on button "Continue" at bounding box center [1114, 740] width 67 height 21
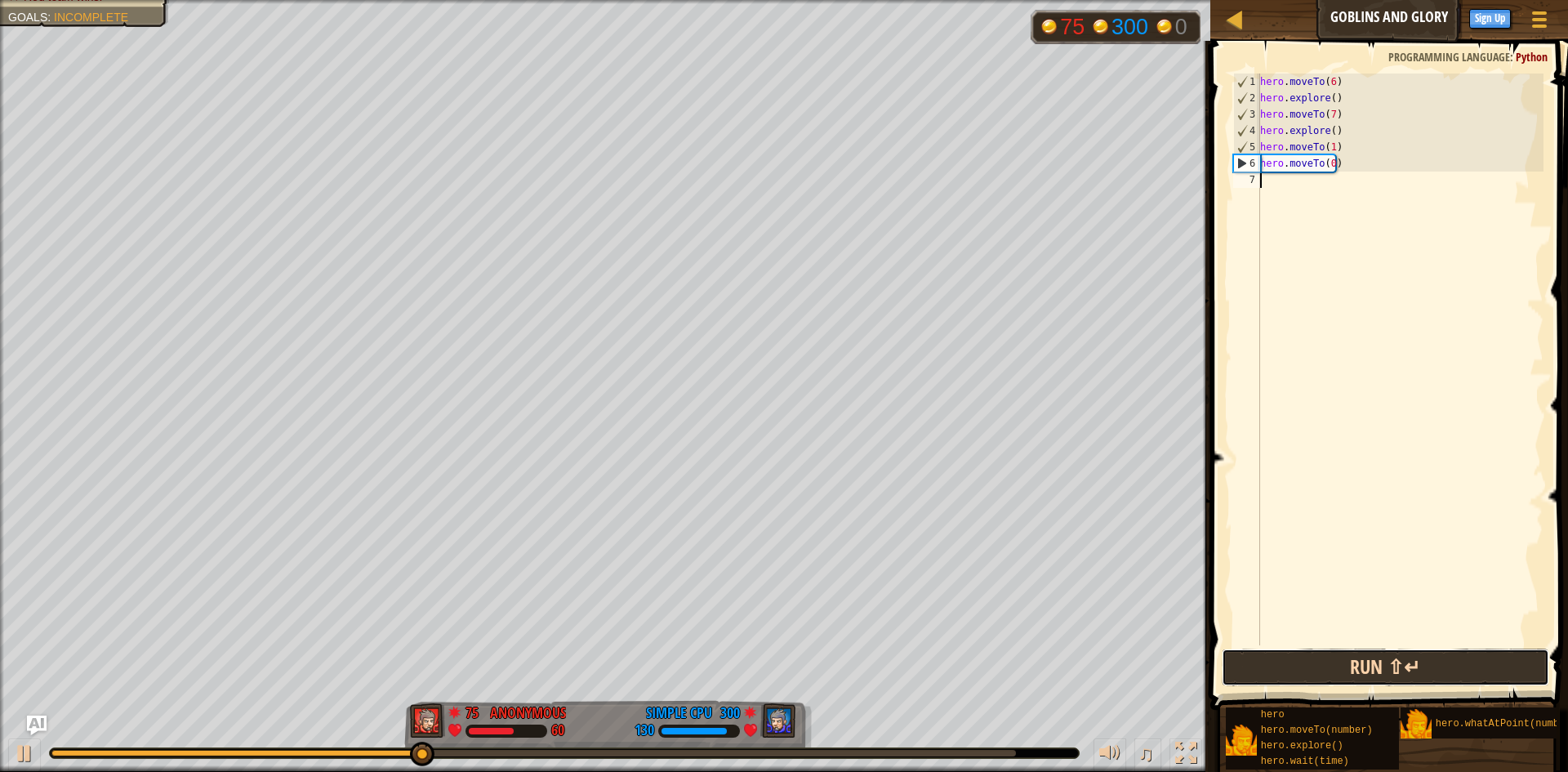
click at [1367, 667] on button "Run ⇧↵" at bounding box center [1386, 667] width 328 height 38
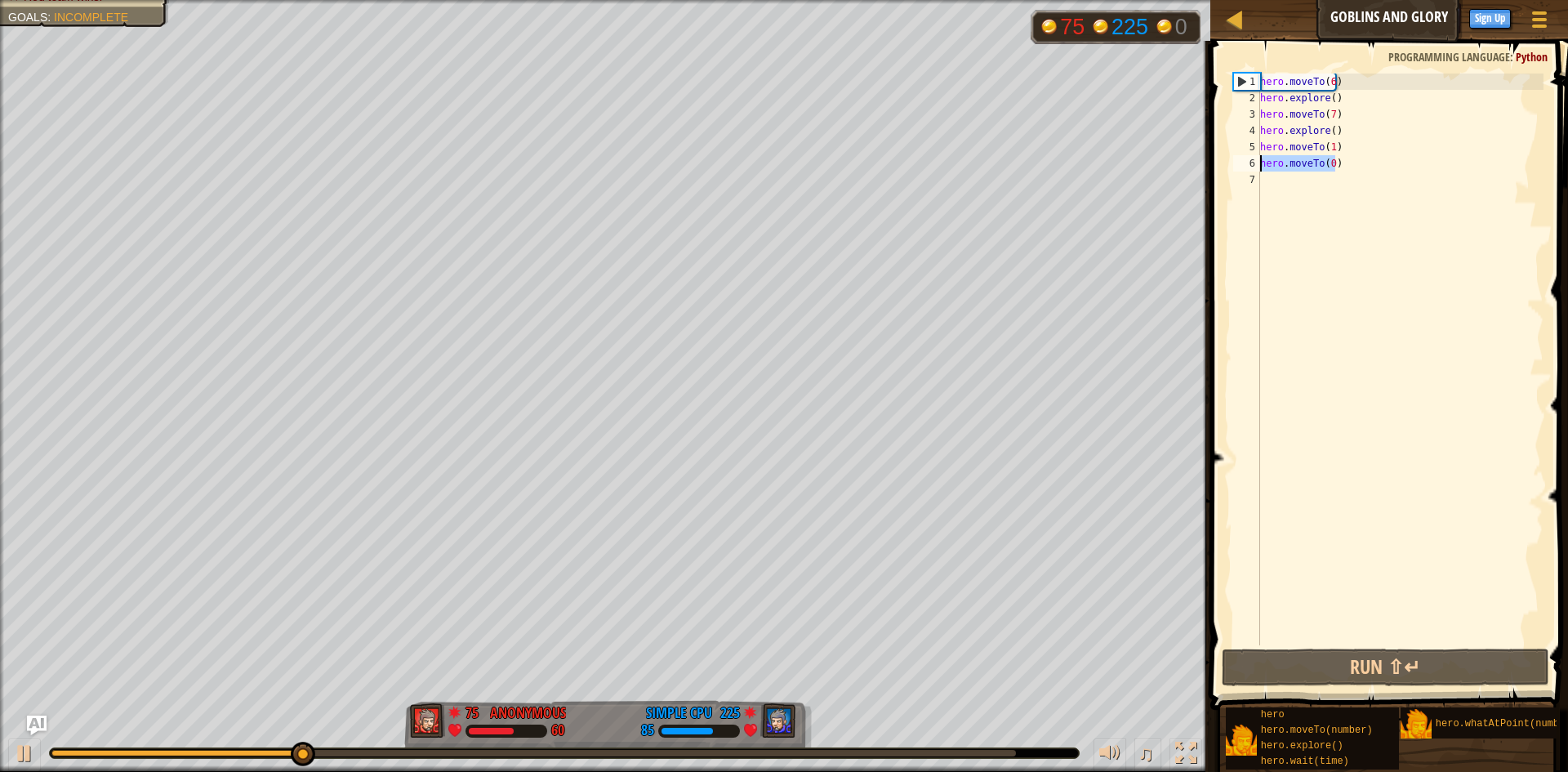
drag, startPoint x: 1336, startPoint y: 165, endPoint x: 1261, endPoint y: 162, distance: 75.1
click at [1261, 162] on div "hero . moveTo ( 6 ) hero . explore ( ) hero . moveTo ( 7 ) hero . explore ( ) h…" at bounding box center [1399, 375] width 286 height 604
type textarea "hero.moveTo(0)"
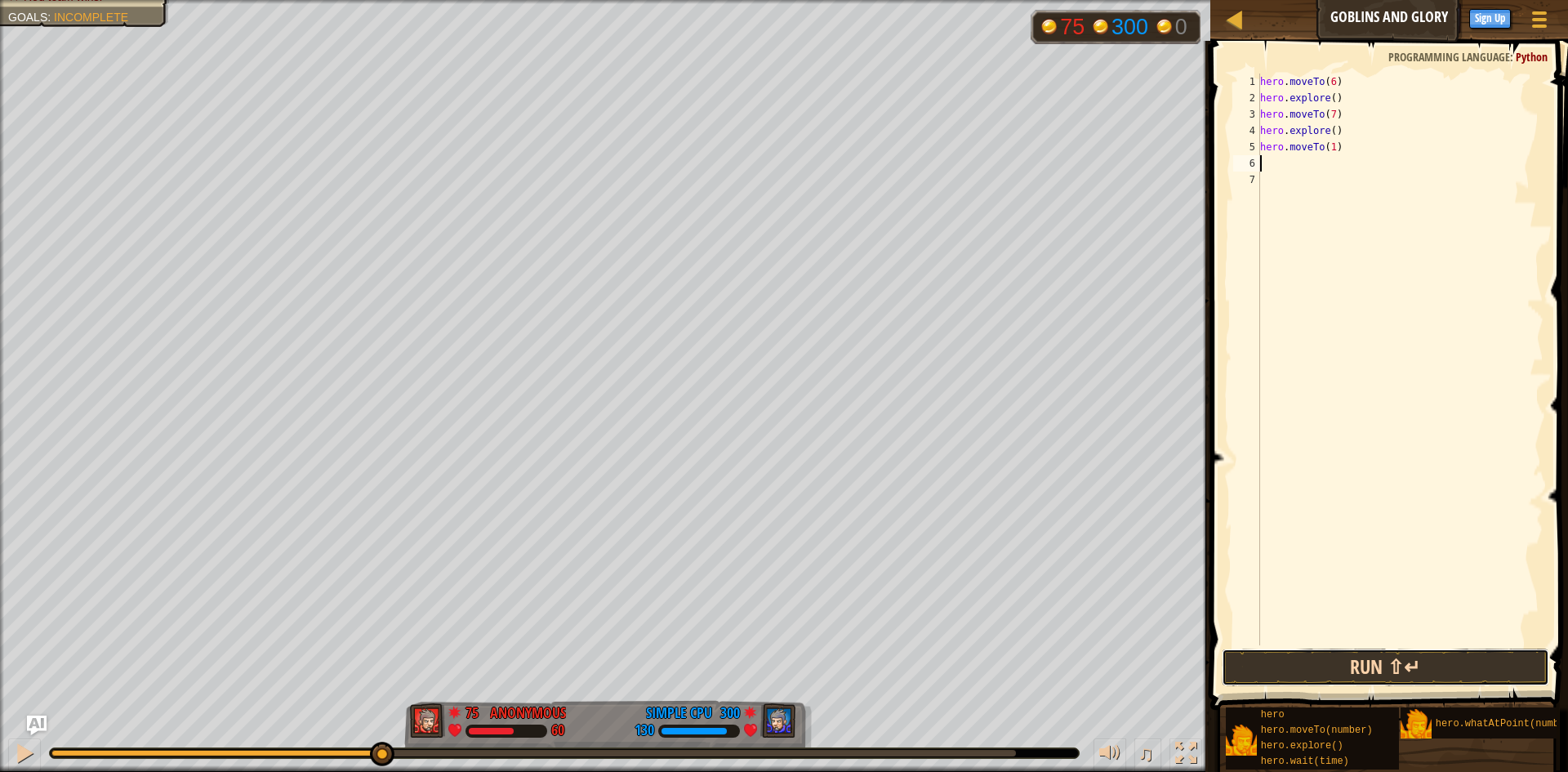
click at [1316, 661] on button "Run ⇧↵" at bounding box center [1386, 667] width 328 height 38
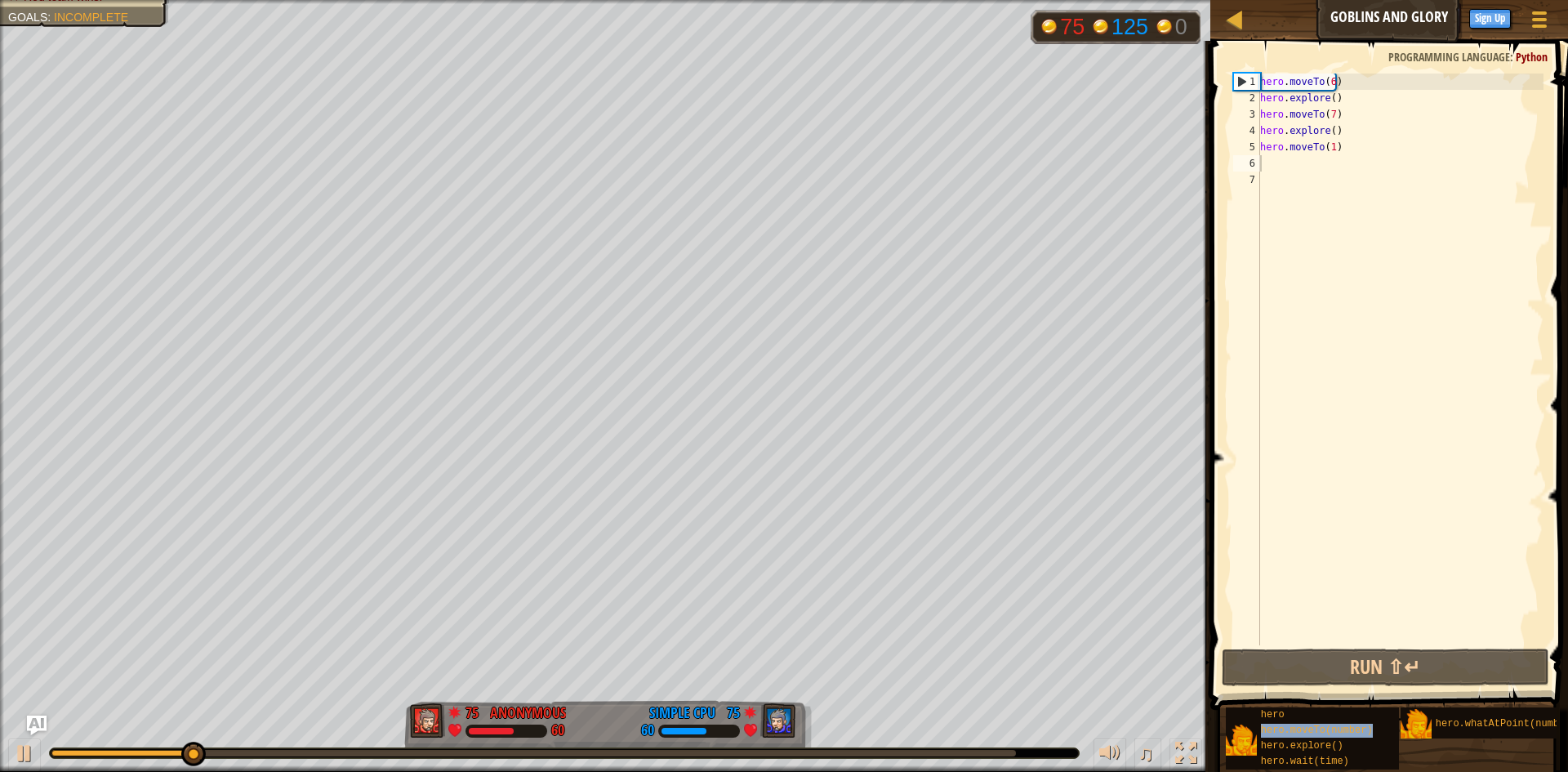
type textarea "hero.moveTo(number)"
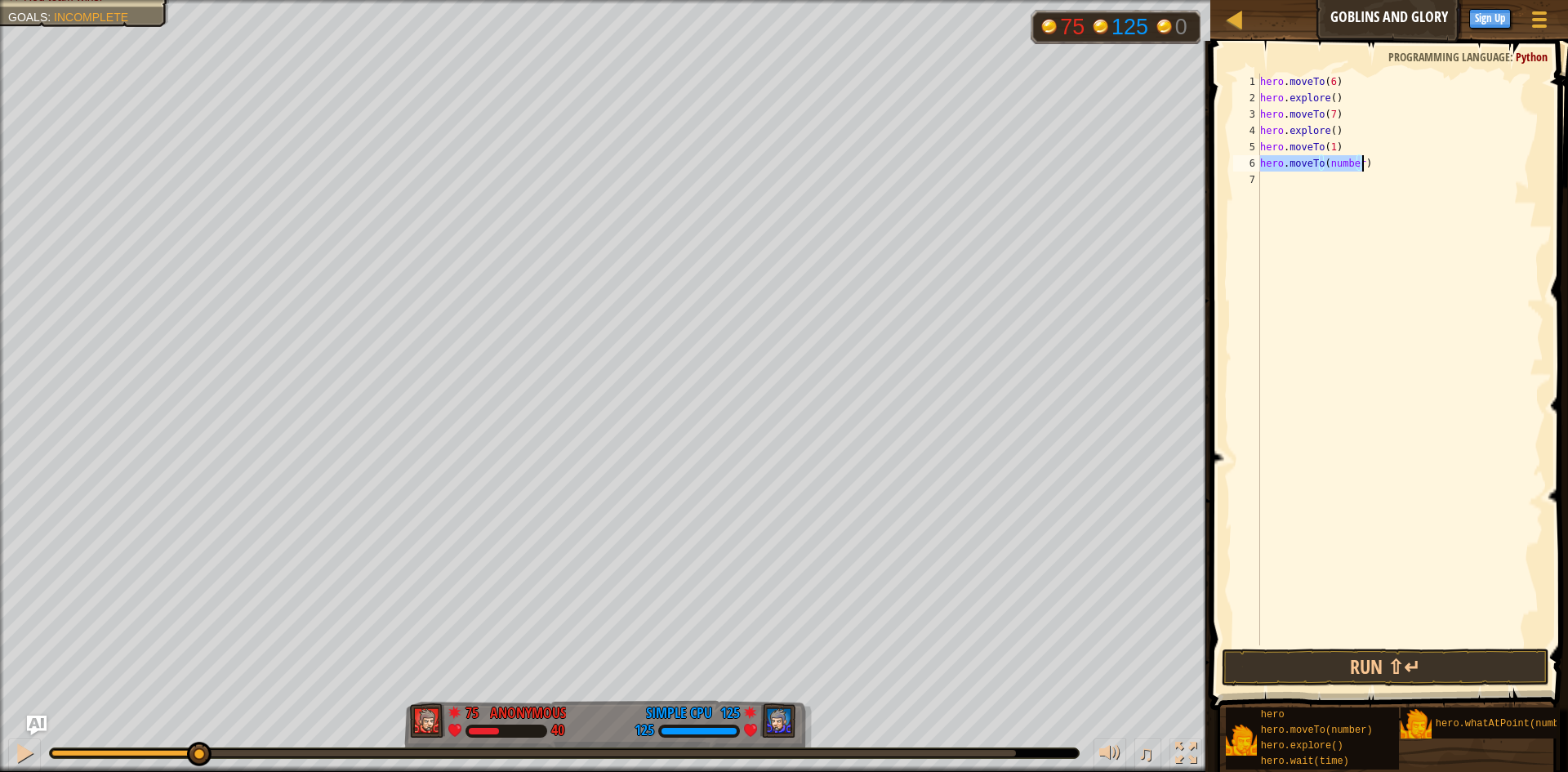
click at [1351, 162] on div "hero . moveTo ( 6 ) hero . explore ( ) hero . moveTo ( 7 ) hero . explore ( ) h…" at bounding box center [1399, 359] width 286 height 572
drag, startPoint x: 1354, startPoint y: 164, endPoint x: 1324, endPoint y: 162, distance: 30.1
click at [1324, 162] on div "hero . moveTo ( 6 ) hero . explore ( ) hero . moveTo ( 7 ) hero . explore ( ) h…" at bounding box center [1399, 375] width 286 height 604
click at [1323, 674] on button "Run ⇧↵" at bounding box center [1386, 667] width 328 height 38
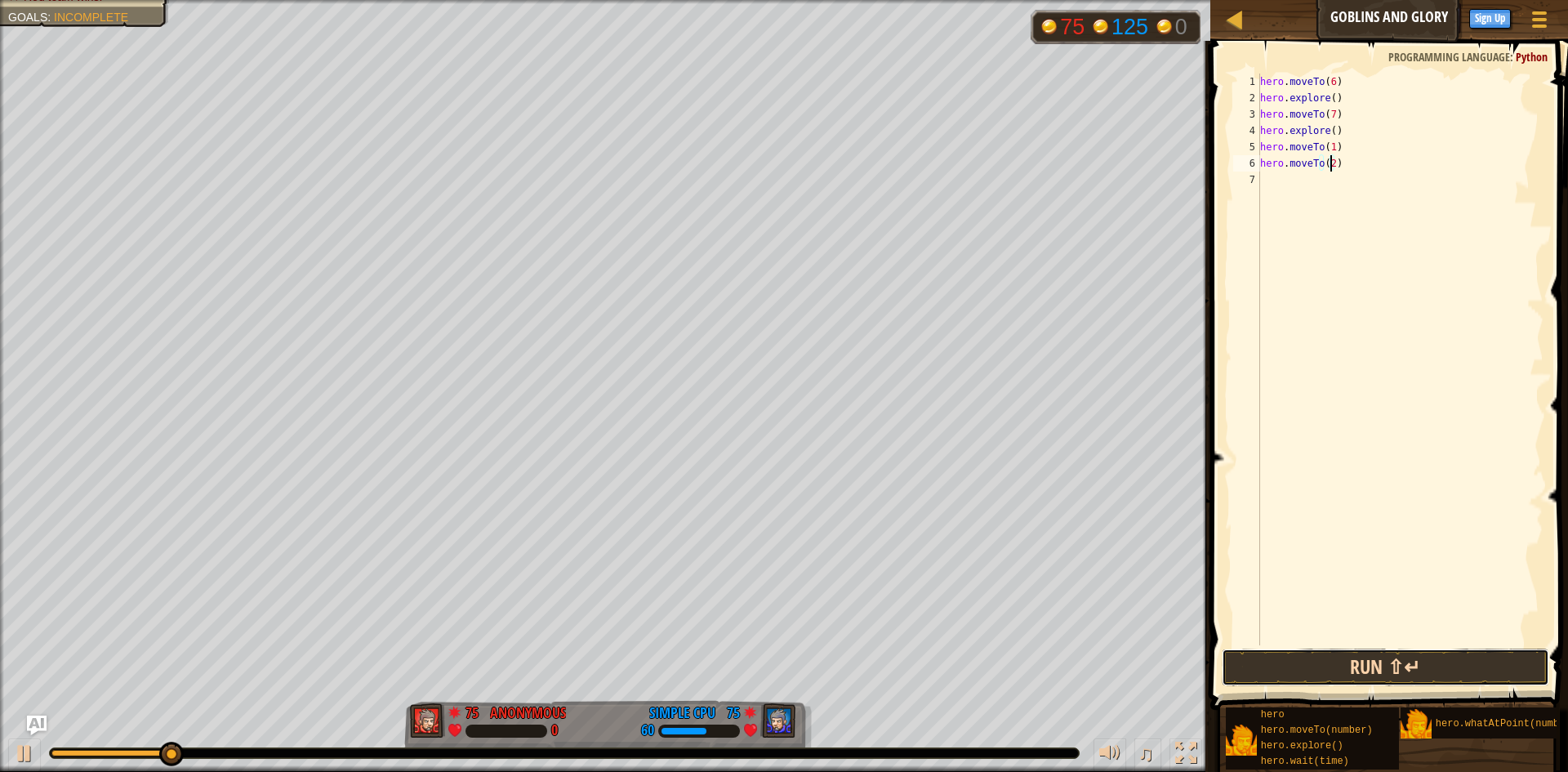
click at [1257, 677] on button "Run ⇧↵" at bounding box center [1386, 667] width 328 height 38
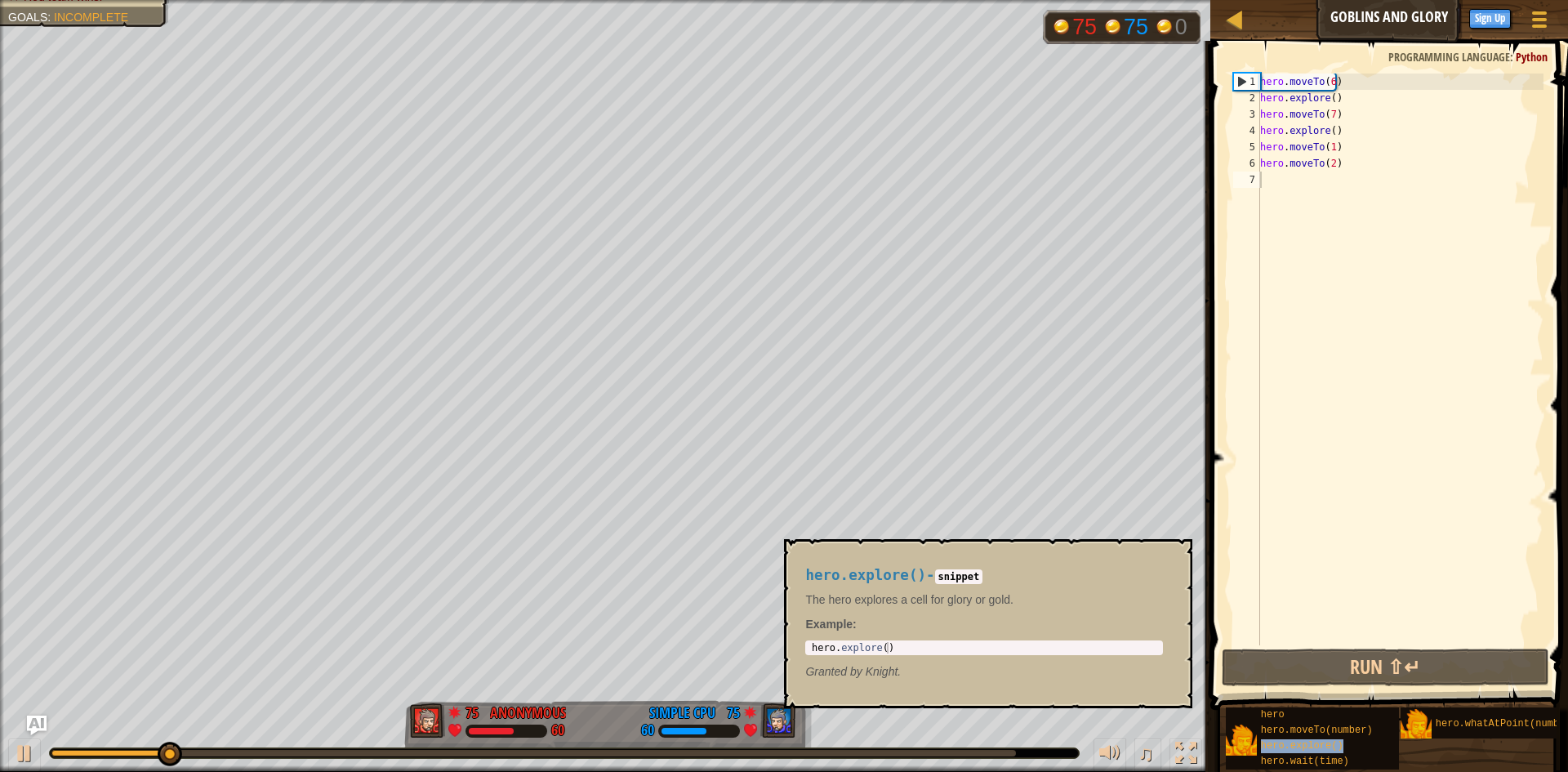
type textarea "hero.explore()"
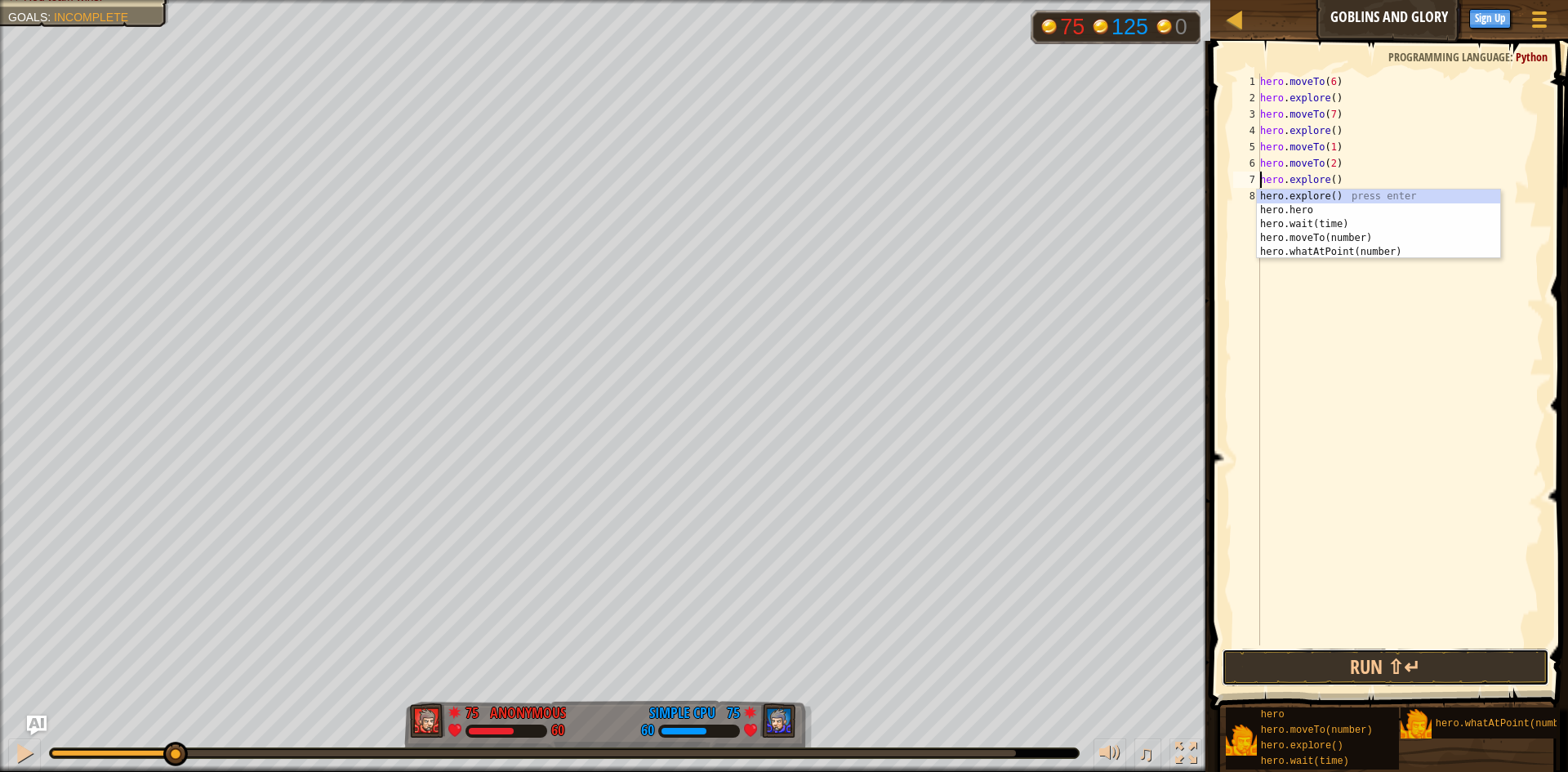
drag, startPoint x: 1355, startPoint y: 661, endPoint x: 1362, endPoint y: 639, distance: 23.1
click at [1354, 662] on button "Run ⇧↵" at bounding box center [1386, 667] width 328 height 38
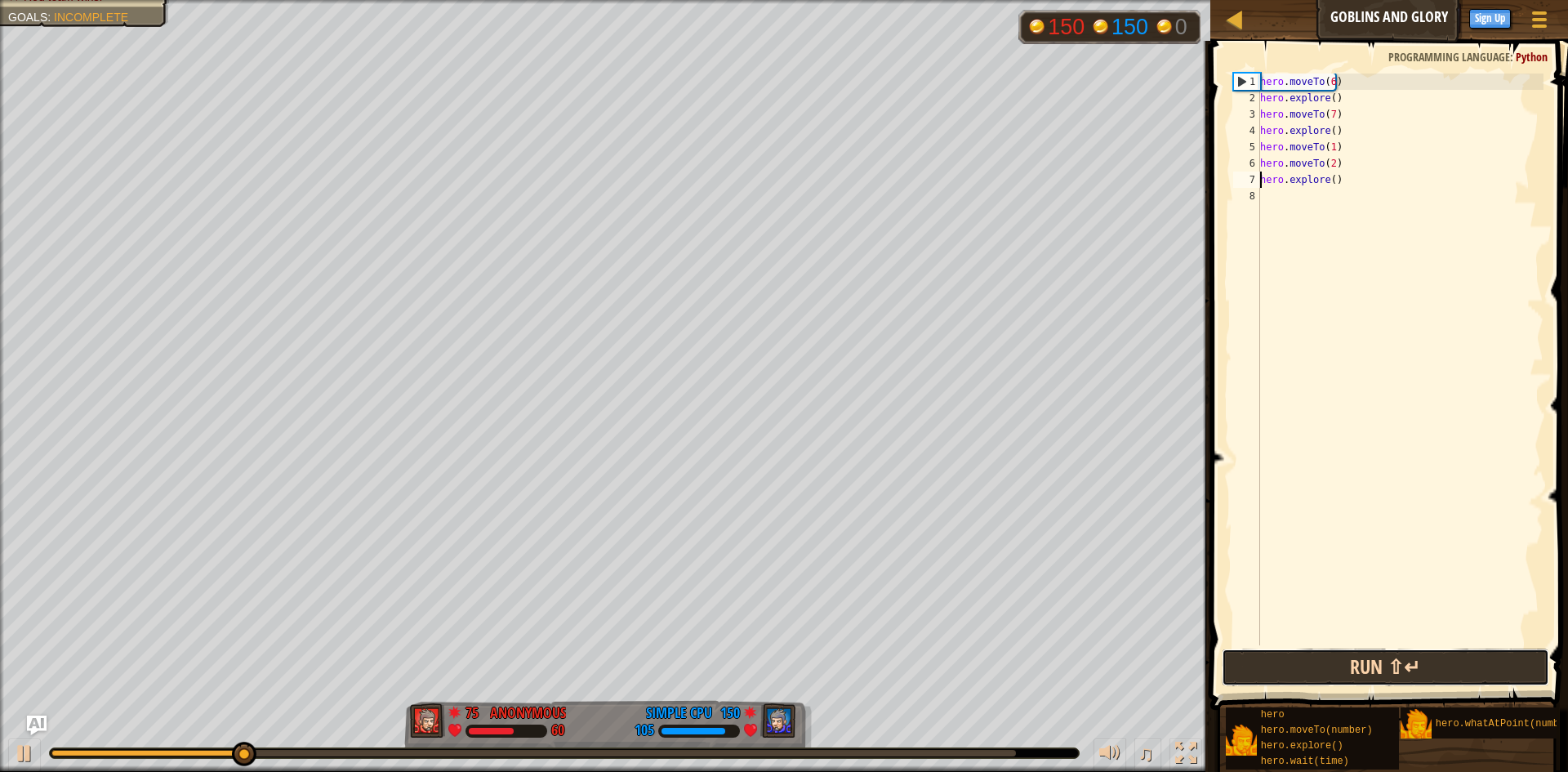
click at [1330, 657] on button "Run ⇧↵" at bounding box center [1386, 667] width 328 height 38
click at [1334, 671] on button "Run ⇧↵" at bounding box center [1386, 667] width 328 height 38
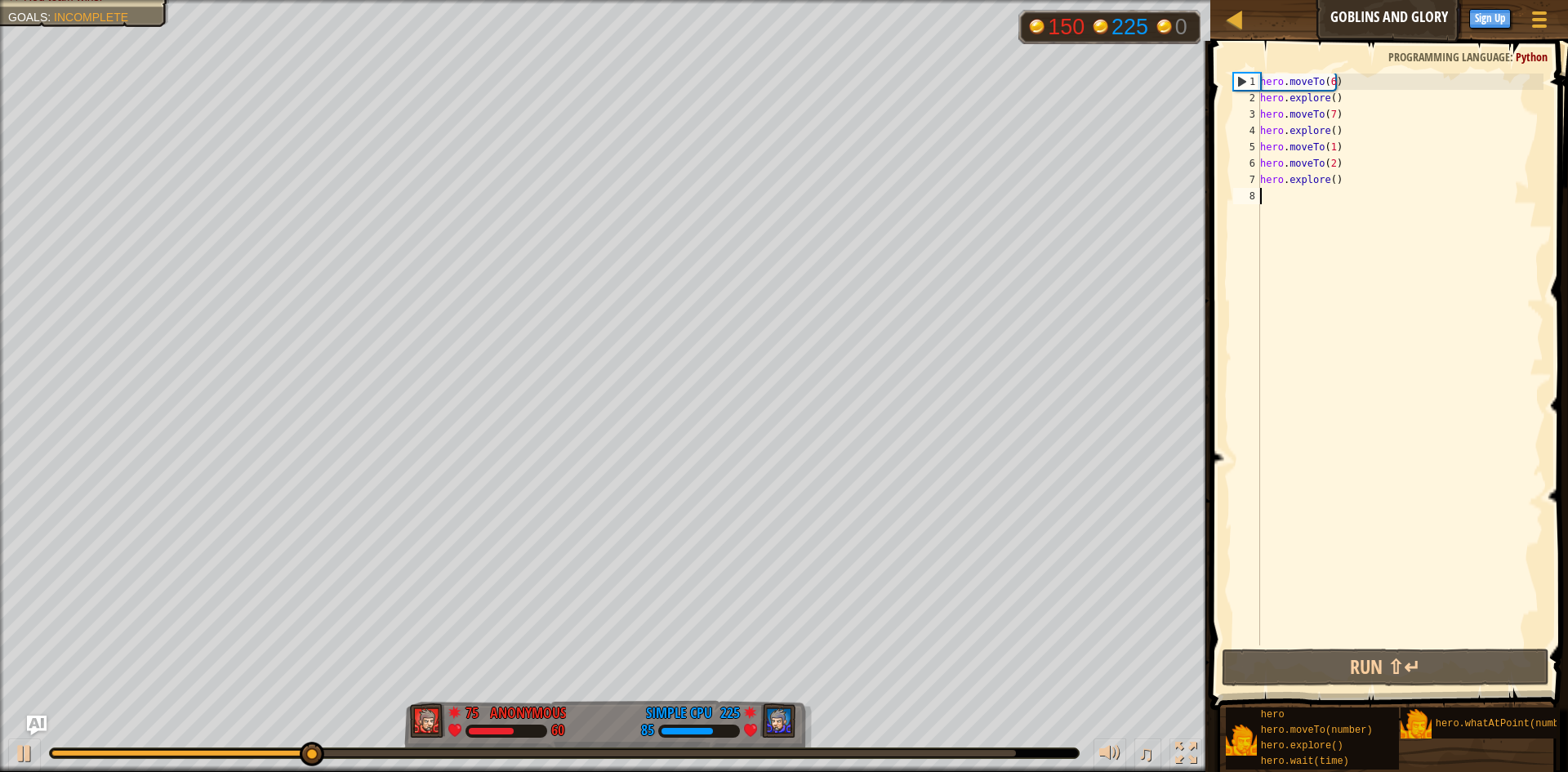
drag, startPoint x: 1348, startPoint y: 189, endPoint x: 1292, endPoint y: 197, distance: 56.6
click at [1292, 197] on div "hero . moveTo ( 6 ) hero . explore ( ) hero . moveTo ( 7 ) hero . explore ( ) h…" at bounding box center [1399, 375] width 286 height 604
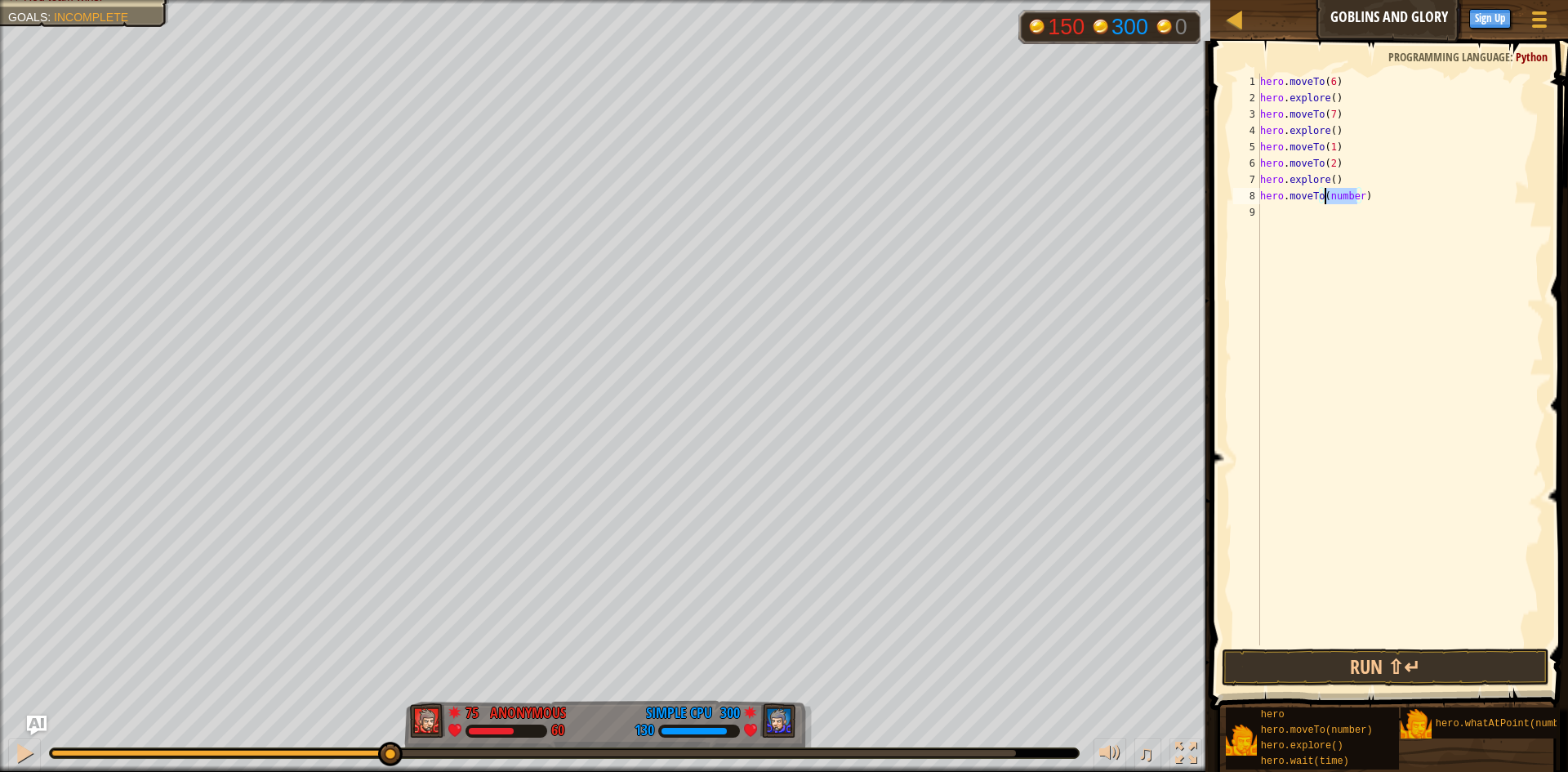
drag, startPoint x: 1356, startPoint y: 197, endPoint x: 1326, endPoint y: 200, distance: 30.1
click at [1326, 200] on div "hero . moveTo ( 6 ) hero . explore ( ) hero . moveTo ( 7 ) hero . explore ( ) h…" at bounding box center [1399, 375] width 286 height 604
drag, startPoint x: 1363, startPoint y: 216, endPoint x: 1331, endPoint y: 217, distance: 32.0
click at [1331, 217] on div "hero . moveTo ( 6 ) hero . explore ( ) hero . moveTo ( 7 ) hero . explore ( ) h…" at bounding box center [1403, 375] width 281 height 604
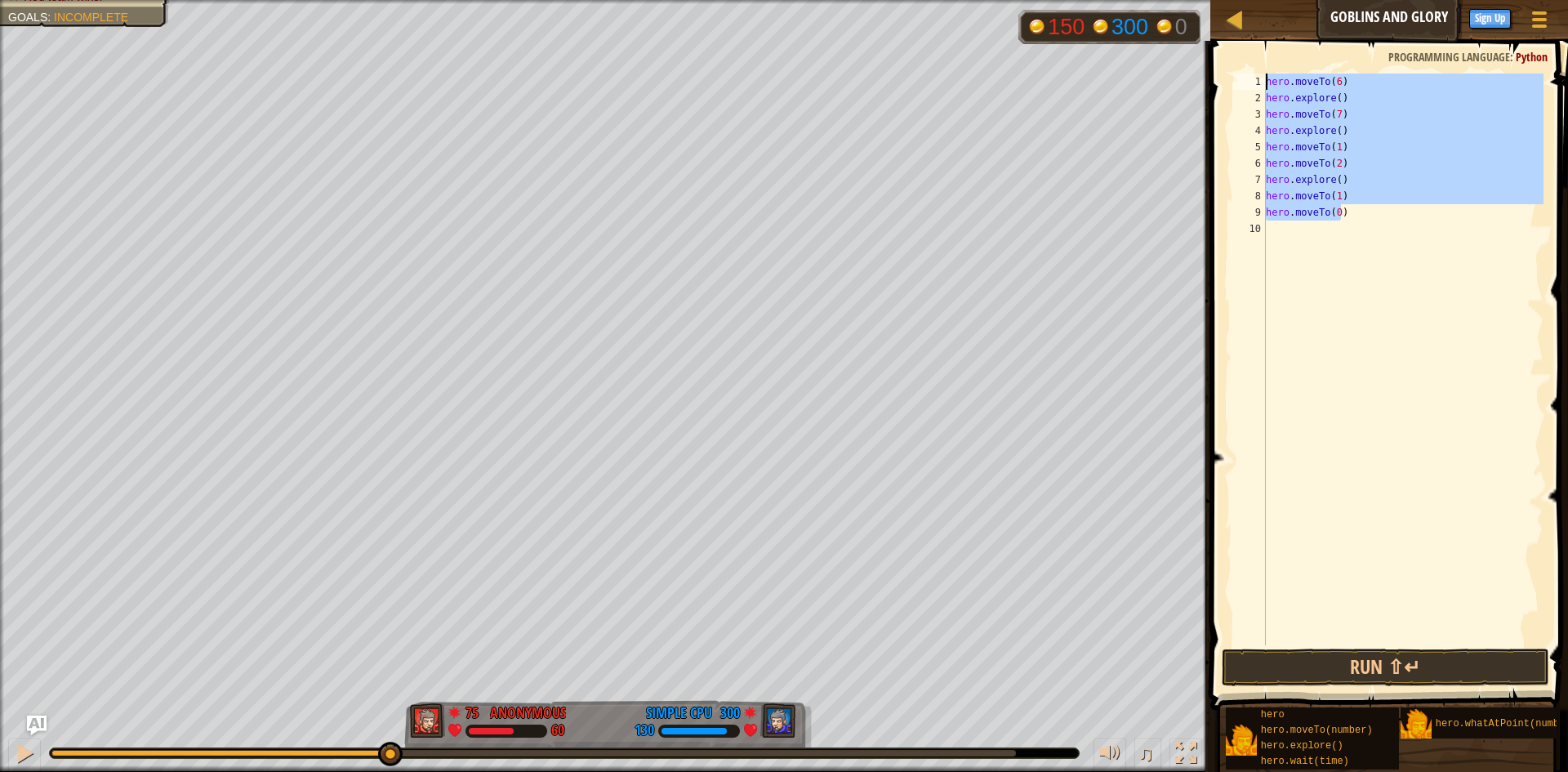
drag, startPoint x: 1356, startPoint y: 220, endPoint x: 1266, endPoint y: 73, distance: 172.4
click at [1266, 73] on div "hero . moveTo ( 6 ) hero . explore ( ) hero . moveTo ( 7 ) hero . explore ( ) h…" at bounding box center [1403, 375] width 281 height 604
type textarea "hero.moveTo(6) hero.explore()"
click at [1308, 226] on div "hero . moveTo ( 6 ) hero . explore ( ) hero . moveTo ( 7 ) hero . explore ( ) h…" at bounding box center [1403, 375] width 281 height 604
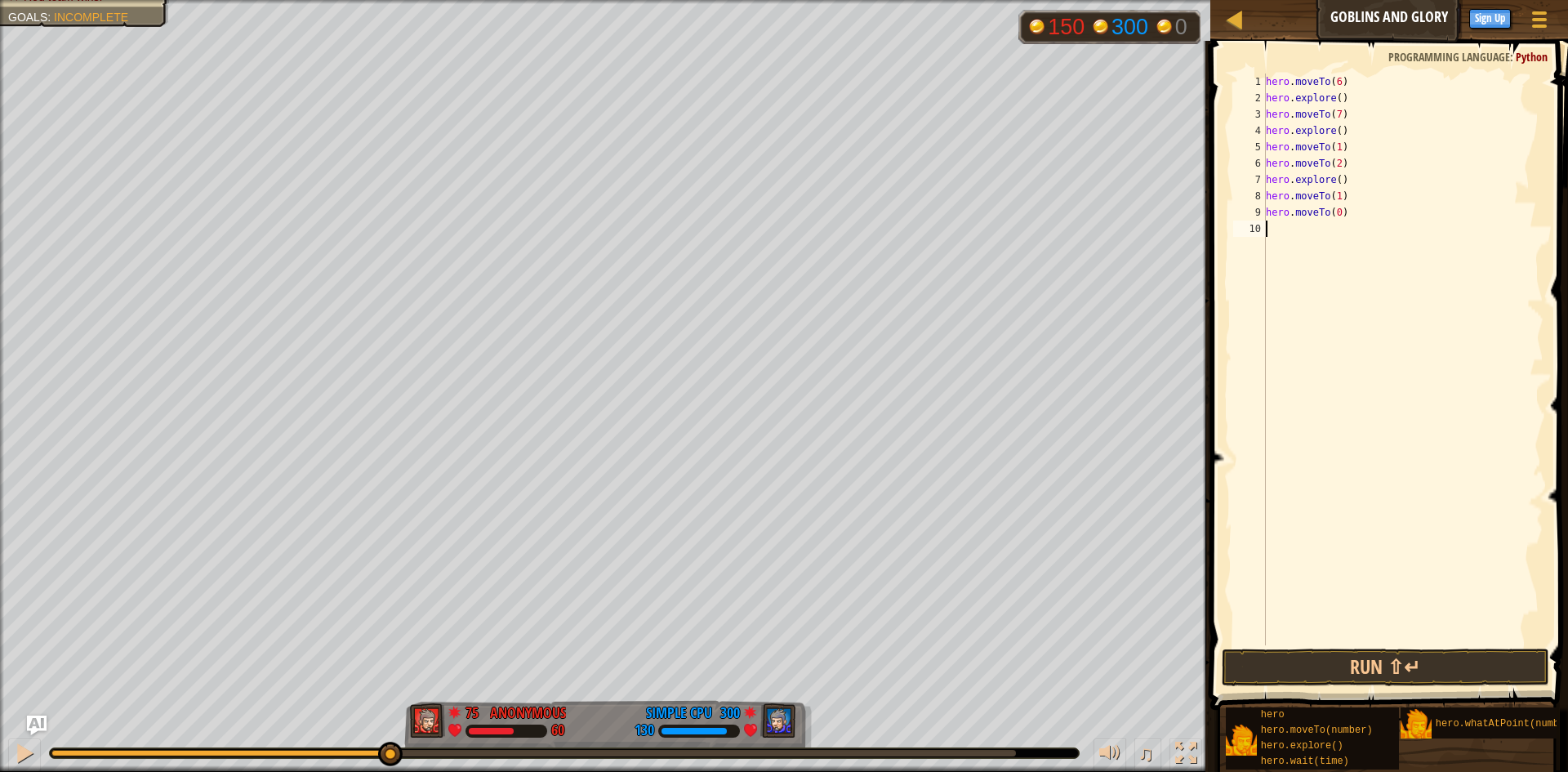
paste textarea "hero.moveTo(0)"
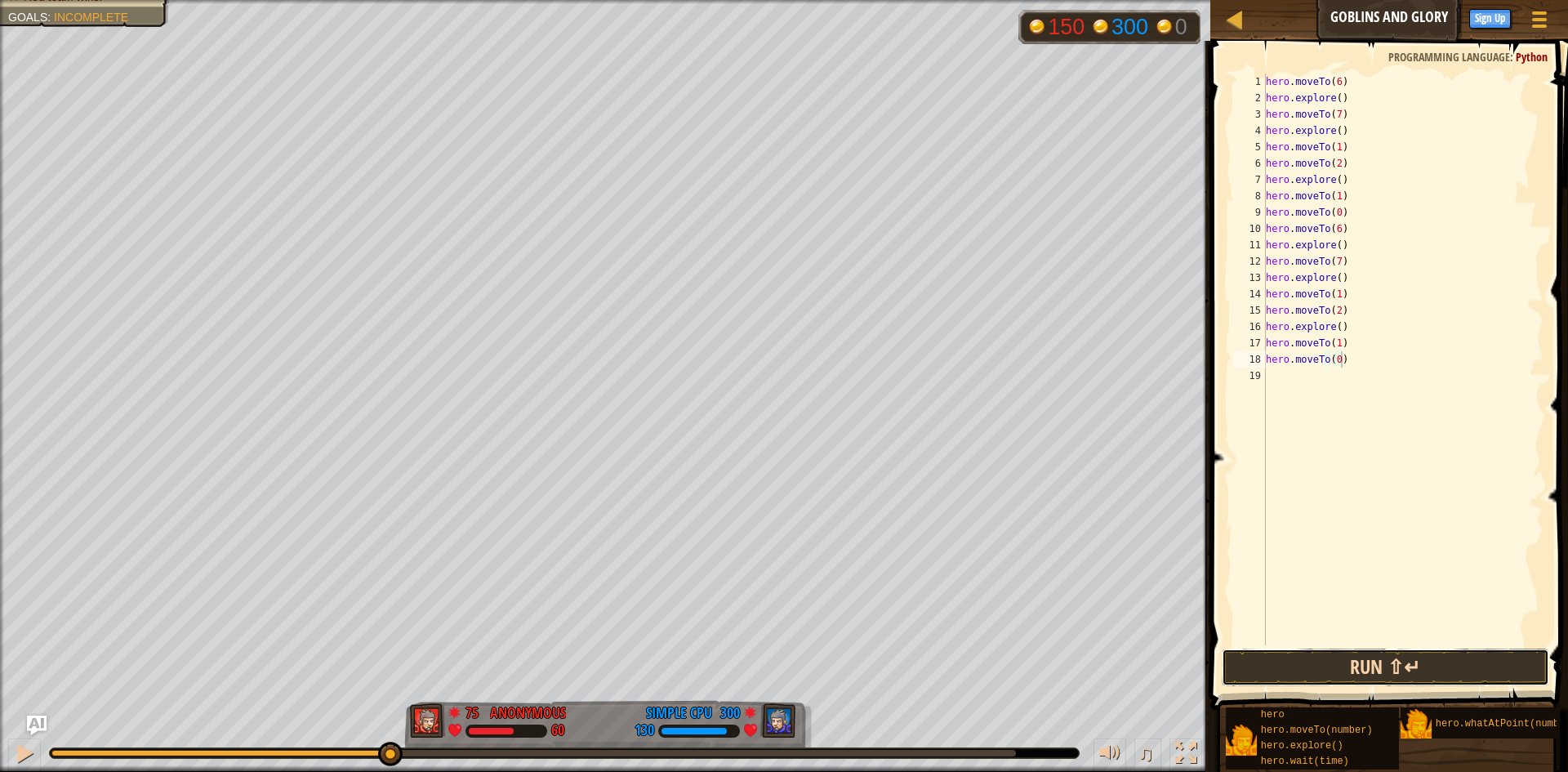
click at [1345, 671] on button "Run ⇧↵" at bounding box center [1386, 667] width 328 height 38
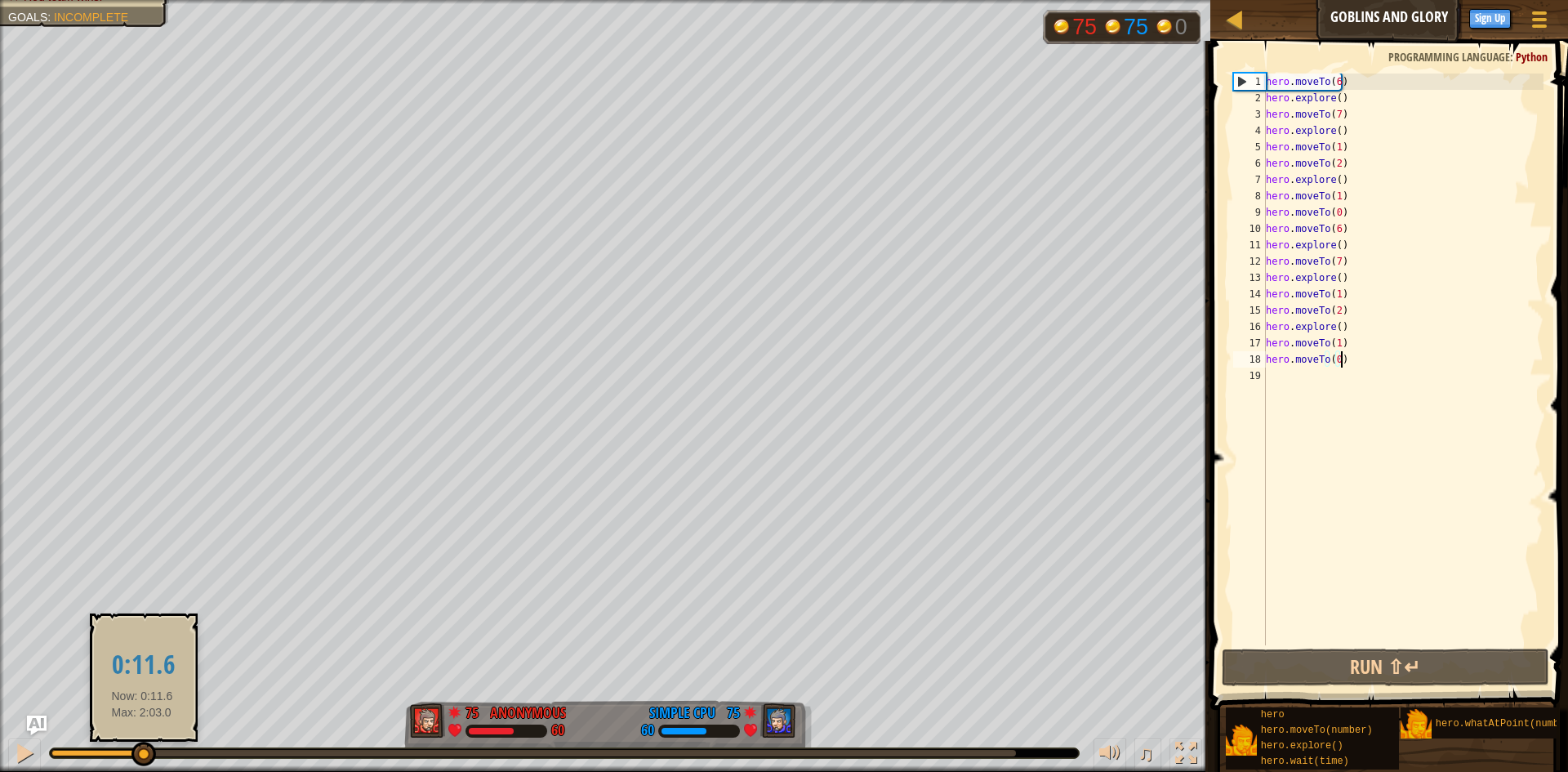
drag, startPoint x: 192, startPoint y: 754, endPoint x: 142, endPoint y: 757, distance: 50.1
click at [142, 757] on div at bounding box center [143, 753] width 24 height 24
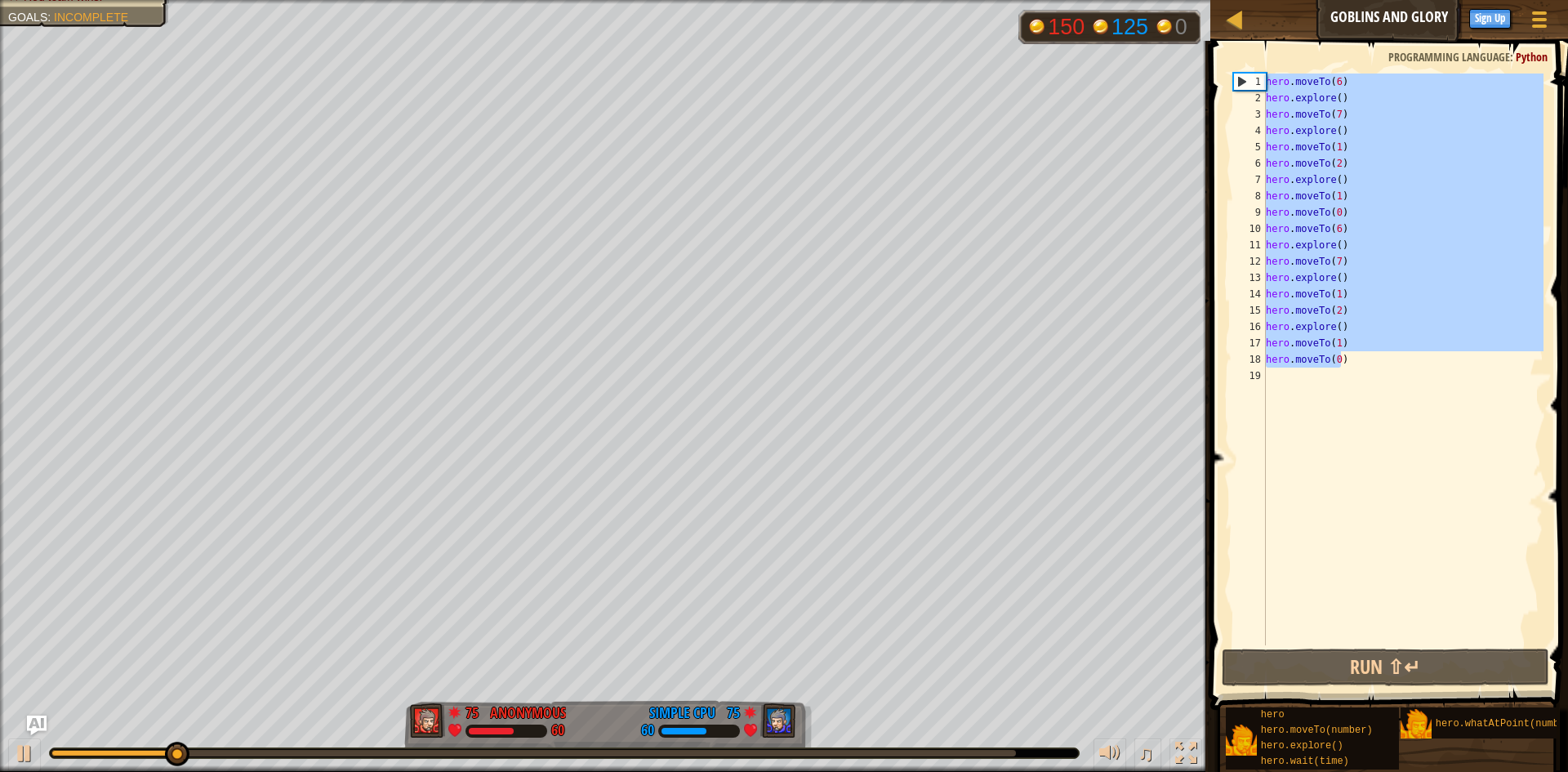
drag, startPoint x: 1342, startPoint y: 358, endPoint x: 1263, endPoint y: 82, distance: 287.1
click at [1263, 82] on div "hero.moveTo(0) 1 2 3 4 5 6 7 8 9 10 11 12 13 14 15 16 17 18 19 hero . moveTo ( …" at bounding box center [1386, 359] width 313 height 572
type textarea "hero.moveTo(6) hero.explore()"
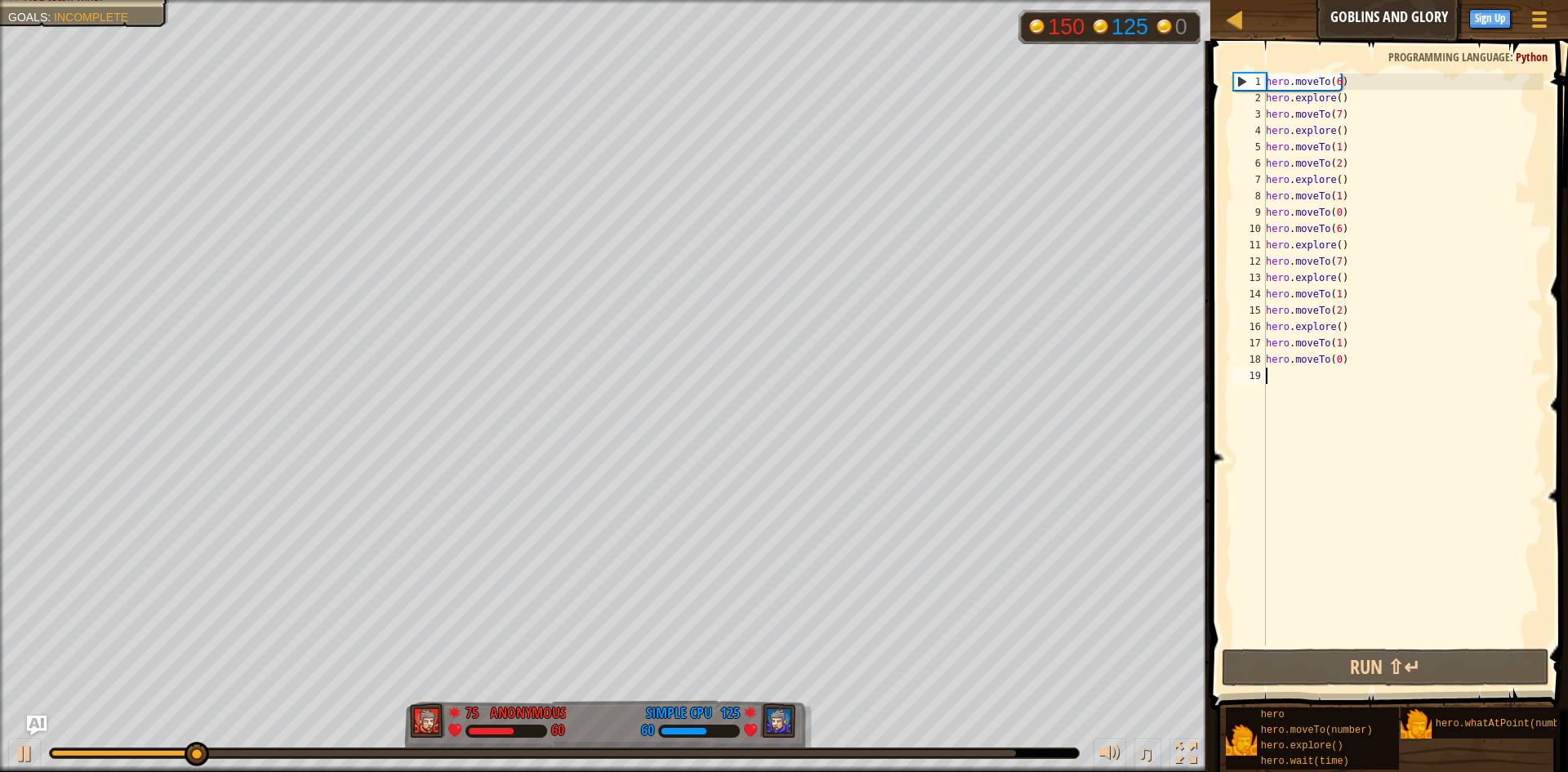
click at [1315, 376] on div "hero . moveTo ( 6 ) hero . explore ( ) hero . moveTo ( 7 ) hero . explore ( ) h…" at bounding box center [1403, 375] width 281 height 604
paste textarea "hero.moveTo(0)"
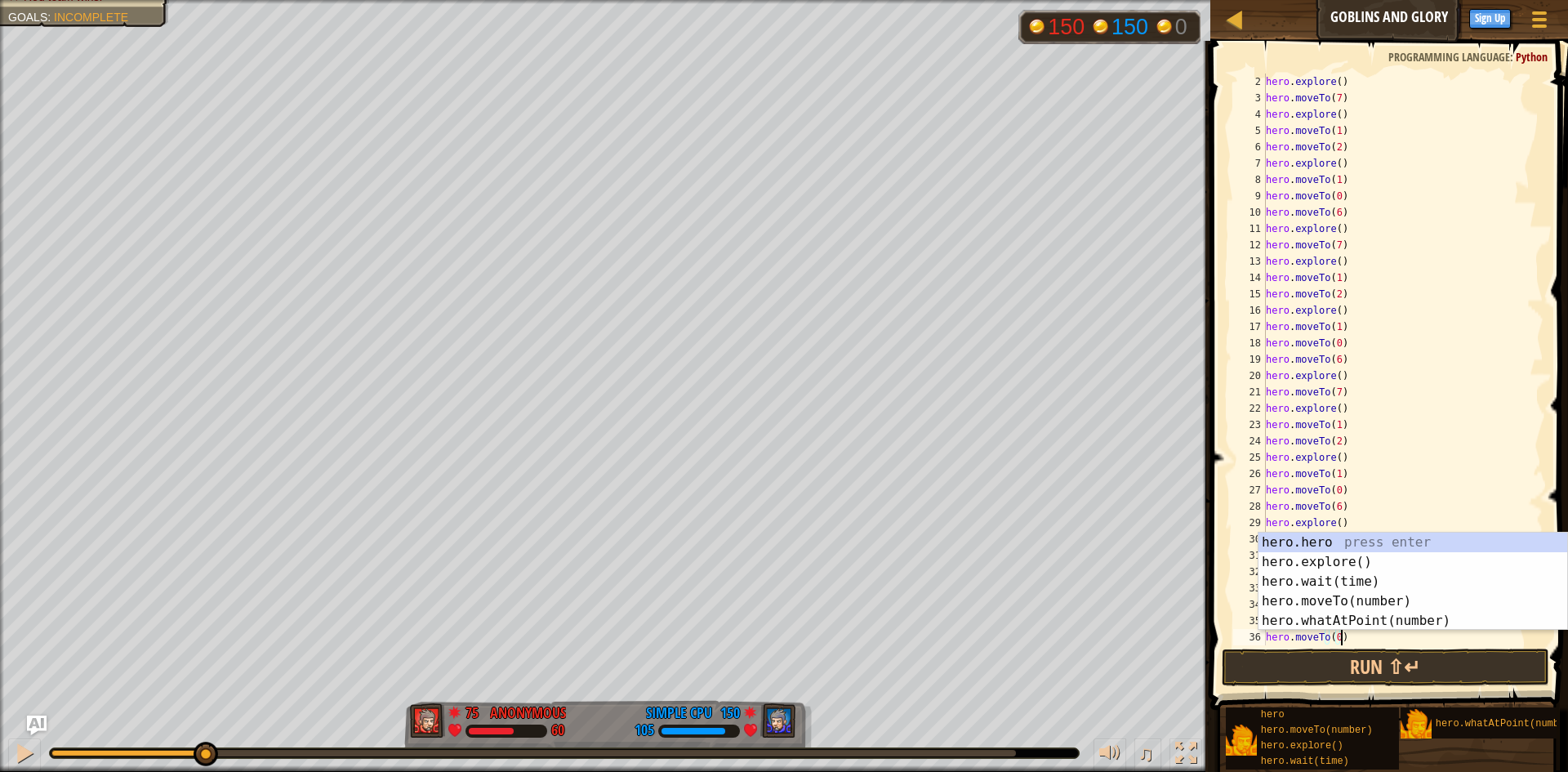
scroll to position [33, 0]
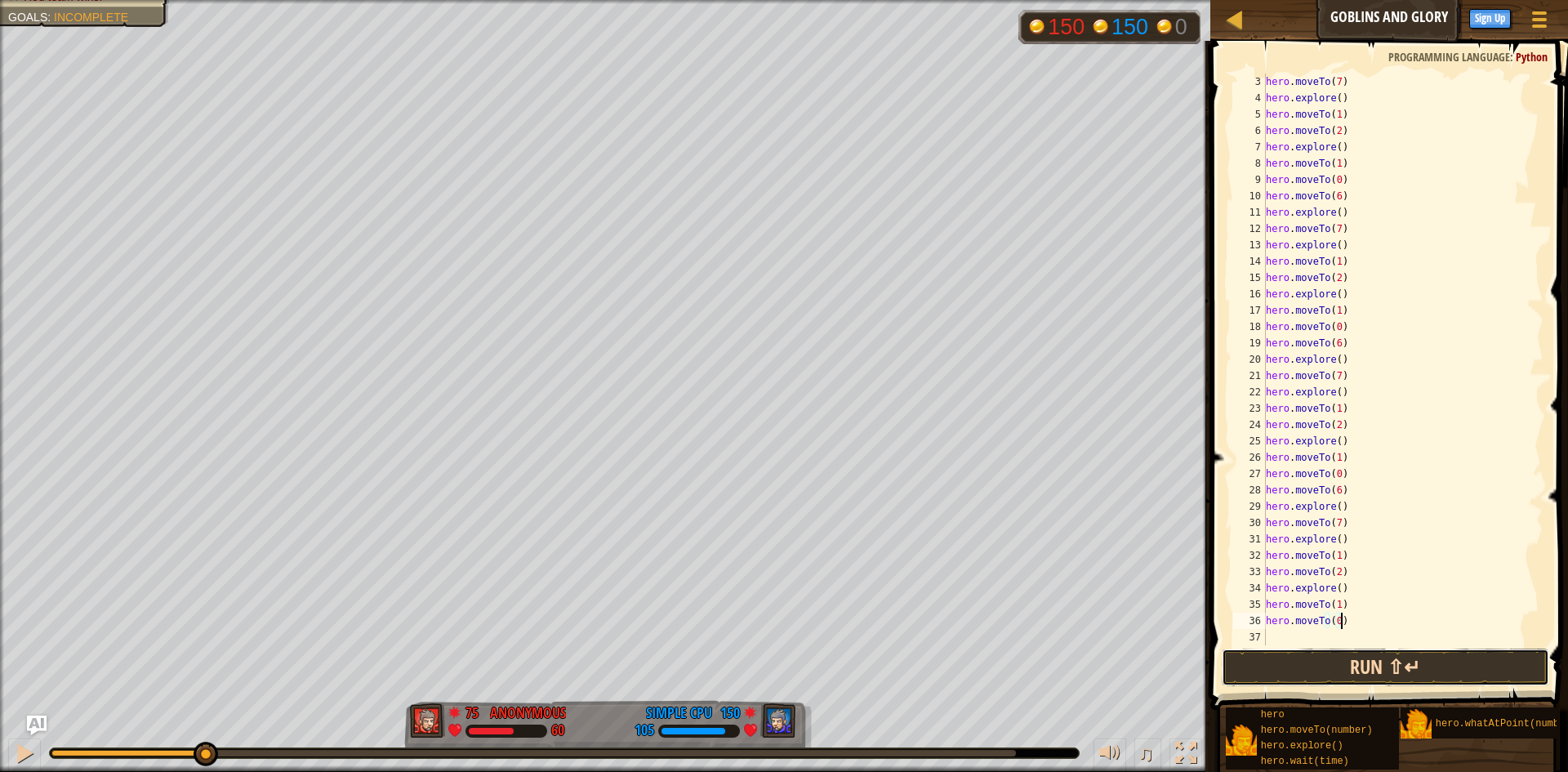
click at [1368, 660] on button "Run ⇧↵" at bounding box center [1386, 667] width 328 height 38
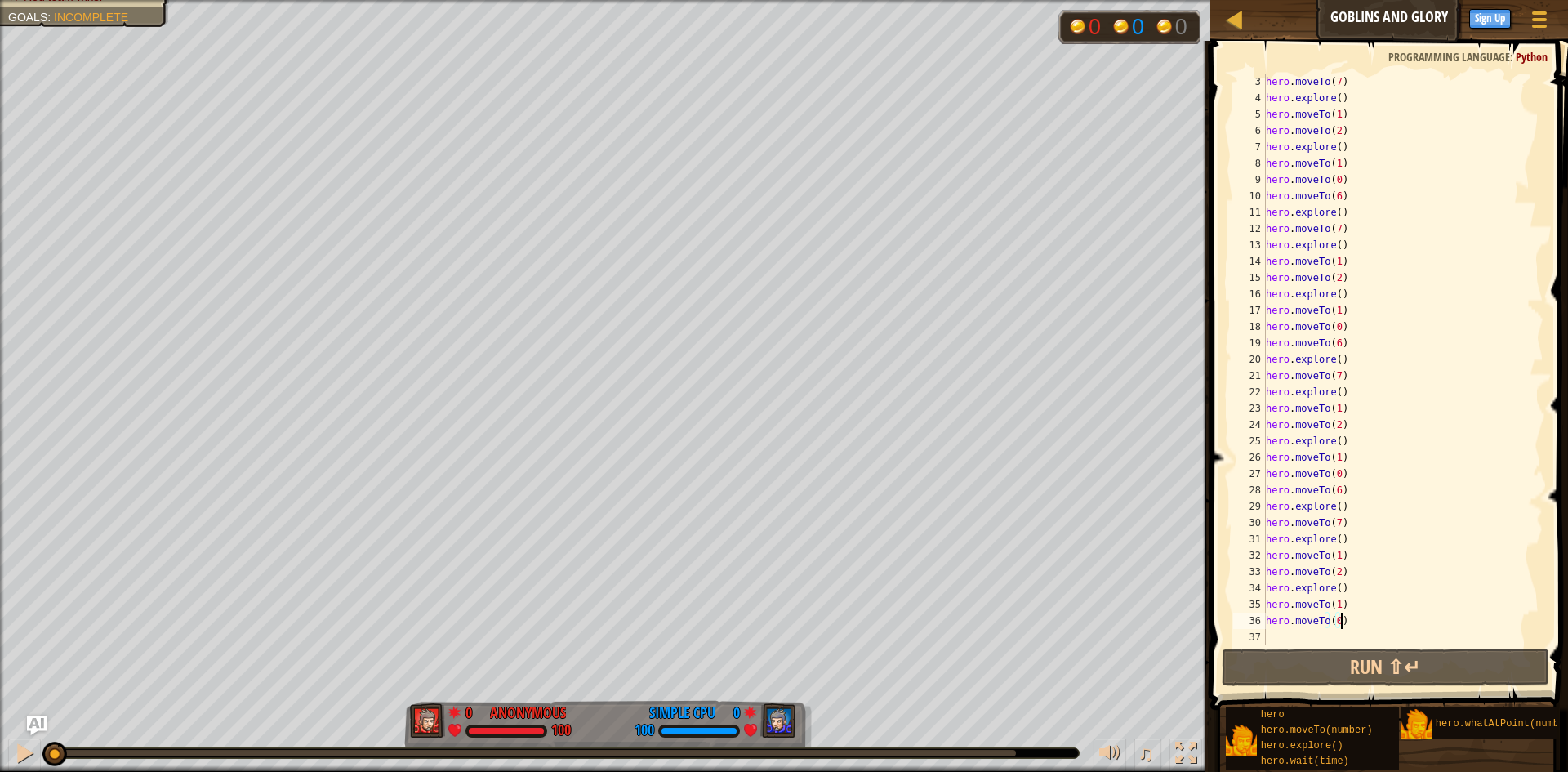
drag, startPoint x: 234, startPoint y: 759, endPoint x: 0, endPoint y: 687, distance: 244.8
click at [0, 687] on div "Red team wins. Goals : Incomplete 0 0 0 0 Anonymous 100 0 Simple CPU 100 ♫ Thar…" at bounding box center [784, 386] width 1568 height 772
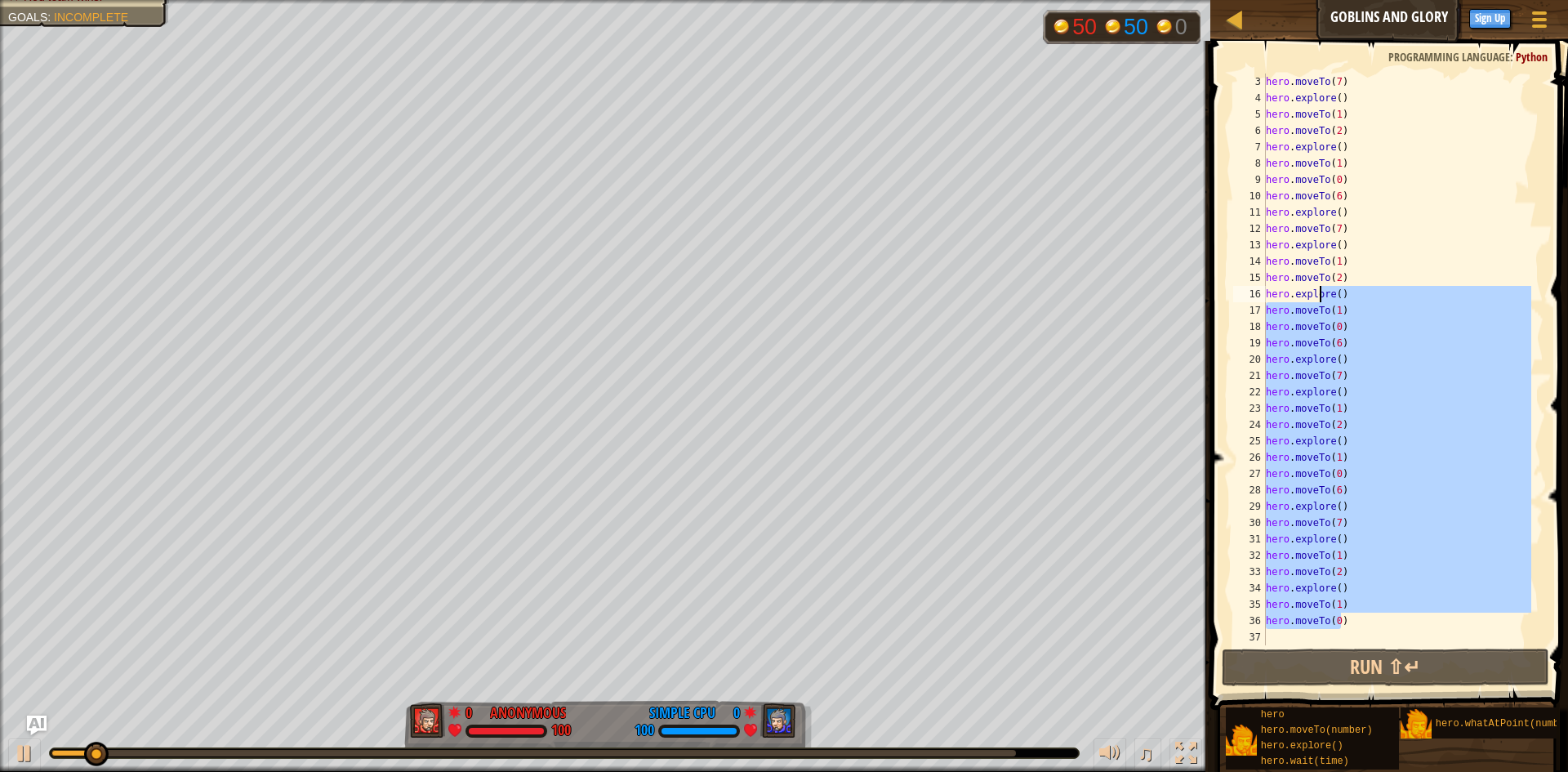
scroll to position [0, 0]
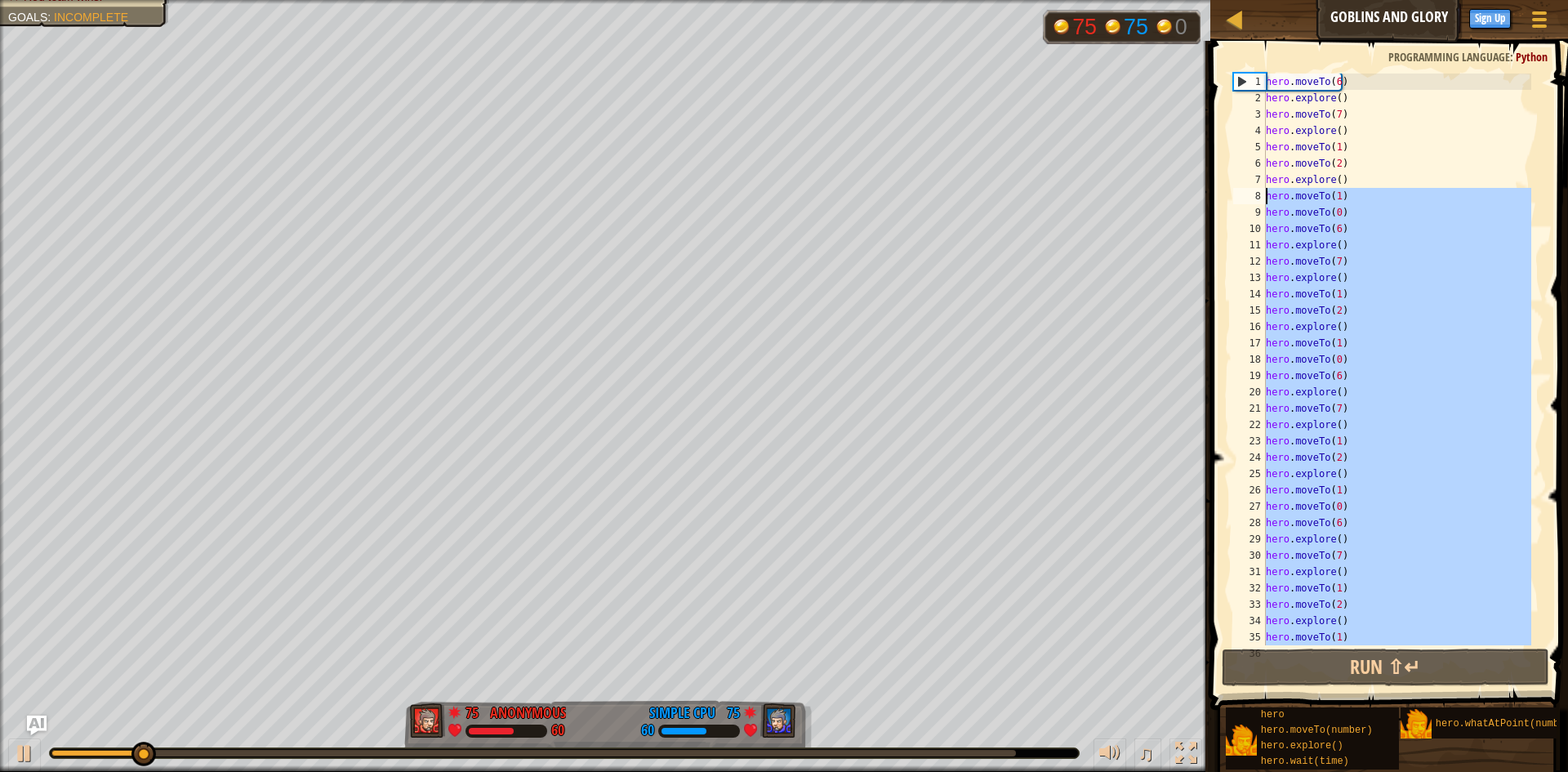
drag, startPoint x: 1364, startPoint y: 621, endPoint x: 1261, endPoint y: 197, distance: 436.3
click at [1261, 197] on div "hero.moveTo(0) 1 2 3 4 5 6 7 8 9 10 11 12 13 14 15 16 17 18 19 20 21 22 23 24 2…" at bounding box center [1386, 359] width 313 height 572
type textarea "hero.moveTo(1) hero.moveTo(0)"
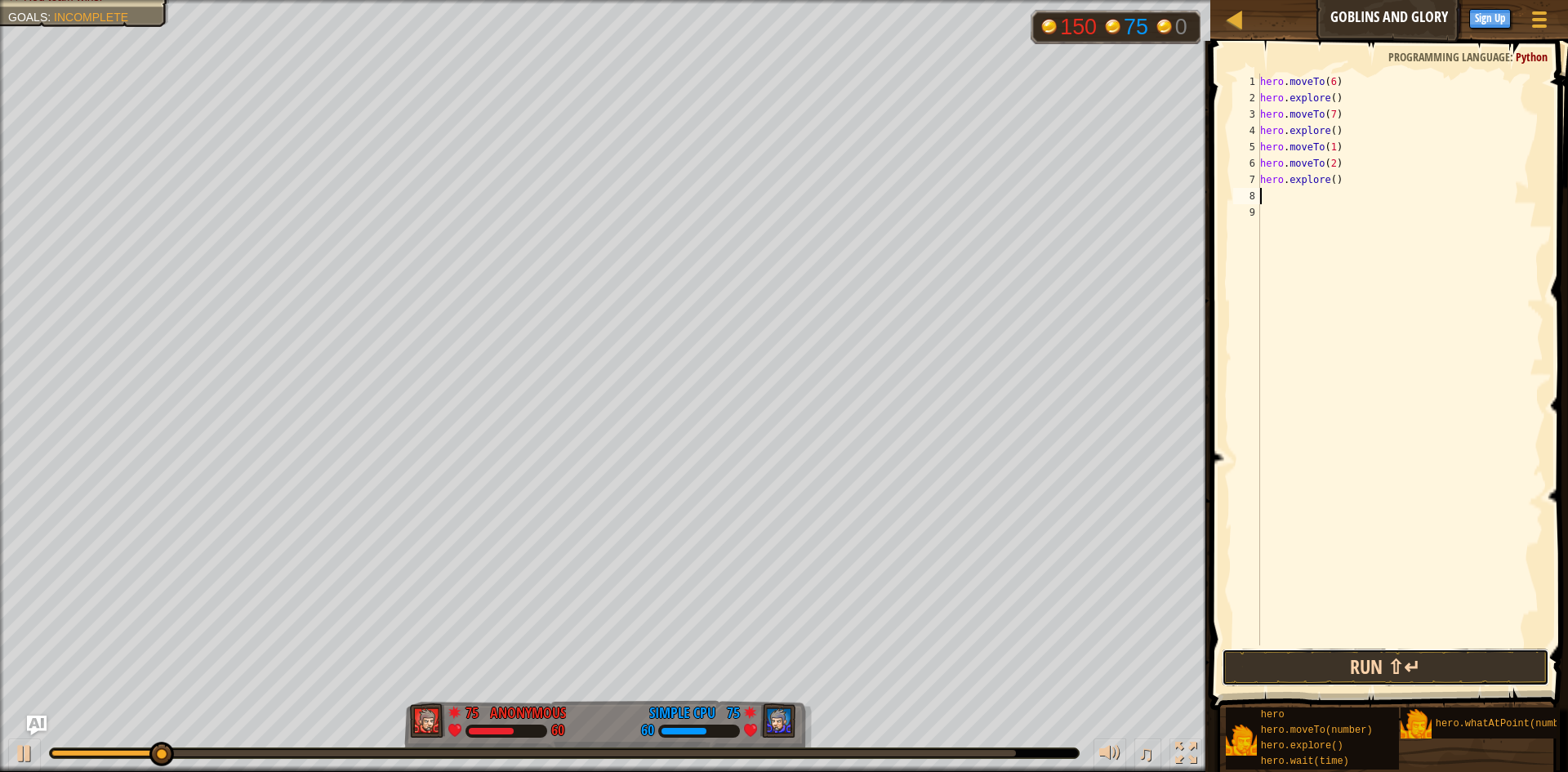
click at [1331, 660] on button "Run ⇧↵" at bounding box center [1386, 667] width 328 height 38
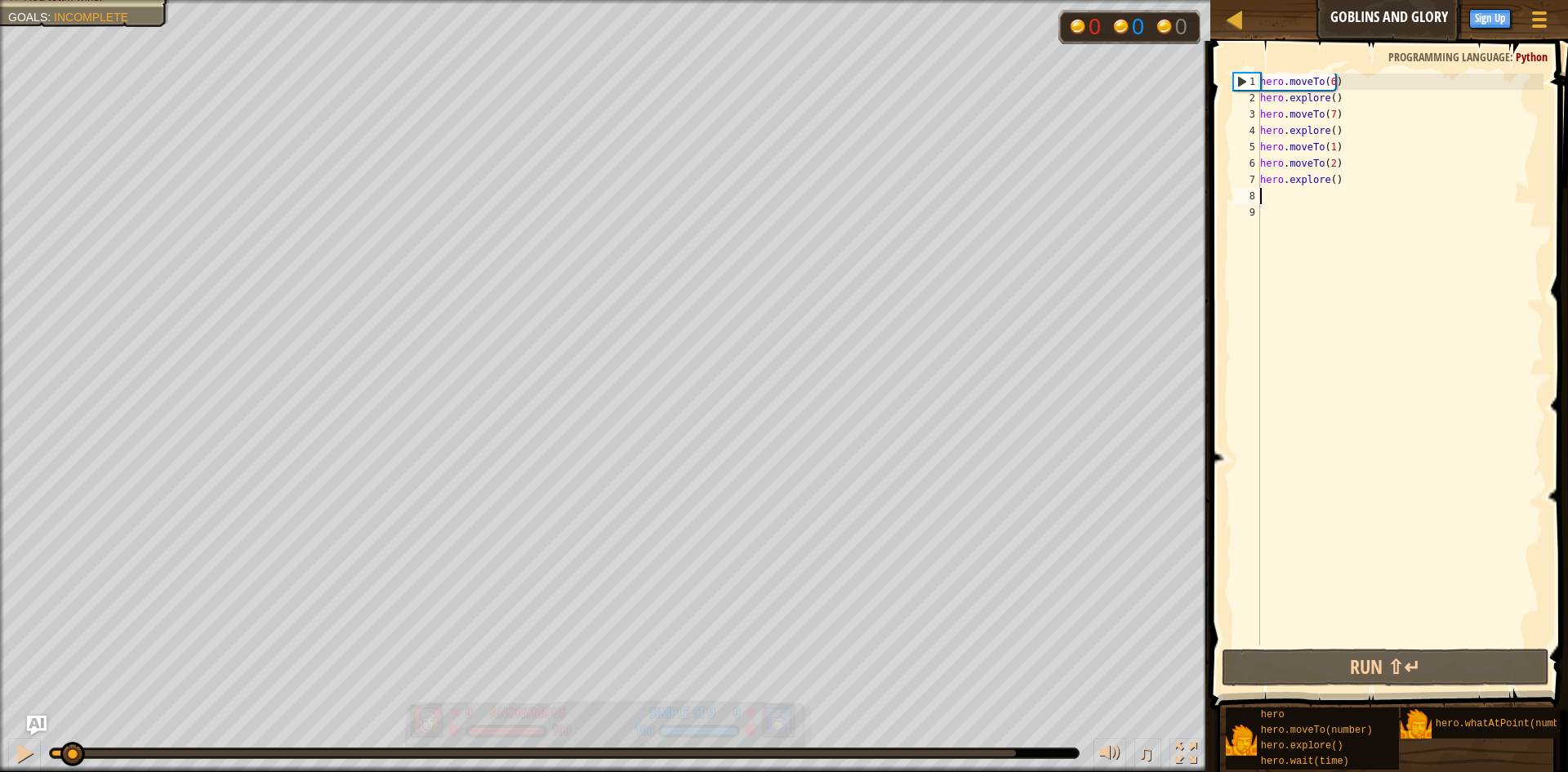
click at [68, 639] on div "Red team wins. Goals : Incomplete 0 0 0 0 Anonymous 100 0 Simple CPU 100 ♫ Thar…" at bounding box center [784, 386] width 1568 height 772
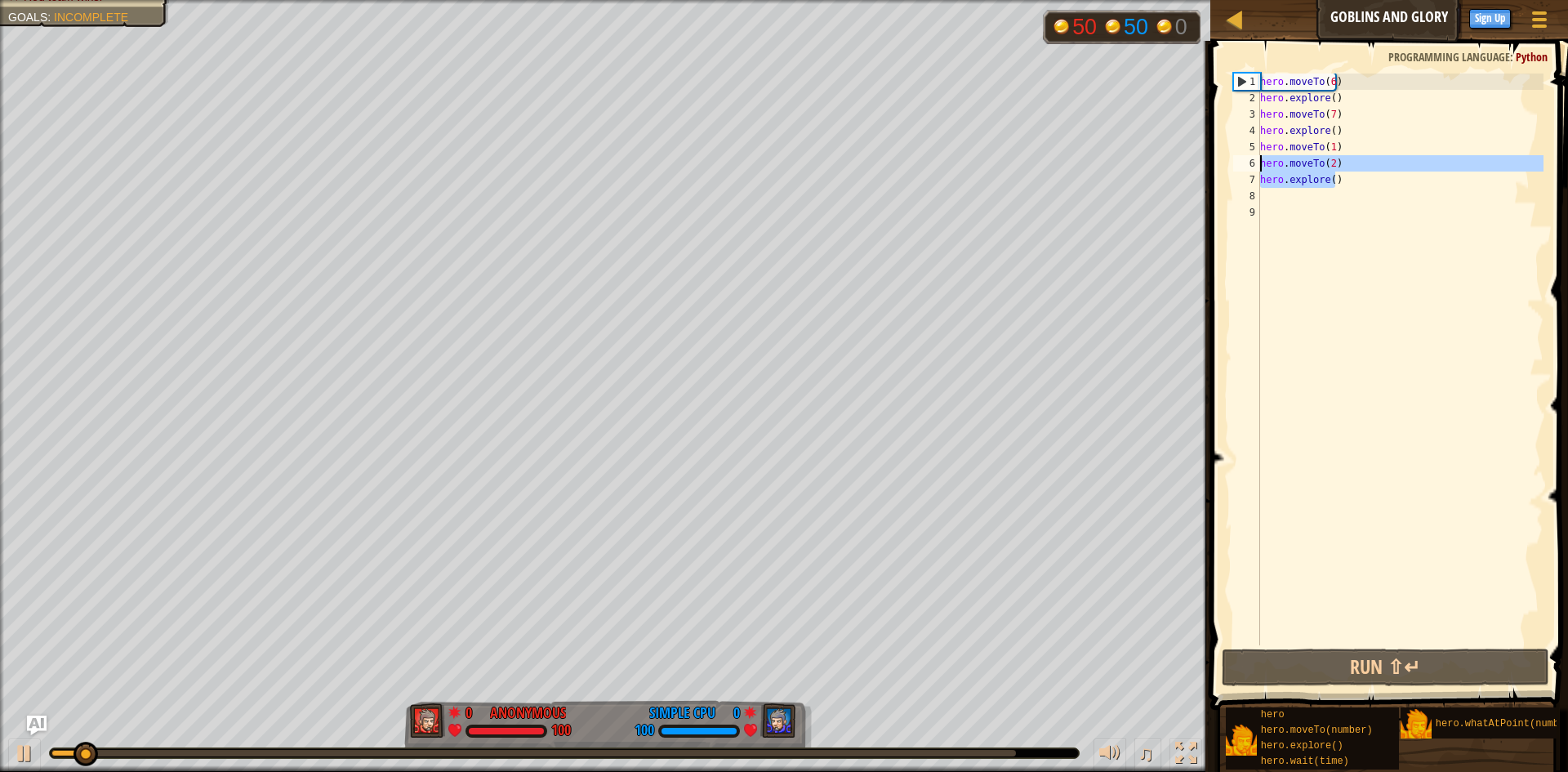
drag, startPoint x: 1337, startPoint y: 184, endPoint x: 1255, endPoint y: 166, distance: 84.0
click at [1255, 166] on div "1 2 3 4 5 6 7 8 9 hero . moveTo ( 6 ) hero . explore ( ) hero . moveTo ( 7 ) he…" at bounding box center [1386, 359] width 313 height 572
type textarea "hero.moveTo(2) hero.explore()"
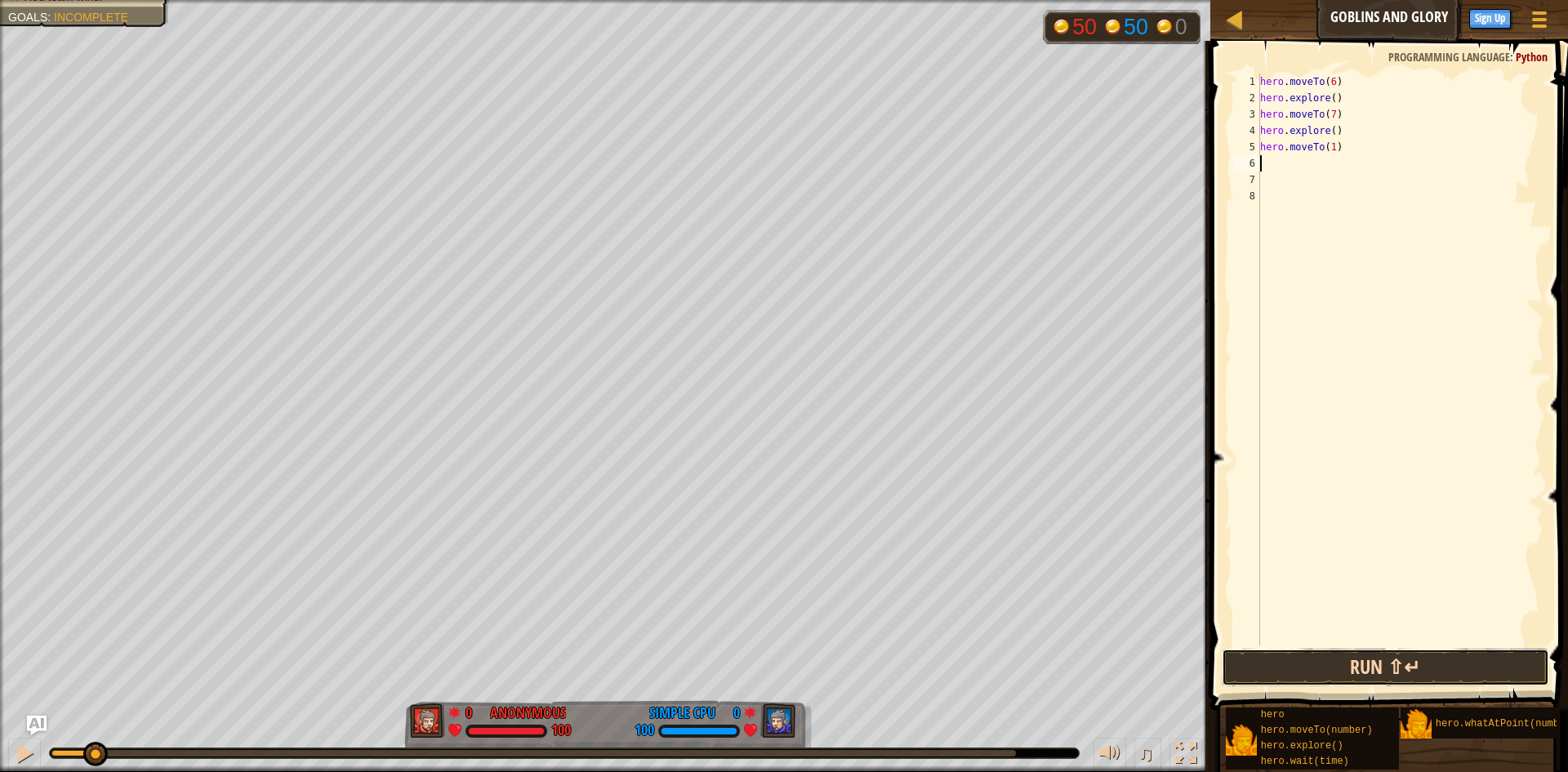
drag, startPoint x: 1377, startPoint y: 668, endPoint x: 1367, endPoint y: 666, distance: 10.2
click at [1367, 666] on button "Run ⇧↵" at bounding box center [1386, 667] width 328 height 38
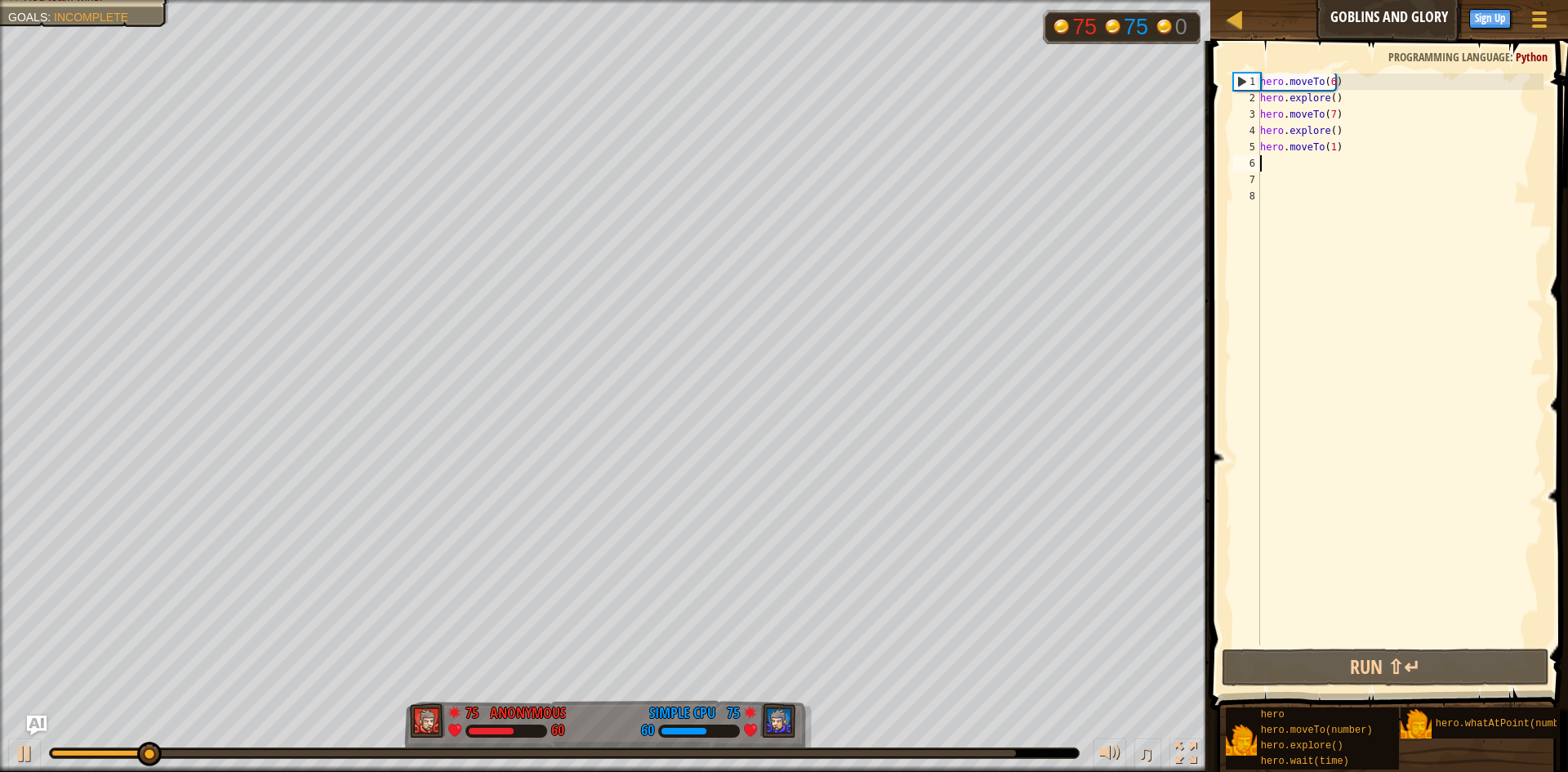
click at [1310, 163] on div "hero . moveTo ( 6 ) hero . explore ( ) hero . moveTo ( 7 ) hero . explore ( ) h…" at bounding box center [1399, 375] width 286 height 604
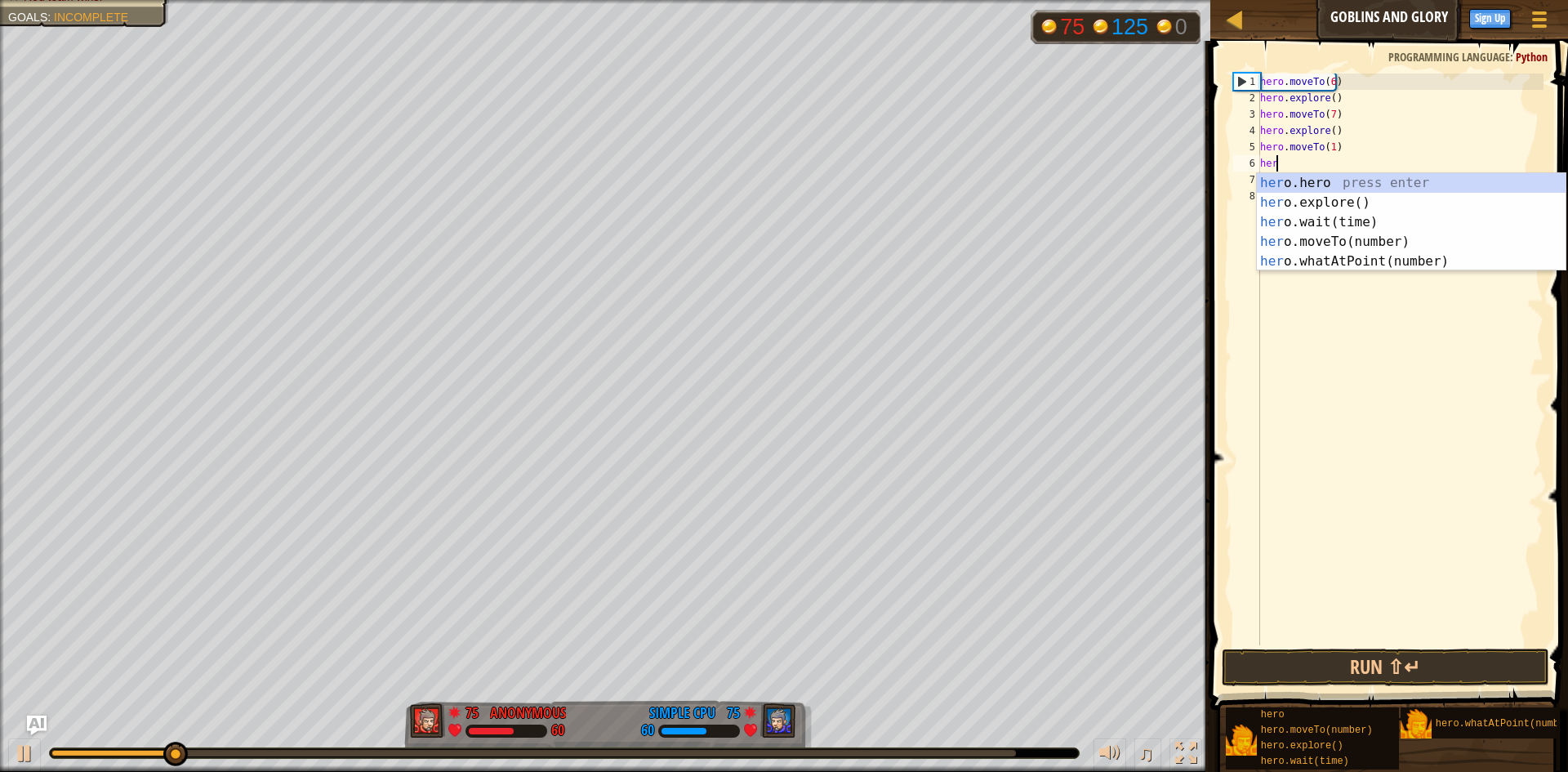
scroll to position [8, 1]
click at [1372, 265] on div "hero .hero press enter hero .explore() press enter hero .wait(time) press enter…" at bounding box center [1411, 242] width 308 height 137
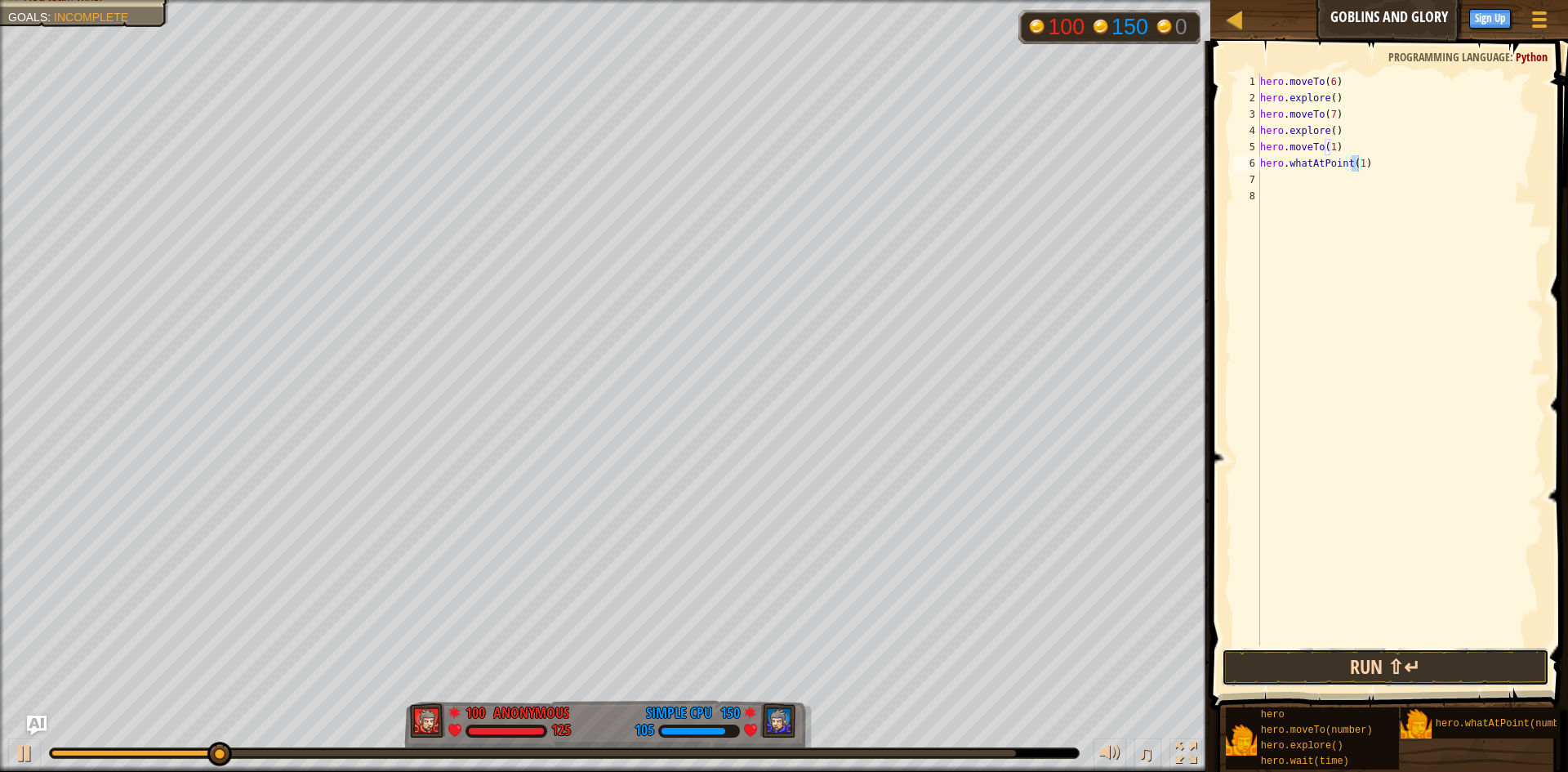
click at [1366, 671] on button "Run ⇧↵" at bounding box center [1386, 667] width 328 height 38
click at [1386, 656] on button "Run ⇧↵" at bounding box center [1386, 667] width 328 height 38
type textarea "hero.whatAtPoint(0)"
click at [1301, 666] on button "Run ⇧↵" at bounding box center [1386, 667] width 328 height 38
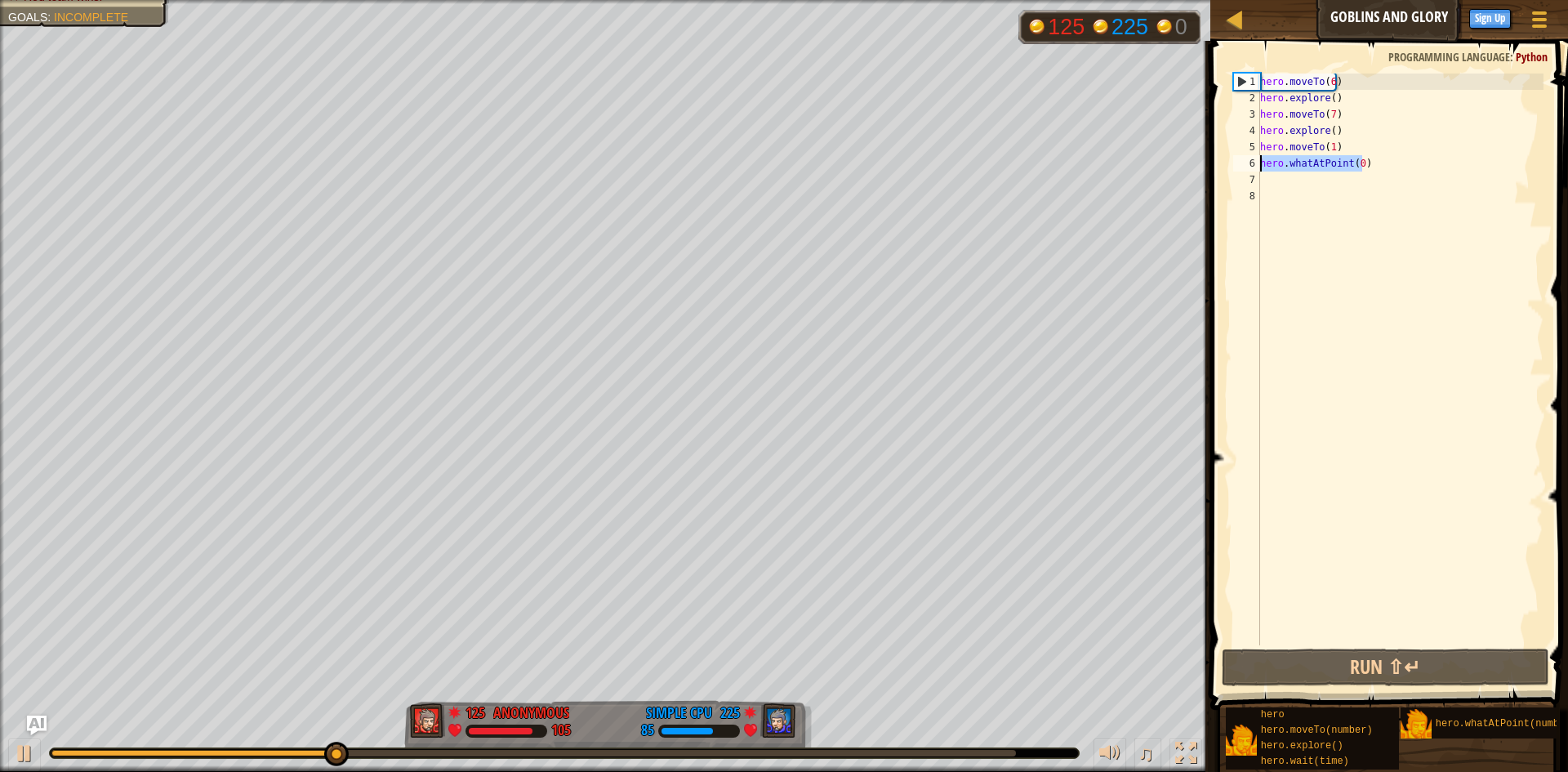
drag, startPoint x: 1369, startPoint y: 165, endPoint x: 1255, endPoint y: 165, distance: 114.0
click at [1255, 165] on div "hero.whatAtPoint(0) 1 2 3 4 5 6 7 8 hero . moveTo ( 6 ) hero . explore ( ) hero…" at bounding box center [1386, 359] width 313 height 572
